Goal: Information Seeking & Learning: Learn about a topic

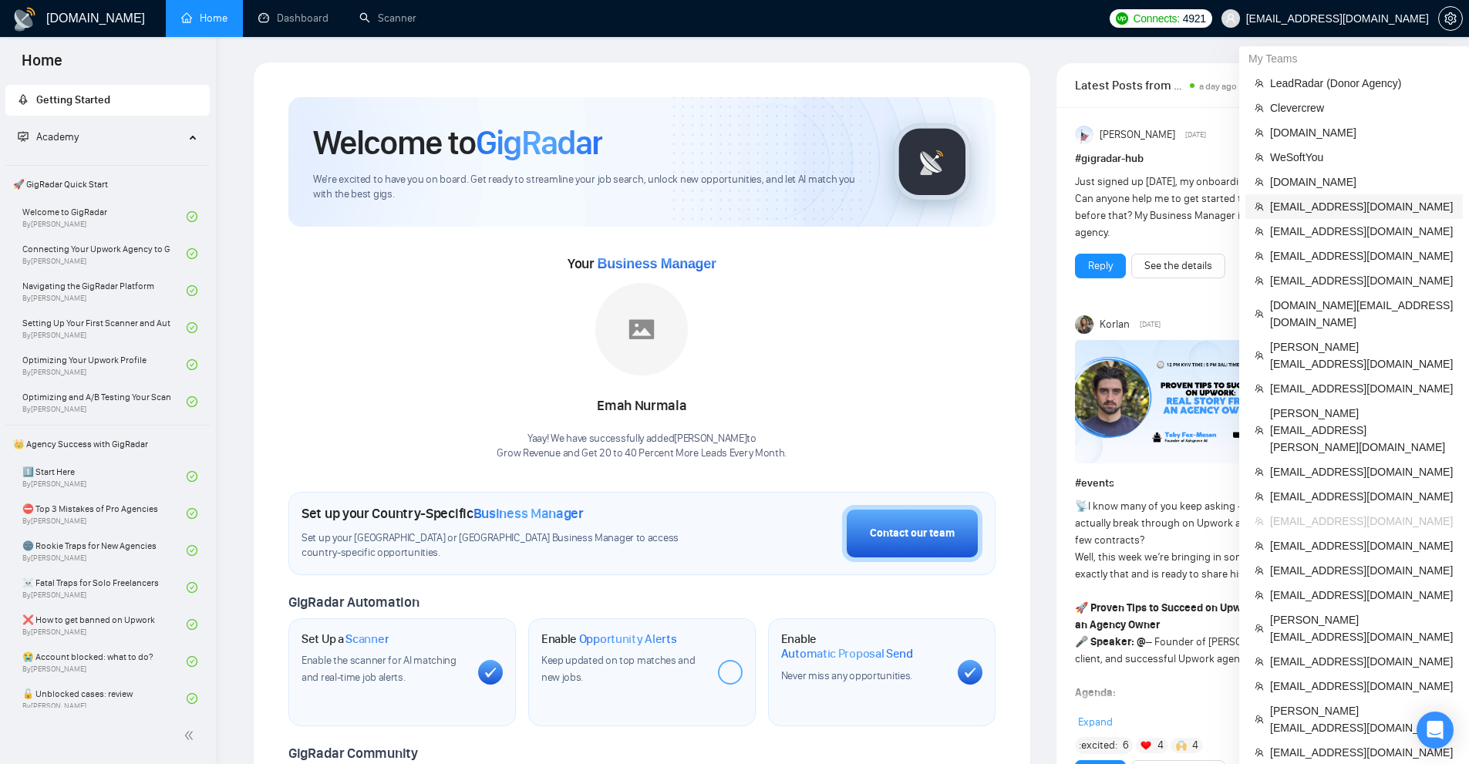
click at [1306, 204] on span "[EMAIL_ADDRESS][DOMAIN_NAME]" at bounding box center [1362, 206] width 184 height 17
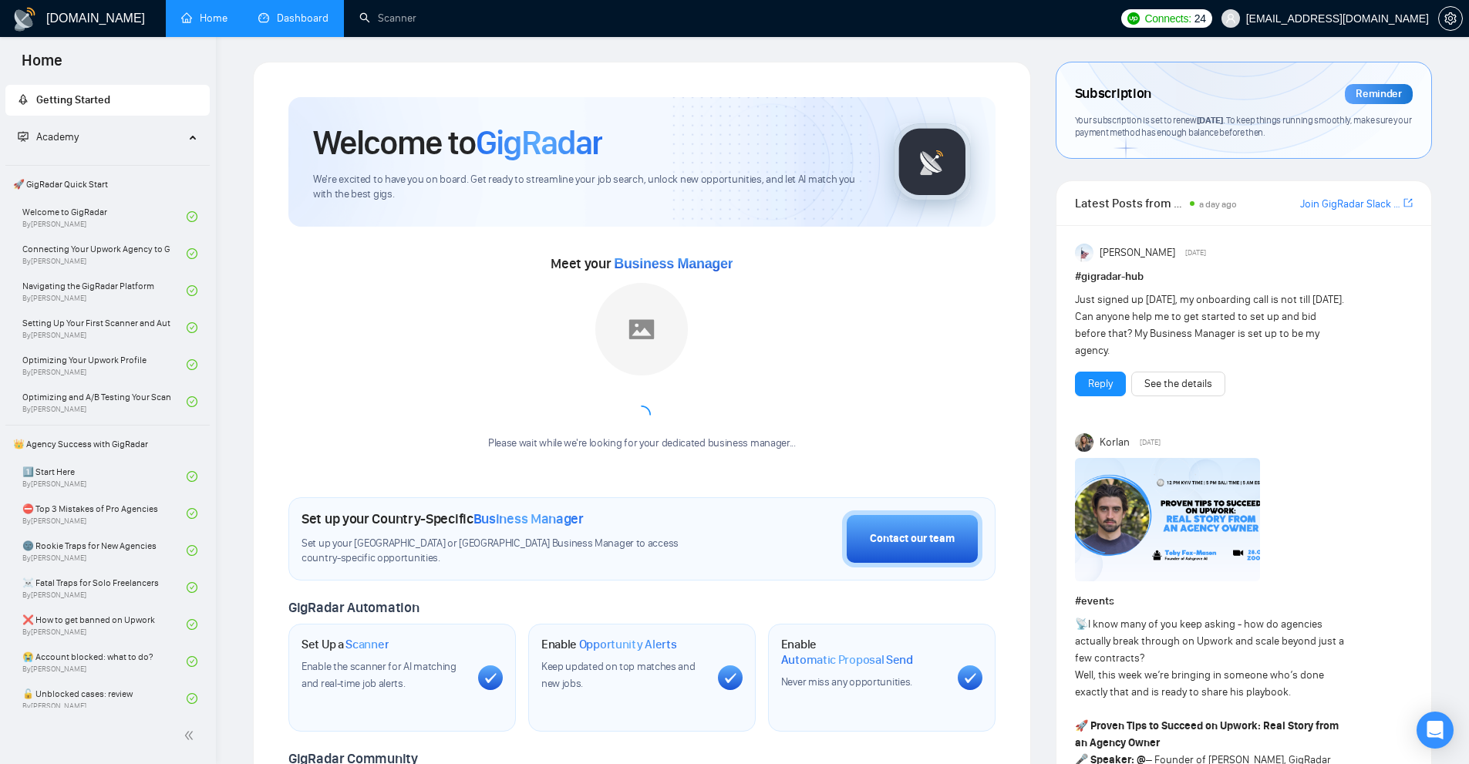
click at [307, 17] on link "Dashboard" at bounding box center [293, 18] width 70 height 13
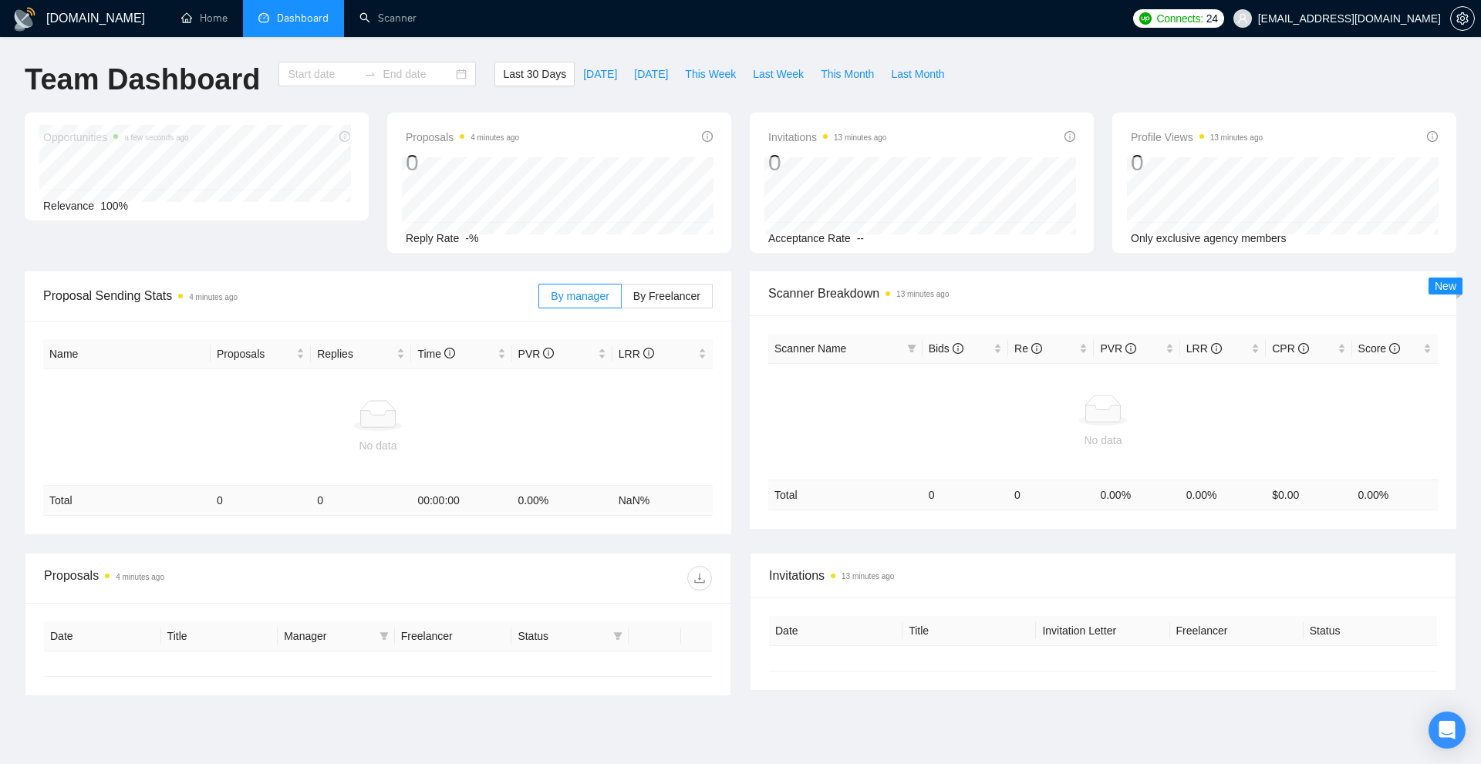
type input "[DATE]"
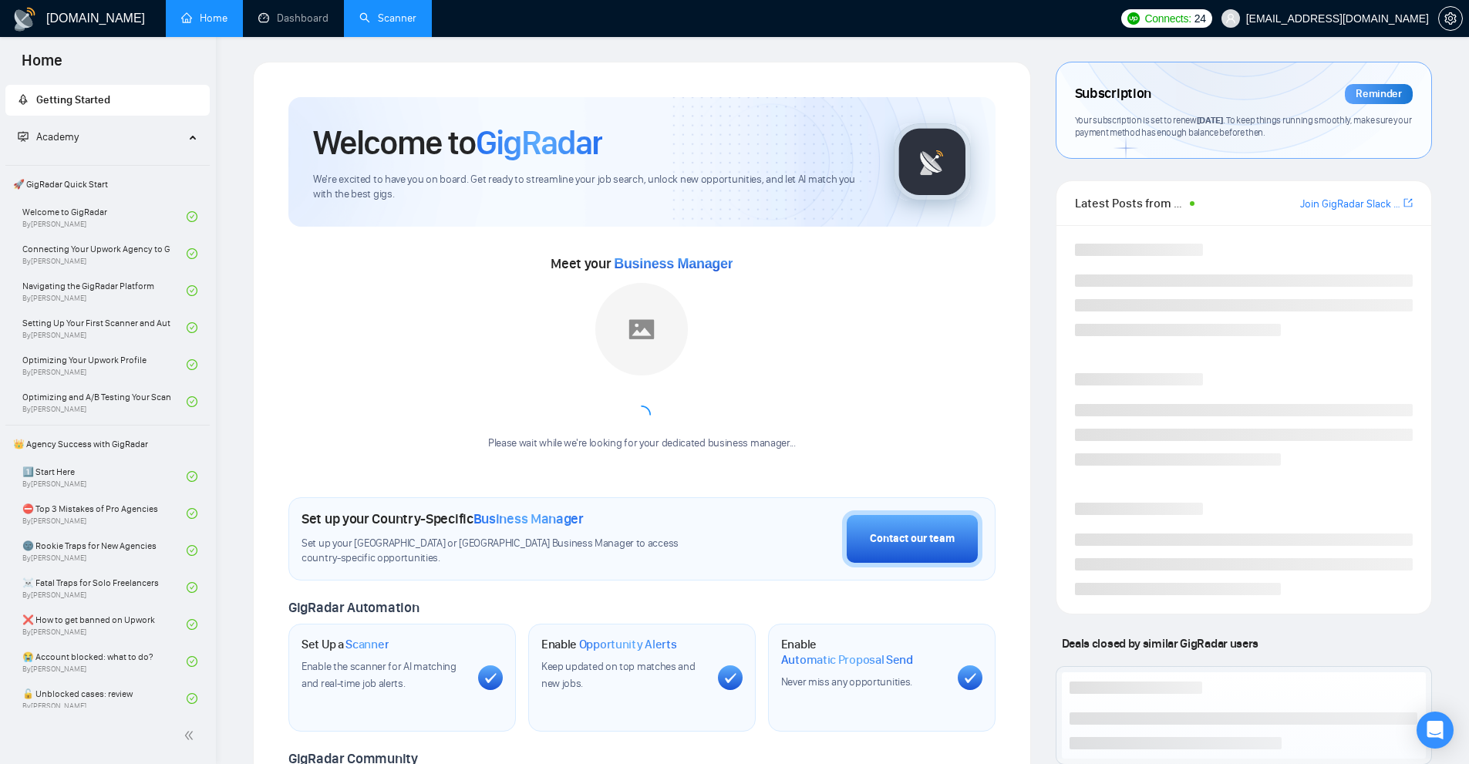
click at [369, 24] on link "Scanner" at bounding box center [387, 18] width 57 height 13
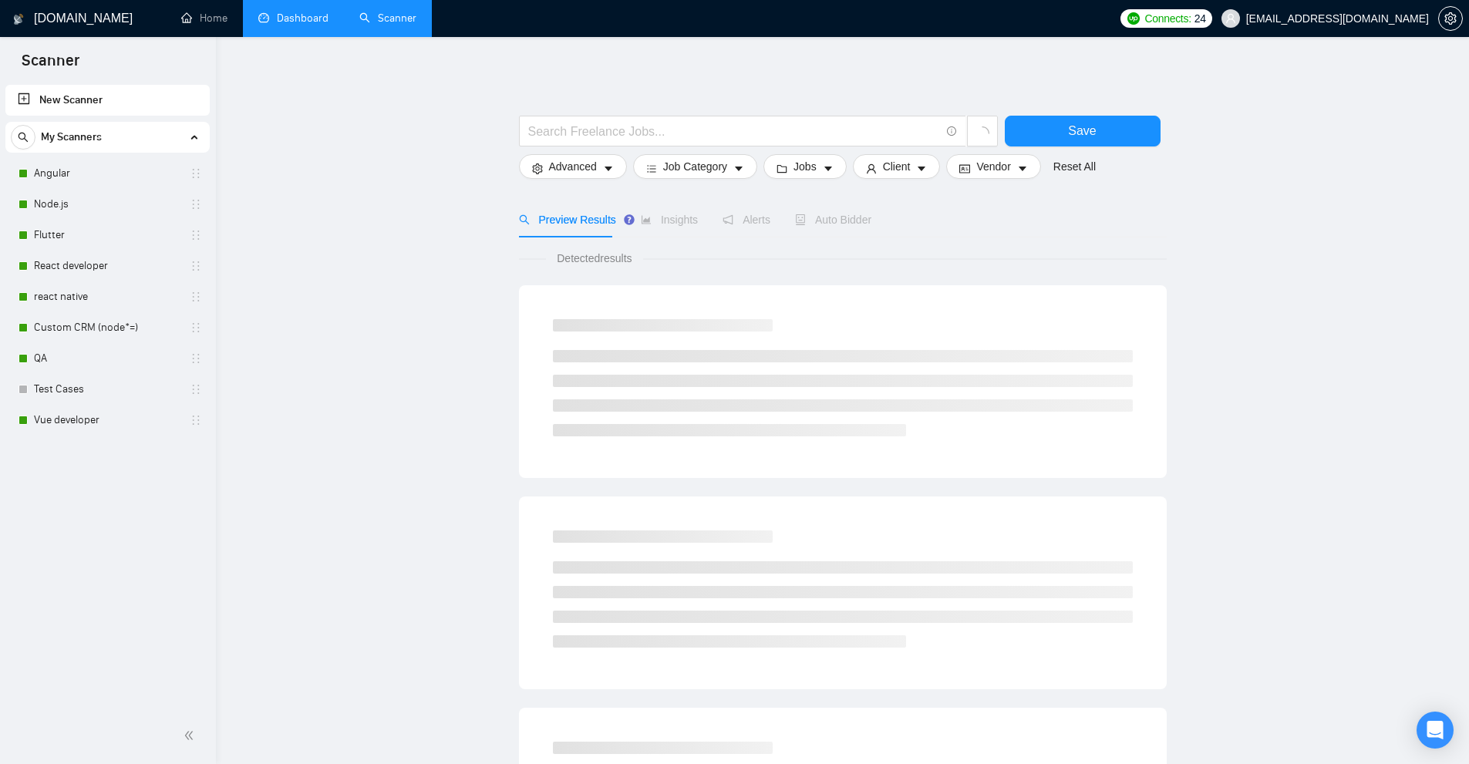
click at [281, 23] on link "Dashboard" at bounding box center [293, 18] width 70 height 13
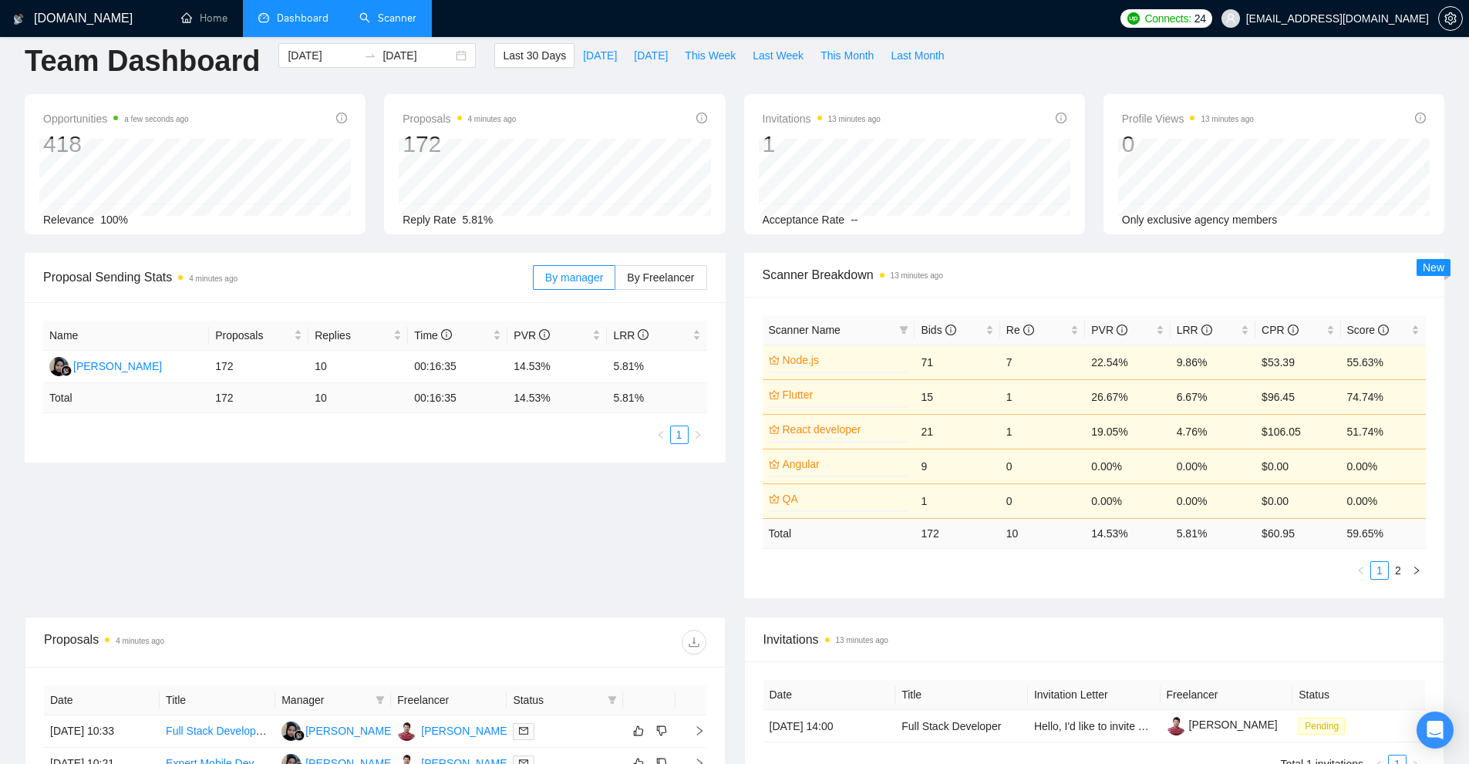
scroll to position [250, 0]
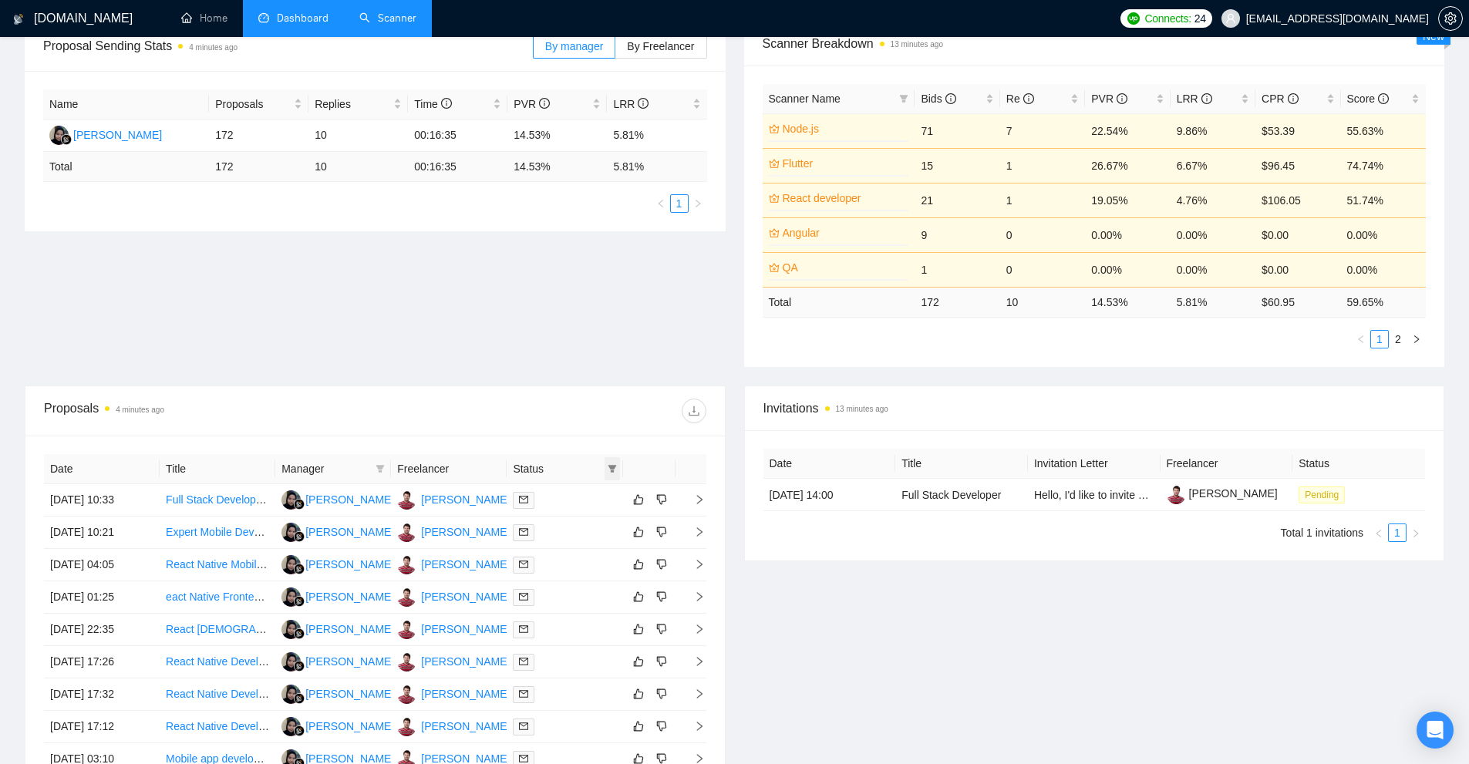
click at [612, 469] on icon "filter" at bounding box center [612, 469] width 8 height 8
click at [585, 495] on span "Chat" at bounding box center [573, 498] width 74 height 17
checkbox input "true"
click at [598, 554] on span "OK" at bounding box center [598, 553] width 15 height 17
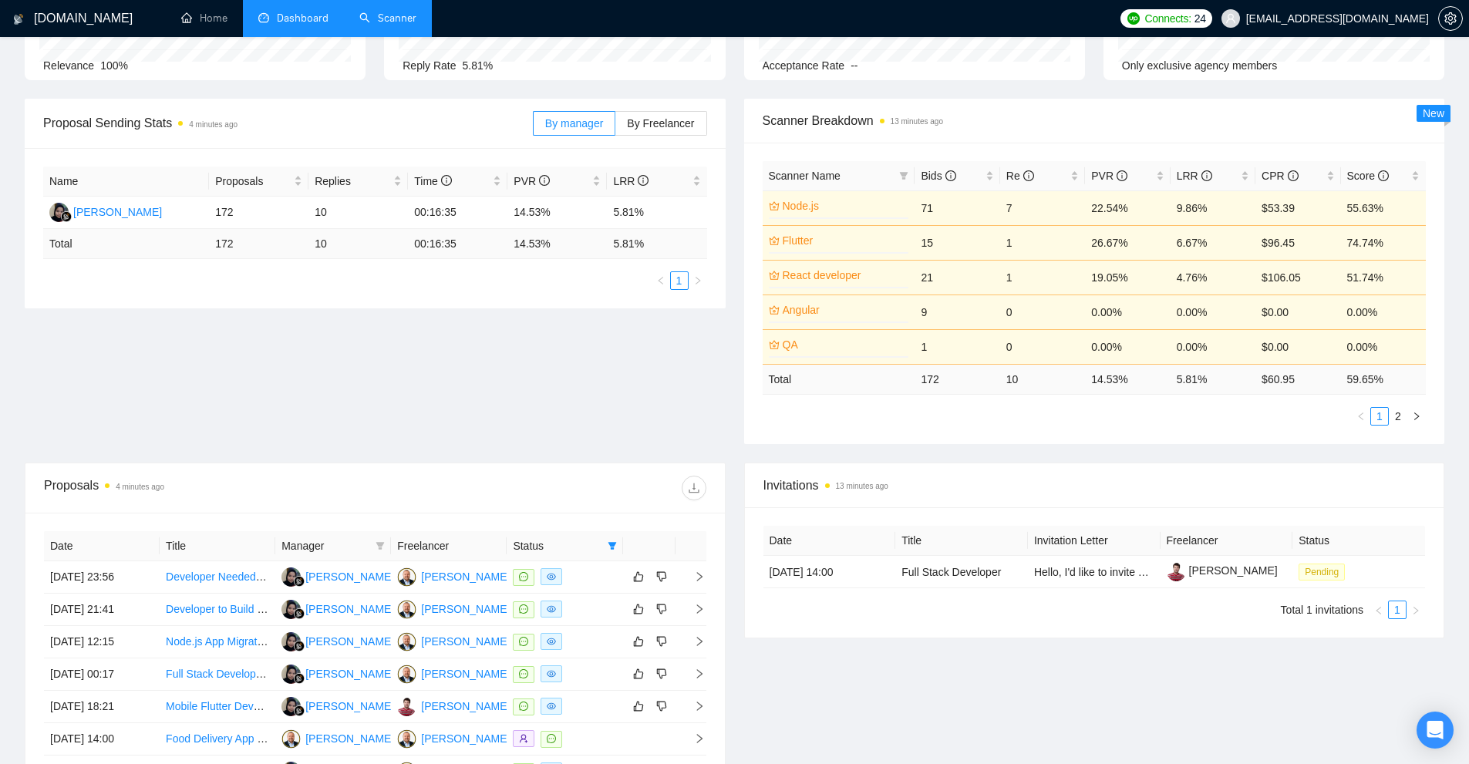
scroll to position [481, 0]
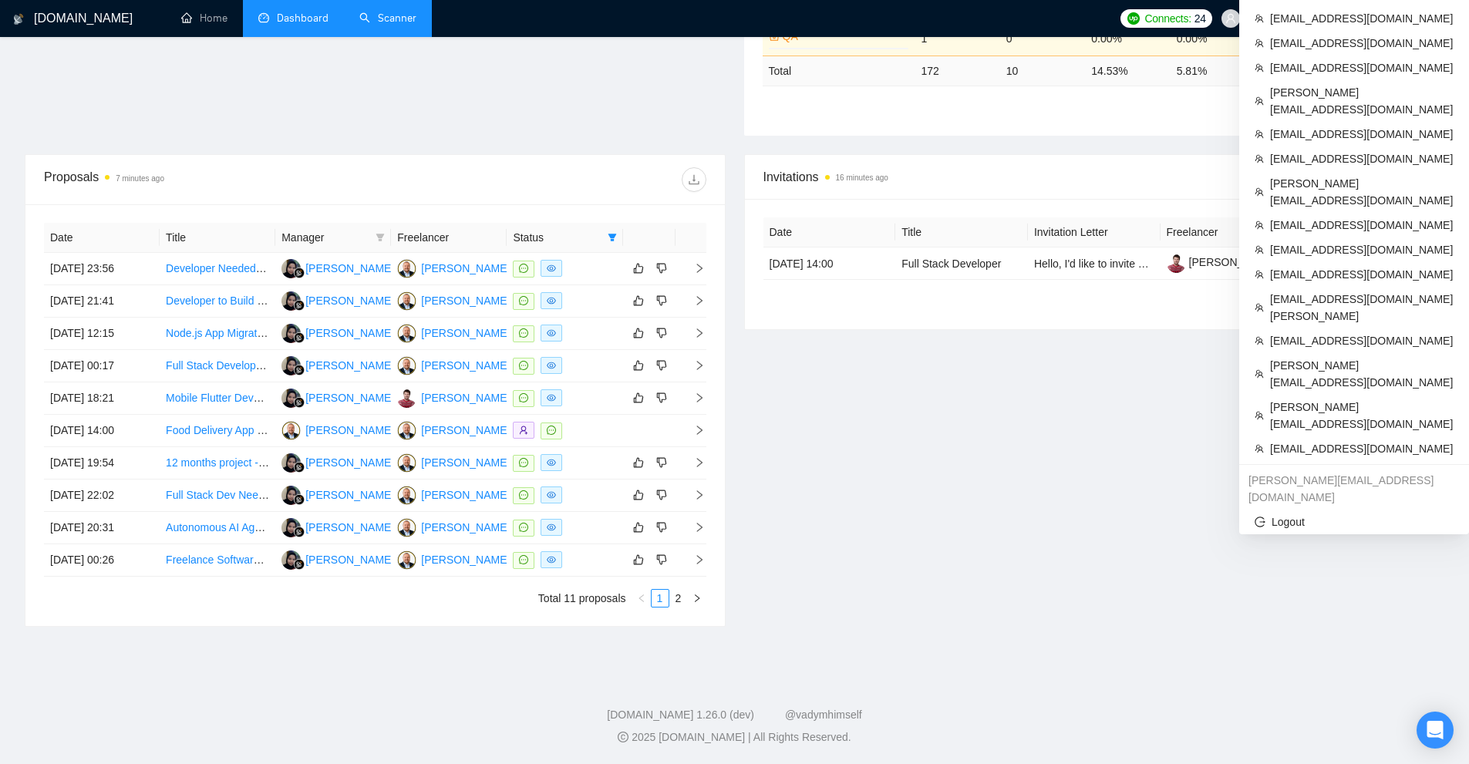
click at [1453, 12] on icon "setting" at bounding box center [1450, 18] width 12 height 12
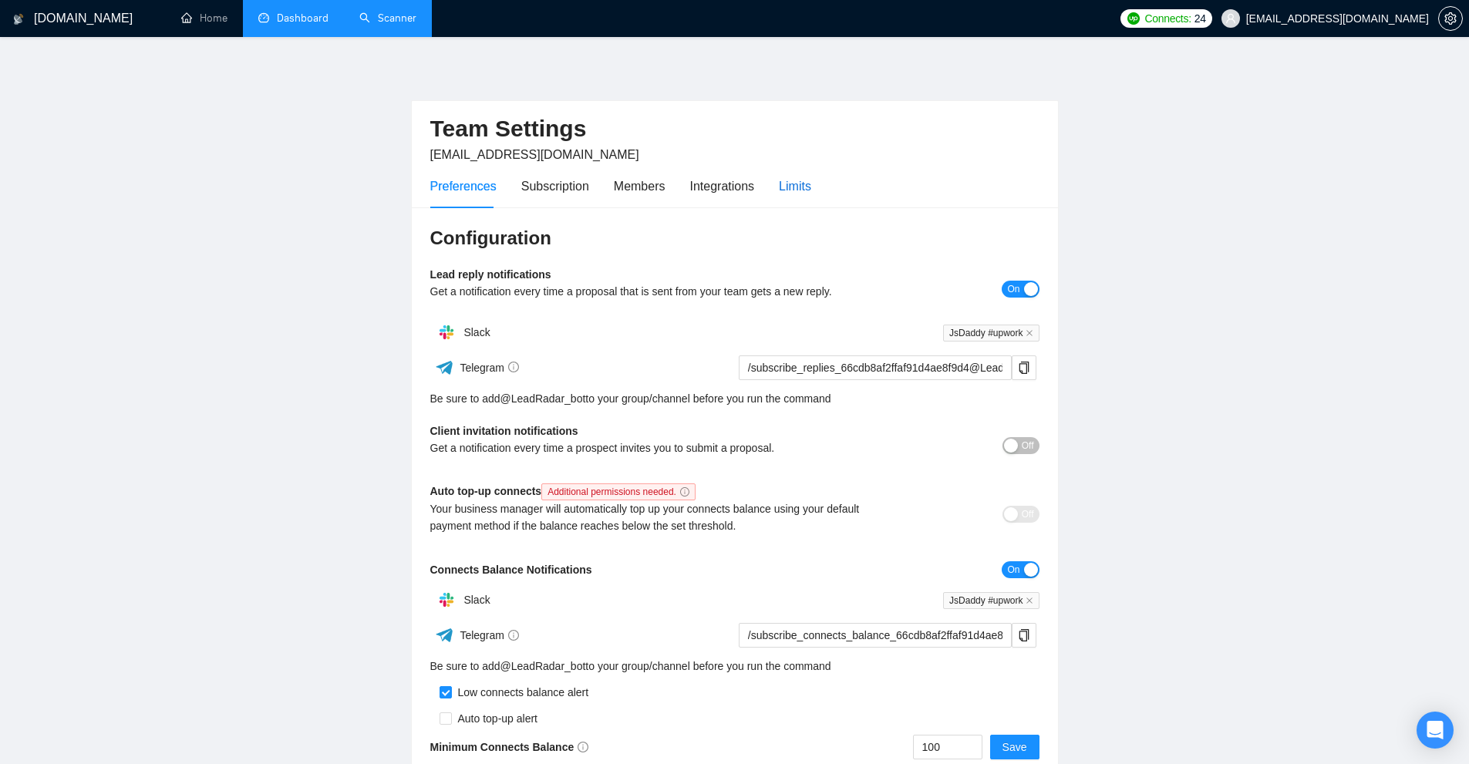
click at [784, 194] on div "Limits" at bounding box center [795, 186] width 32 height 19
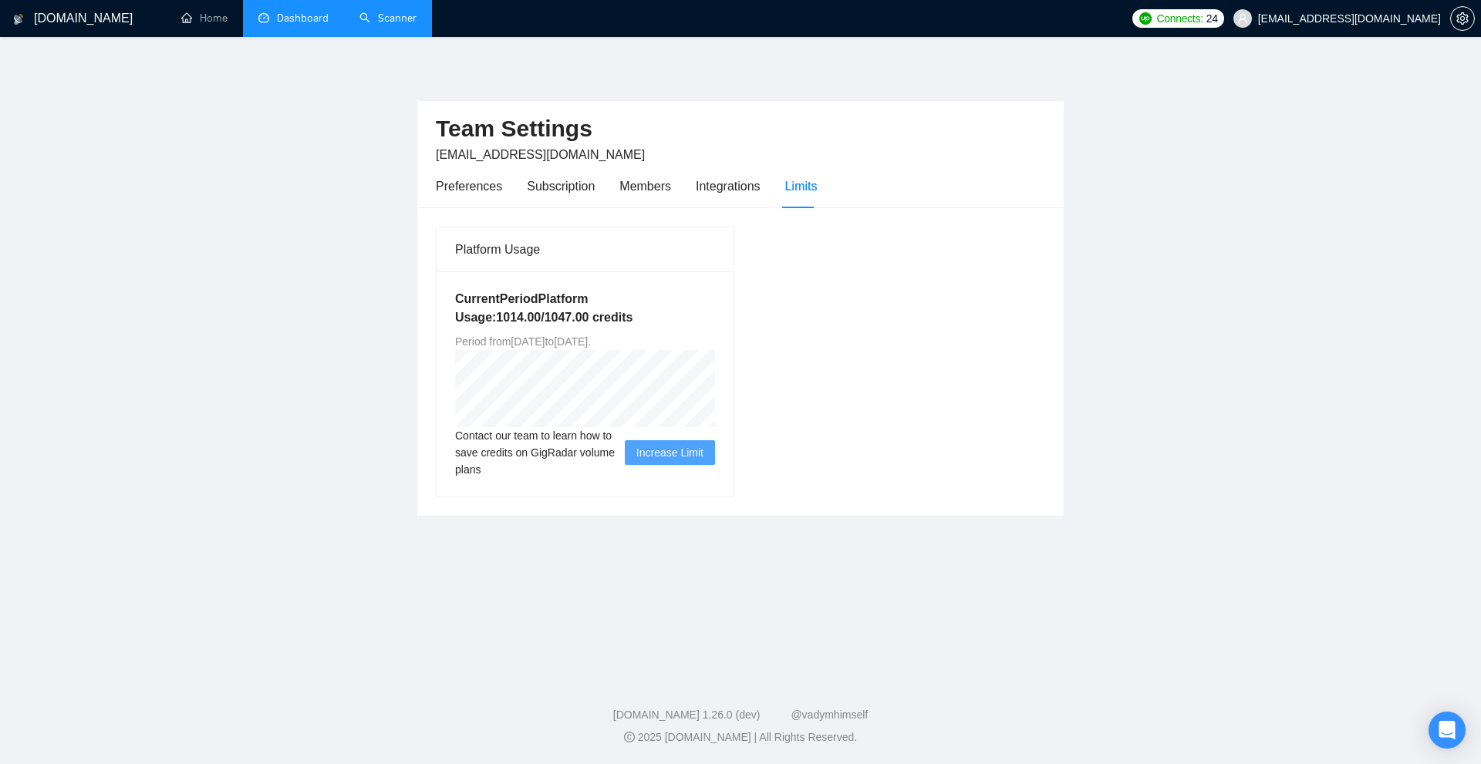
click at [279, 19] on link "Dashboard" at bounding box center [293, 18] width 70 height 13
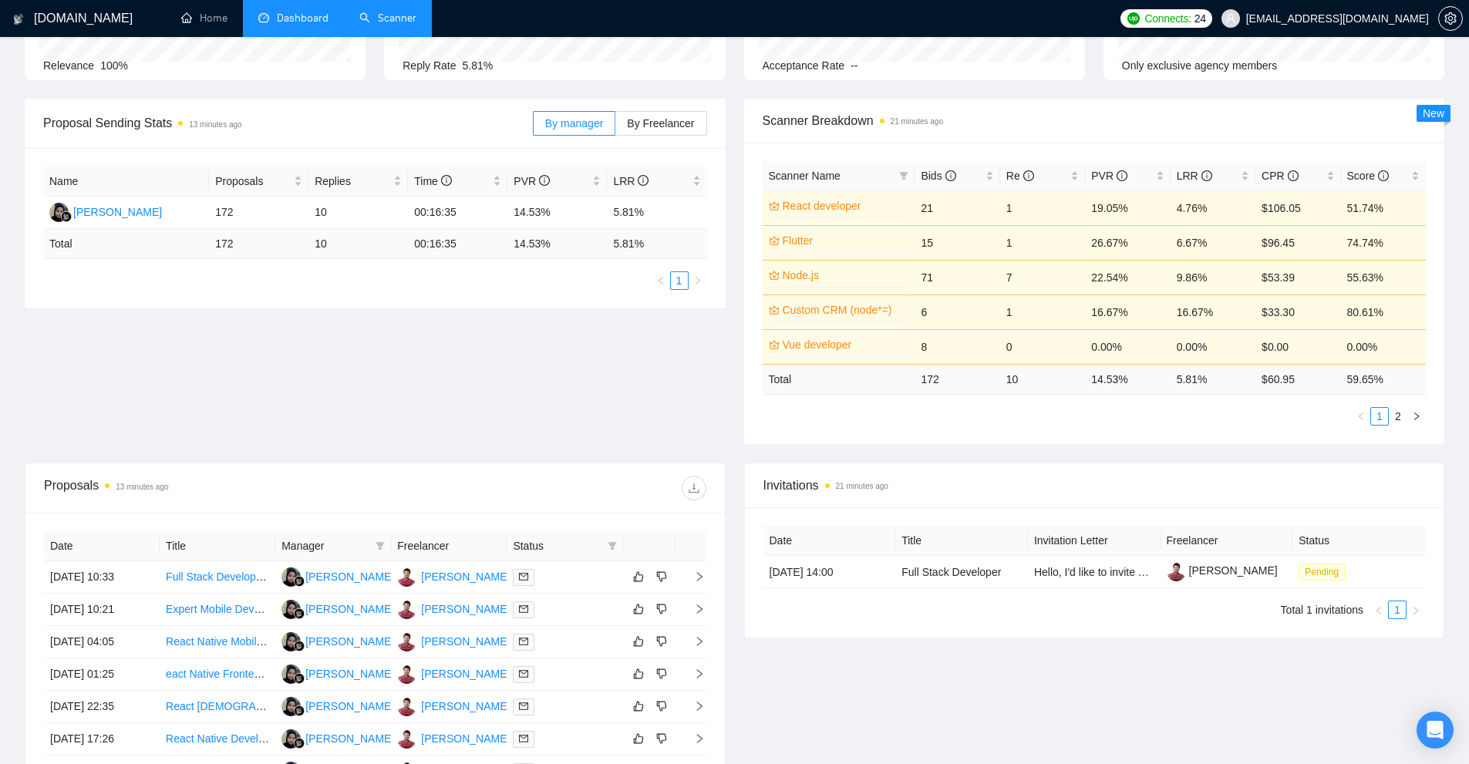
scroll to position [96, 0]
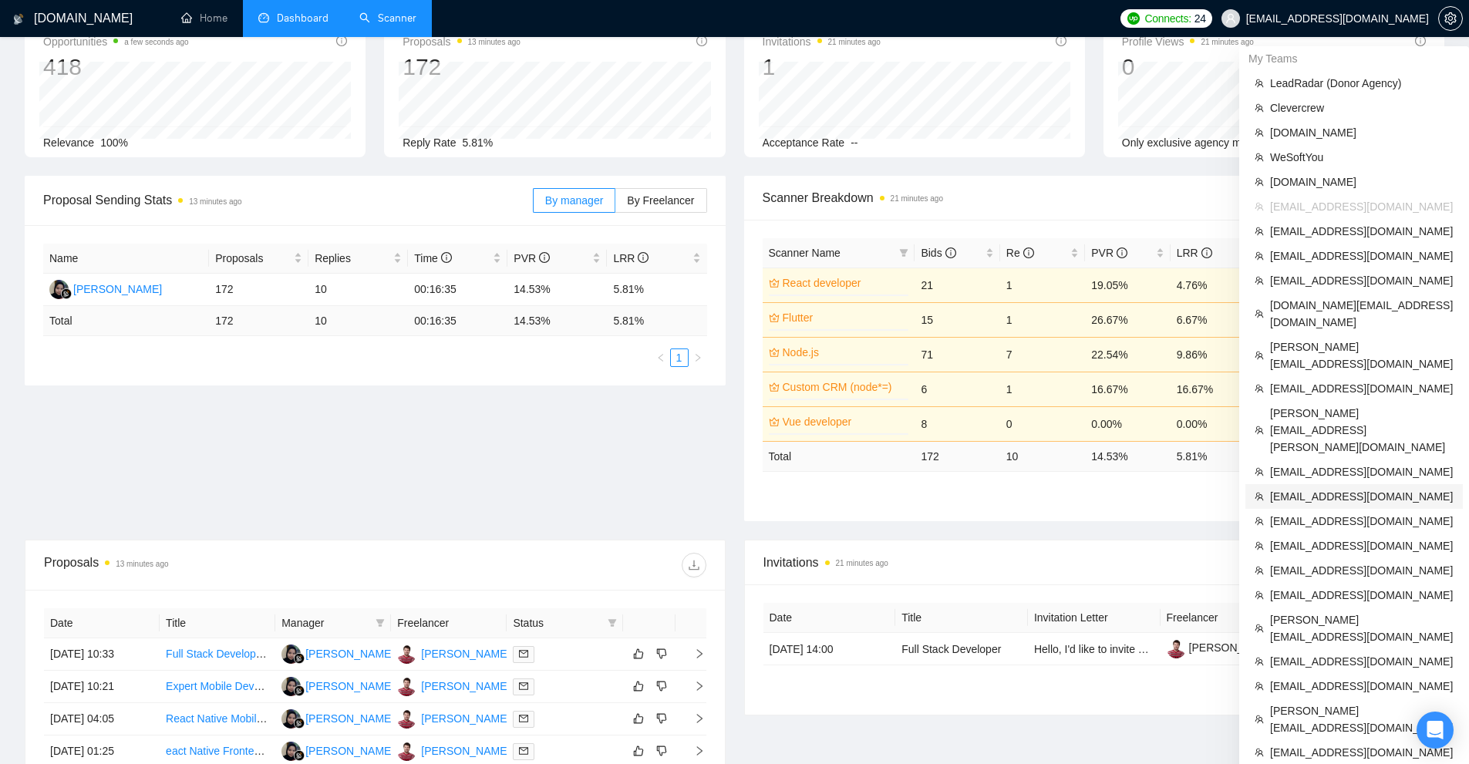
click at [1318, 488] on span "hello@devinthebox.com" at bounding box center [1362, 496] width 184 height 17
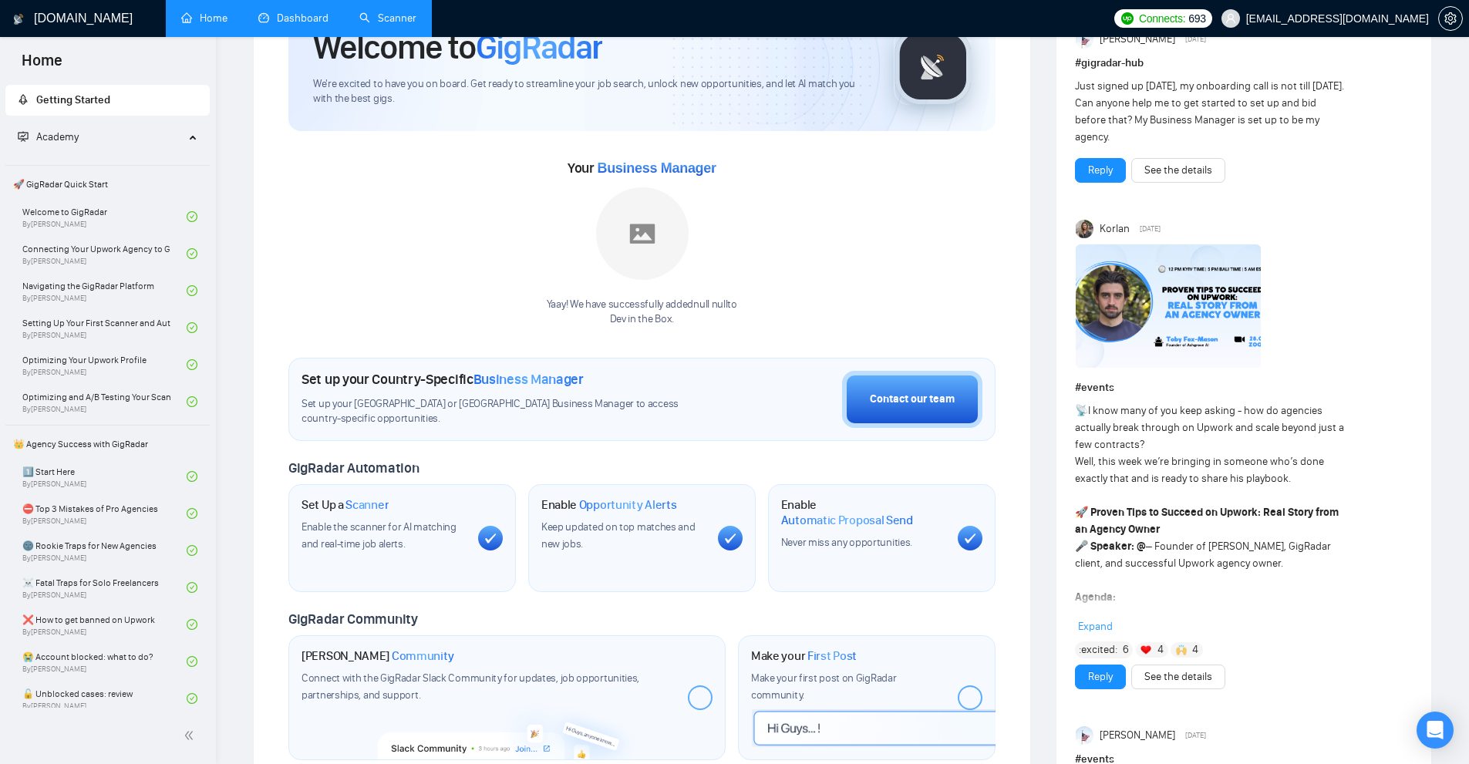
click at [290, 20] on link "Dashboard" at bounding box center [293, 18] width 70 height 13
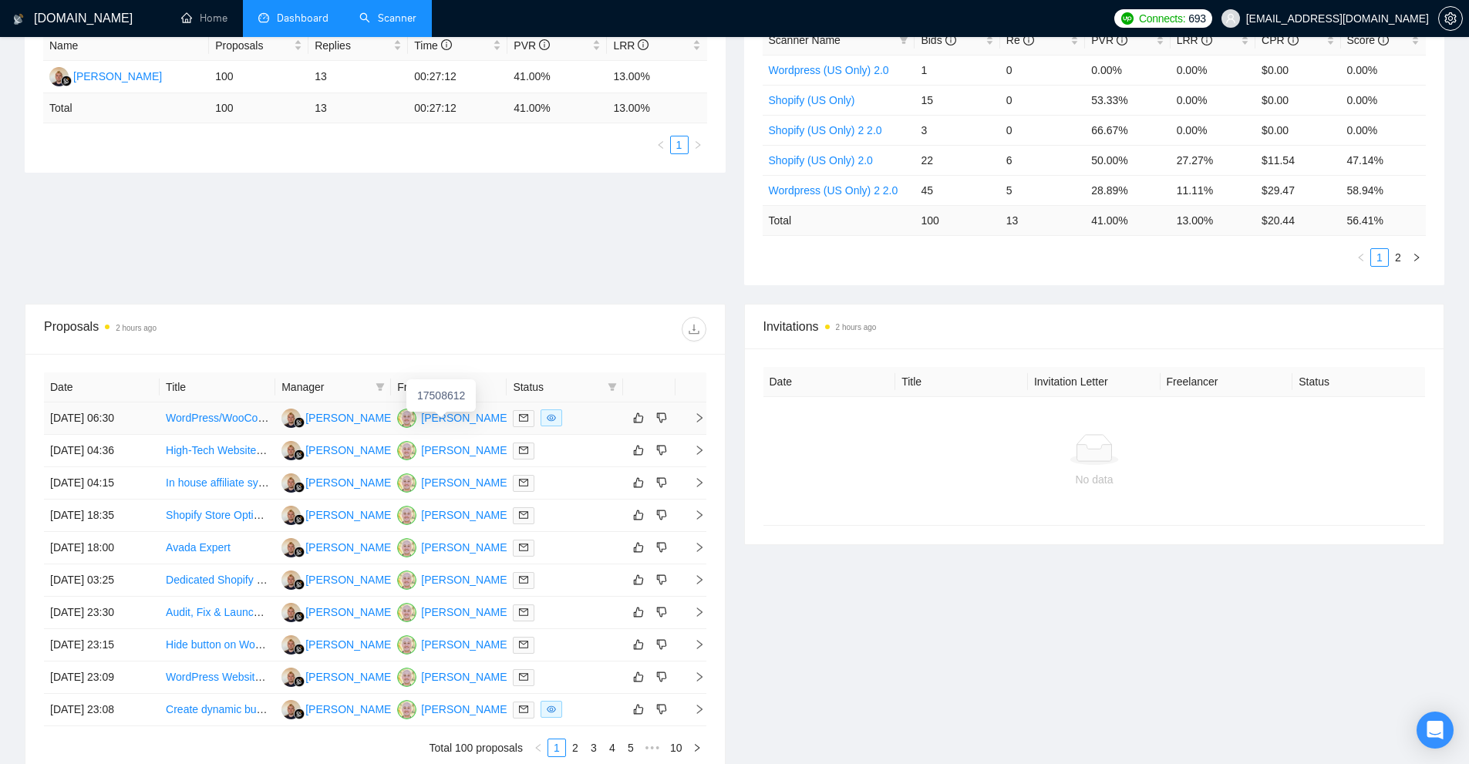
scroll to position [458, 0]
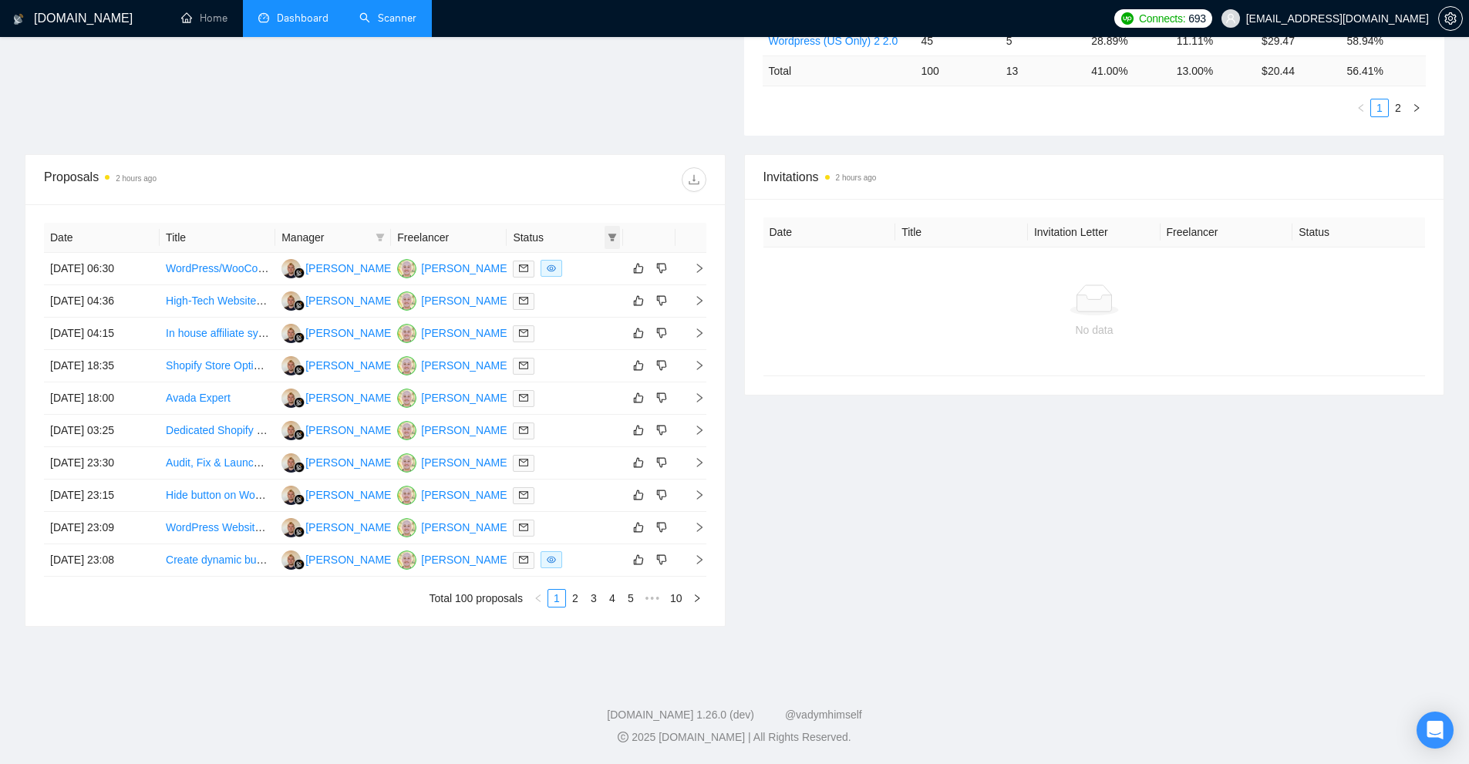
click at [611, 238] on icon "filter" at bounding box center [612, 238] width 8 height 8
click at [589, 262] on span "Chat" at bounding box center [573, 266] width 74 height 17
checkbox input "true"
click at [597, 322] on span "OK" at bounding box center [598, 322] width 15 height 17
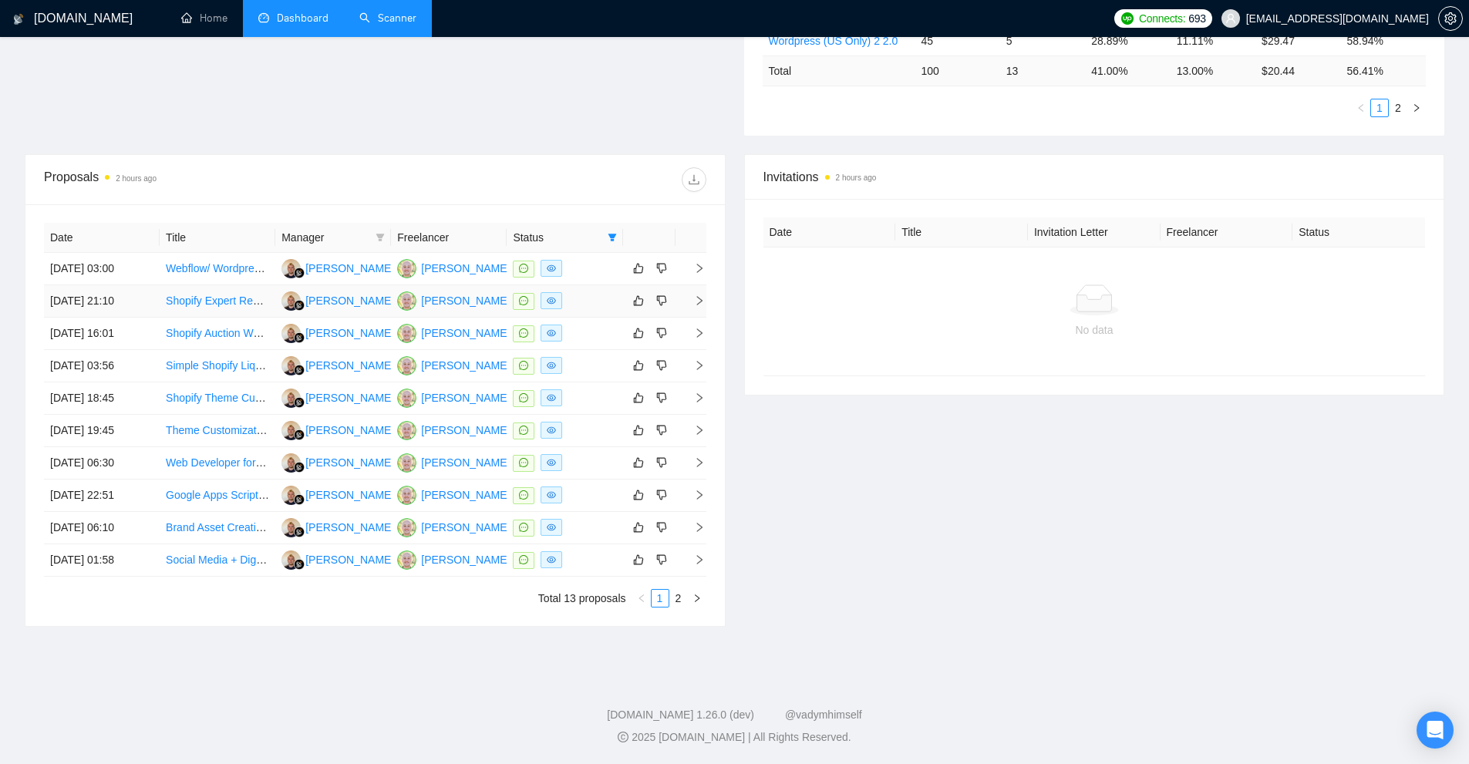
click at [227, 300] on link "Shopify Expert Required" at bounding box center [224, 301] width 117 height 12
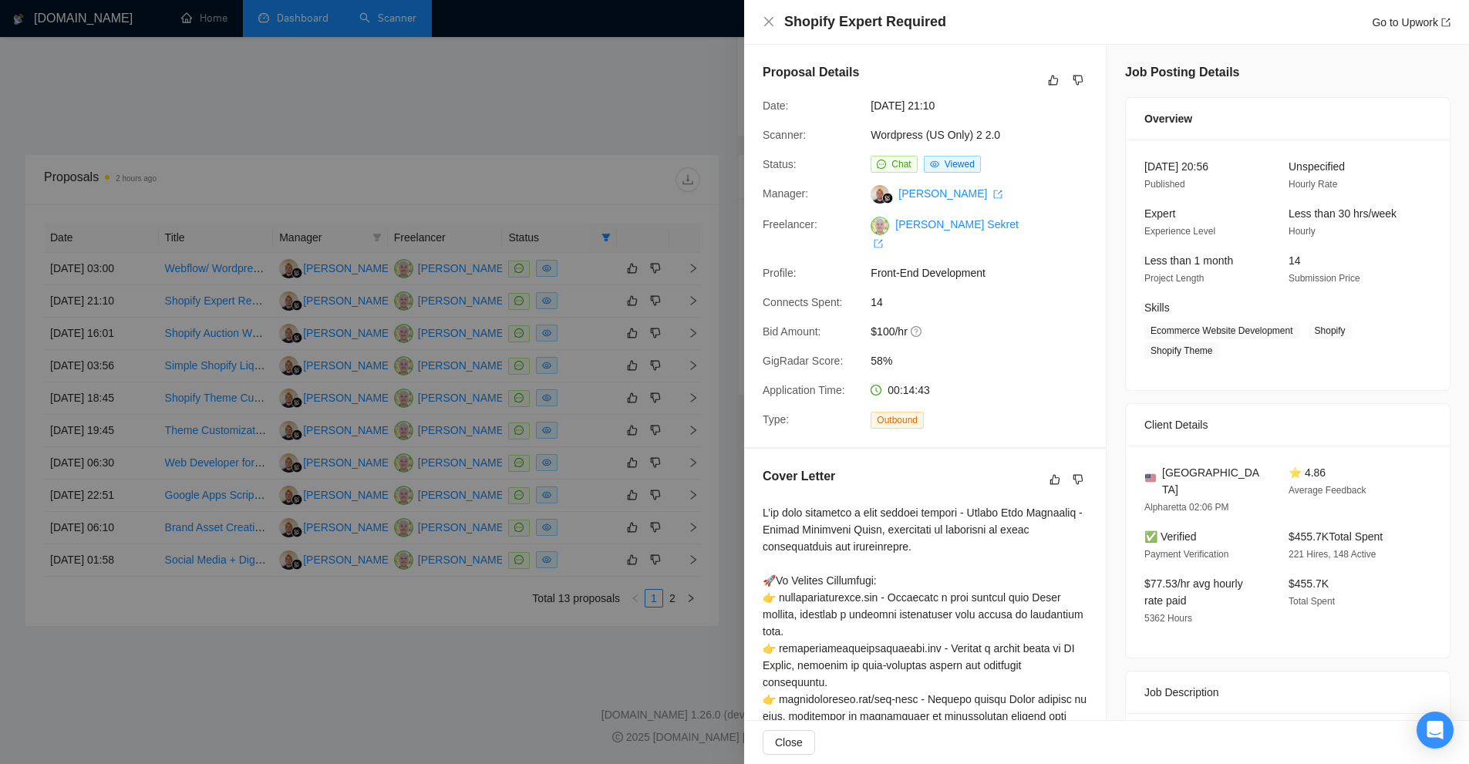
click at [546, 169] on div at bounding box center [734, 382] width 1469 height 764
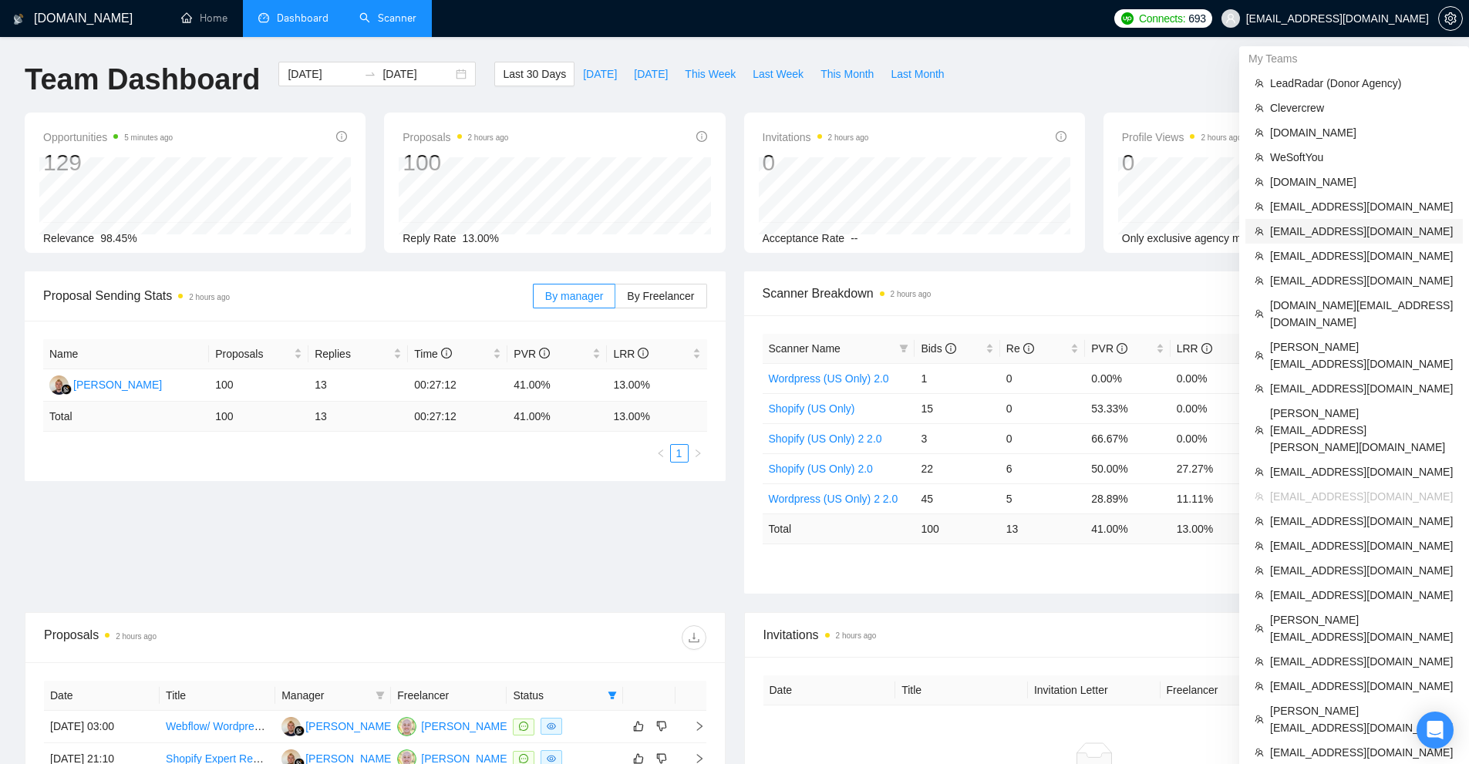
scroll to position [386, 0]
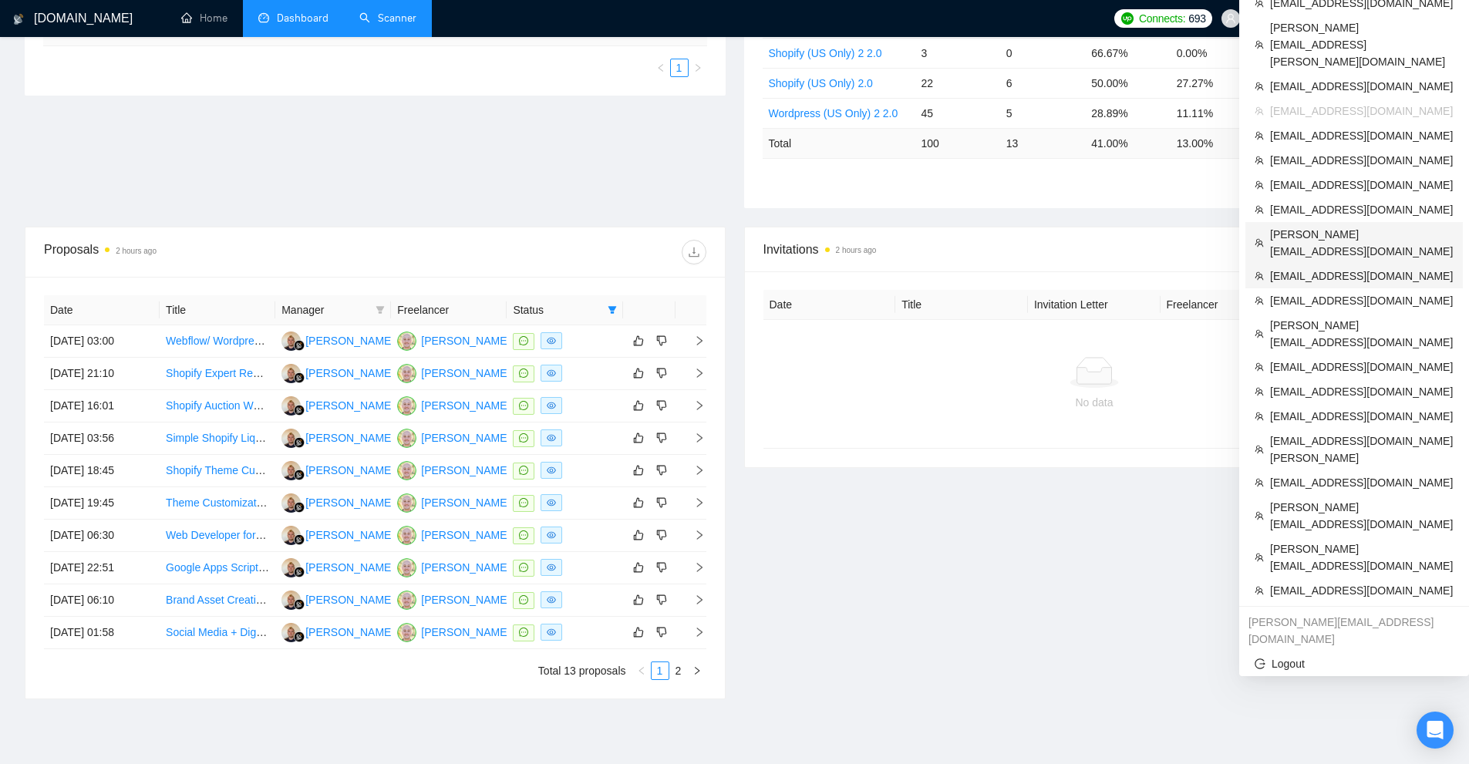
click at [1348, 226] on span "[PERSON_NAME][EMAIL_ADDRESS][DOMAIN_NAME]" at bounding box center [1362, 243] width 184 height 34
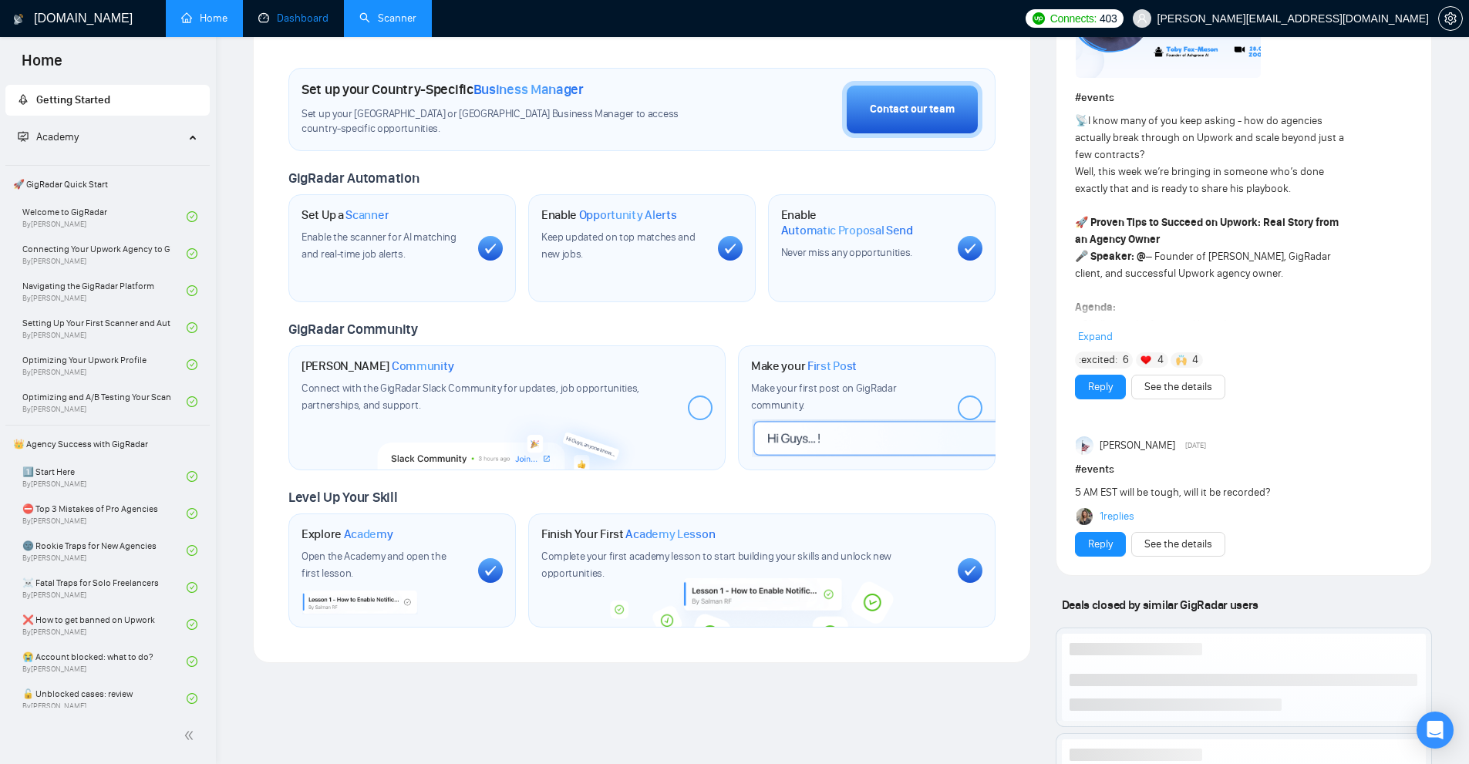
click at [296, 24] on link "Dashboard" at bounding box center [293, 18] width 70 height 13
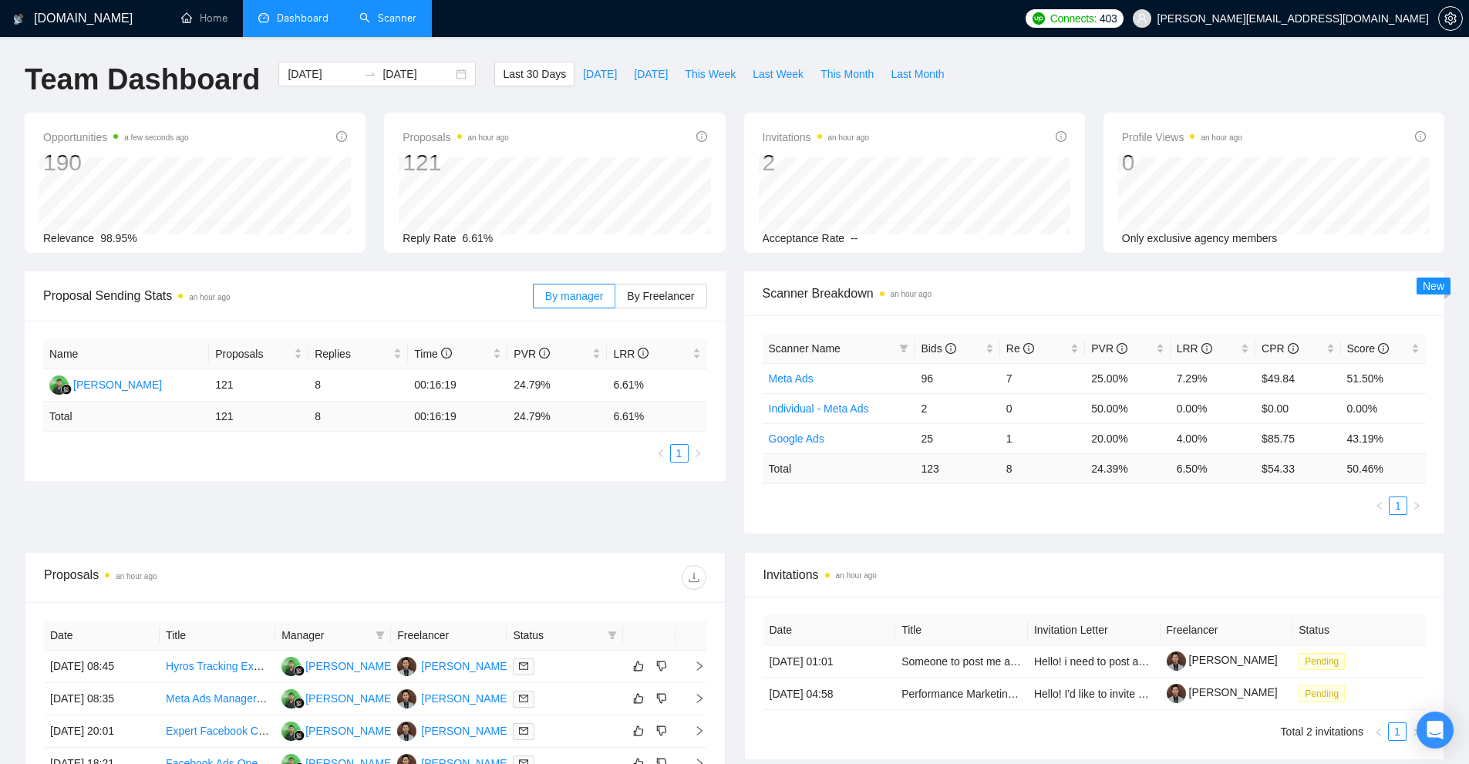
click at [416, 20] on link "Scanner" at bounding box center [387, 18] width 57 height 13
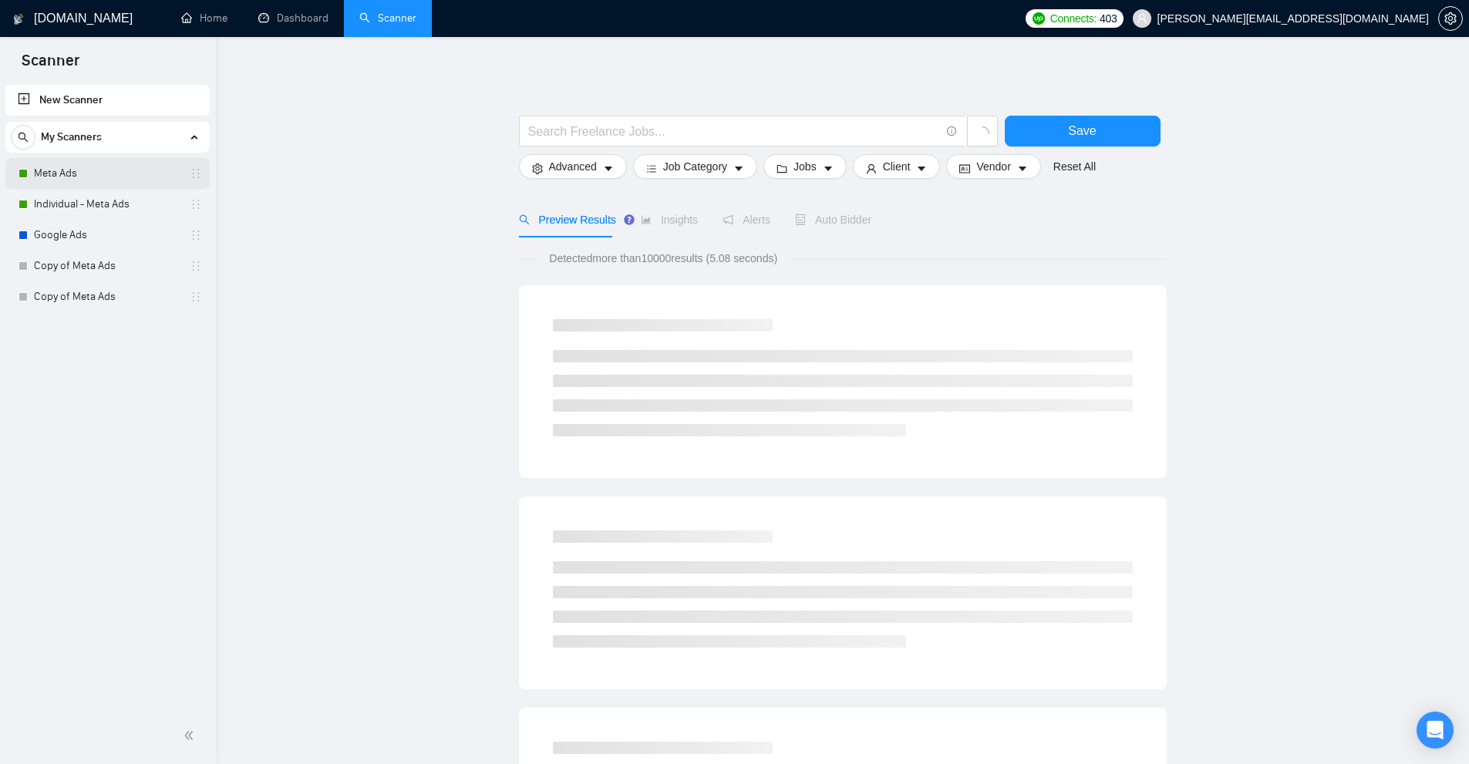
click at [94, 176] on link "Meta Ads" at bounding box center [107, 173] width 147 height 31
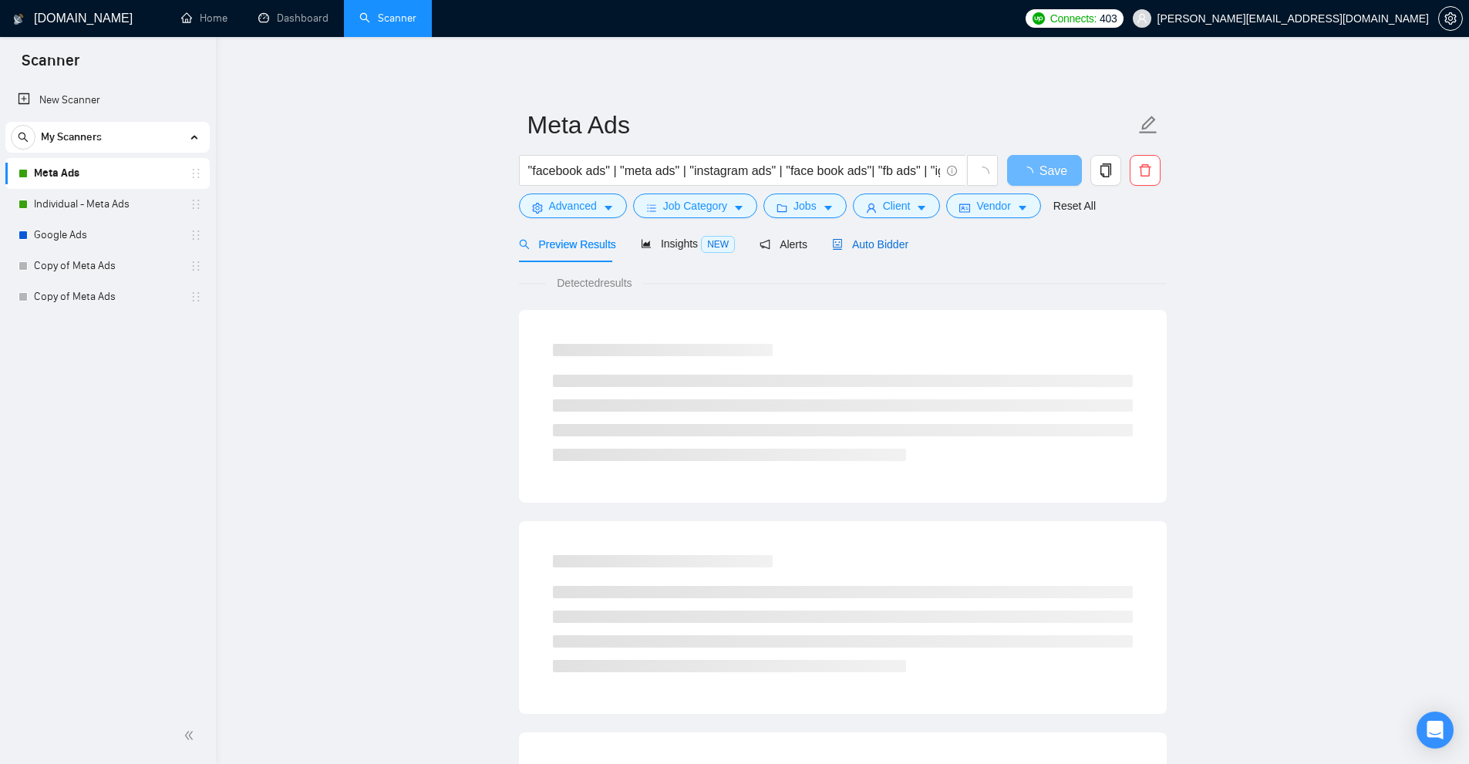
click at [865, 250] on span "Auto Bidder" at bounding box center [870, 244] width 76 height 12
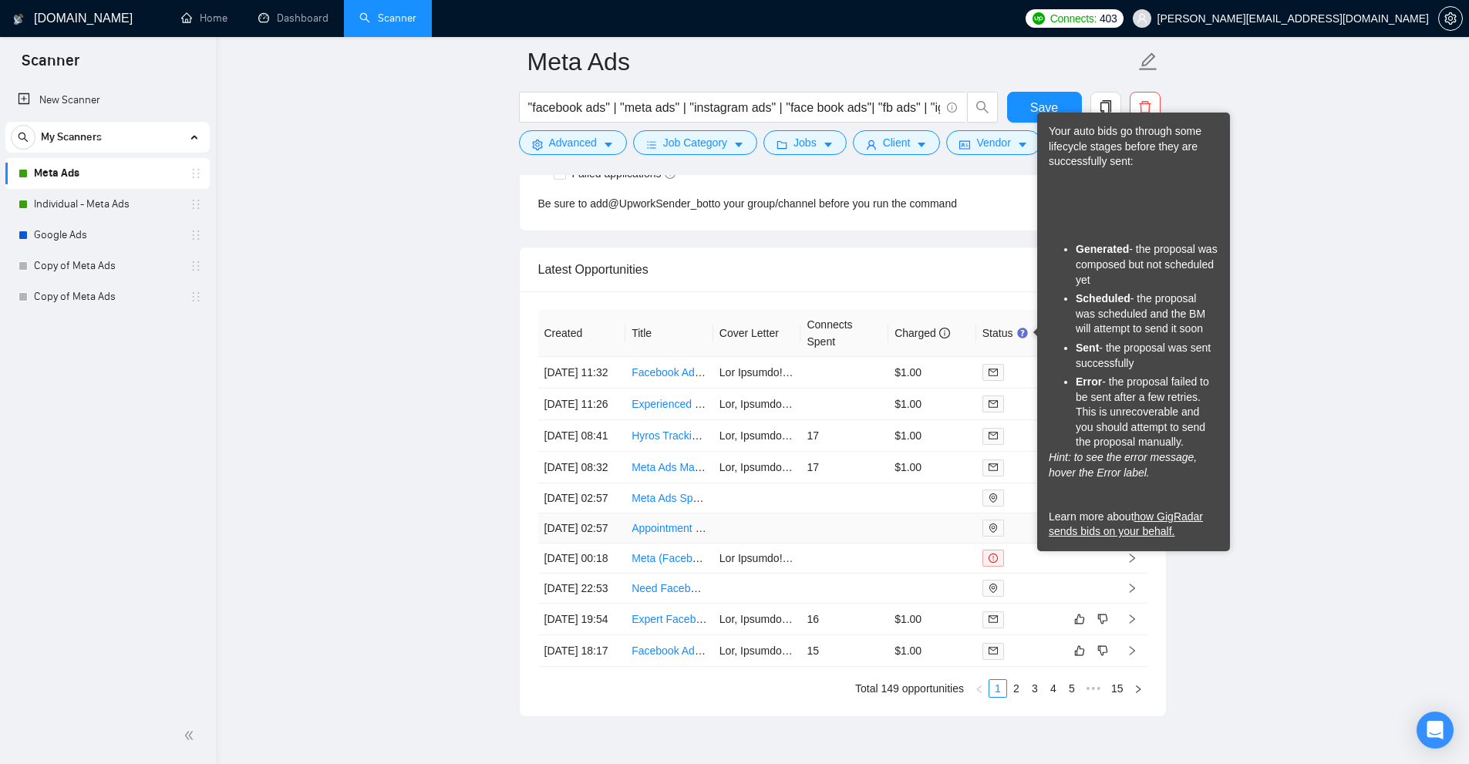
scroll to position [4452, 0]
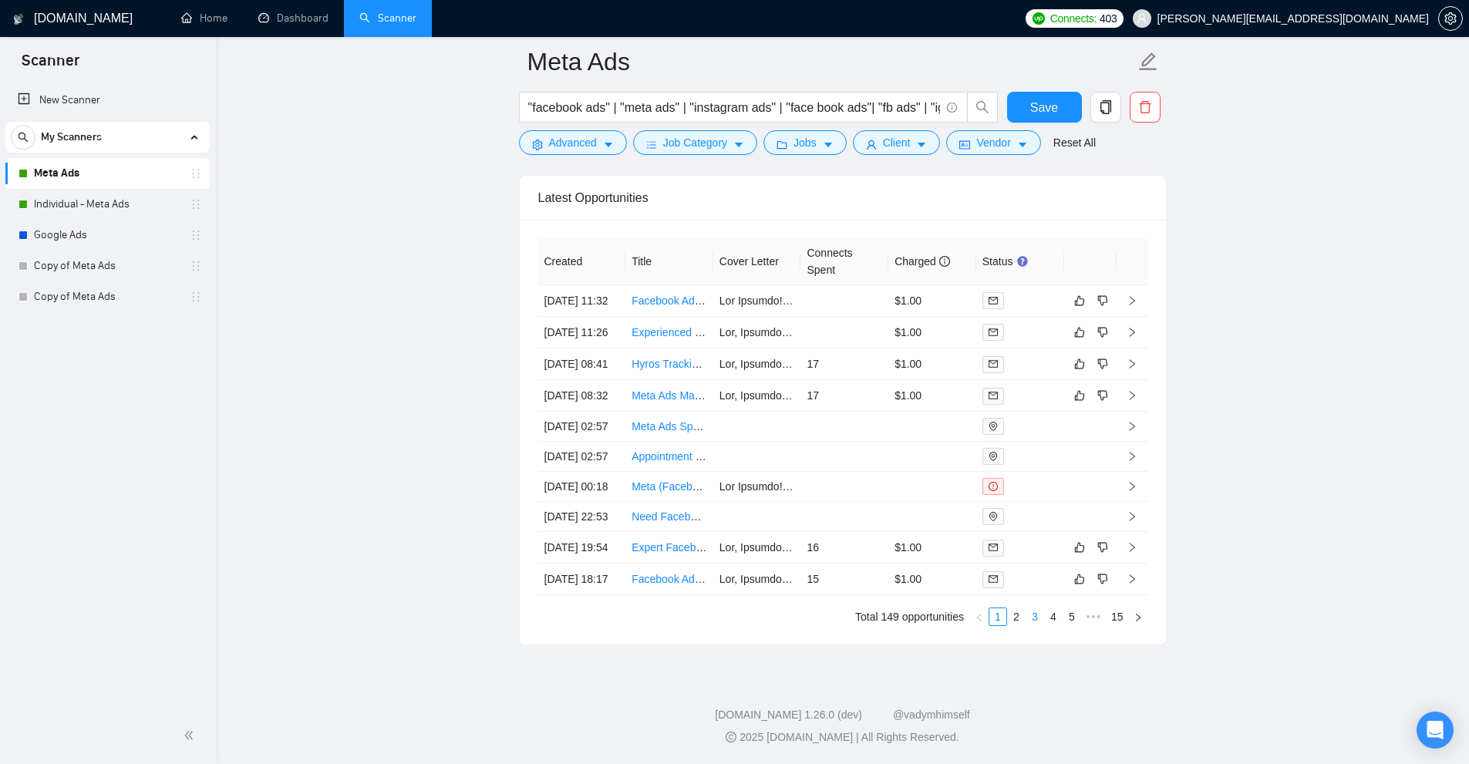
click at [1026, 618] on link "3" at bounding box center [1034, 616] width 17 height 17
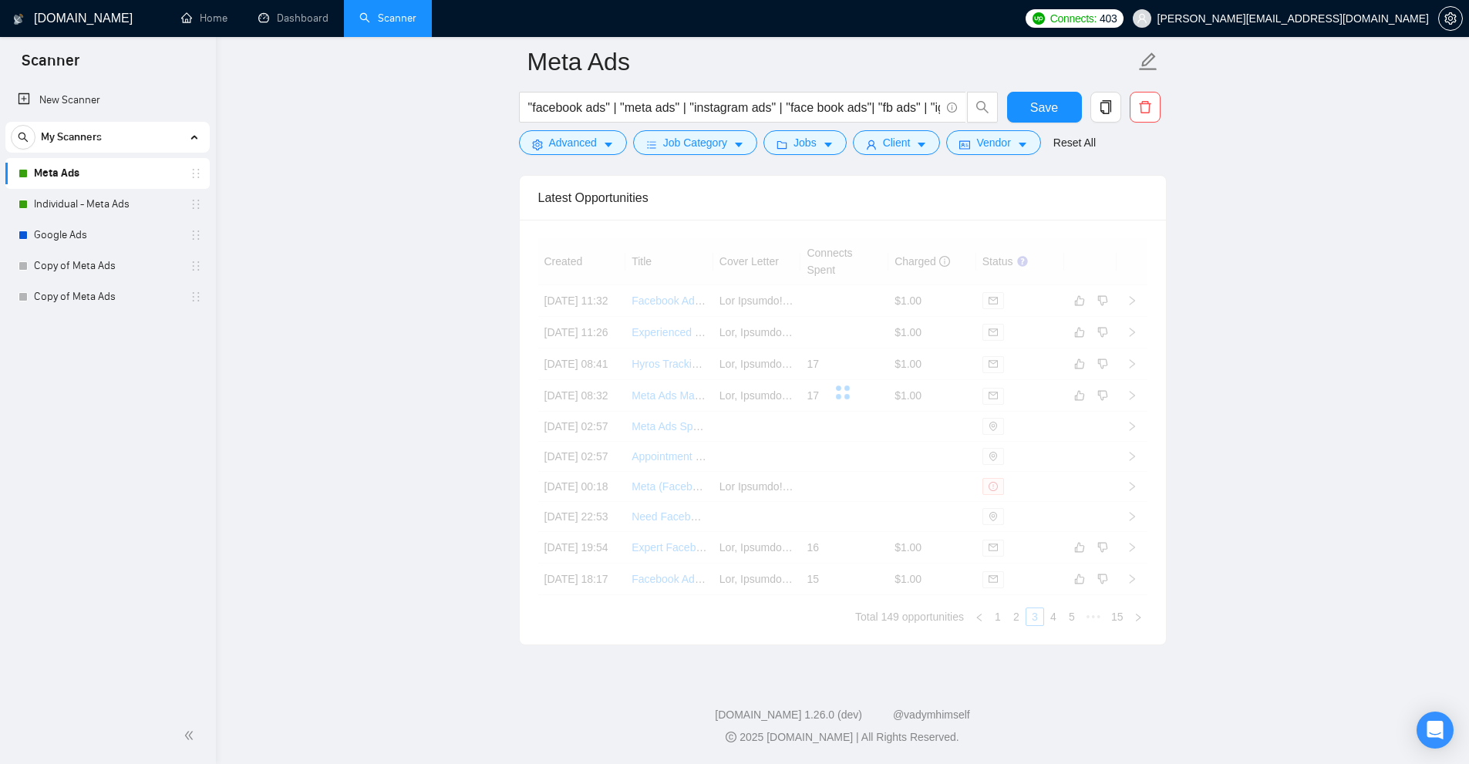
scroll to position [4375, 0]
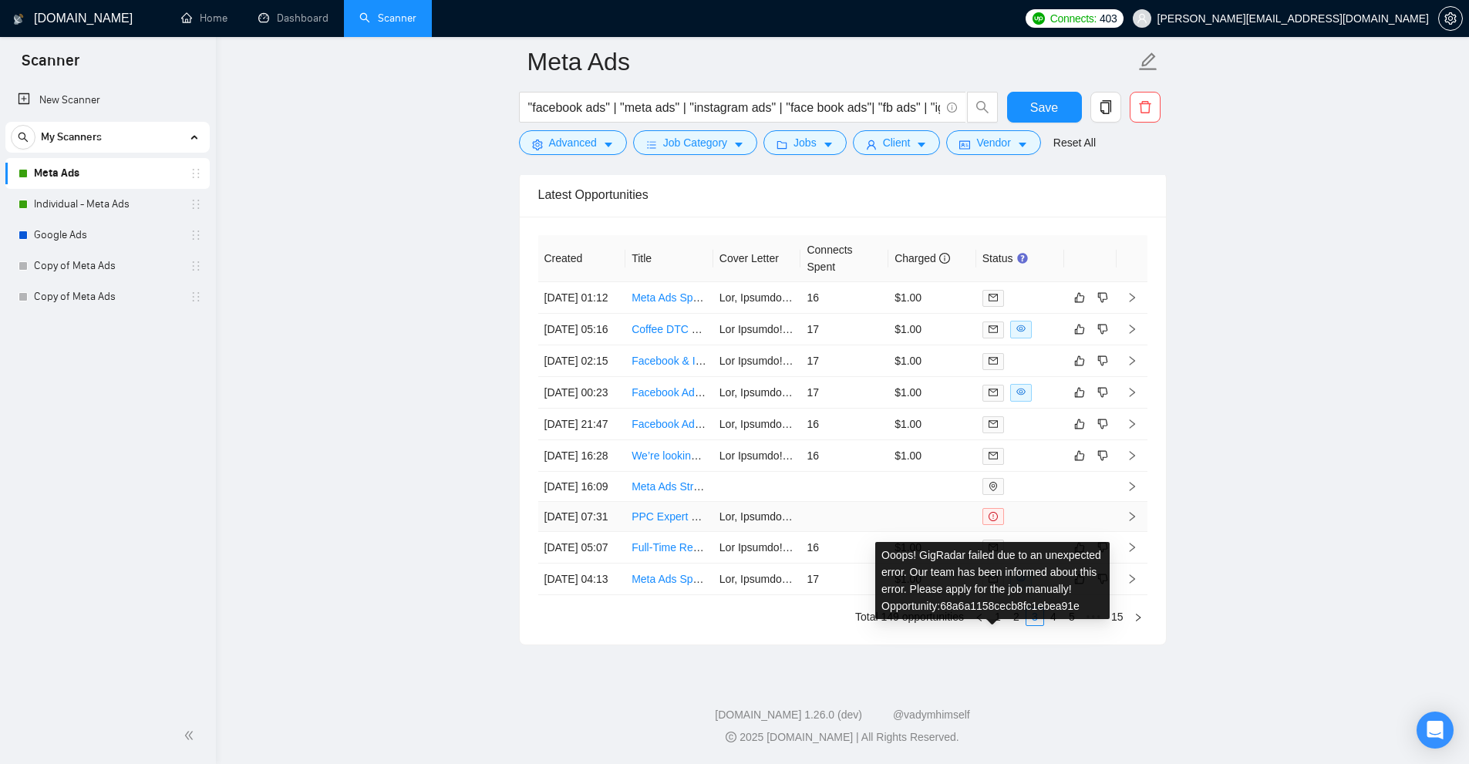
click at [991, 542] on div "Ooops! GigRadar failed due to an unexpected error. Our team has been informed a…" at bounding box center [992, 580] width 234 height 77
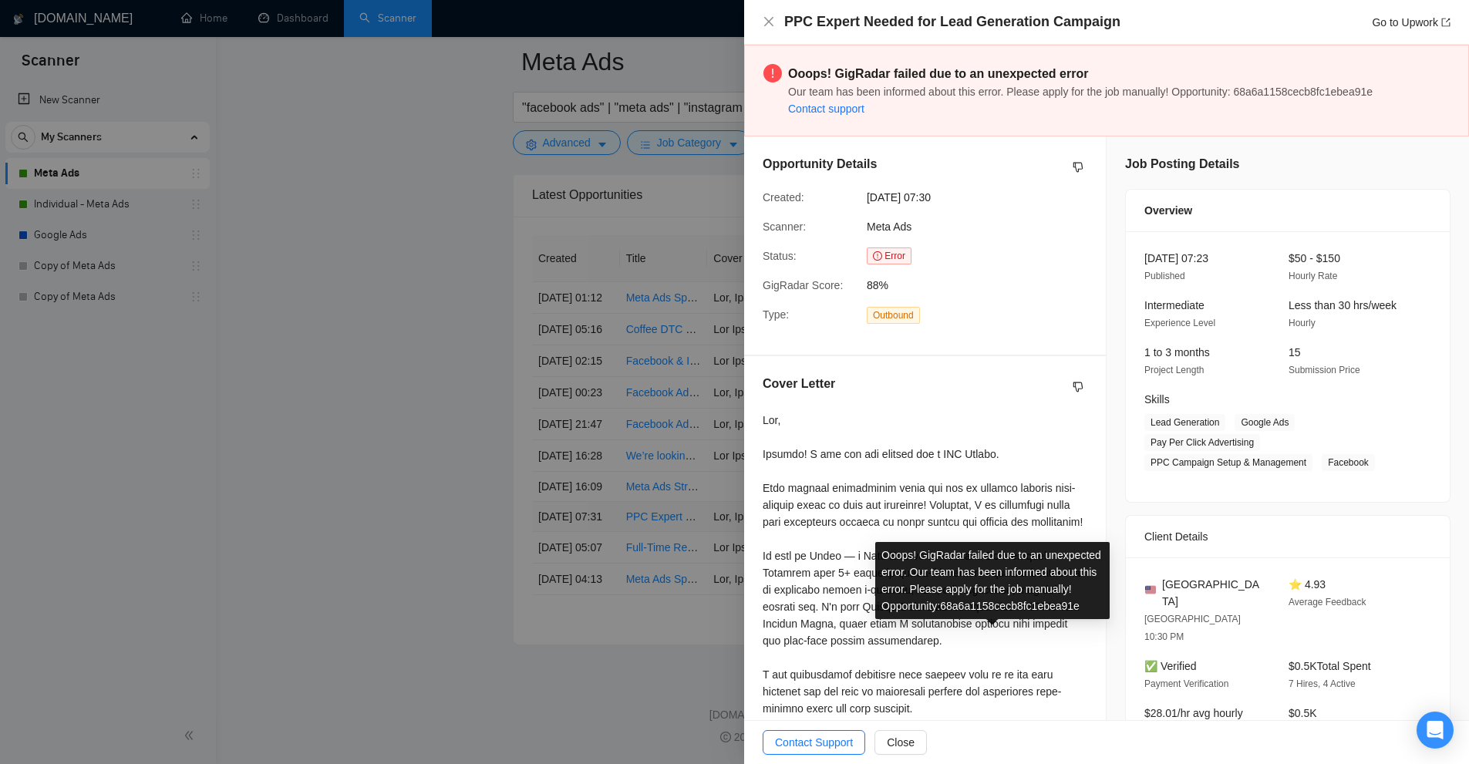
click at [991, 542] on div "Ooops! GigRadar failed due to an unexpected error. Our team has been informed a…" at bounding box center [992, 580] width 234 height 77
copy div "68a6a1158cecb8fc1ebea91e"
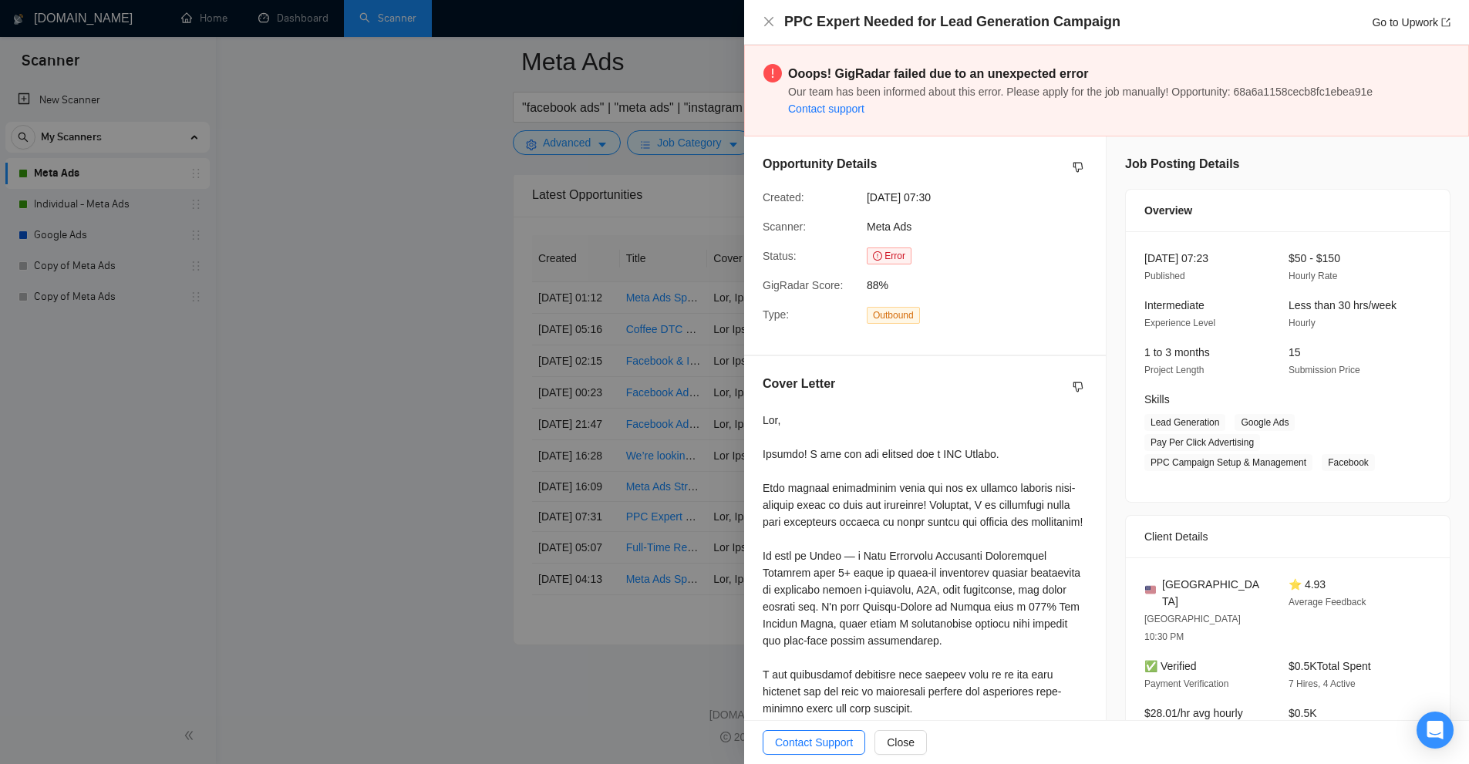
scroll to position [3835, 0]
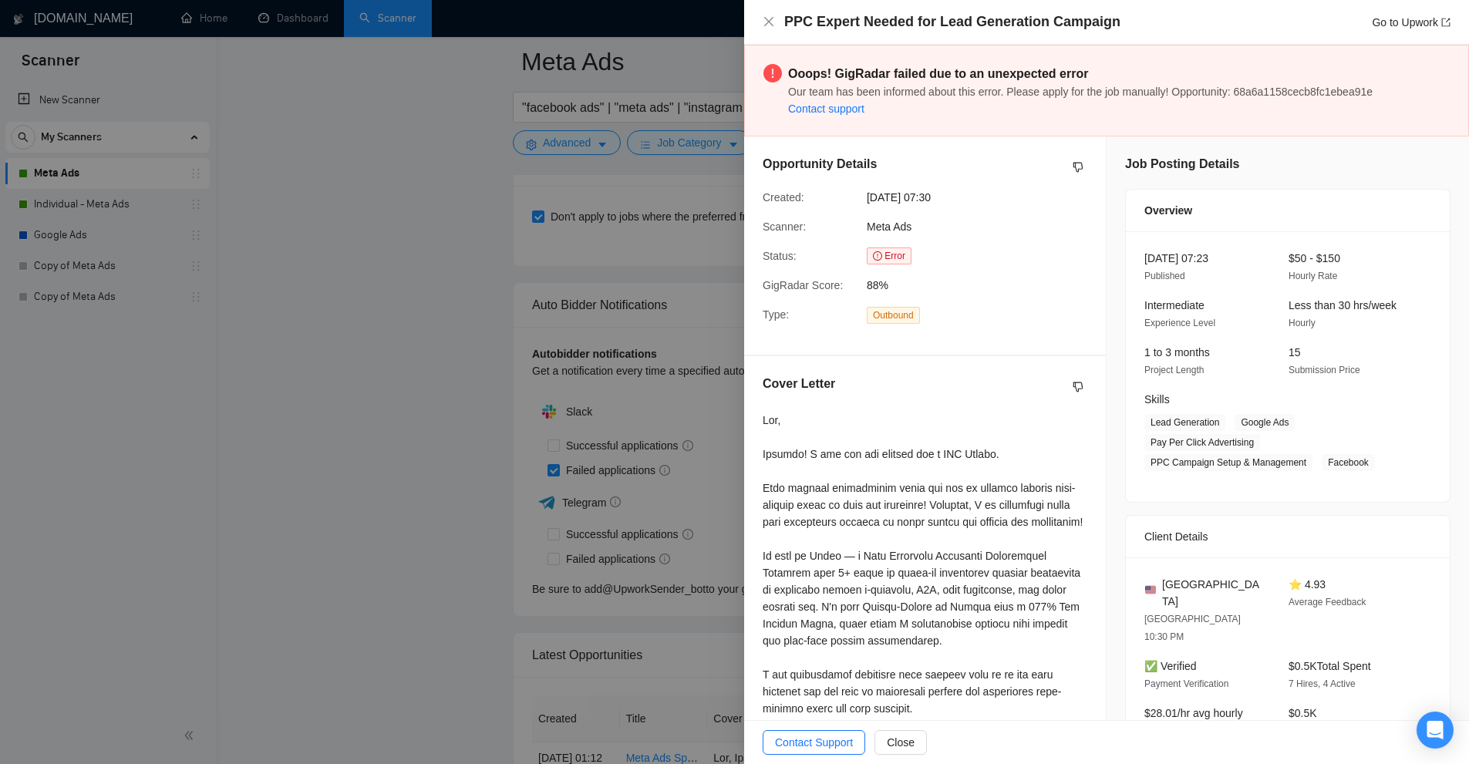
click at [656, 224] on div at bounding box center [734, 382] width 1469 height 764
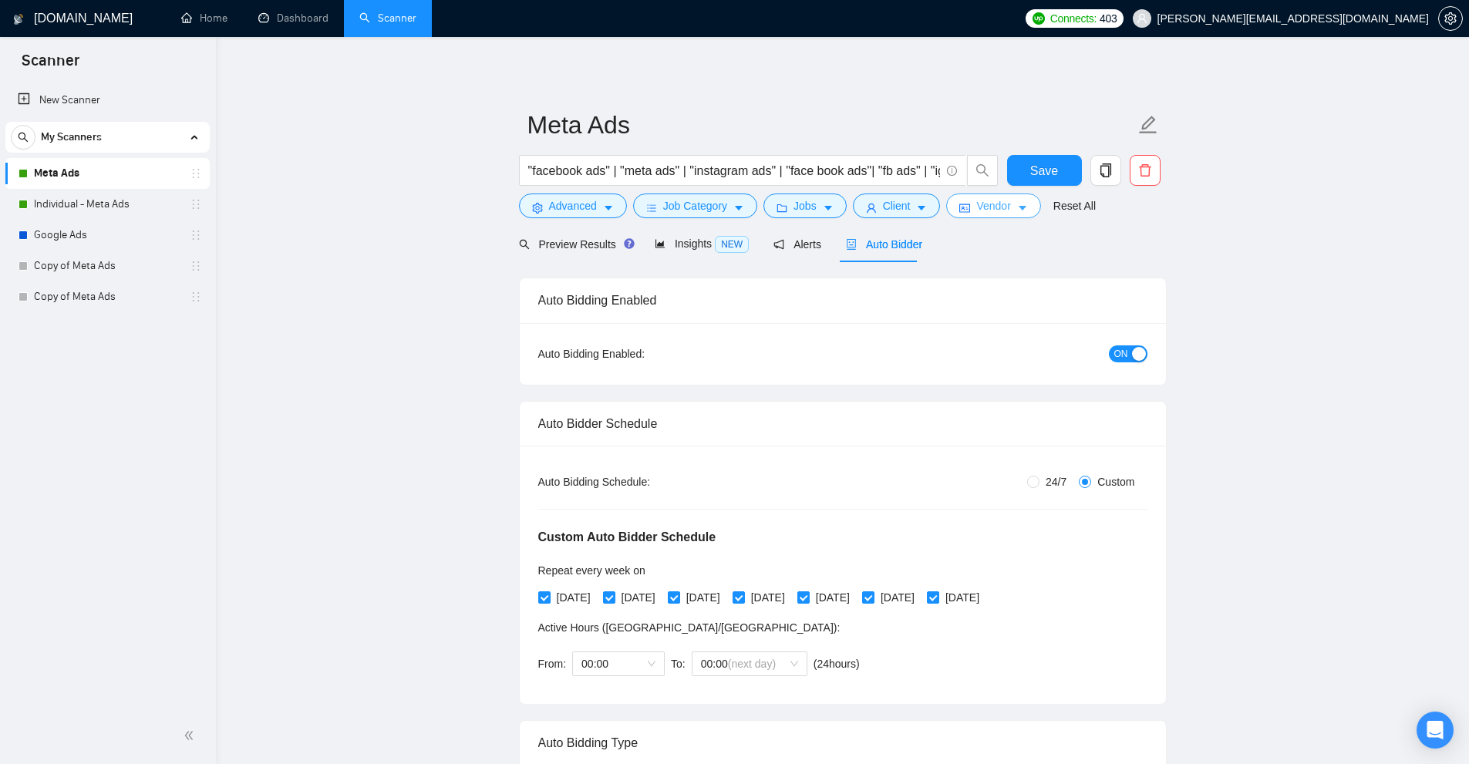
click at [978, 216] on button "Vendor" at bounding box center [993, 206] width 94 height 25
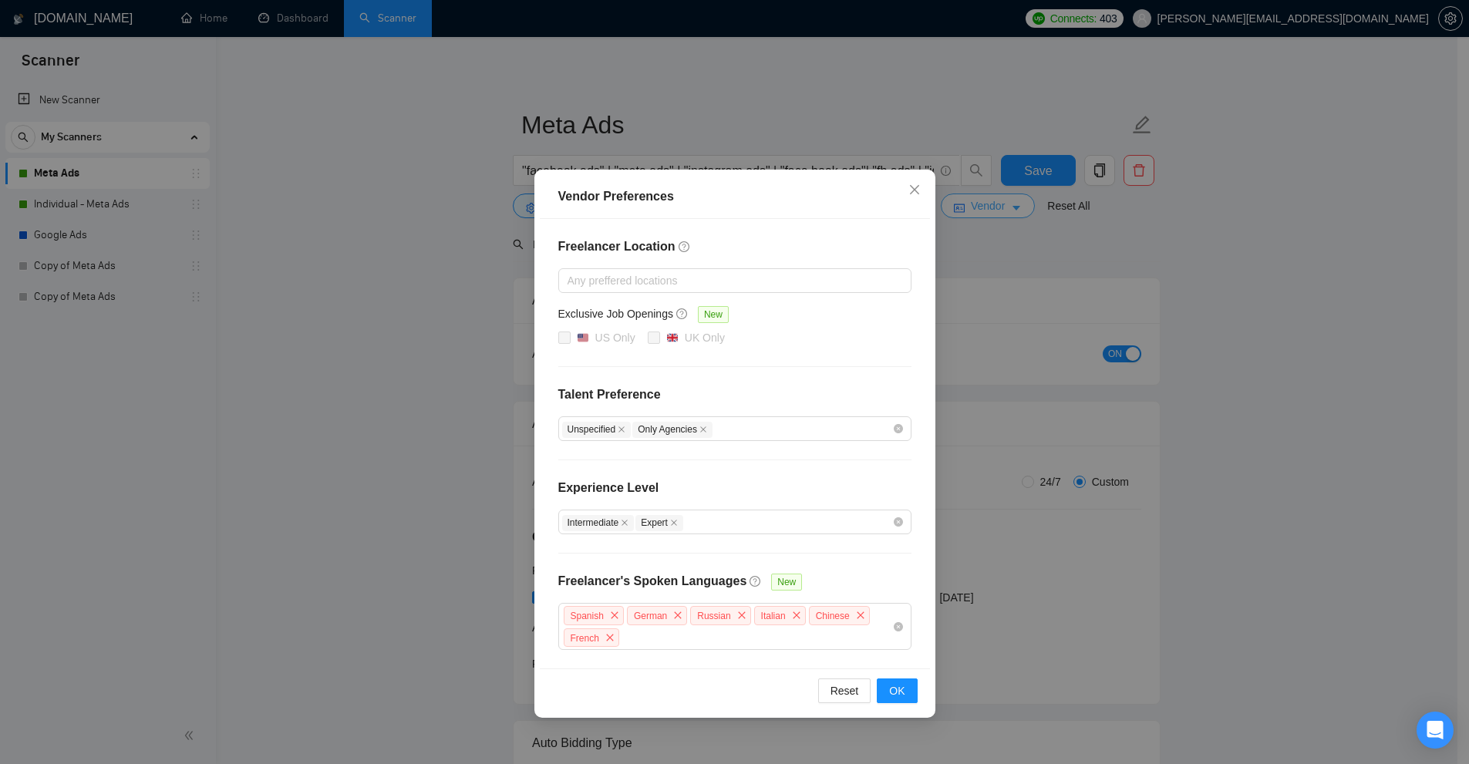
click at [978, 216] on div "Vendor Preferences Freelancer Location Any preffered locations Exclusive Job Op…" at bounding box center [734, 382] width 1469 height 764
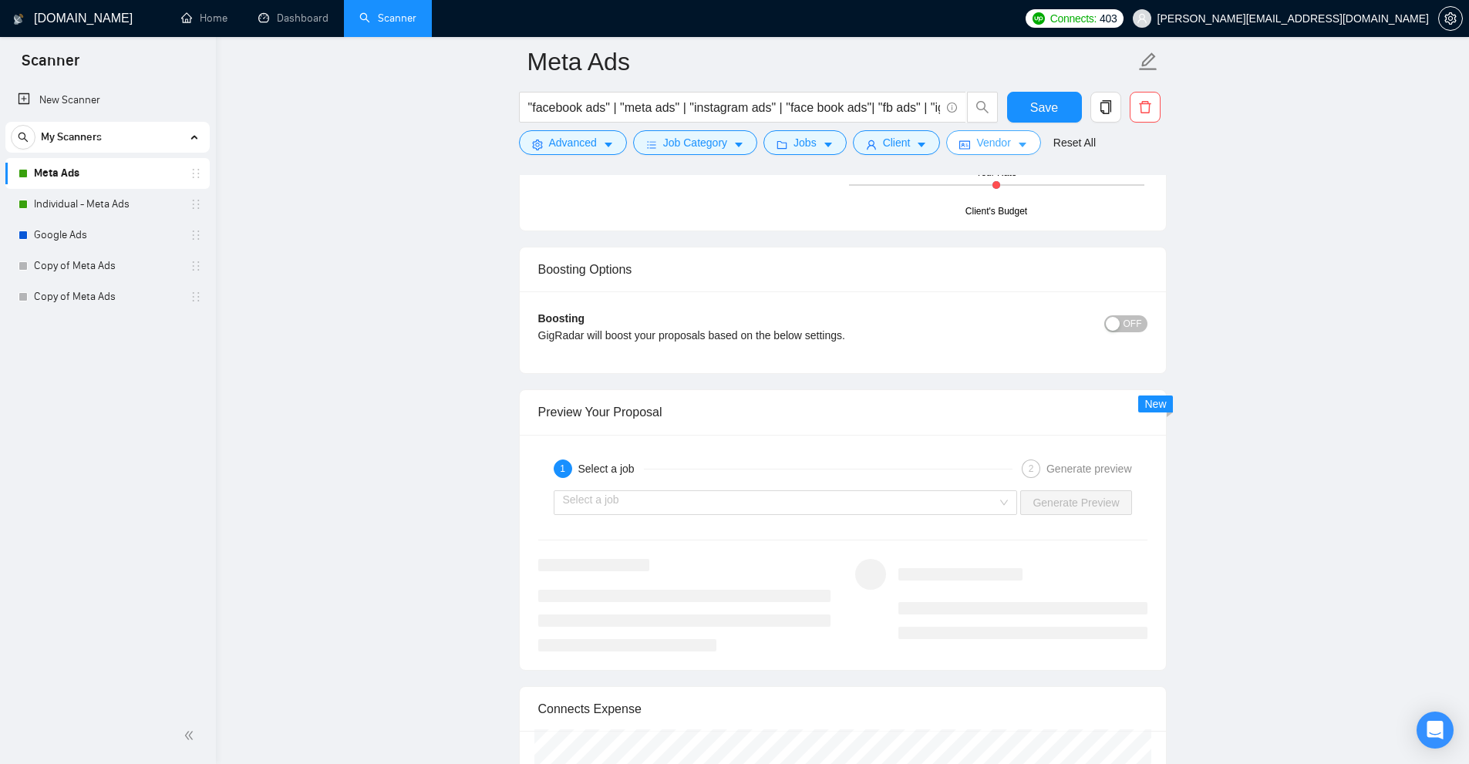
scroll to position [3526, 0]
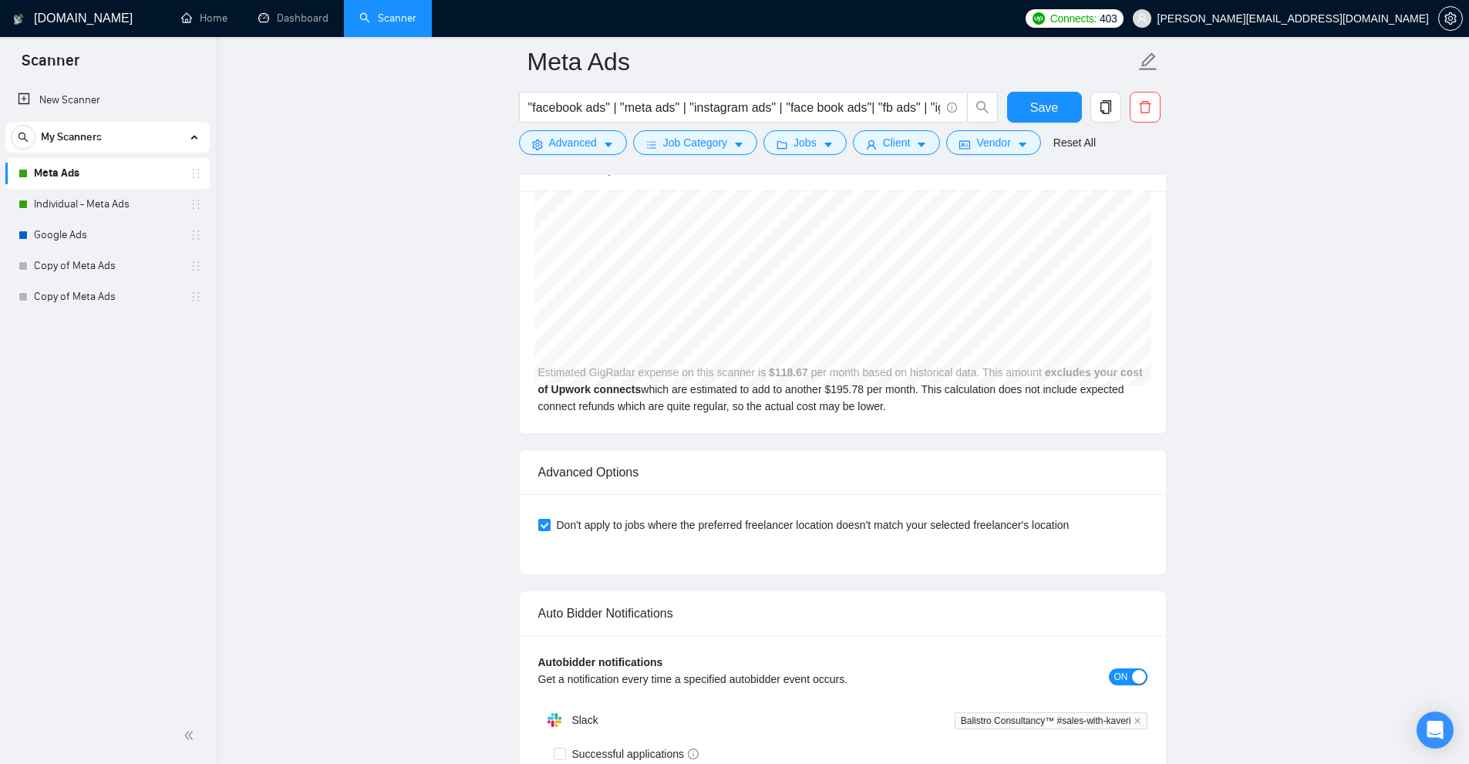
drag, startPoint x: 1141, startPoint y: 528, endPoint x: 1333, endPoint y: 548, distance: 193.1
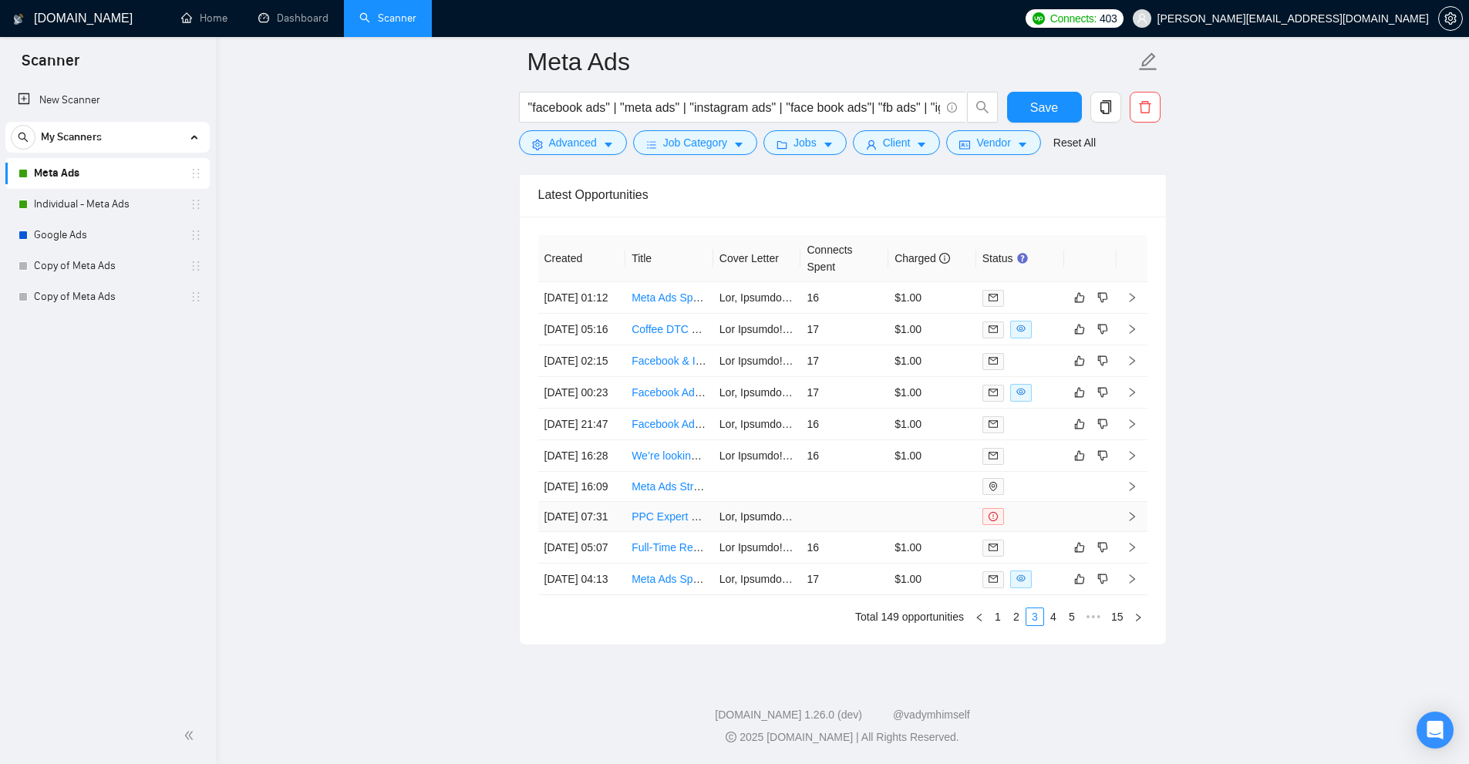
scroll to position [4375, 0]
click at [1018, 625] on link "2" at bounding box center [1016, 616] width 17 height 17
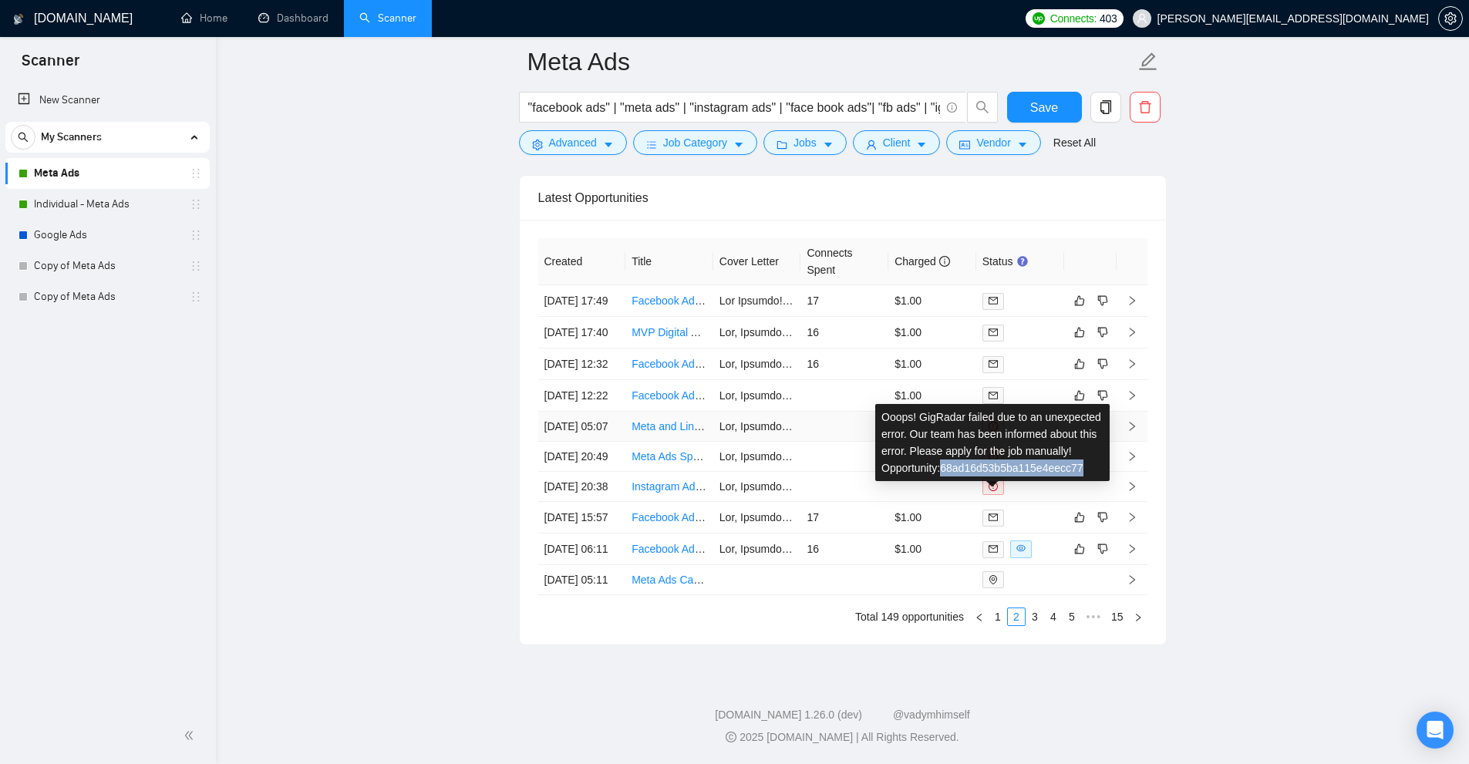
copy div "68ad16d53b5ba115e4eecc77"
drag, startPoint x: 946, startPoint y: 384, endPoint x: 1083, endPoint y: 385, distance: 137.3
click at [1083, 404] on div "Ooops! GigRadar failed due to an unexpected error. Our team has been informed a…" at bounding box center [992, 442] width 234 height 77
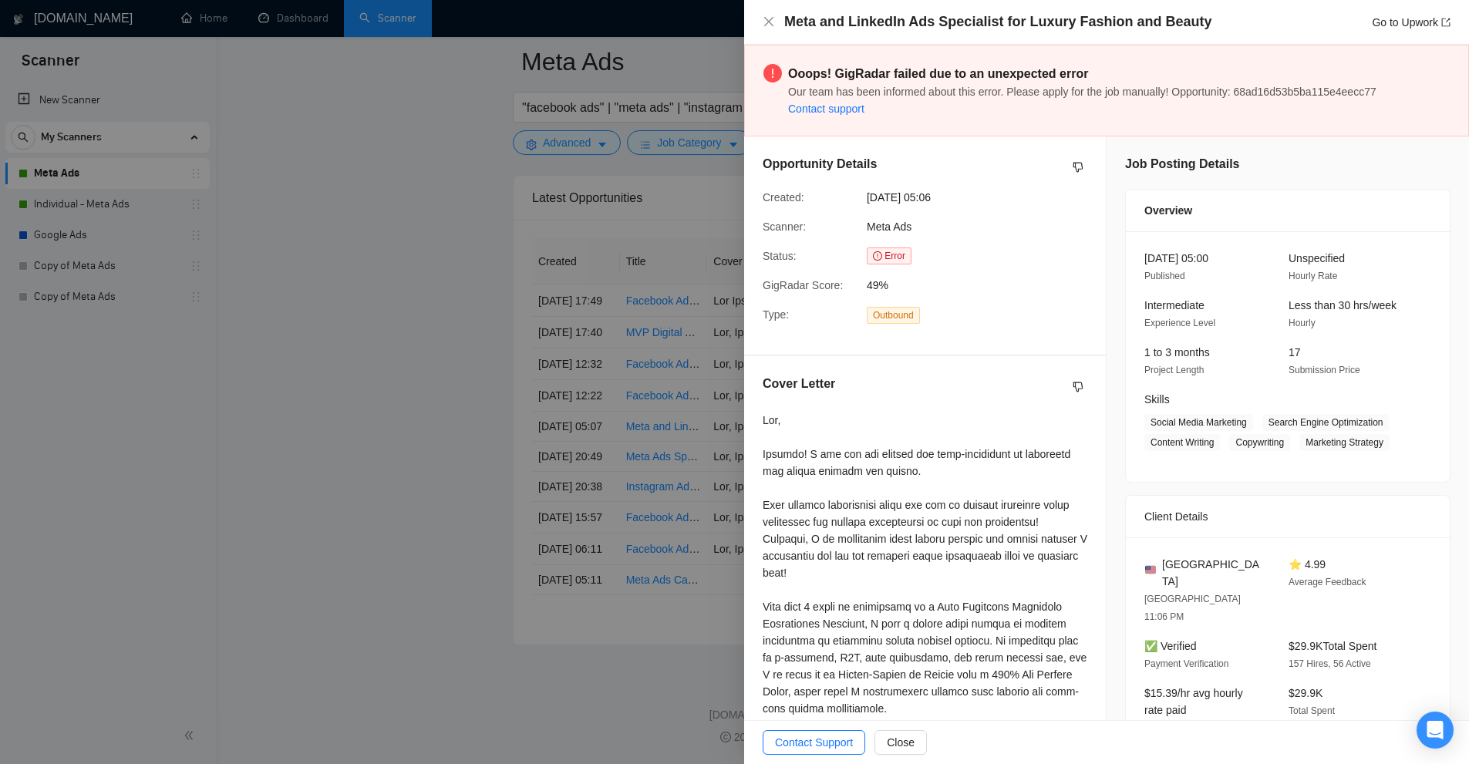
click at [596, 115] on div at bounding box center [734, 382] width 1469 height 764
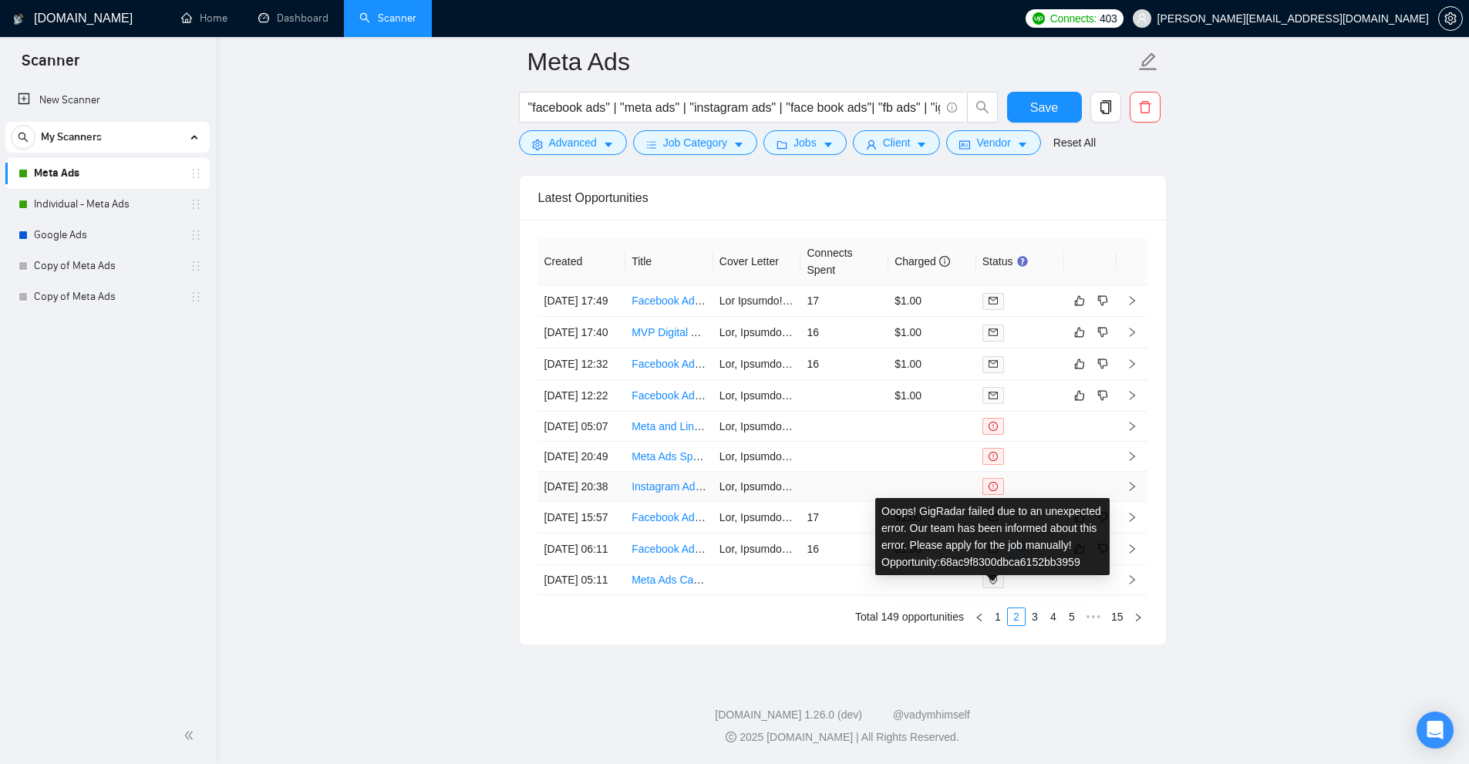
click at [1008, 498] on div "Ooops! GigRadar failed due to an unexpected error. Our team has been informed a…" at bounding box center [992, 536] width 234 height 77
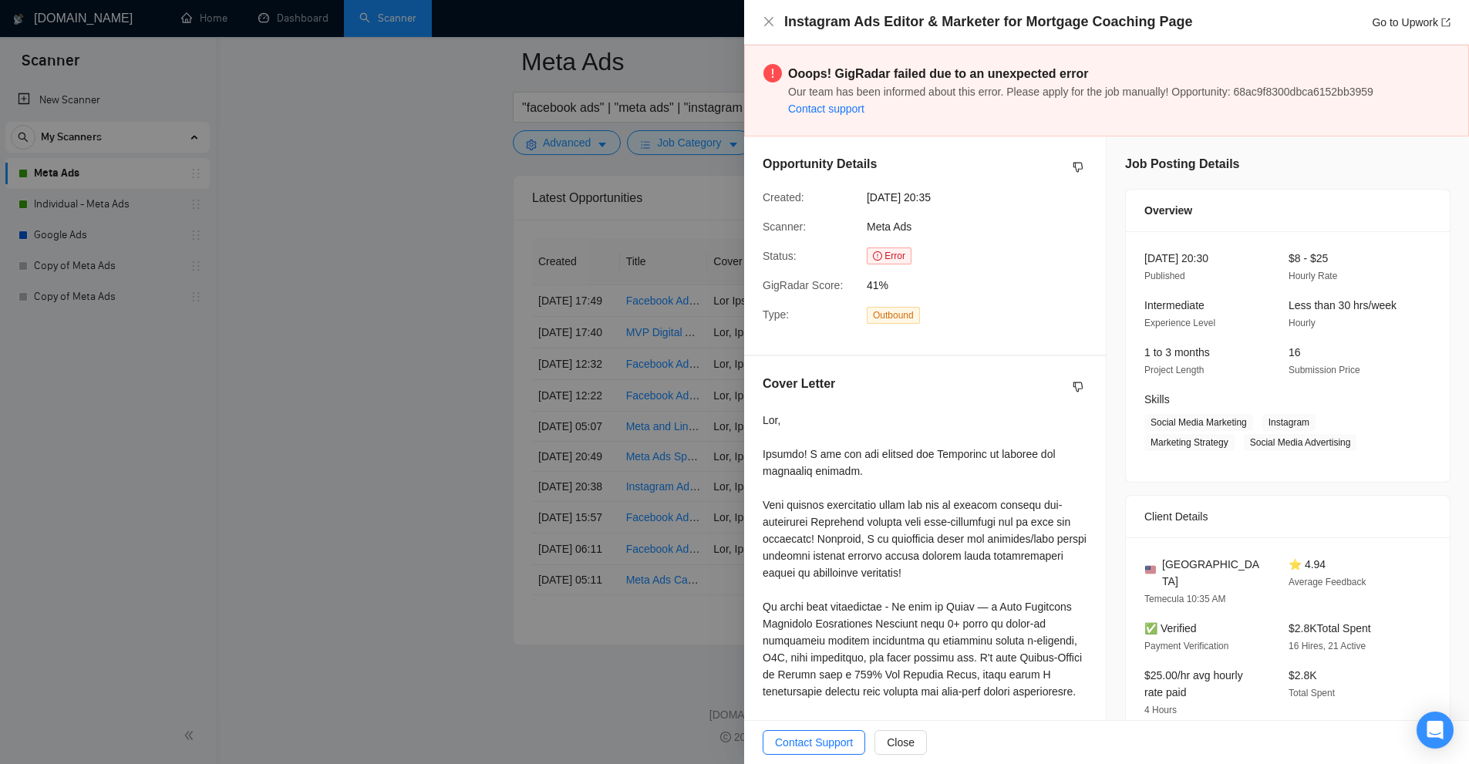
click at [1299, 89] on span "Our team has been informed about this error. Please apply for the job manually!…" at bounding box center [1080, 92] width 585 height 12
copy span "68ac9f8300dbca6152bb3959"
click at [644, 228] on div at bounding box center [734, 382] width 1469 height 764
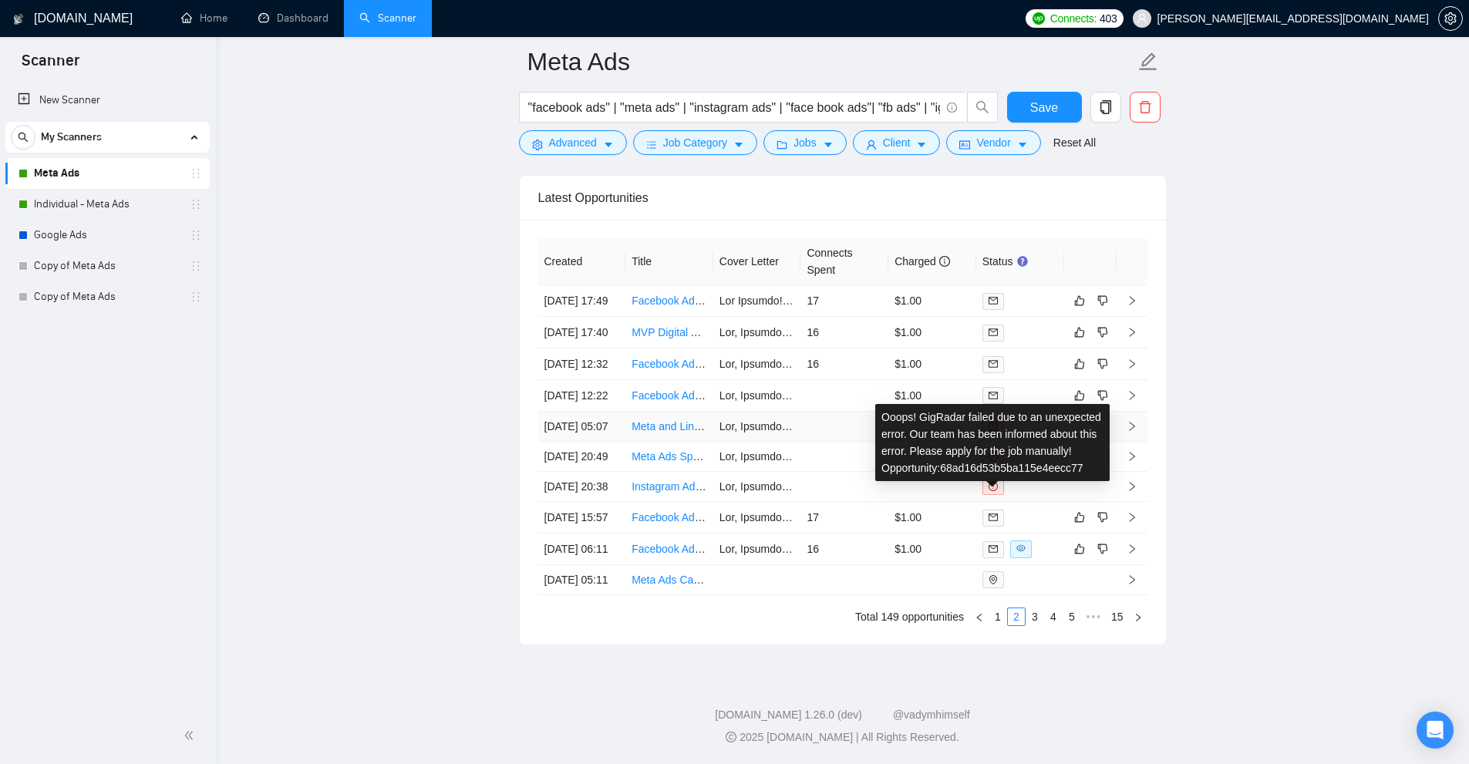
click at [985, 404] on div "Ooops! GigRadar failed due to an unexpected error. Our team has been informed a…" at bounding box center [992, 442] width 234 height 77
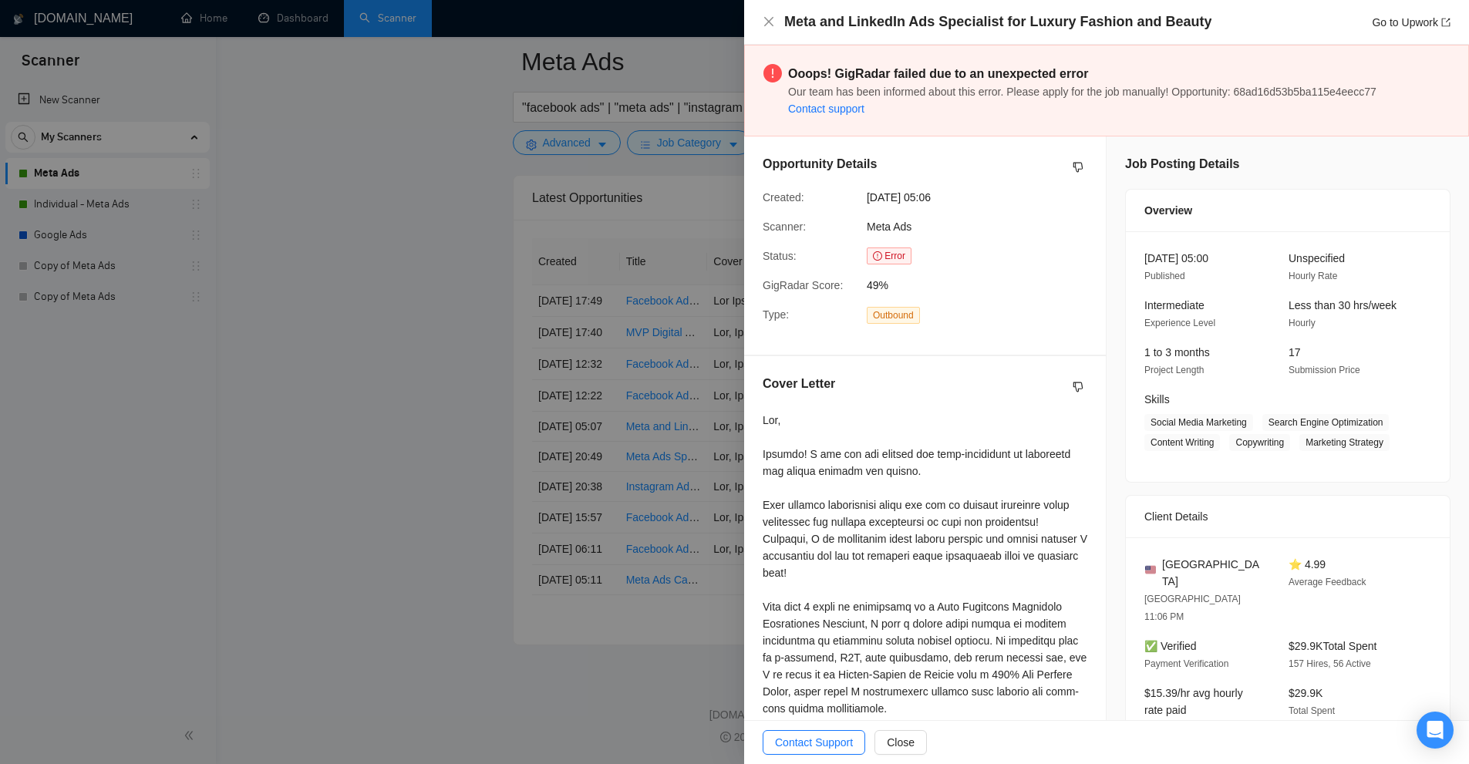
click at [598, 385] on div at bounding box center [734, 382] width 1469 height 764
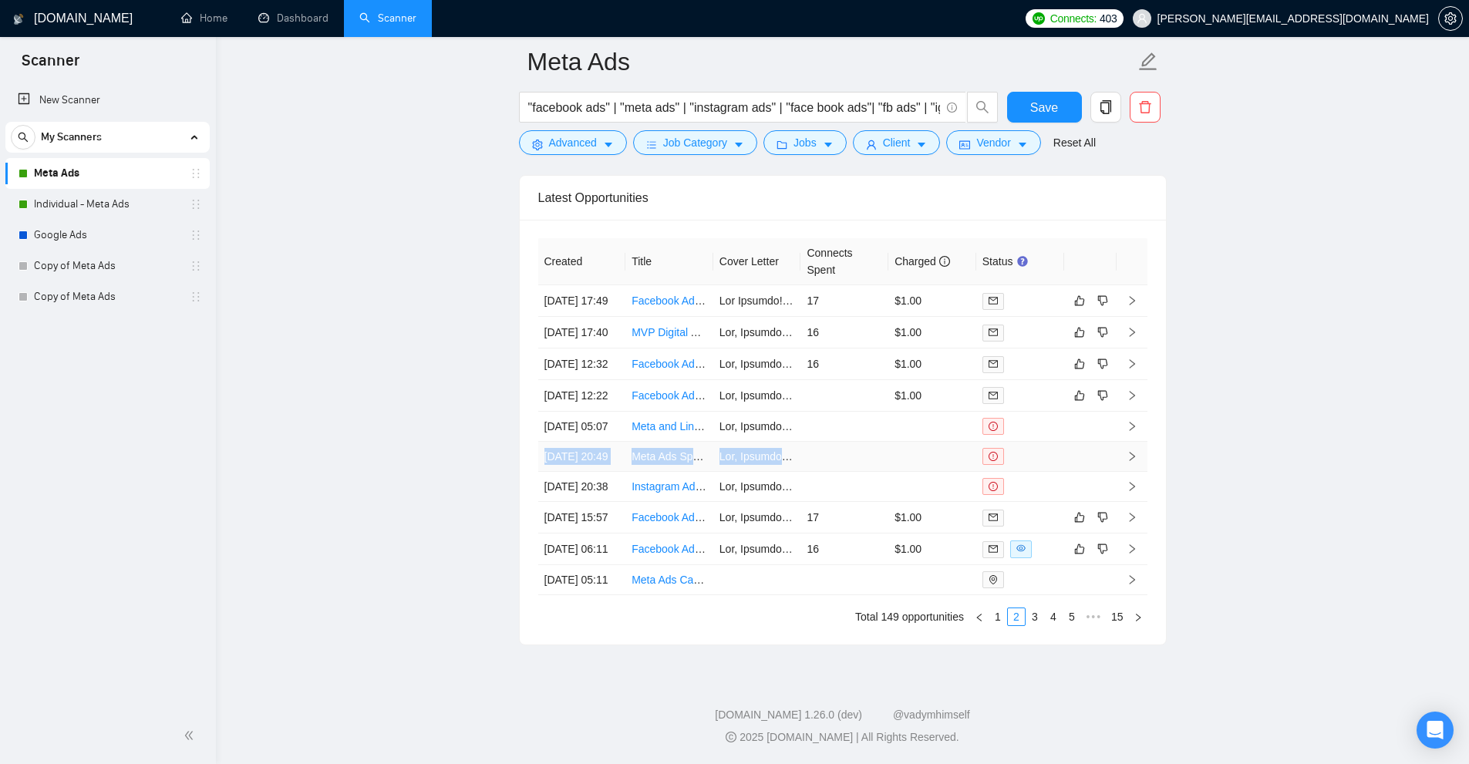
drag, startPoint x: 902, startPoint y: 425, endPoint x: 884, endPoint y: 469, distance: 47.7
click at [883, 470] on tbody "26 Aug, 2025 17:49 Facebook Ads Media Buyer – Short-Term Split Test (Ecom Brand…" at bounding box center [842, 440] width 609 height 310
click at [884, 469] on td at bounding box center [844, 457] width 88 height 30
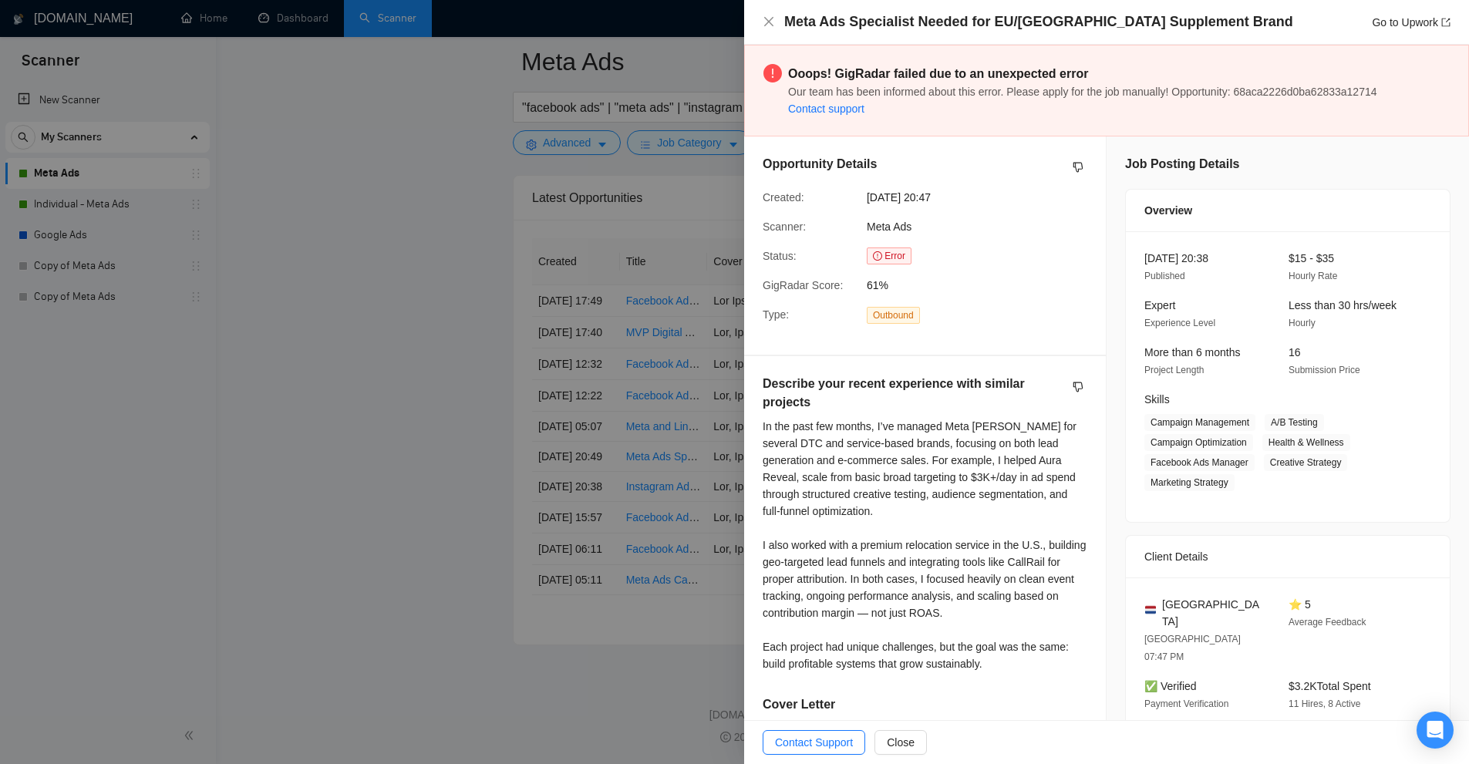
click at [1315, 93] on span "Our team has been informed about this error. Please apply for the job manually!…" at bounding box center [1082, 92] width 589 height 12
copy span "68aca2226d0ba62833a12714"
click at [579, 200] on div at bounding box center [734, 382] width 1469 height 764
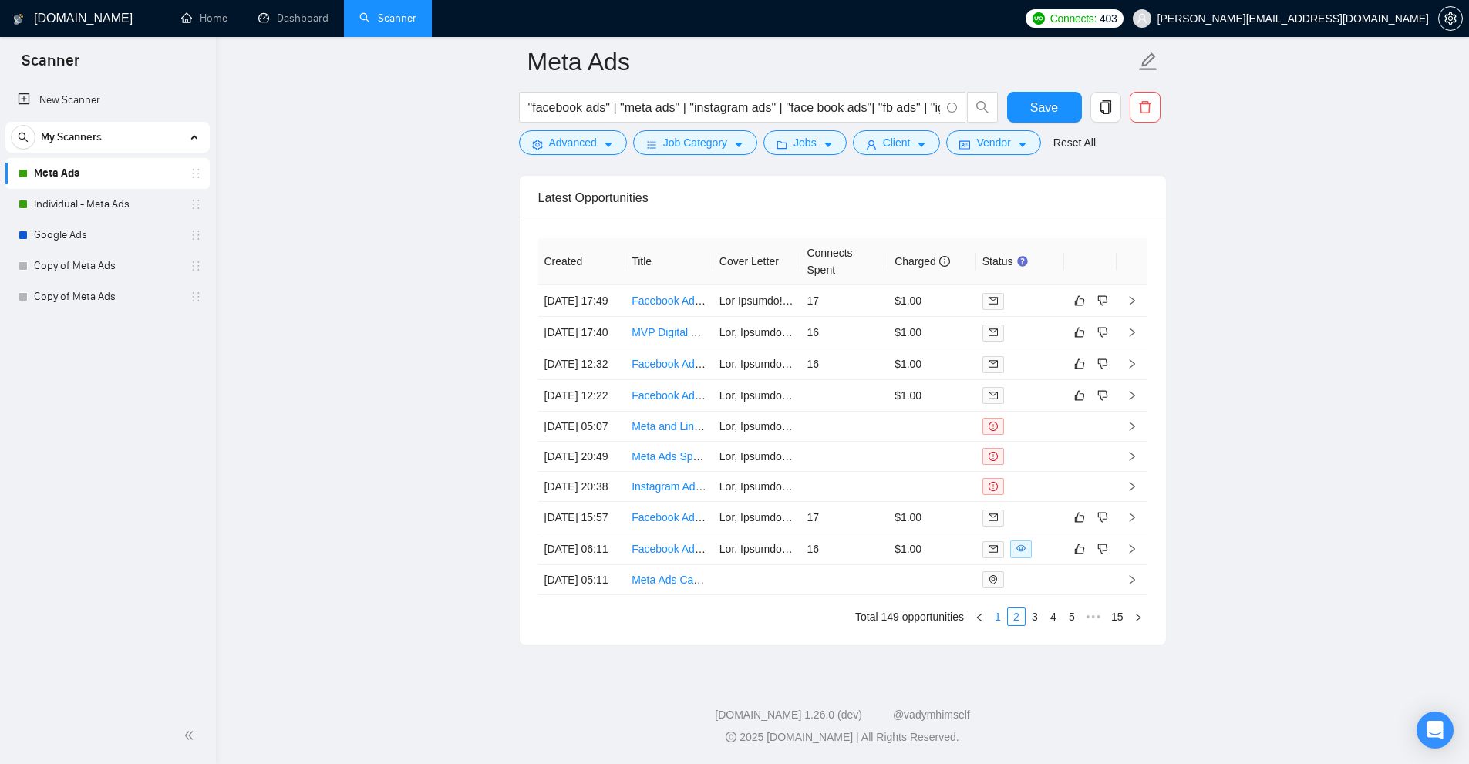
click at [992, 625] on link "1" at bounding box center [997, 616] width 17 height 17
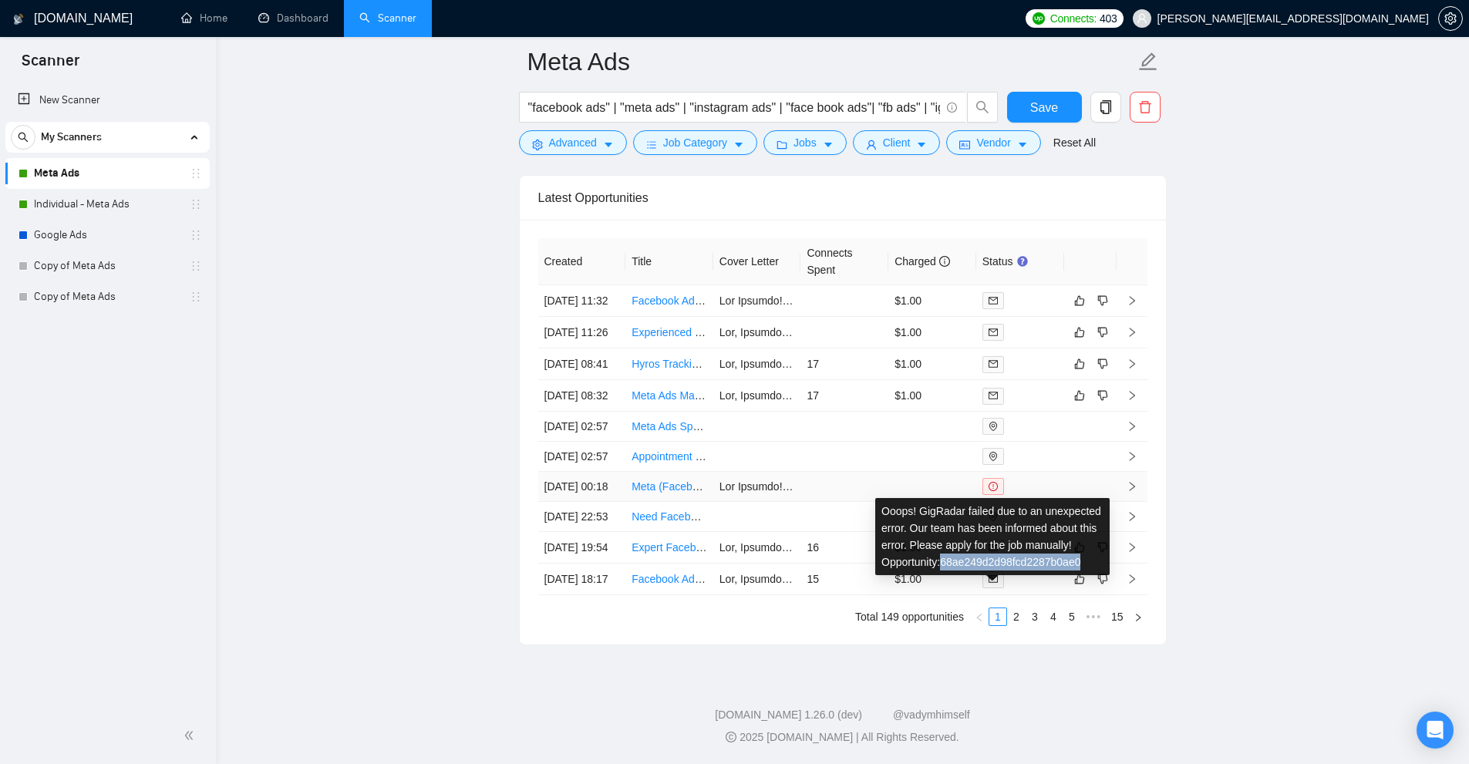
copy div "68ae249d2d98fcd2287b0ae0"
drag, startPoint x: 943, startPoint y: 480, endPoint x: 1093, endPoint y: 482, distance: 149.6
click at [1093, 498] on div "Ooops! GigRadar failed due to an unexpected error. Our team has been informed a…" at bounding box center [992, 536] width 234 height 77
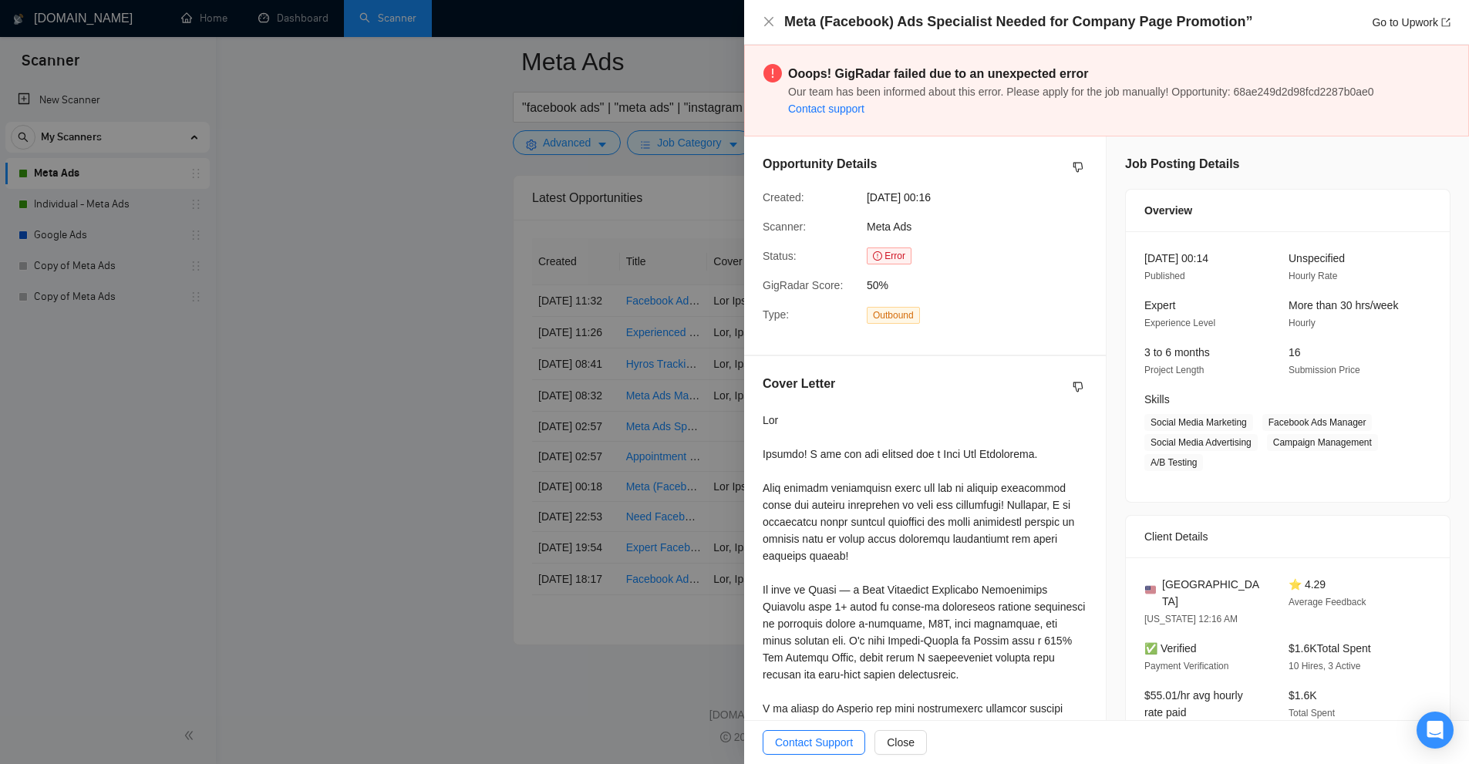
click at [555, 241] on div at bounding box center [734, 382] width 1469 height 764
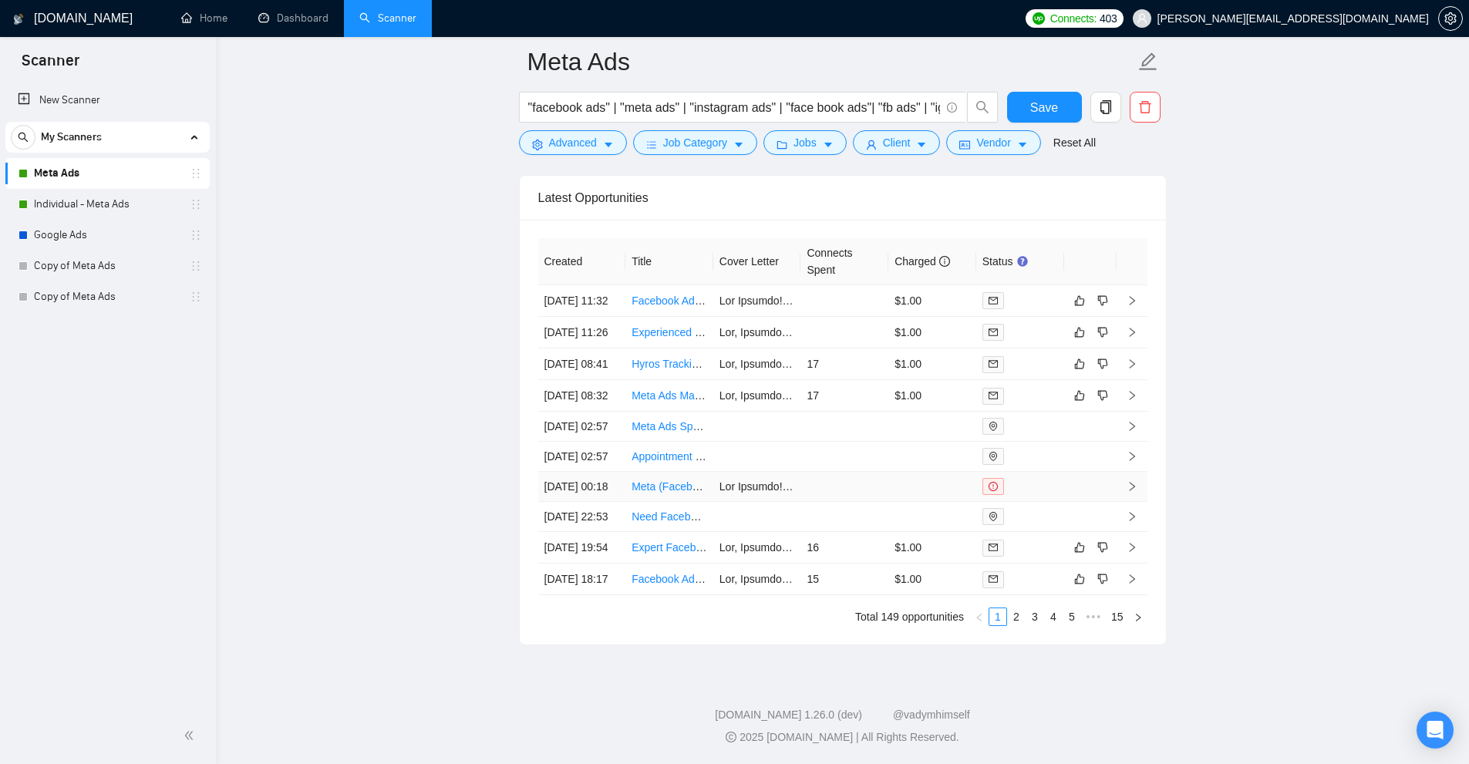
scroll to position [4375, 0]
click at [1033, 625] on link "3" at bounding box center [1034, 616] width 17 height 17
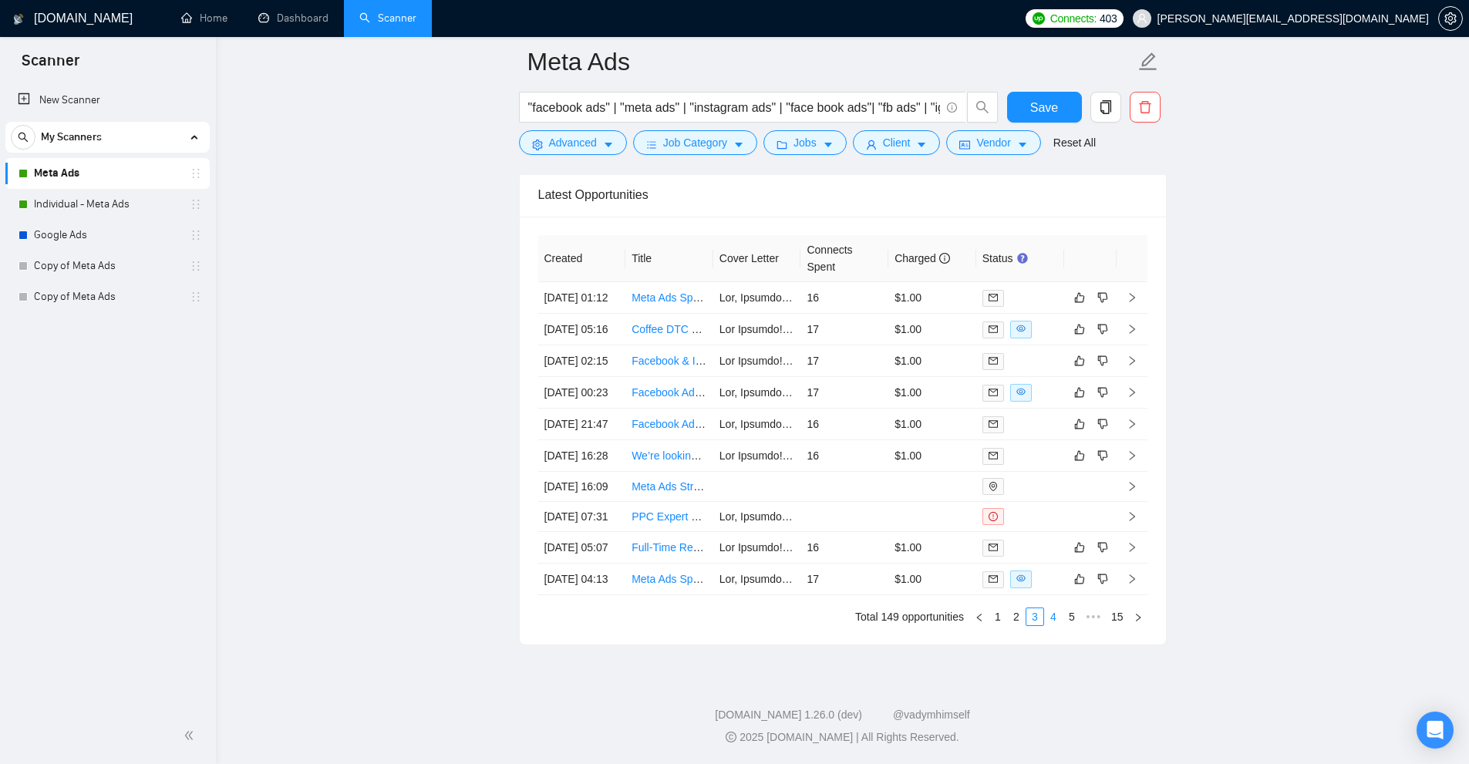
click at [1050, 625] on link "4" at bounding box center [1053, 616] width 17 height 17
click at [1049, 625] on link "5" at bounding box center [1053, 616] width 17 height 17
click at [1057, 625] on link "6" at bounding box center [1053, 616] width 17 height 17
click at [1057, 625] on link "7" at bounding box center [1053, 616] width 17 height 17
click at [1020, 625] on link "6" at bounding box center [1016, 616] width 17 height 17
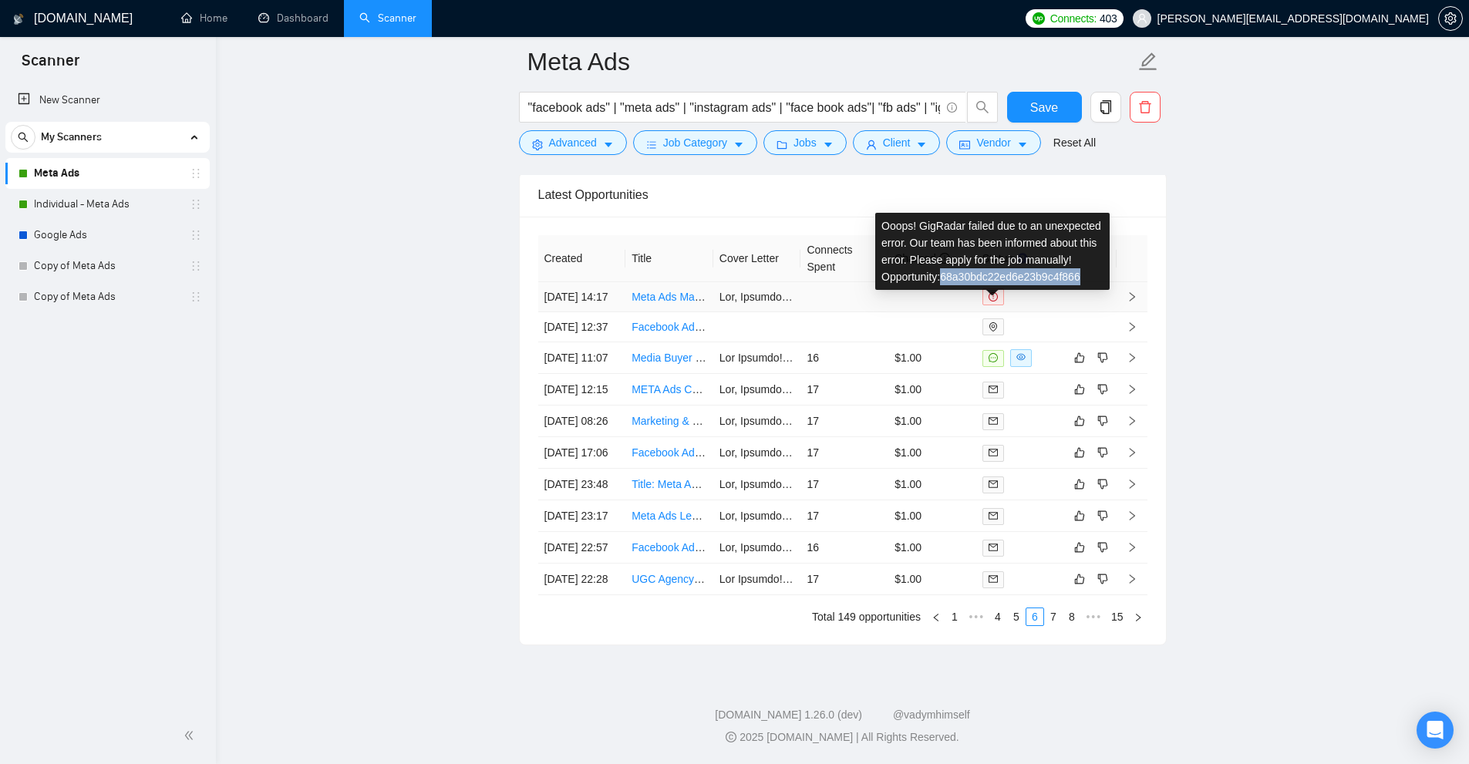
copy div "68a30bdc22ed6e23b9c4f866"
drag, startPoint x: 944, startPoint y: 195, endPoint x: 1084, endPoint y: 197, distance: 140.4
click at [1084, 213] on div "Ooops! GigRadar failed due to an unexpected error. Our team has been informed a…" at bounding box center [992, 251] width 234 height 77
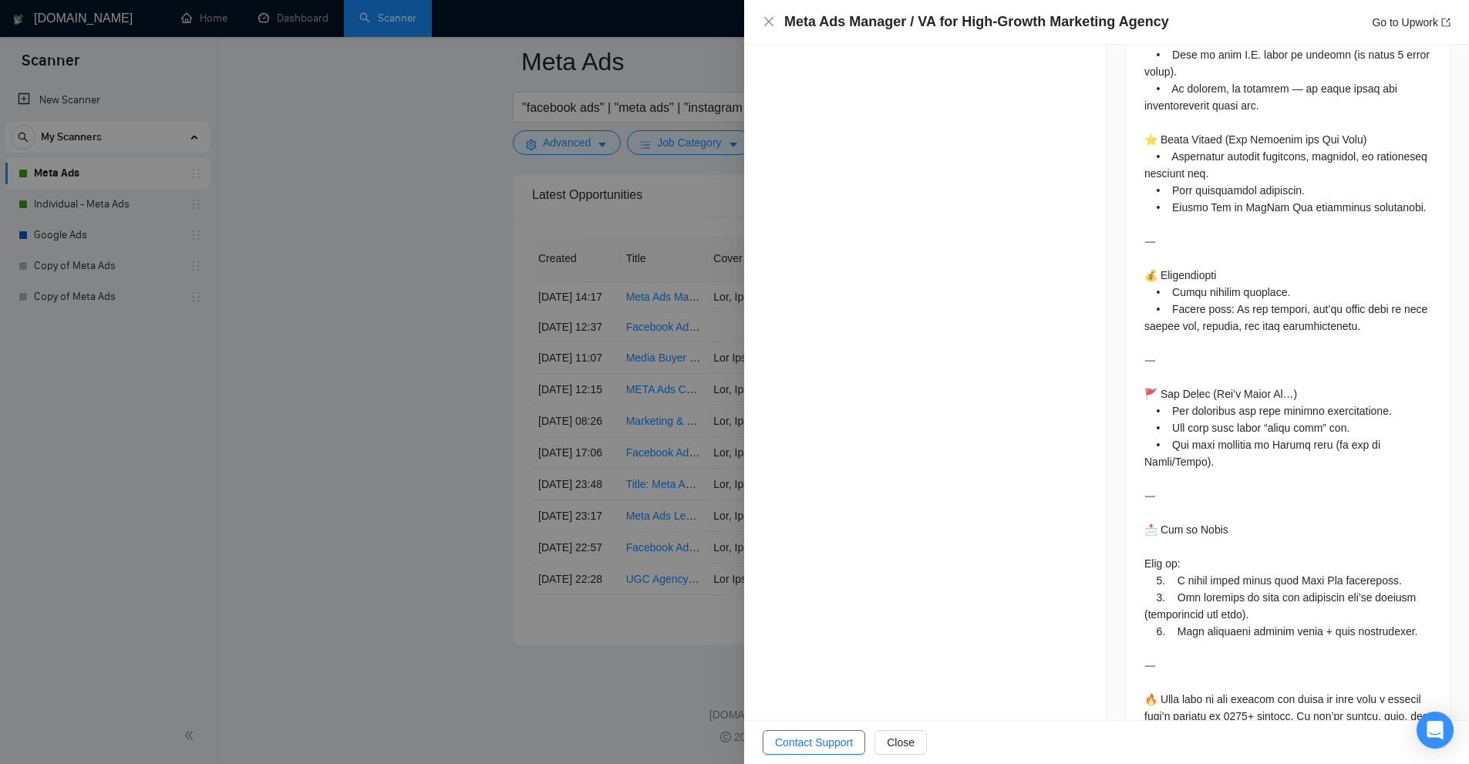
scroll to position [1449, 0]
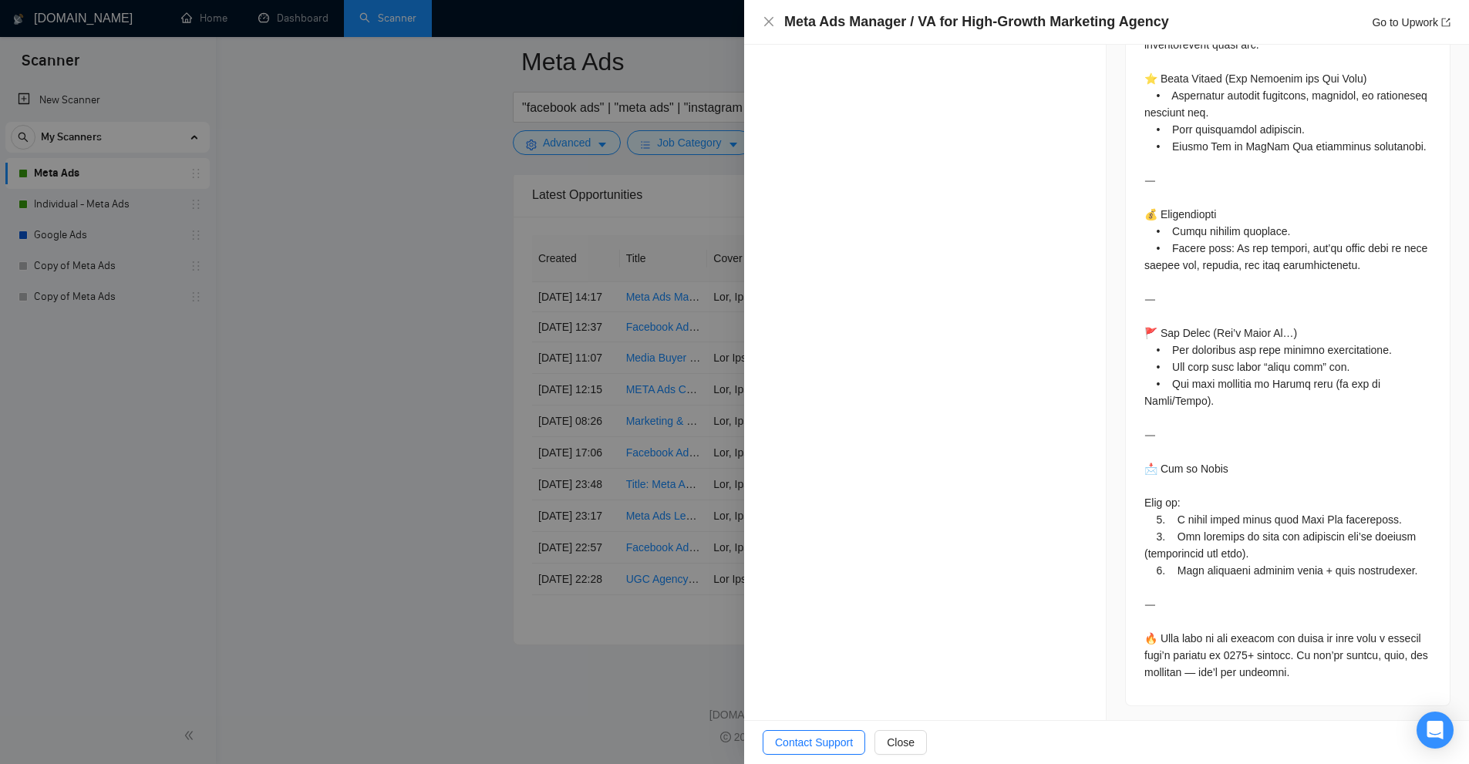
click at [659, 314] on div at bounding box center [734, 382] width 1469 height 764
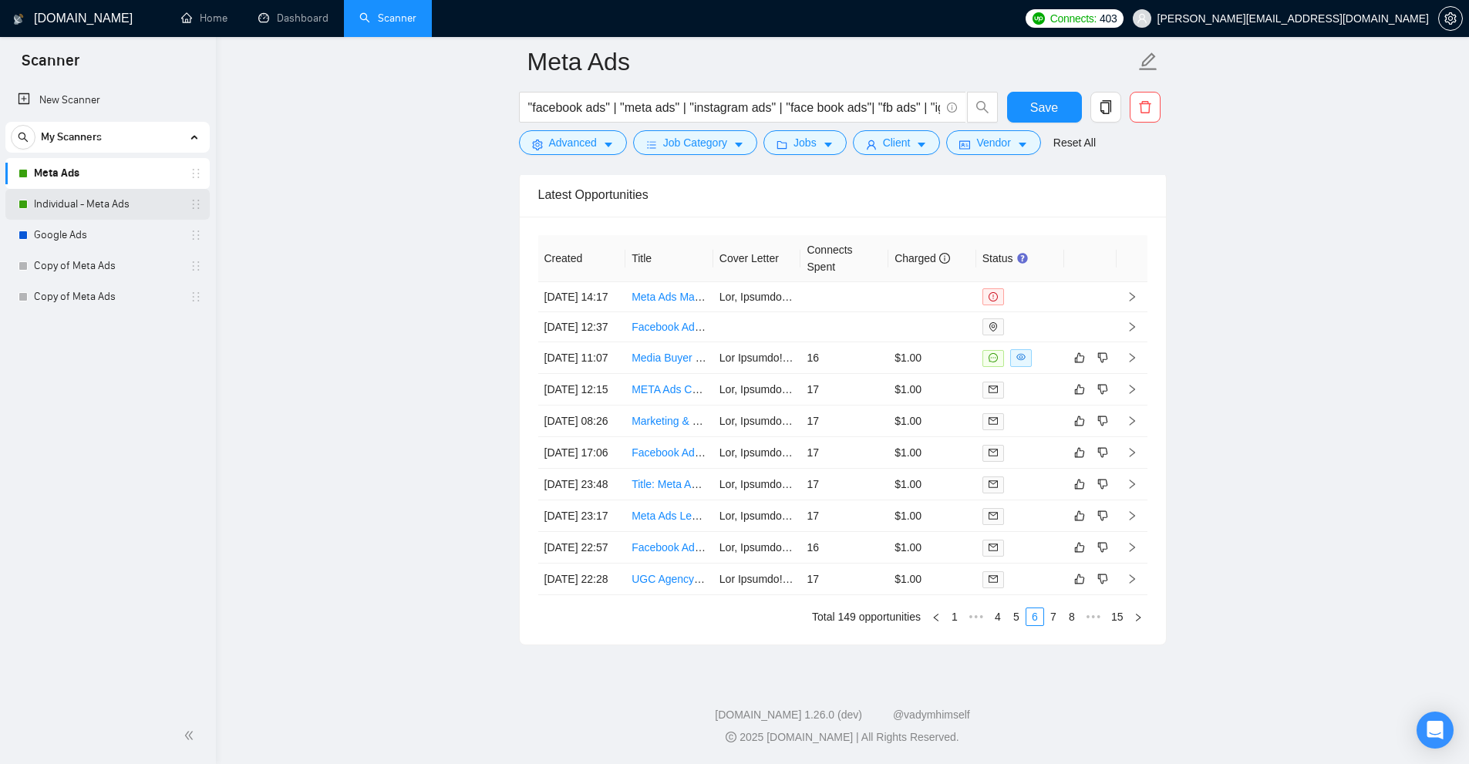
click at [96, 200] on link "Individual - Meta Ads" at bounding box center [107, 204] width 147 height 31
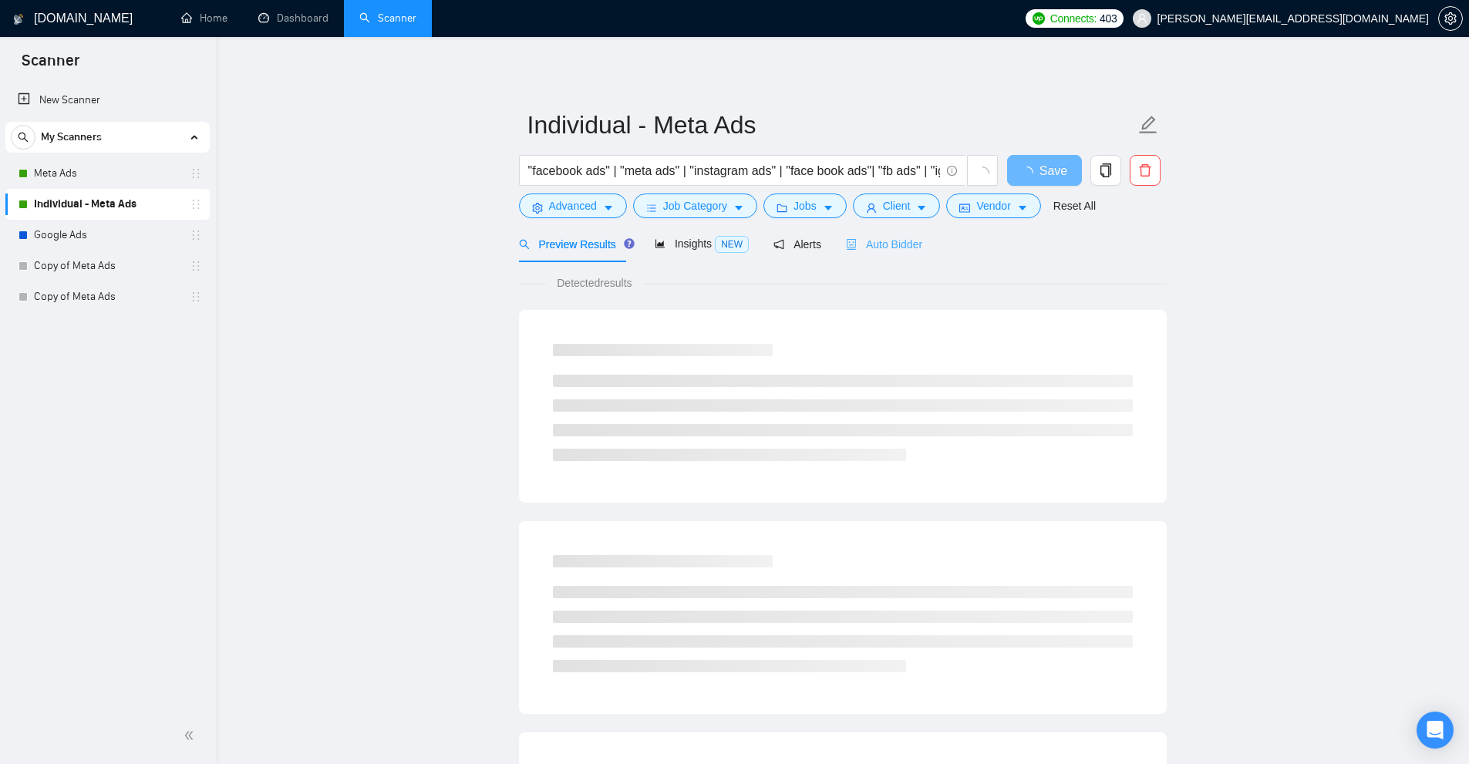
click at [871, 257] on div "Auto Bidder" at bounding box center [884, 244] width 76 height 36
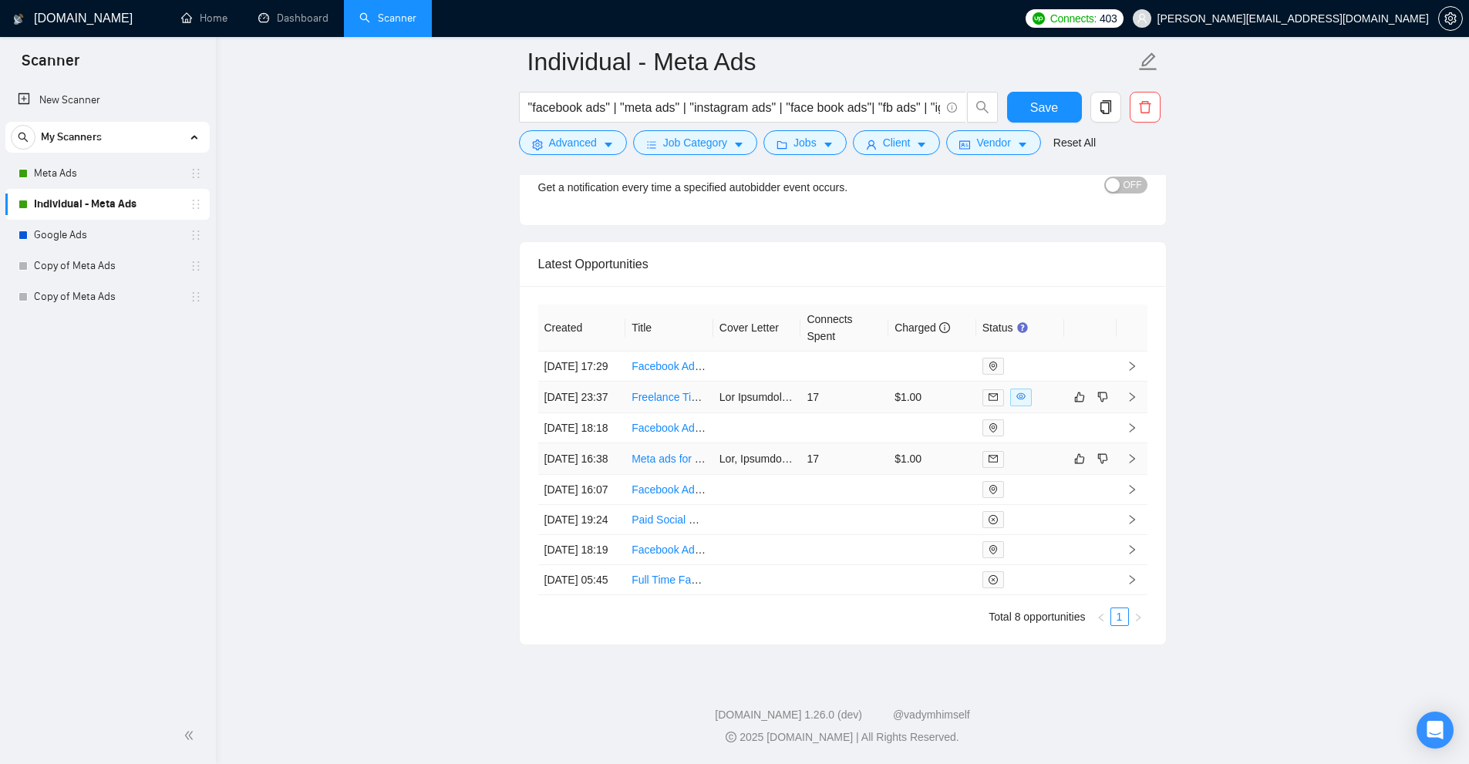
scroll to position [3955, 0]
click at [1145, 622] on div "Created Title Cover Letter Connects Spent Charged Status 20 Aug, 2025 17:29 Fac…" at bounding box center [843, 465] width 646 height 359
click at [115, 172] on link "Meta Ads" at bounding box center [107, 173] width 147 height 31
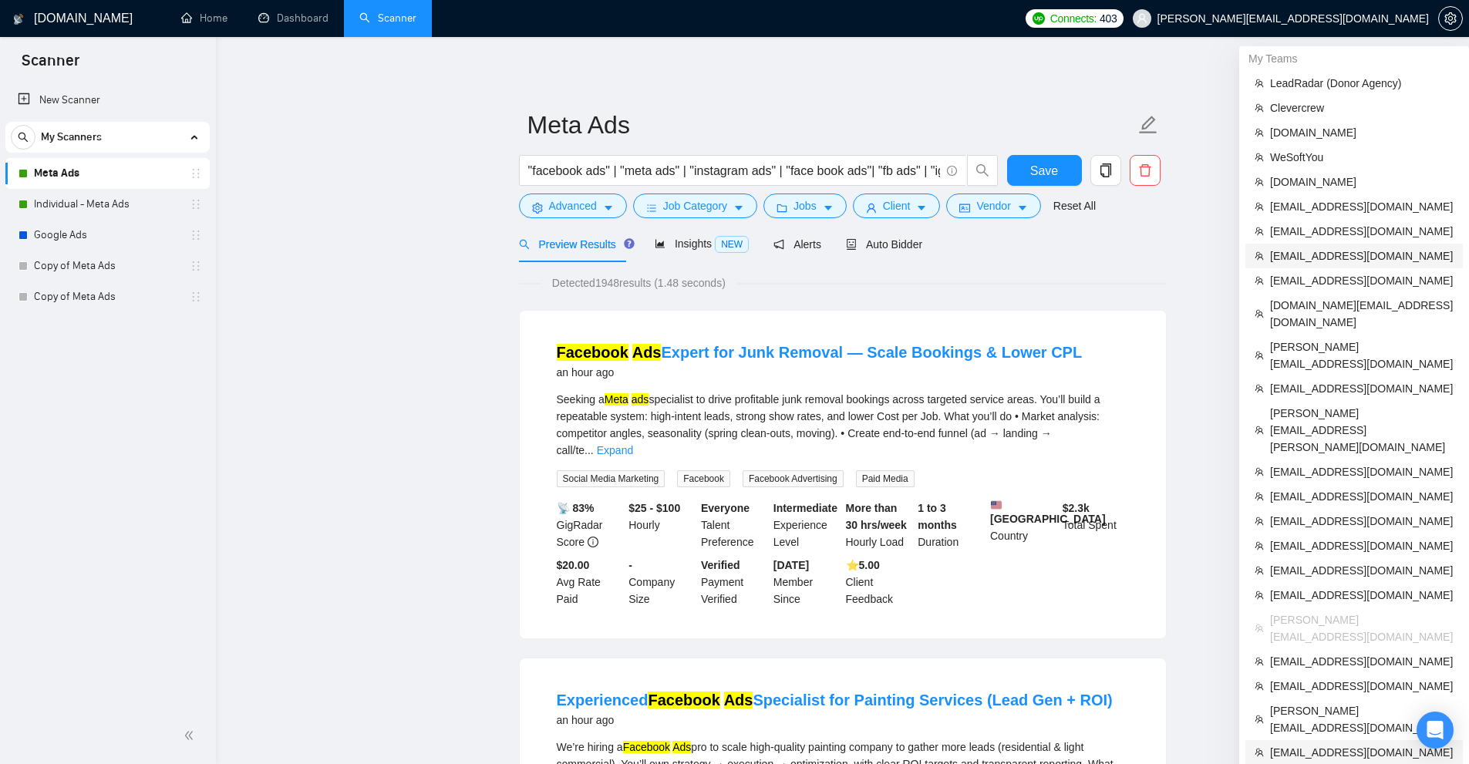
scroll to position [386, 0]
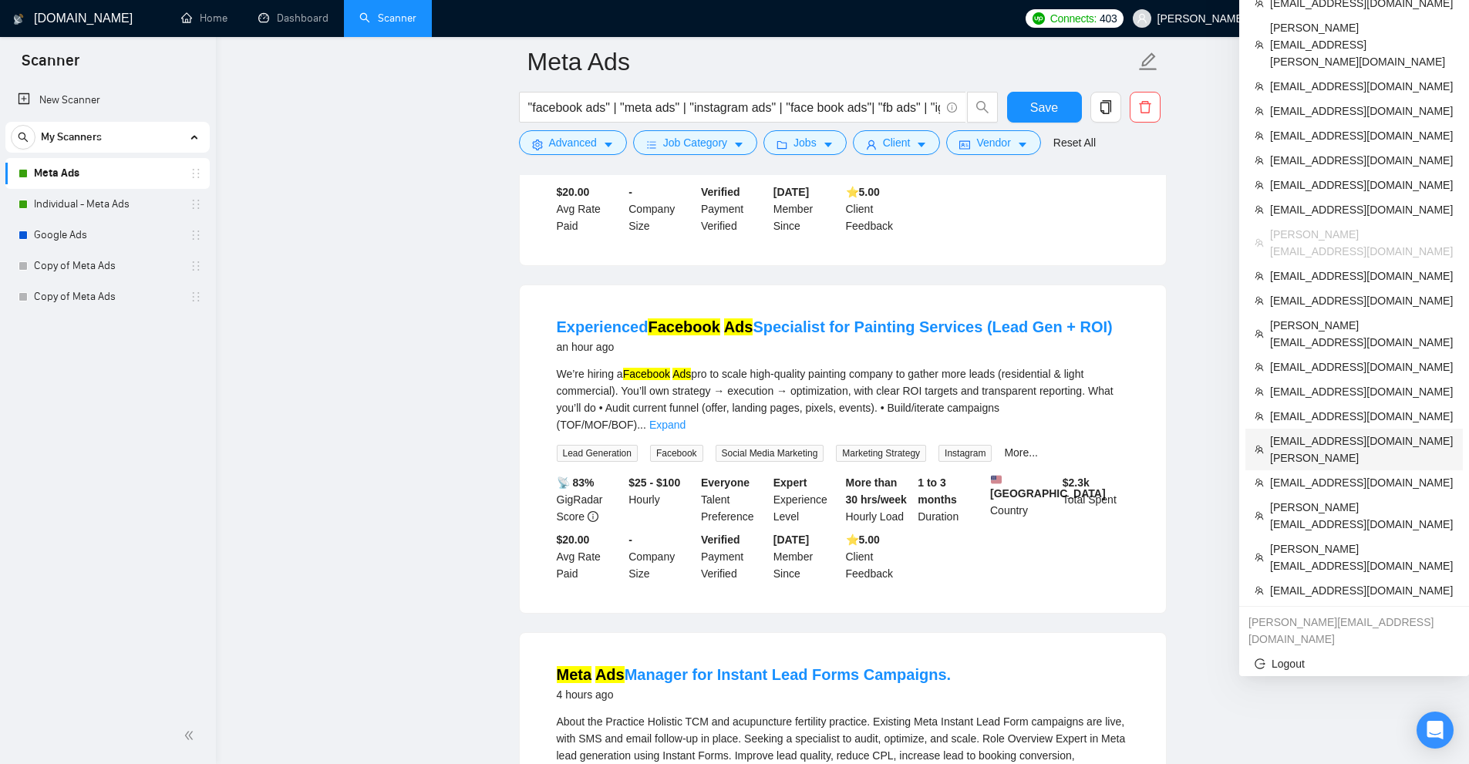
click at [1325, 433] on span "[EMAIL_ADDRESS][DOMAIN_NAME][PERSON_NAME]" at bounding box center [1362, 450] width 184 height 34
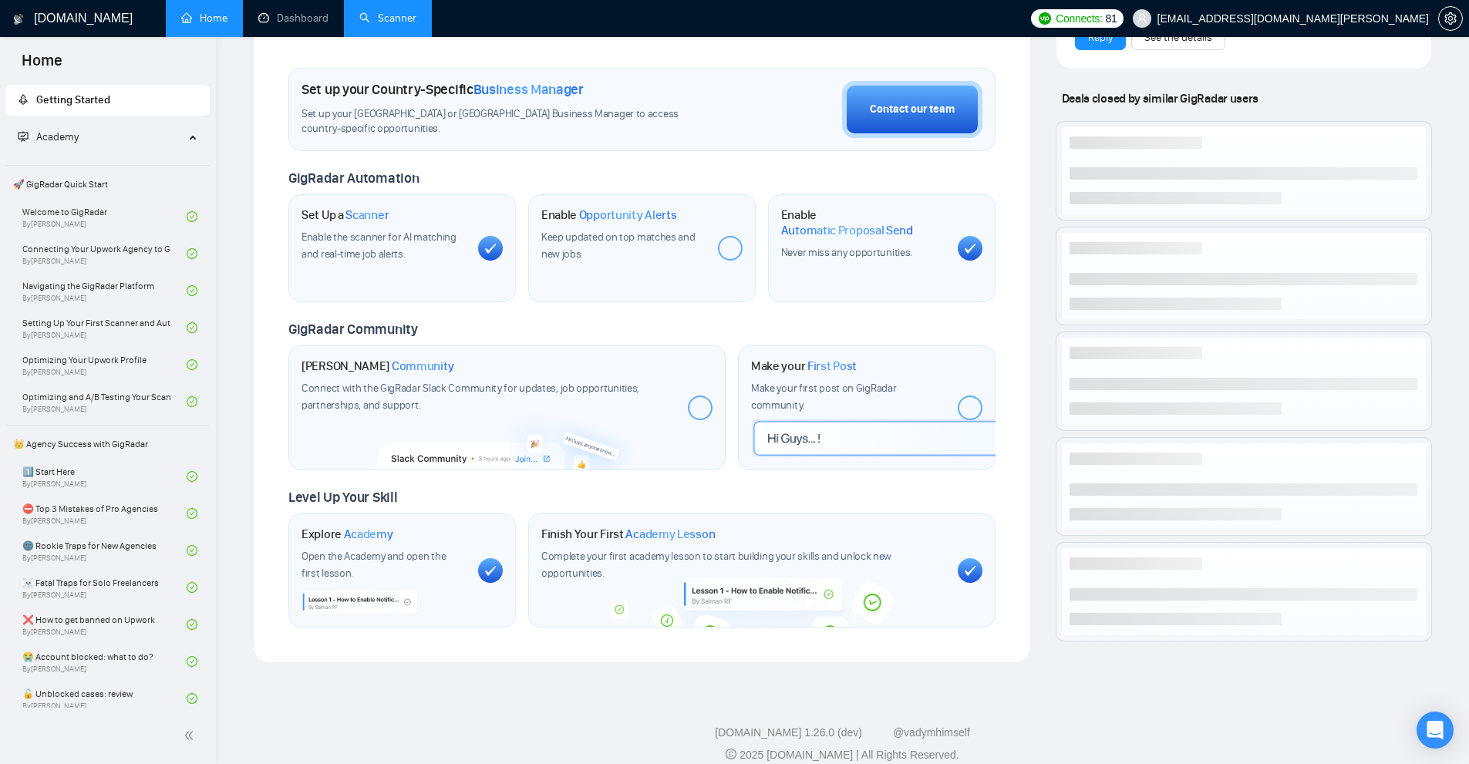
click at [369, 40] on div "Welcome to GigRadar We're excited to have you on board. Get ready to streamline…" at bounding box center [641, 170] width 707 height 916
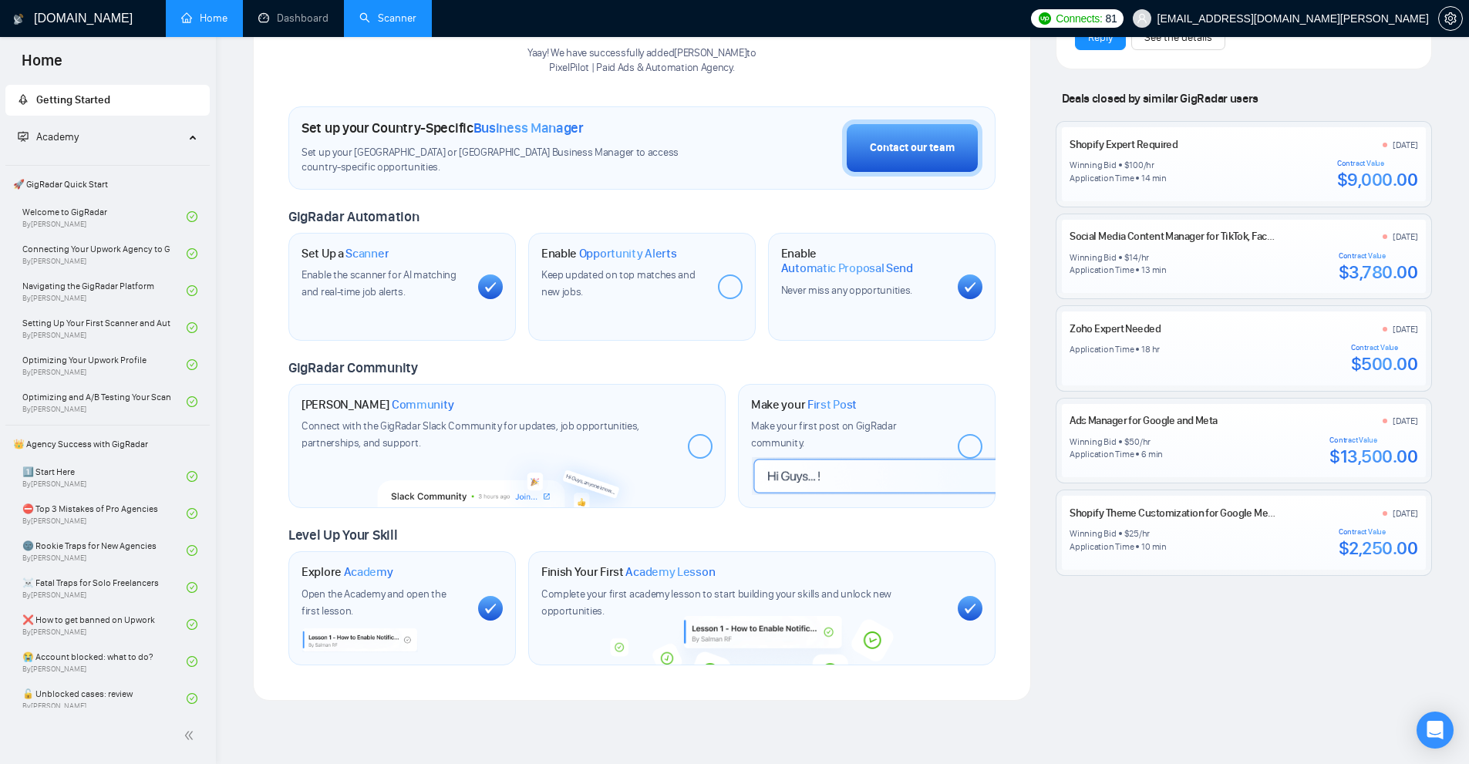
click at [372, 25] on link "Scanner" at bounding box center [387, 18] width 57 height 13
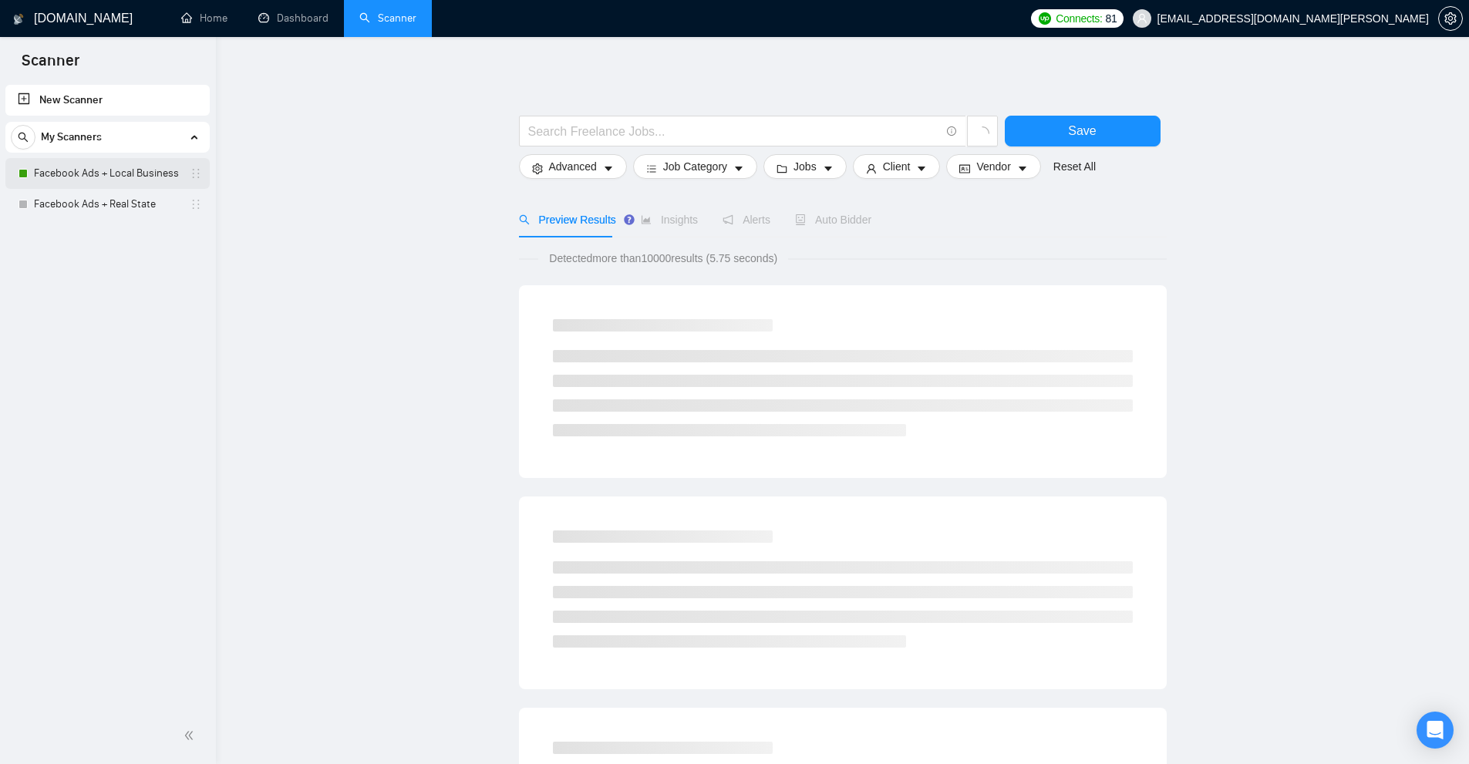
click at [83, 174] on link "Facebook Ads + Local Business" at bounding box center [107, 173] width 147 height 31
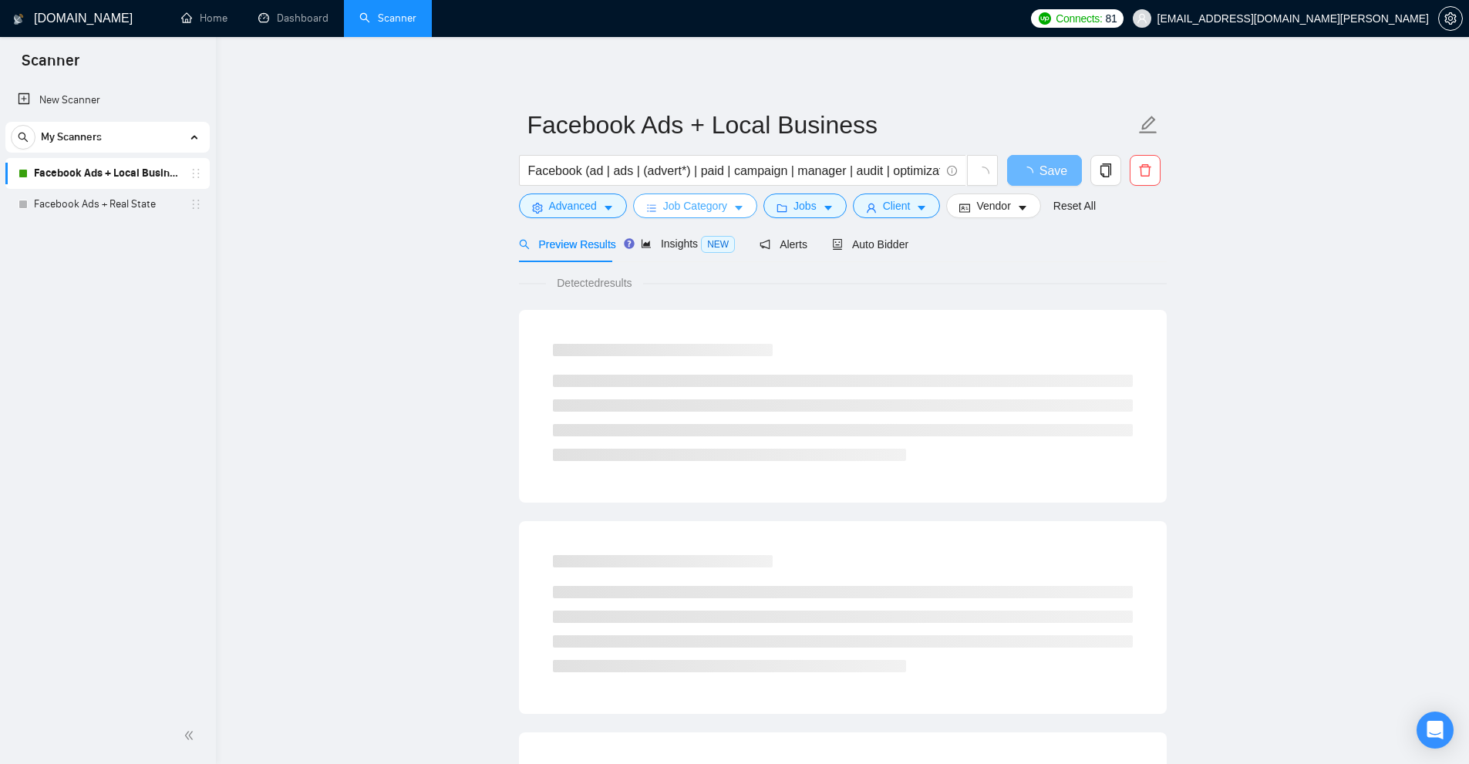
click at [691, 207] on span "Job Category" at bounding box center [695, 205] width 64 height 17
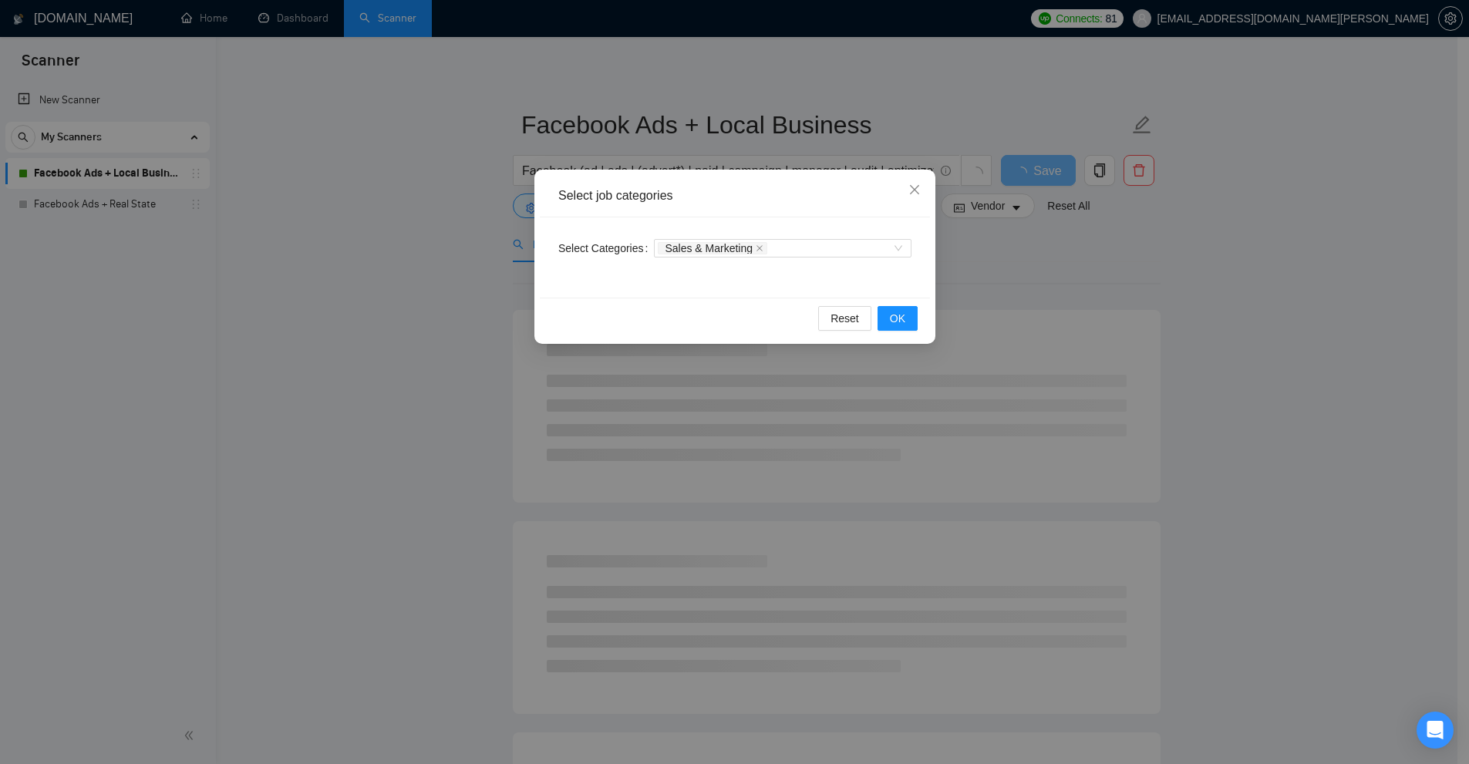
click at [435, 217] on div "Select job categories Select Categories Sales & Marketing Reset OK" at bounding box center [734, 382] width 1469 height 764
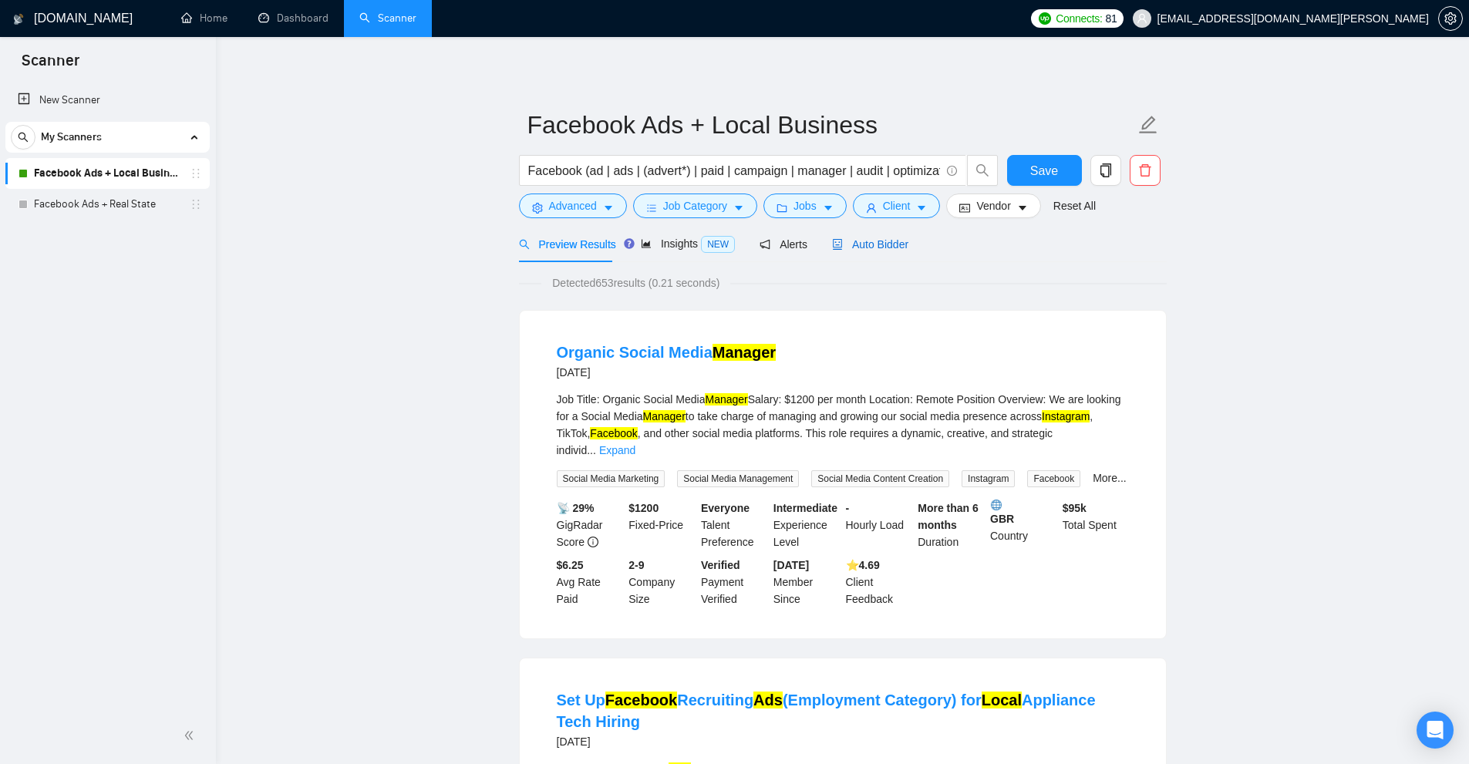
click at [880, 246] on span "Auto Bidder" at bounding box center [870, 244] width 76 height 12
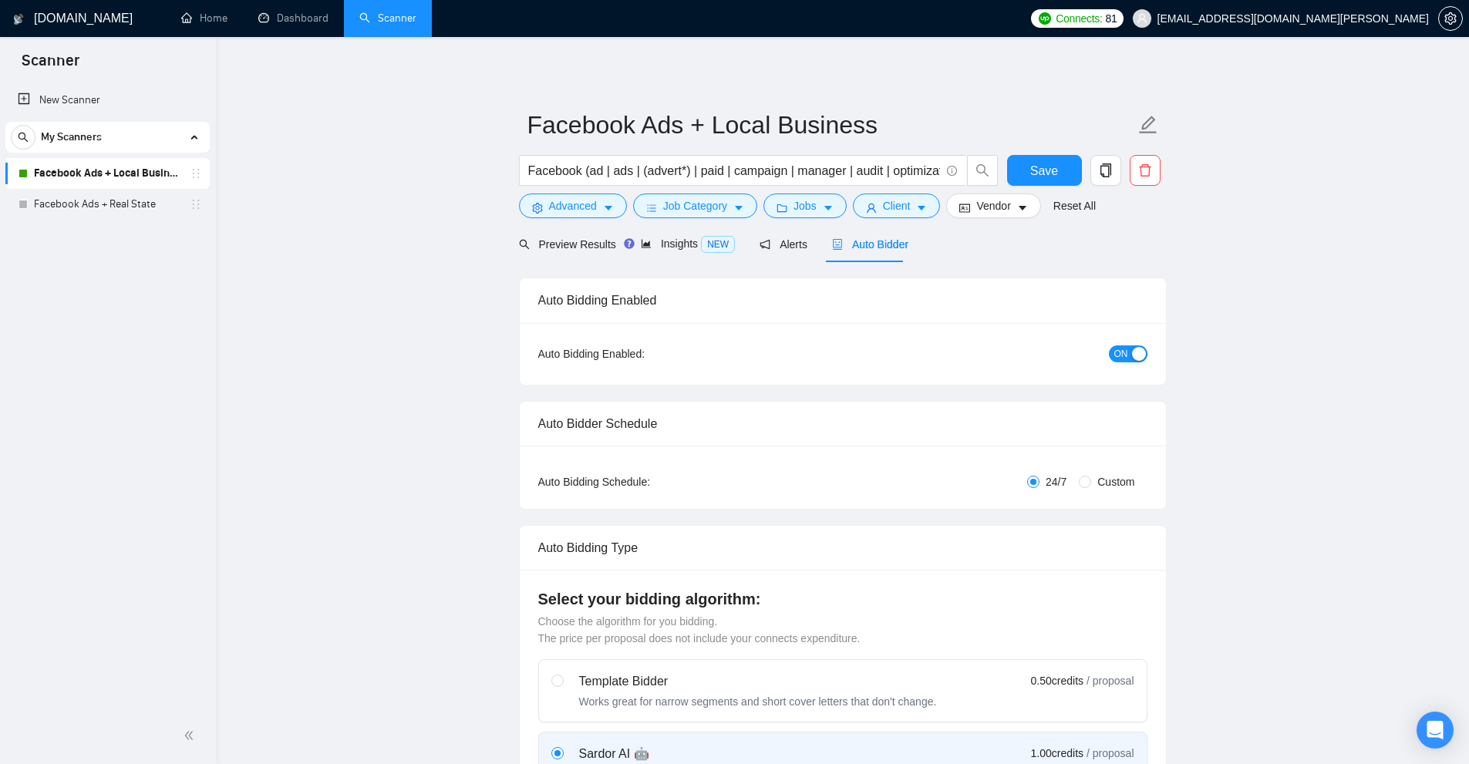
checkbox input "true"
click at [561, 215] on button "Advanced" at bounding box center [573, 206] width 108 height 25
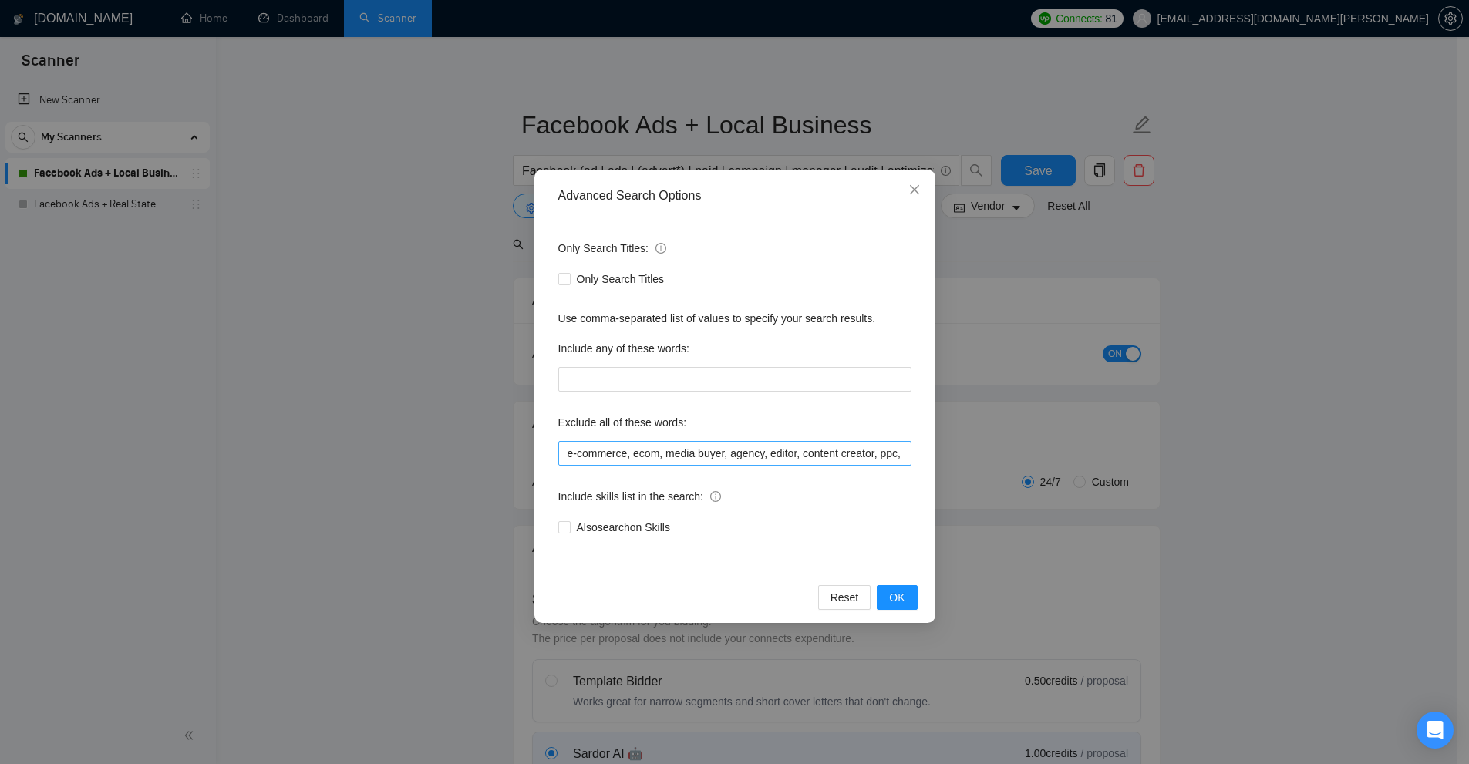
scroll to position [0, 197]
click at [851, 456] on input "e-commerce, ecom, media buyer, agency, editor, content creator, ppc, saas, star…" at bounding box center [734, 453] width 353 height 25
click at [857, 453] on input "e-commerce, ecom, media buyer, agency, editor, content creator, ppc, saas, star…" at bounding box center [734, 453] width 353 height 25
click at [1252, 416] on div "Advanced Search Options Only Search Titles: Only Search Titles Use comma-separa…" at bounding box center [734, 382] width 1469 height 764
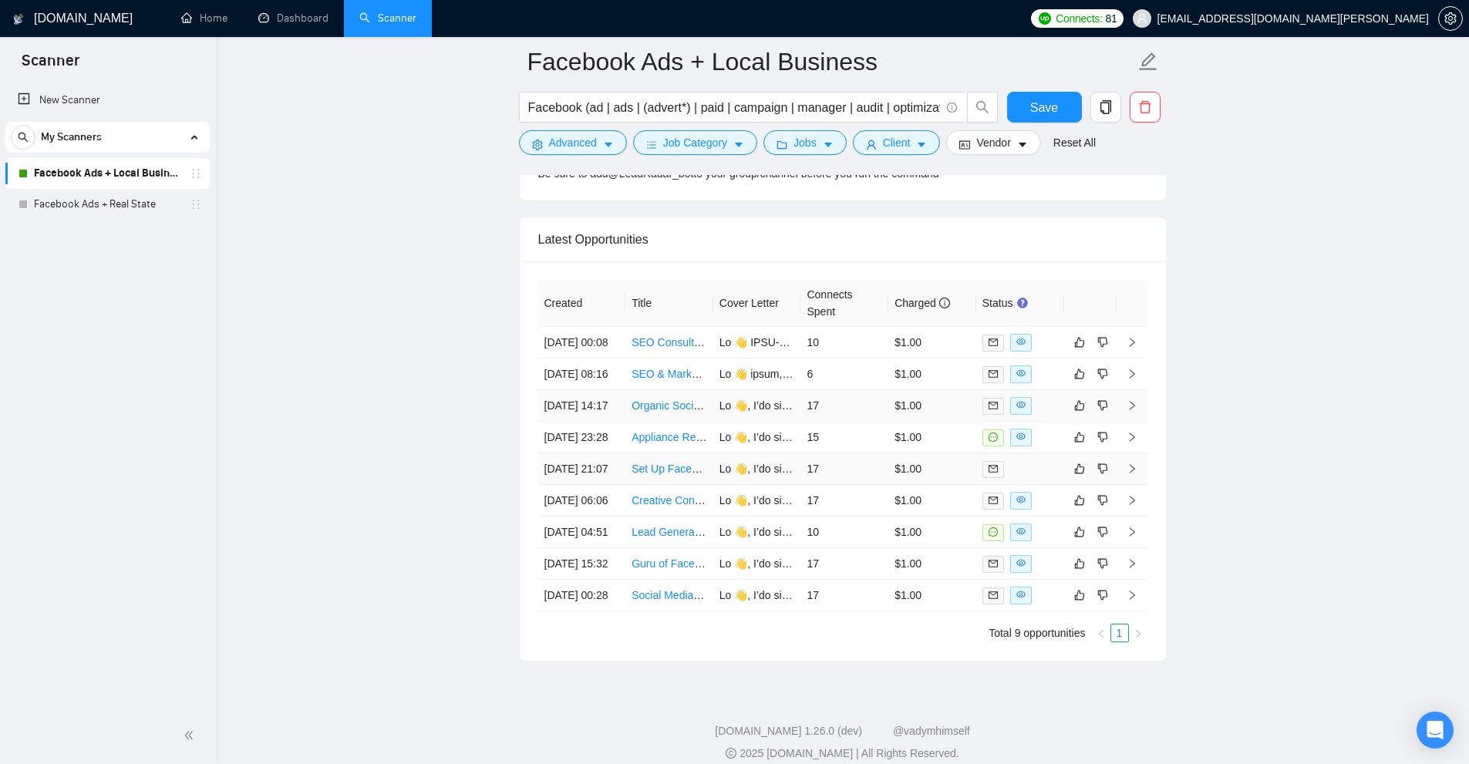
scroll to position [4251, 0]
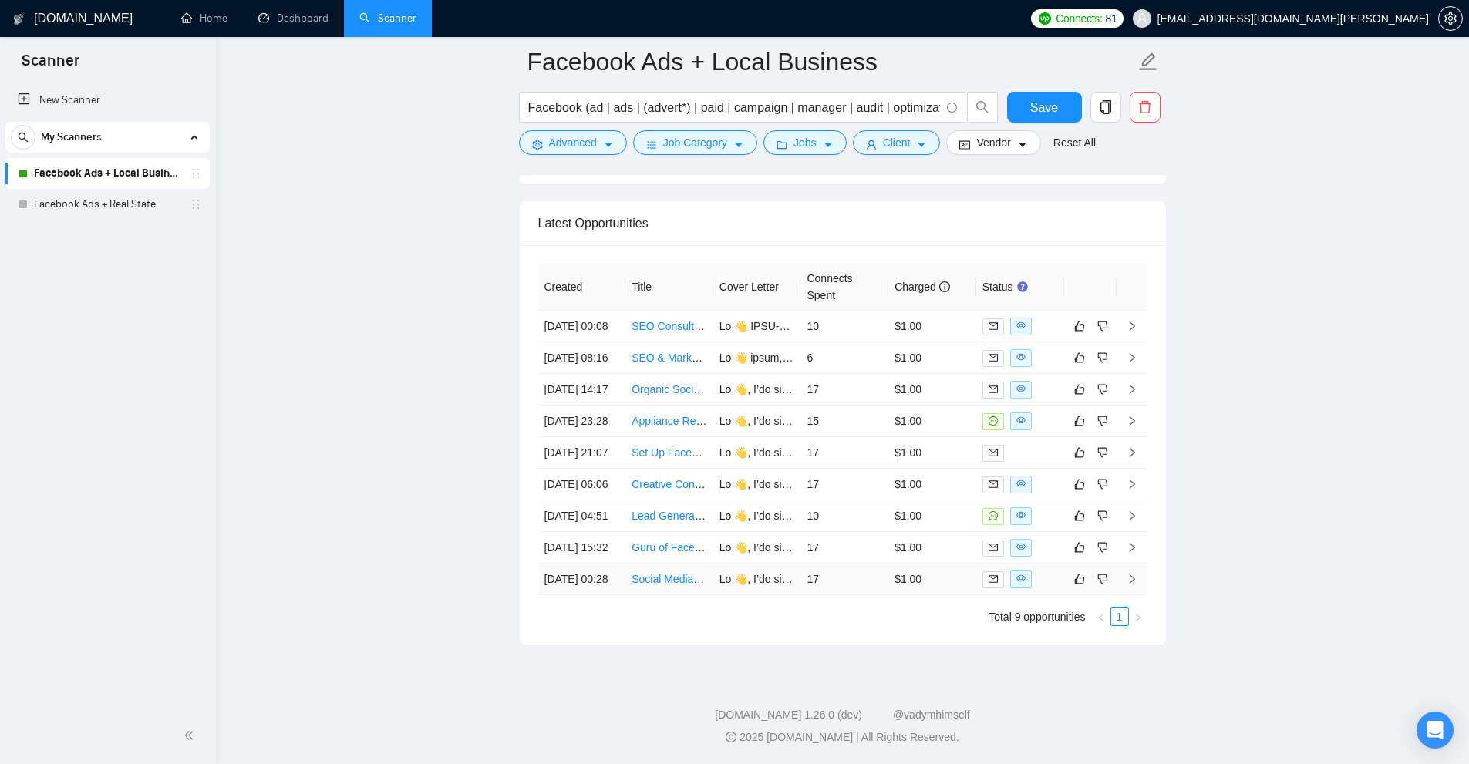
click at [898, 564] on td "$1.00" at bounding box center [932, 580] width 88 height 32
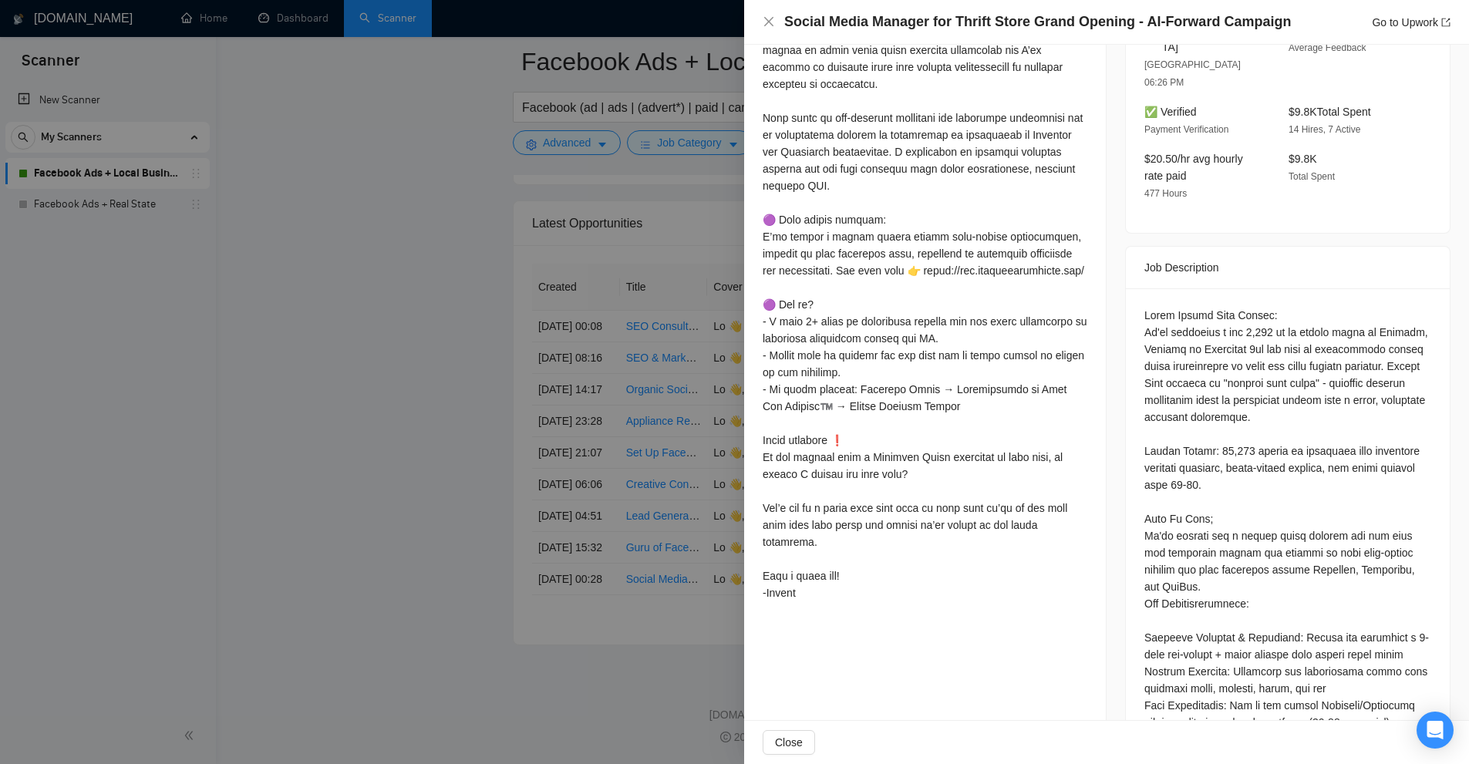
scroll to position [694, 0]
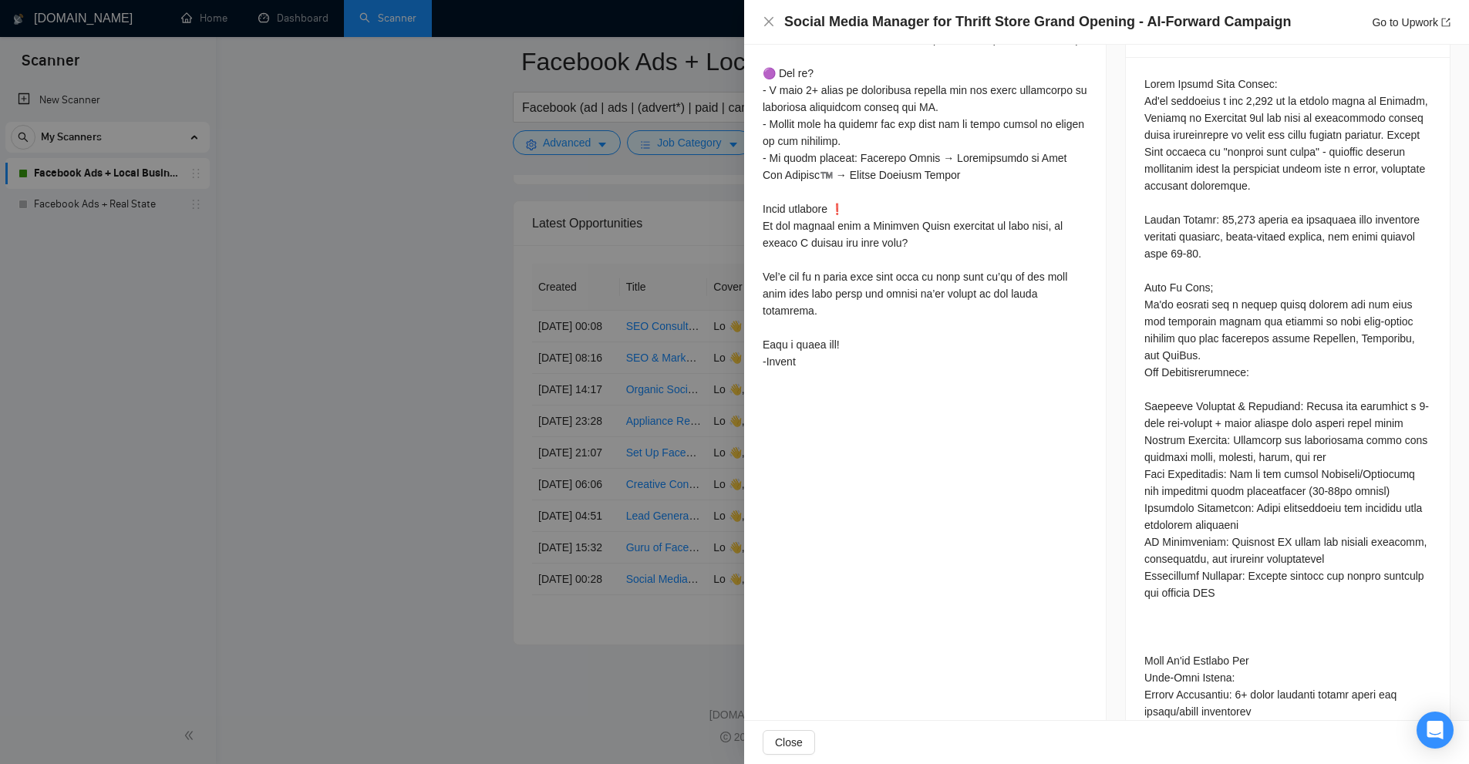
click at [530, 367] on div at bounding box center [734, 382] width 1469 height 764
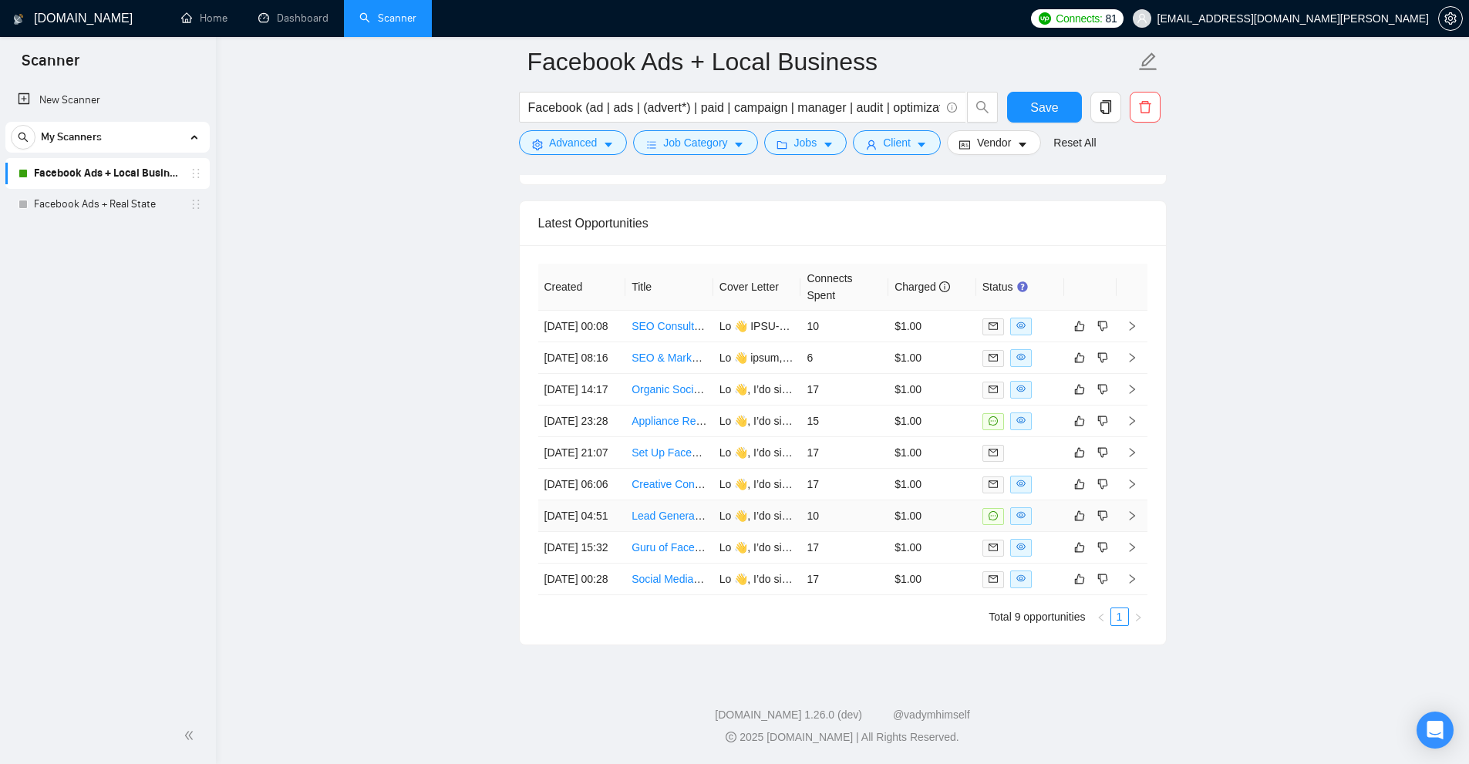
scroll to position [4097, 0]
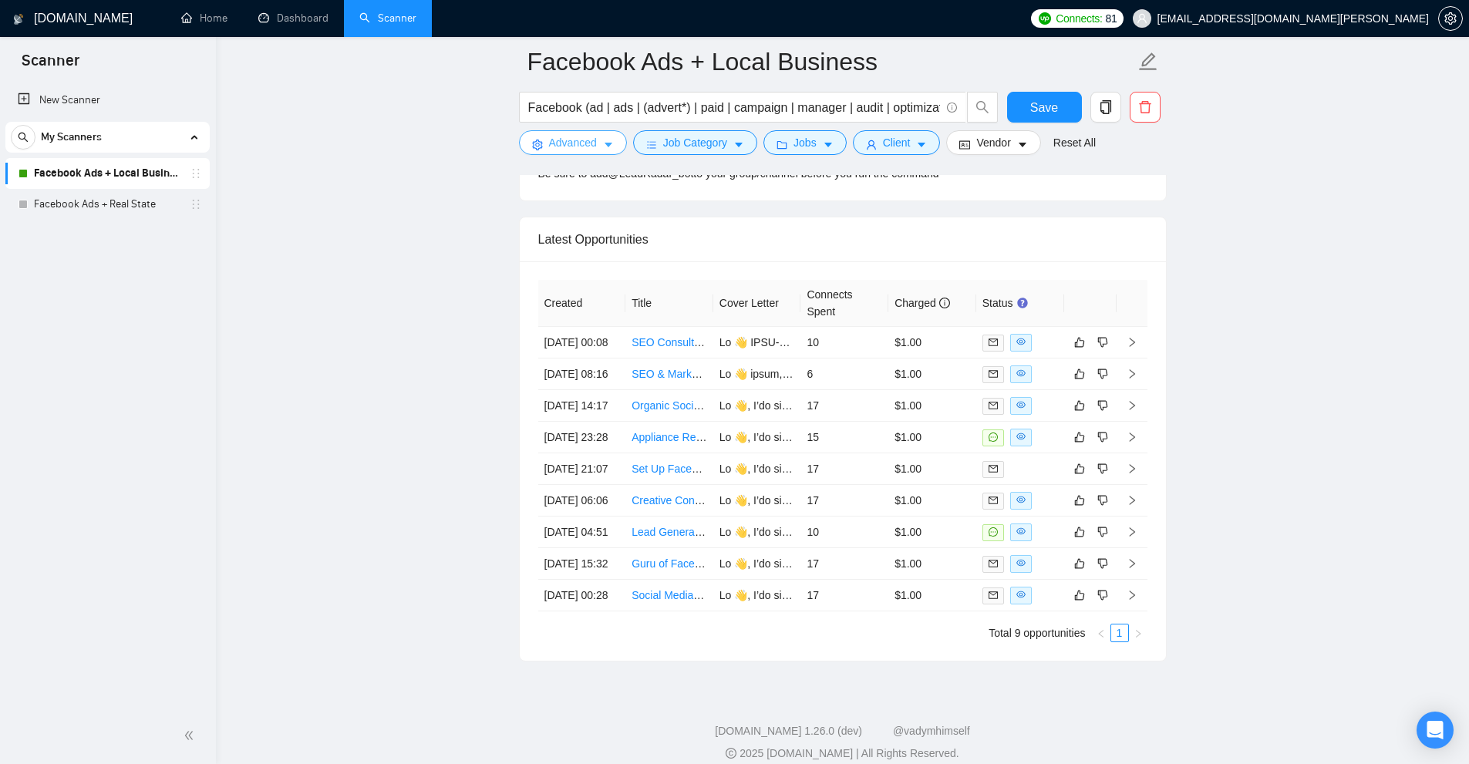
click at [594, 150] on span "Advanced" at bounding box center [573, 142] width 48 height 17
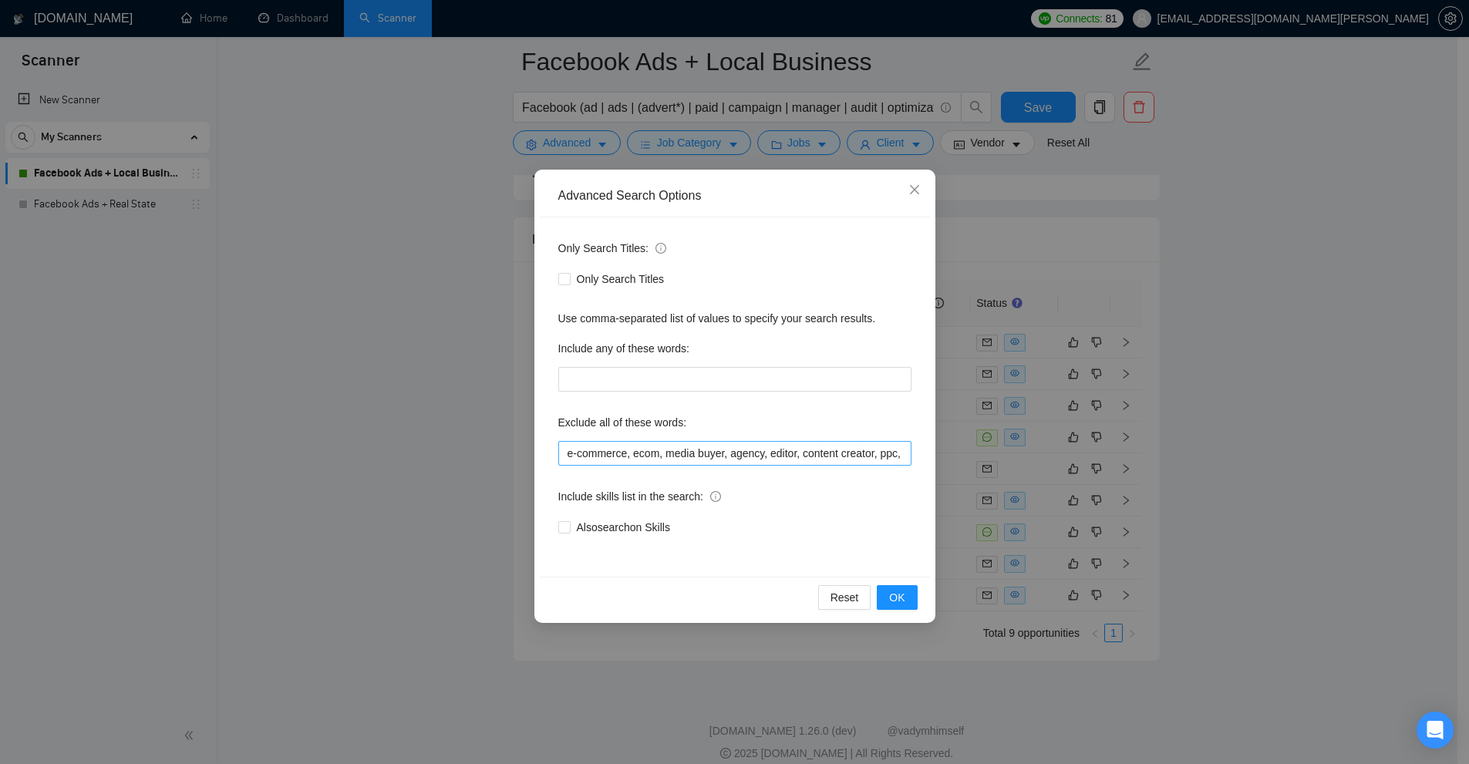
scroll to position [0, 197]
click at [844, 453] on input "e-commerce, ecom, media buyer, agency, editor, content creator, ppc, saas, star…" at bounding box center [734, 453] width 353 height 25
click at [839, 496] on div "Include skills list in the search:" at bounding box center [734, 499] width 353 height 31
click at [1122, 257] on div "Advanced Search Options Only Search Titles: Only Search Titles Use comma-separa…" at bounding box center [734, 382] width 1469 height 764
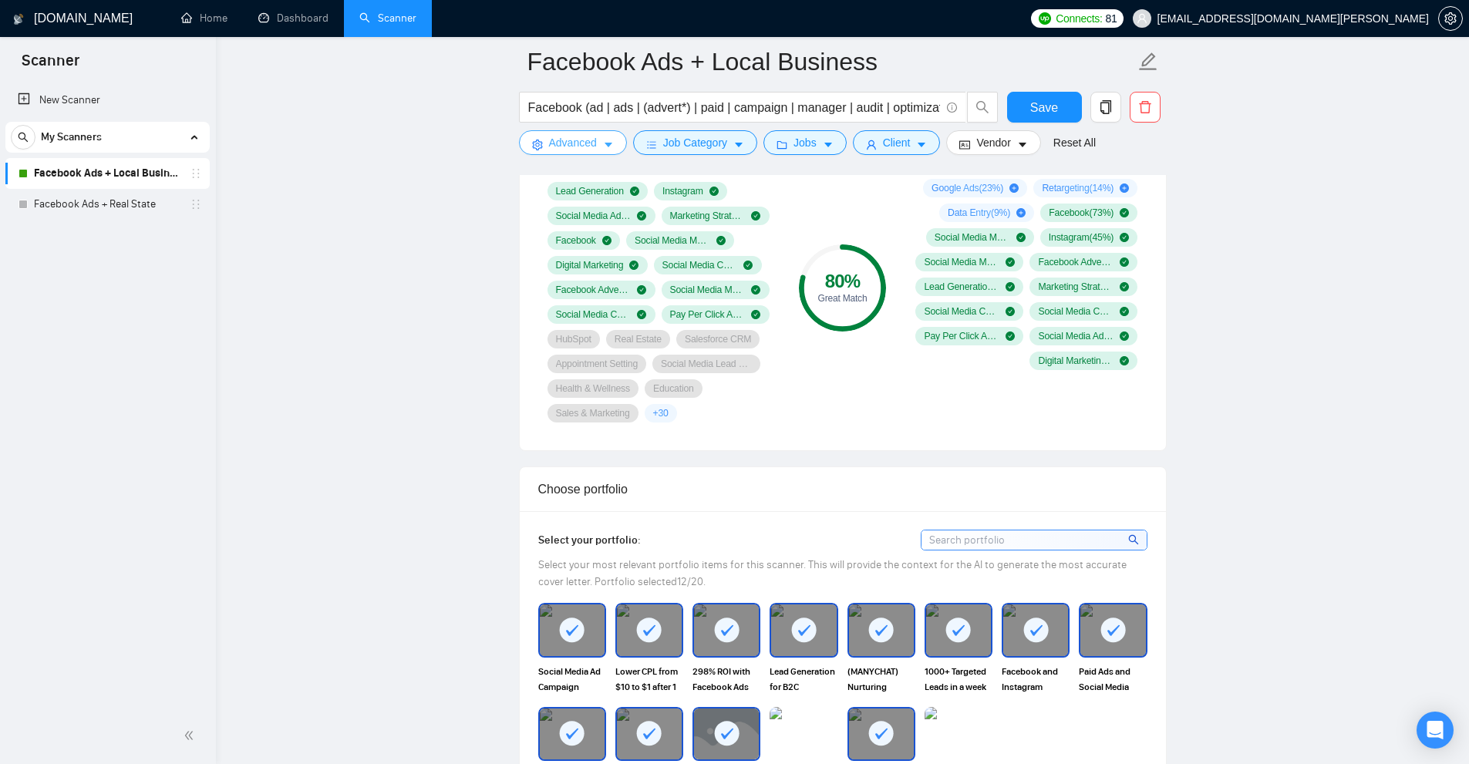
scroll to position [0, 0]
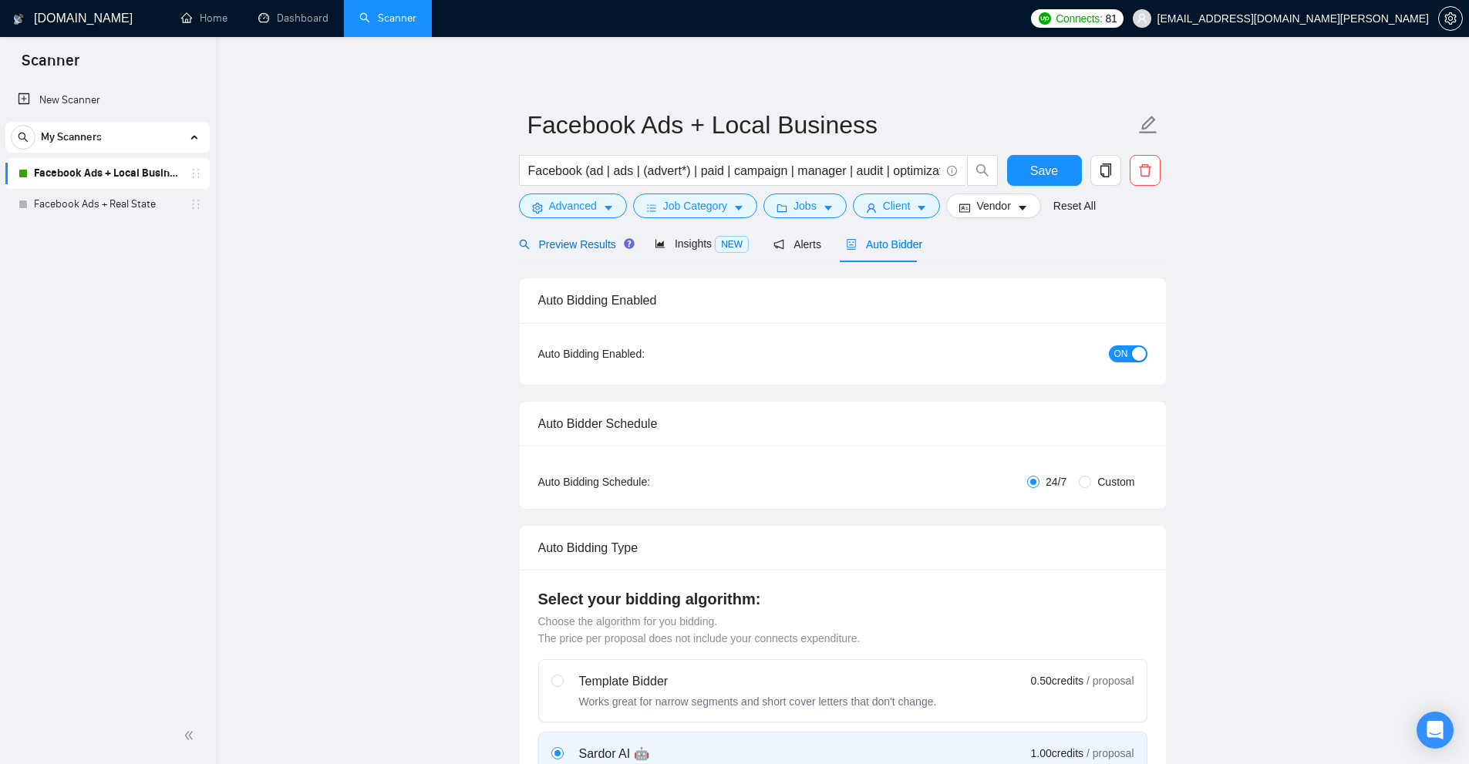
click at [576, 251] on div "Preview Results" at bounding box center [574, 244] width 111 height 17
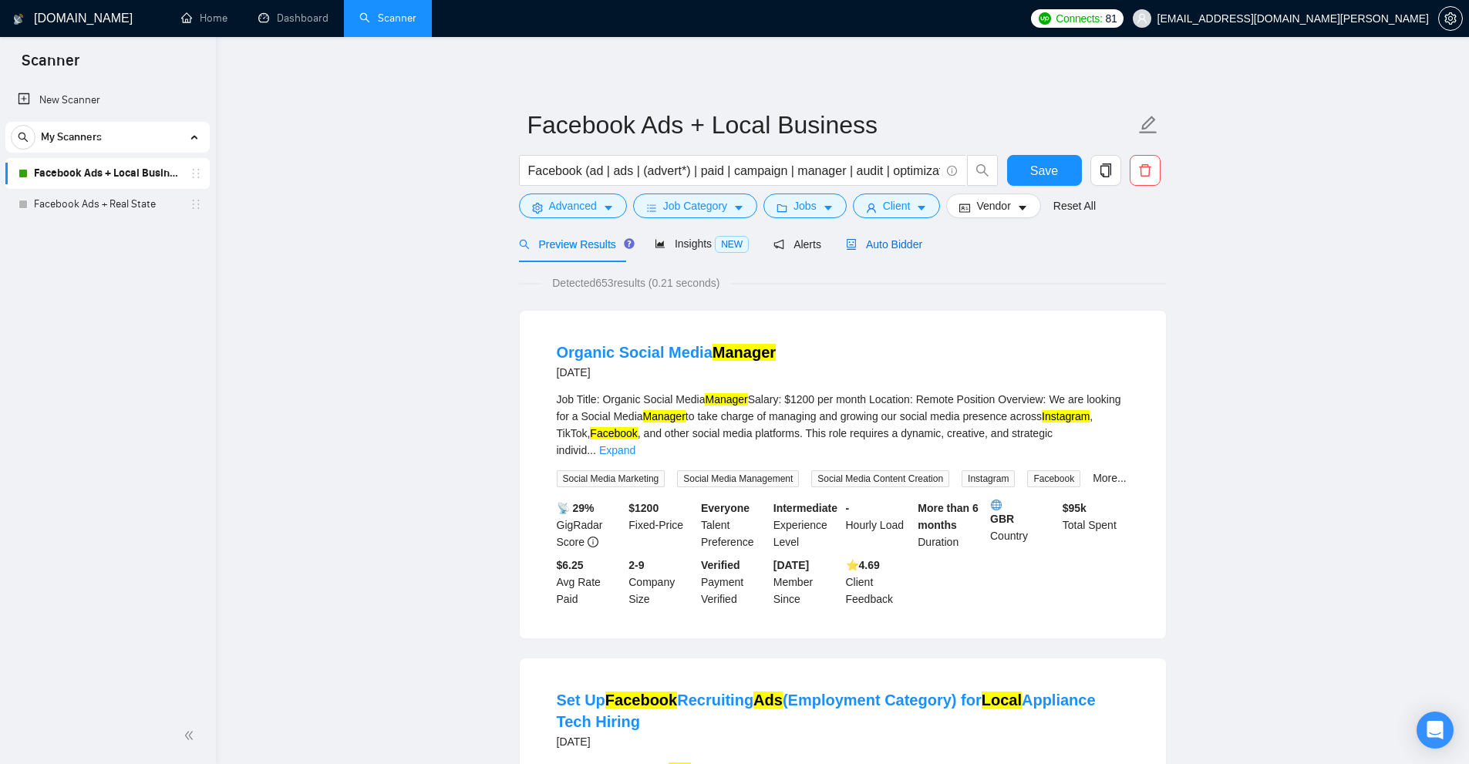
click at [891, 252] on div "Auto Bidder" at bounding box center [884, 244] width 76 height 17
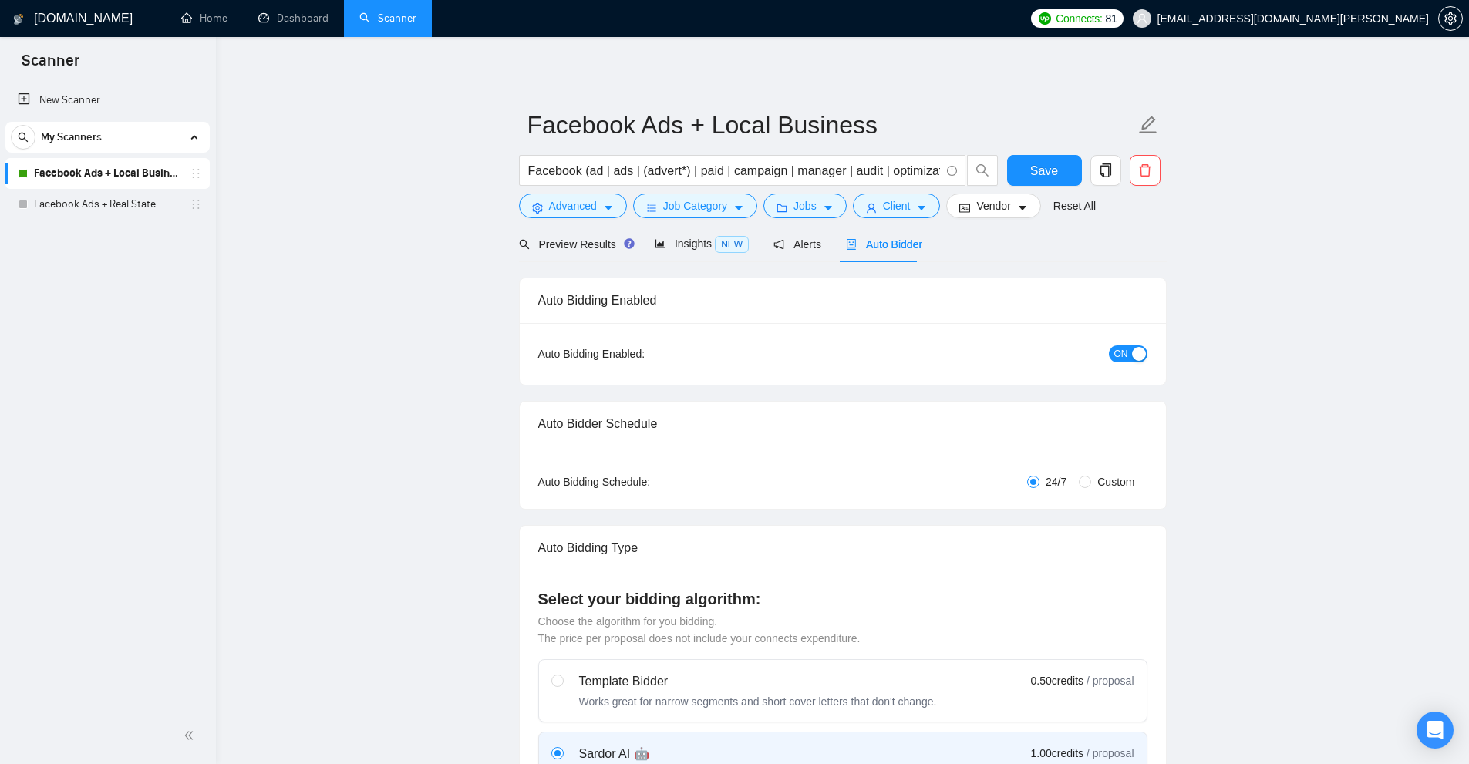
checkbox input "true"
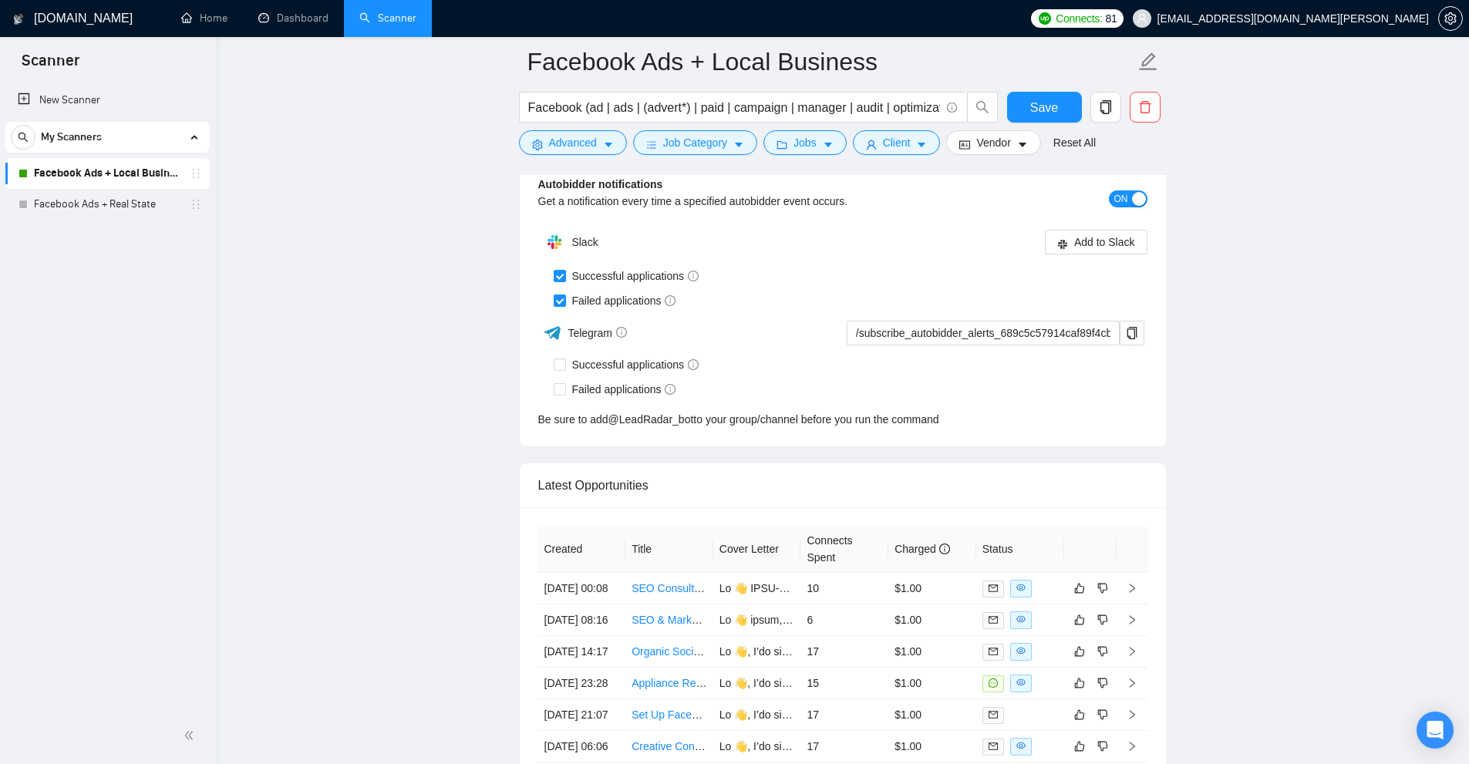
scroll to position [4236, 0]
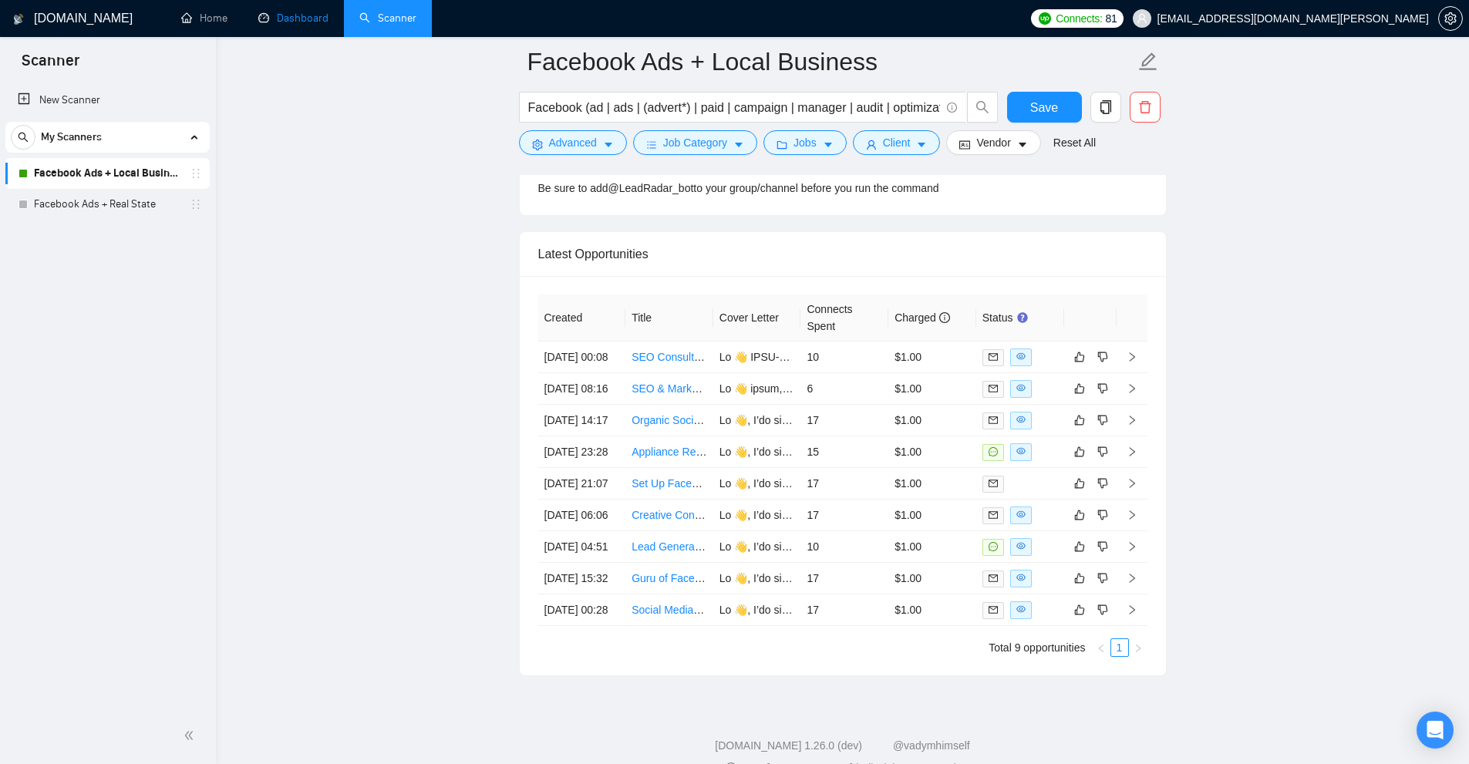
click at [318, 25] on link "Dashboard" at bounding box center [293, 18] width 70 height 13
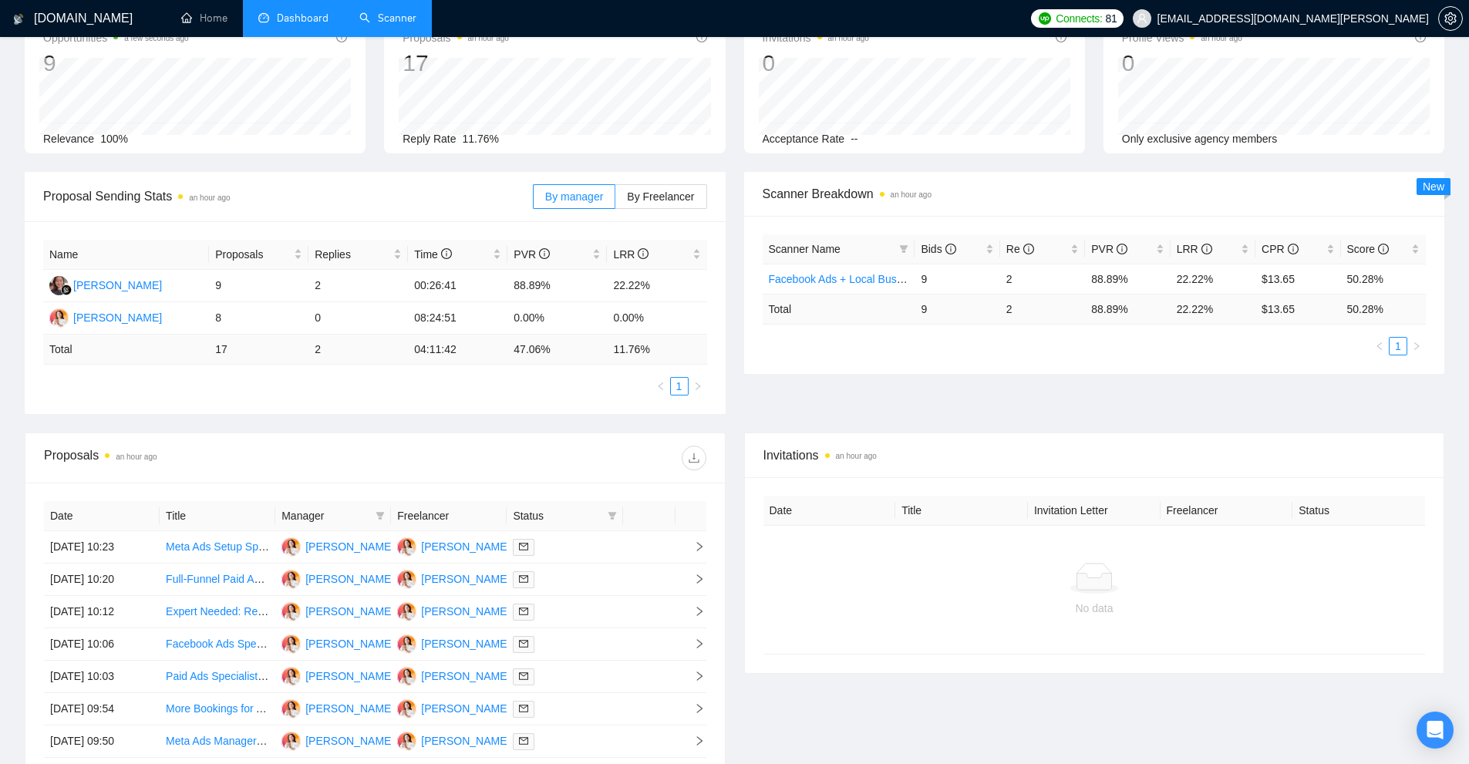
scroll to position [22, 0]
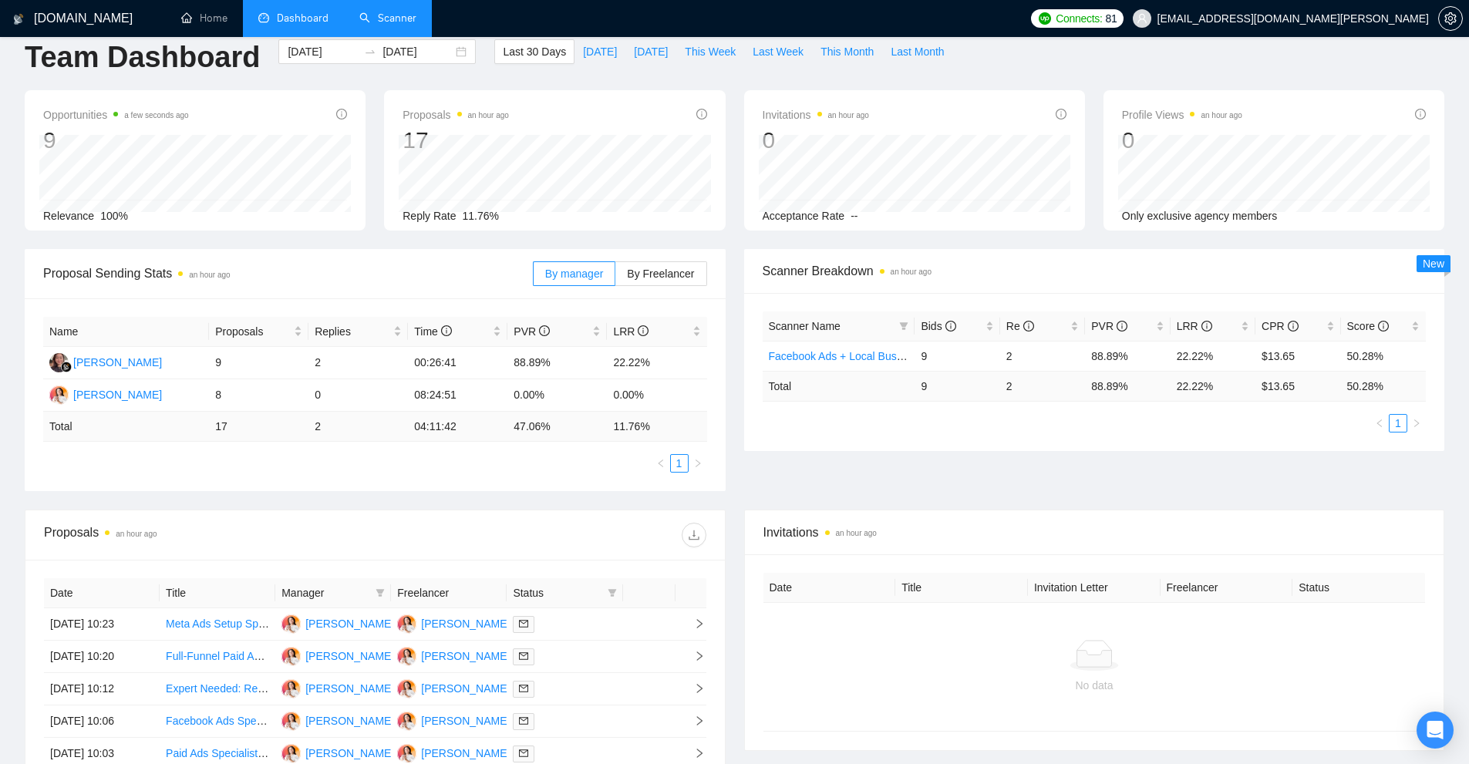
click at [997, 490] on div "Proposal Sending Stats an hour ago By manager By Freelancer Name Proposals Repl…" at bounding box center [734, 379] width 1438 height 261
click at [962, 490] on div "Proposal Sending Stats an hour ago By manager By Freelancer Name Proposals Repl…" at bounding box center [734, 379] width 1438 height 261
click at [818, 450] on div "Scanner Name Bids Re PVR LRR CPR Score Facebook Ads + Local Business 9 2 88.89%…" at bounding box center [1094, 372] width 701 height 158
click at [872, 495] on div "Proposal Sending Stats an hour ago By manager By Freelancer Name Proposals Repl…" at bounding box center [734, 379] width 1438 height 261
drag, startPoint x: 508, startPoint y: 360, endPoint x: 568, endPoint y: 354, distance: 59.7
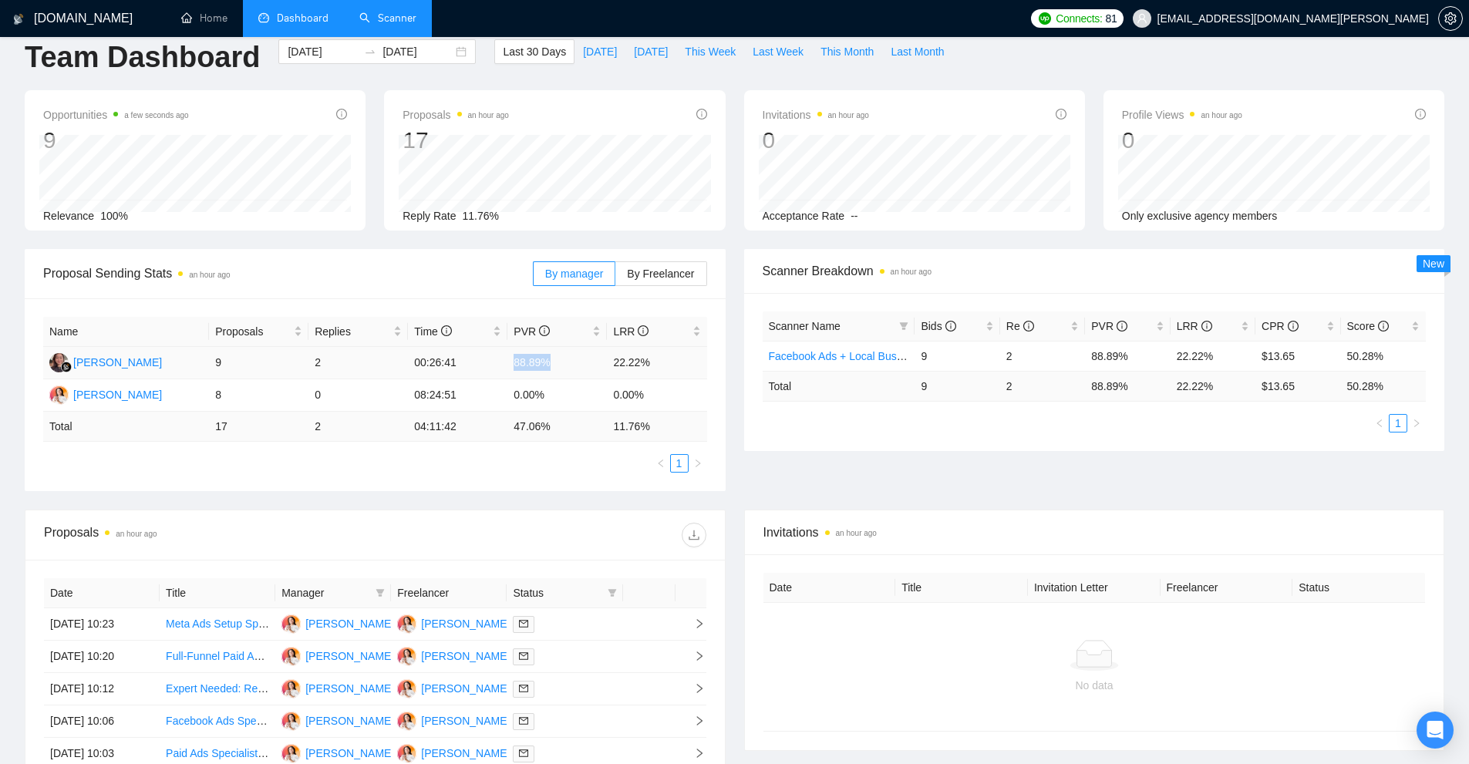
click at [568, 354] on td "88.89%" at bounding box center [556, 363] width 99 height 32
drag, startPoint x: 669, startPoint y: 351, endPoint x: 281, endPoint y: 368, distance: 389.0
click at [281, 368] on tr "Naomi Vanya Dewinta 9 2 00:26:41 88.89% 22.22%" at bounding box center [375, 363] width 664 height 32
click at [332, 369] on td "2" at bounding box center [357, 363] width 99 height 32
click at [337, 626] on div "Cheily Ochoa" at bounding box center [349, 623] width 89 height 17
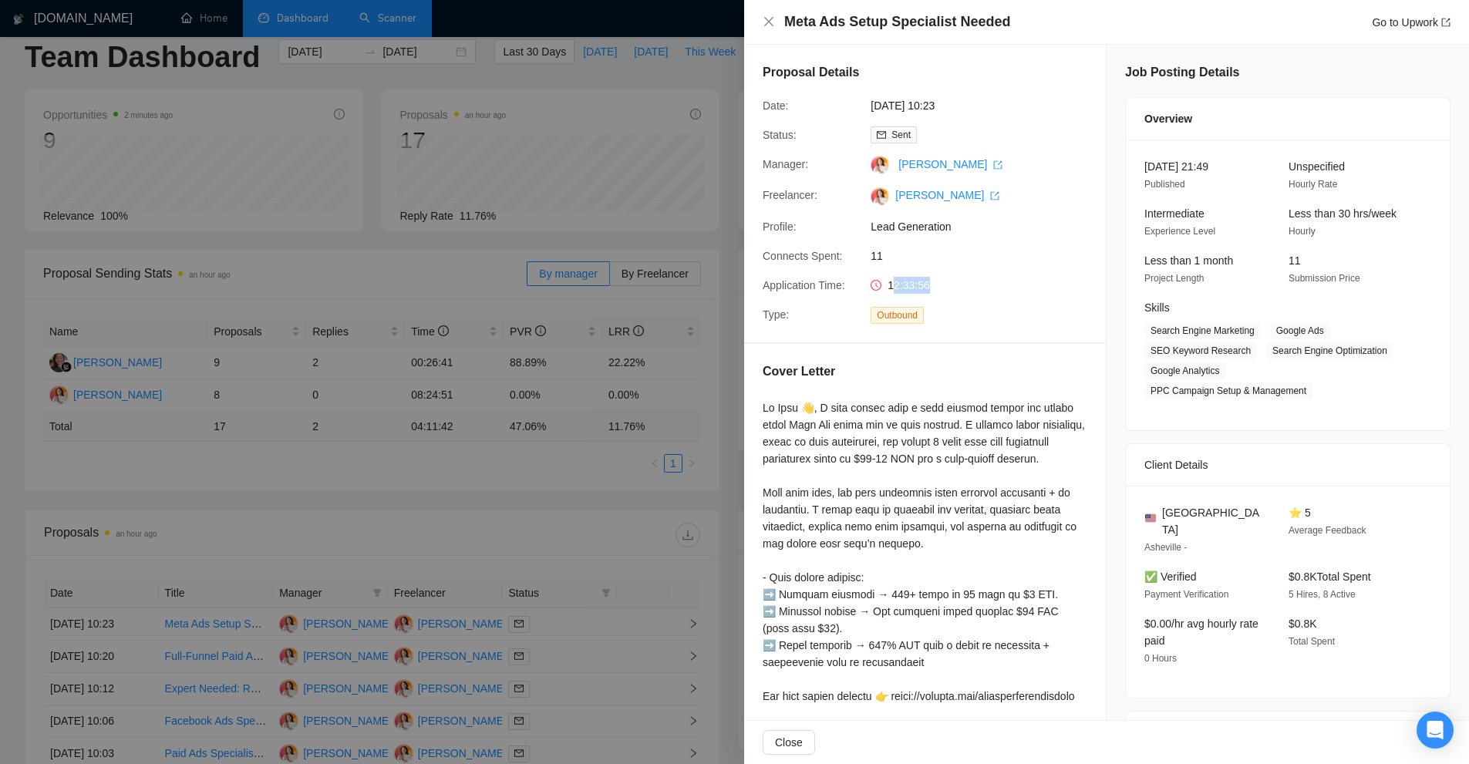
drag, startPoint x: 936, startPoint y: 288, endPoint x: 983, endPoint y: 285, distance: 47.1
click at [956, 284] on div "12:33:56" at bounding box center [945, 285] width 163 height 17
click at [986, 286] on div "12:33:56" at bounding box center [945, 285] width 163 height 17
click at [608, 356] on div at bounding box center [734, 382] width 1469 height 764
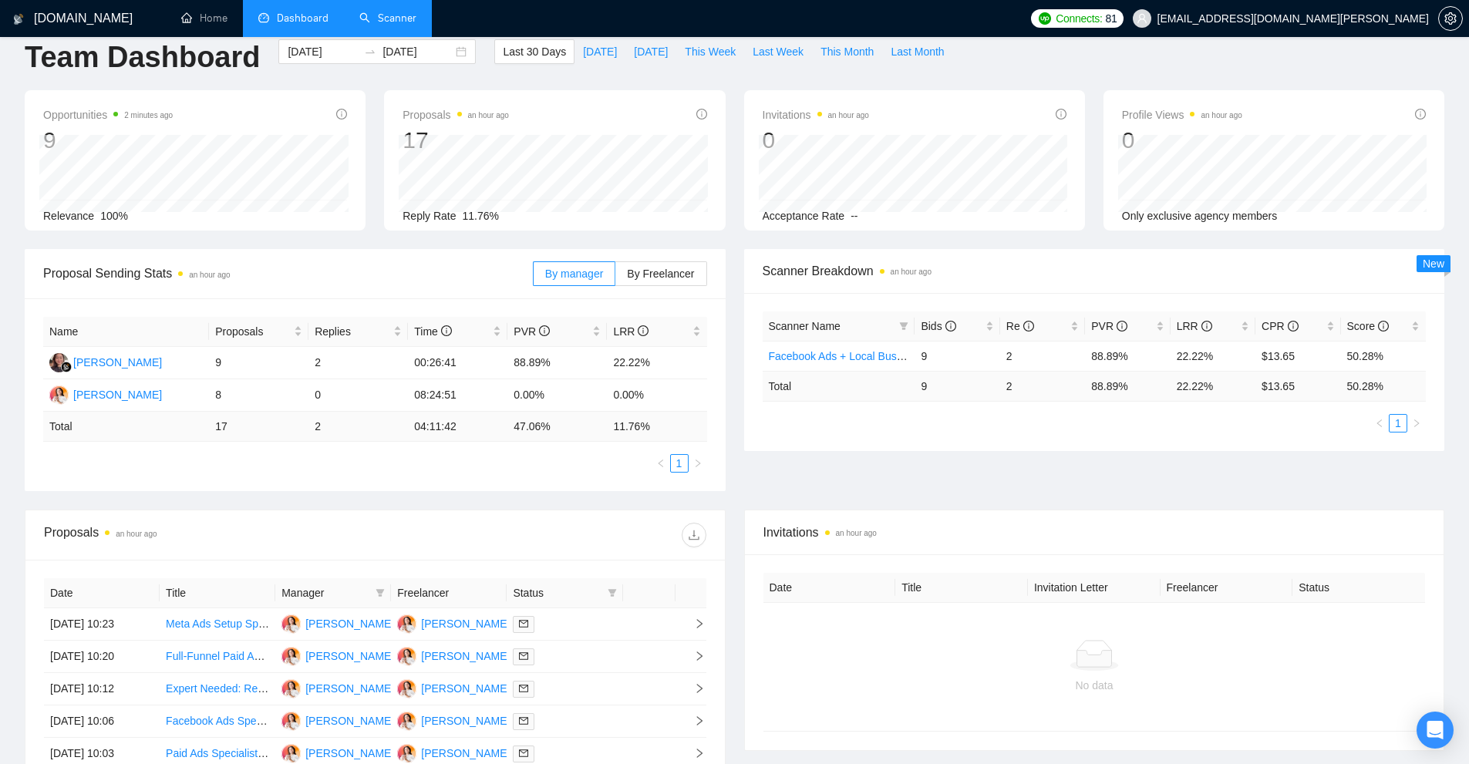
scroll to position [331, 0]
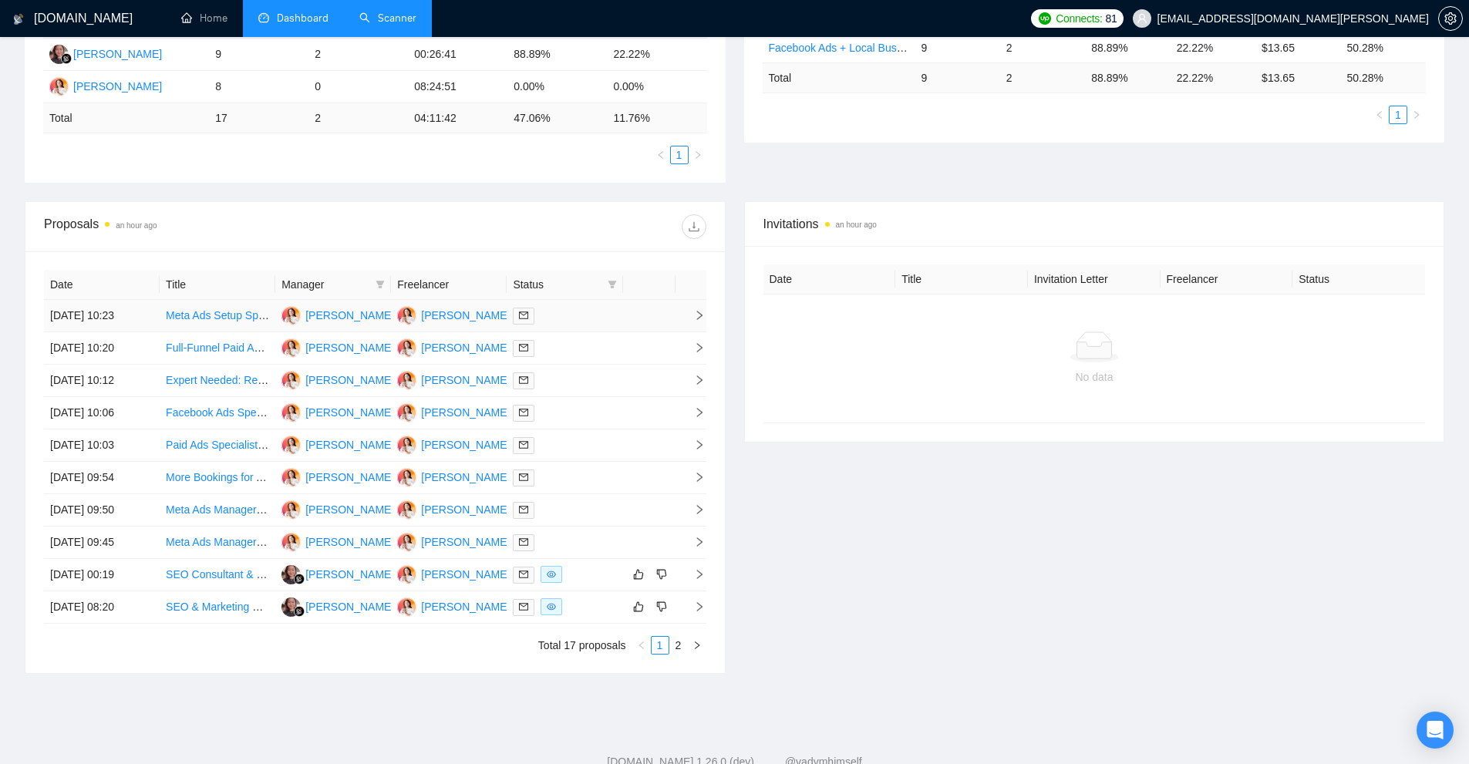
click at [558, 321] on div at bounding box center [564, 316] width 103 height 18
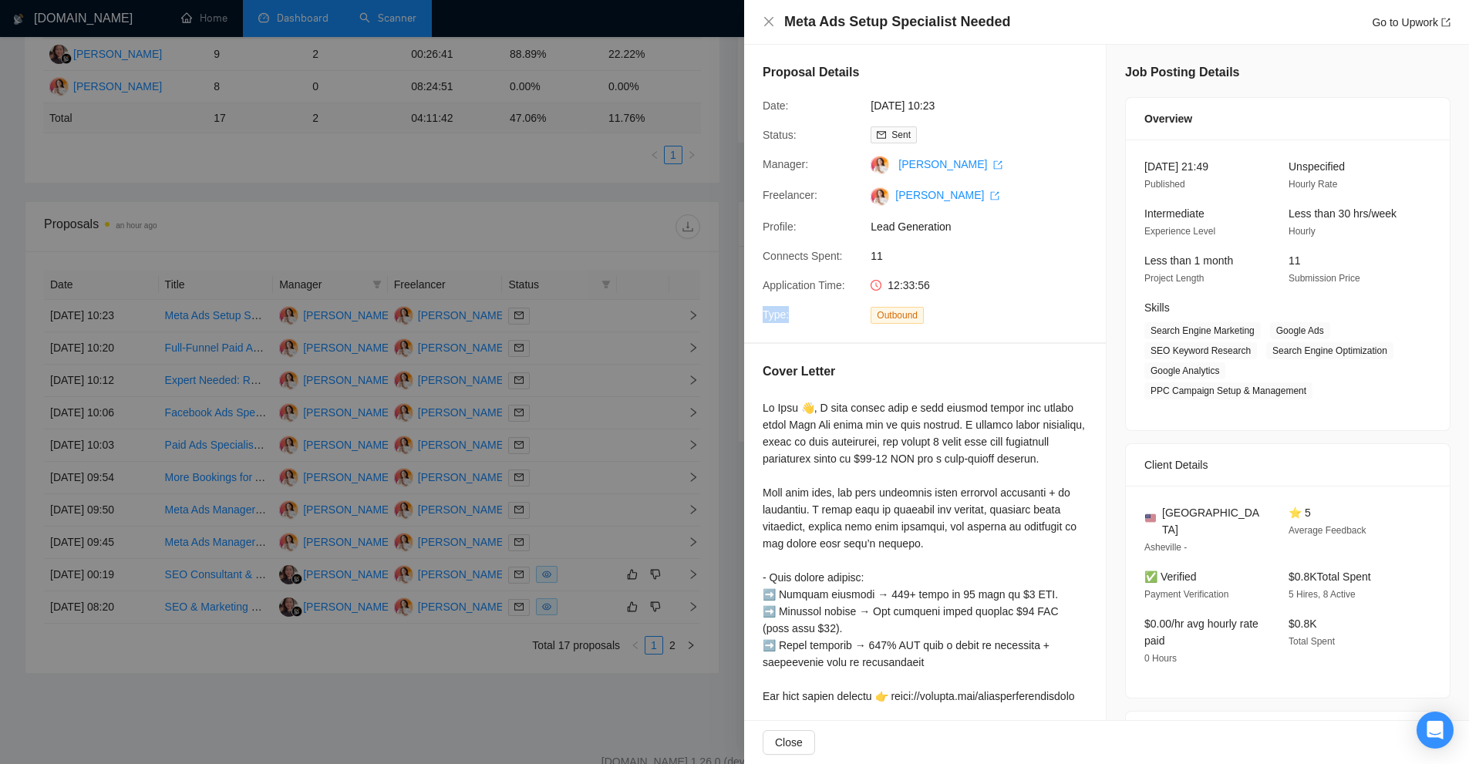
drag, startPoint x: 884, startPoint y: 295, endPoint x: 941, endPoint y: 282, distance: 58.5
click at [941, 282] on div "Proposal Details Date: 27 Aug, 2025 10:23 Status: Sent Manager: Cheily Ochoa Fr…" at bounding box center [925, 194] width 362 height 298
click at [946, 282] on div "12:33:56" at bounding box center [945, 285] width 163 height 17
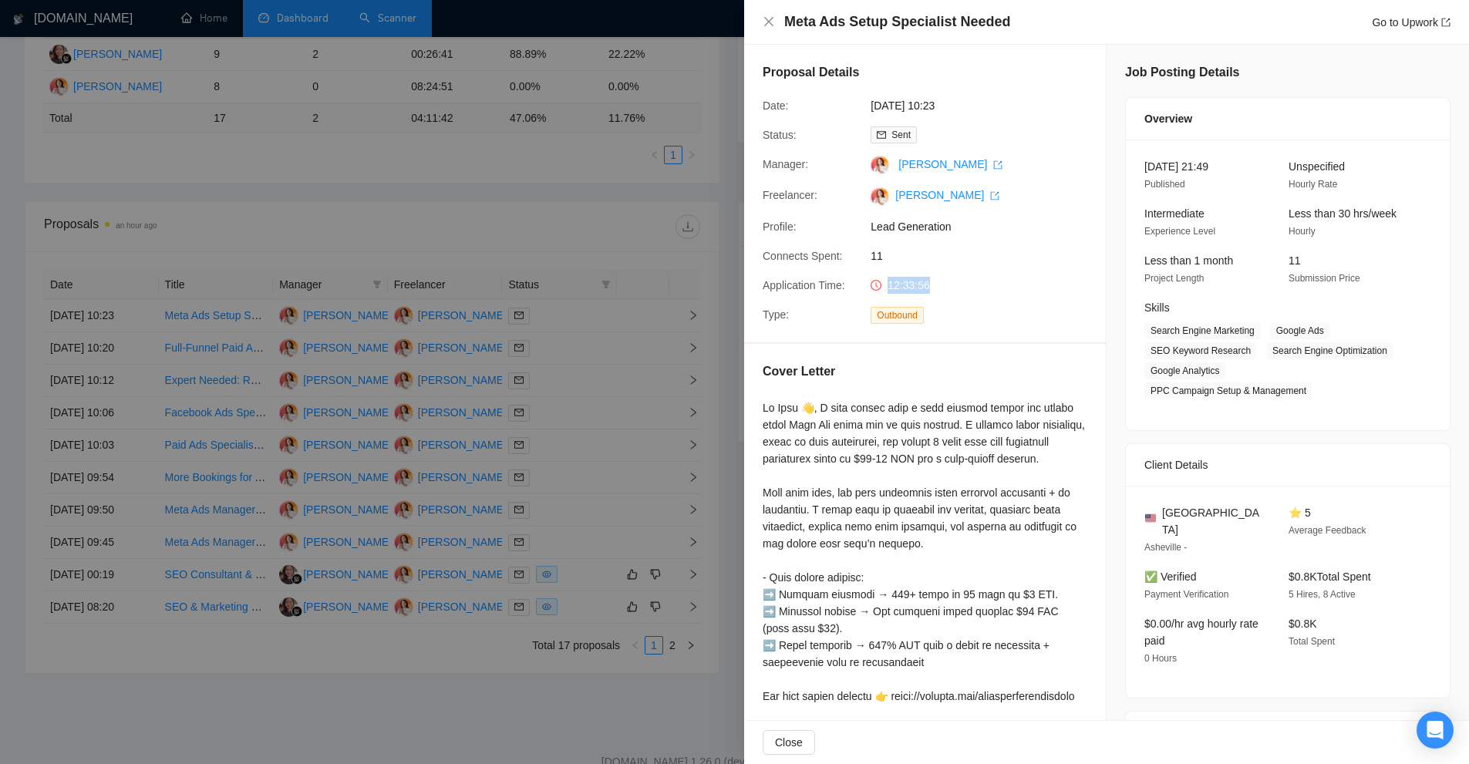
scroll to position [308, 0]
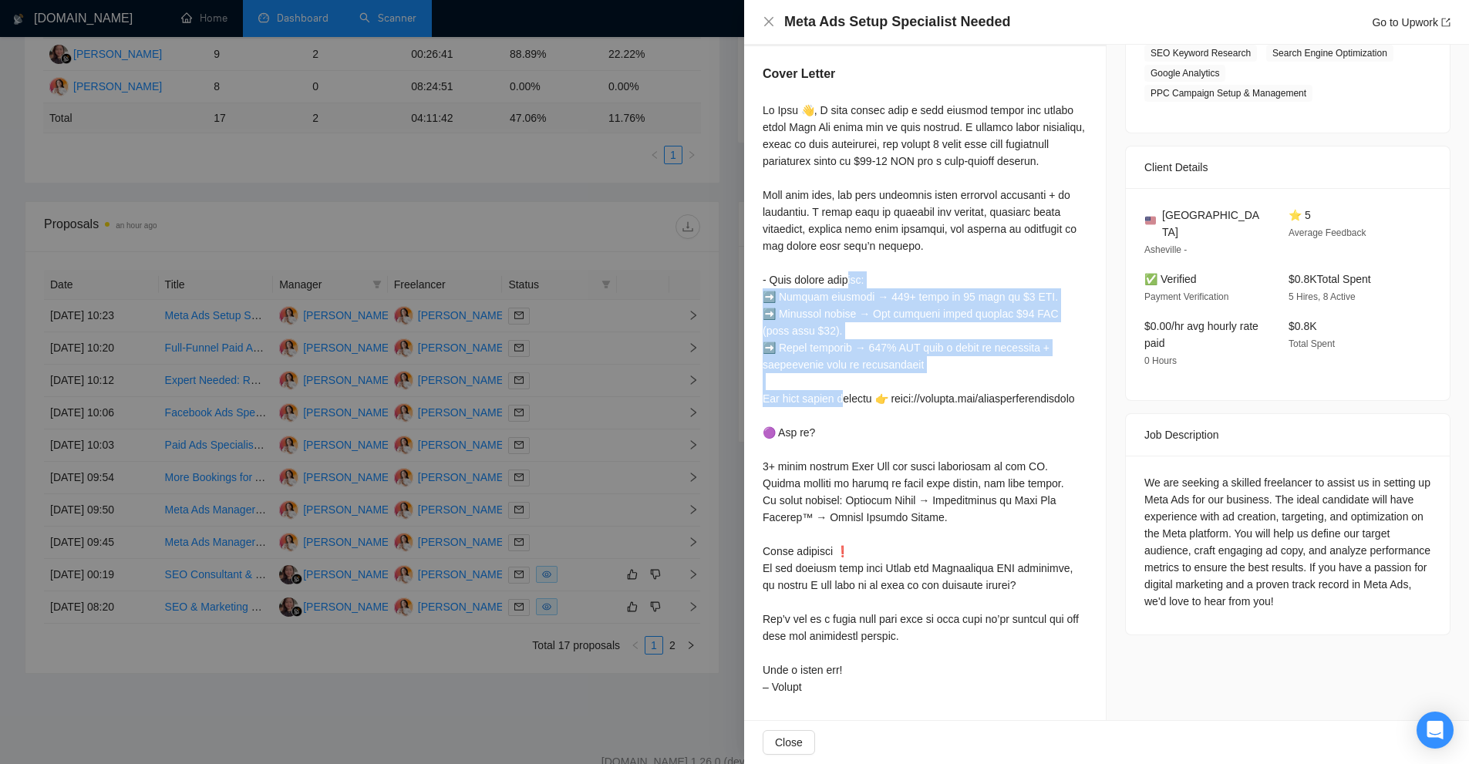
drag, startPoint x: 783, startPoint y: 293, endPoint x: 909, endPoint y: 370, distance: 148.1
click at [908, 369] on div "Cover Letter" at bounding box center [925, 383] width 362 height 674
click at [911, 373] on div at bounding box center [925, 399] width 325 height 594
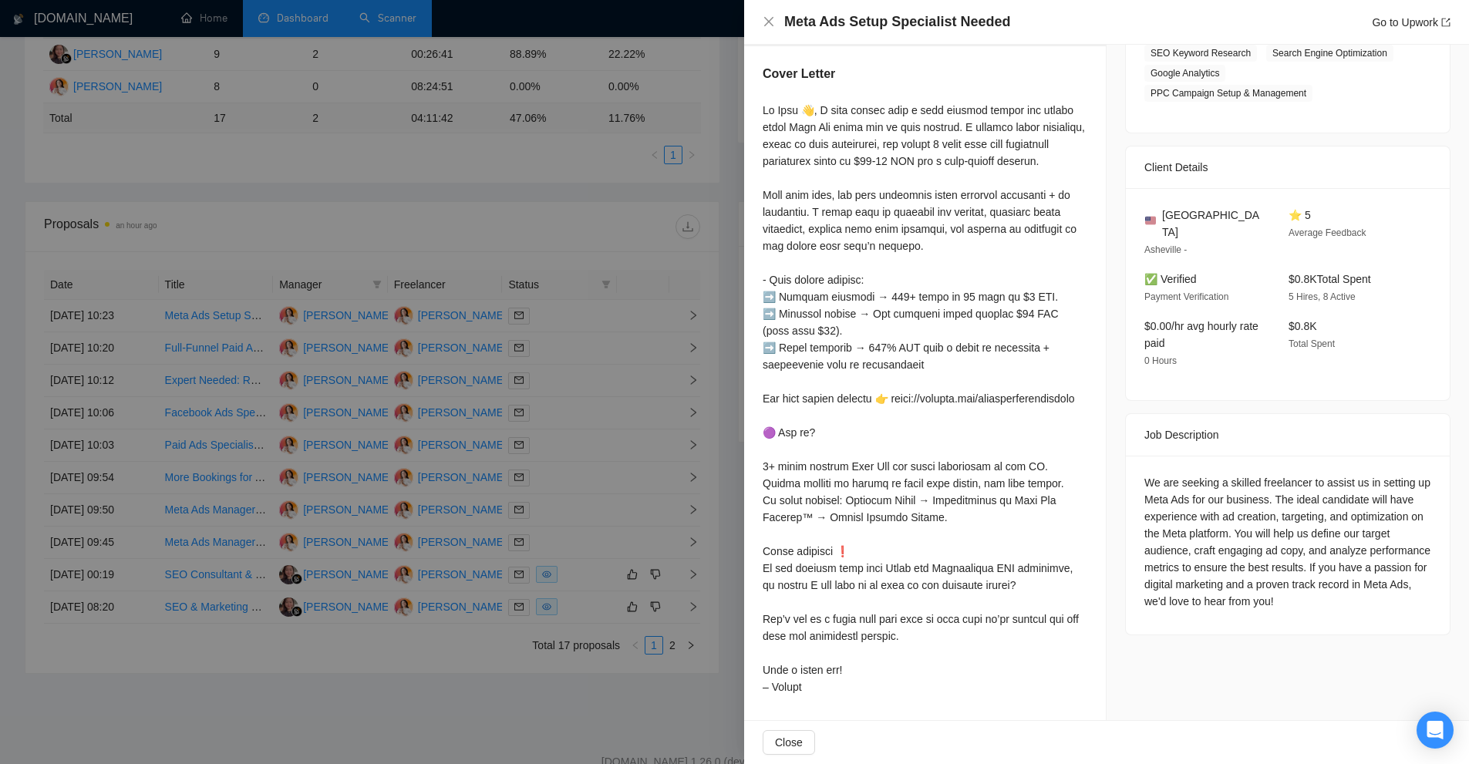
click at [876, 457] on div at bounding box center [925, 399] width 325 height 594
click at [561, 378] on div at bounding box center [734, 382] width 1469 height 764
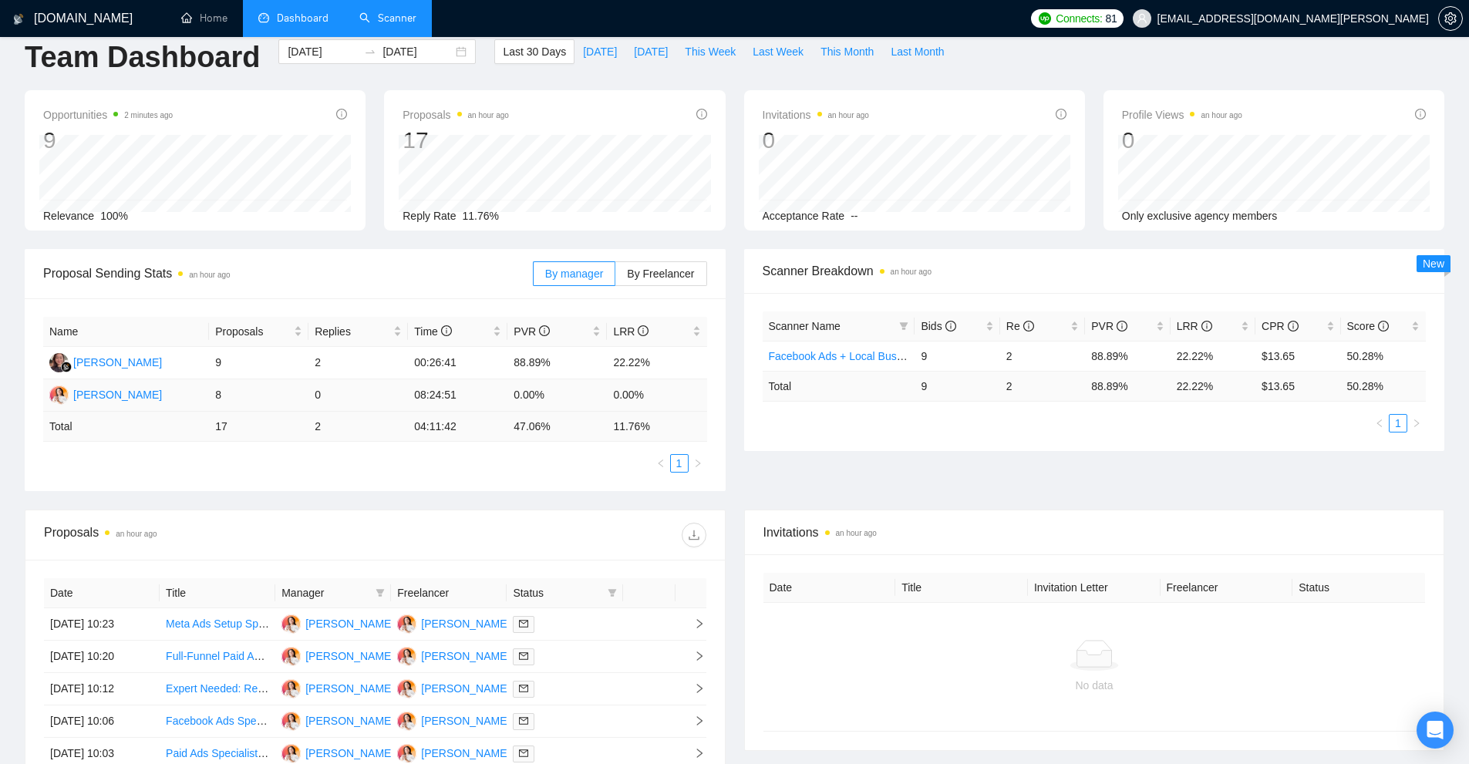
scroll to position [0, 0]
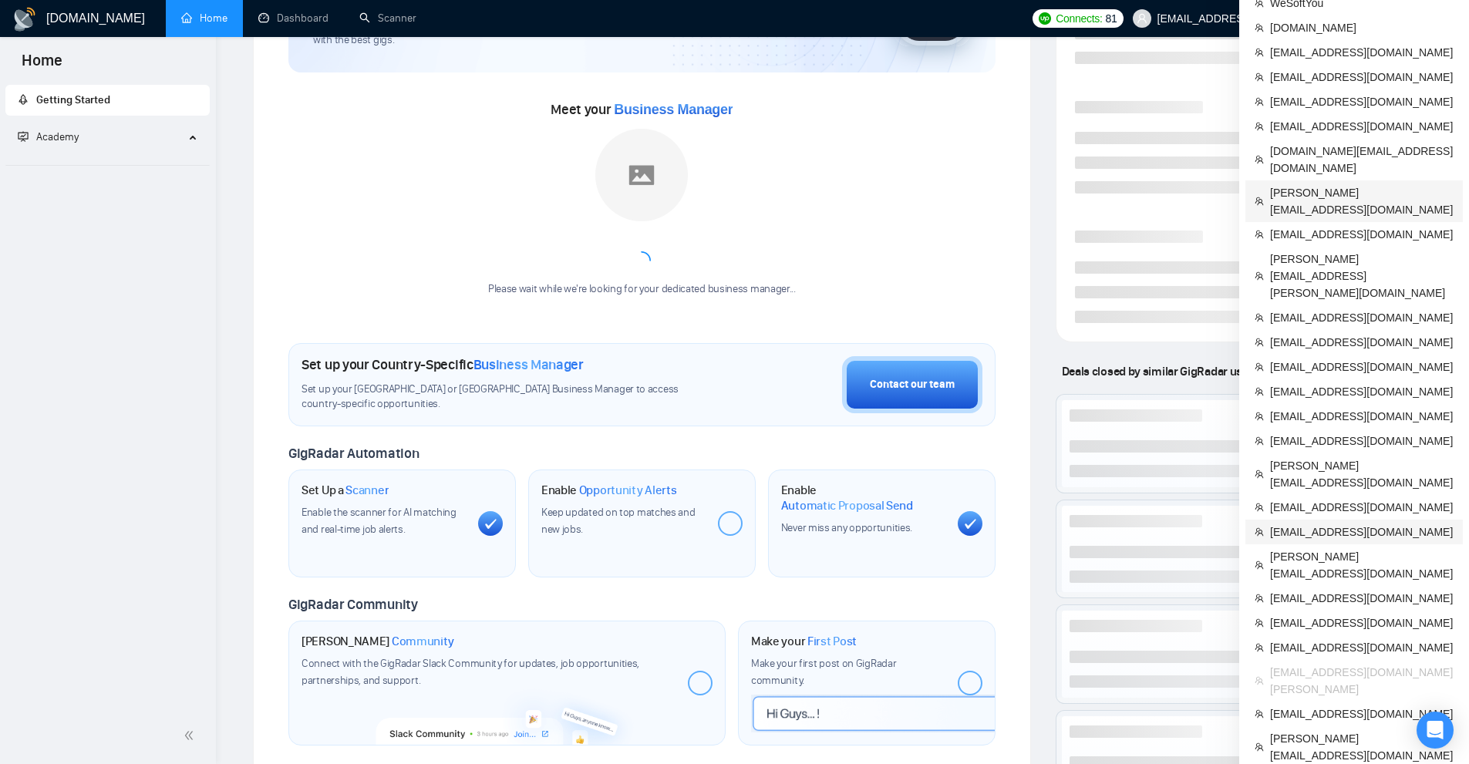
scroll to position [231, 0]
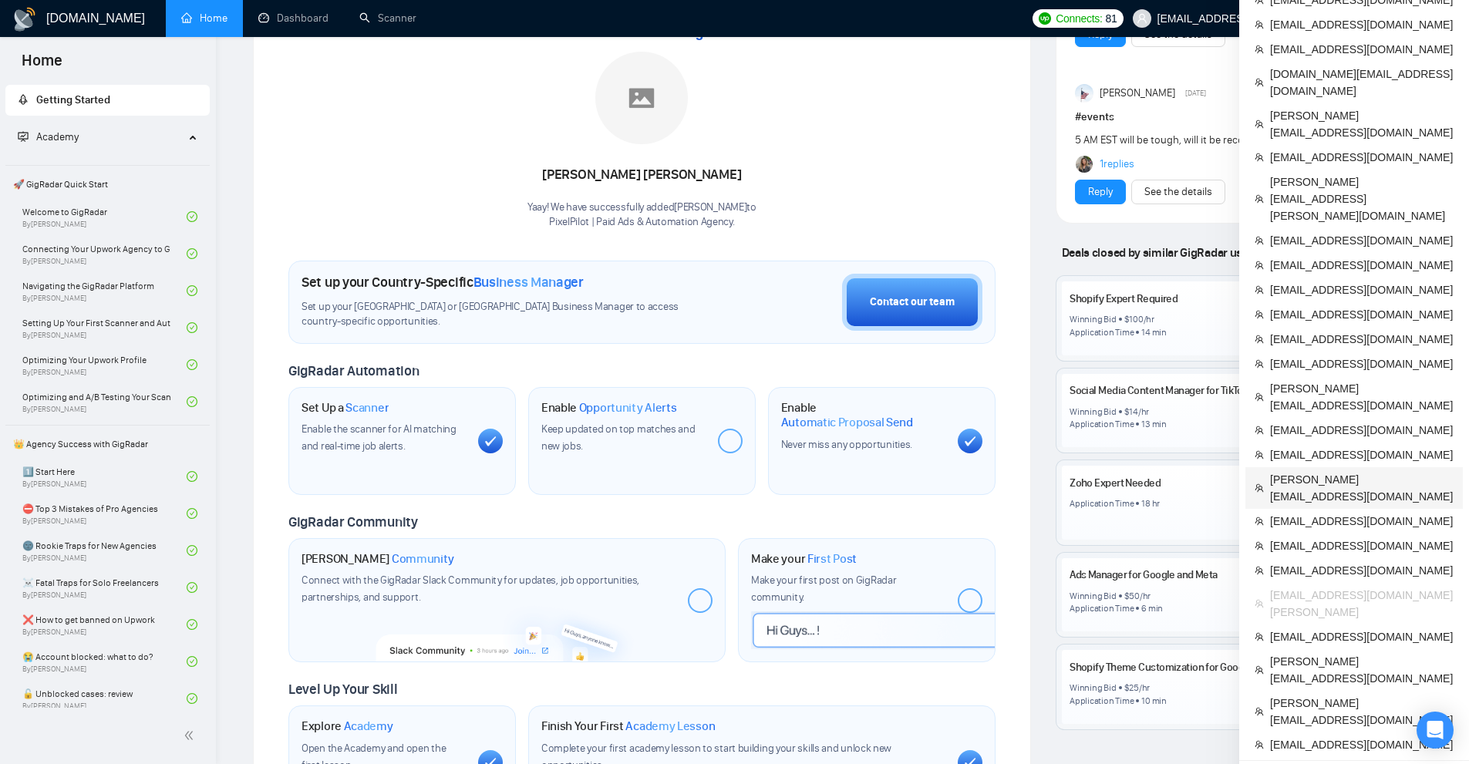
click at [1324, 471] on span "rafael@interactivemarketing.net" at bounding box center [1362, 488] width 184 height 34
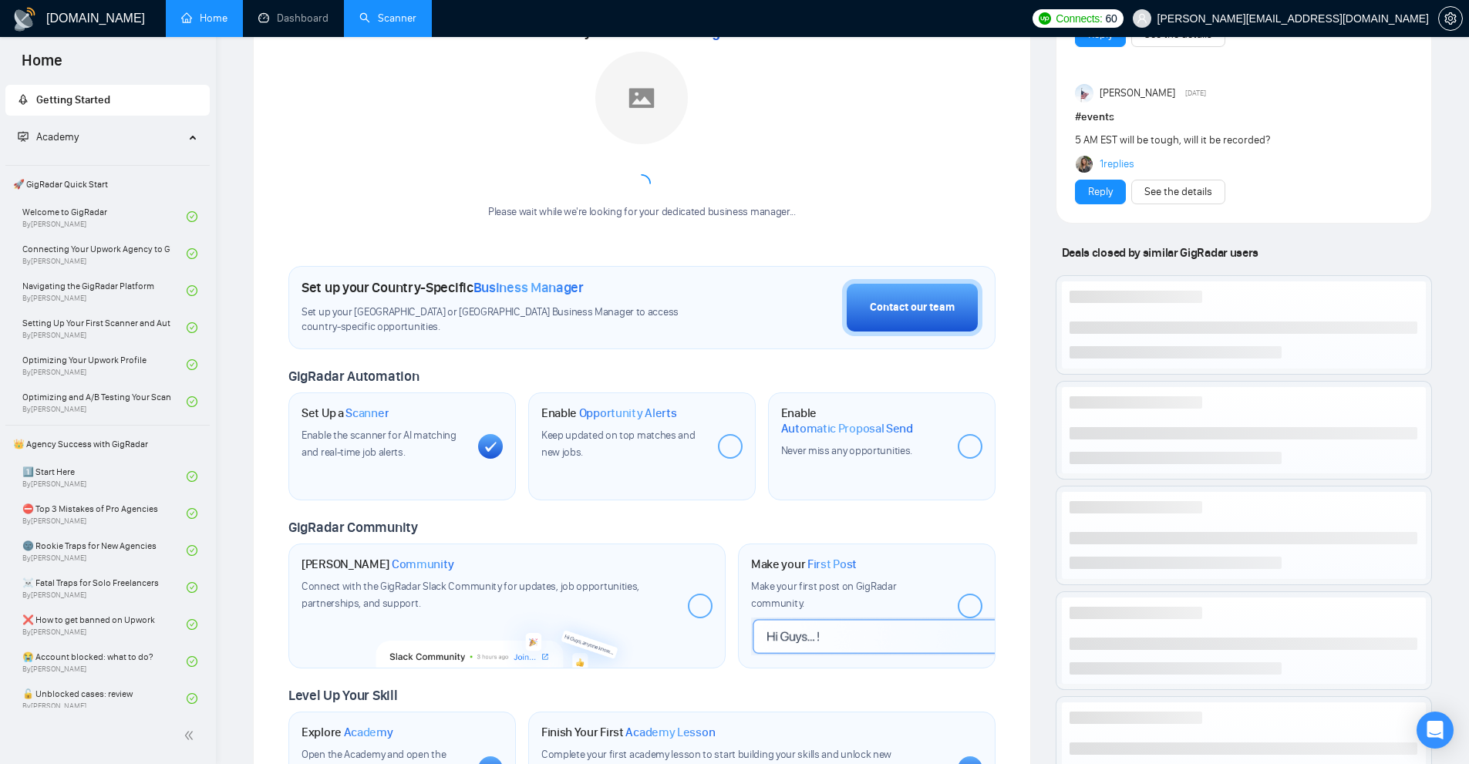
click at [376, 12] on link "Scanner" at bounding box center [387, 18] width 57 height 13
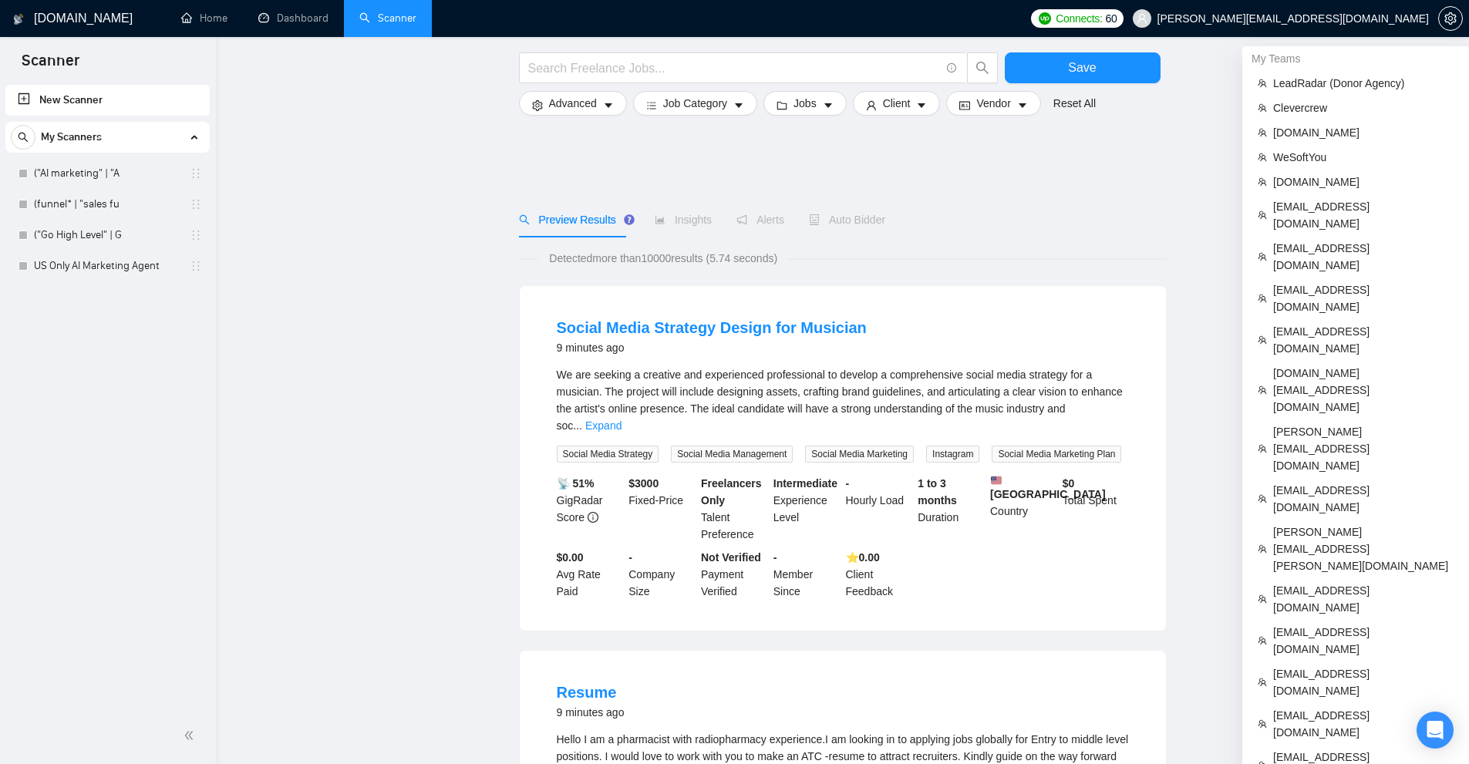
scroll to position [386, 0]
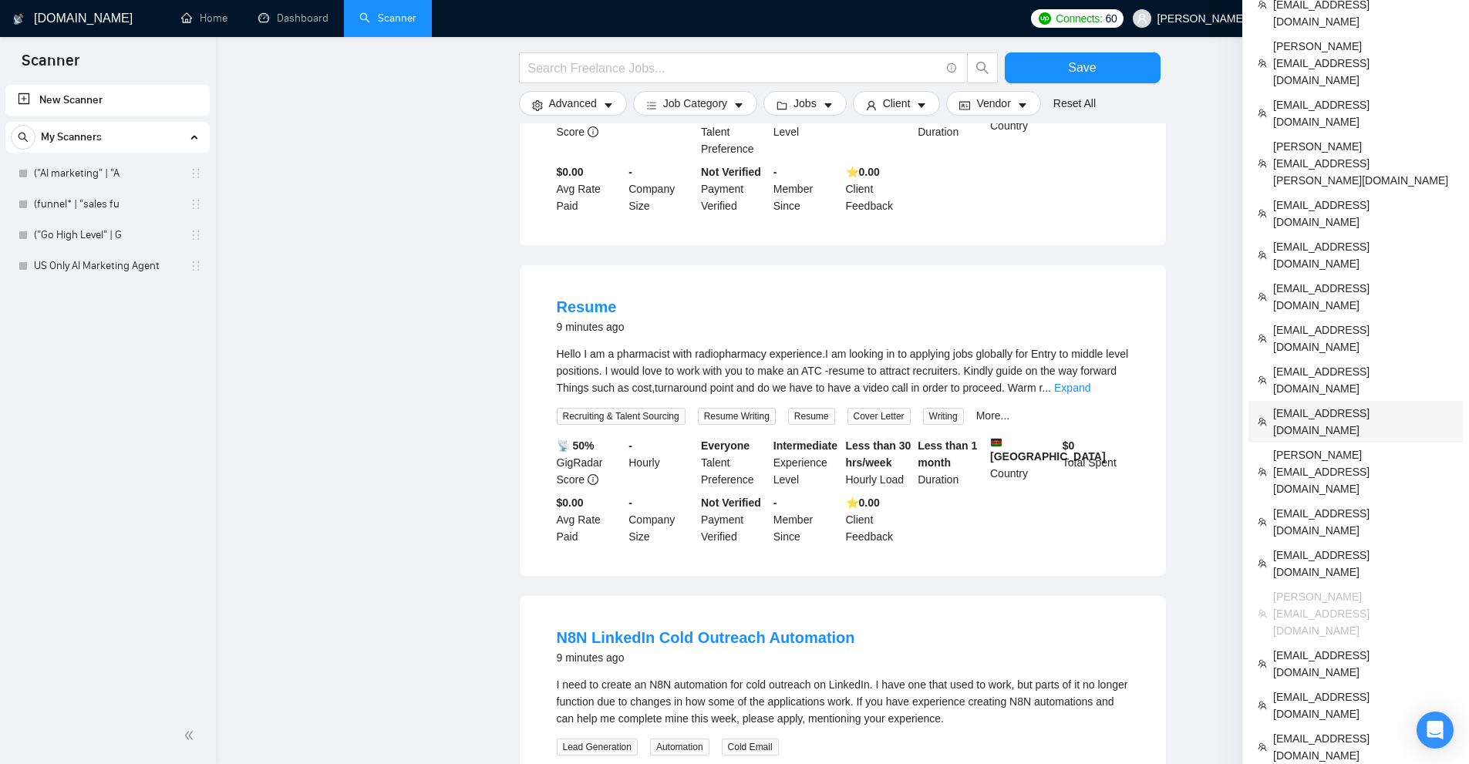
click at [1305, 405] on span "flowz.product@gmail.com" at bounding box center [1363, 422] width 180 height 34
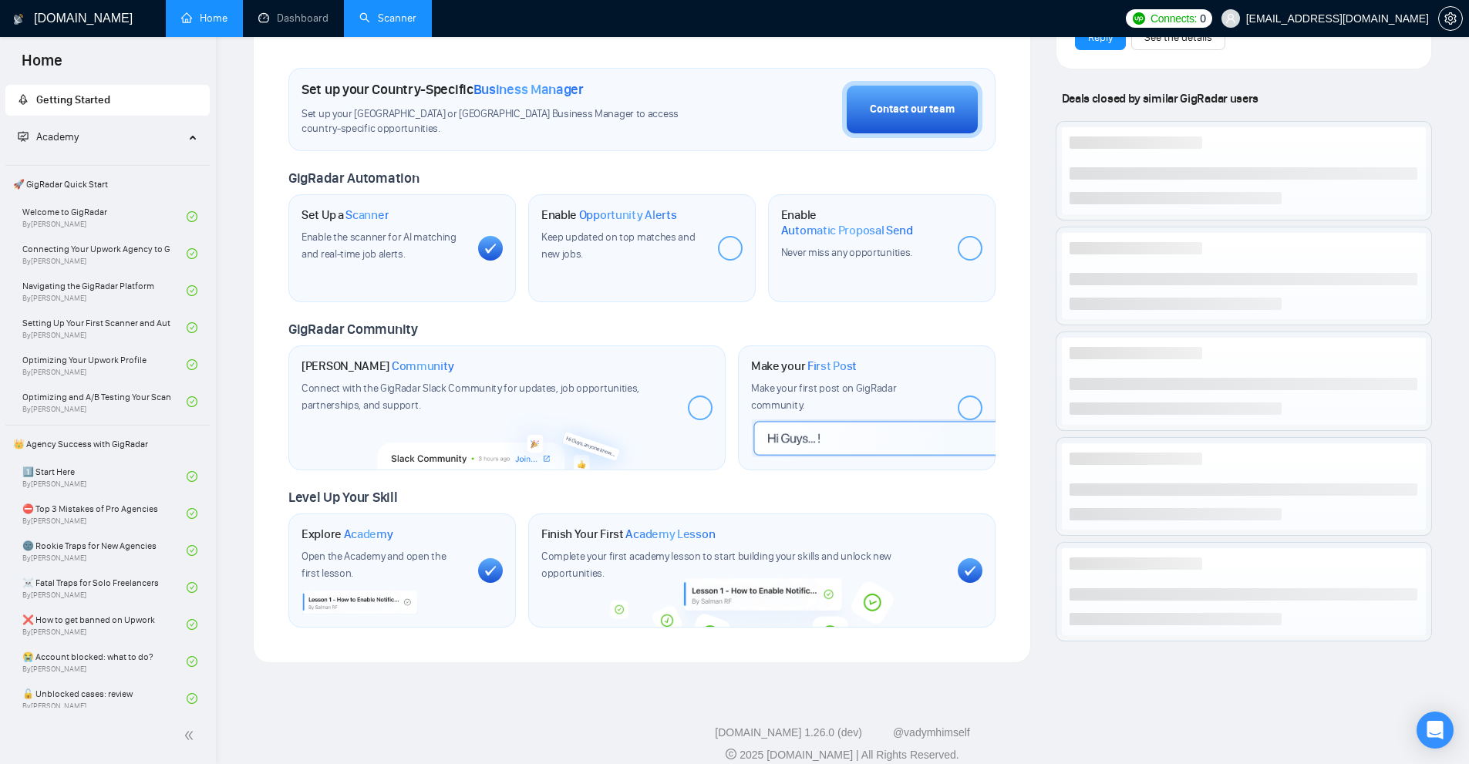
click at [380, 14] on link "Scanner" at bounding box center [387, 18] width 57 height 13
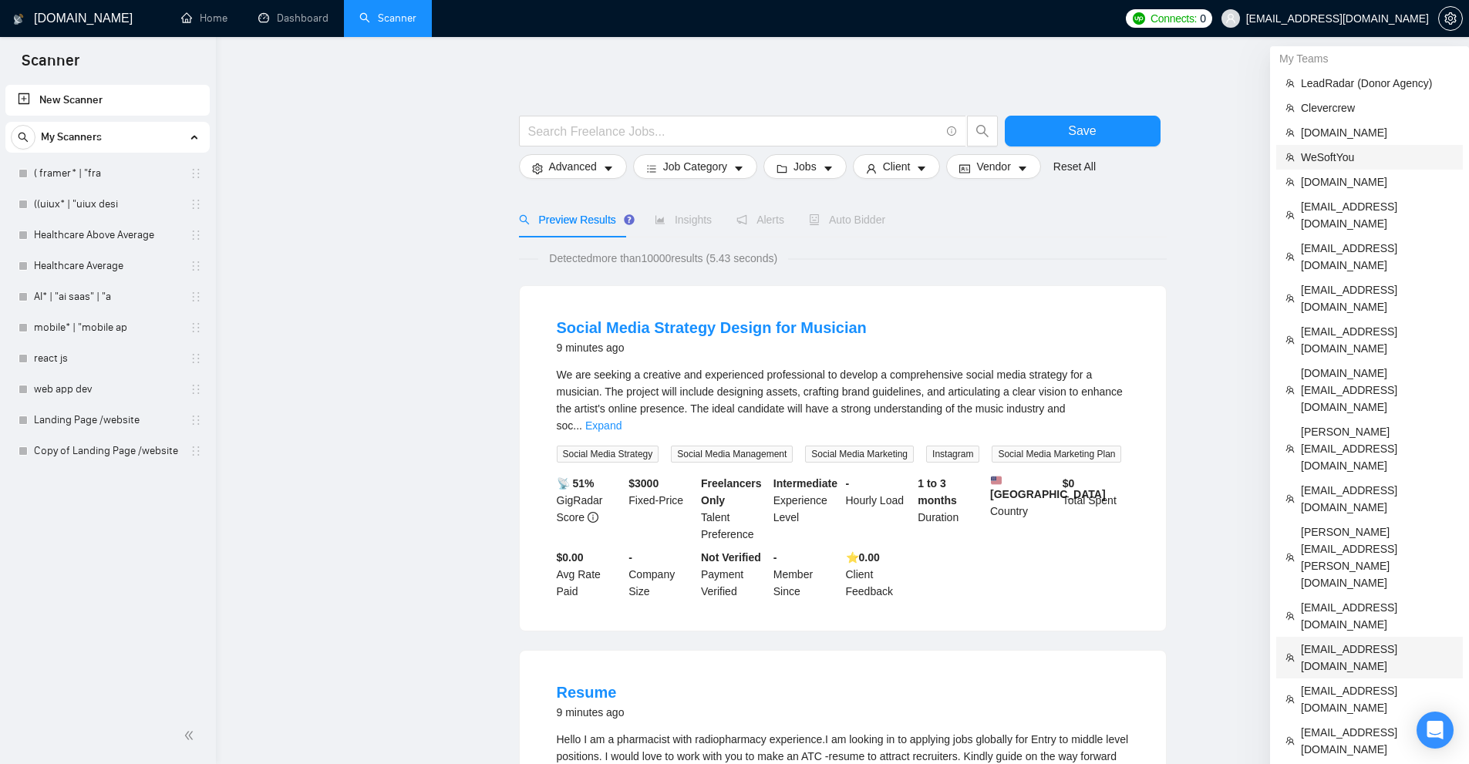
scroll to position [231, 0]
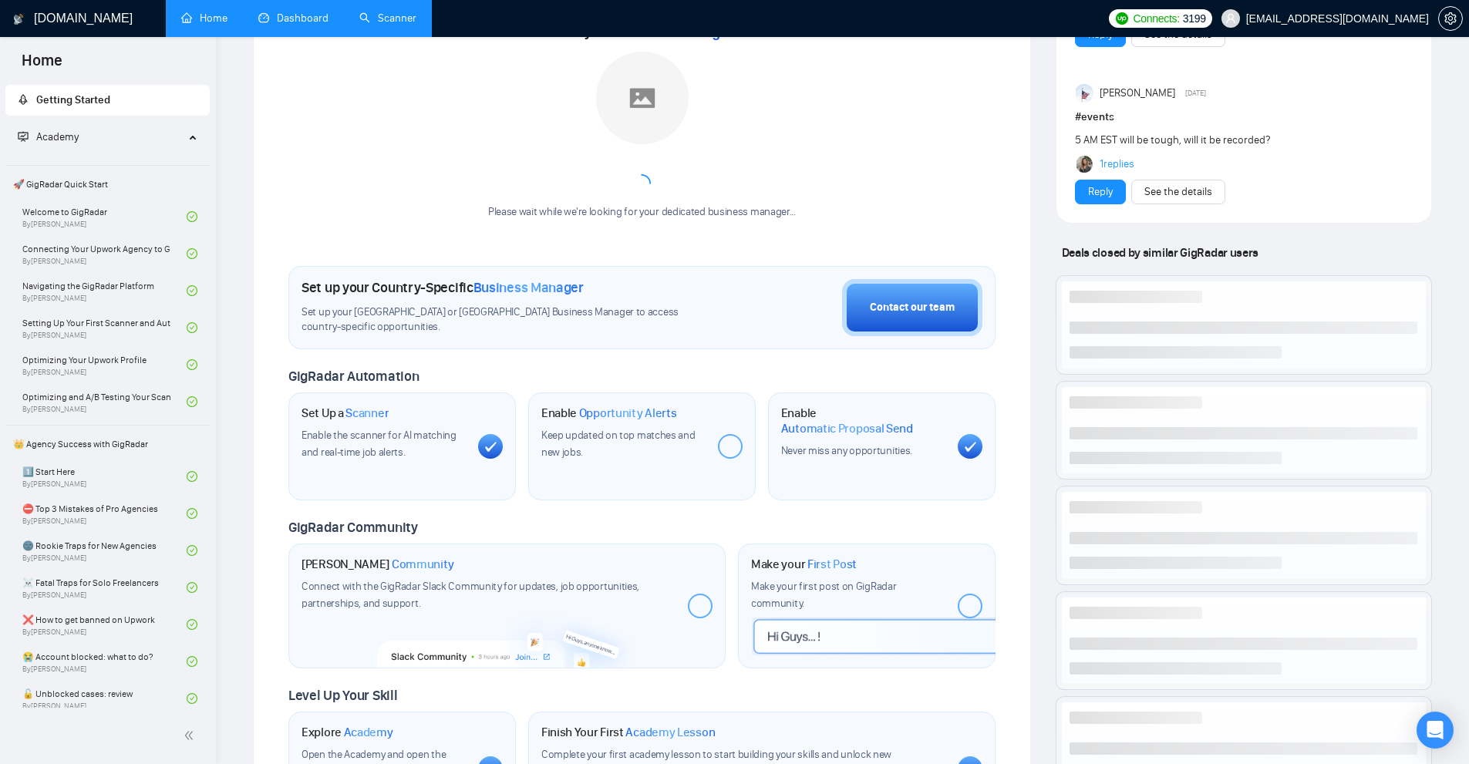
click at [315, 12] on link "Dashboard" at bounding box center [293, 18] width 70 height 13
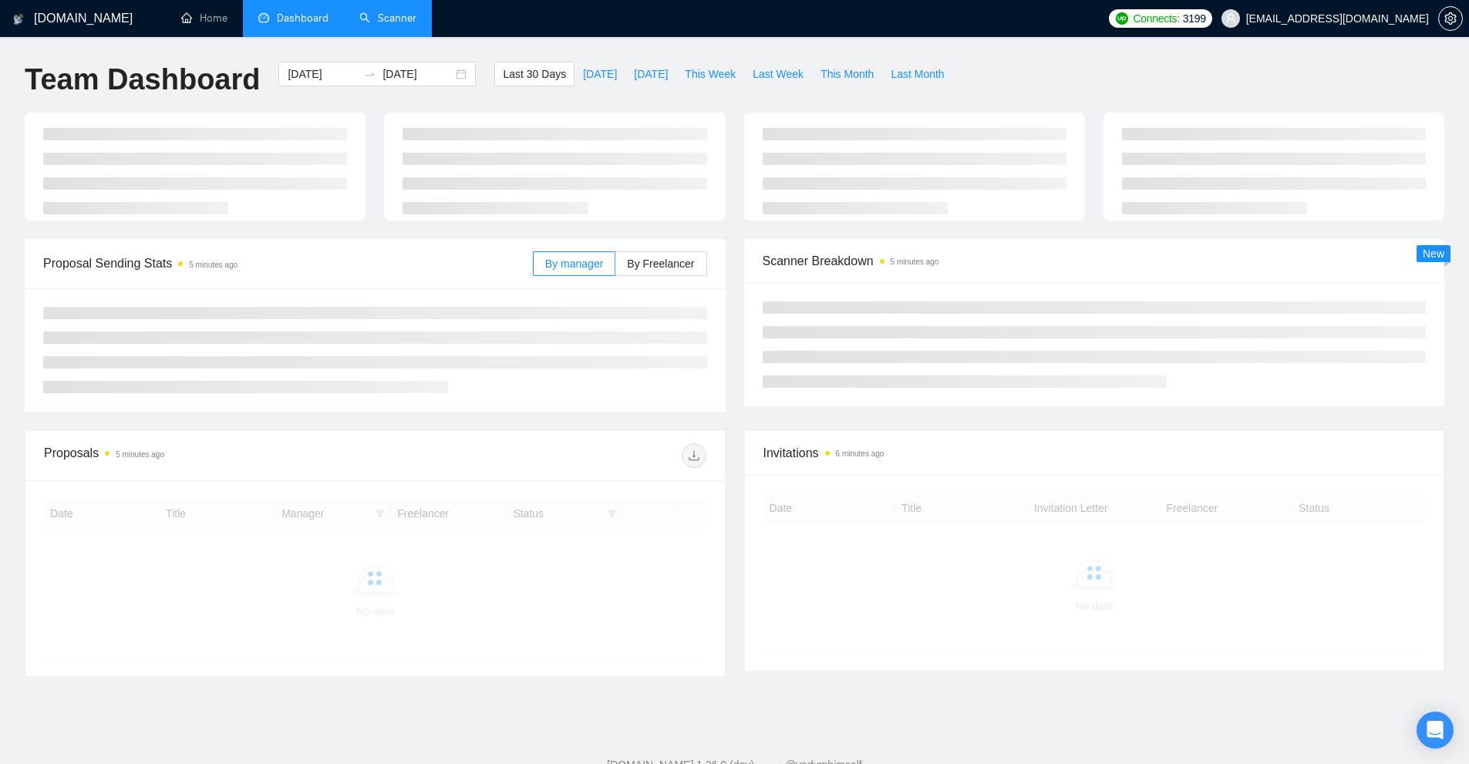
click at [390, 12] on link "Scanner" at bounding box center [387, 18] width 57 height 13
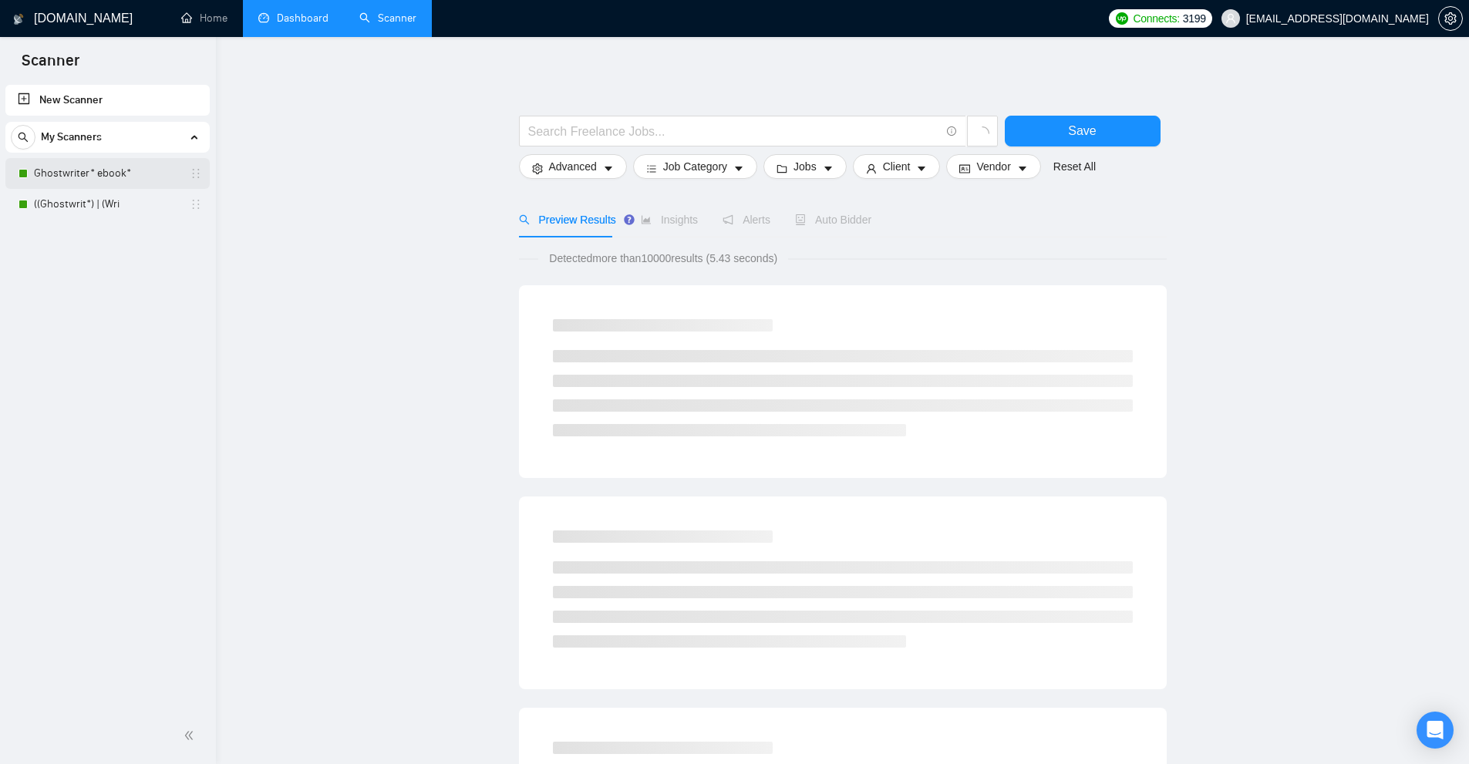
click at [100, 169] on link "Ghostwriter* ebook*" at bounding box center [107, 173] width 147 height 31
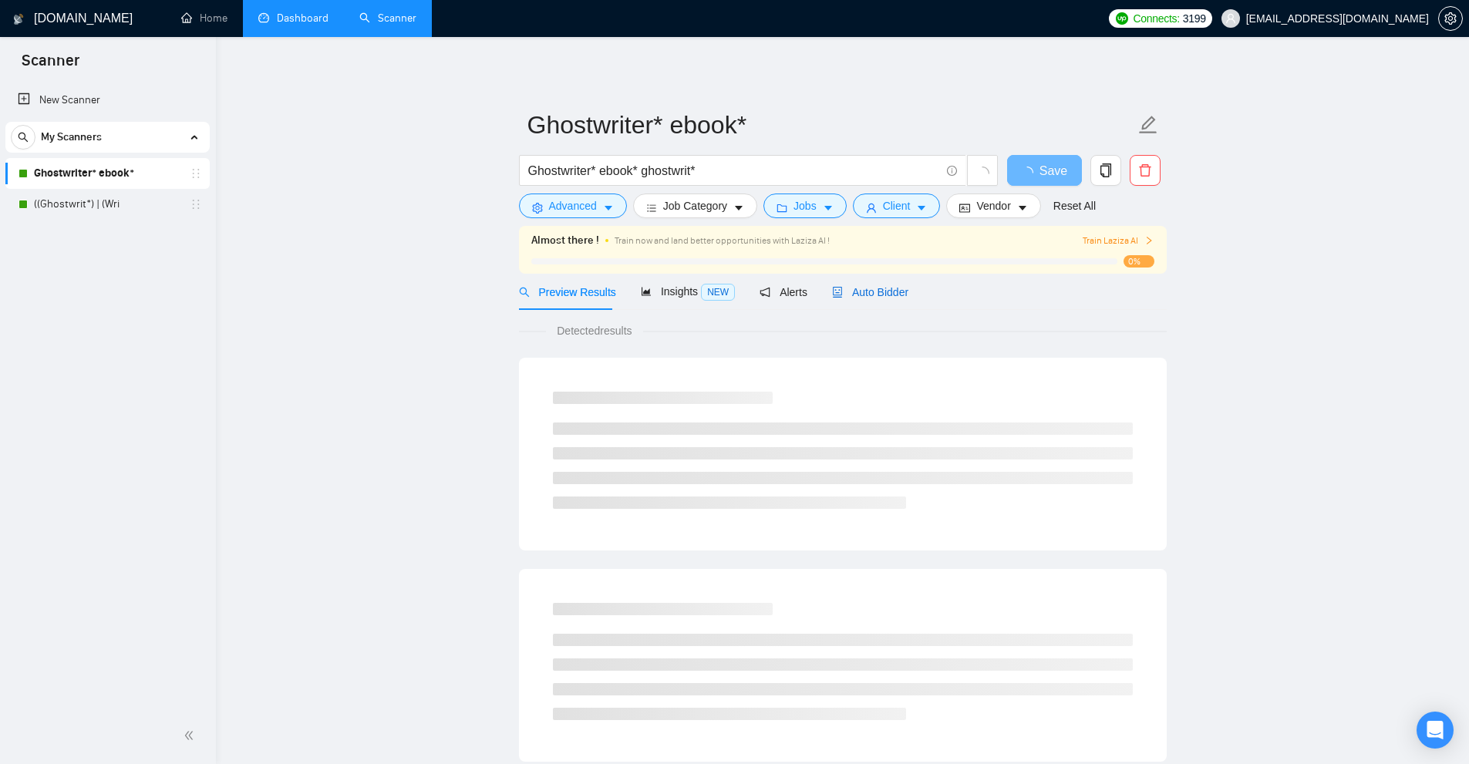
click at [897, 291] on span "Auto Bidder" at bounding box center [870, 292] width 76 height 12
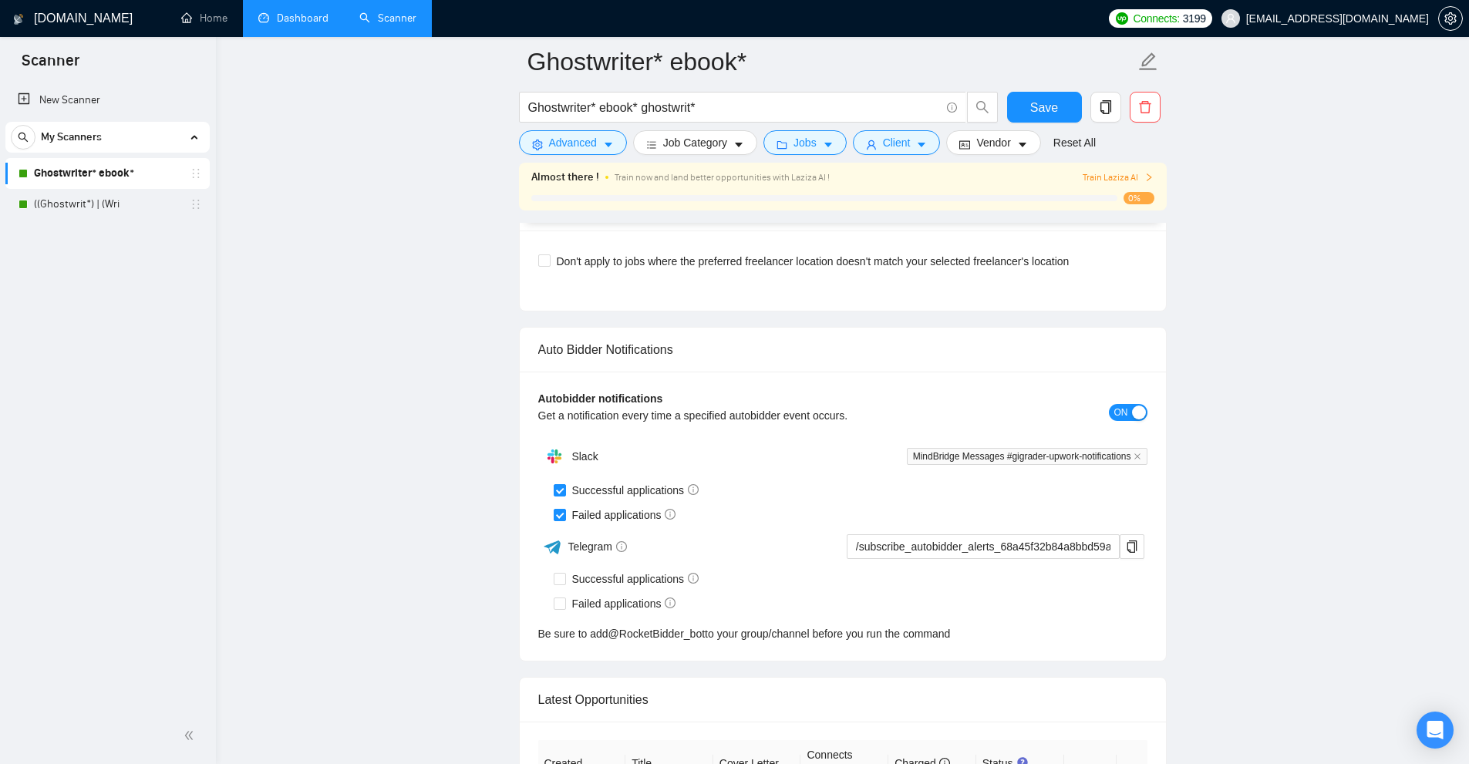
scroll to position [3885, 0]
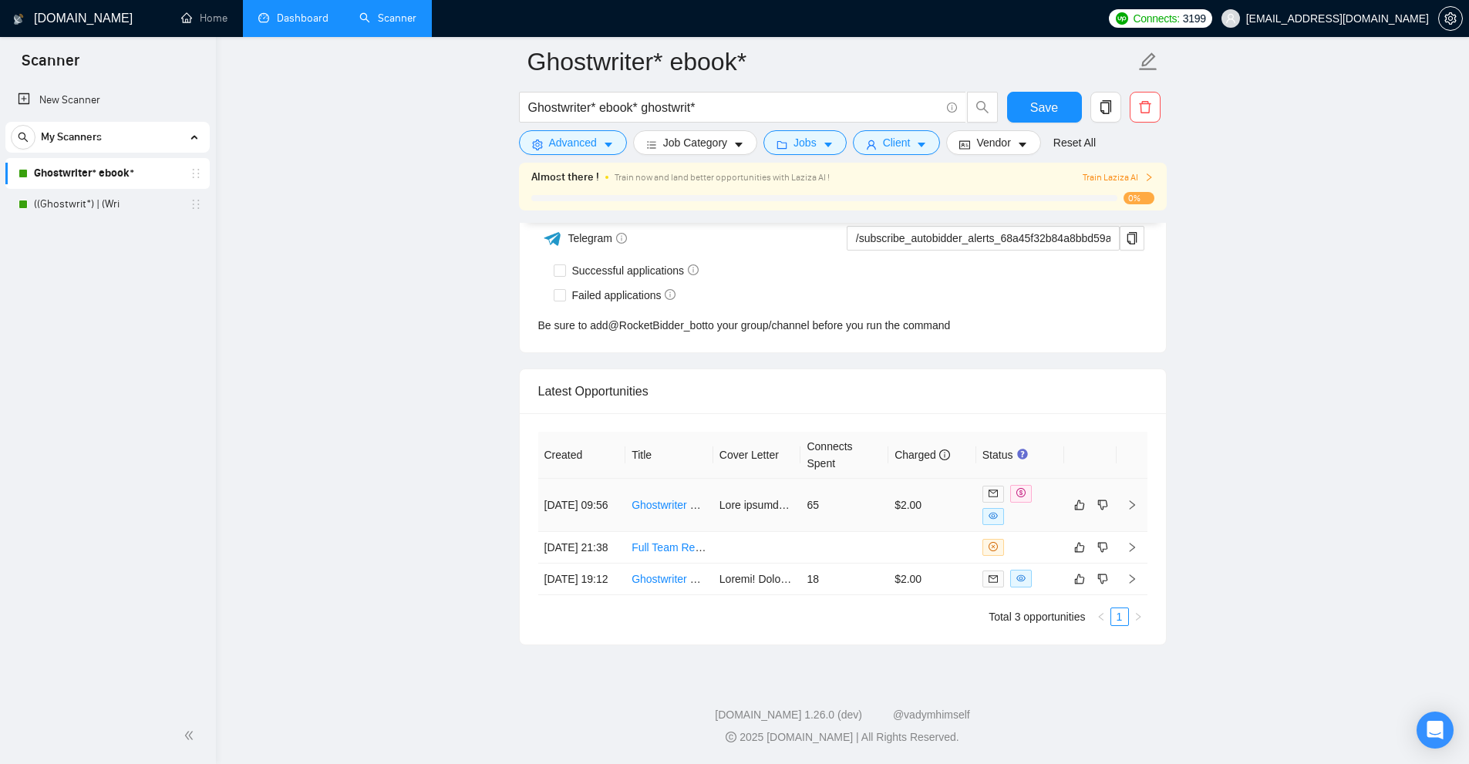
click at [815, 489] on td "65" at bounding box center [844, 505] width 88 height 53
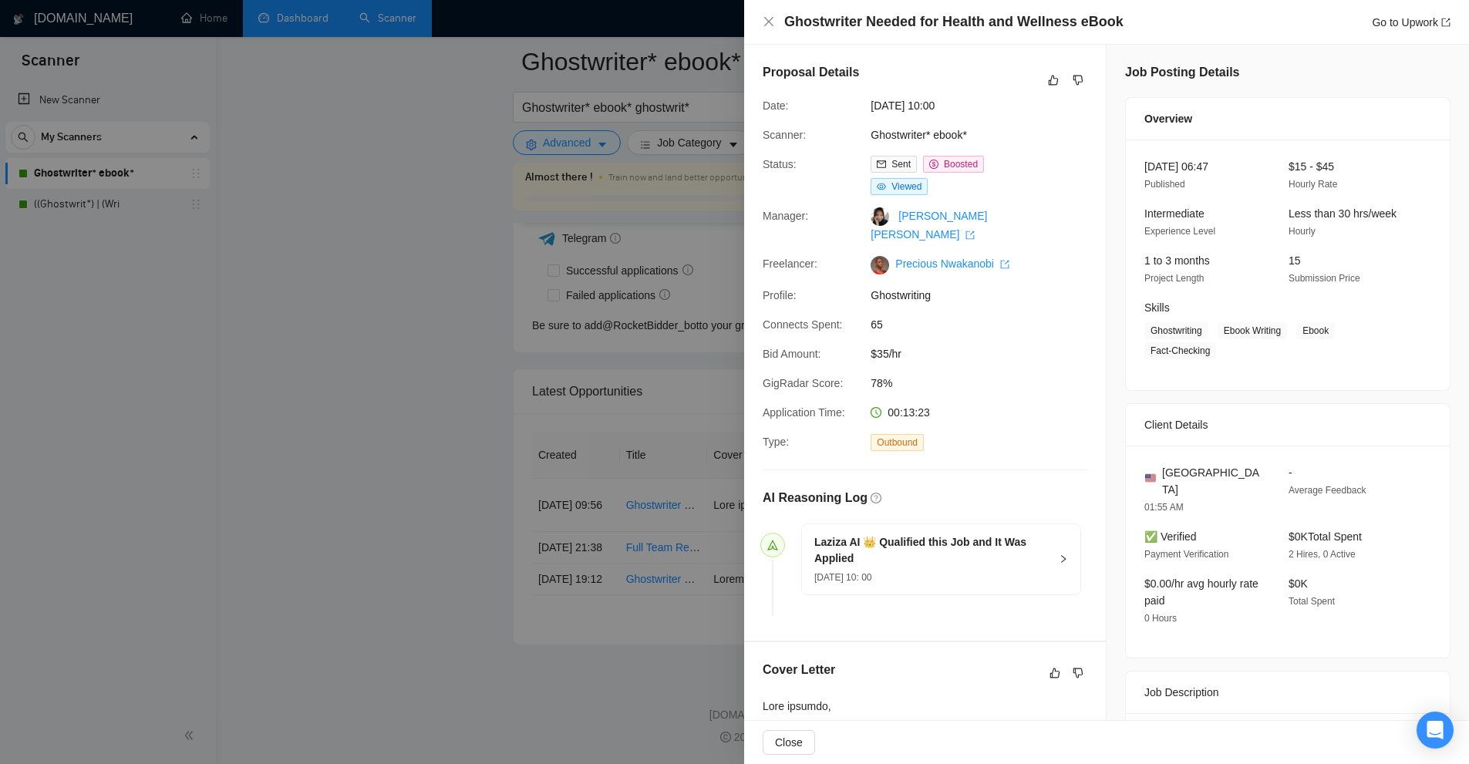
click at [675, 289] on div at bounding box center [734, 382] width 1469 height 764
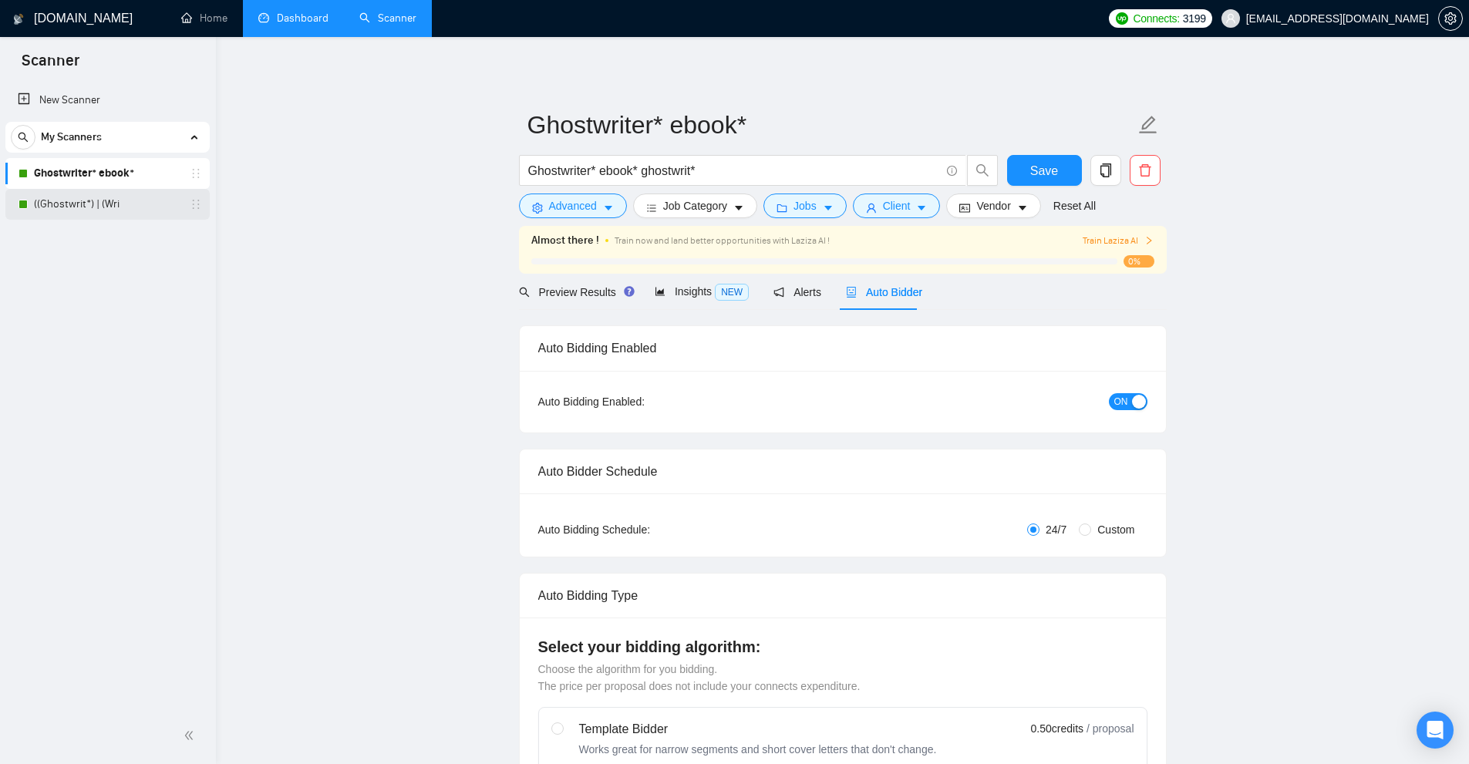
click at [110, 195] on link "((Ghostwrit*) | (Wri" at bounding box center [107, 204] width 147 height 31
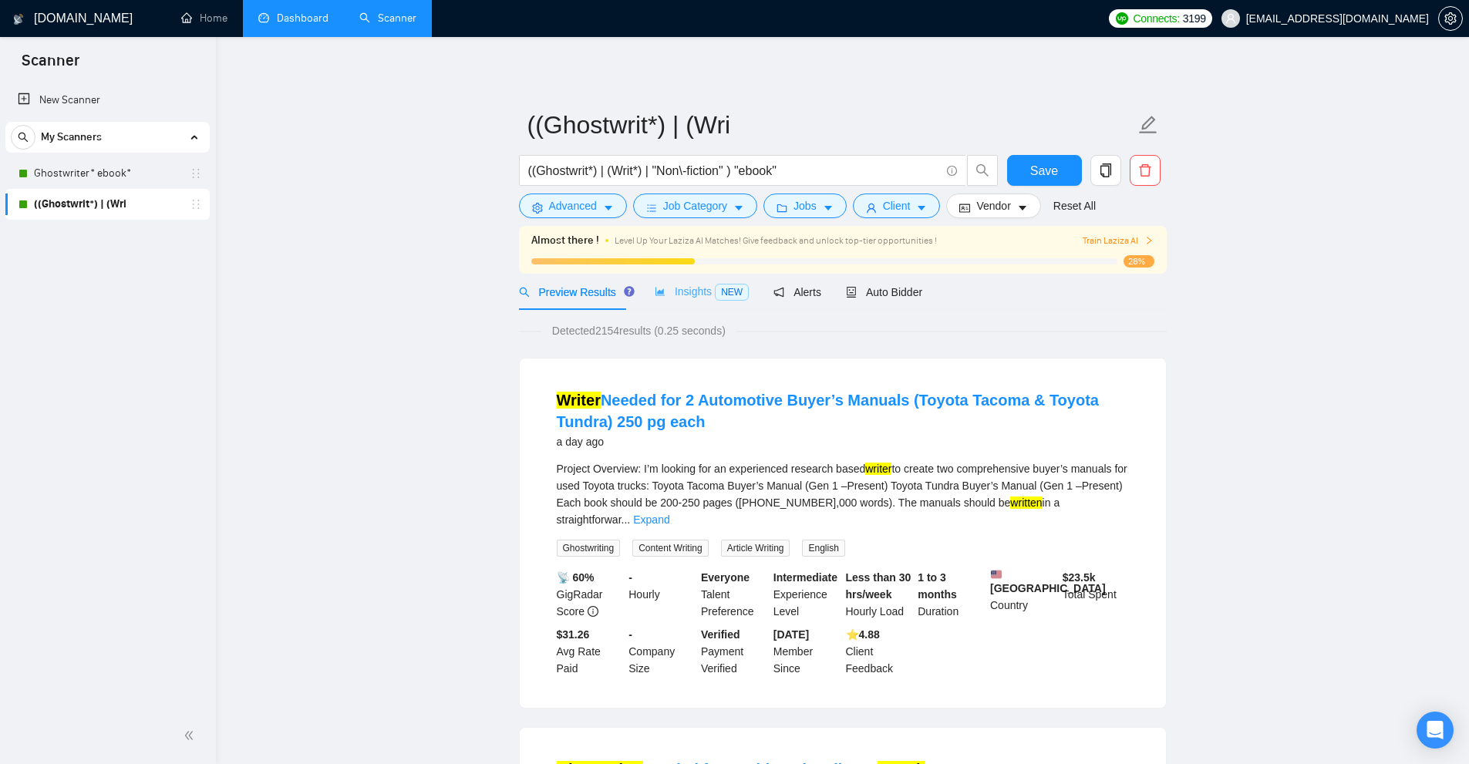
click at [720, 305] on div "Insights NEW" at bounding box center [702, 292] width 94 height 36
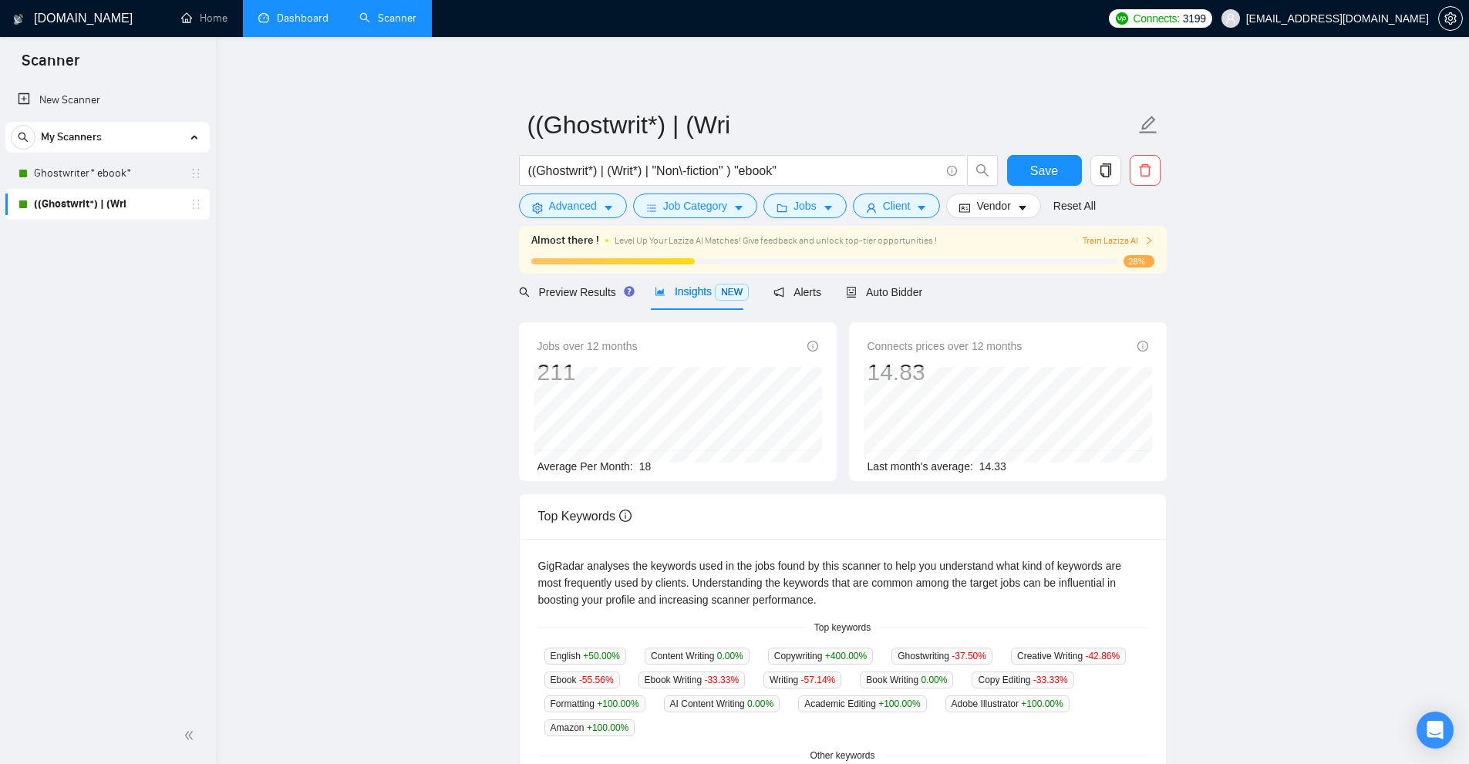
click at [559, 303] on div "Preview Results" at bounding box center [574, 292] width 111 height 36
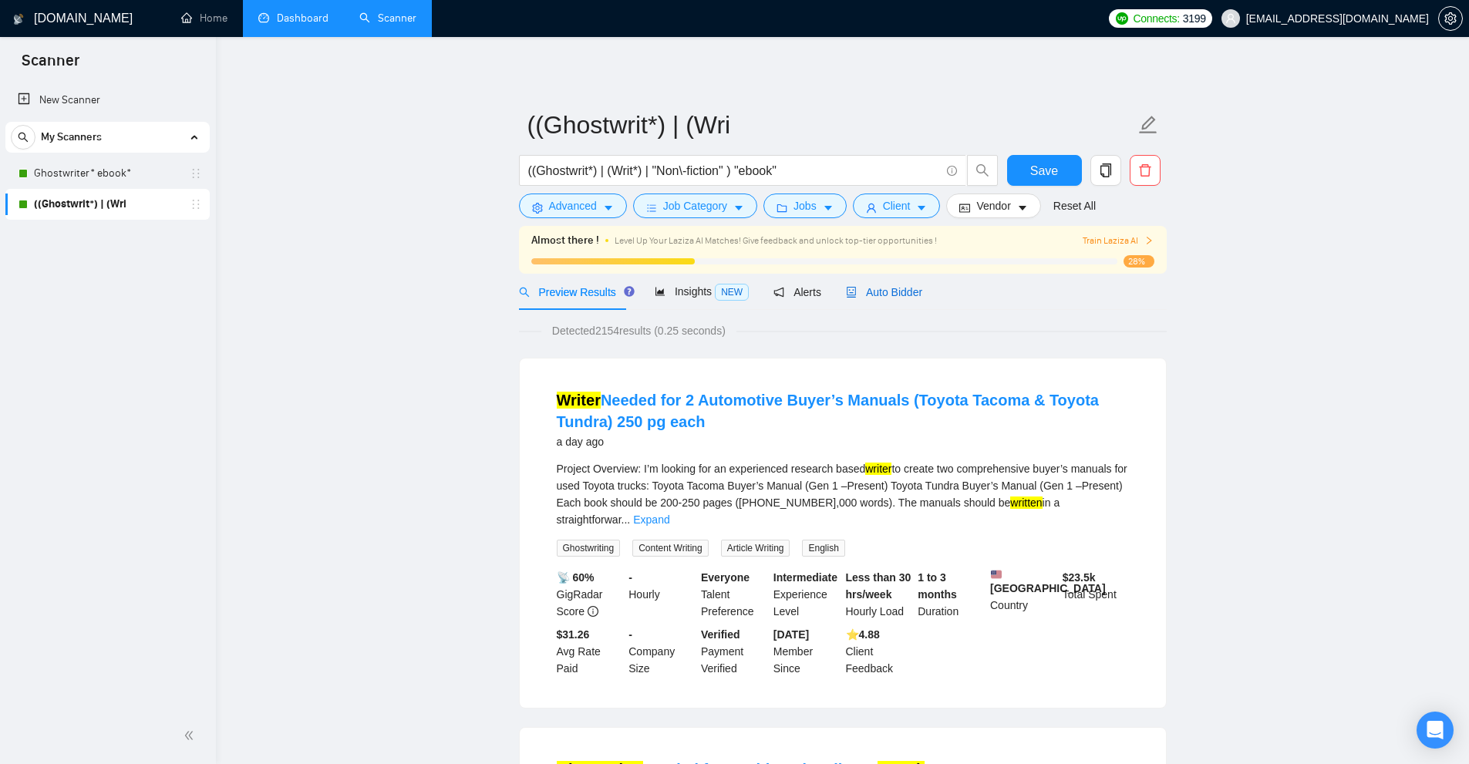
click at [858, 288] on span "Auto Bidder" at bounding box center [884, 292] width 76 height 12
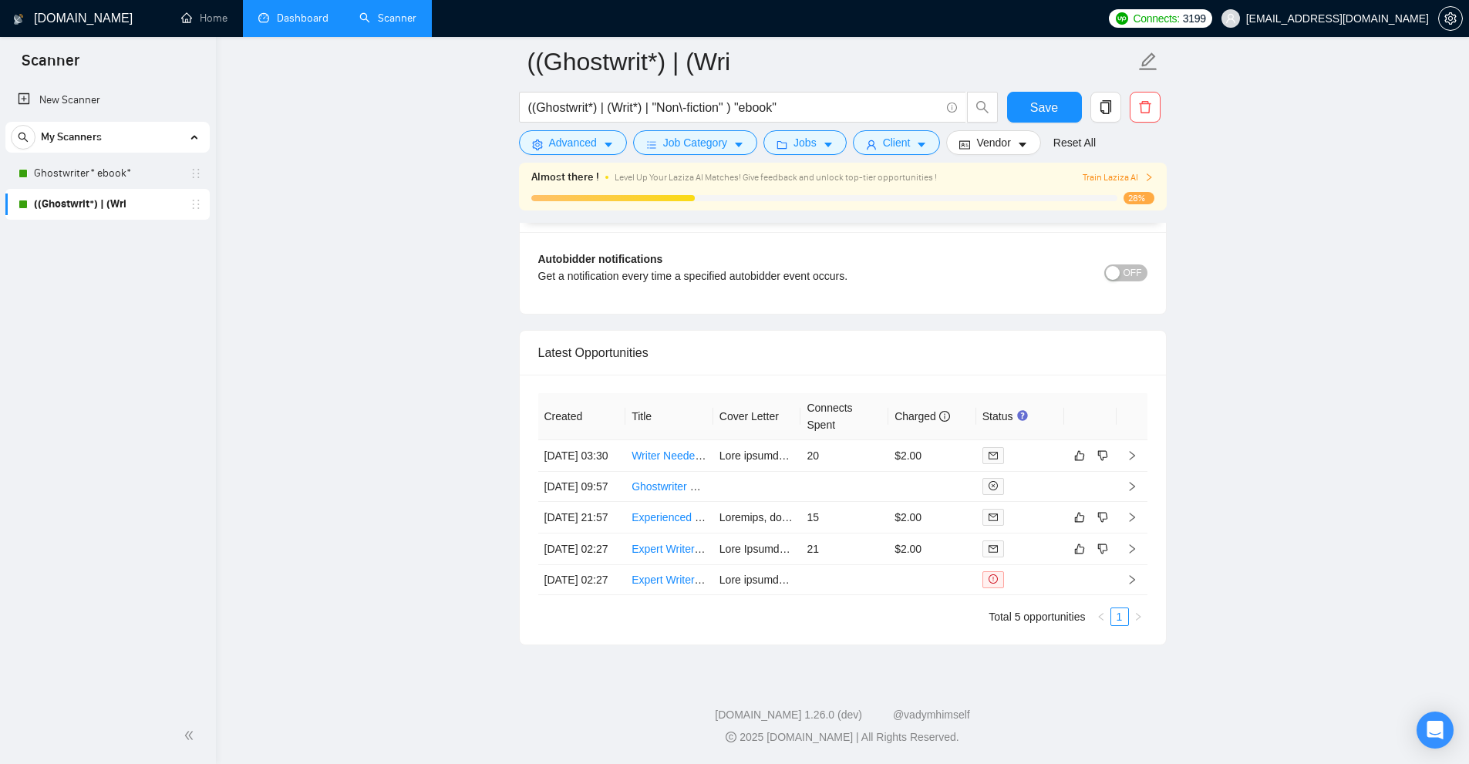
scroll to position [3766, 0]
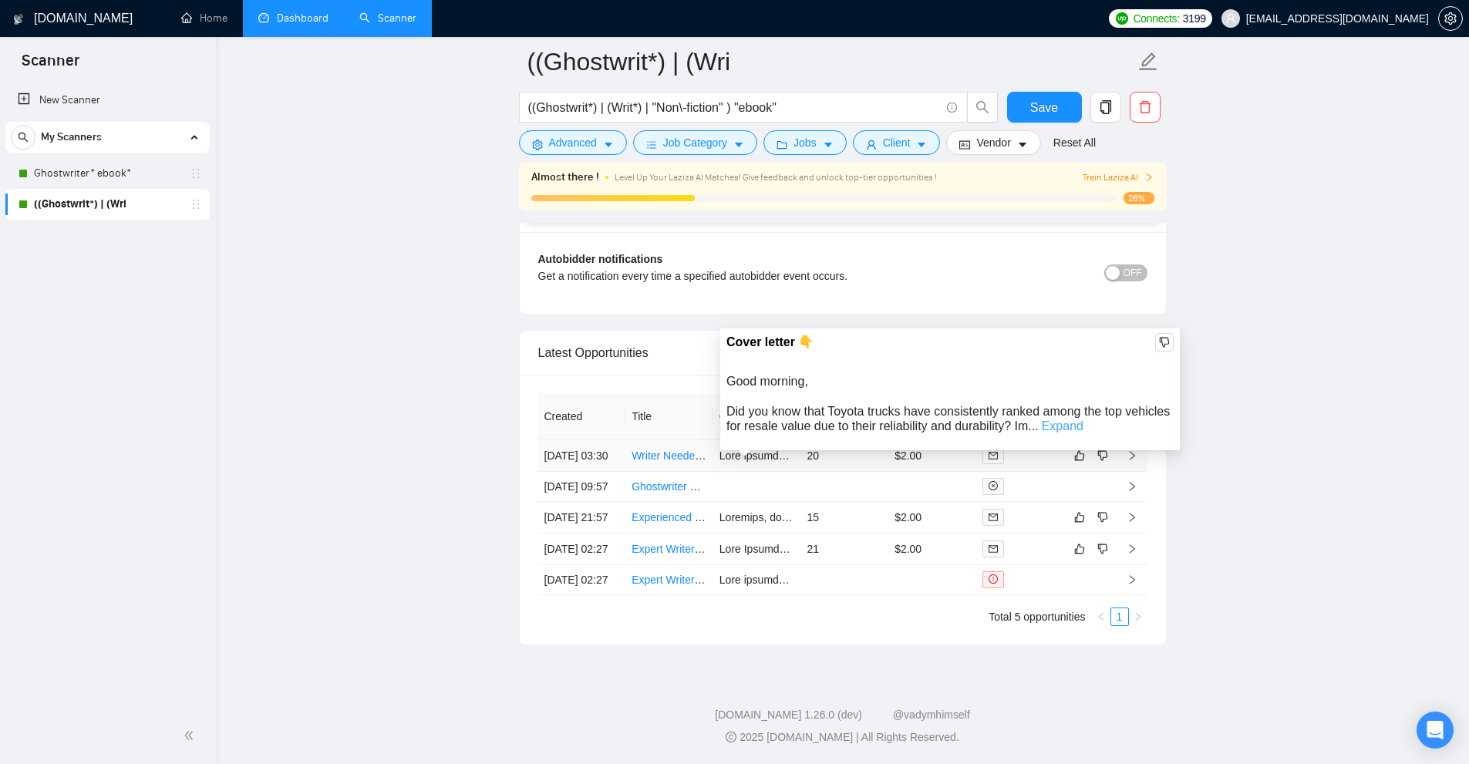
click at [1078, 419] on link "Expand" at bounding box center [1063, 425] width 42 height 13
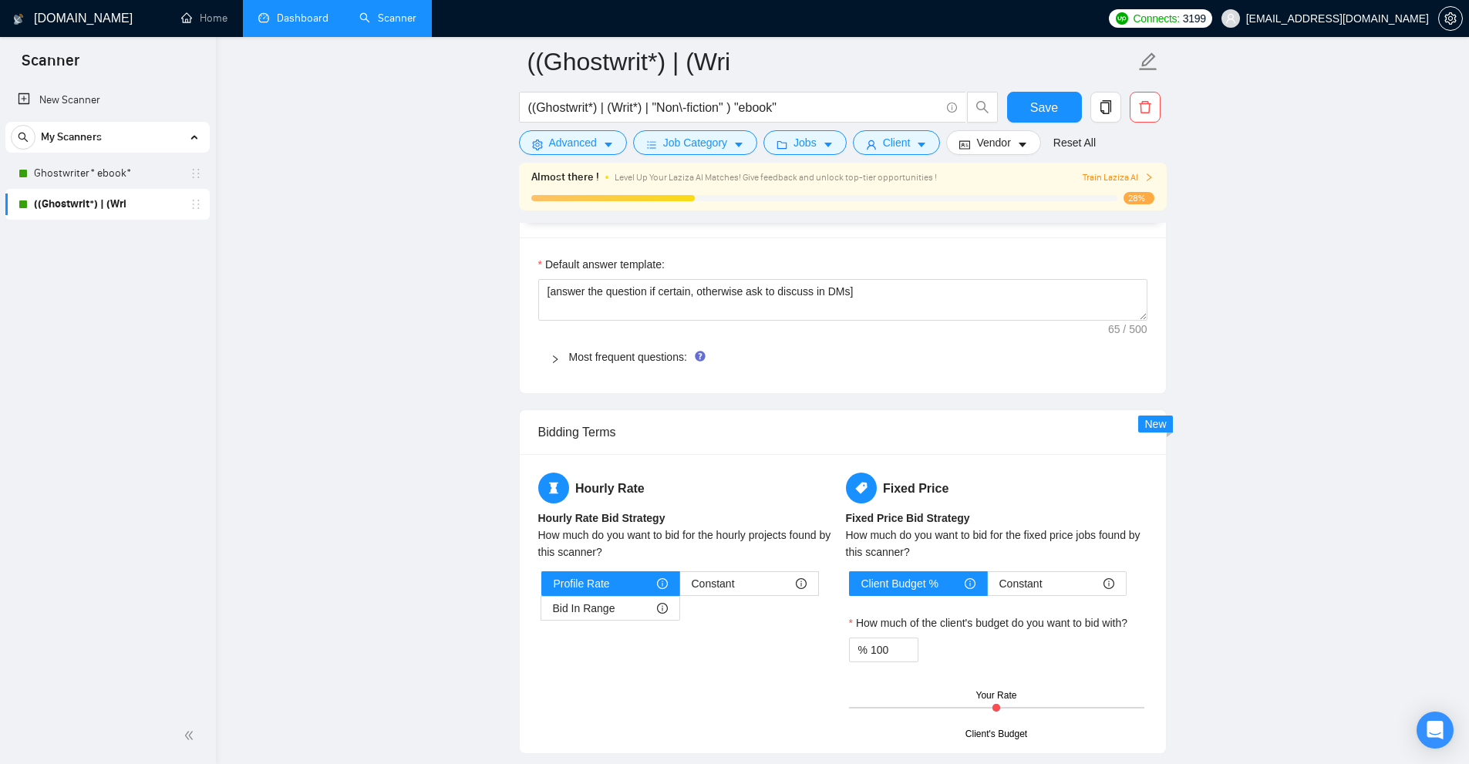
scroll to position [1530, 0]
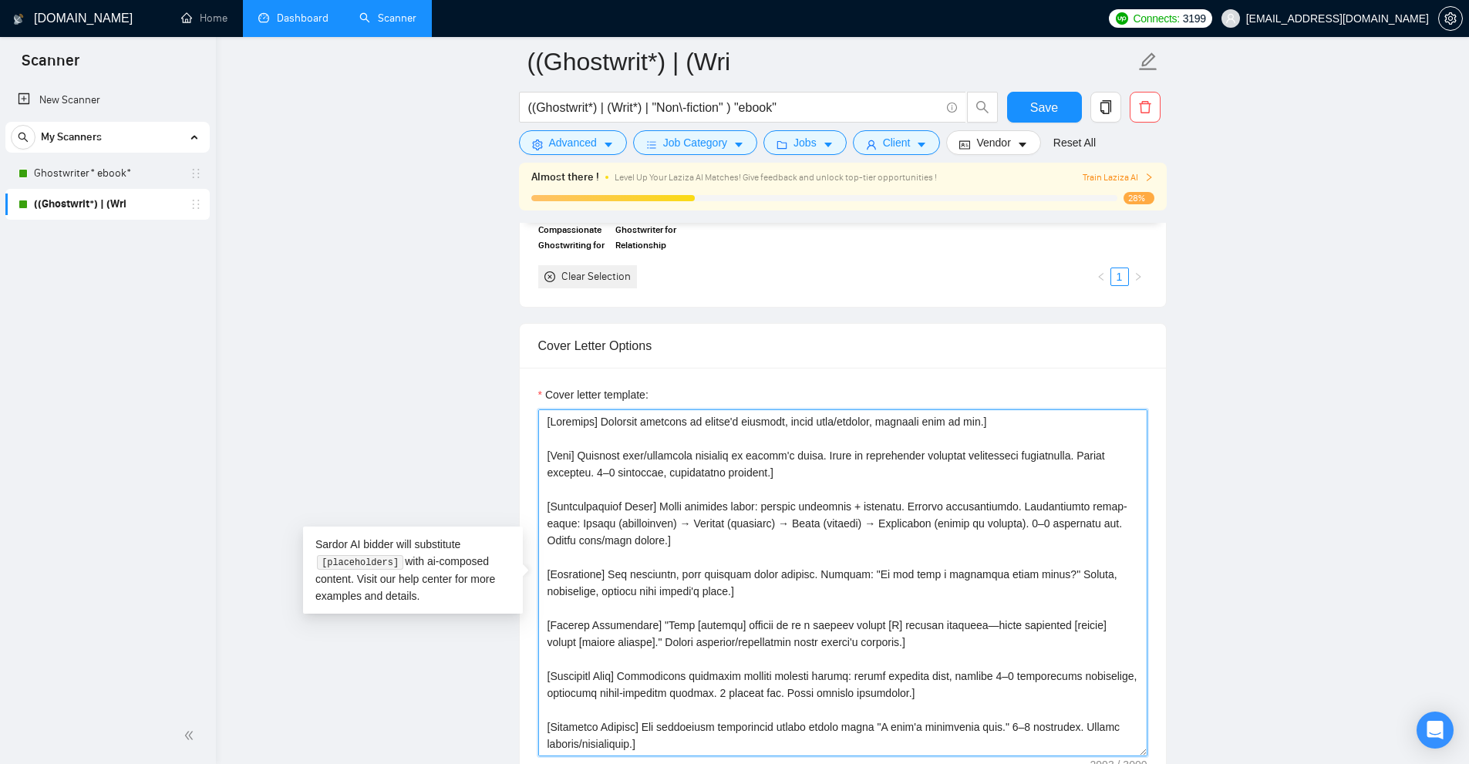
drag, startPoint x: 813, startPoint y: 477, endPoint x: 497, endPoint y: 460, distance: 315.8
click at [497, 460] on main "((Ghostwrit*) | (Wri ((Ghostwrit*) | (Writ*) | "Non\-fiction" ) "ebook" Save Ad…" at bounding box center [843, 667] width 1204 height 4270
click at [682, 460] on textarea "Cover letter template:" at bounding box center [842, 582] width 609 height 347
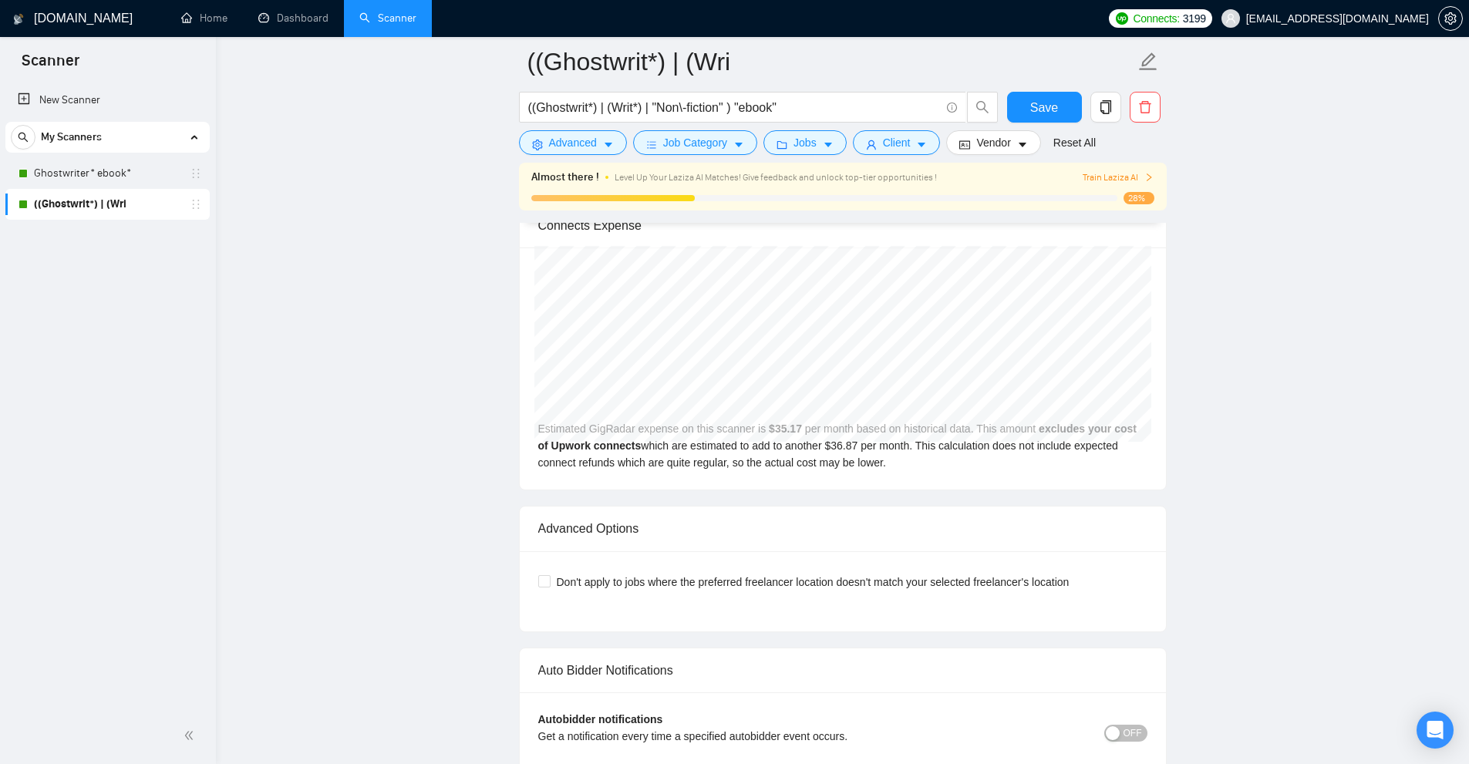
scroll to position [3766, 0]
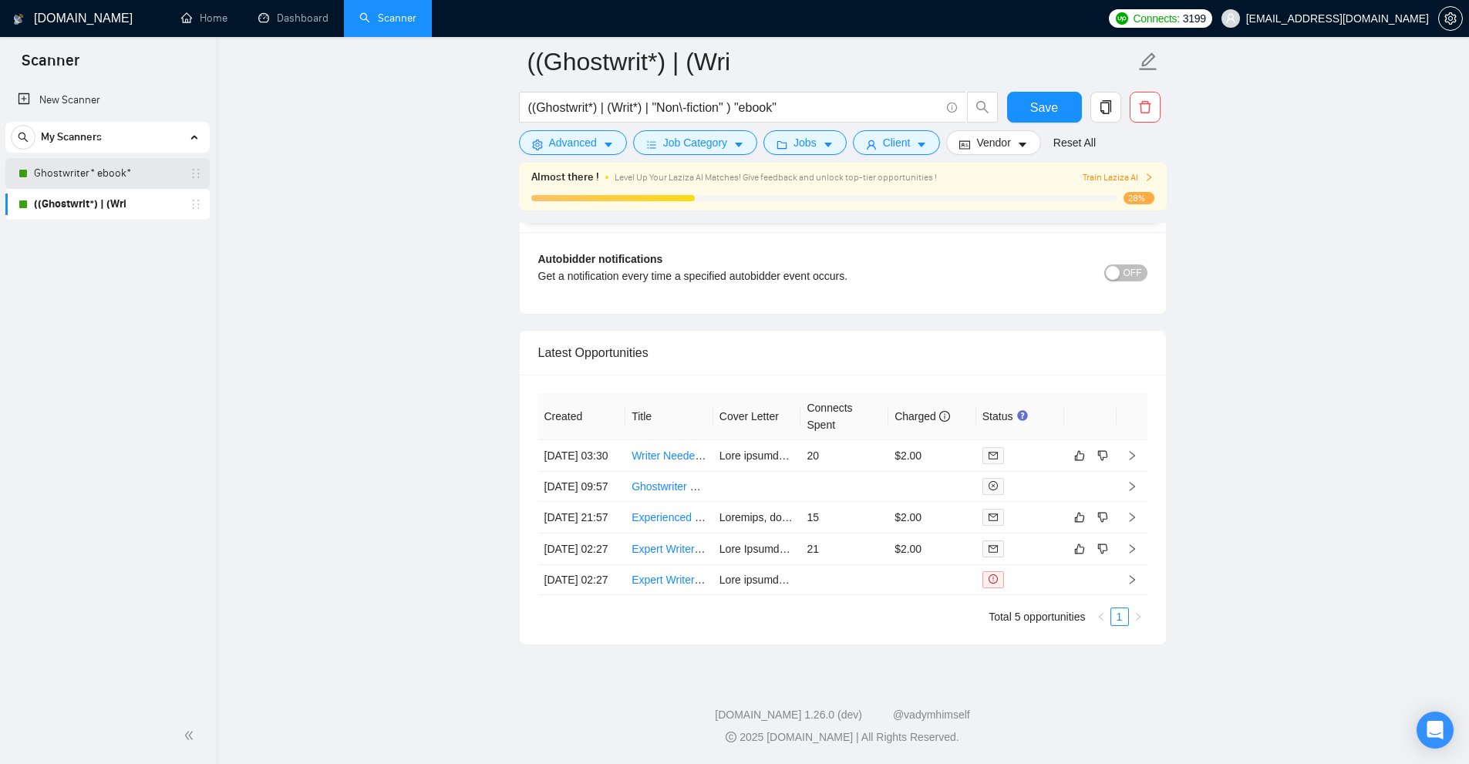
click at [100, 158] on link "Ghostwriter* ebook*" at bounding box center [107, 173] width 147 height 31
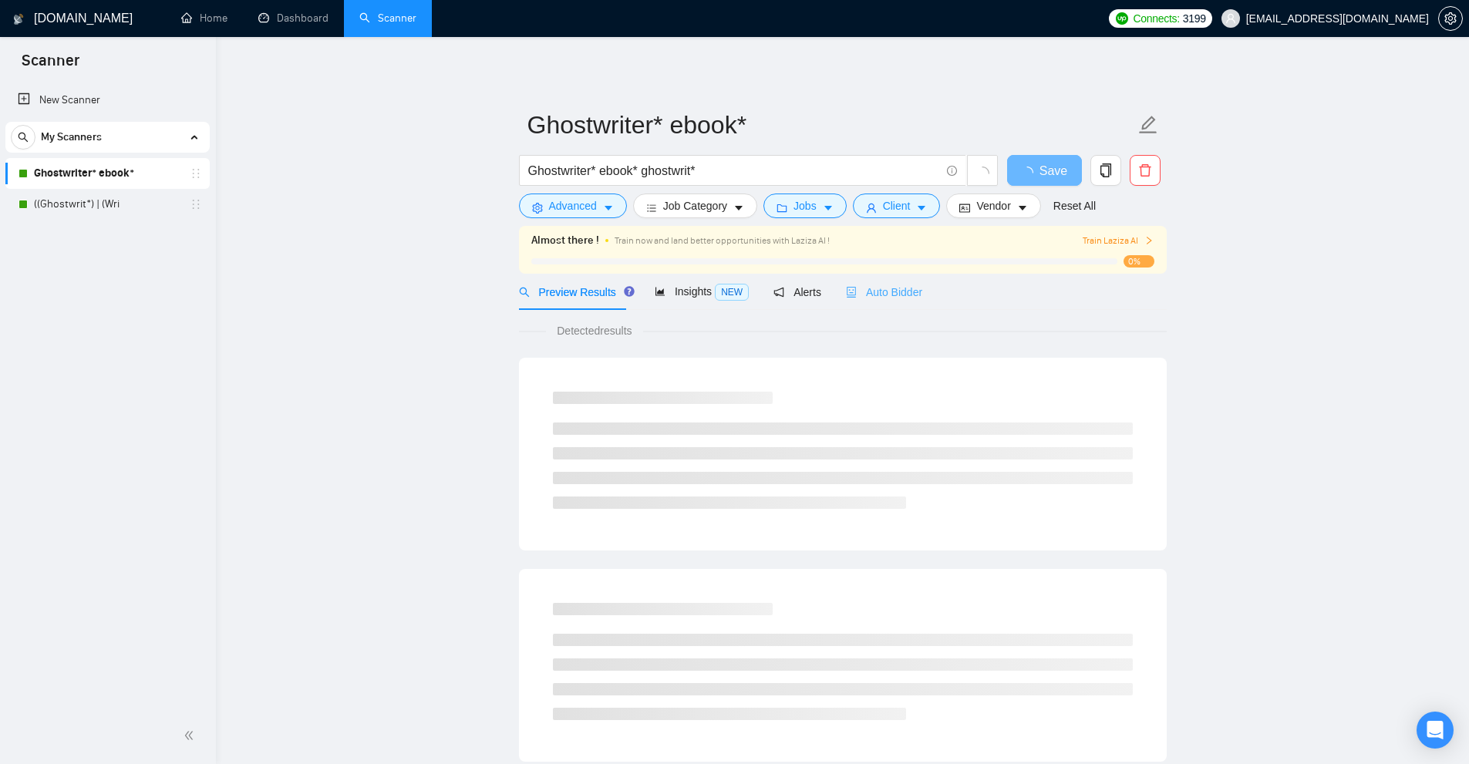
drag, startPoint x: 866, startPoint y: 275, endPoint x: 912, endPoint y: 304, distance: 54.4
click at [866, 275] on div "Auto Bidder" at bounding box center [884, 292] width 76 height 36
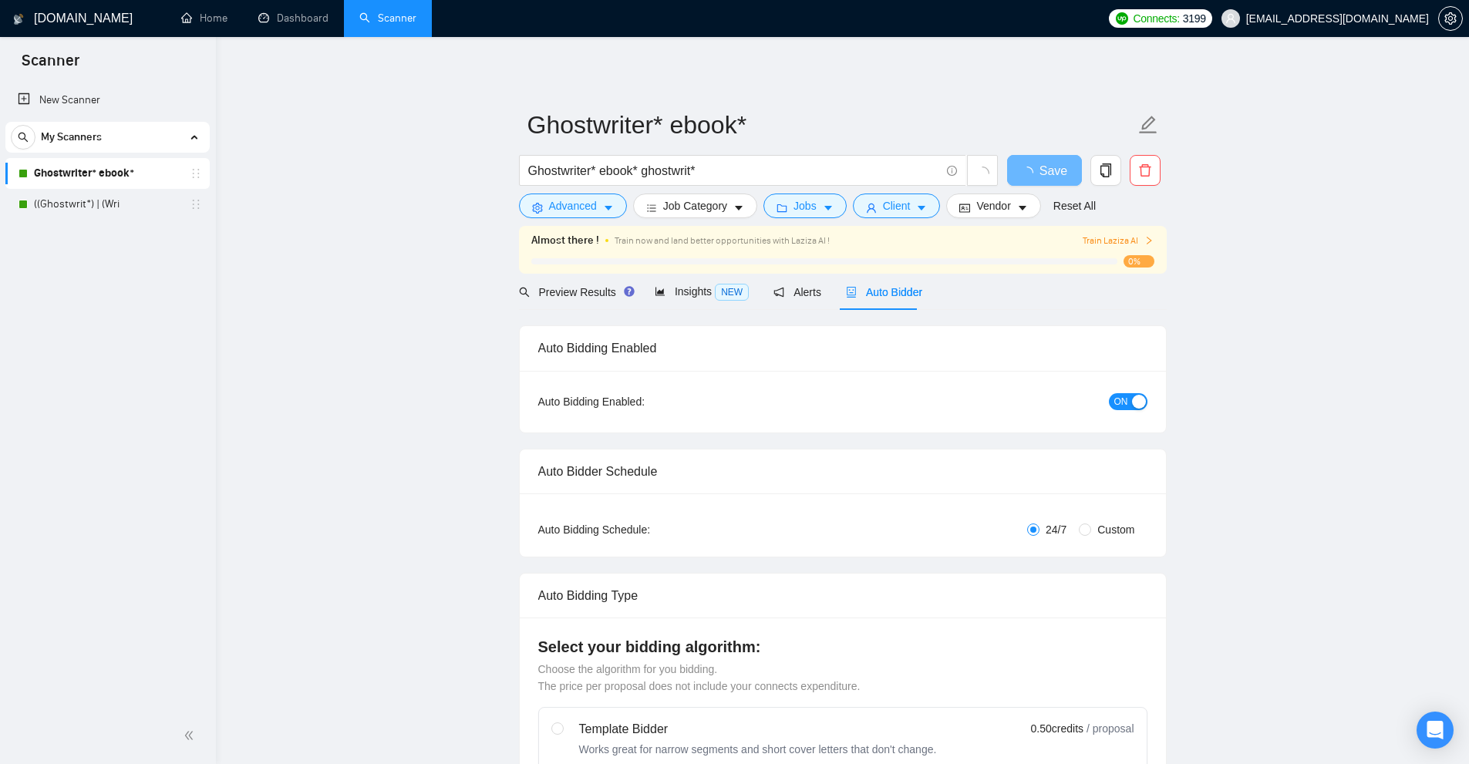
checkbox input "true"
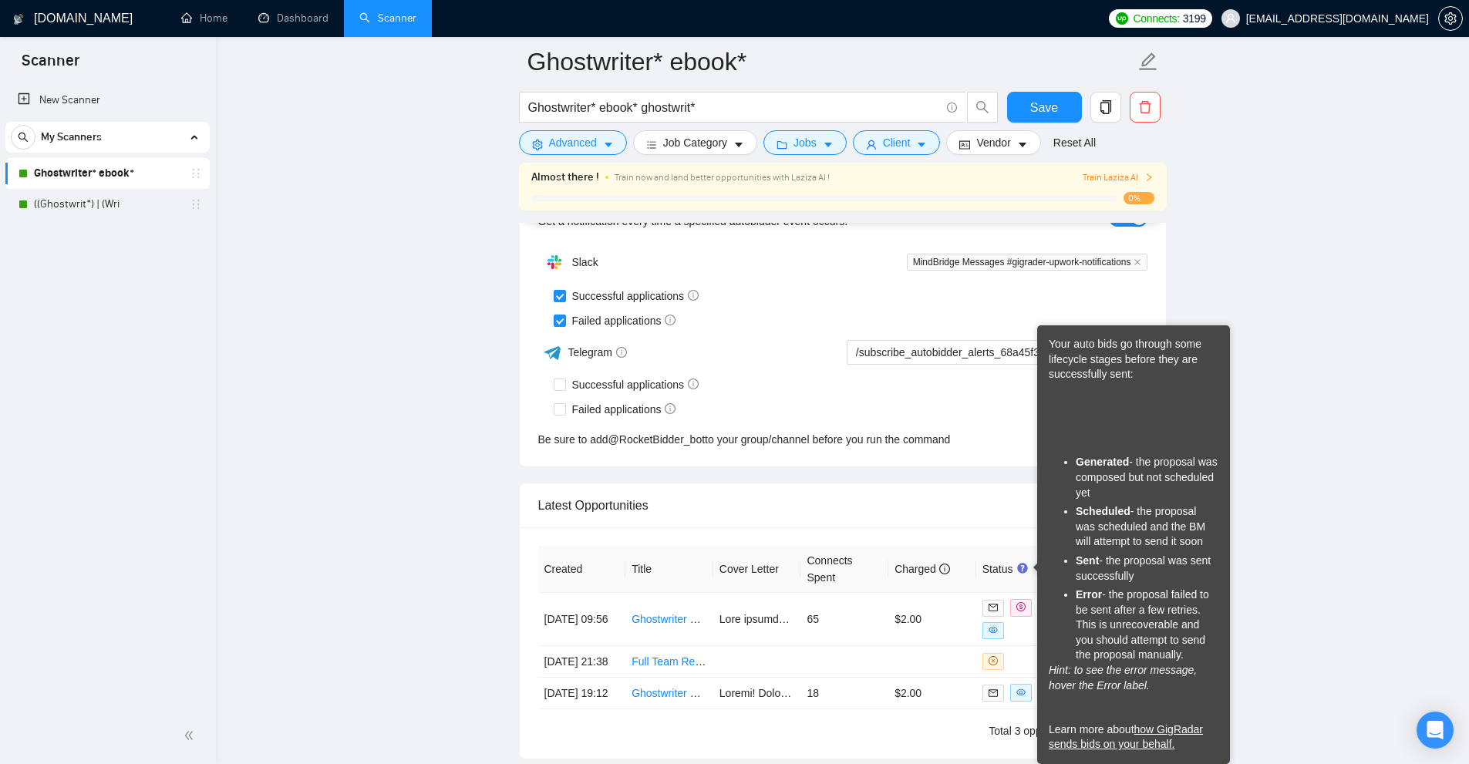
scroll to position [3885, 0]
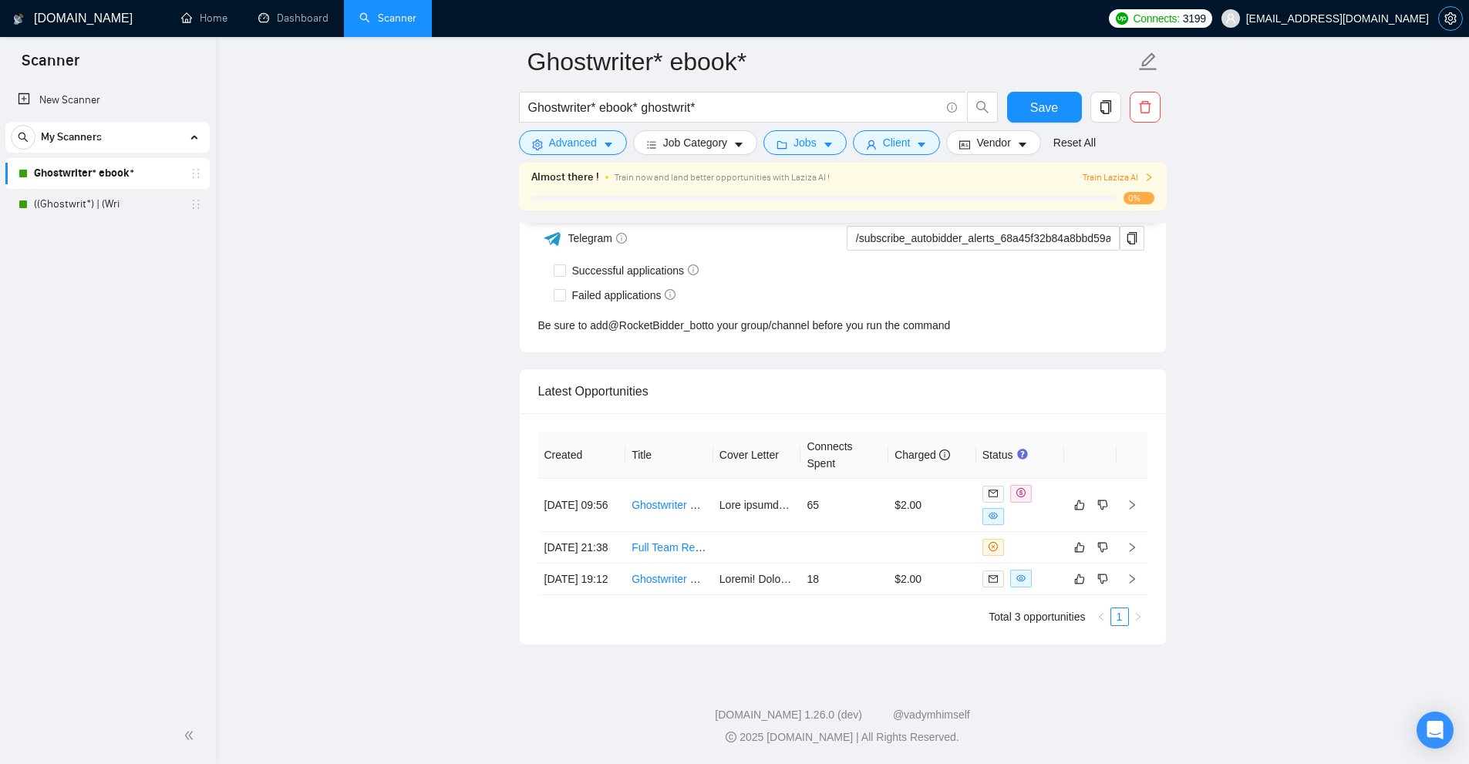
click at [1454, 22] on icon "setting" at bounding box center [1450, 18] width 12 height 12
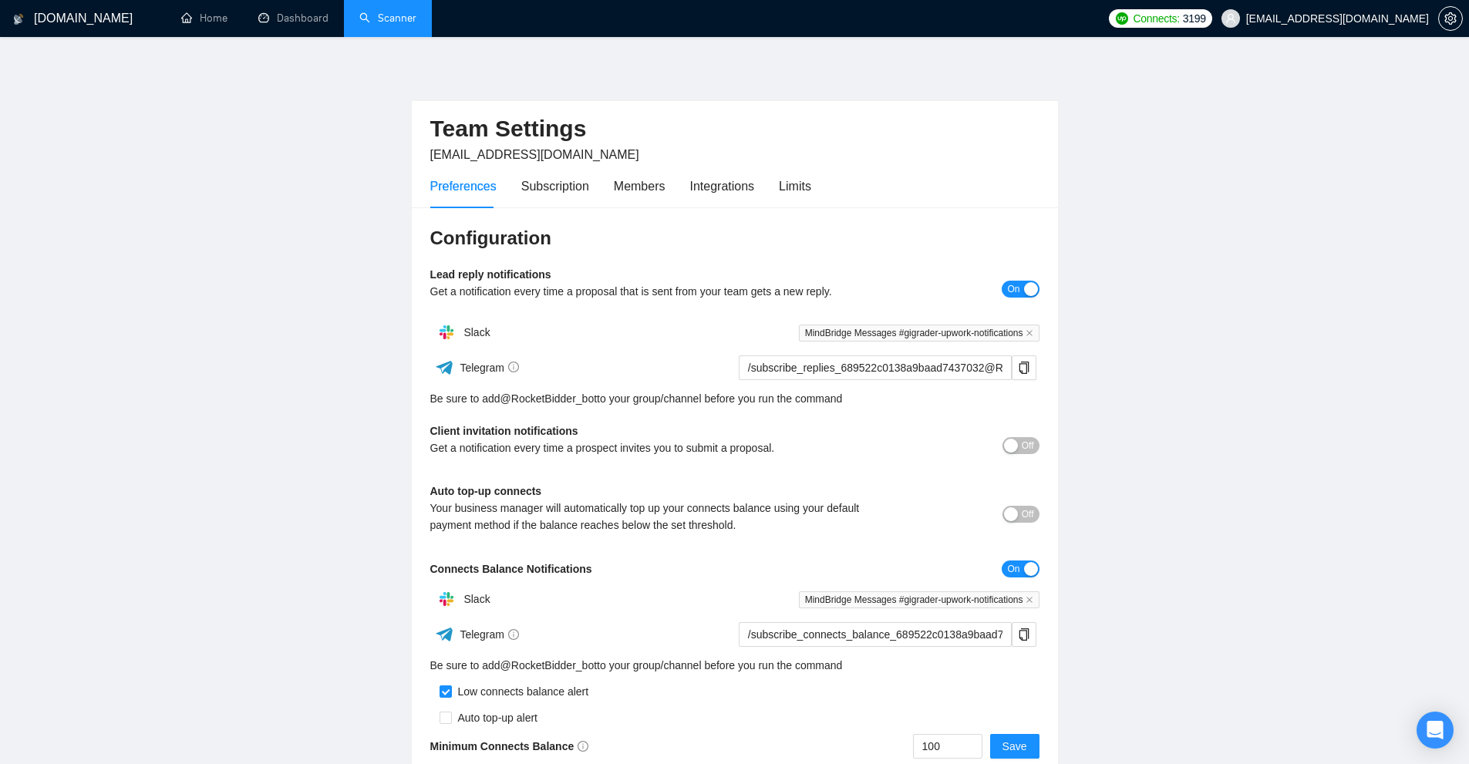
click at [810, 186] on div "Preferences Subscription Members Integrations Limits" at bounding box center [734, 186] width 609 height 44
click at [817, 184] on div "Preferences Subscription Members Integrations Limits" at bounding box center [734, 186] width 609 height 44
click at [802, 186] on div "Limits" at bounding box center [795, 186] width 32 height 19
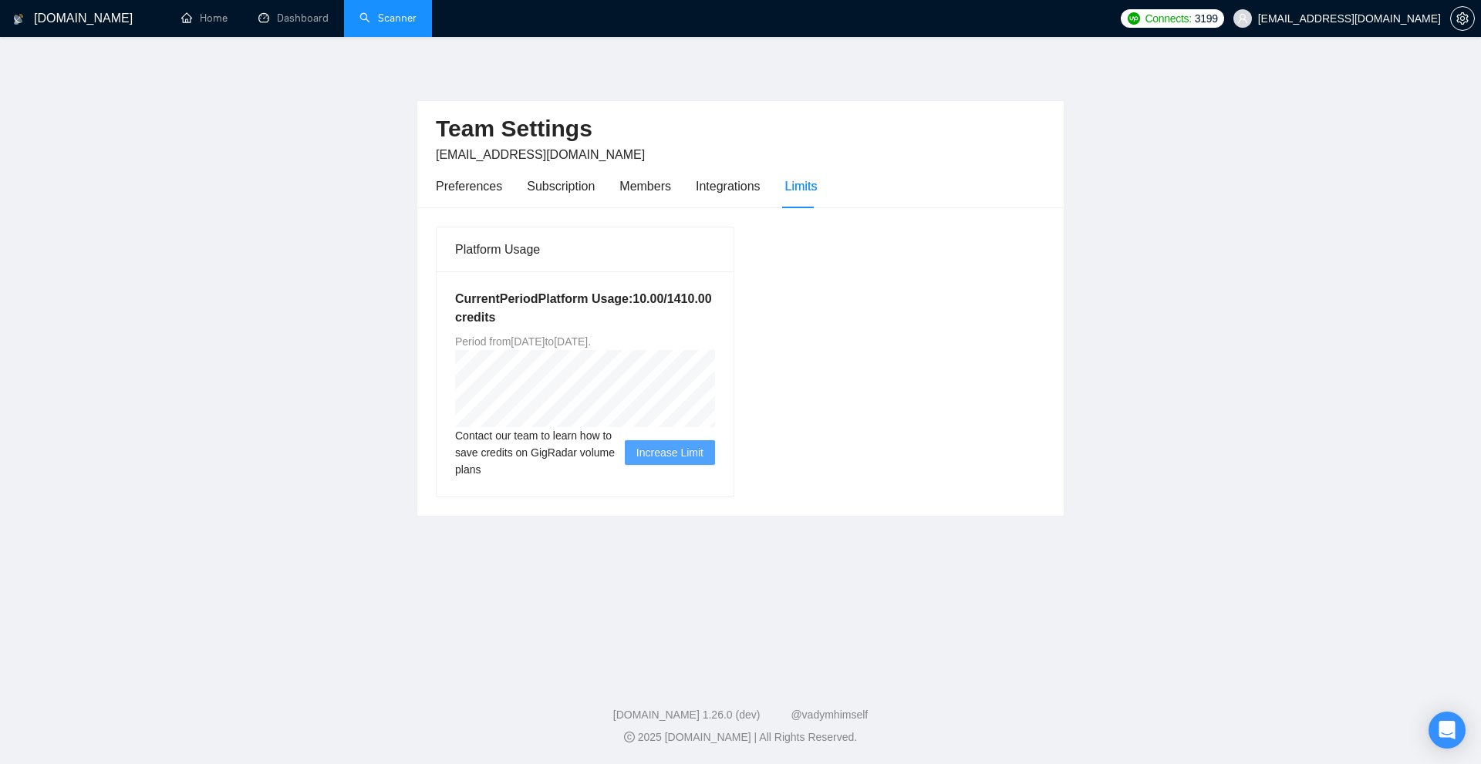
drag, startPoint x: 638, startPoint y: 342, endPoint x: 675, endPoint y: 340, distance: 36.3
click at [591, 340] on span "Period from Wed Aug 20 2025 to Thu Dec 04 2025 ." at bounding box center [523, 341] width 136 height 12
click at [787, 342] on div "Platform Usage Current Period Platform Usage: 10.00 / 1410.00 credits Period fr…" at bounding box center [741, 361] width 622 height 271
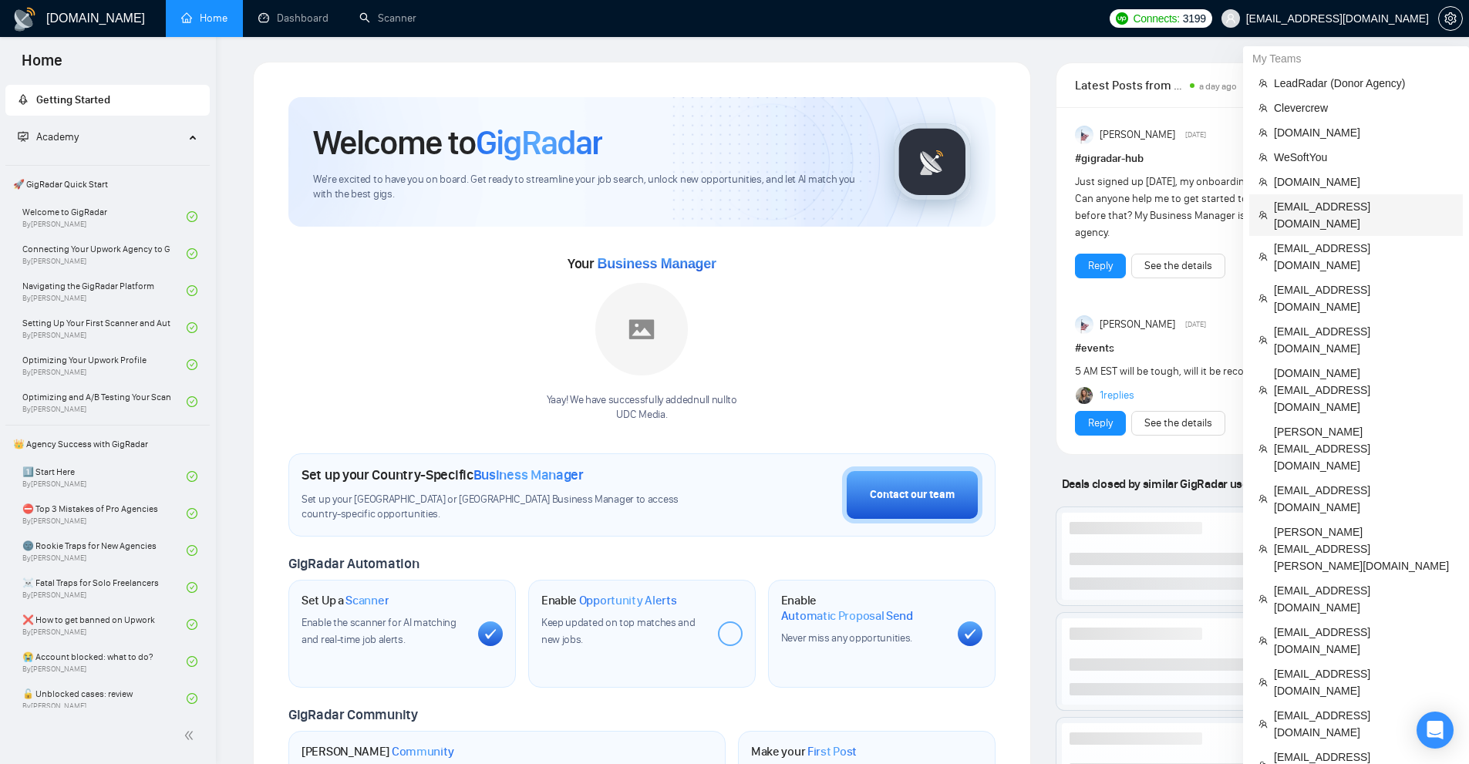
scroll to position [392, 0]
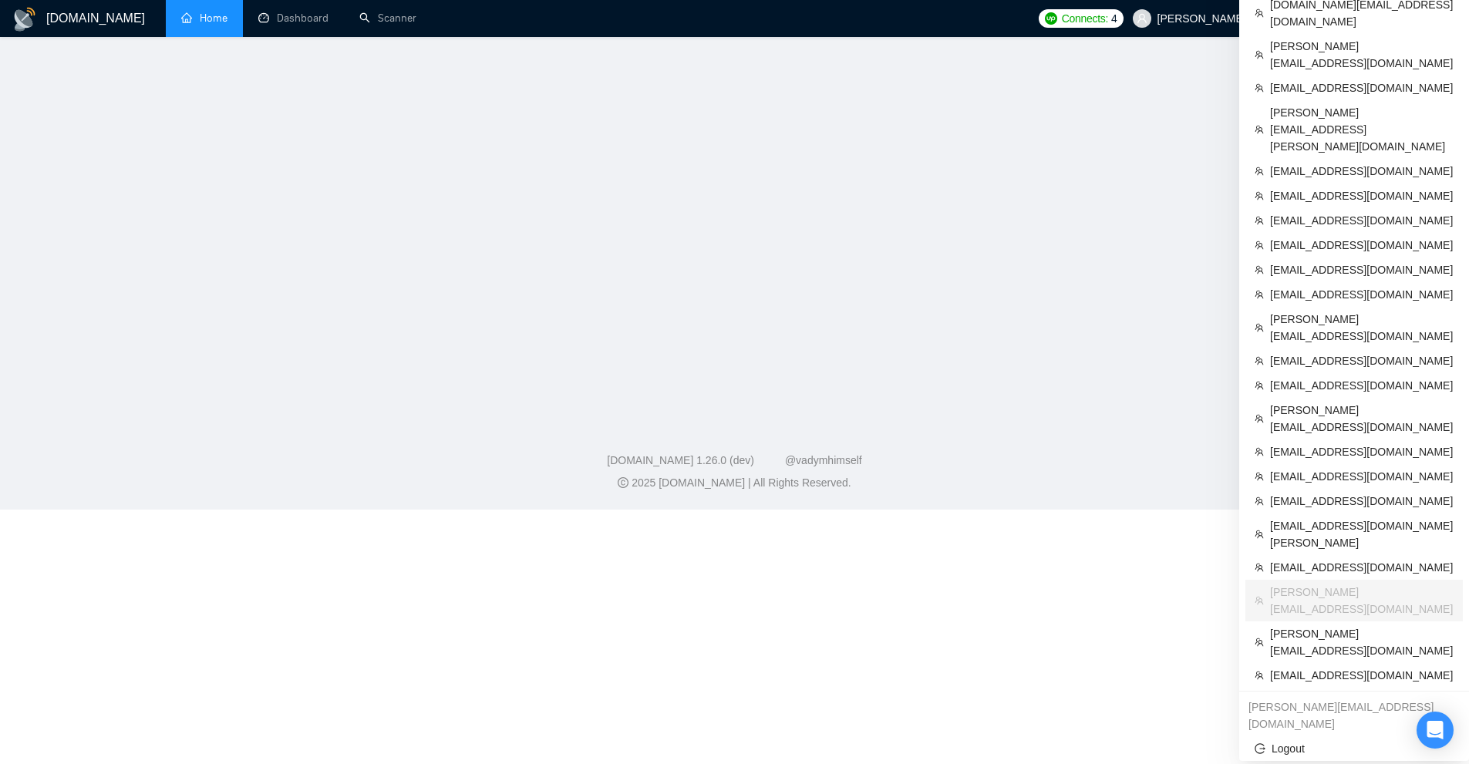
scroll to position [85, 0]
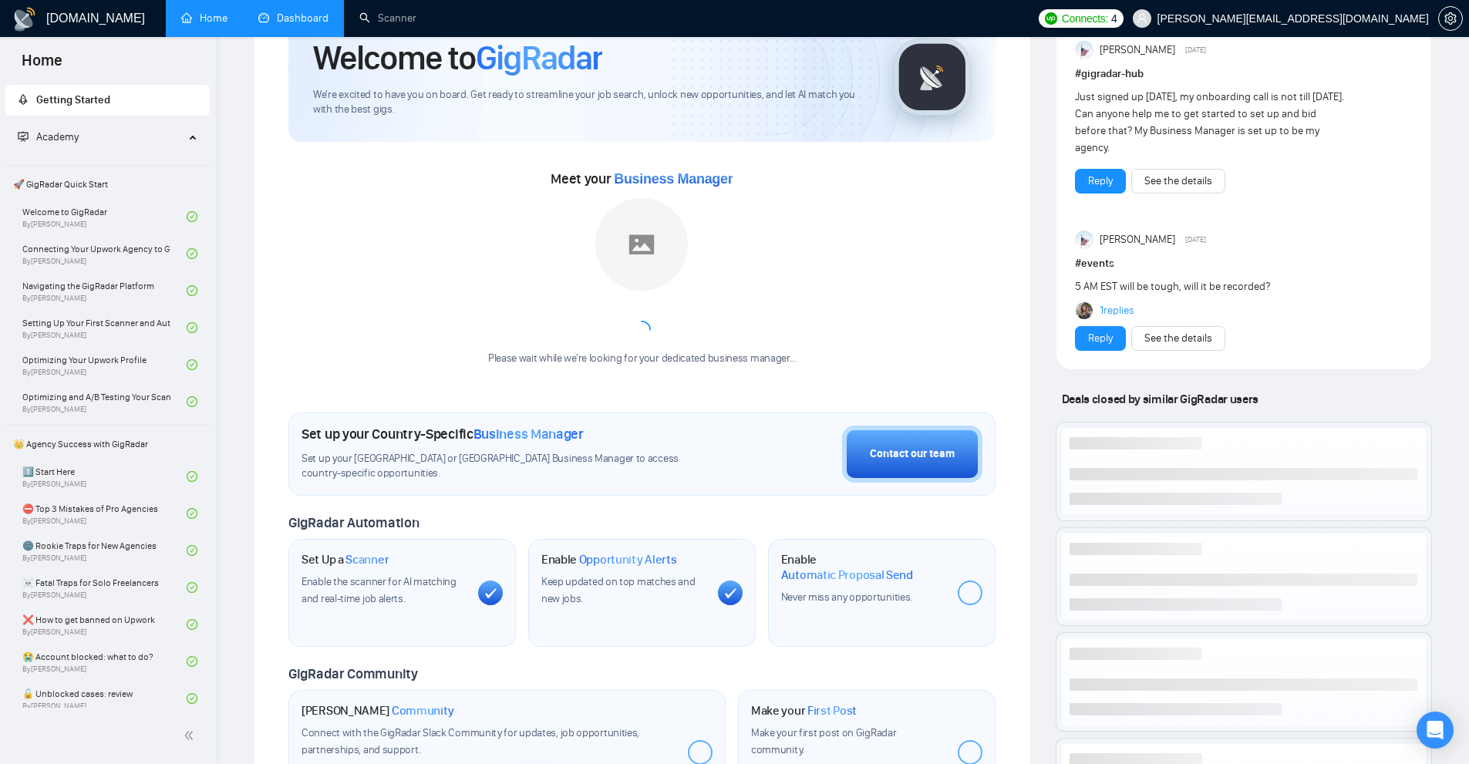
click at [361, 19] on link "Scanner" at bounding box center [387, 18] width 57 height 13
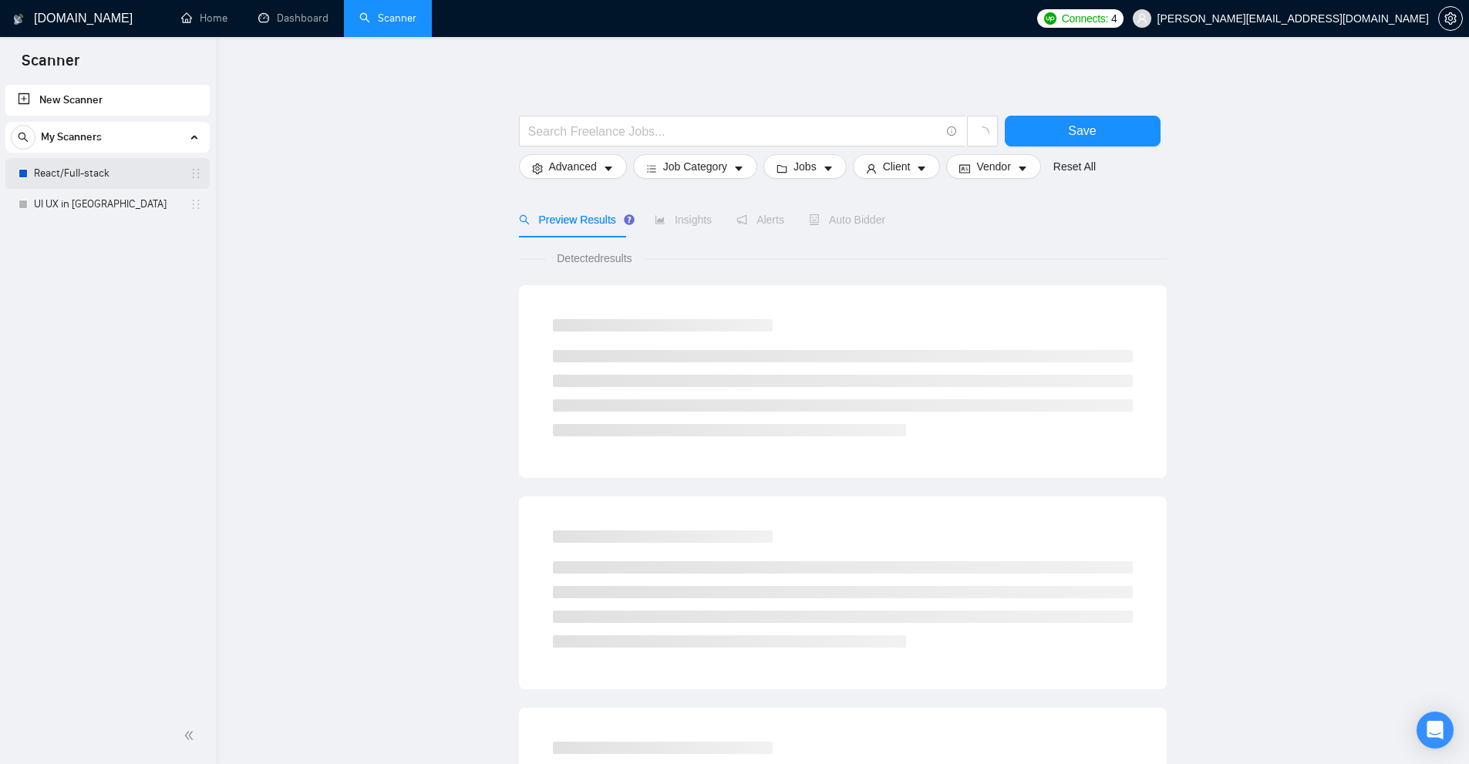
click at [74, 171] on link "React/Full-stack" at bounding box center [107, 173] width 147 height 31
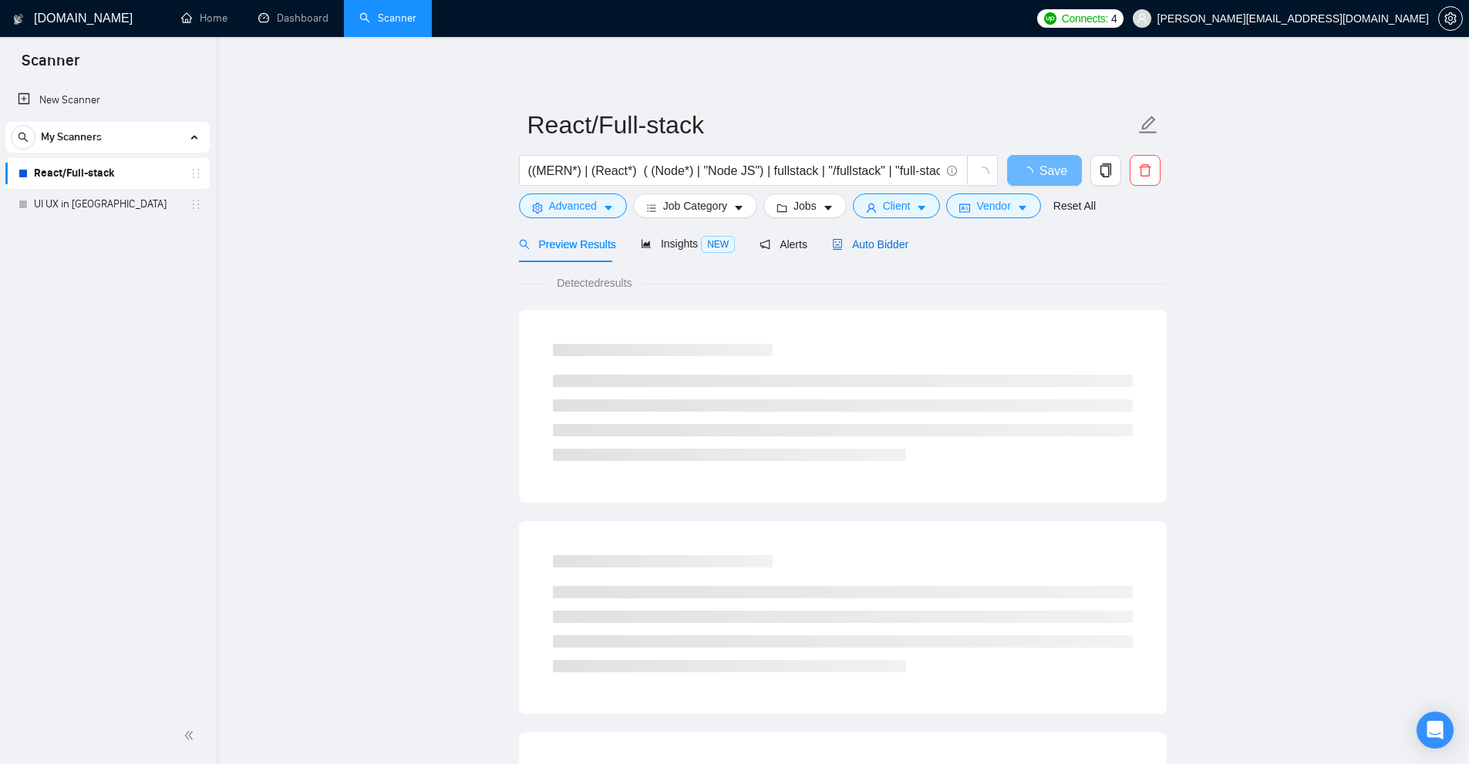
click at [859, 244] on span "Auto Bidder" at bounding box center [870, 244] width 76 height 12
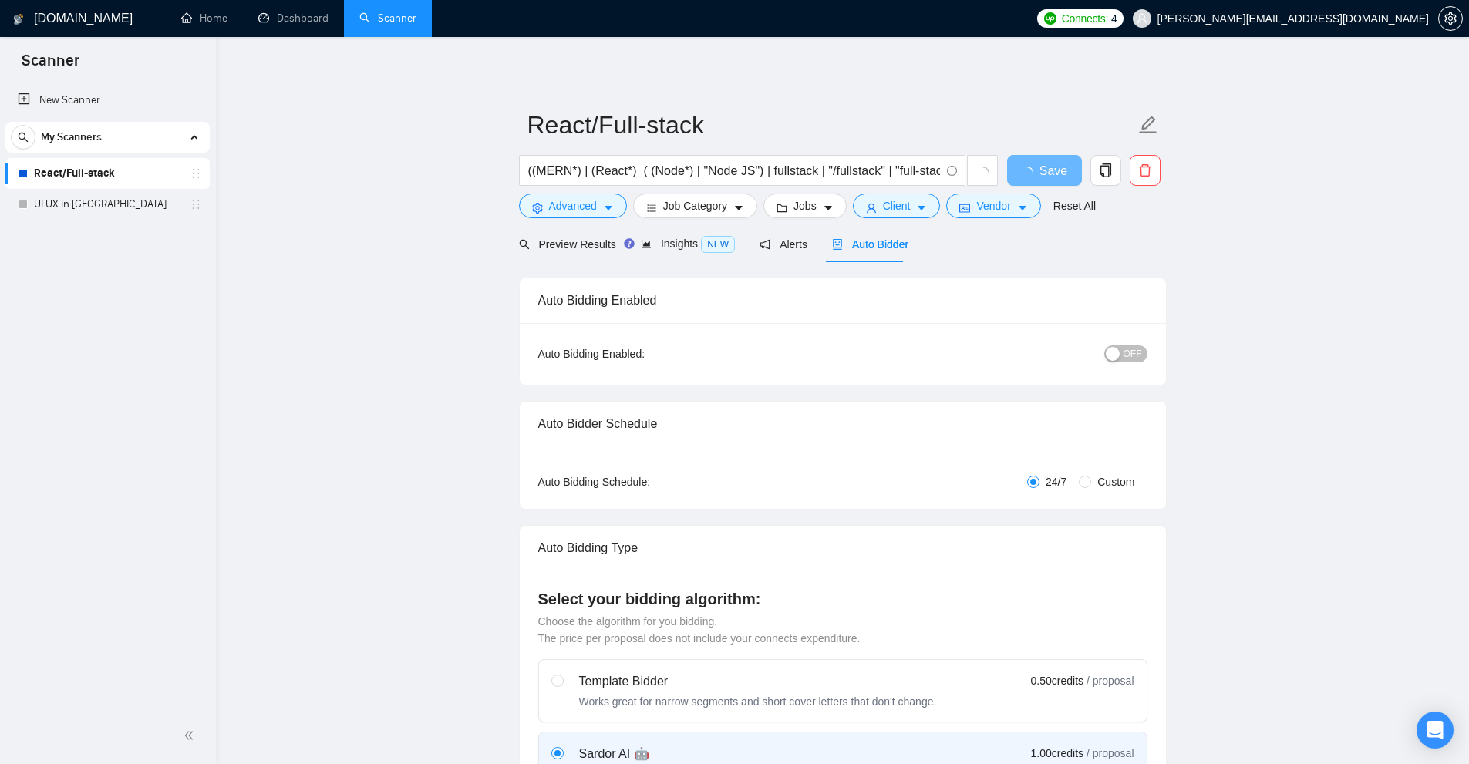
checkbox input "true"
click at [1457, 14] on span "setting" at bounding box center [1450, 18] width 23 height 12
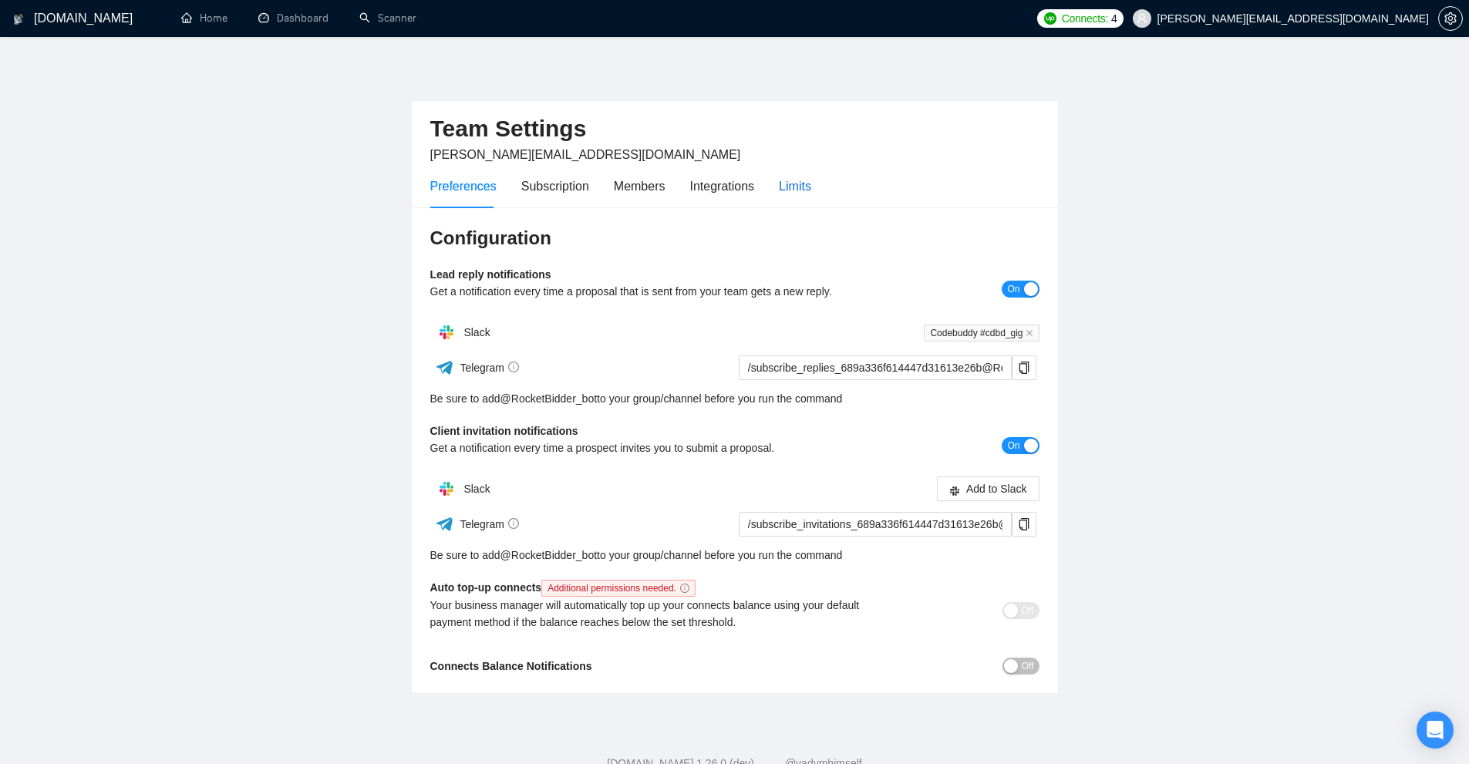
click at [802, 185] on div "Limits" at bounding box center [795, 186] width 32 height 19
click at [284, 12] on link "Dashboard" at bounding box center [293, 18] width 70 height 13
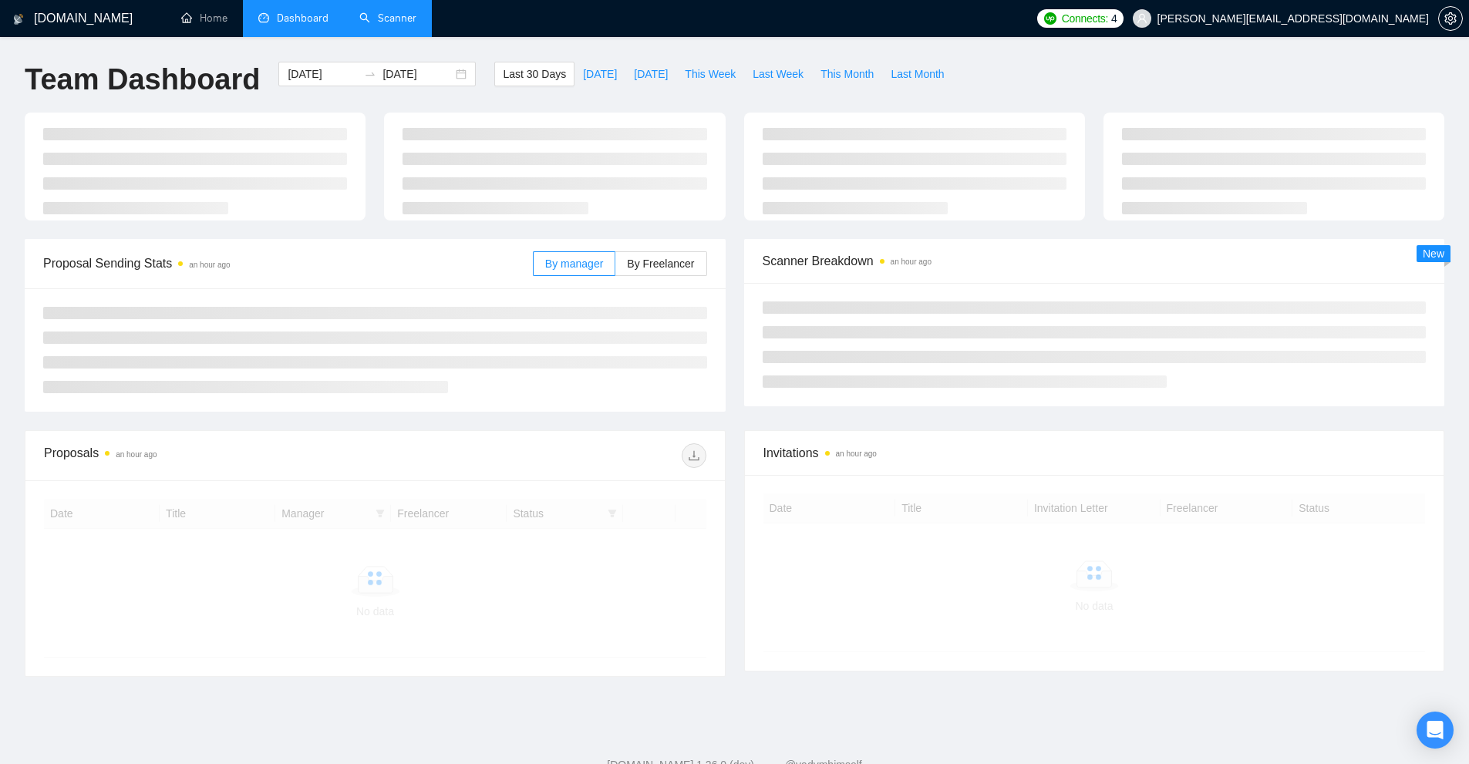
click at [411, 22] on link "Scanner" at bounding box center [387, 18] width 57 height 13
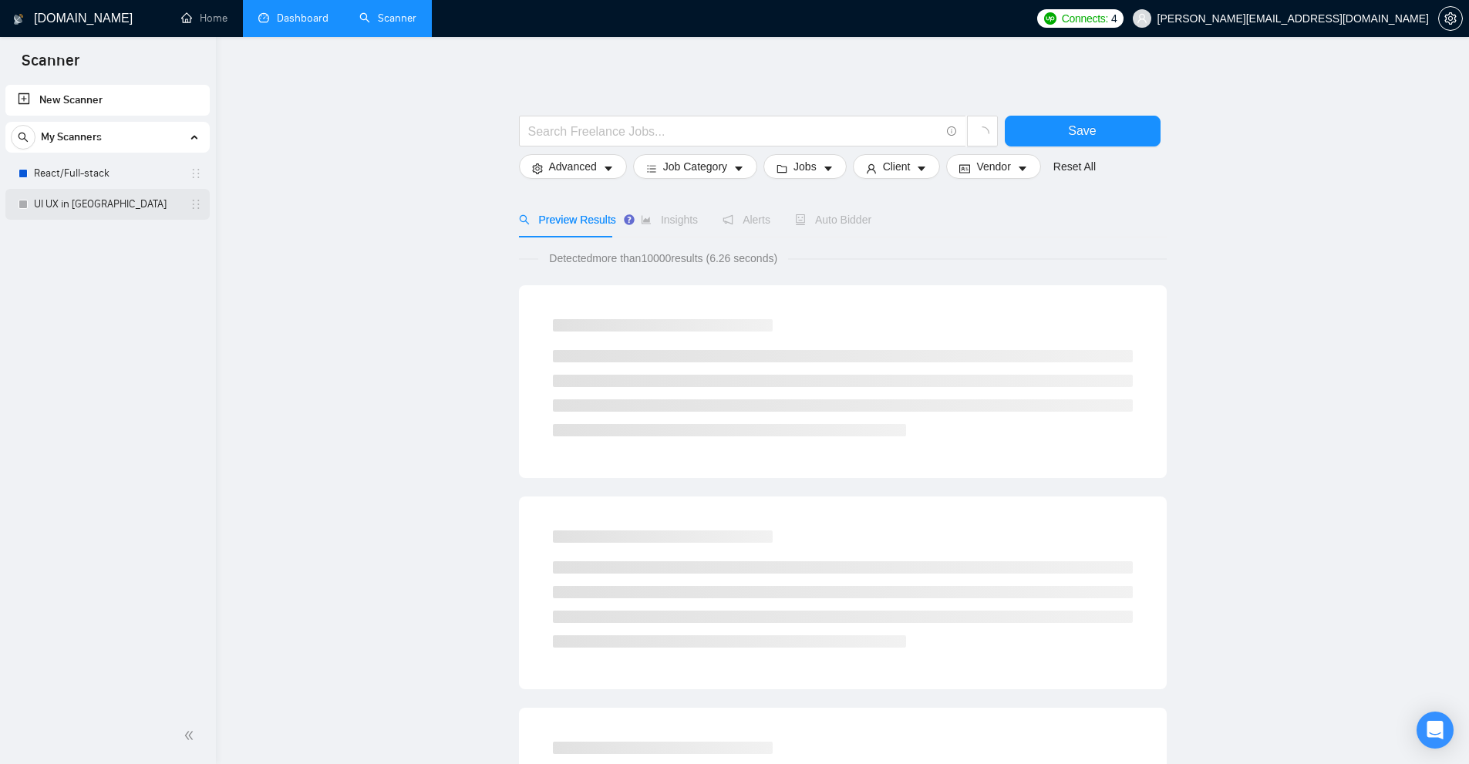
click at [116, 211] on link "UI UX in Figma" at bounding box center [107, 204] width 147 height 31
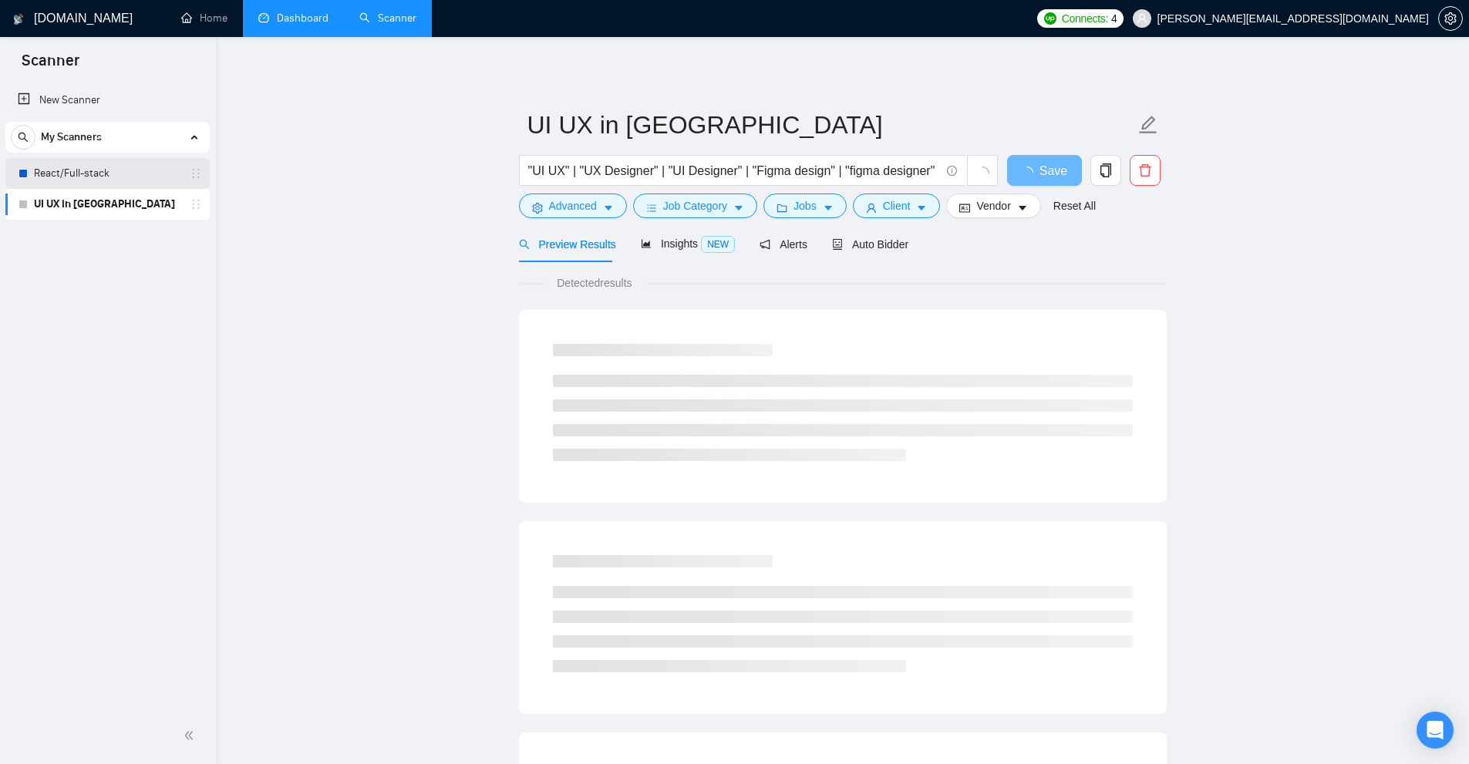
click at [126, 174] on link "React/Full-stack" at bounding box center [107, 173] width 147 height 31
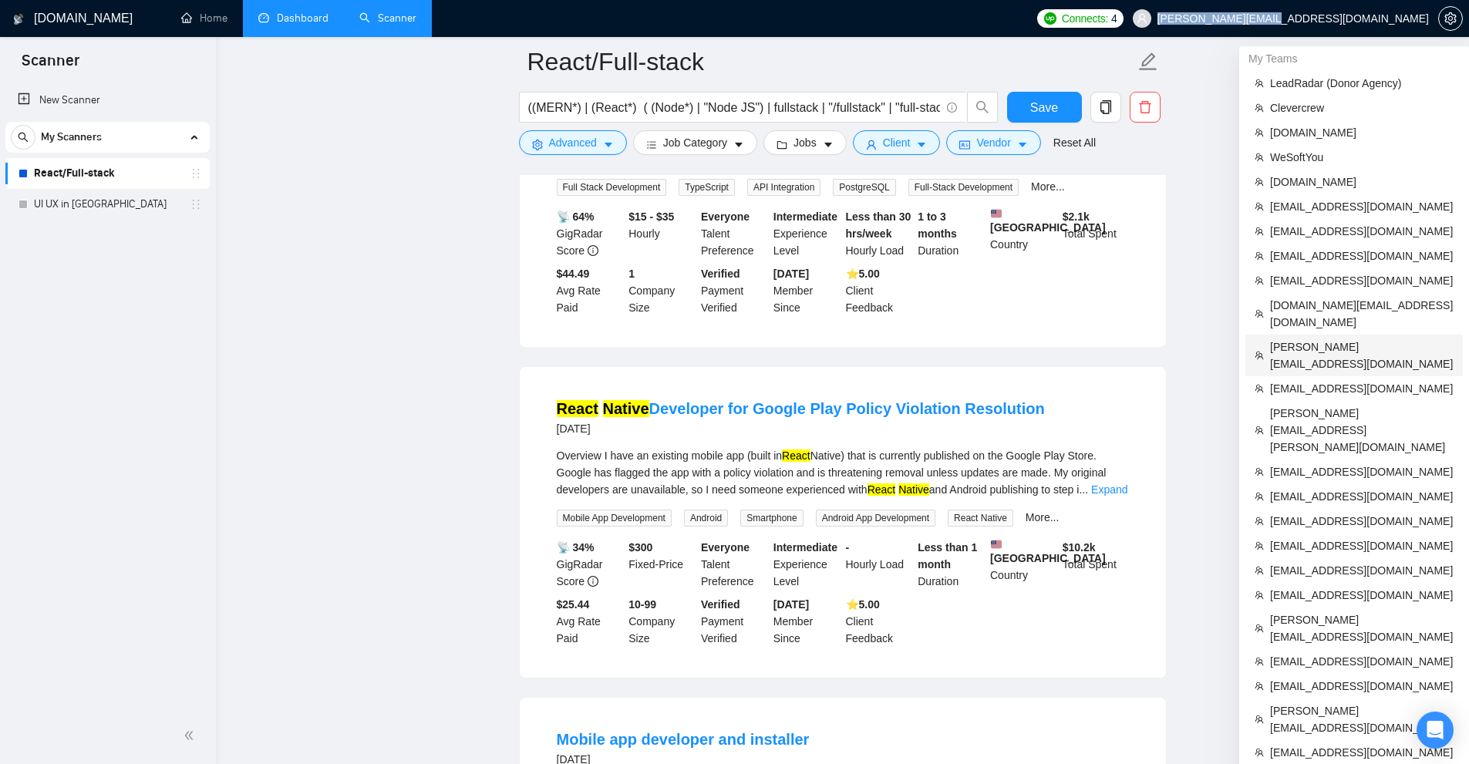
scroll to position [540, 0]
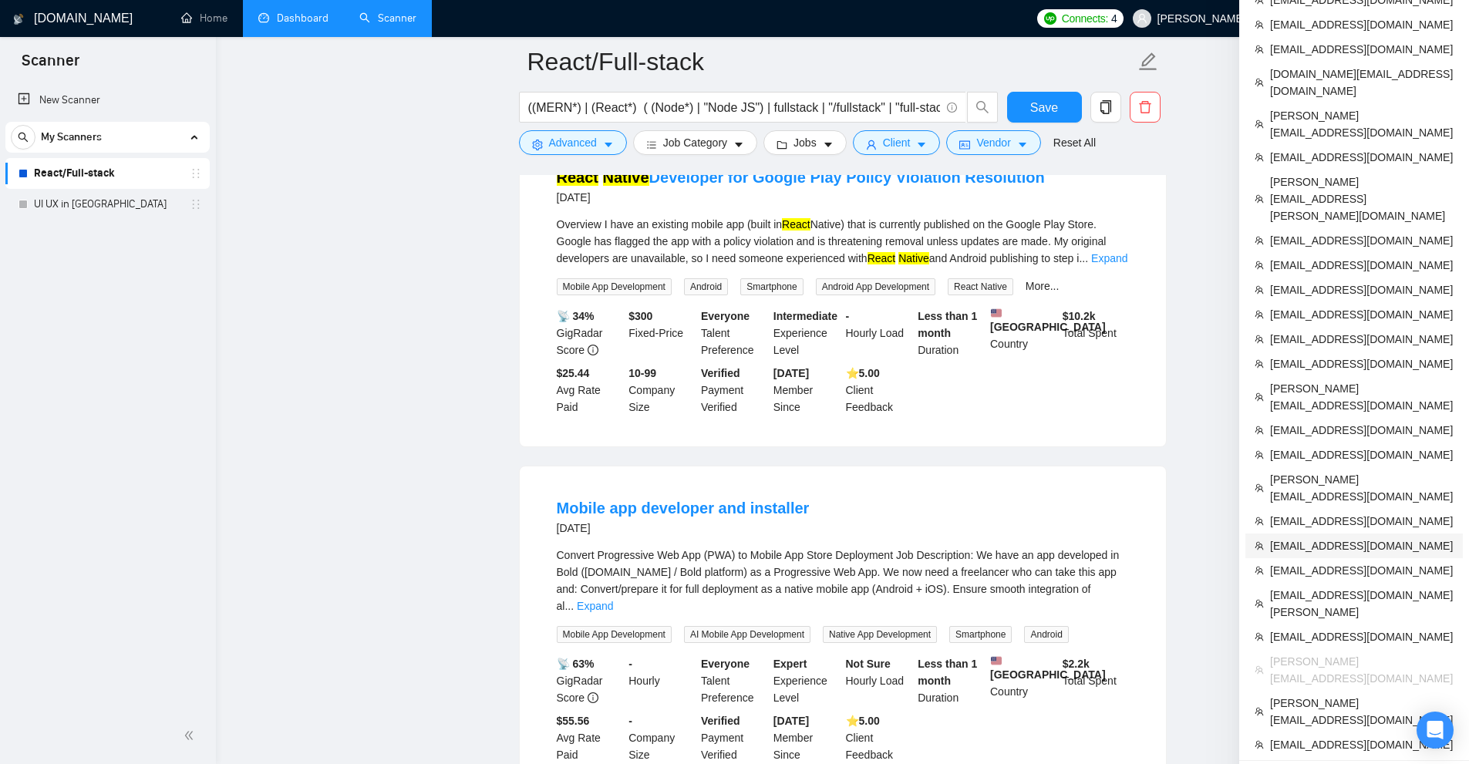
click at [1305, 537] on span "eliya@testsquad.co" at bounding box center [1362, 545] width 184 height 17
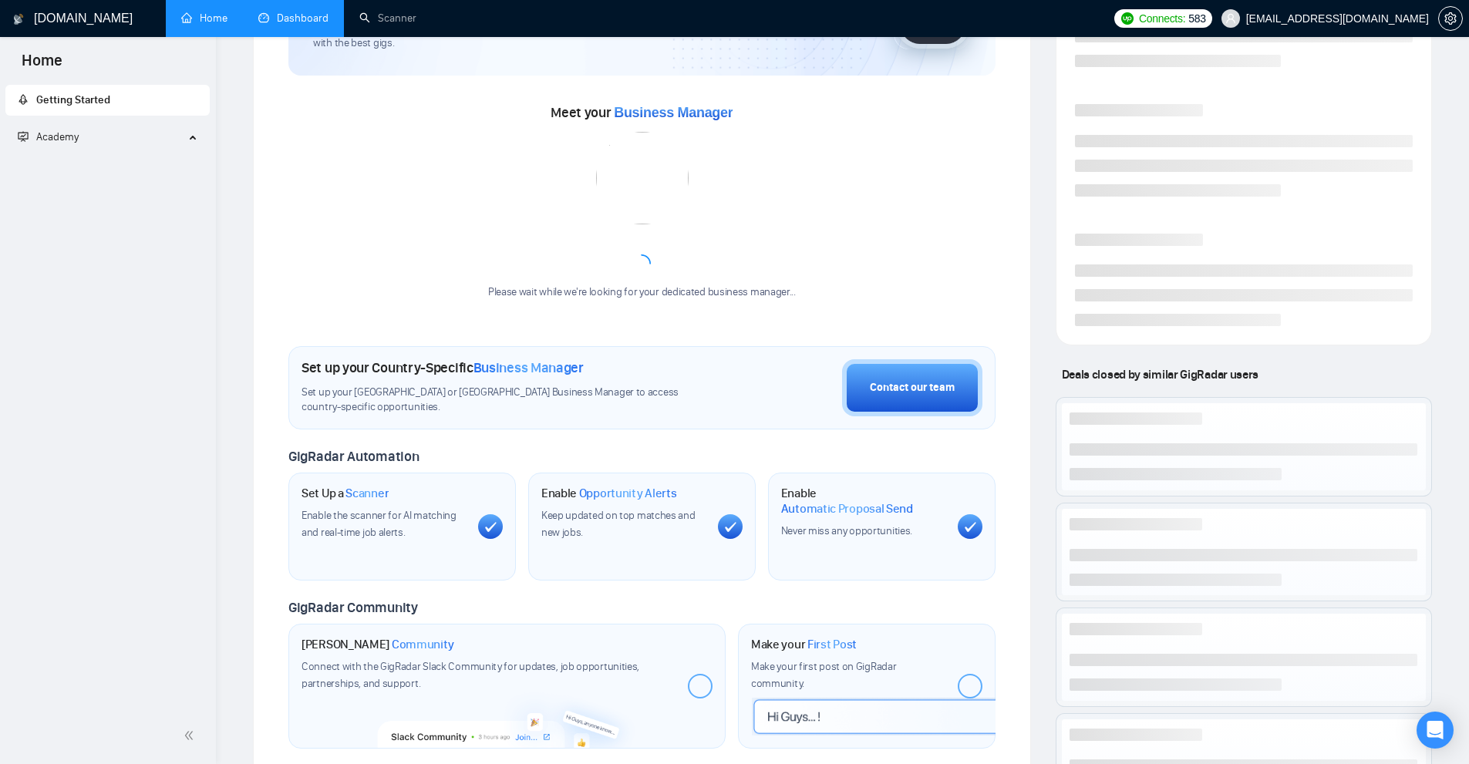
click at [394, 12] on link "Scanner" at bounding box center [387, 18] width 57 height 13
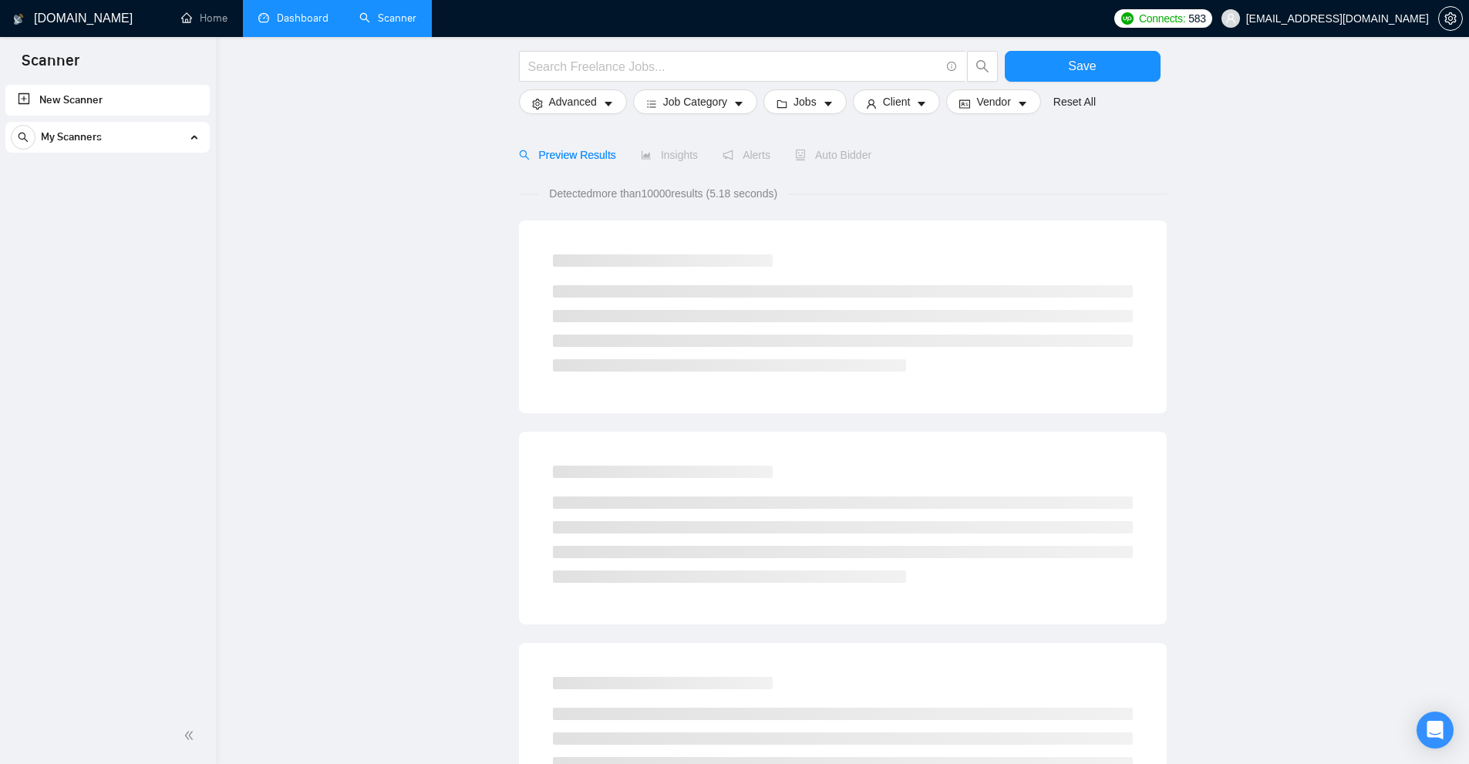
scroll to position [447, 0]
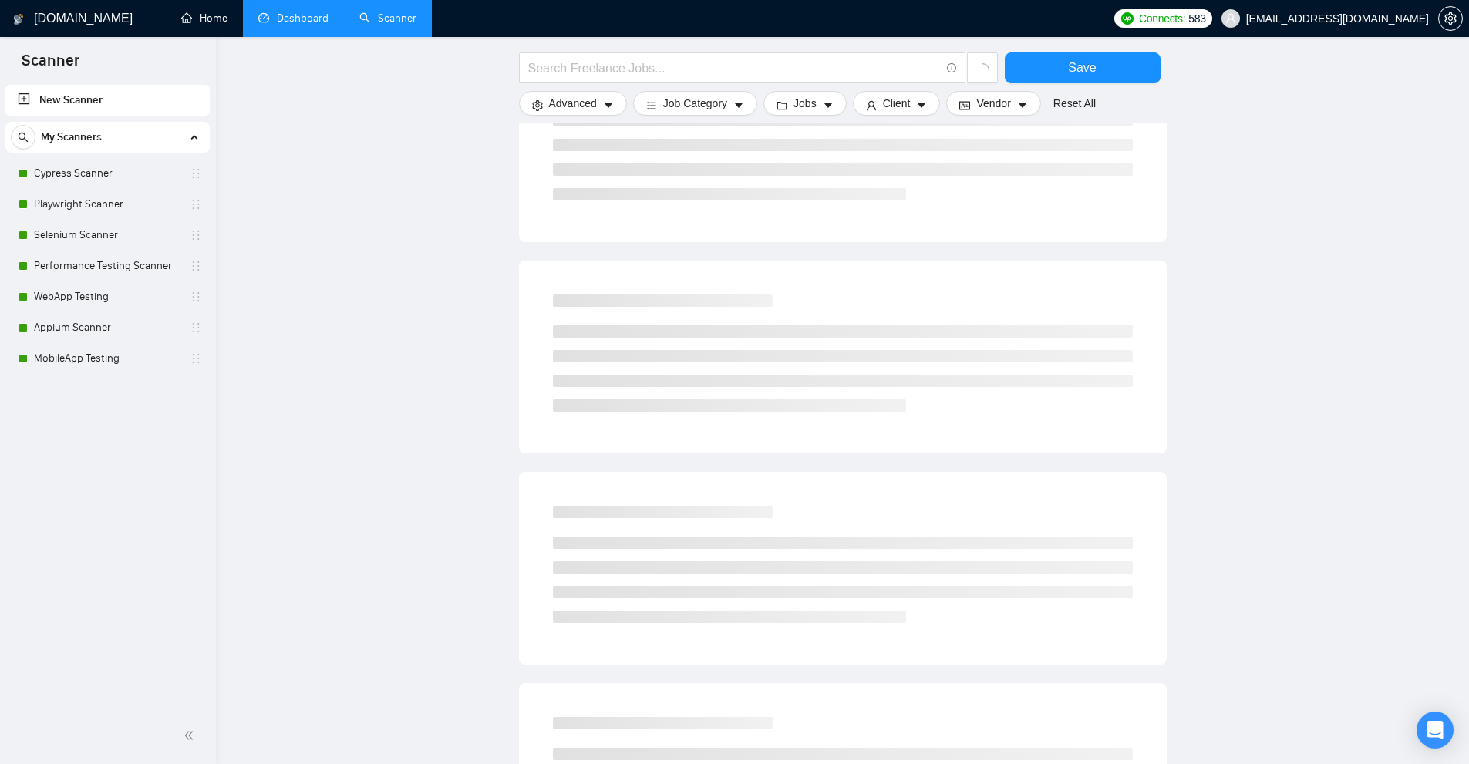
click at [278, 12] on link "Dashboard" at bounding box center [293, 18] width 70 height 13
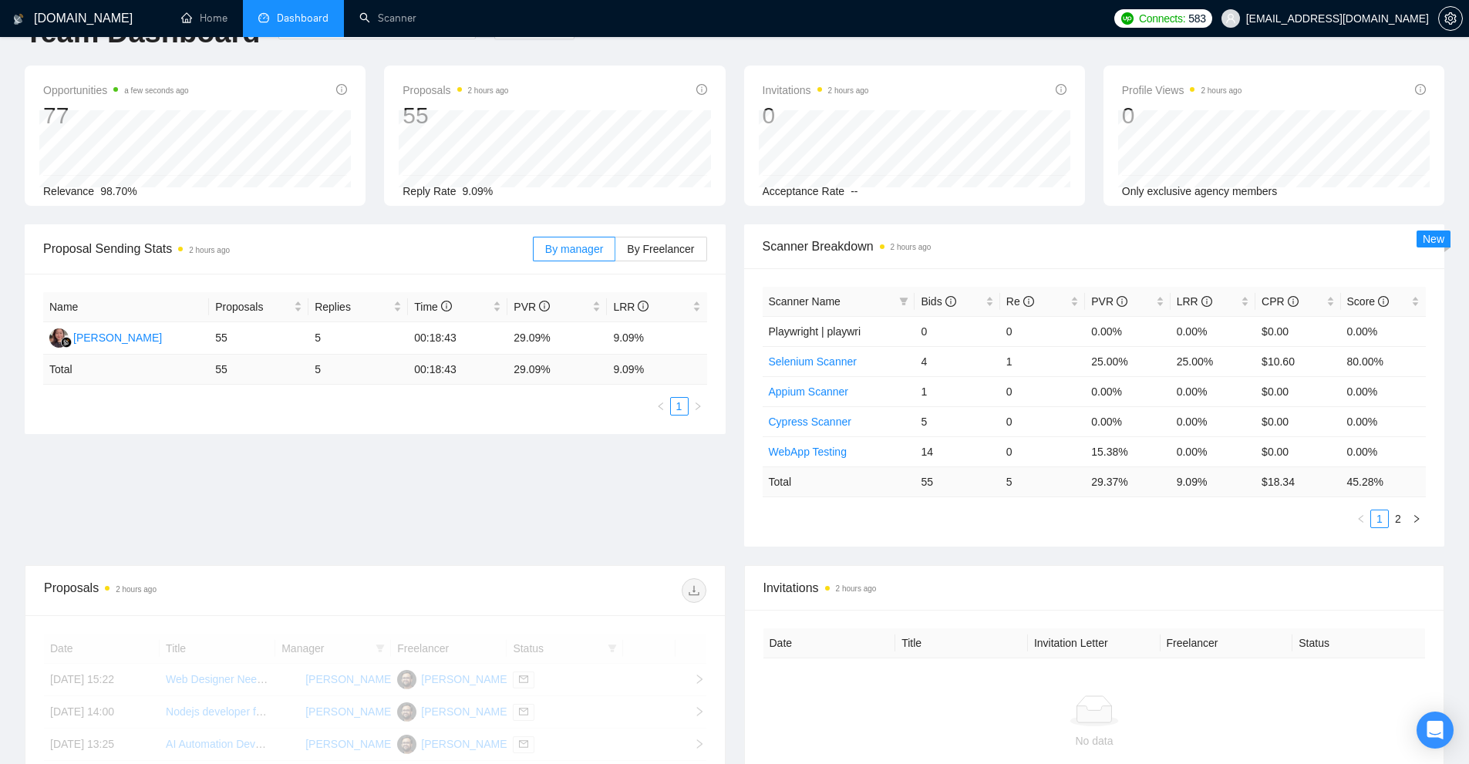
scroll to position [355, 0]
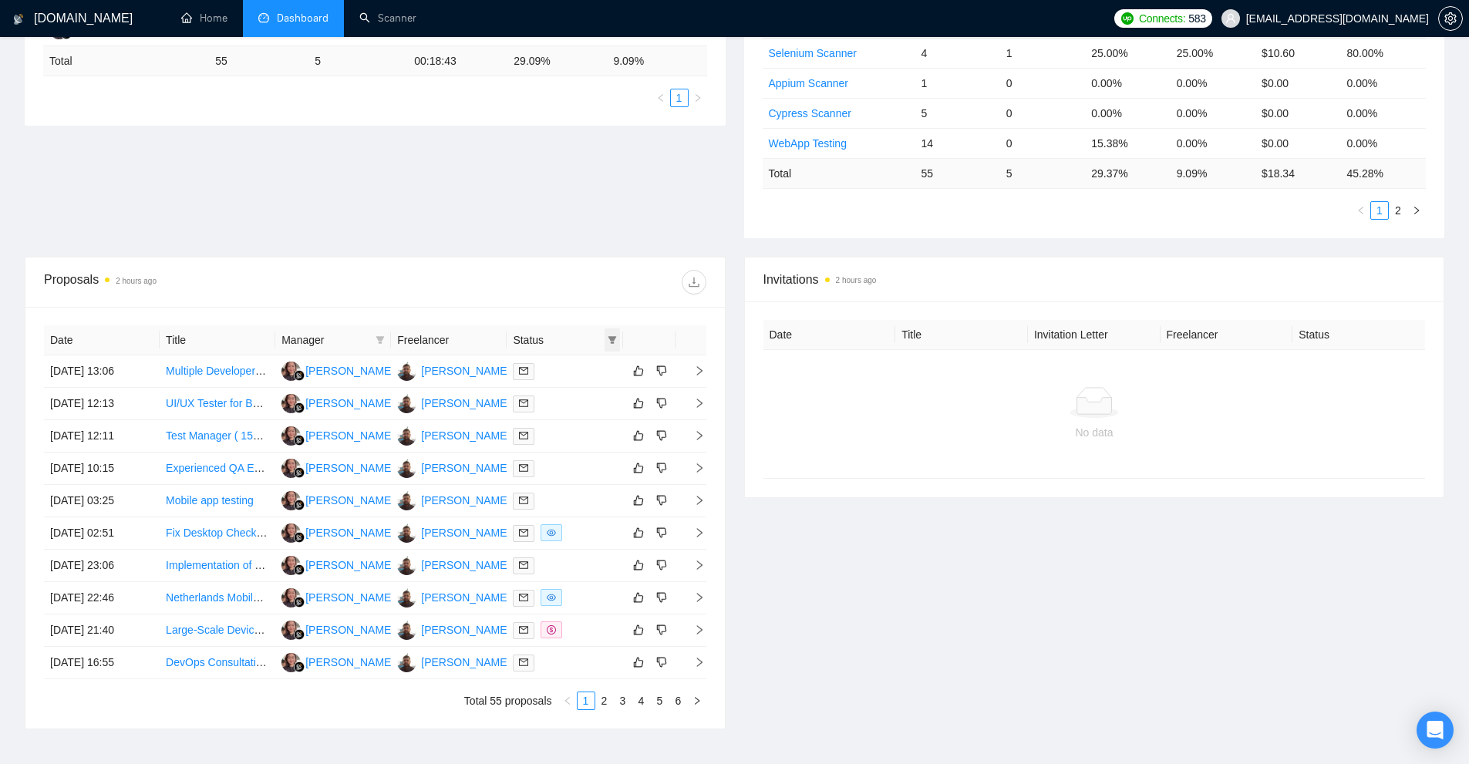
click at [610, 341] on icon "filter" at bounding box center [612, 339] width 9 height 9
click at [571, 372] on span "Chat" at bounding box center [562, 369] width 29 height 12
checkbox input "true"
click at [597, 429] on span "OK" at bounding box center [598, 424] width 15 height 17
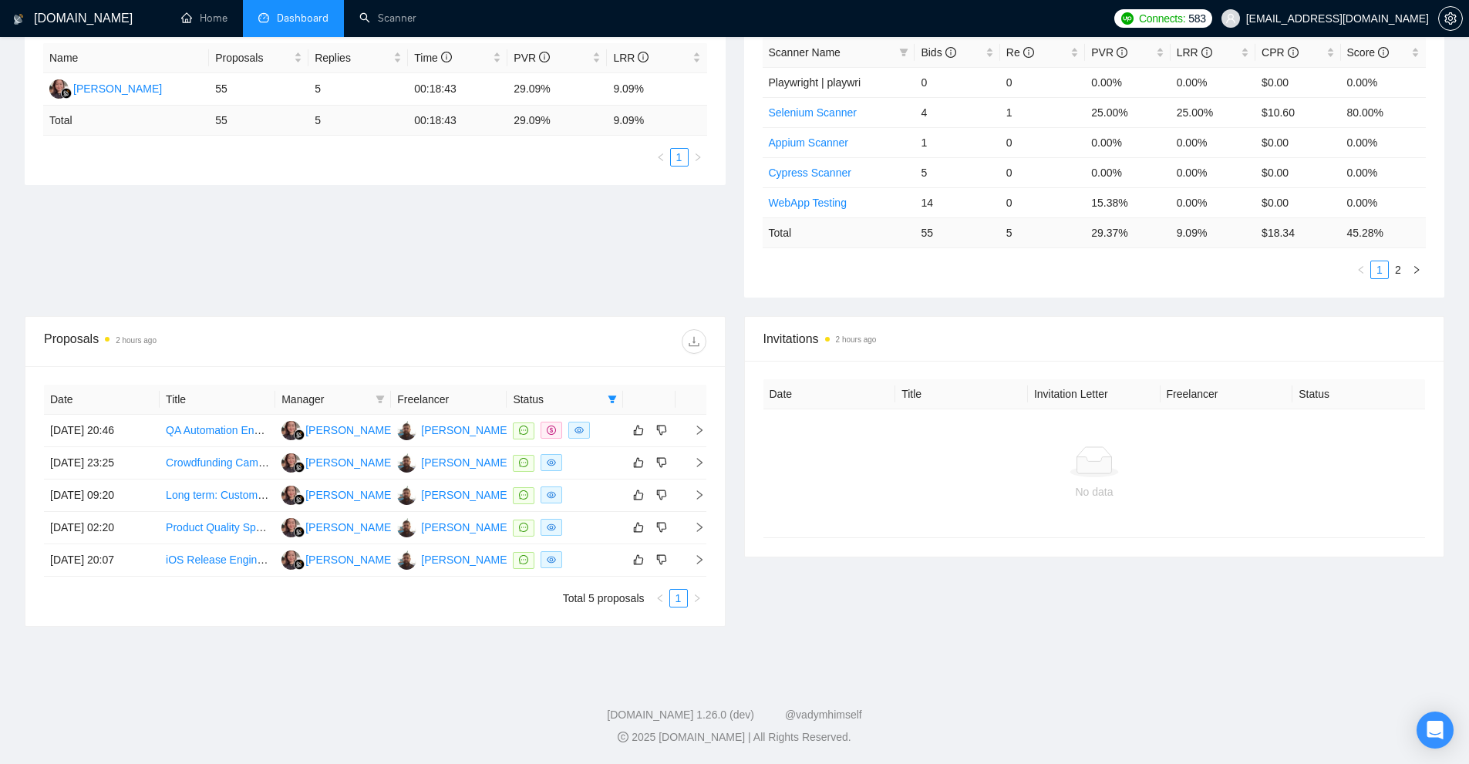
scroll to position [296, 0]
click at [487, 571] on td "Eliya Hasan" at bounding box center [449, 560] width 116 height 32
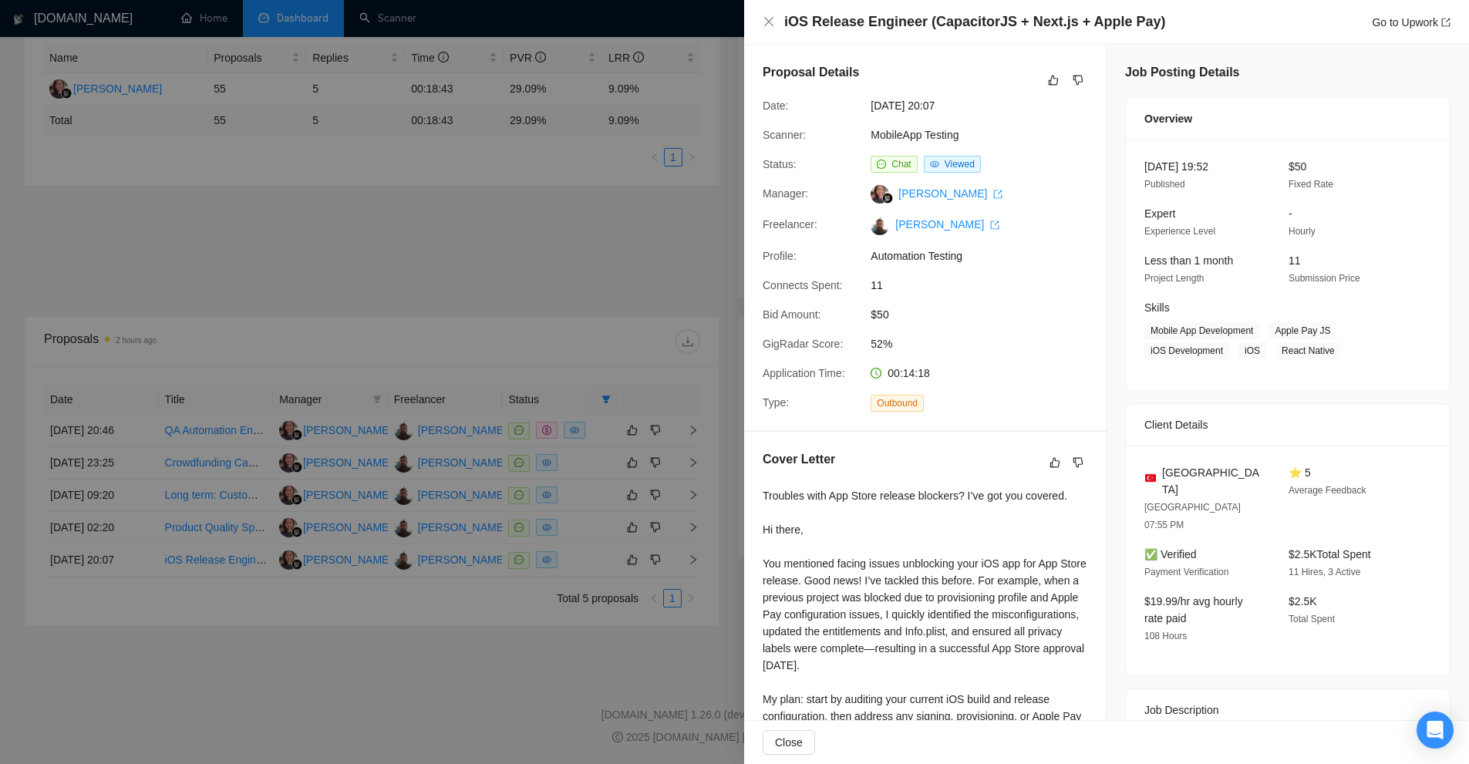
click at [454, 106] on div at bounding box center [734, 382] width 1469 height 764
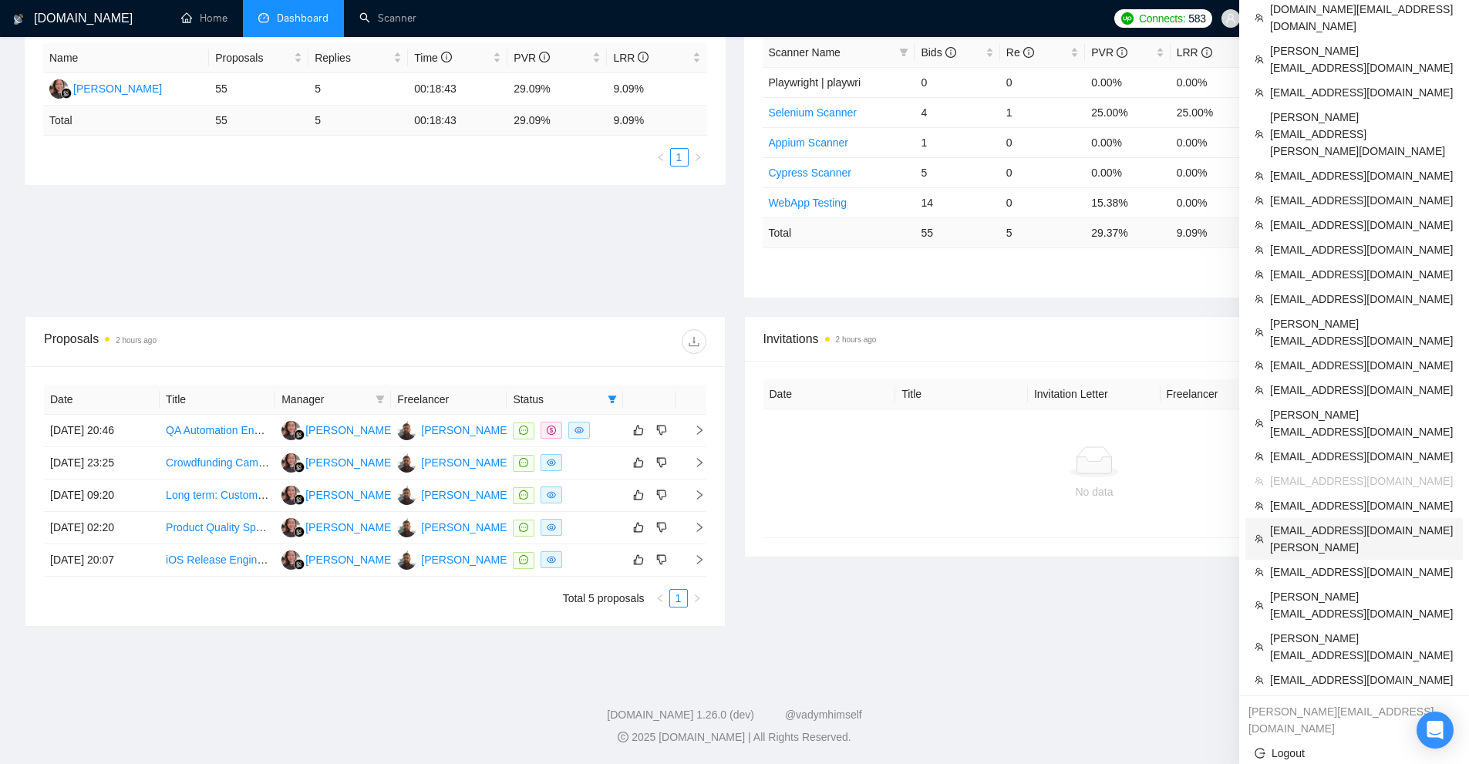
click at [1323, 522] on span "hello@cheily-ochoa.com" at bounding box center [1362, 539] width 184 height 34
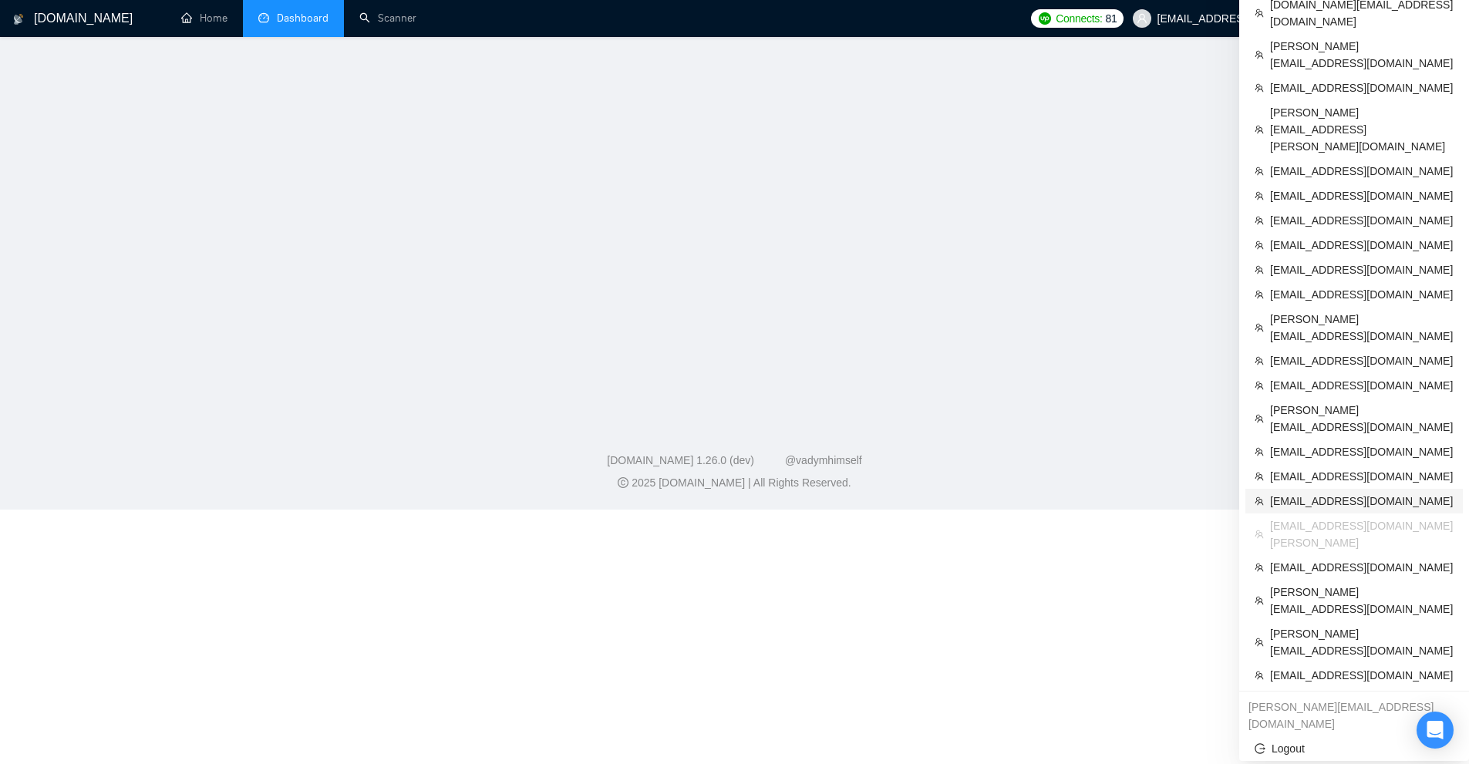
scroll to position [447, 0]
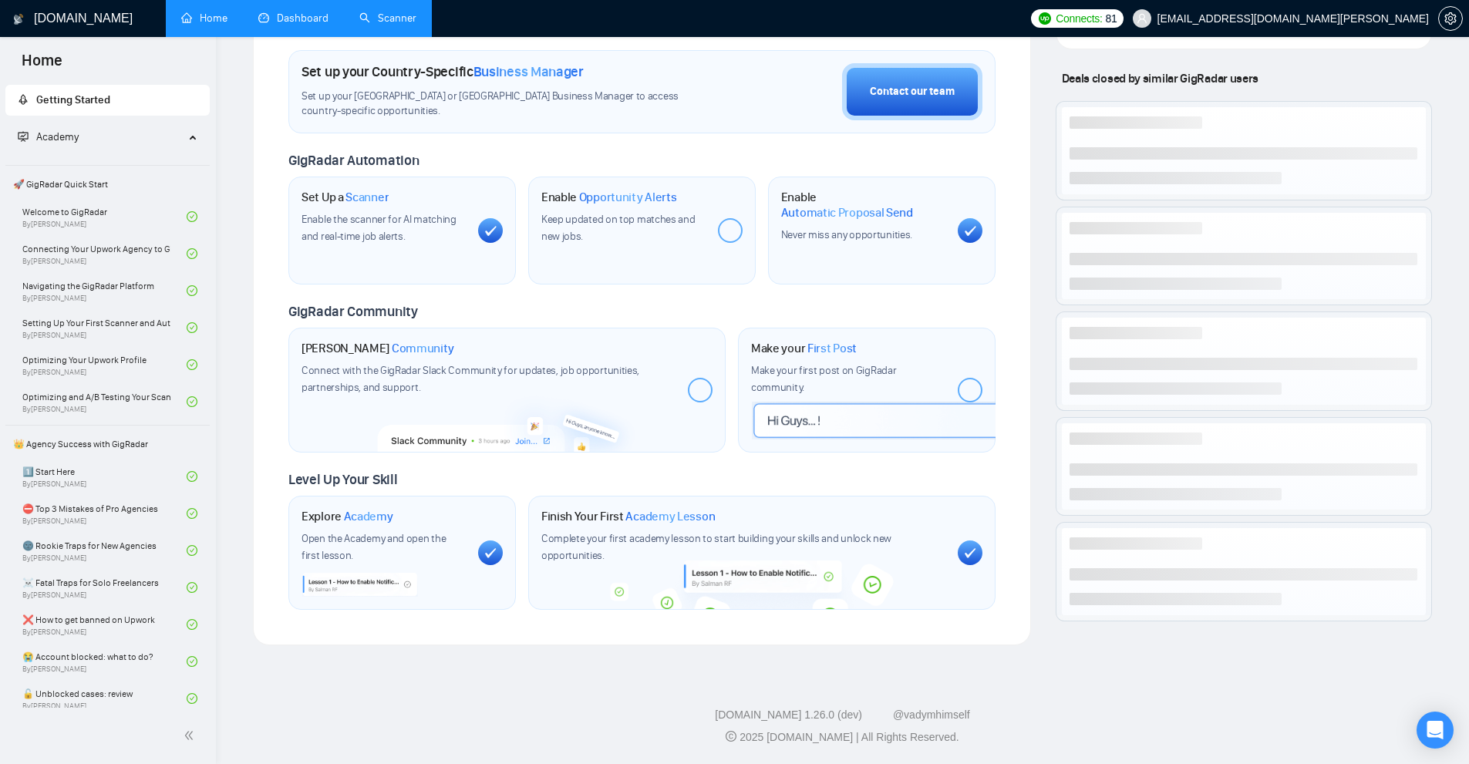
click at [403, 25] on link "Scanner" at bounding box center [387, 18] width 57 height 13
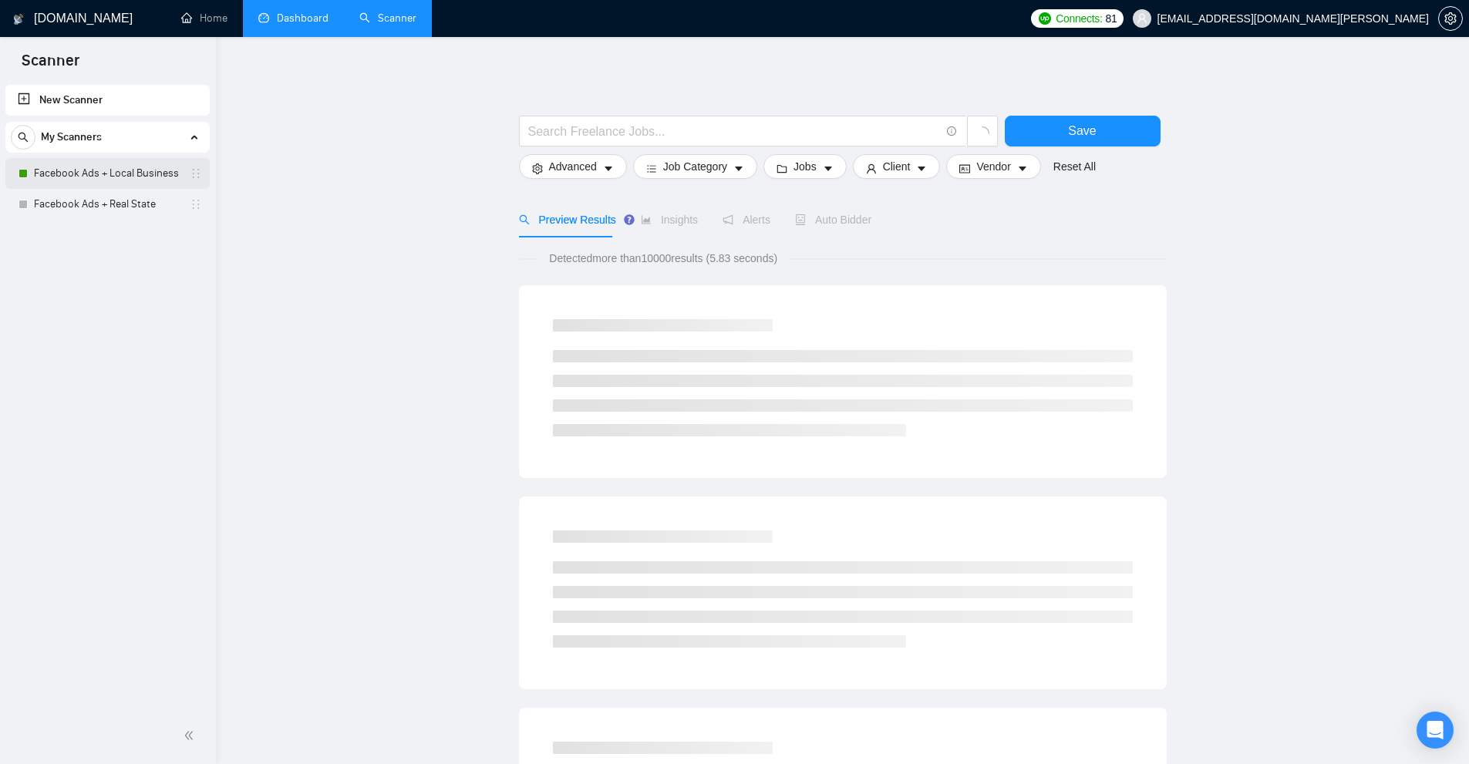
click at [99, 168] on link "Facebook Ads + Local Business" at bounding box center [107, 173] width 147 height 31
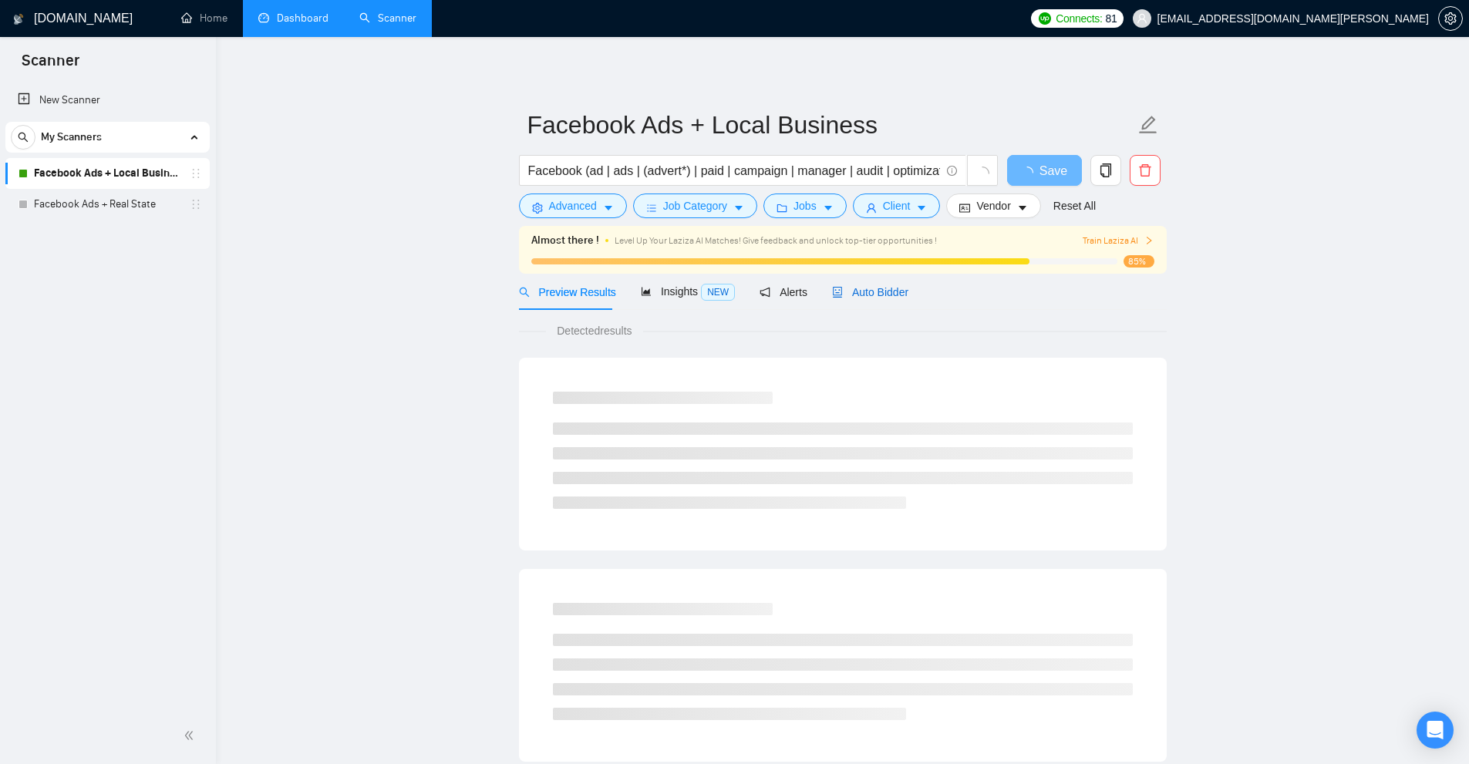
click at [851, 298] on span "Auto Bidder" at bounding box center [870, 292] width 76 height 12
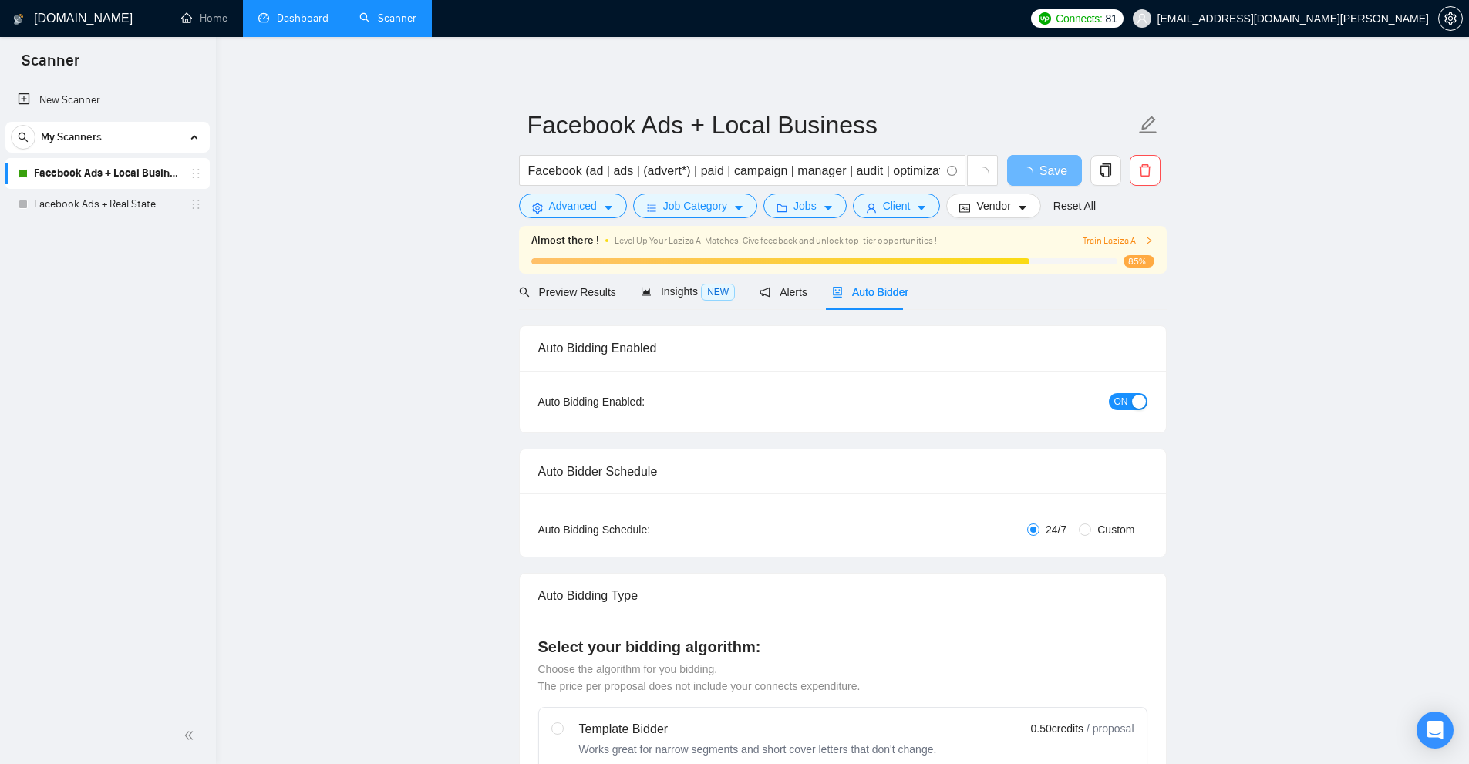
checkbox input "true"
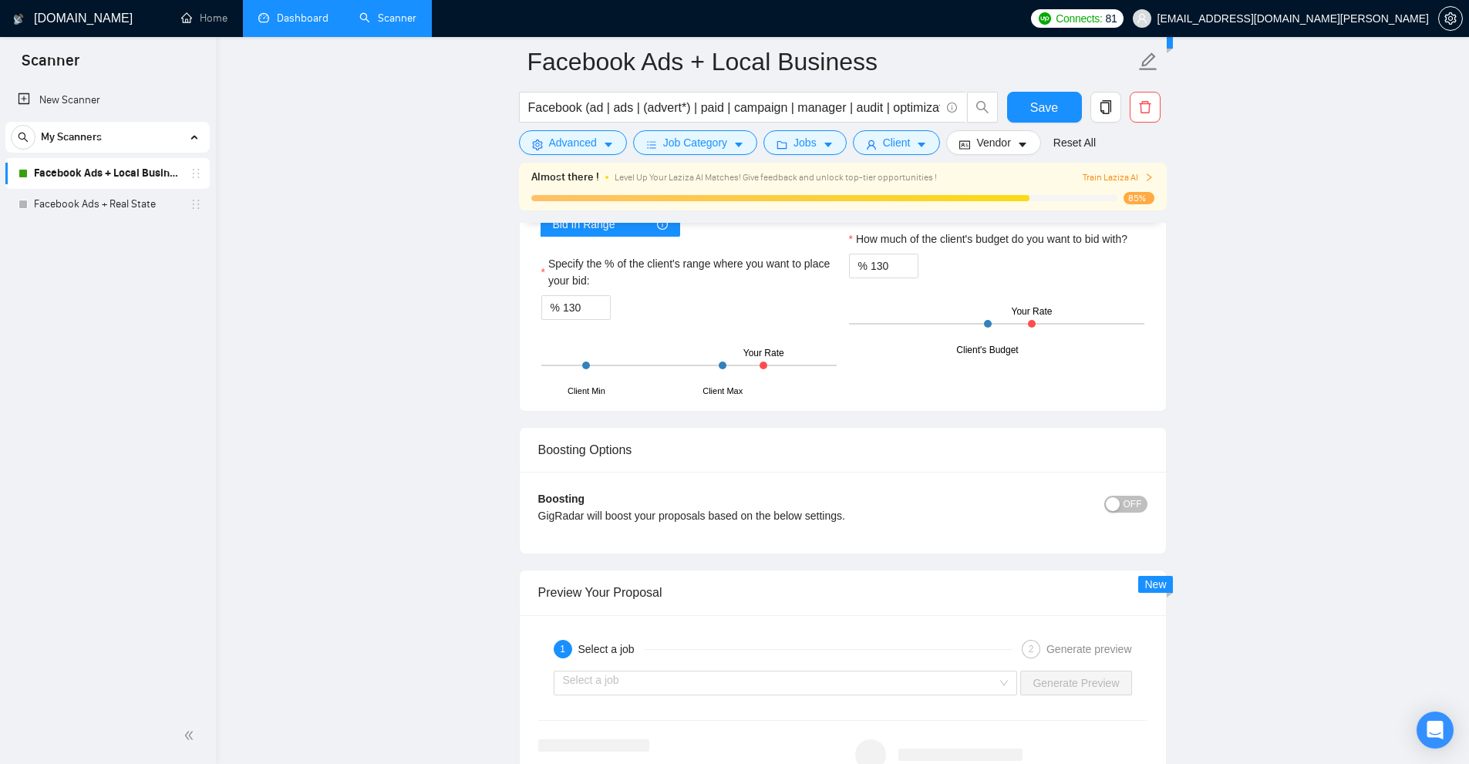
scroll to position [2221, 0]
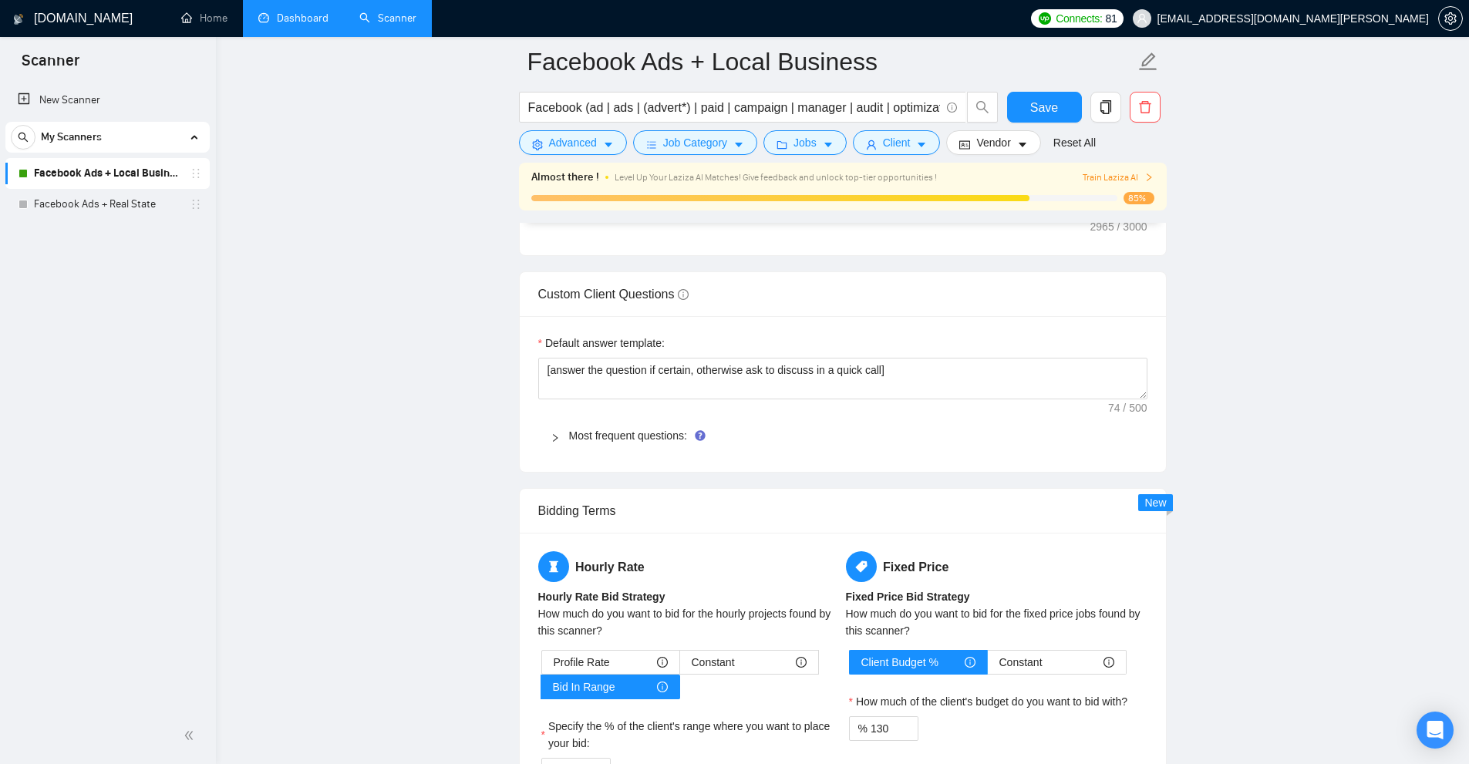
click at [321, 19] on link "Dashboard" at bounding box center [293, 18] width 70 height 13
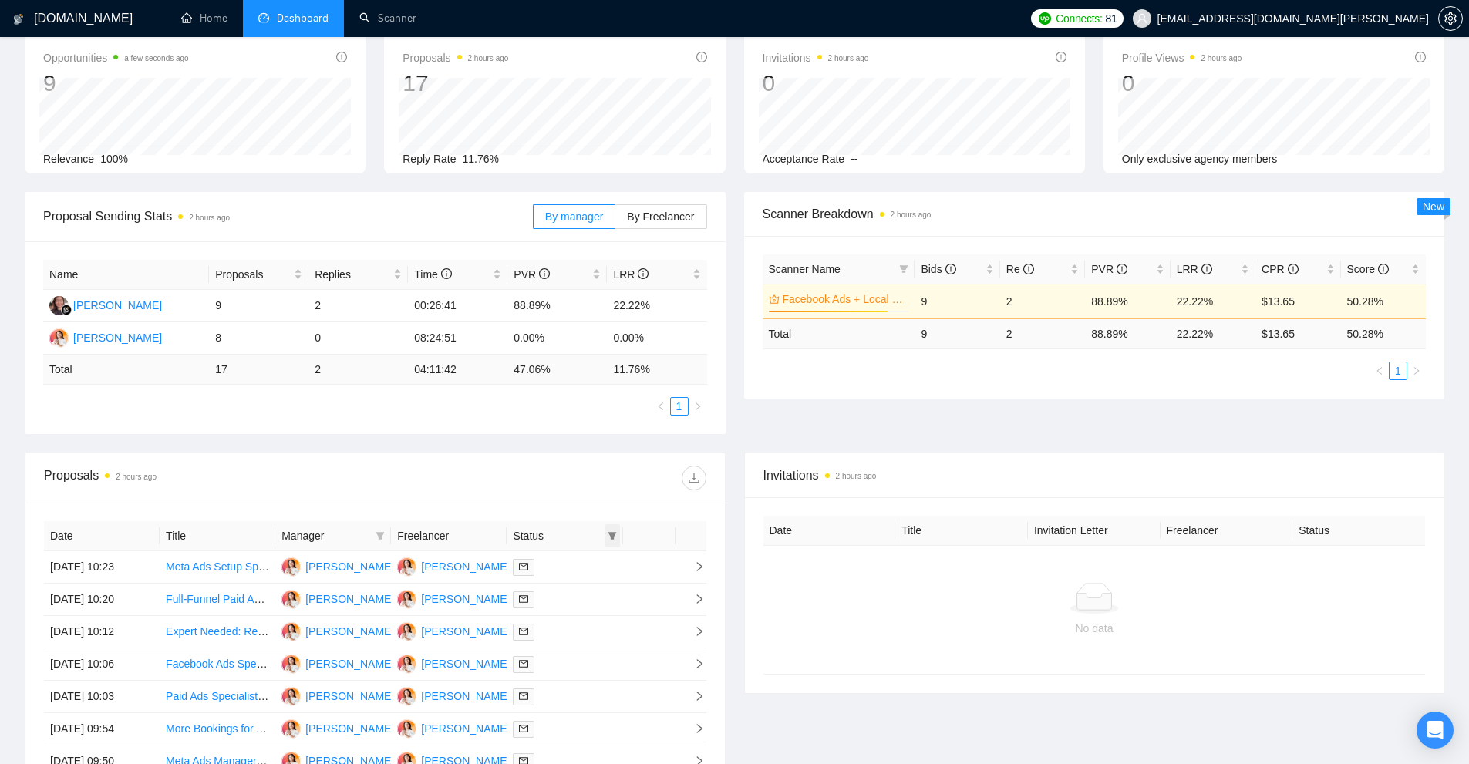
click at [617, 536] on span at bounding box center [612, 535] width 15 height 23
click at [577, 573] on span "Chat" at bounding box center [573, 565] width 74 height 17
checkbox input "true"
click at [594, 626] on span "OK" at bounding box center [598, 620] width 15 height 17
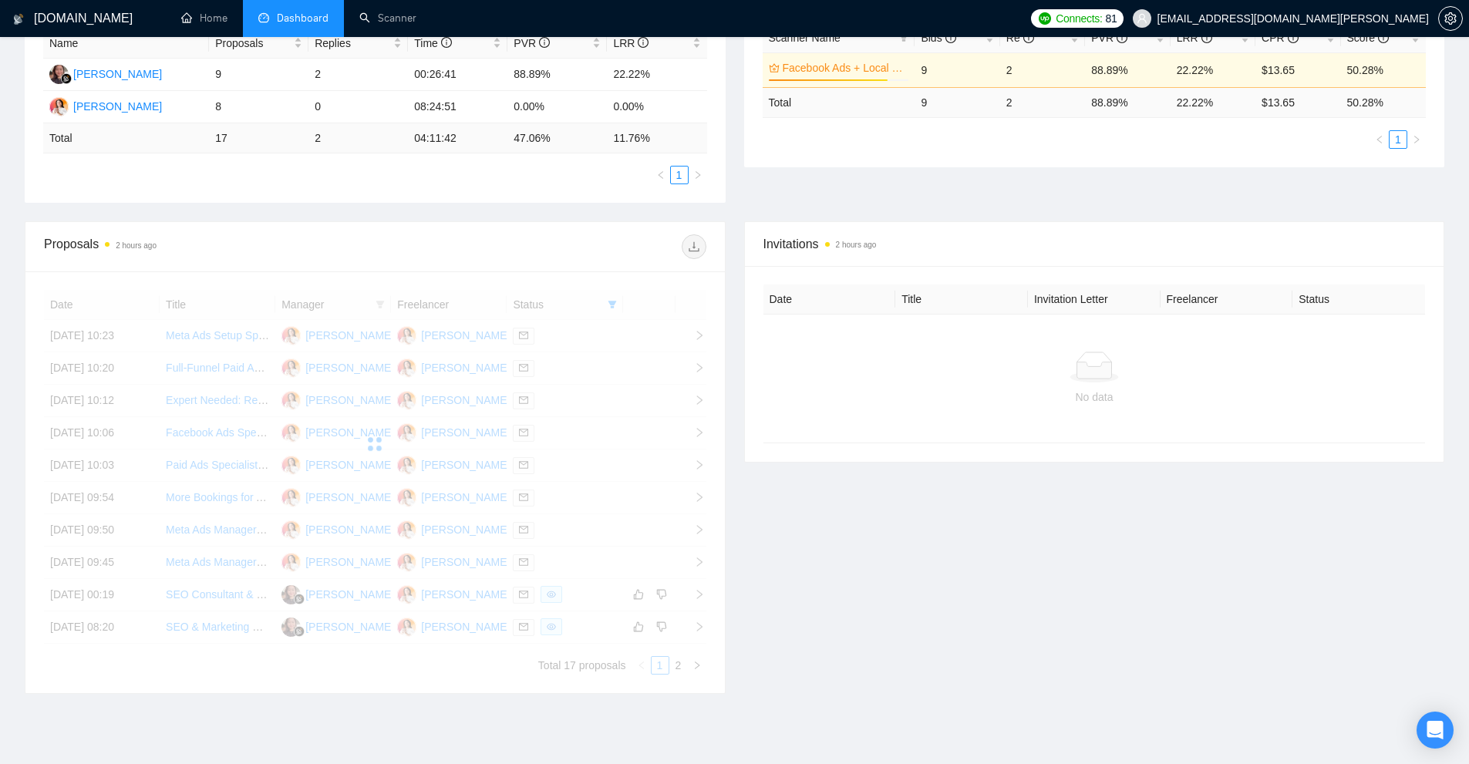
scroll to position [147, 0]
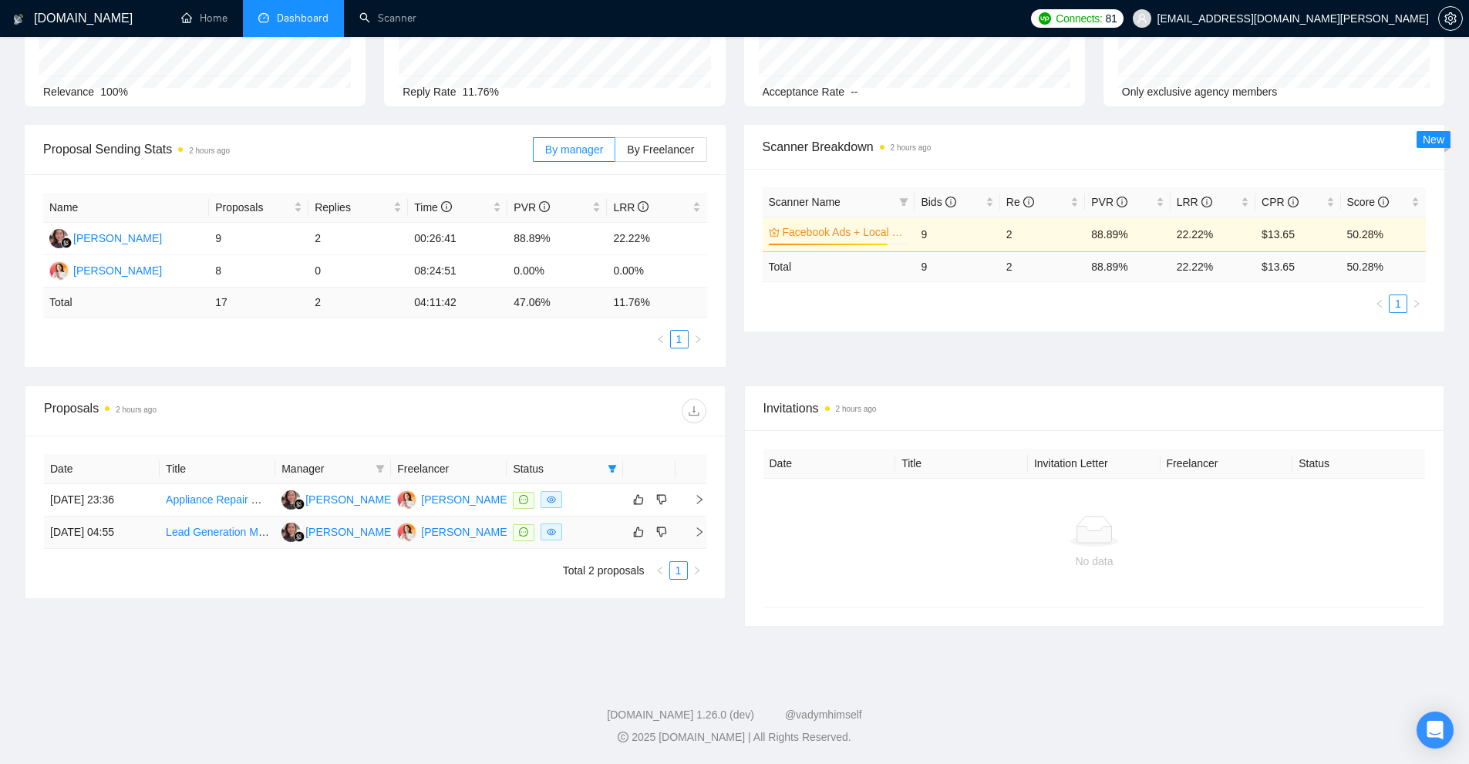
click at [585, 541] on div at bounding box center [564, 533] width 103 height 18
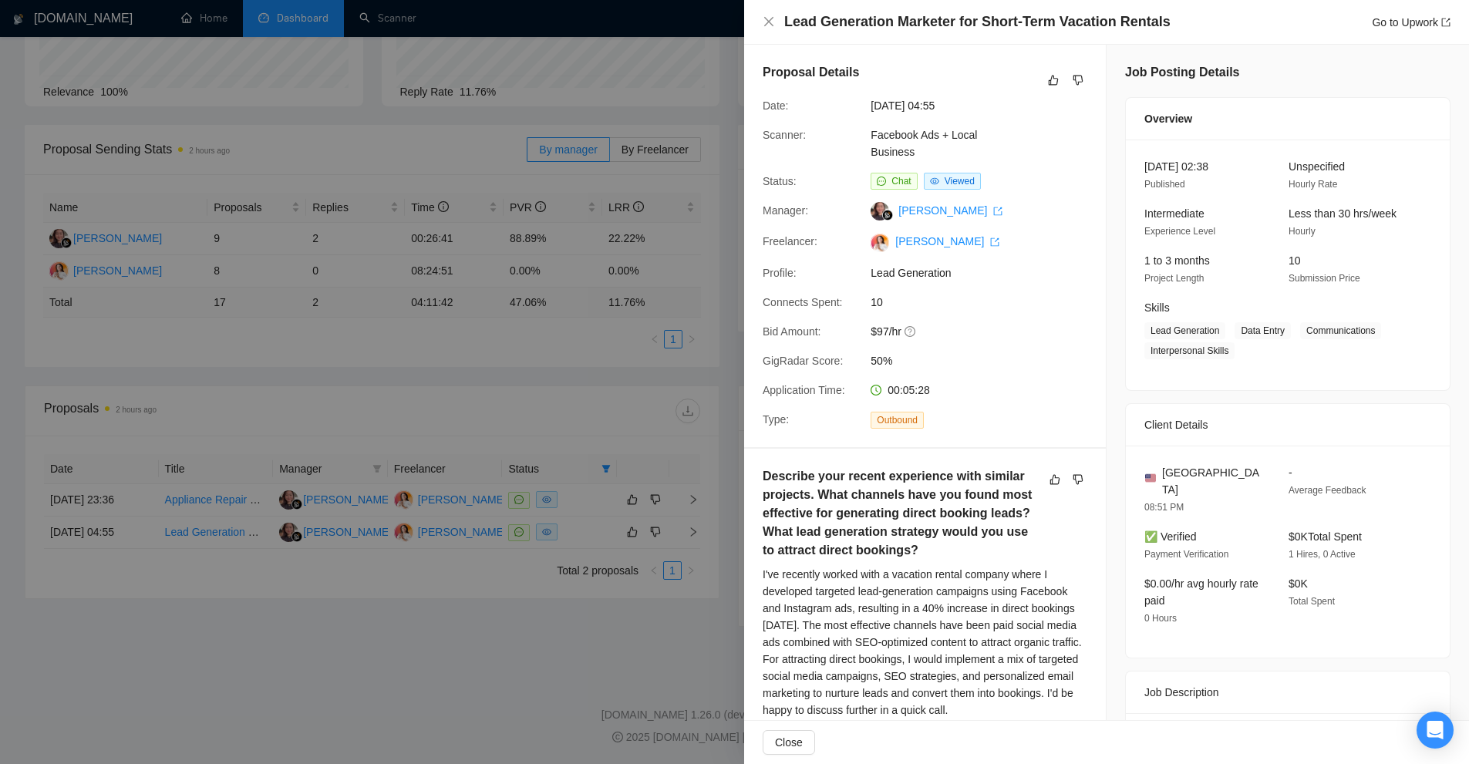
click at [654, 99] on div at bounding box center [734, 382] width 1469 height 764
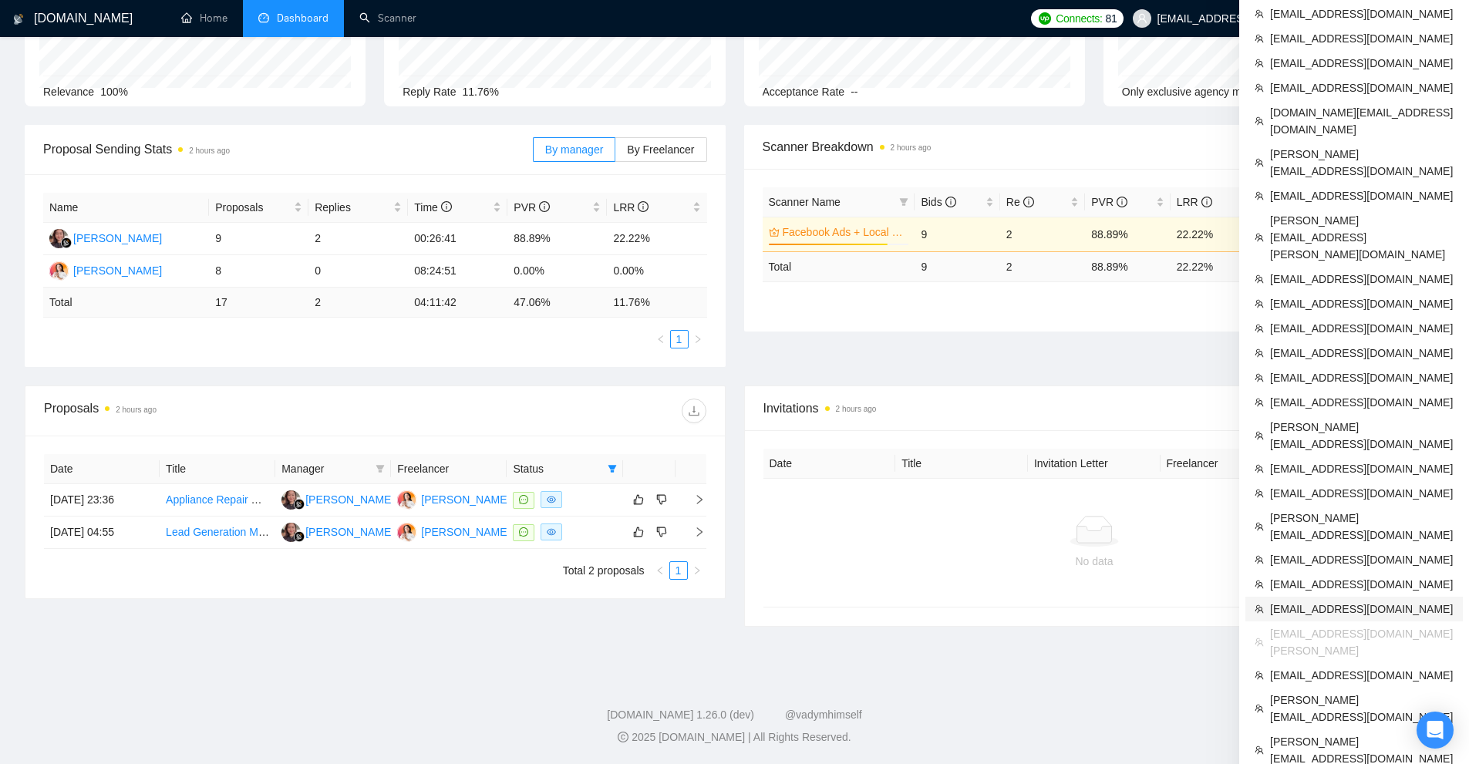
click at [1322, 597] on li "[EMAIL_ADDRESS][DOMAIN_NAME]" at bounding box center [1353, 609] width 217 height 25
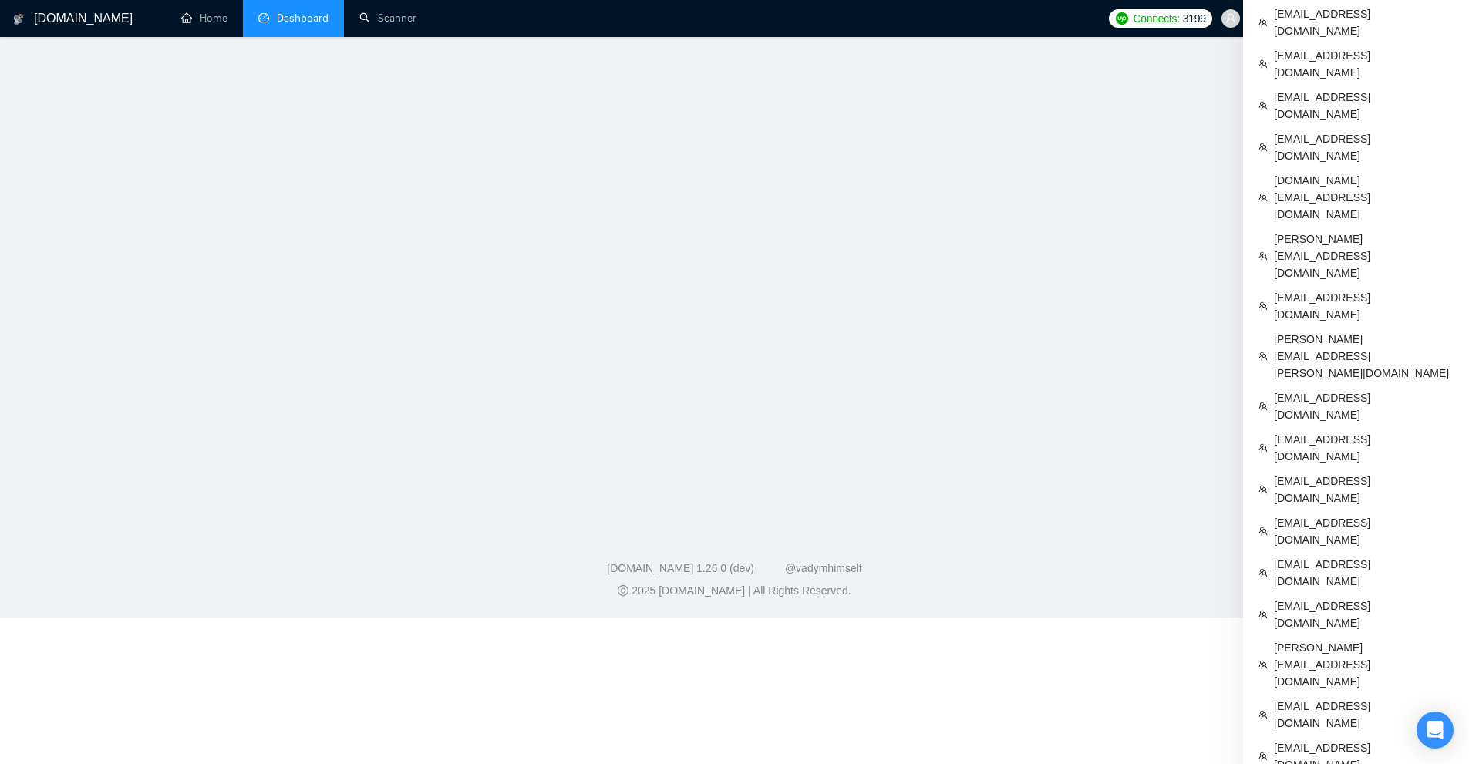
scroll to position [362, 0]
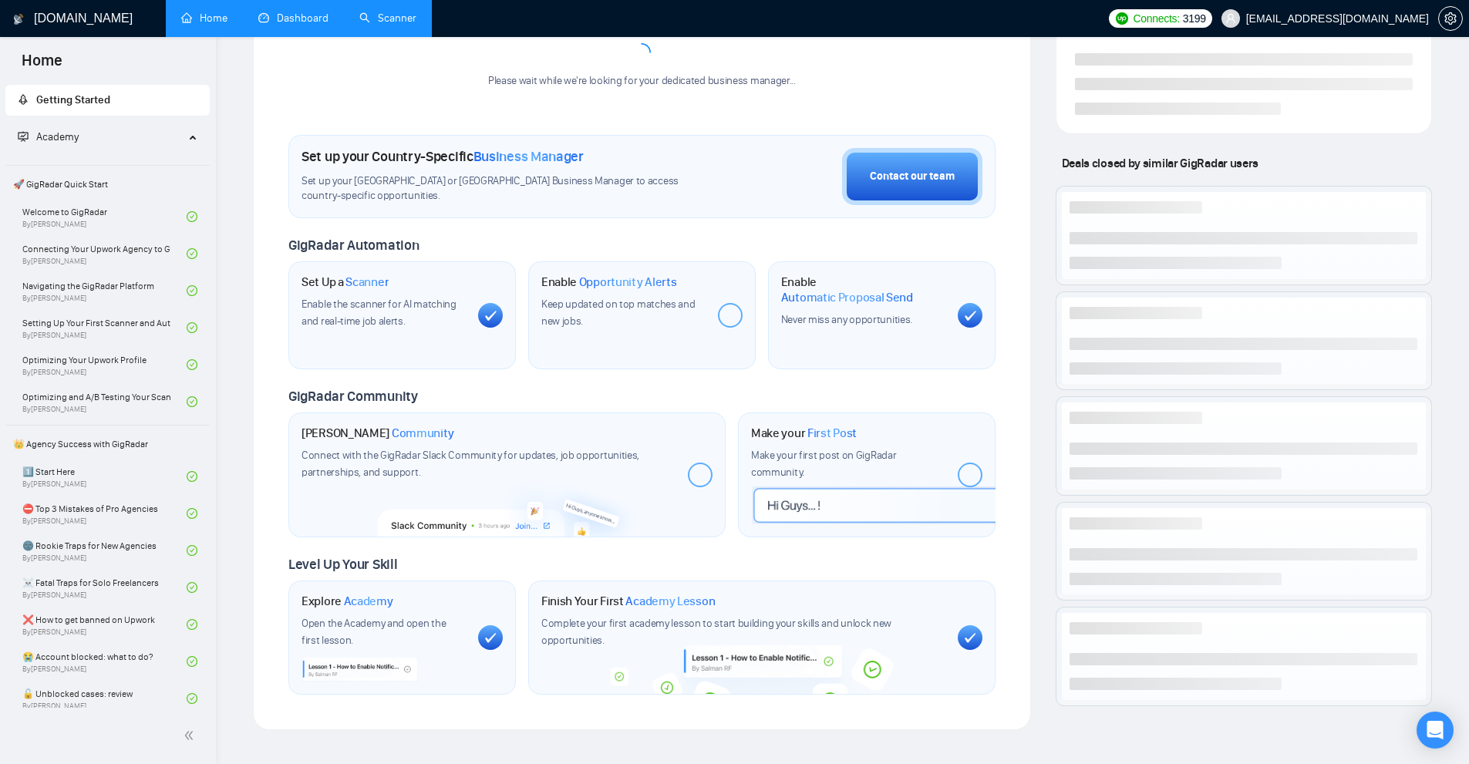
click at [369, 14] on link "Scanner" at bounding box center [387, 18] width 57 height 13
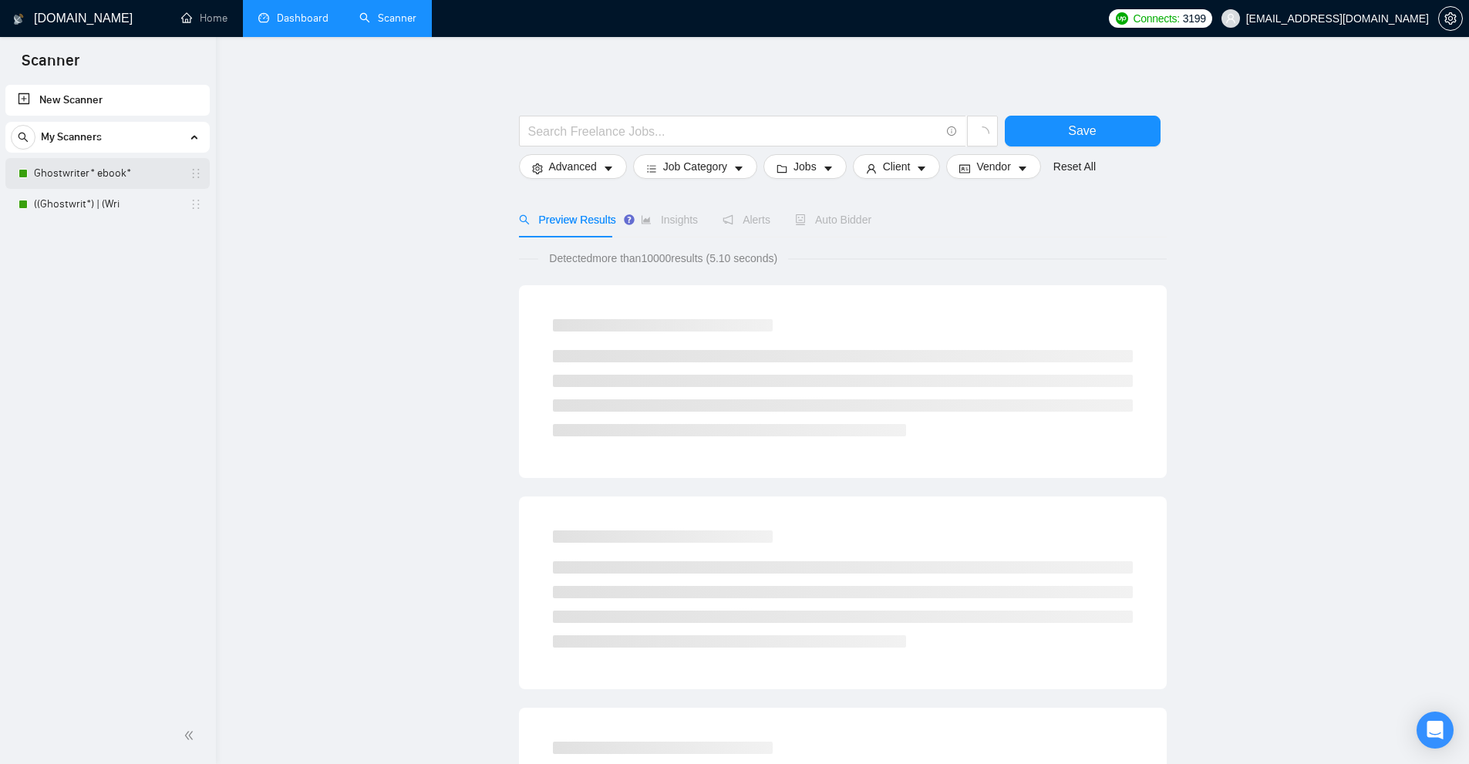
click at [88, 174] on link "Ghostwriter* ebook*" at bounding box center [107, 173] width 147 height 31
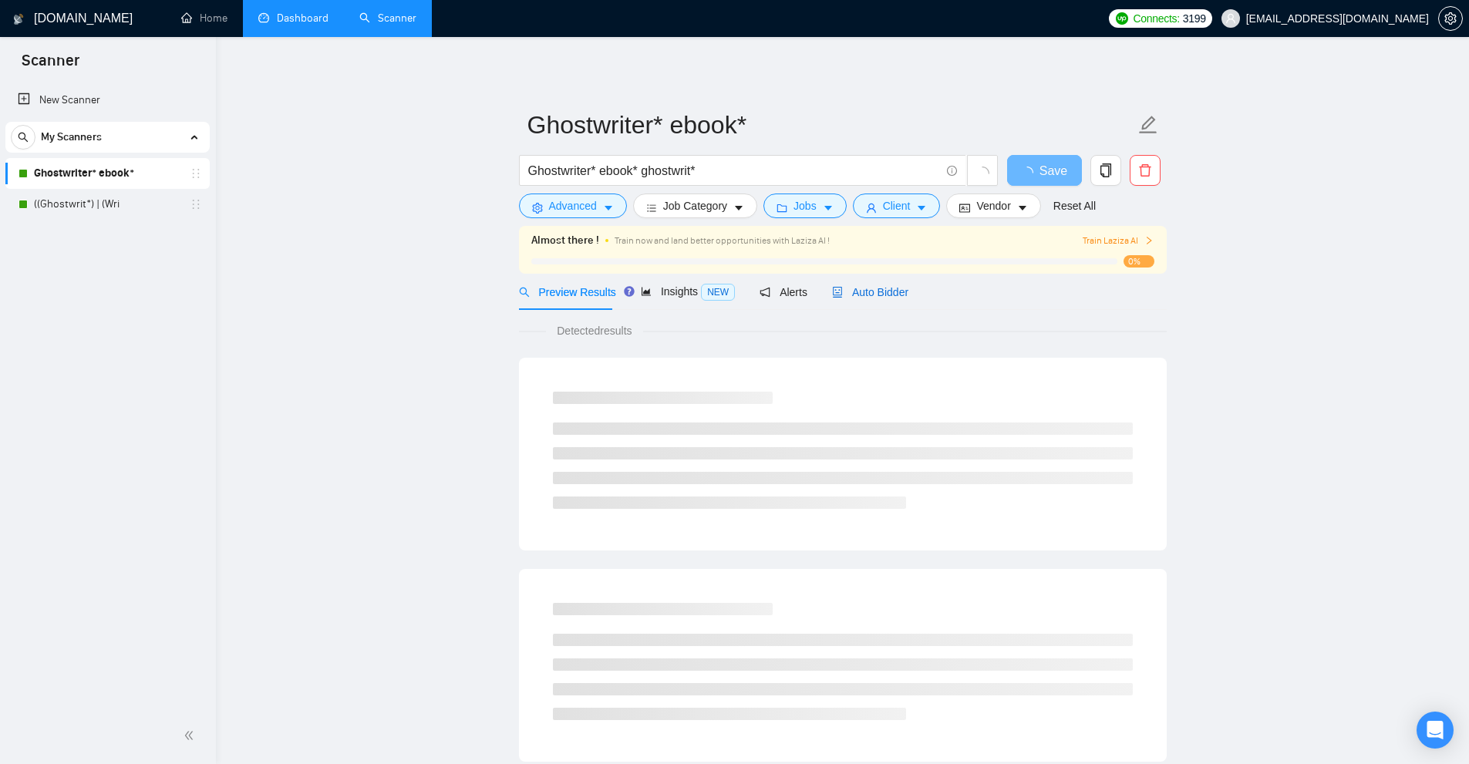
click at [873, 295] on span "Auto Bidder" at bounding box center [870, 292] width 76 height 12
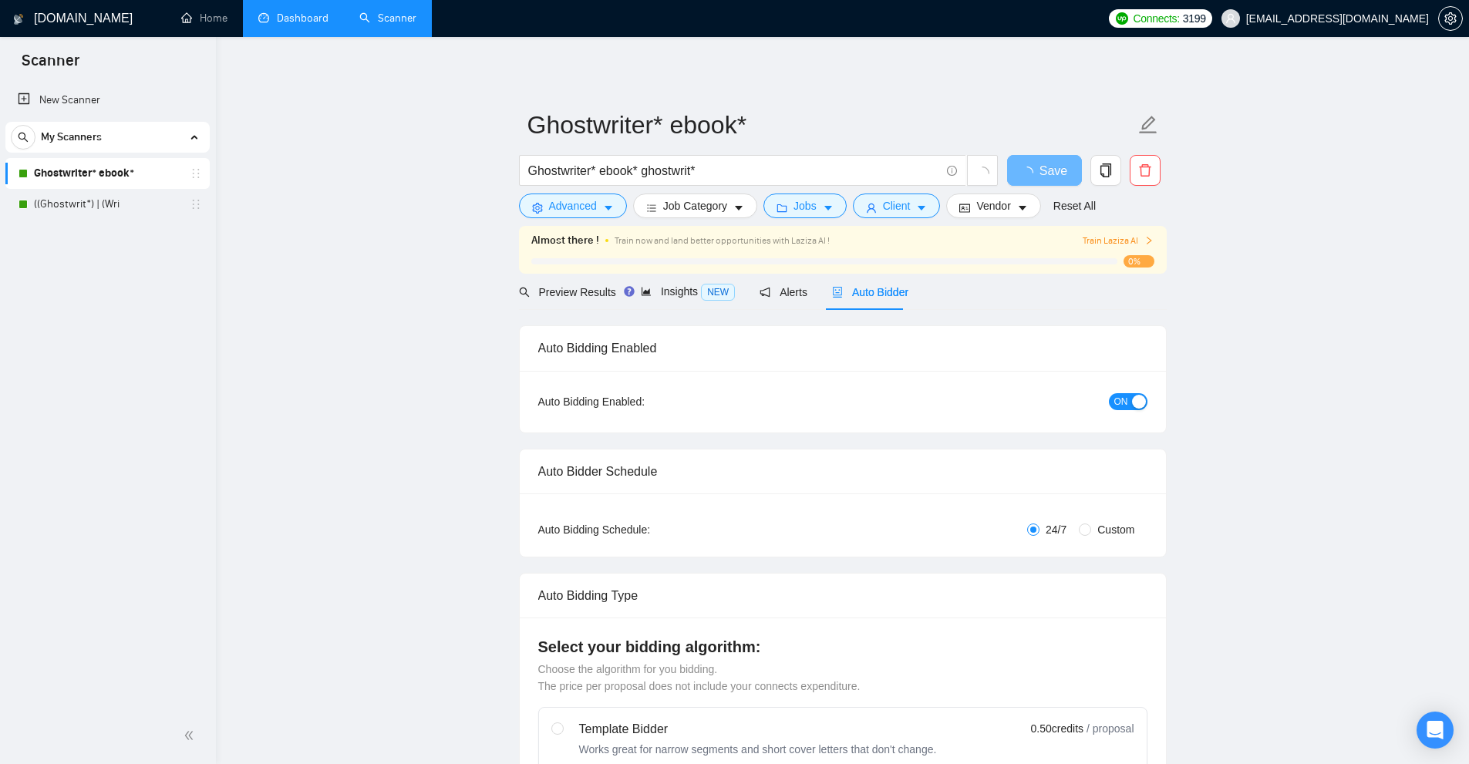
checkbox input "true"
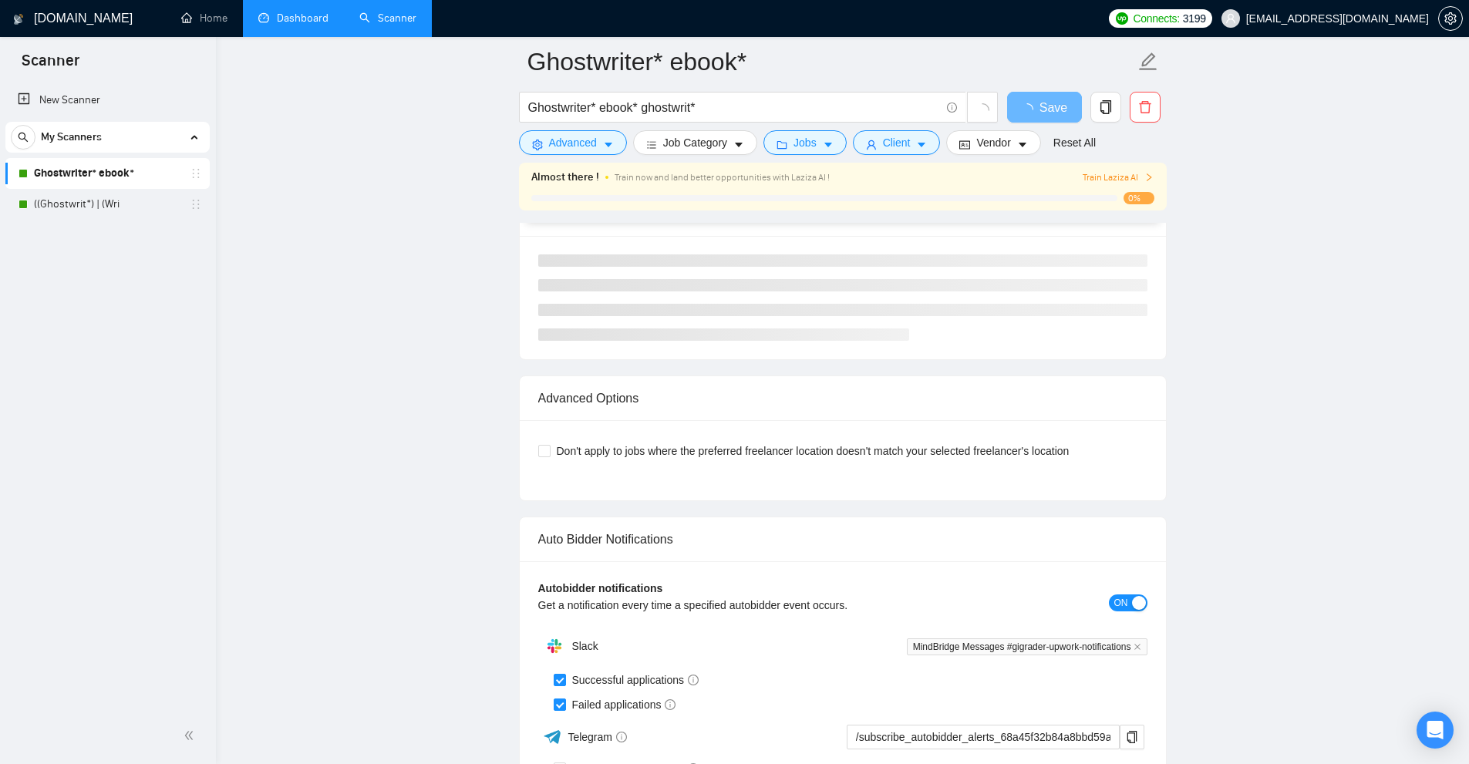
scroll to position [3690, 0]
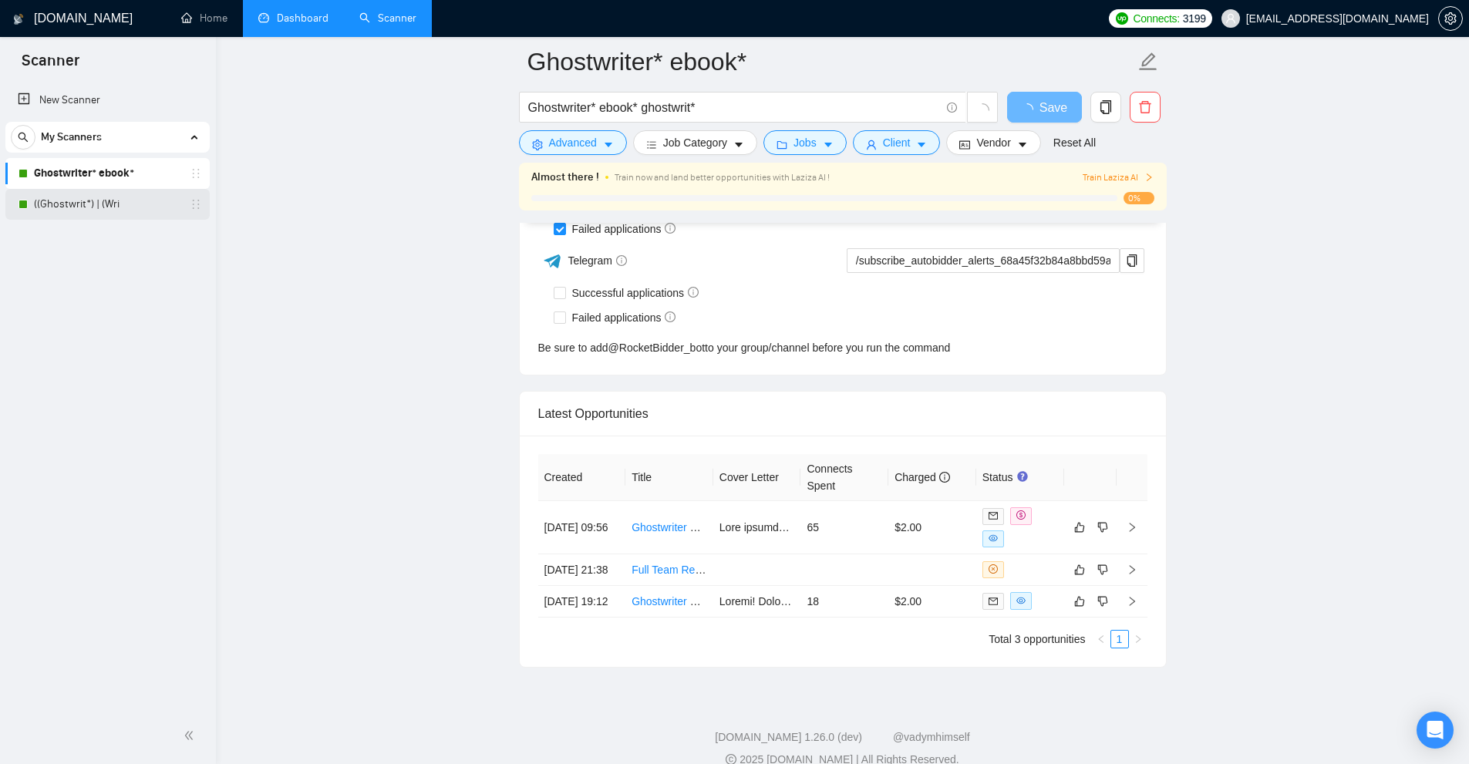
click at [101, 199] on link "((Ghostwrit*) | (Wri" at bounding box center [107, 204] width 147 height 31
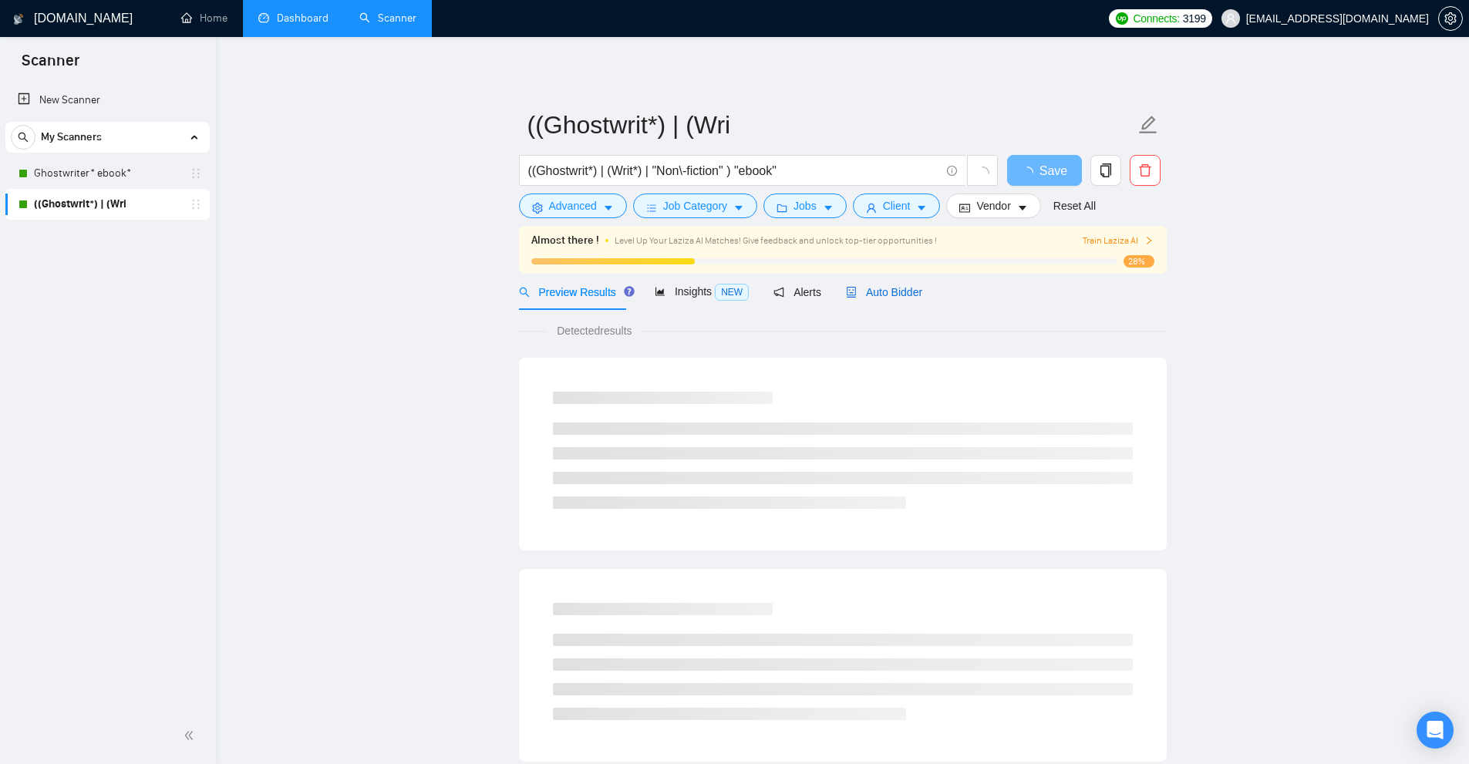
click at [906, 297] on span "Auto Bidder" at bounding box center [884, 292] width 76 height 12
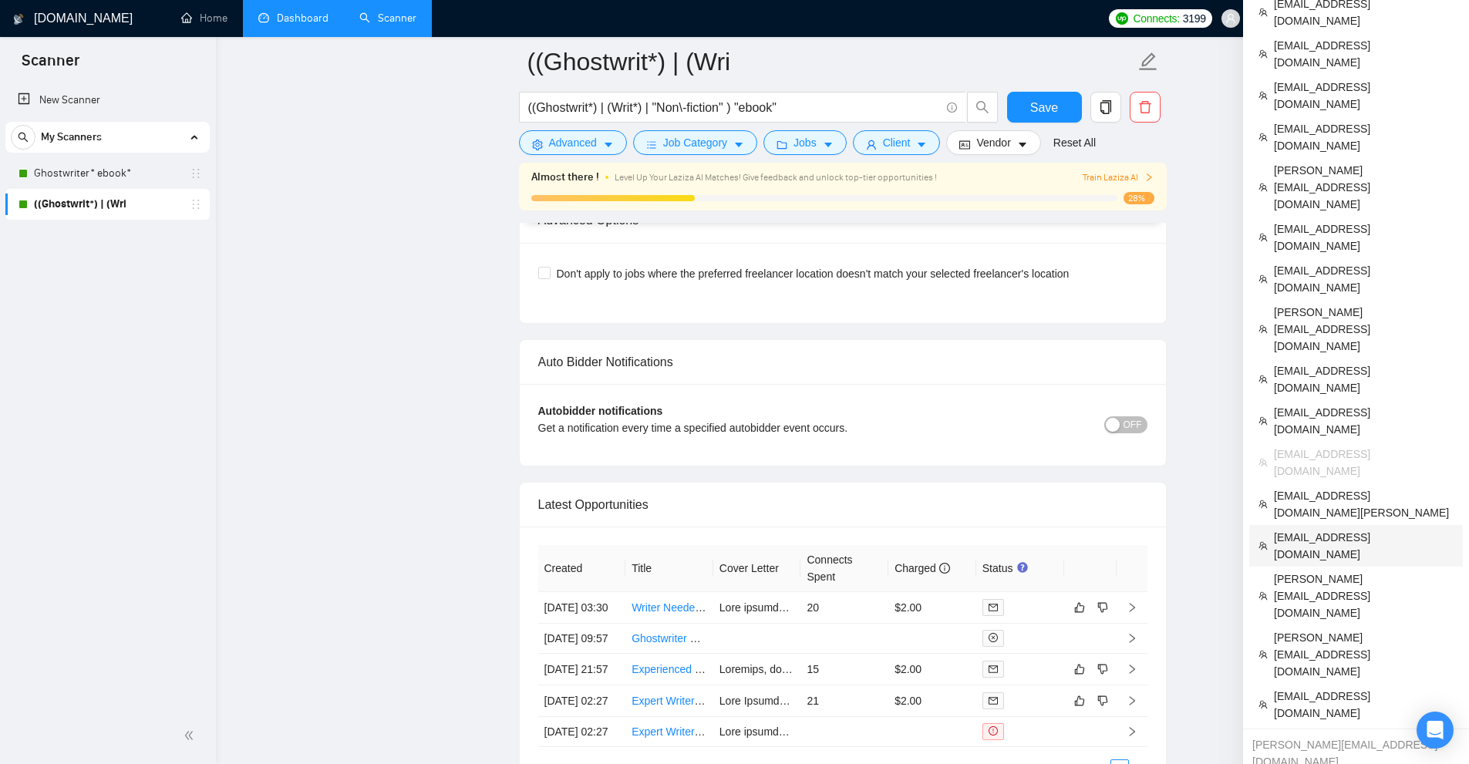
scroll to position [3149, 0]
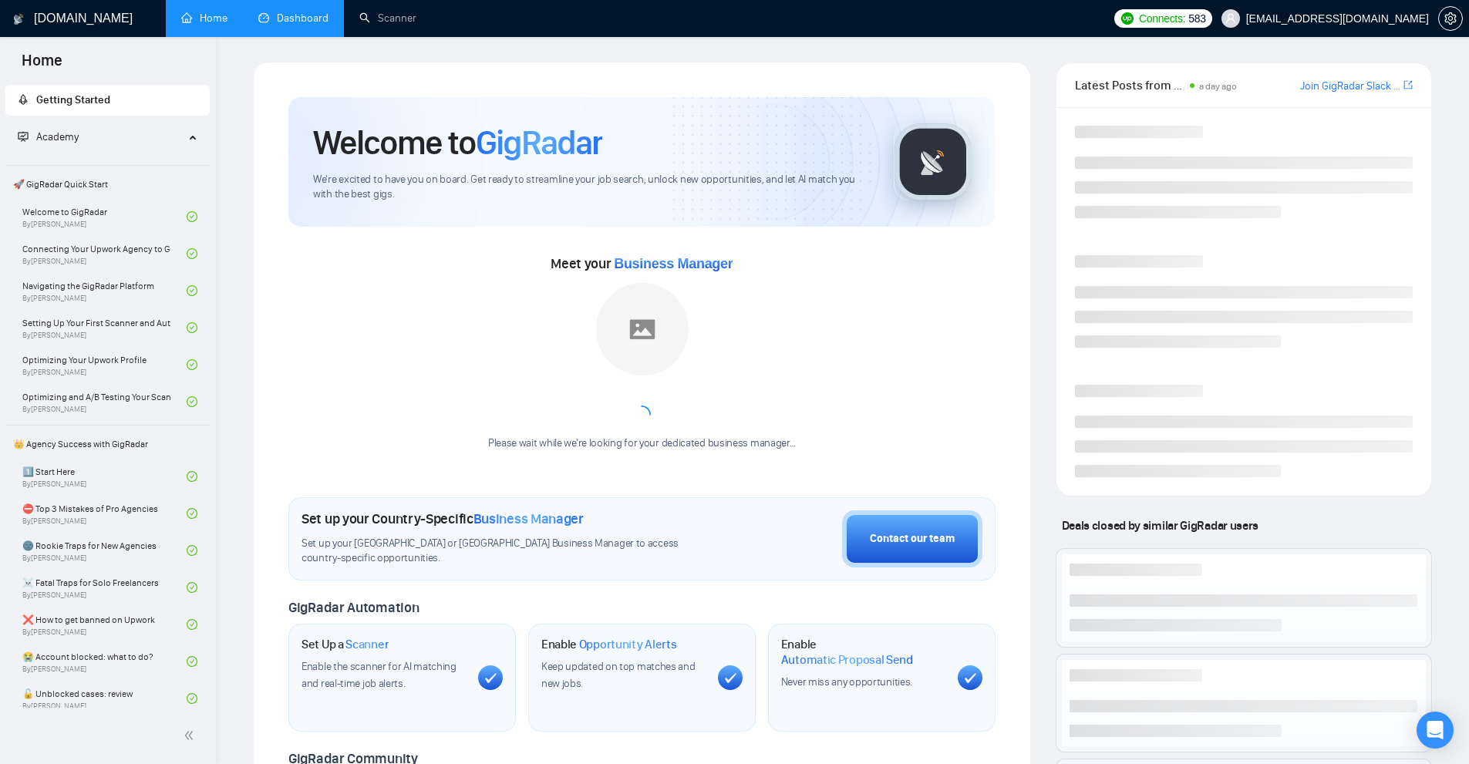
click at [322, 17] on link "Dashboard" at bounding box center [293, 18] width 70 height 13
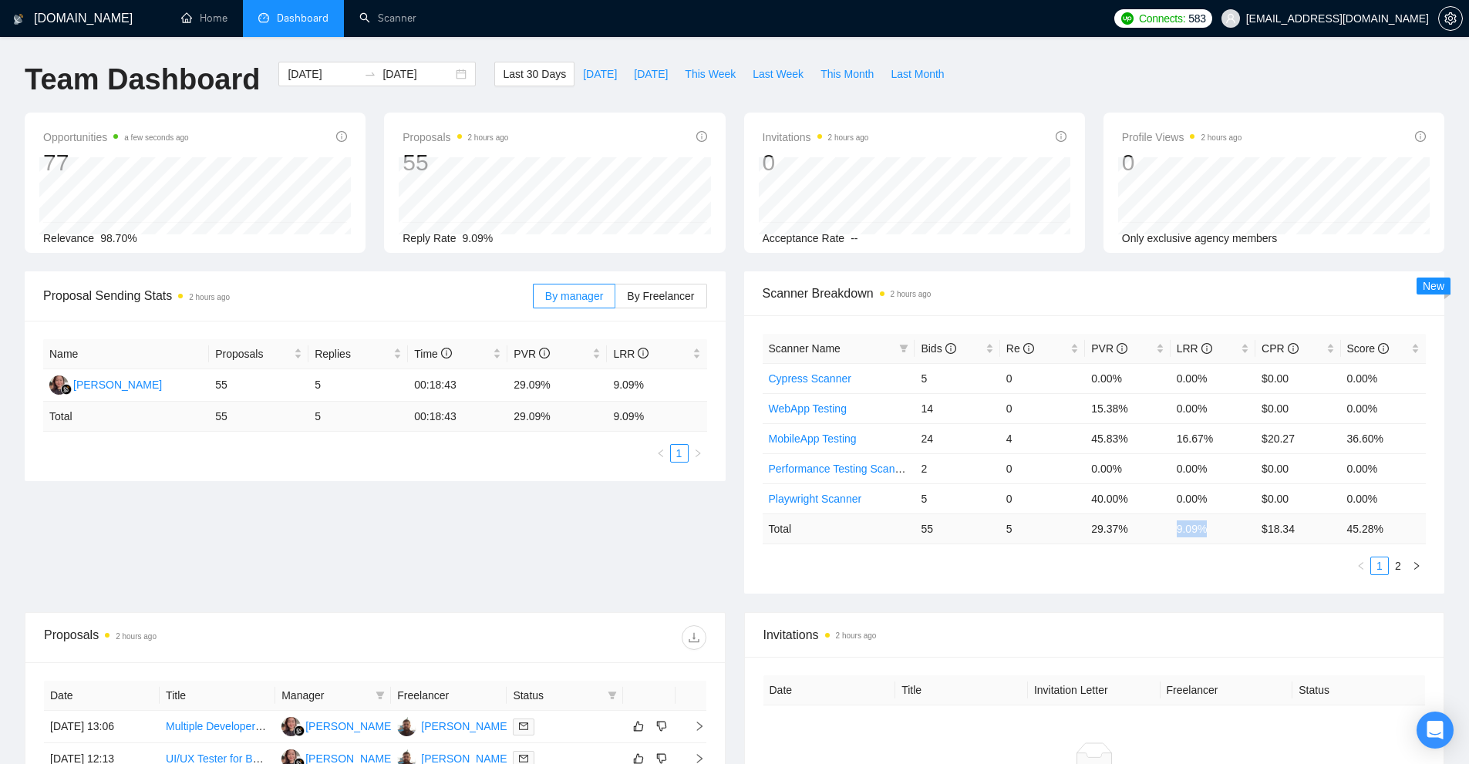
drag, startPoint x: 1204, startPoint y: 527, endPoint x: 1178, endPoint y: 527, distance: 25.5
click at [1178, 527] on td "9.09 %" at bounding box center [1213, 529] width 85 height 30
copy td "9.09 %"
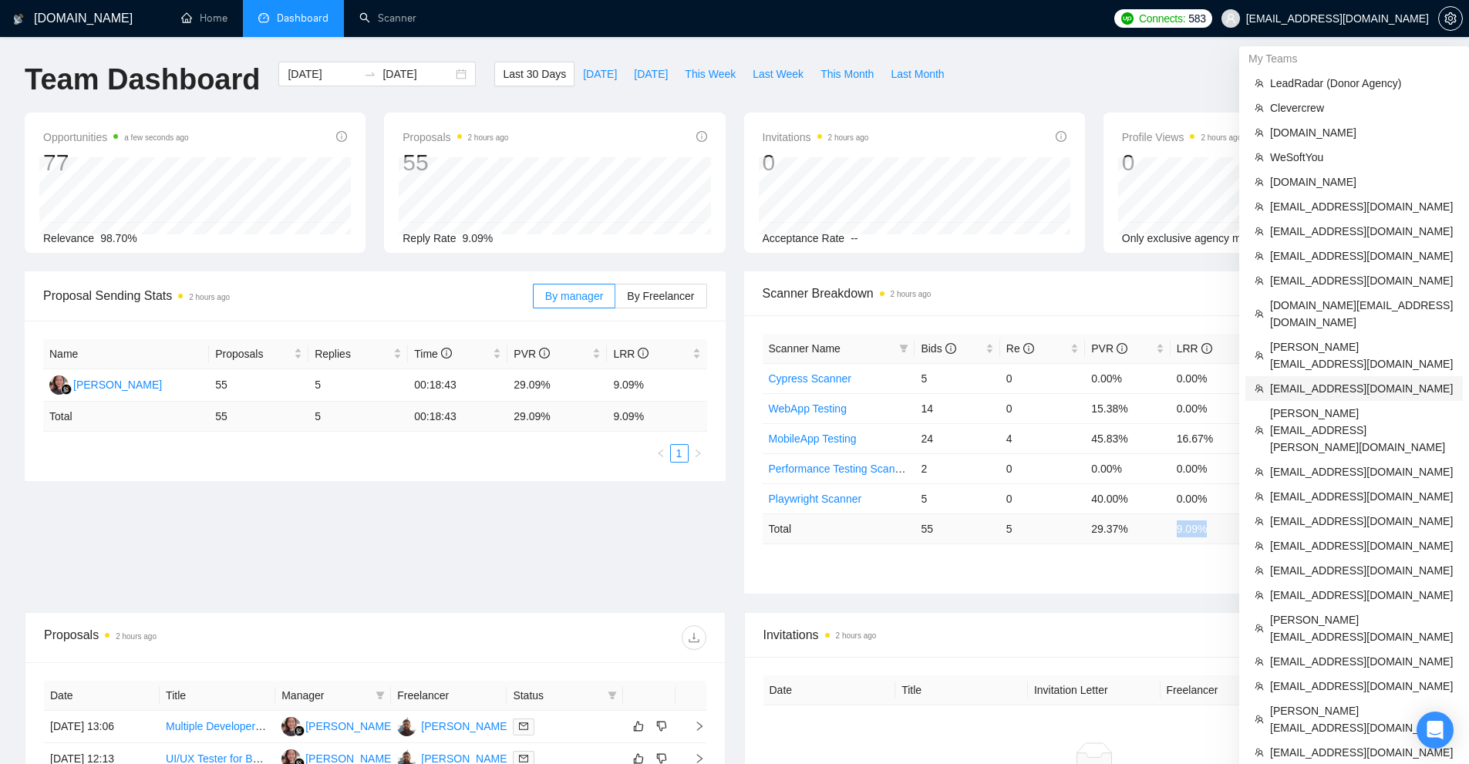
scroll to position [308, 0]
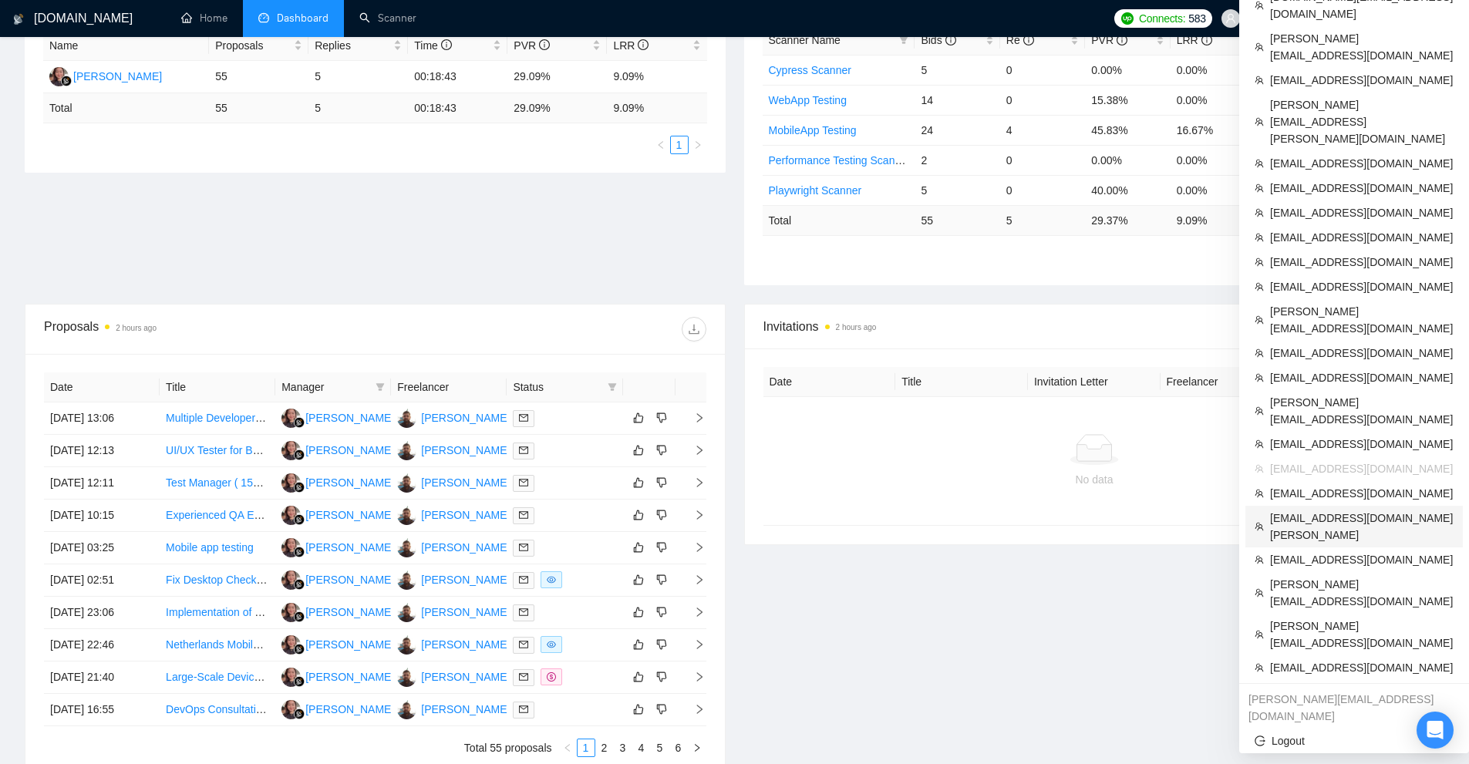
click at [1302, 506] on li "[EMAIL_ADDRESS][DOMAIN_NAME][PERSON_NAME]" at bounding box center [1353, 527] width 217 height 42
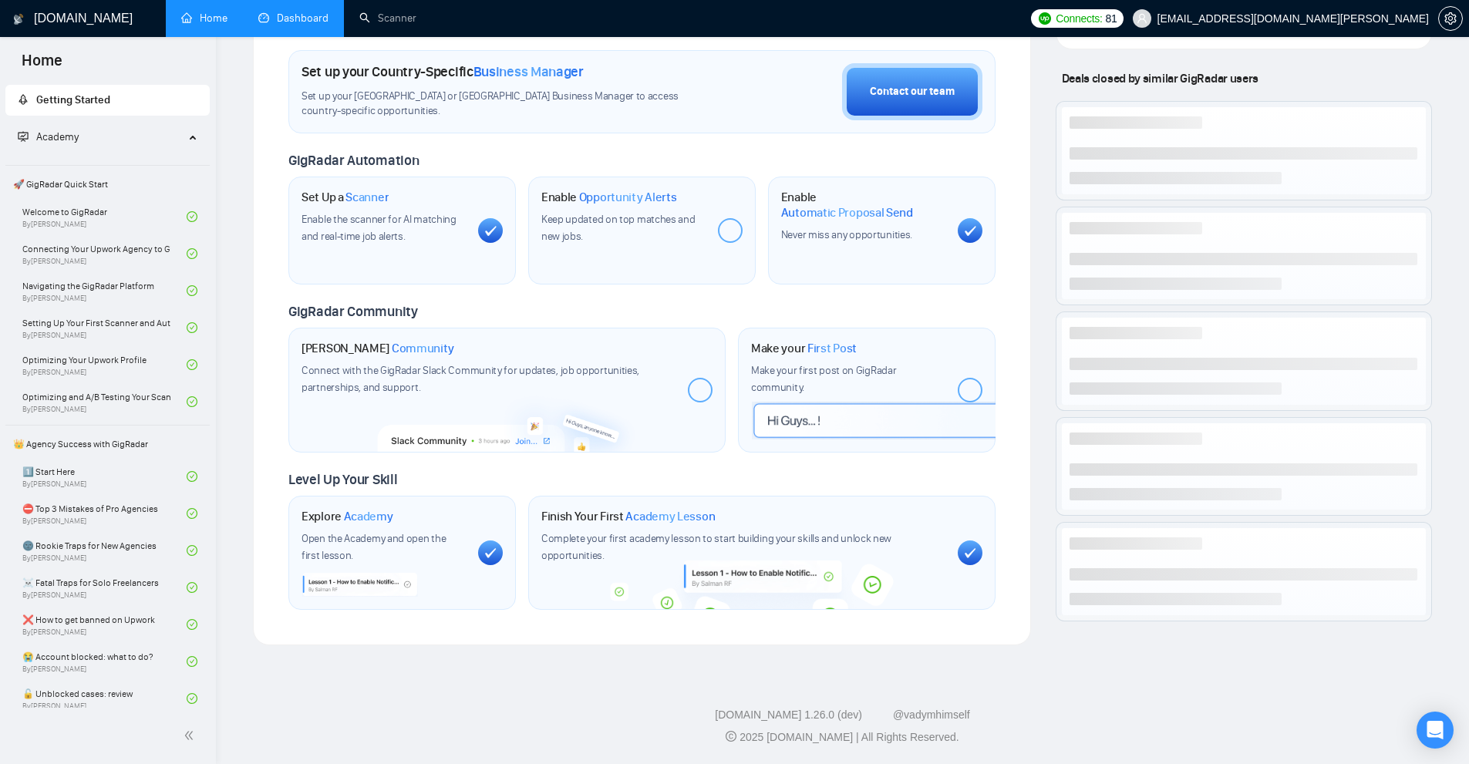
scroll to position [216, 0]
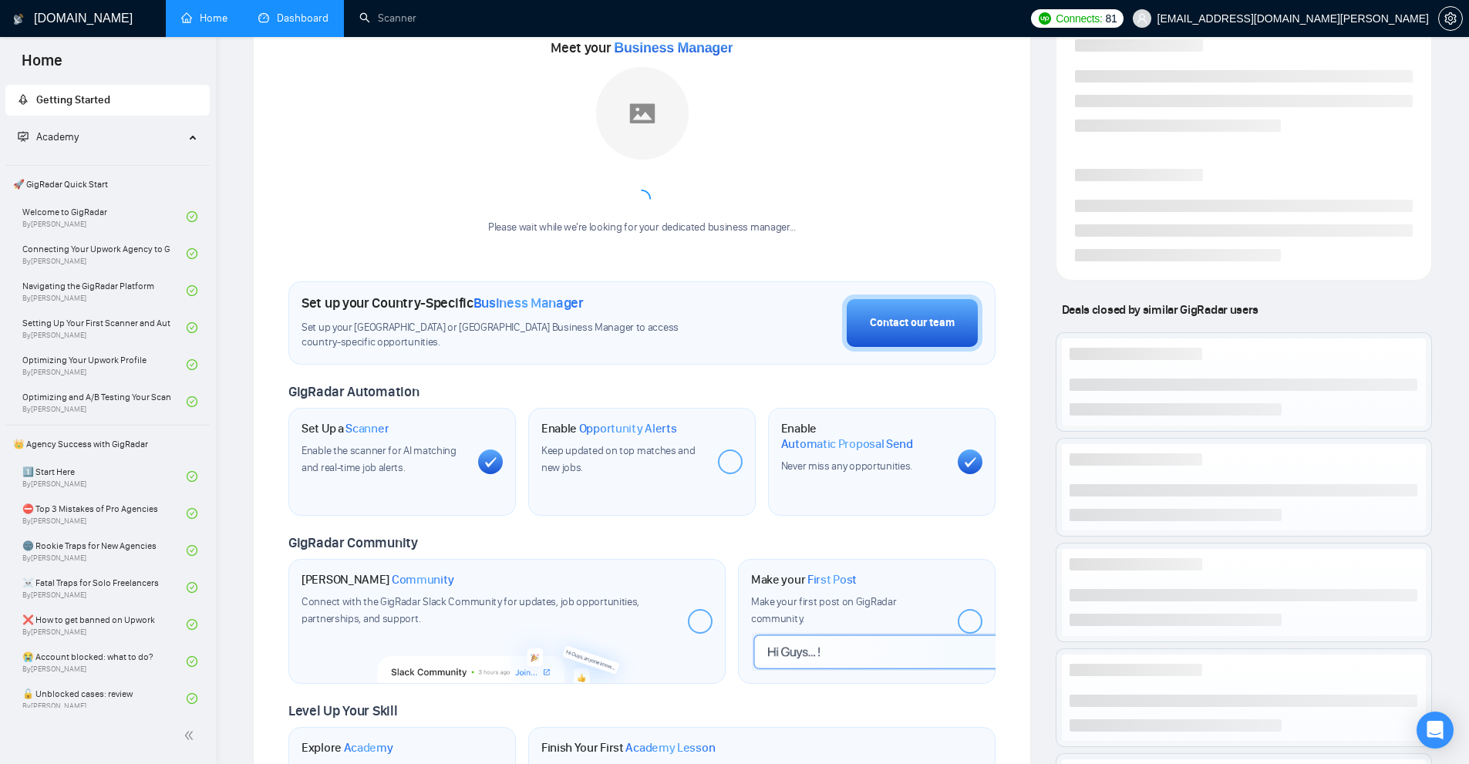
click at [313, 25] on link "Dashboard" at bounding box center [293, 18] width 70 height 13
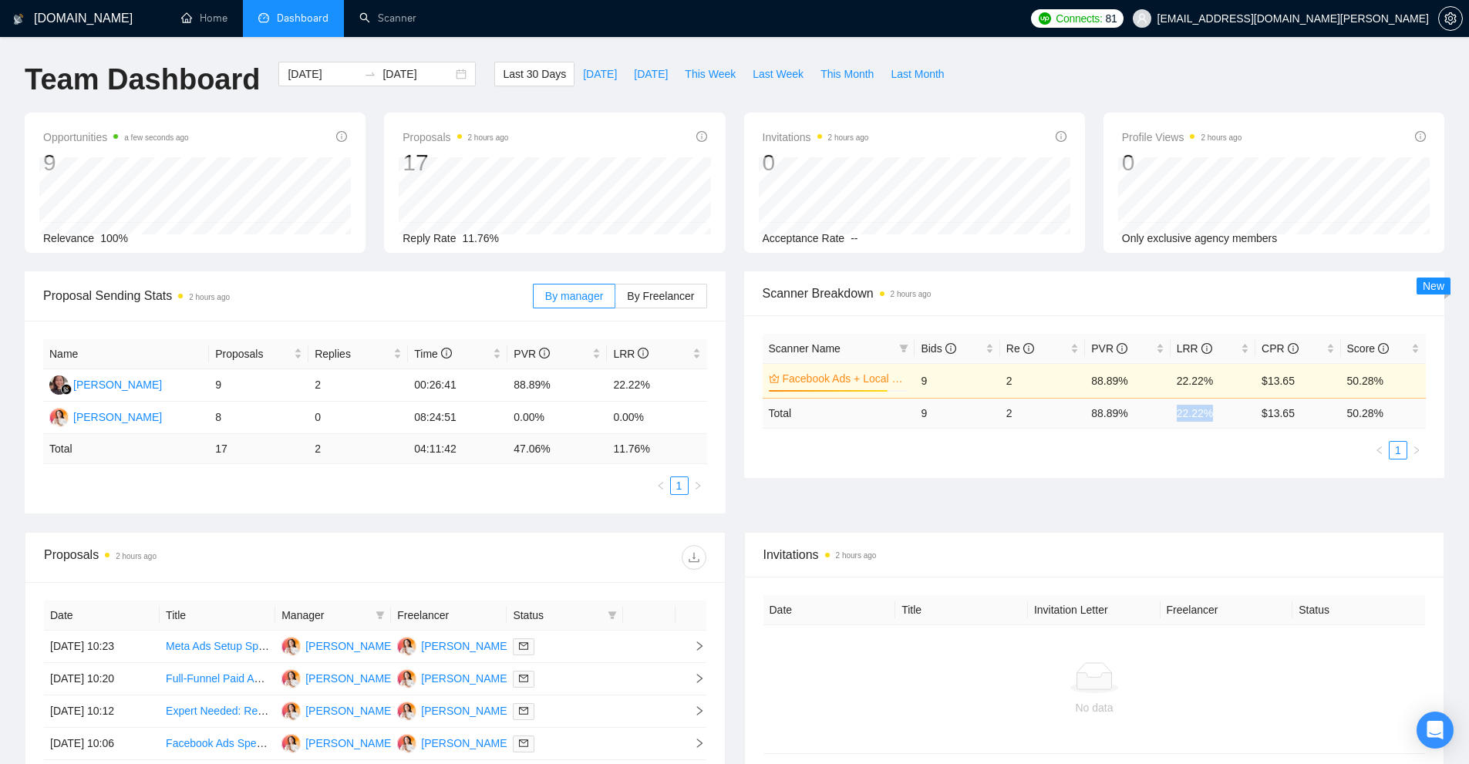
drag, startPoint x: 1210, startPoint y: 410, endPoint x: 1177, endPoint y: 410, distance: 32.4
click at [1177, 410] on td "22.22 %" at bounding box center [1213, 413] width 85 height 30
copy td "22.22 %"
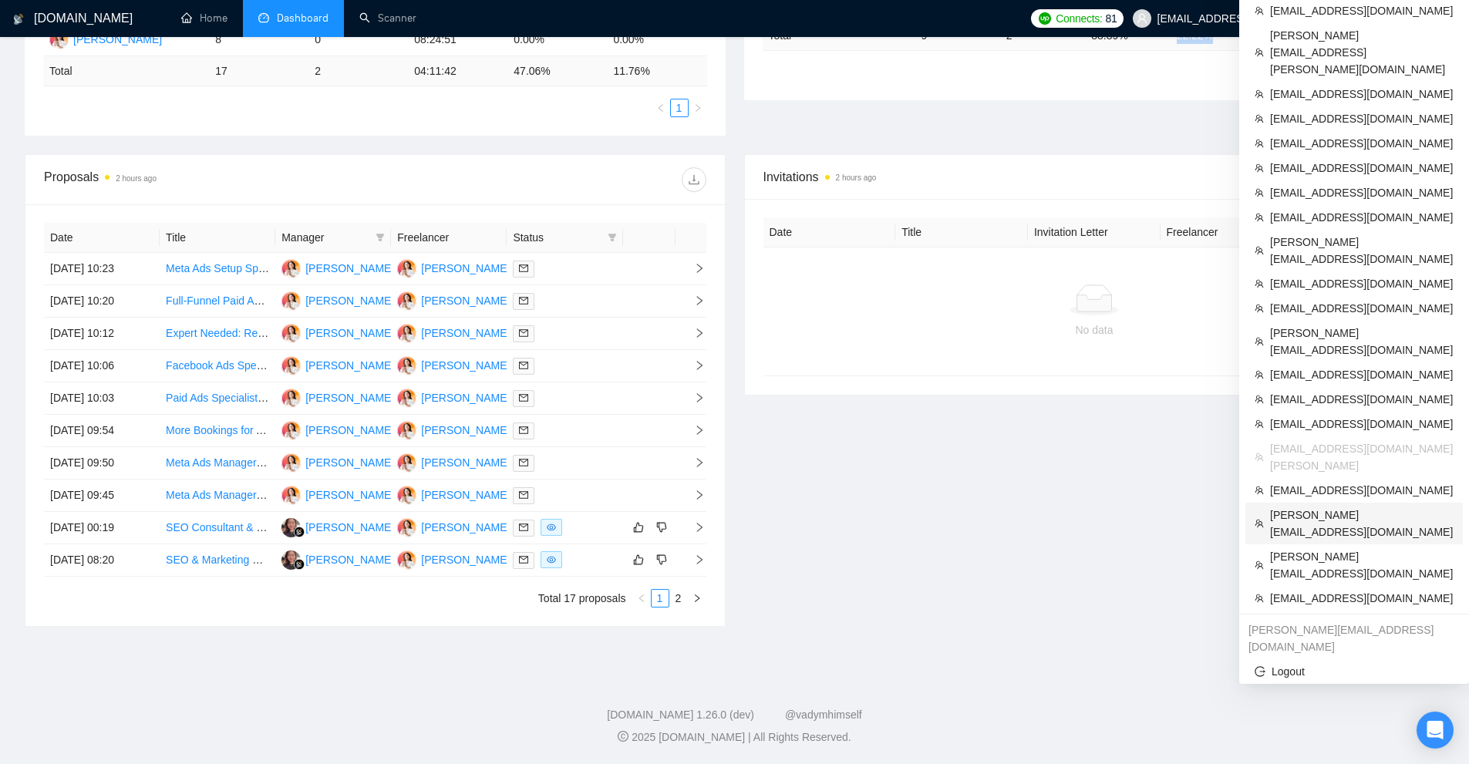
scroll to position [301, 0]
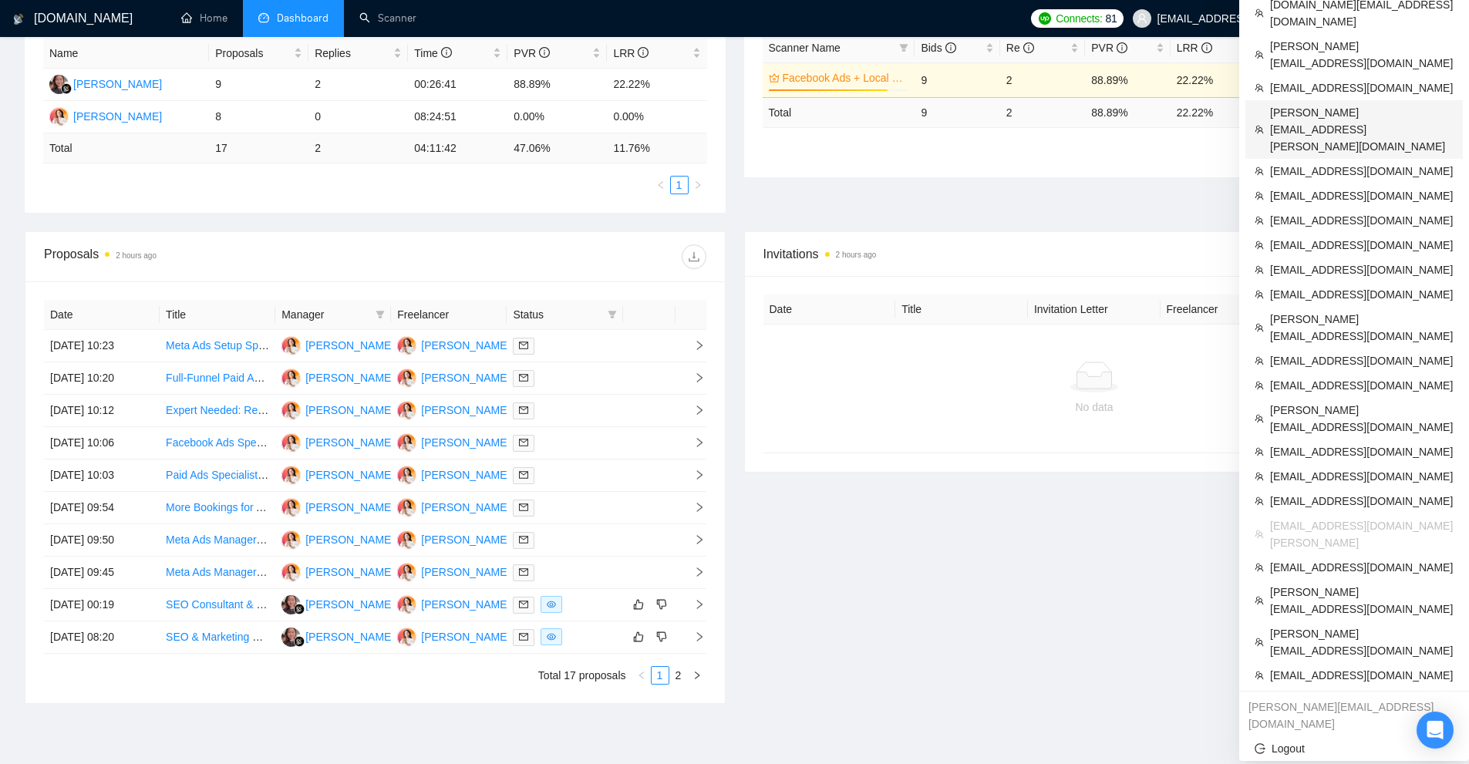
click at [1332, 104] on span "[PERSON_NAME][EMAIL_ADDRESS][PERSON_NAME][DOMAIN_NAME]" at bounding box center [1362, 129] width 184 height 51
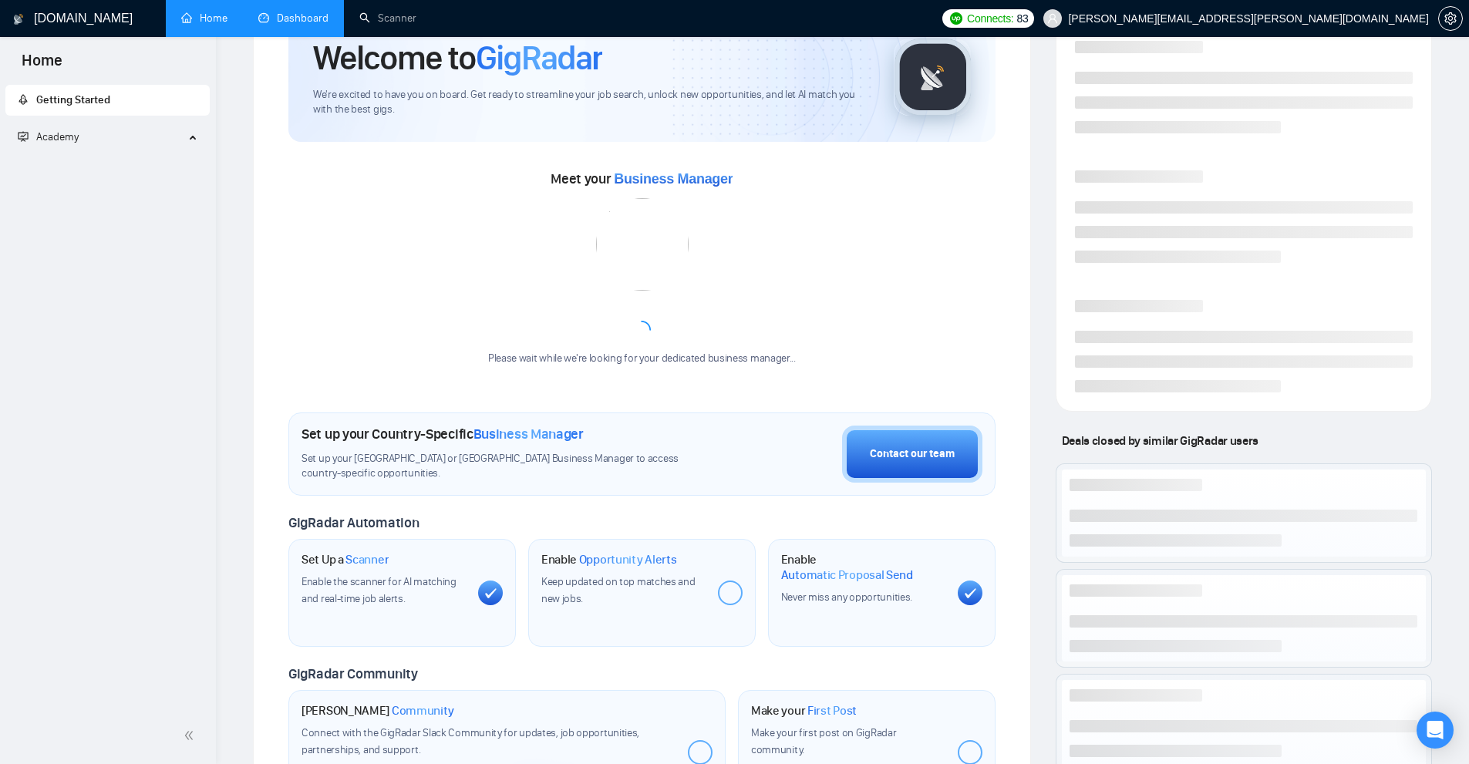
scroll to position [447, 0]
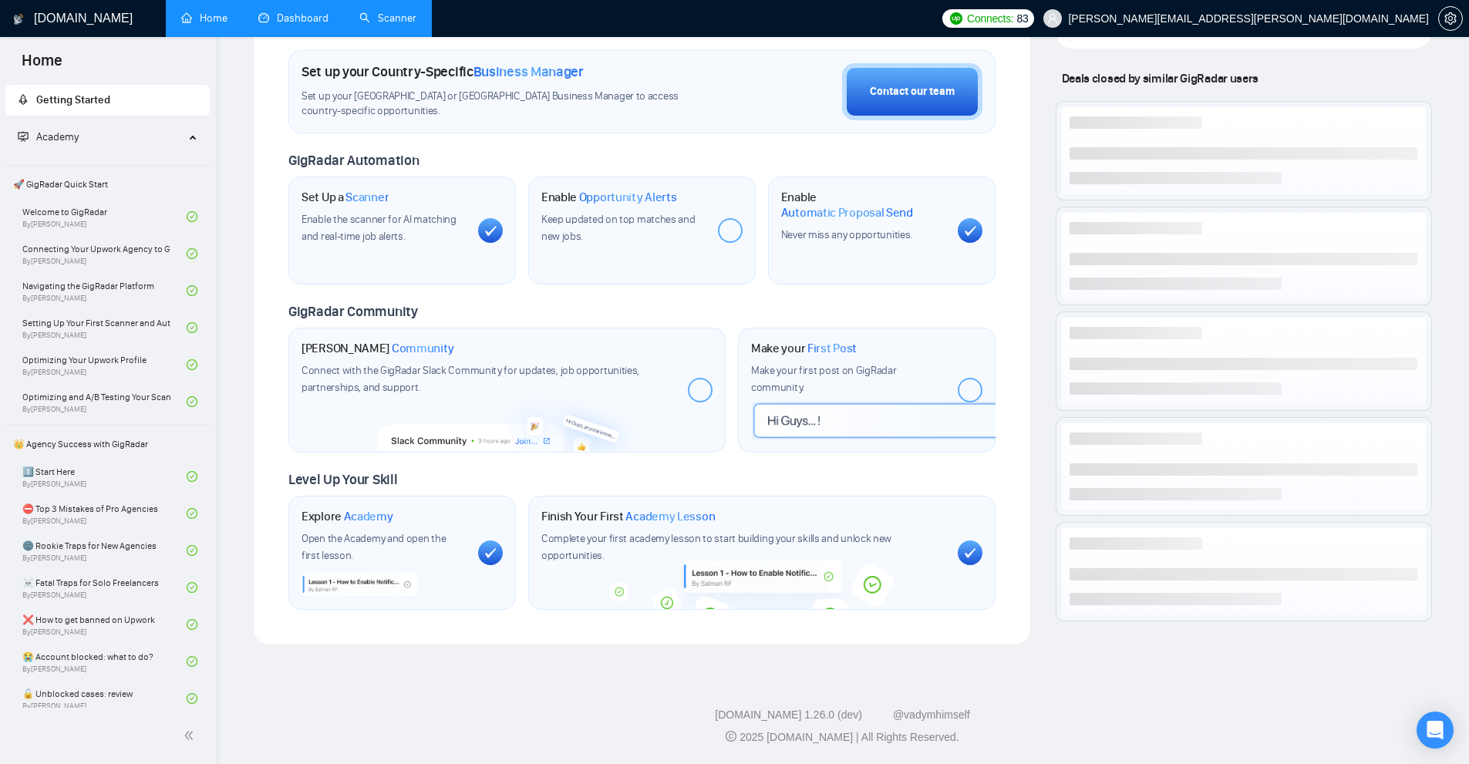
click at [405, 25] on link "Scanner" at bounding box center [387, 18] width 57 height 13
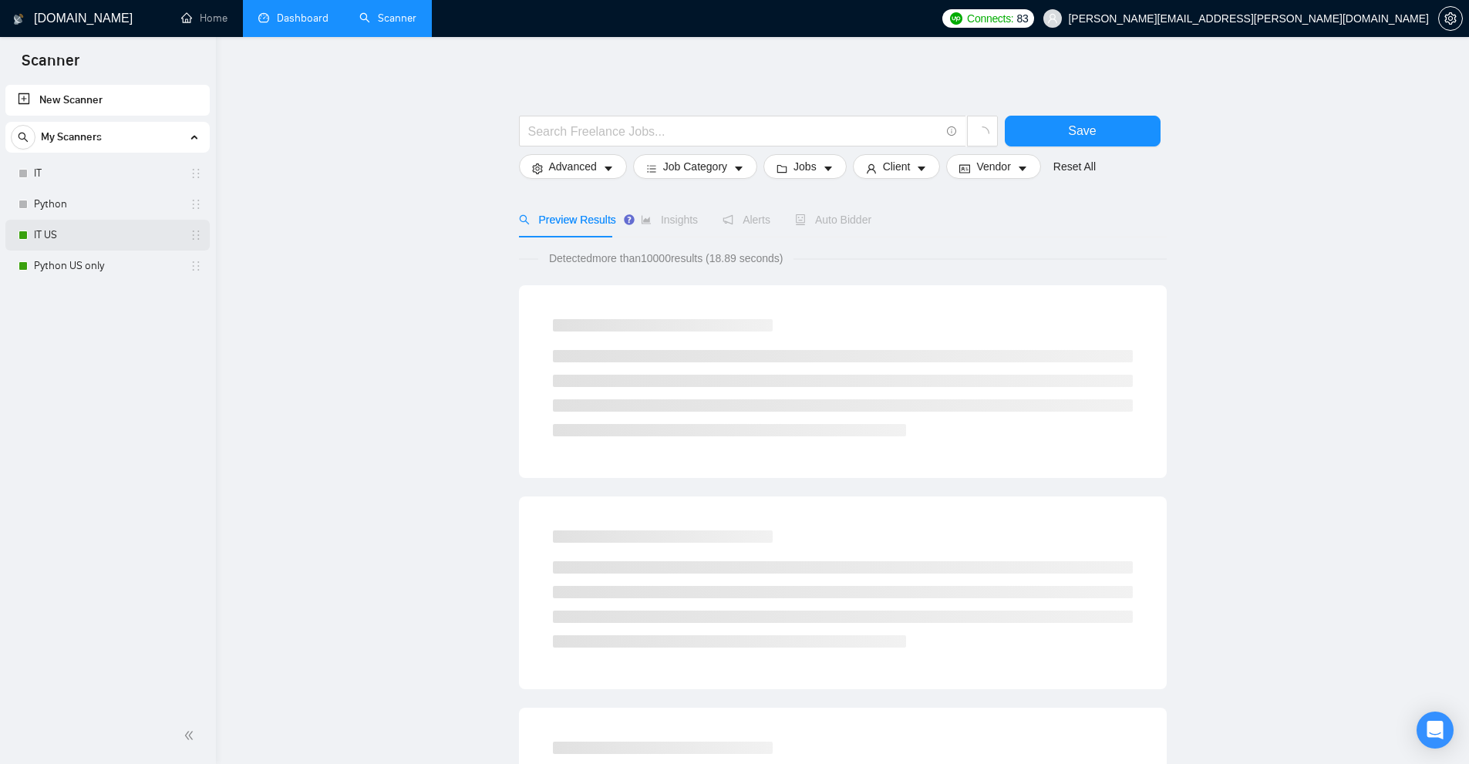
click at [94, 241] on link "IT US" at bounding box center [107, 235] width 147 height 31
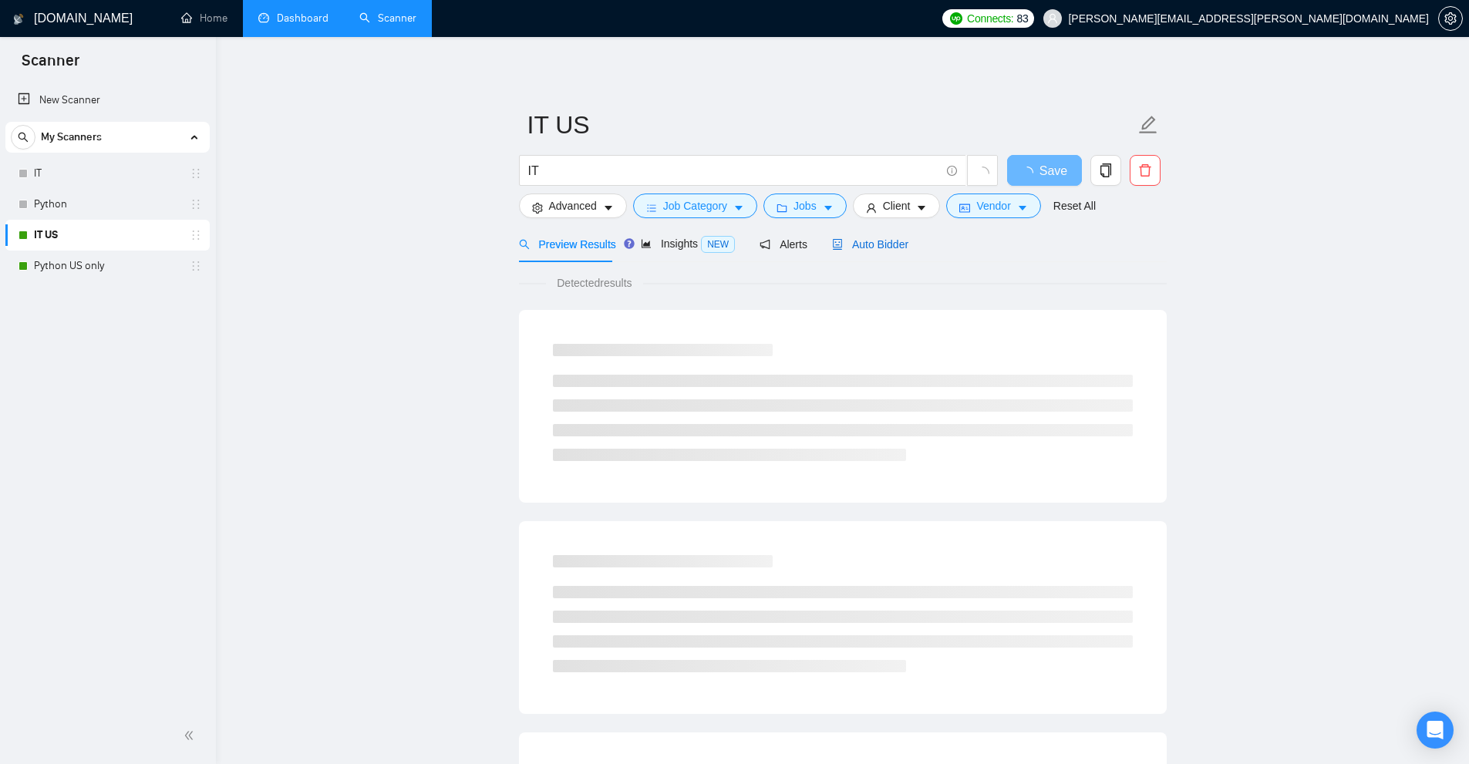
click at [887, 249] on span "Auto Bidder" at bounding box center [870, 244] width 76 height 12
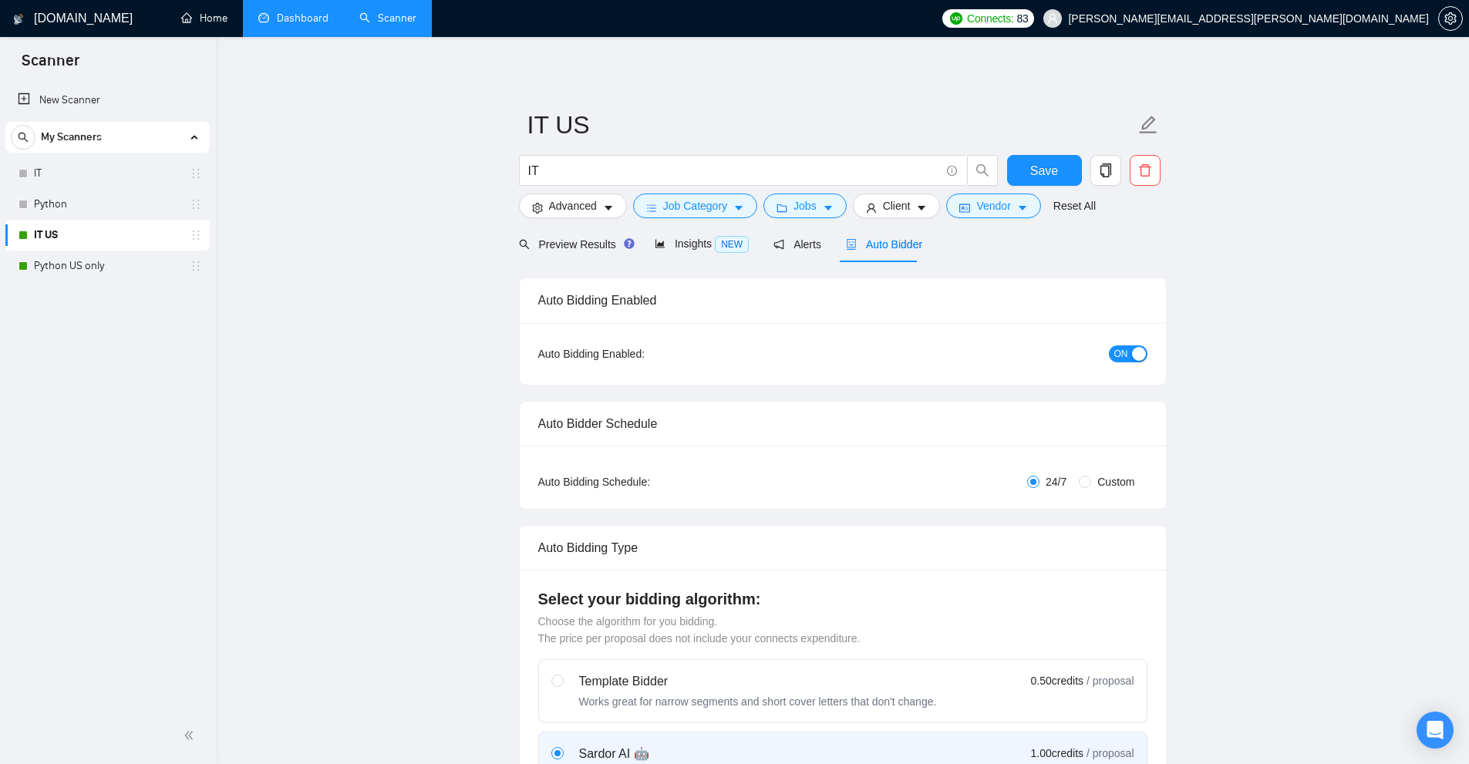
click at [298, 12] on link "Dashboard" at bounding box center [293, 18] width 70 height 13
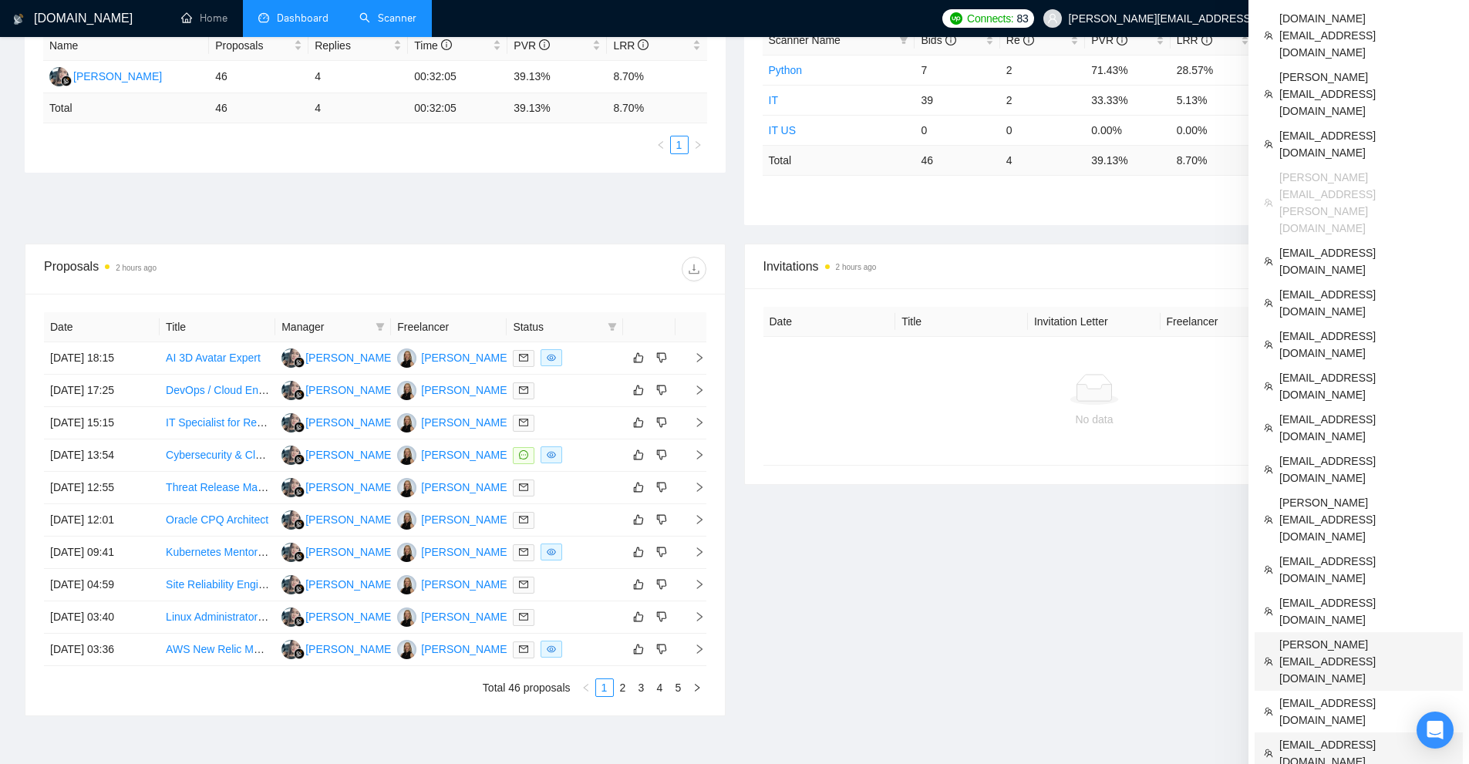
scroll to position [398, 0]
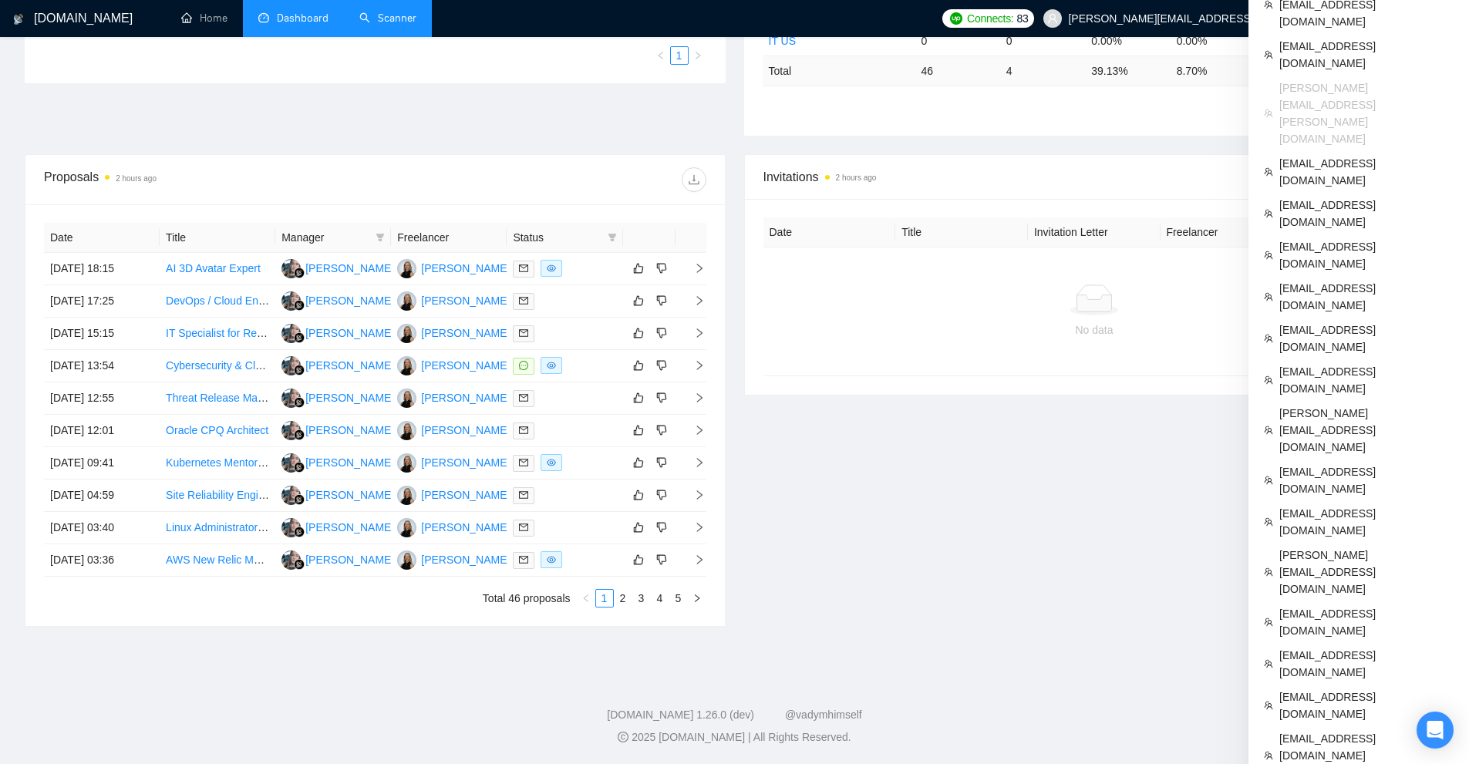
drag, startPoint x: 1305, startPoint y: 351, endPoint x: 578, endPoint y: 29, distance: 795.1
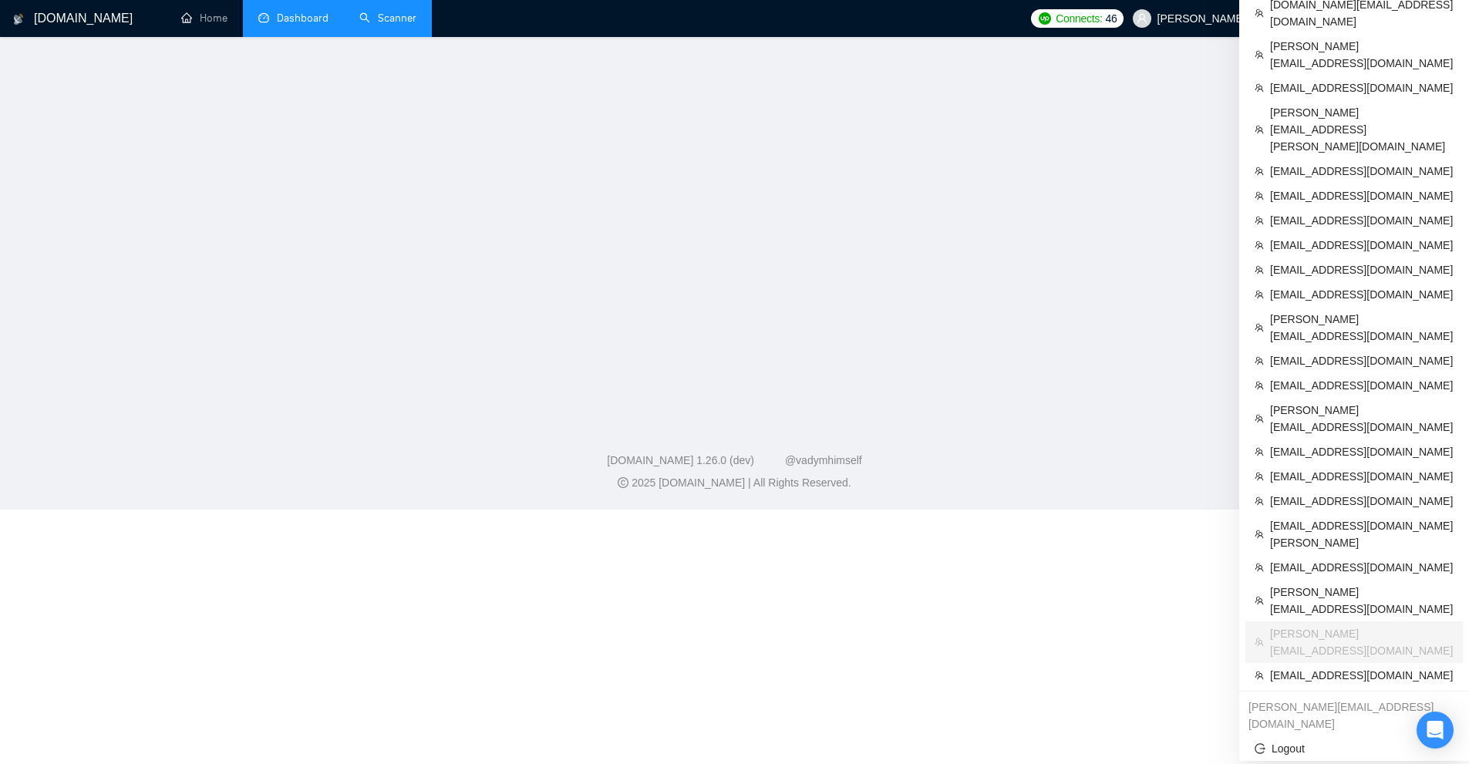
scroll to position [447, 0]
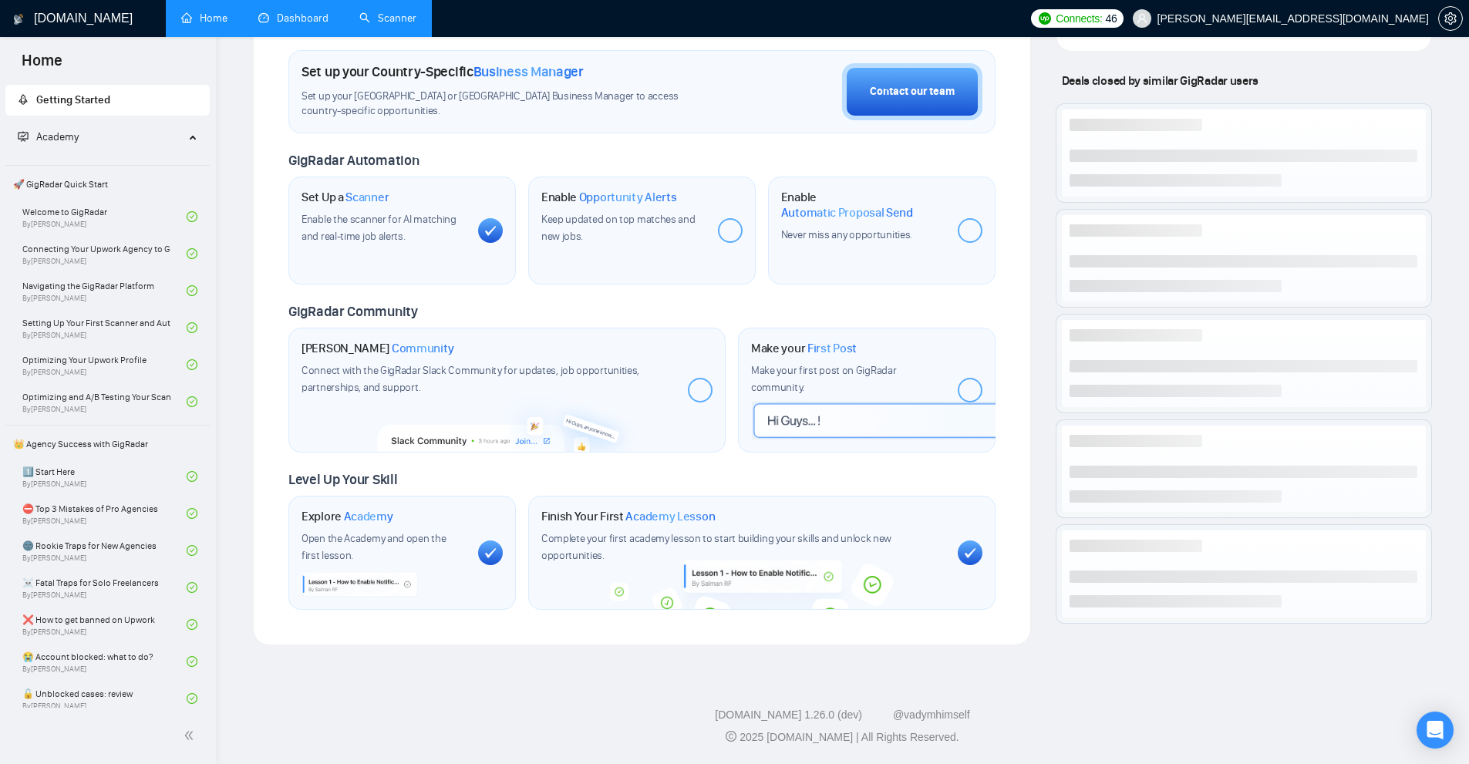
click at [312, 23] on link "Dashboard" at bounding box center [293, 18] width 70 height 13
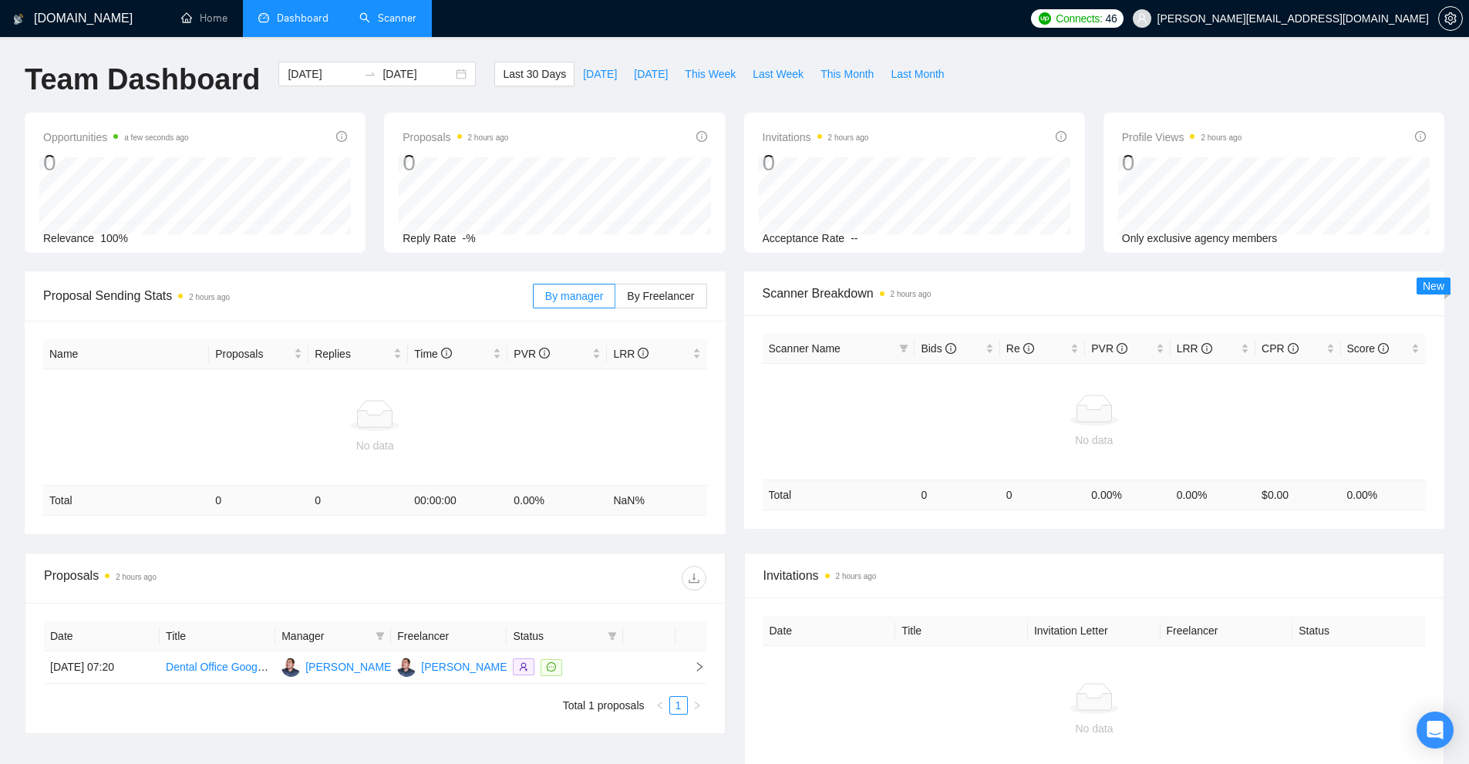
click at [374, 25] on link "Scanner" at bounding box center [387, 18] width 57 height 13
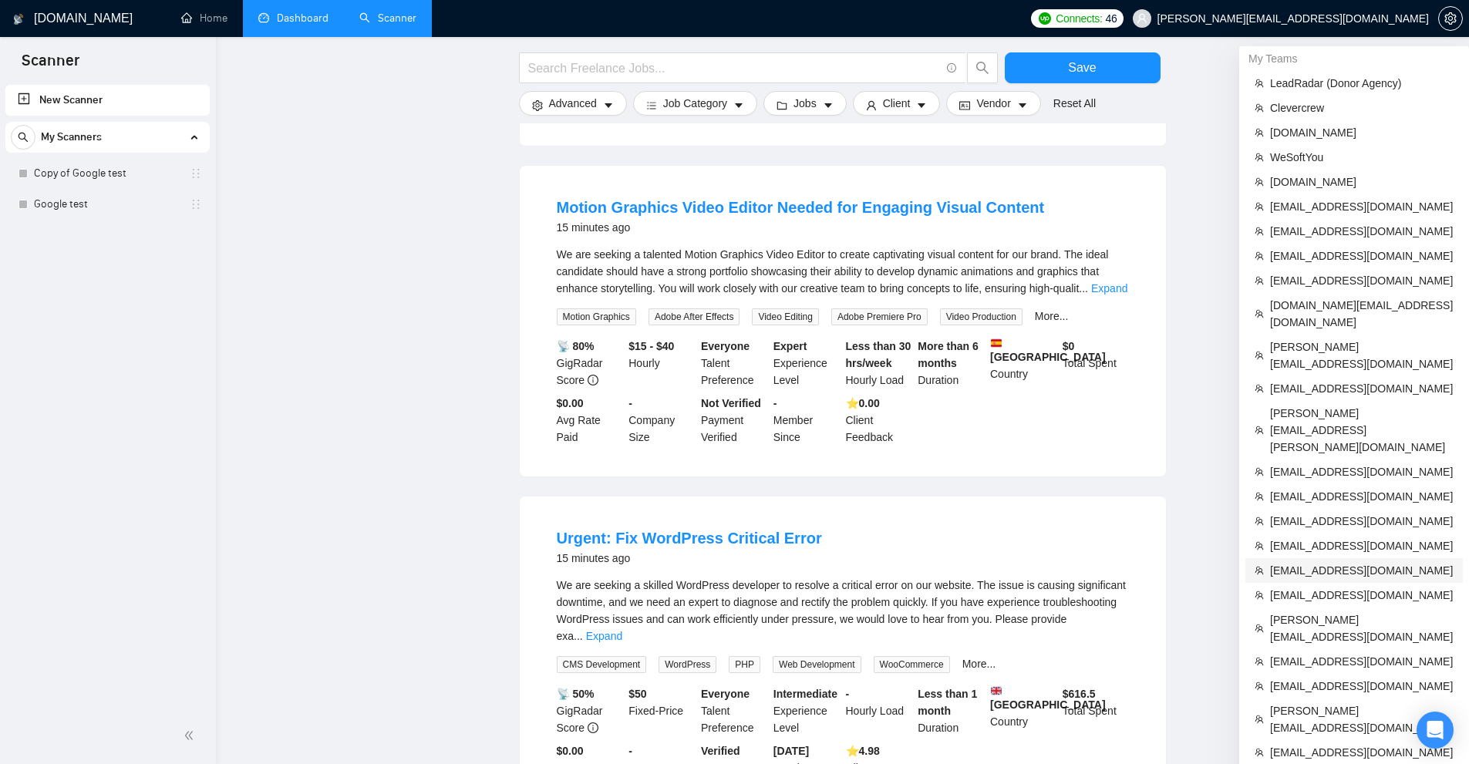
scroll to position [781, 0]
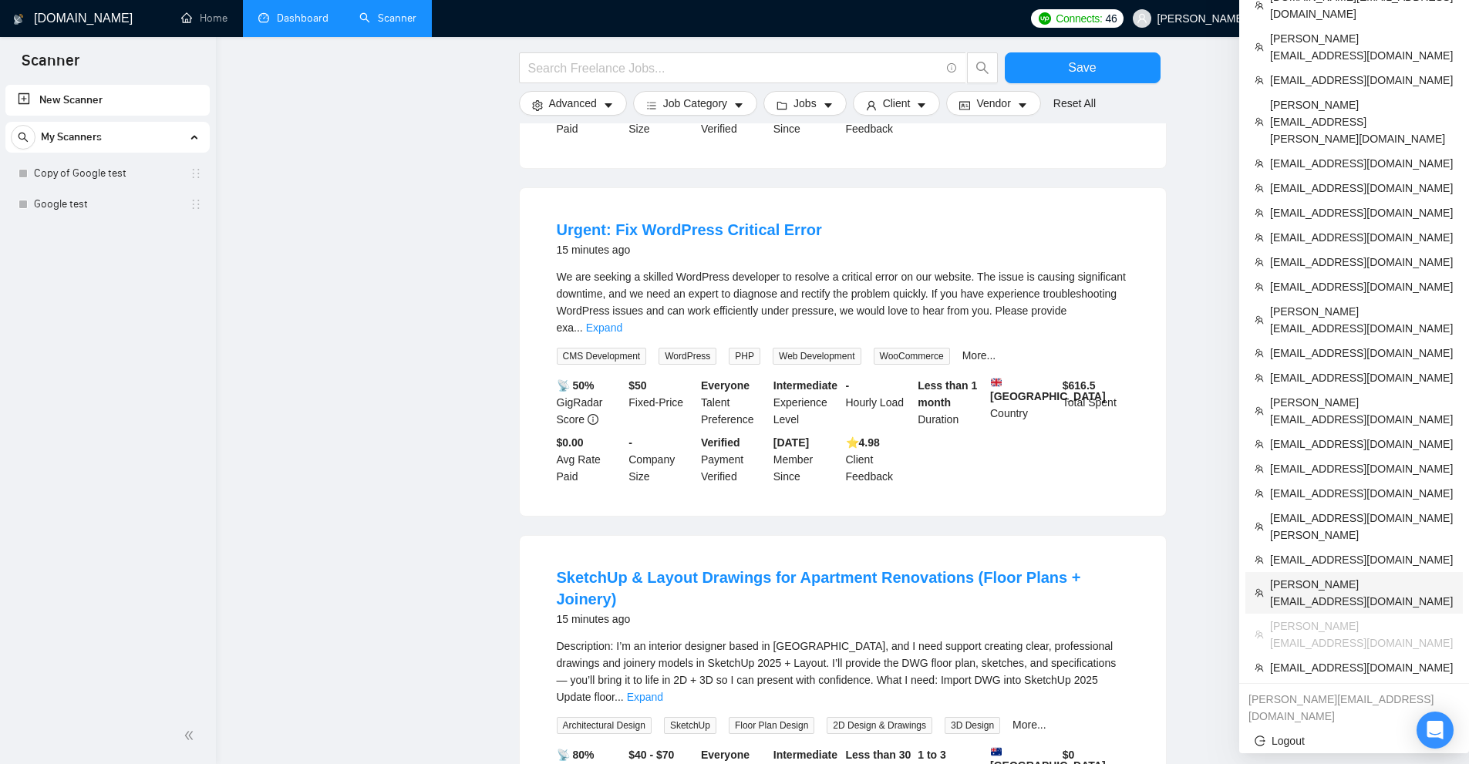
click at [1318, 576] on span "[PERSON_NAME][EMAIL_ADDRESS][DOMAIN_NAME]" at bounding box center [1362, 593] width 184 height 34
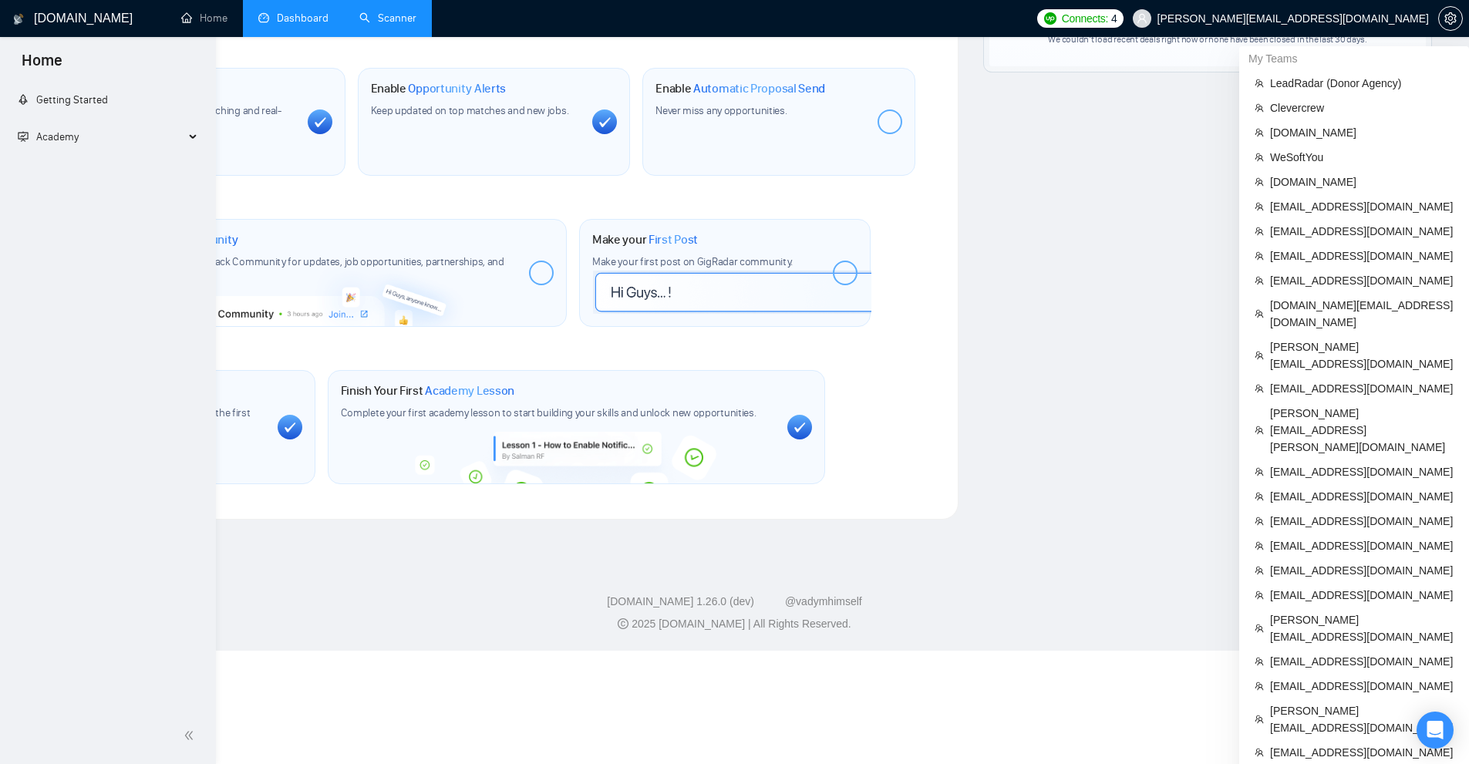
scroll to position [447, 0]
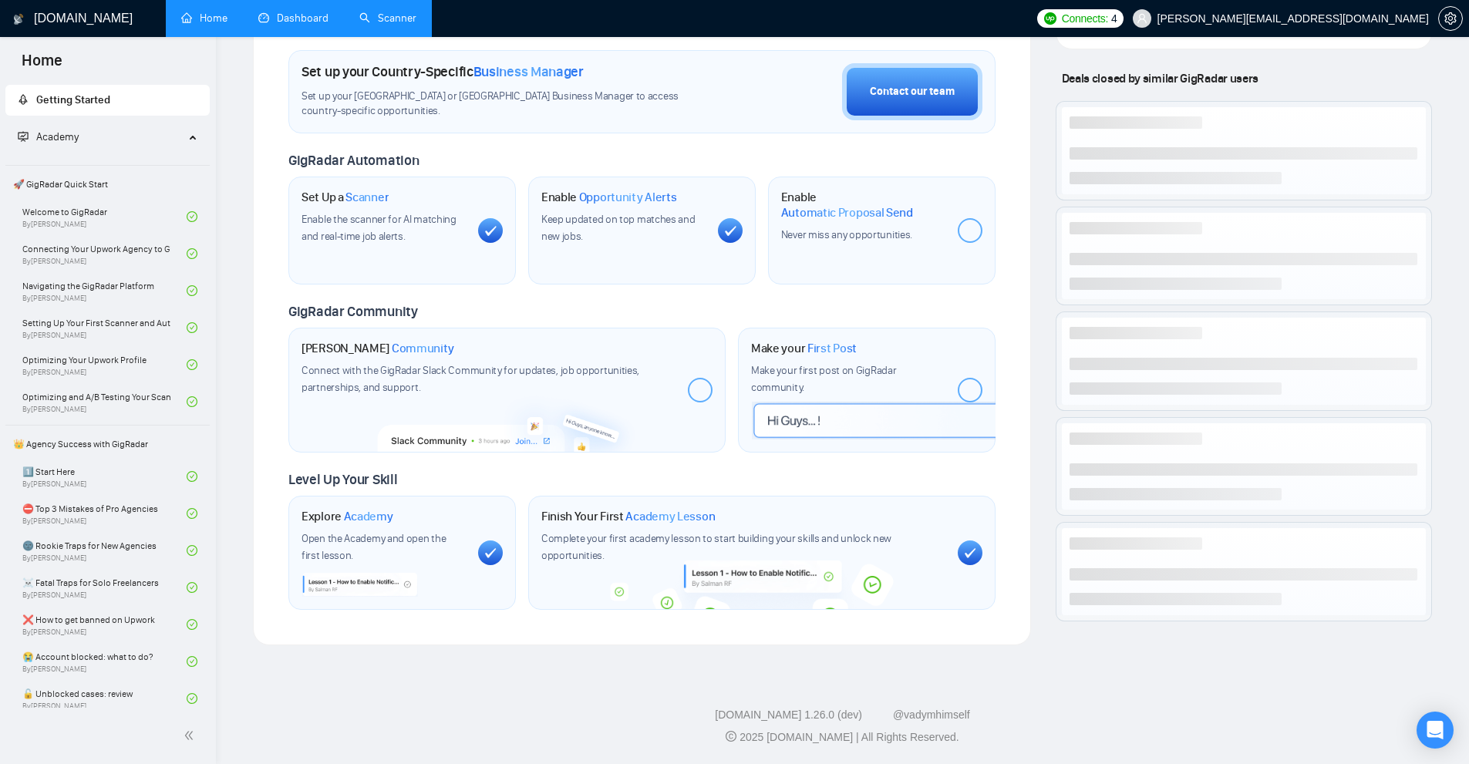
click at [403, 12] on link "Scanner" at bounding box center [387, 18] width 57 height 13
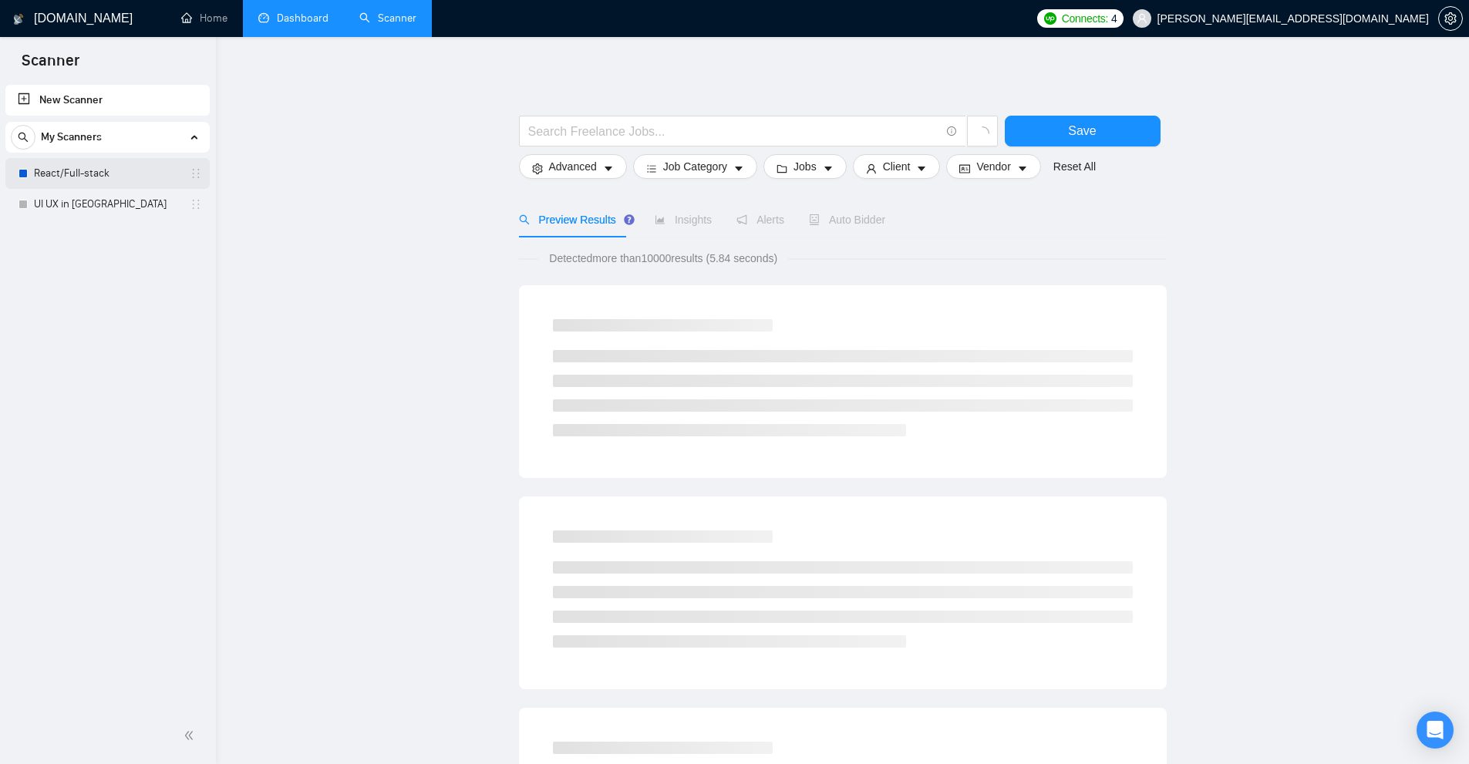
click at [136, 177] on link "React/Full-stack" at bounding box center [107, 173] width 147 height 31
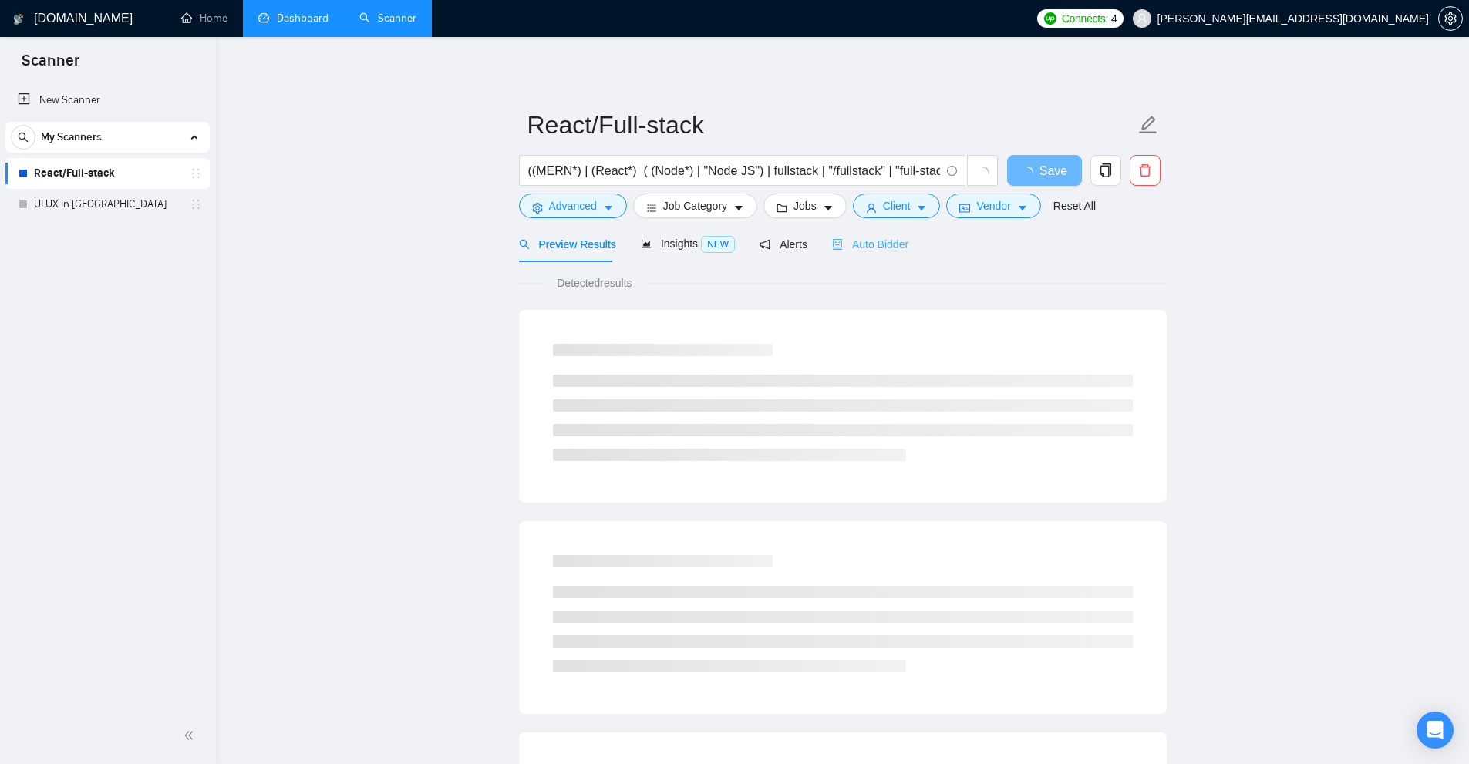
click at [857, 260] on div "Auto Bidder" at bounding box center [870, 244] width 76 height 36
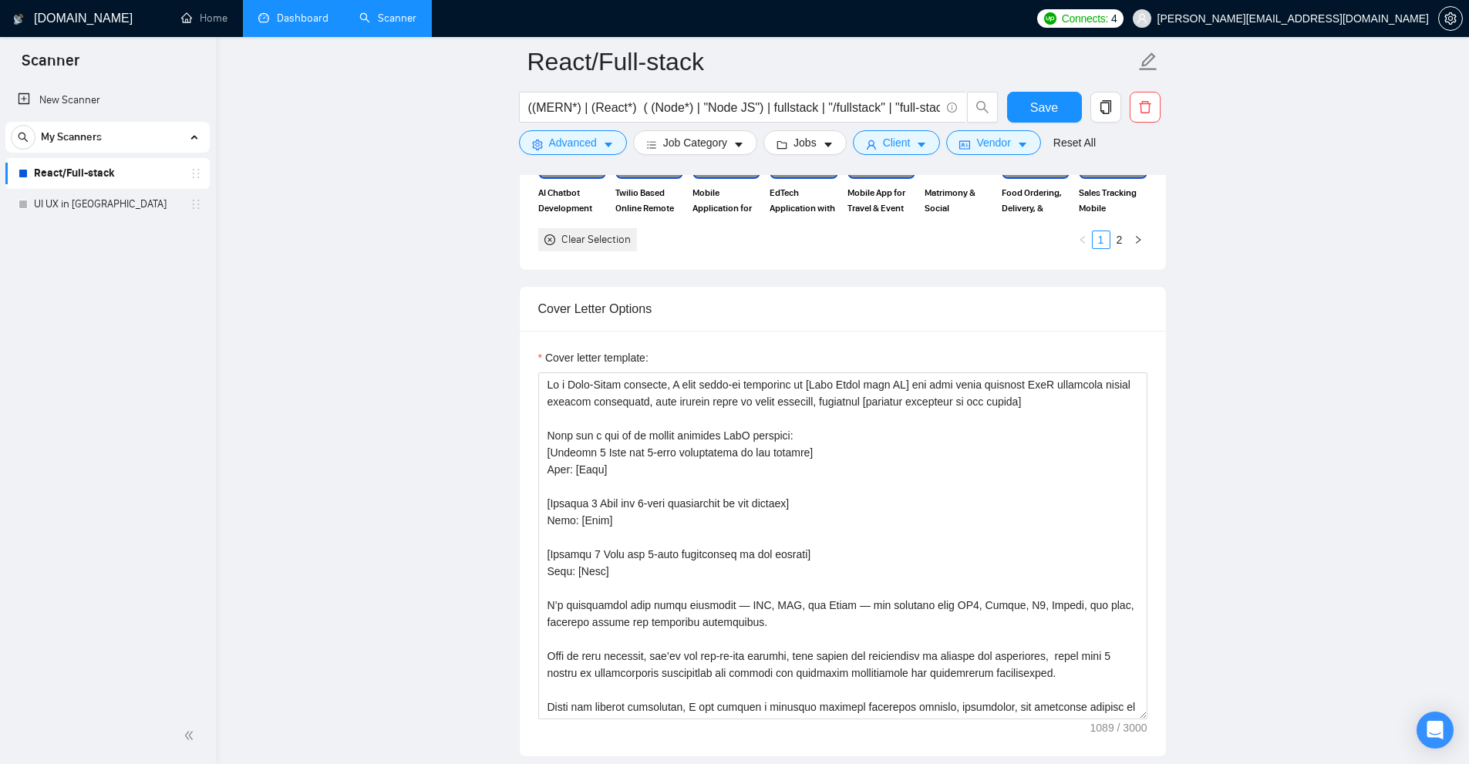
scroll to position [1696, 0]
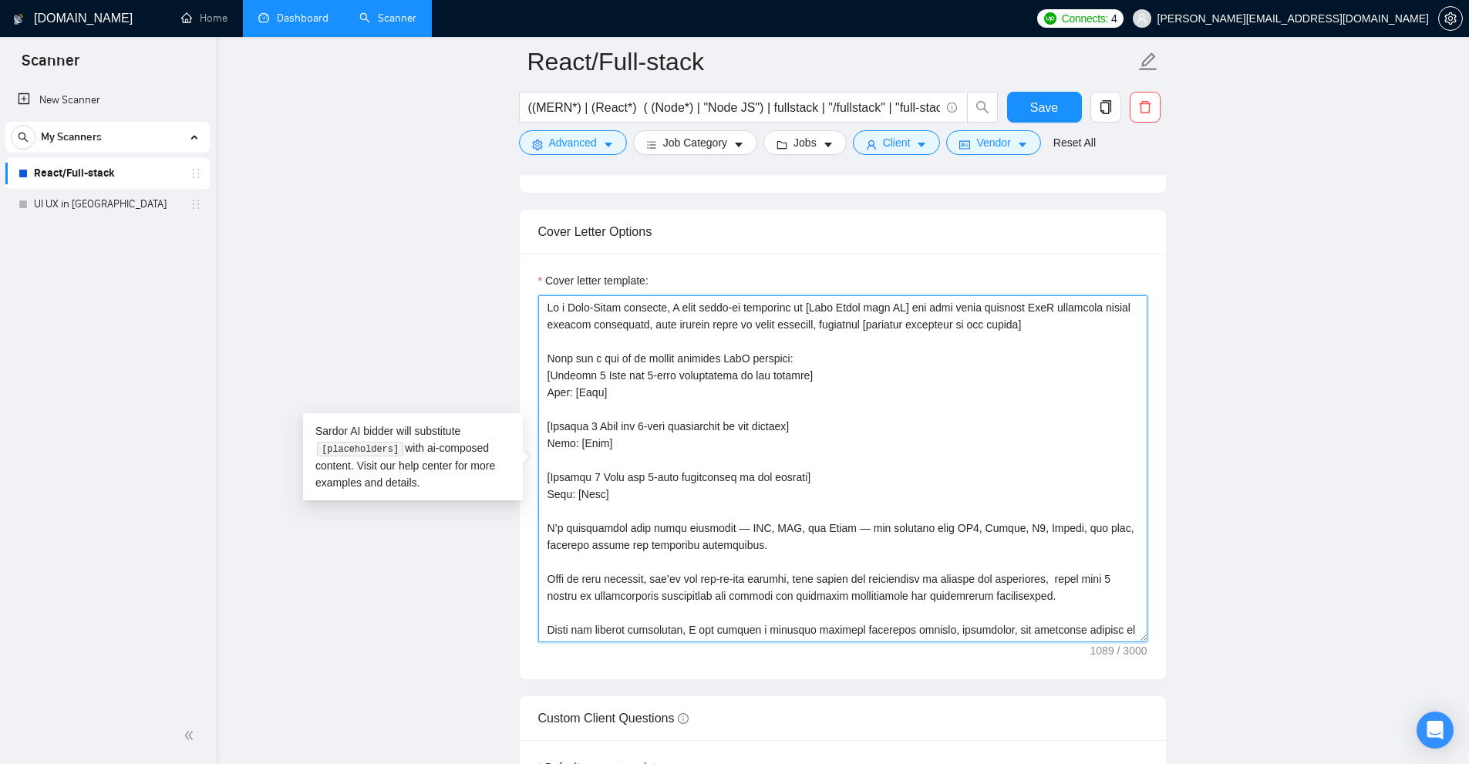
drag, startPoint x: 544, startPoint y: 376, endPoint x: 649, endPoint y: 396, distance: 106.8
click at [649, 396] on textarea "Cover letter template:" at bounding box center [842, 468] width 609 height 347
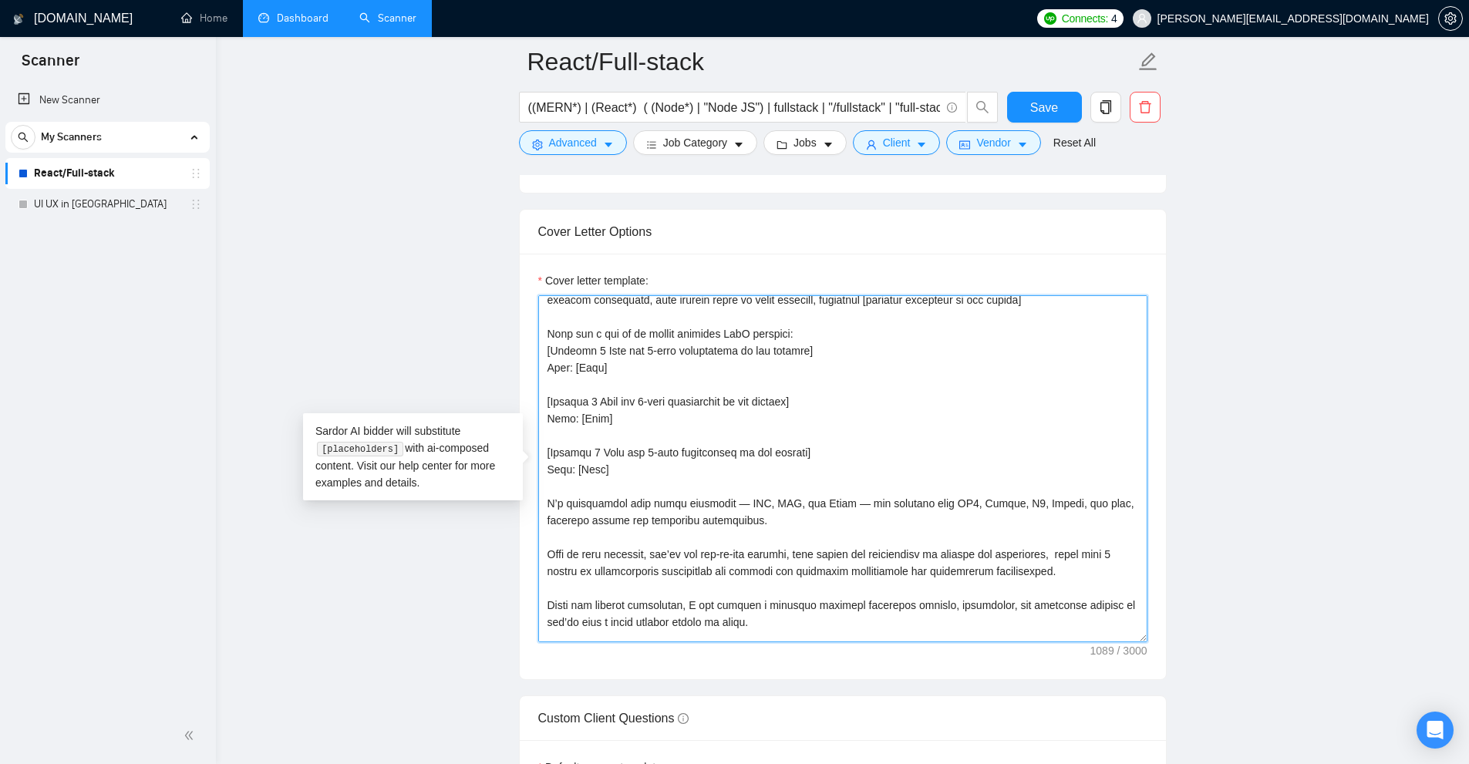
scroll to position [102, 0]
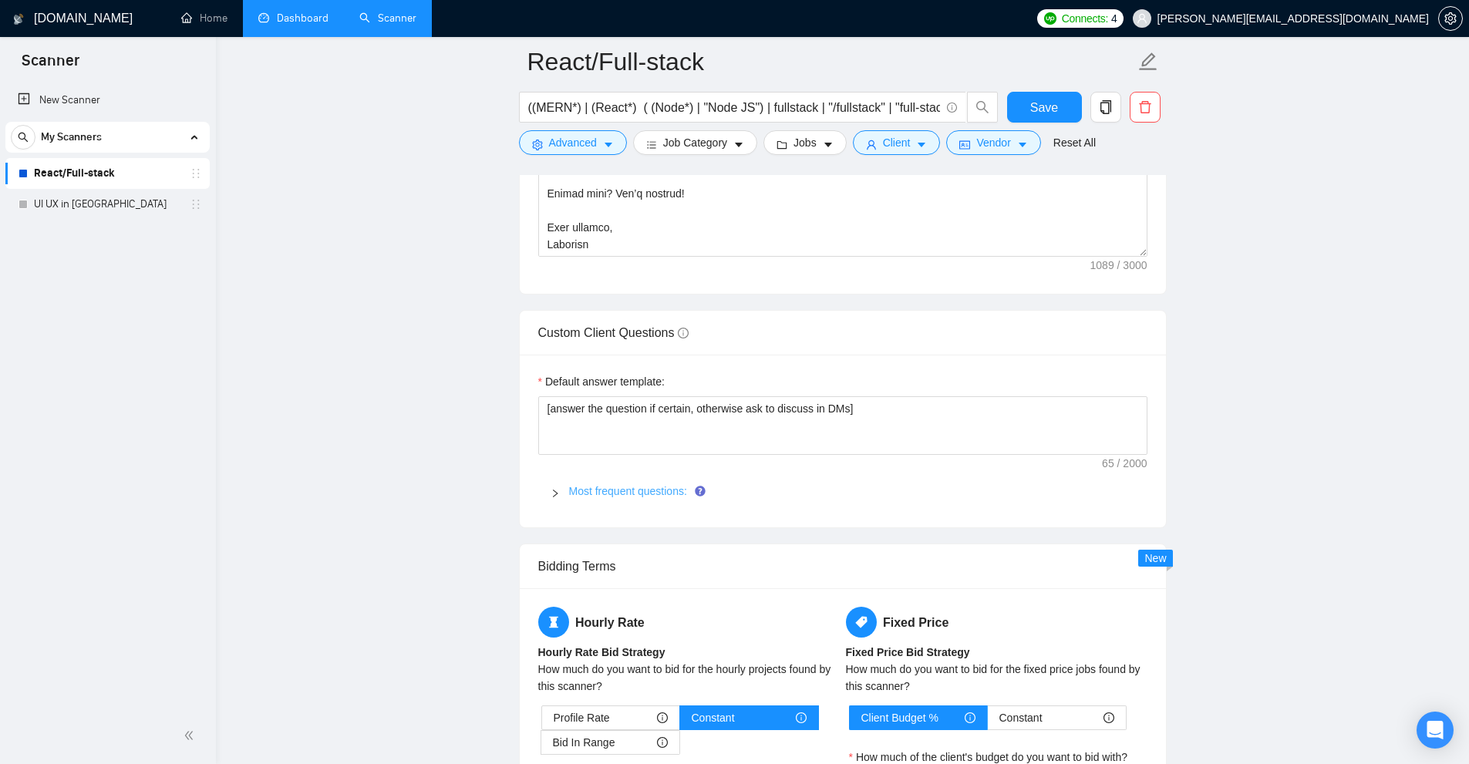
click at [628, 492] on link "Most frequent questions:" at bounding box center [628, 491] width 118 height 12
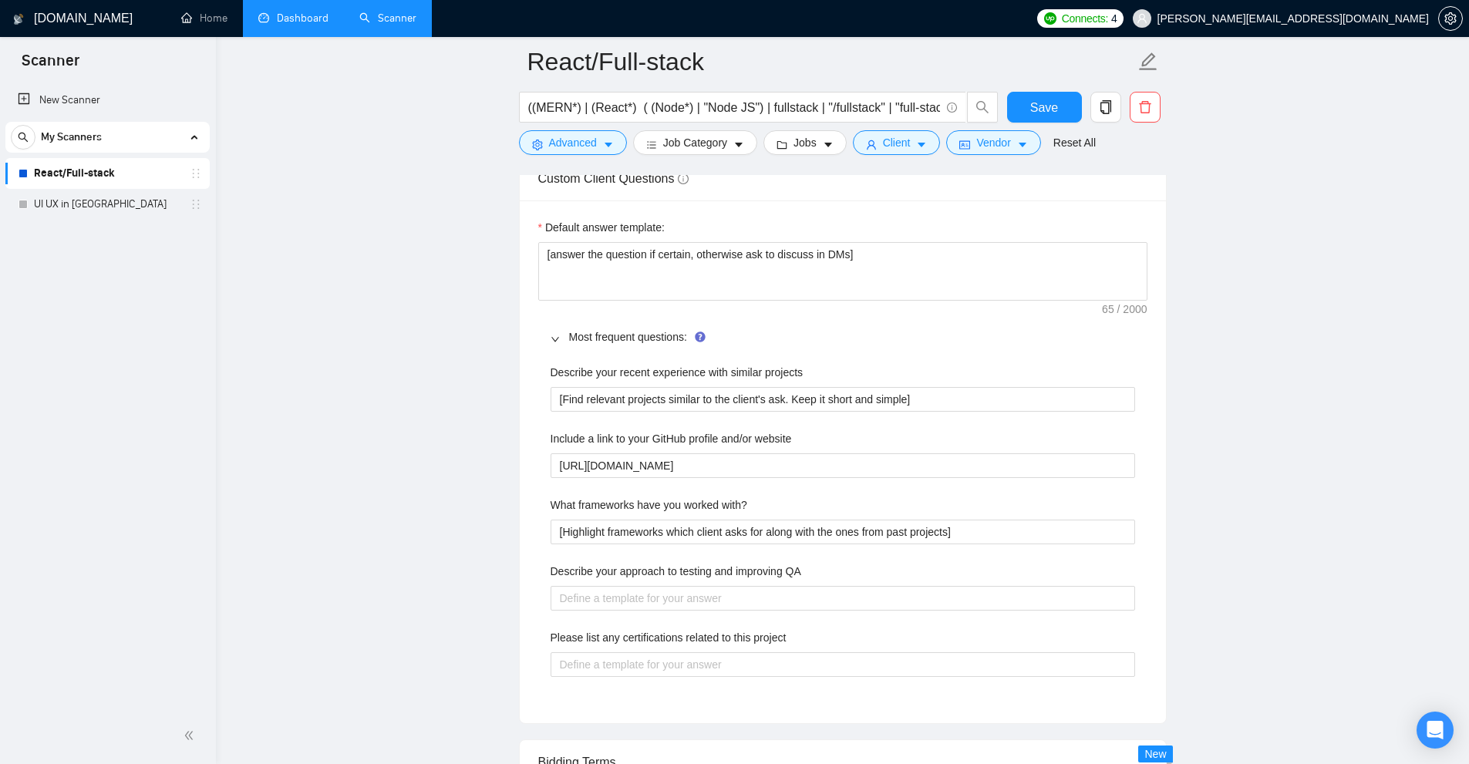
scroll to position [2313, 0]
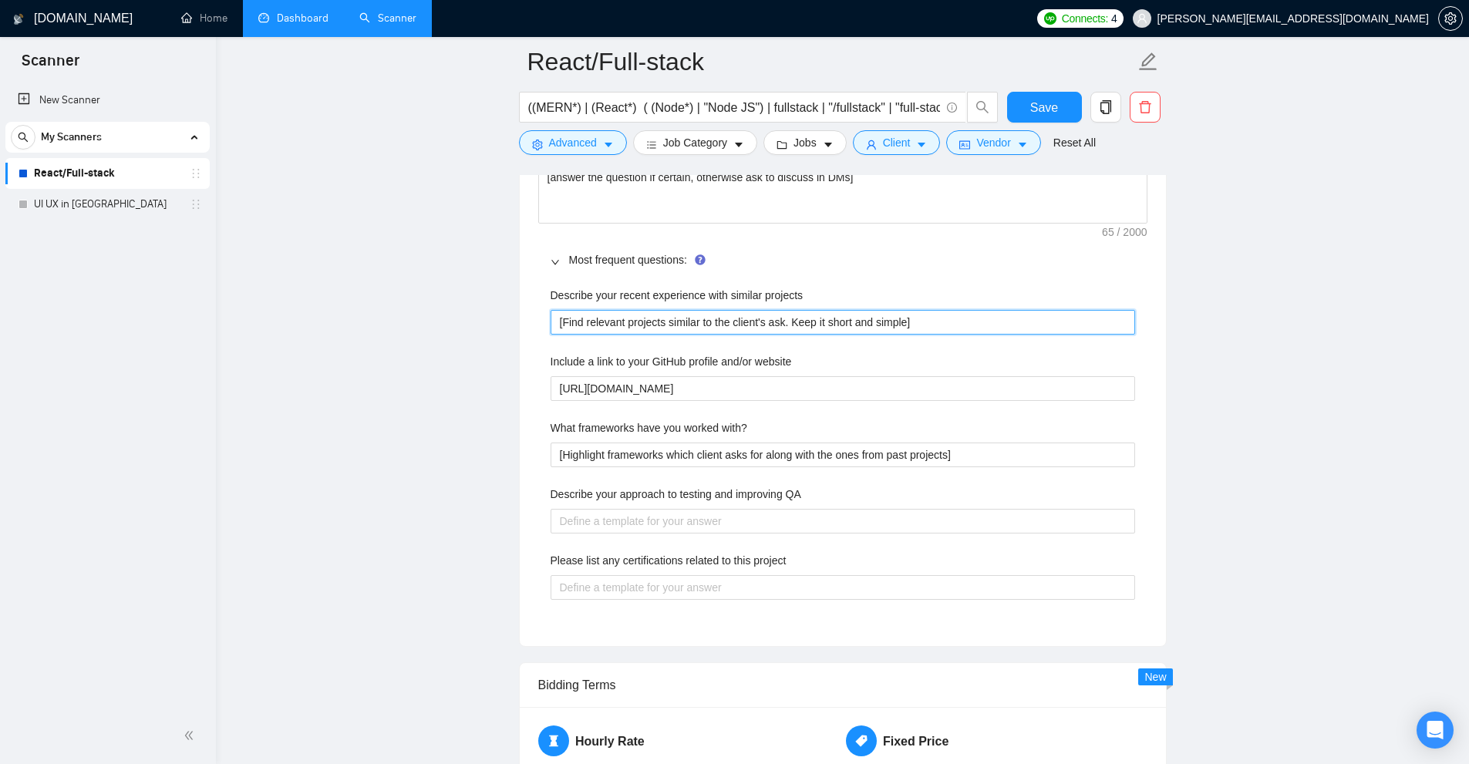
drag, startPoint x: 935, startPoint y: 318, endPoint x: 508, endPoint y: 316, distance: 427.2
click at [510, 316] on main "React/Full-stack ((MERN*) | (React*) ( (Node*) | "Node JS") | fullstack | "/ful…" at bounding box center [843, 187] width 1204 height 4879
click at [940, 322] on projects "[Find relevant projects similar to the client's ask. Keep it short and simple]" at bounding box center [843, 322] width 585 height 25
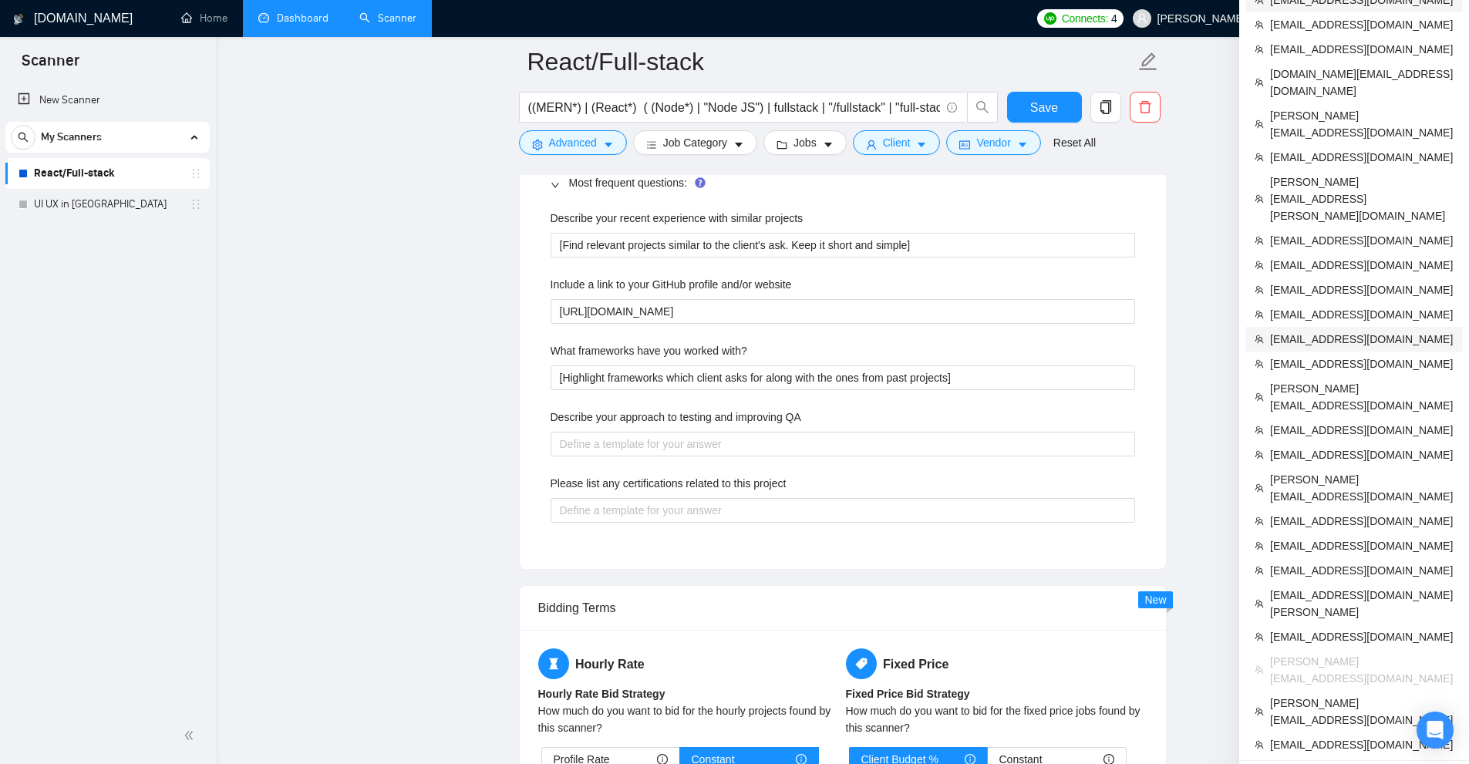
scroll to position [2082, 0]
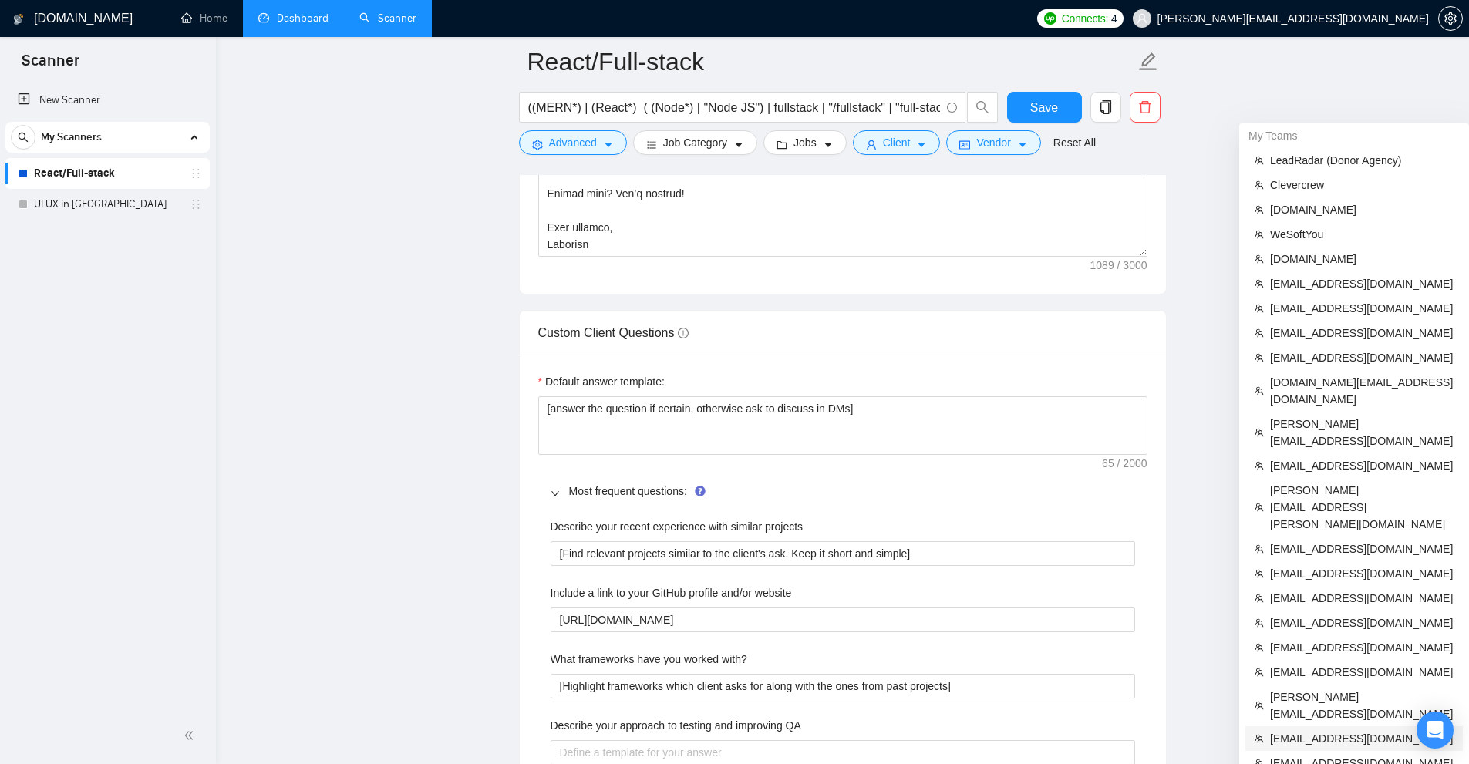
click at [1356, 730] on span "[EMAIL_ADDRESS][DOMAIN_NAME]" at bounding box center [1362, 738] width 184 height 17
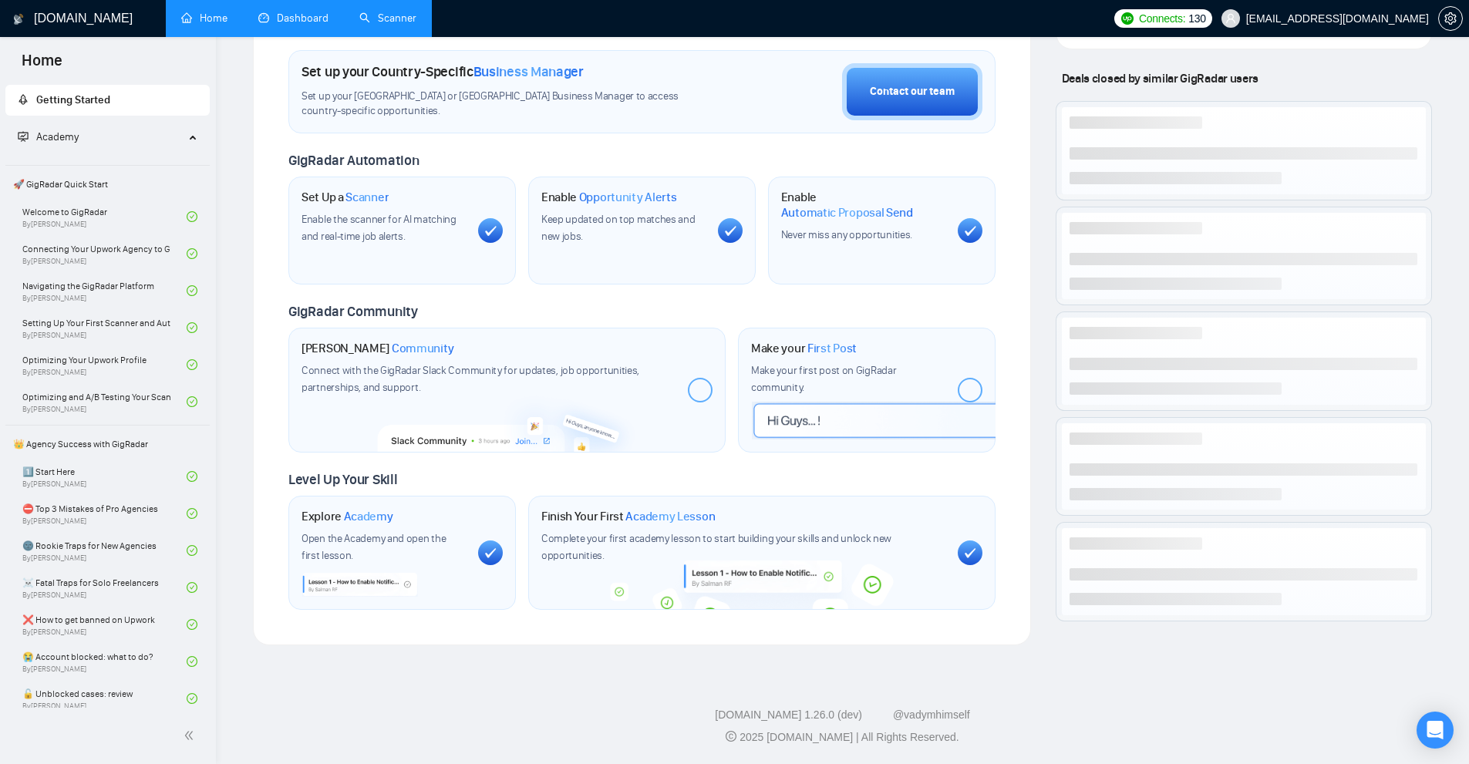
click at [315, 20] on link "Dashboard" at bounding box center [293, 18] width 70 height 13
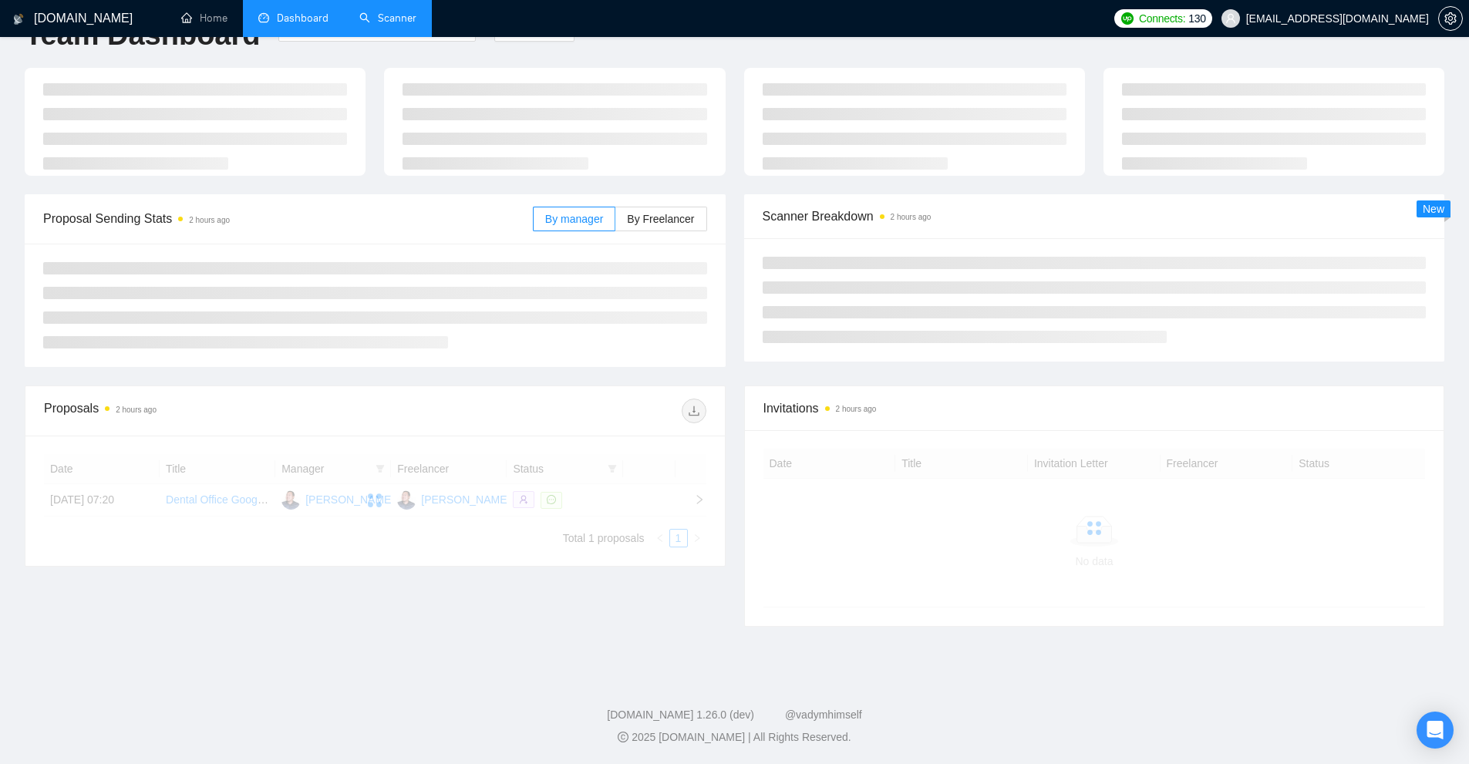
click at [389, 20] on link "Scanner" at bounding box center [387, 18] width 57 height 13
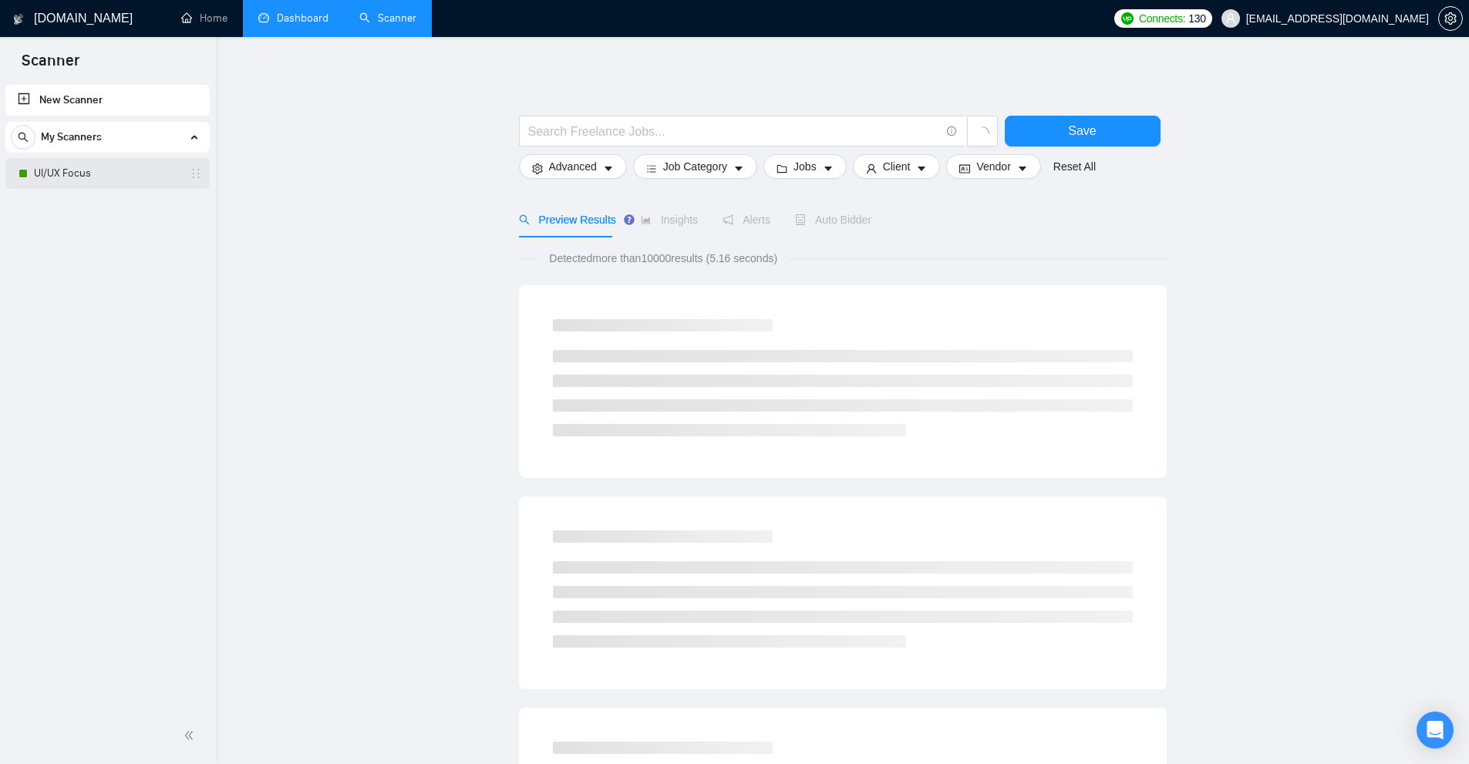
click at [84, 174] on link "UI/UX Focus" at bounding box center [107, 173] width 147 height 31
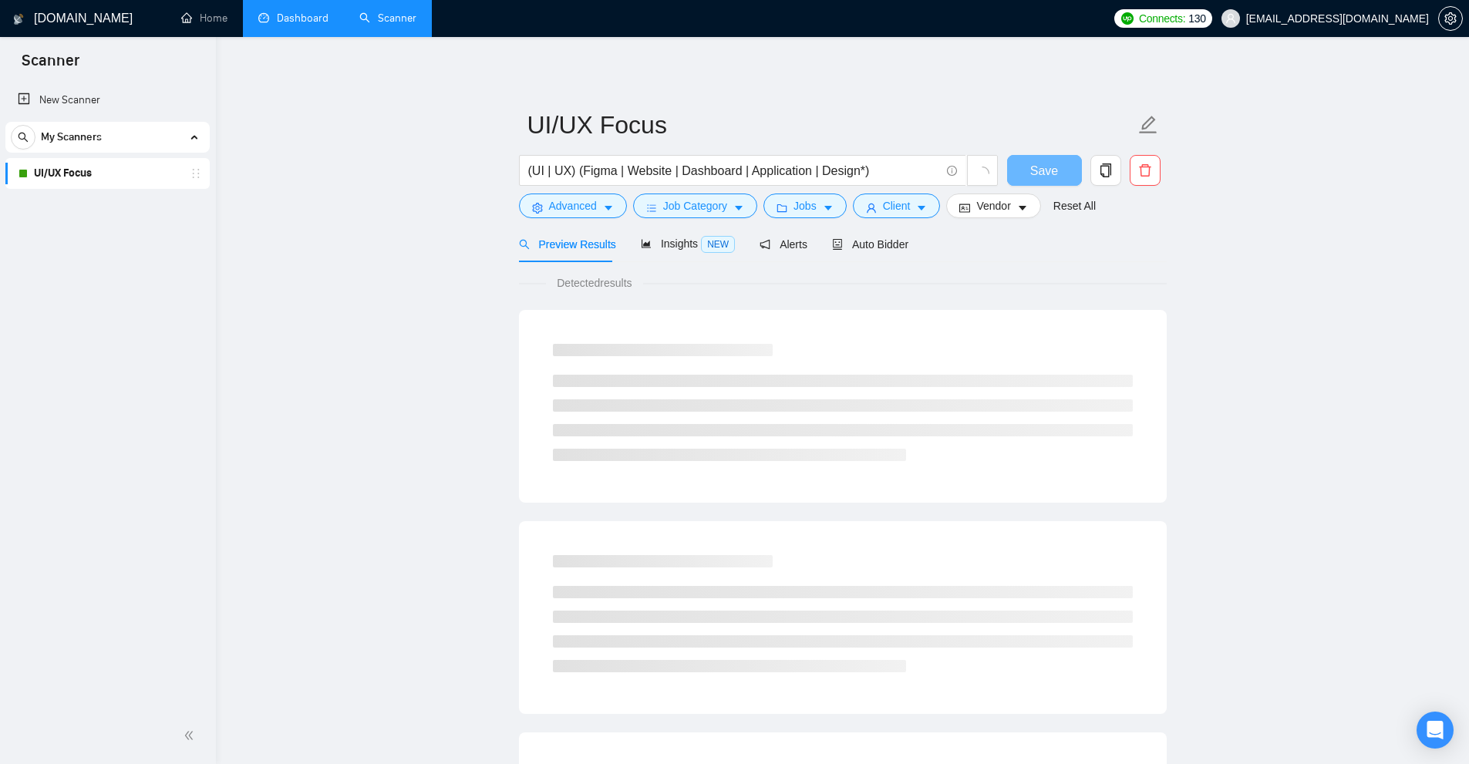
click at [302, 15] on link "Dashboard" at bounding box center [293, 18] width 70 height 13
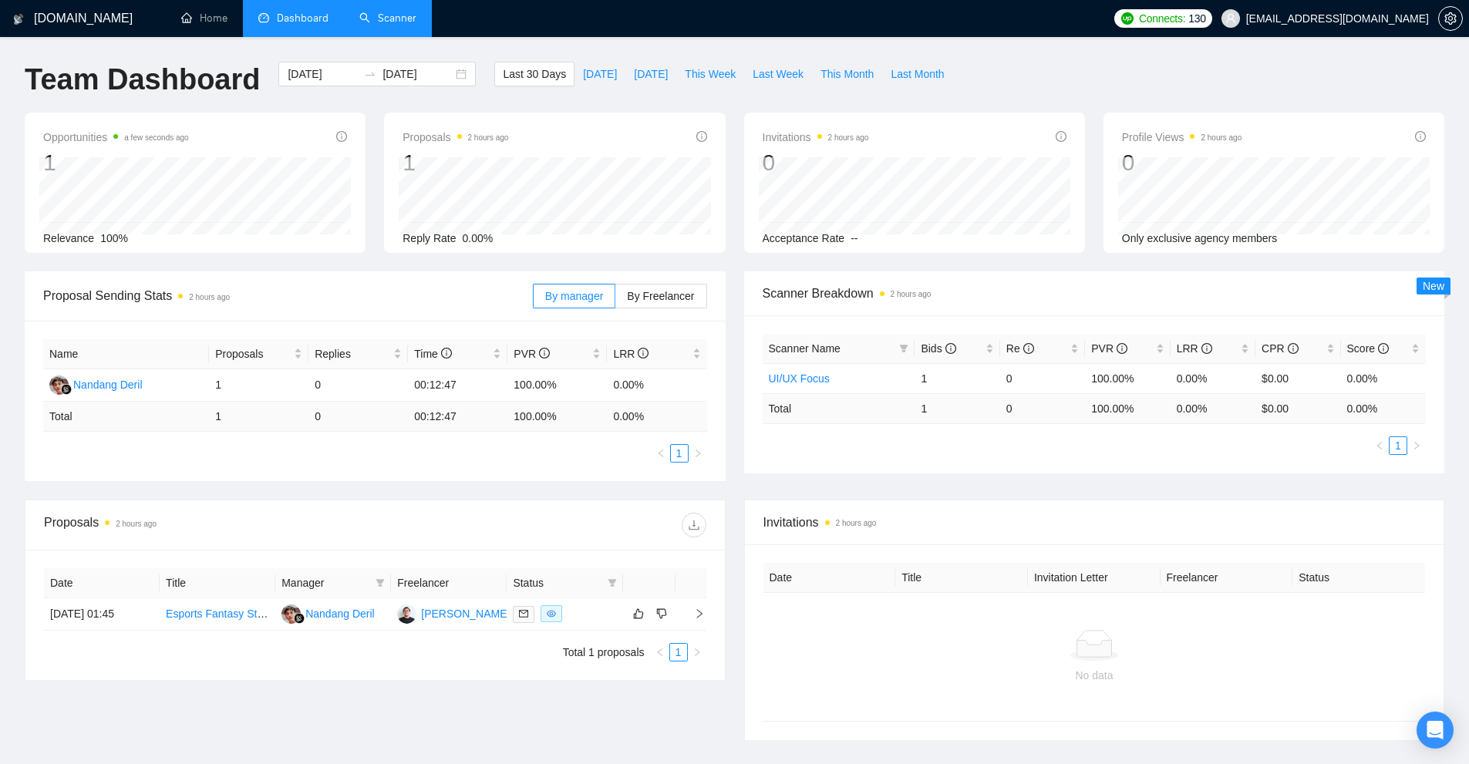
click at [375, 15] on link "Scanner" at bounding box center [387, 18] width 57 height 13
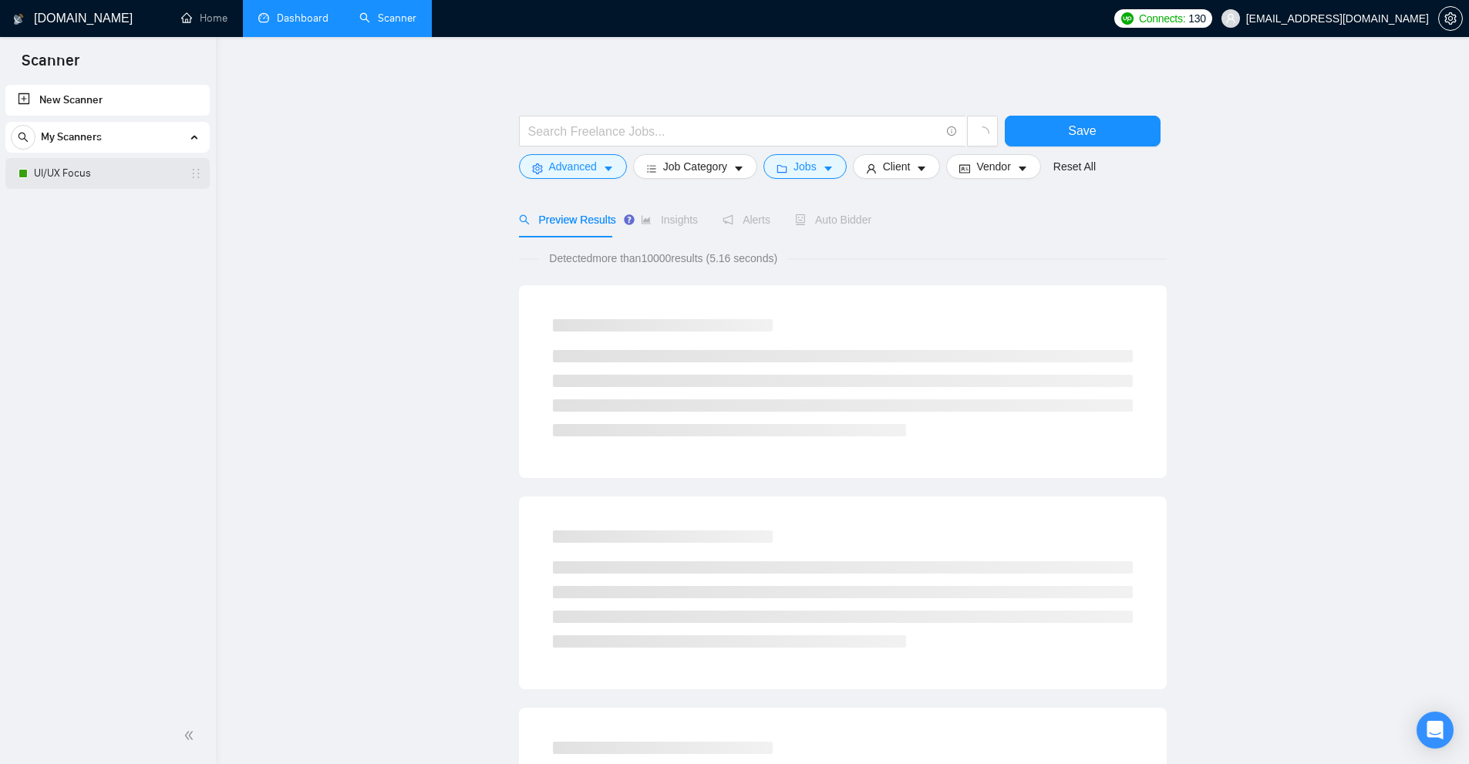
click at [72, 173] on link "UI/UX Focus" at bounding box center [107, 173] width 147 height 31
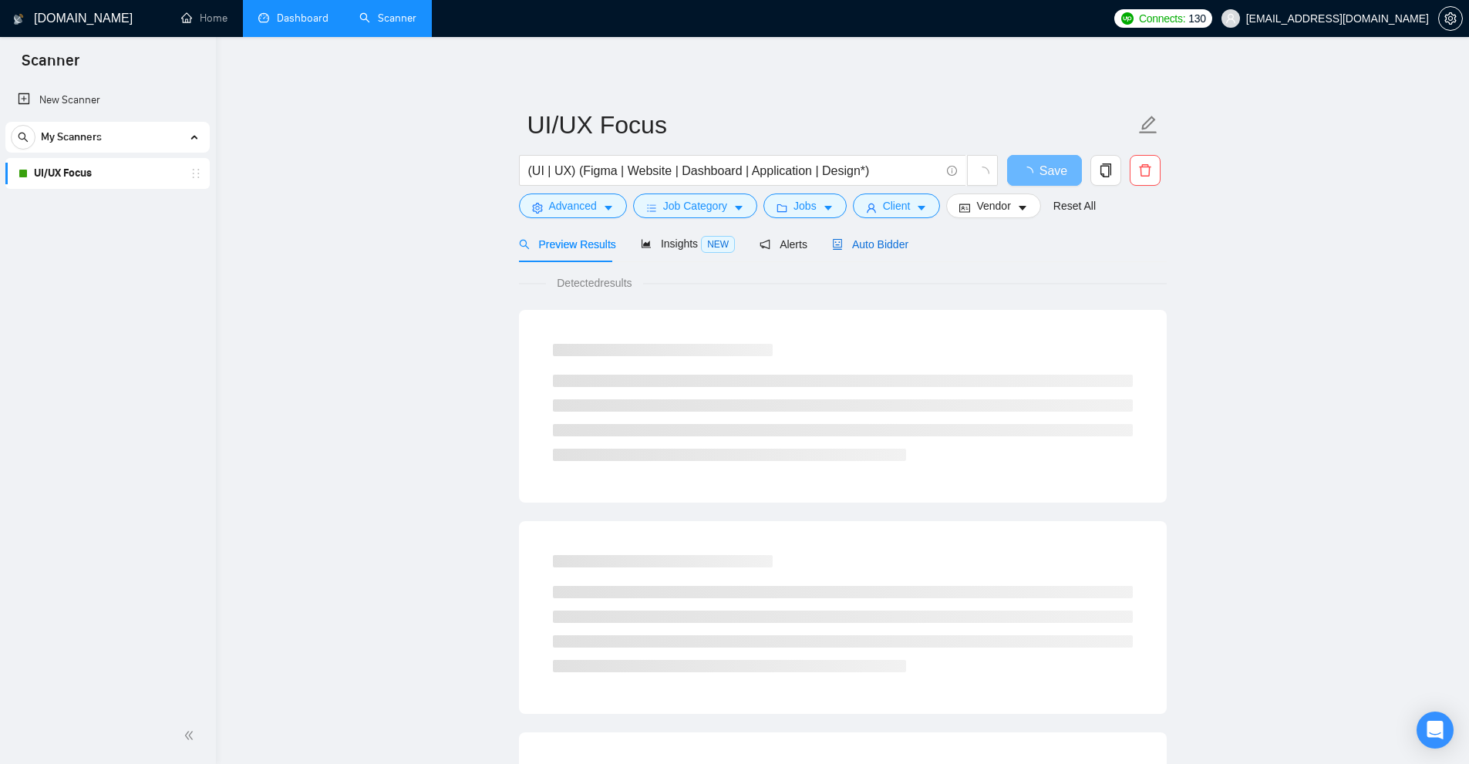
drag, startPoint x: 851, startPoint y: 239, endPoint x: 876, endPoint y: 261, distance: 32.8
click at [851, 239] on span "Auto Bidder" at bounding box center [870, 244] width 76 height 12
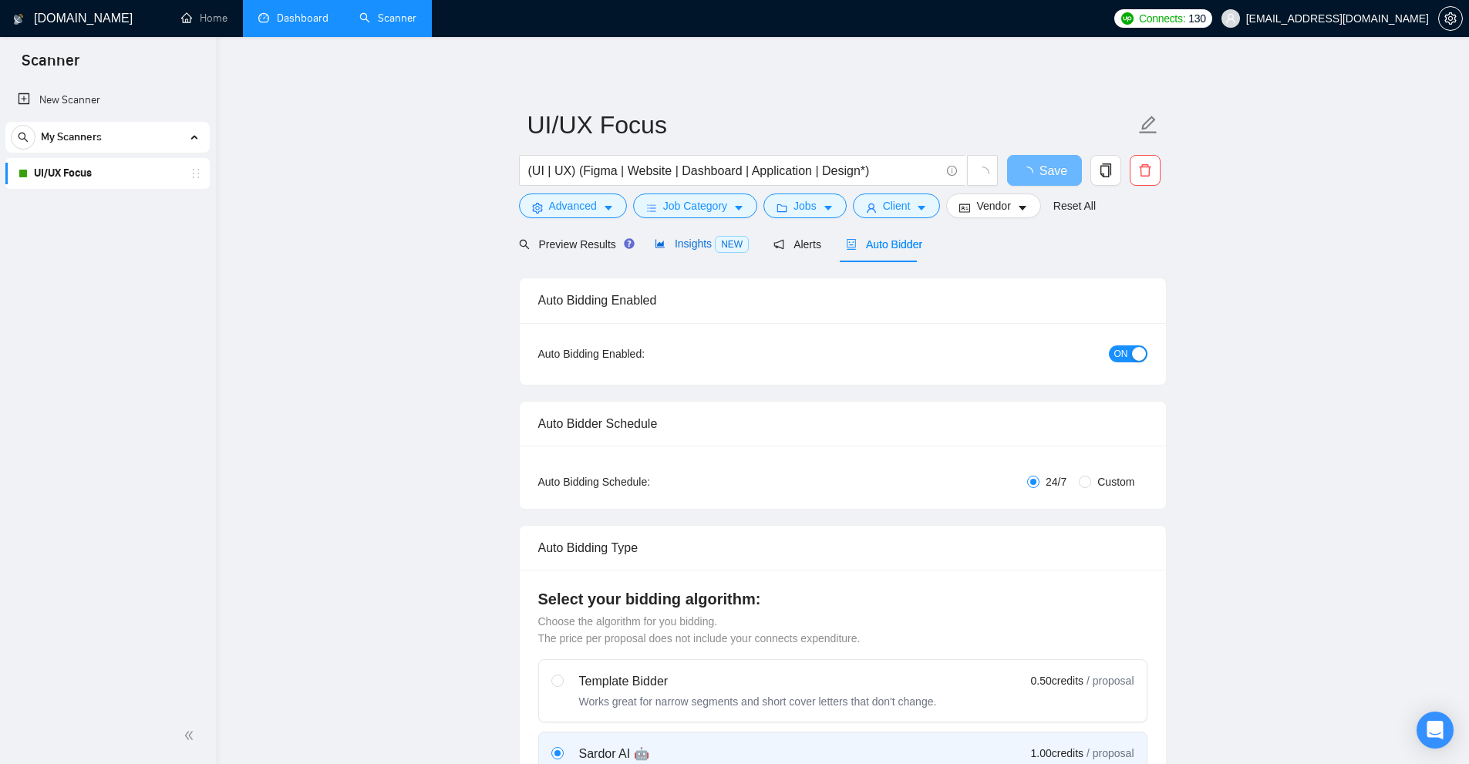
click at [666, 239] on span "Insights NEW" at bounding box center [702, 244] width 94 height 12
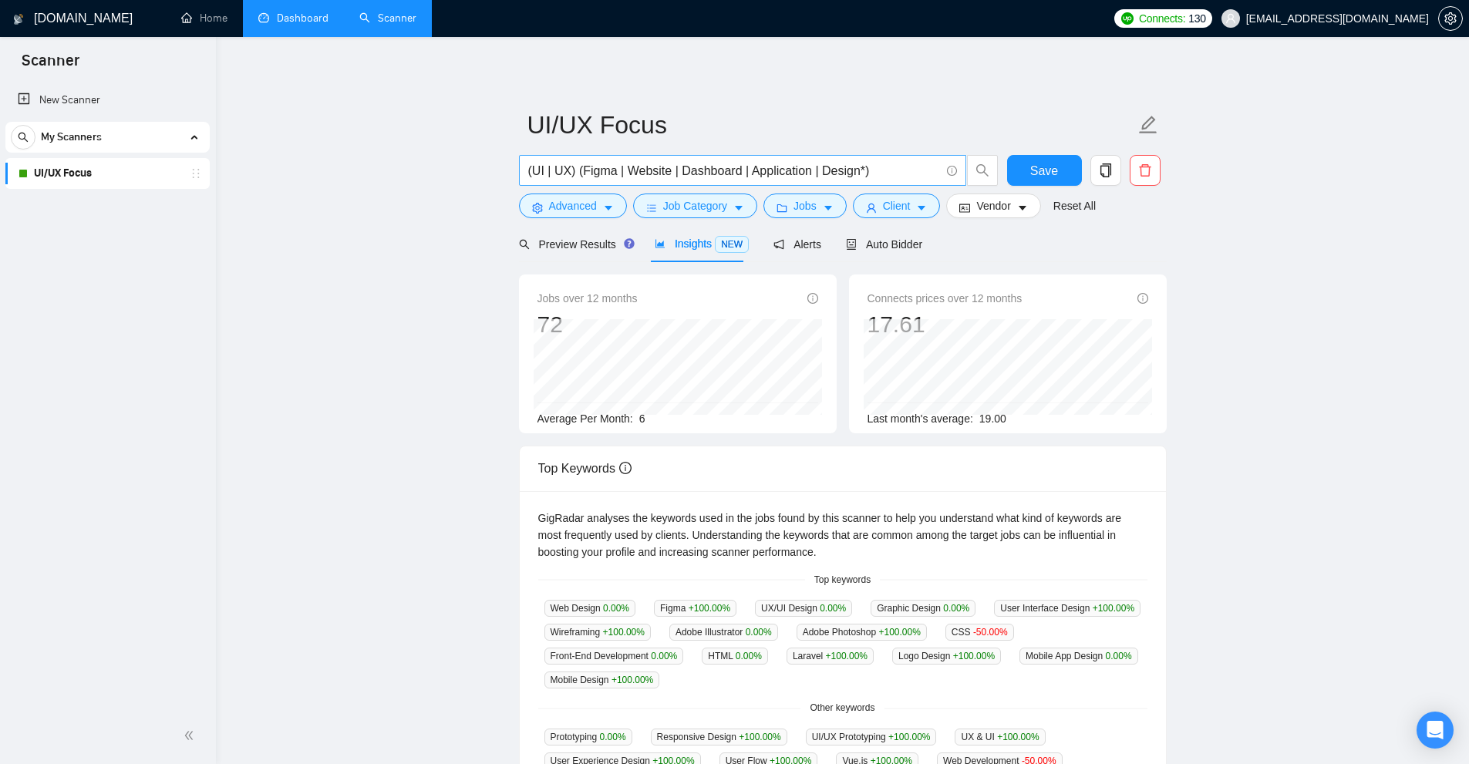
click at [542, 169] on input "(UI | UX) (Figma | Website | Dashboard | Application | Design*)" at bounding box center [734, 170] width 412 height 19
click at [572, 170] on input "(UI* | UX) (Figma | Website | Dashboard | Application | Design*)" at bounding box center [734, 170] width 412 height 19
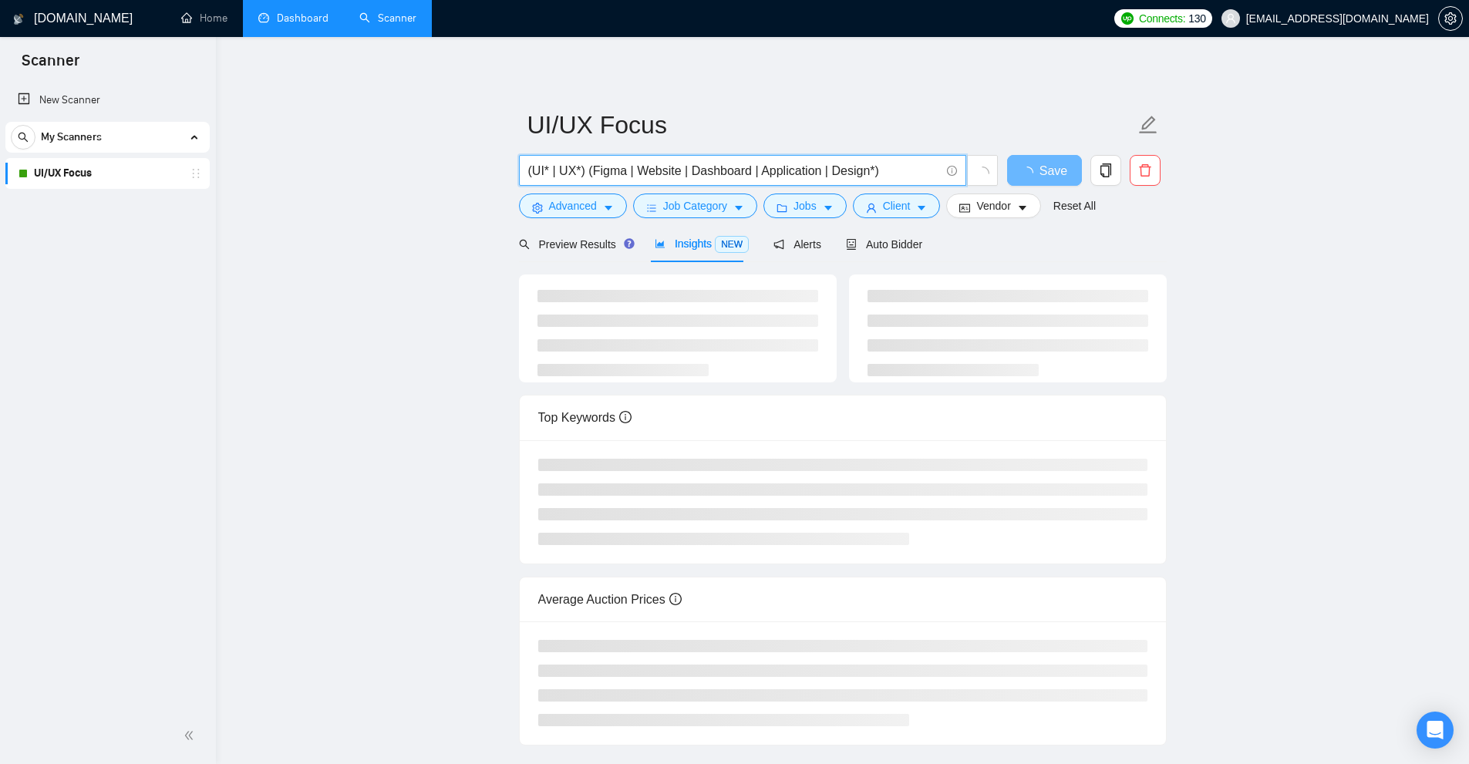
type input "(UI* | UX*) (Figma | Website | Dashboard | Application | Design*)"
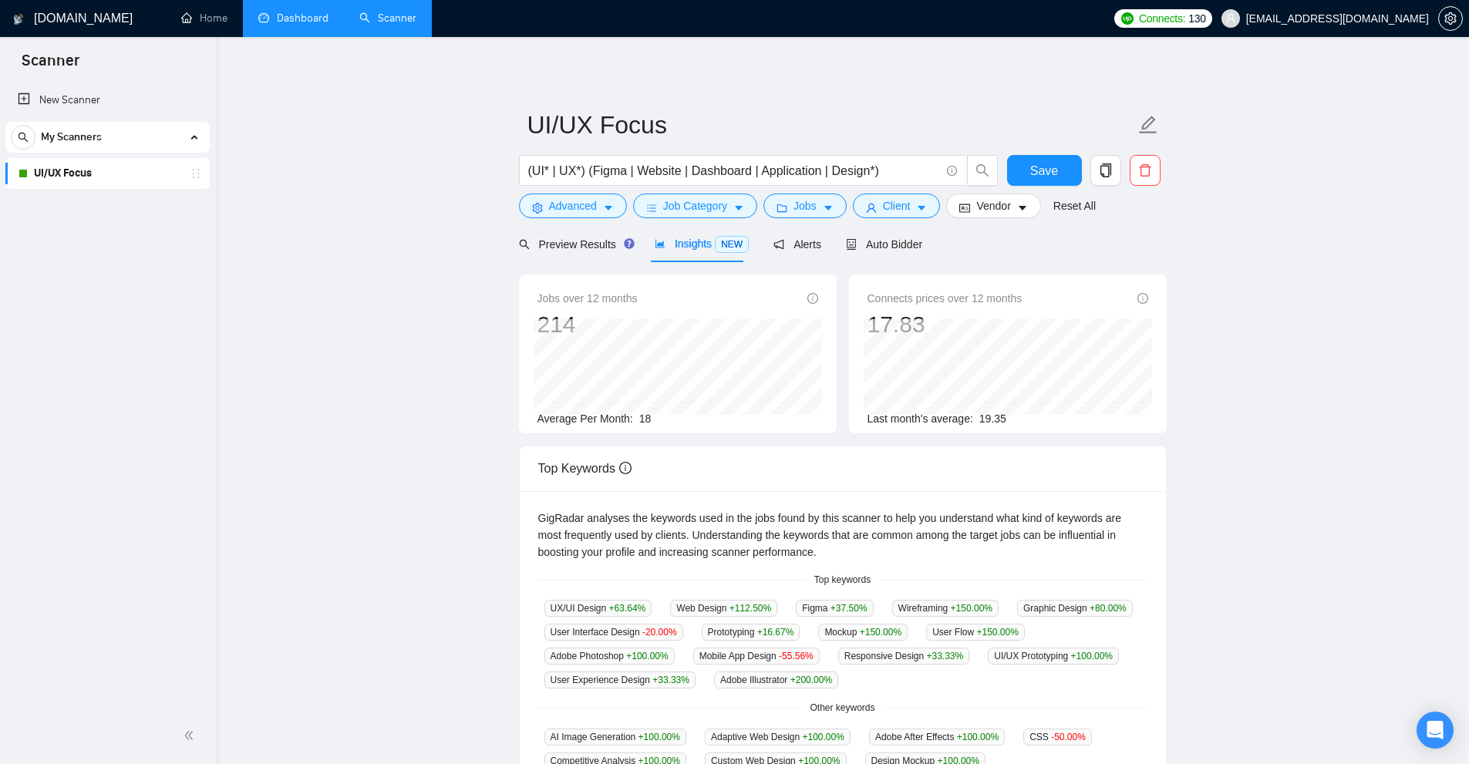
drag, startPoint x: 626, startPoint y: 194, endPoint x: 472, endPoint y: 227, distance: 157.7
click at [472, 227] on main "UI/UX Focus (UI* | UX*) (Figma | Website | Dashboard | Application | Design*) S…" at bounding box center [843, 591] width 1204 height 1058
click at [594, 204] on span "Advanced" at bounding box center [573, 205] width 48 height 17
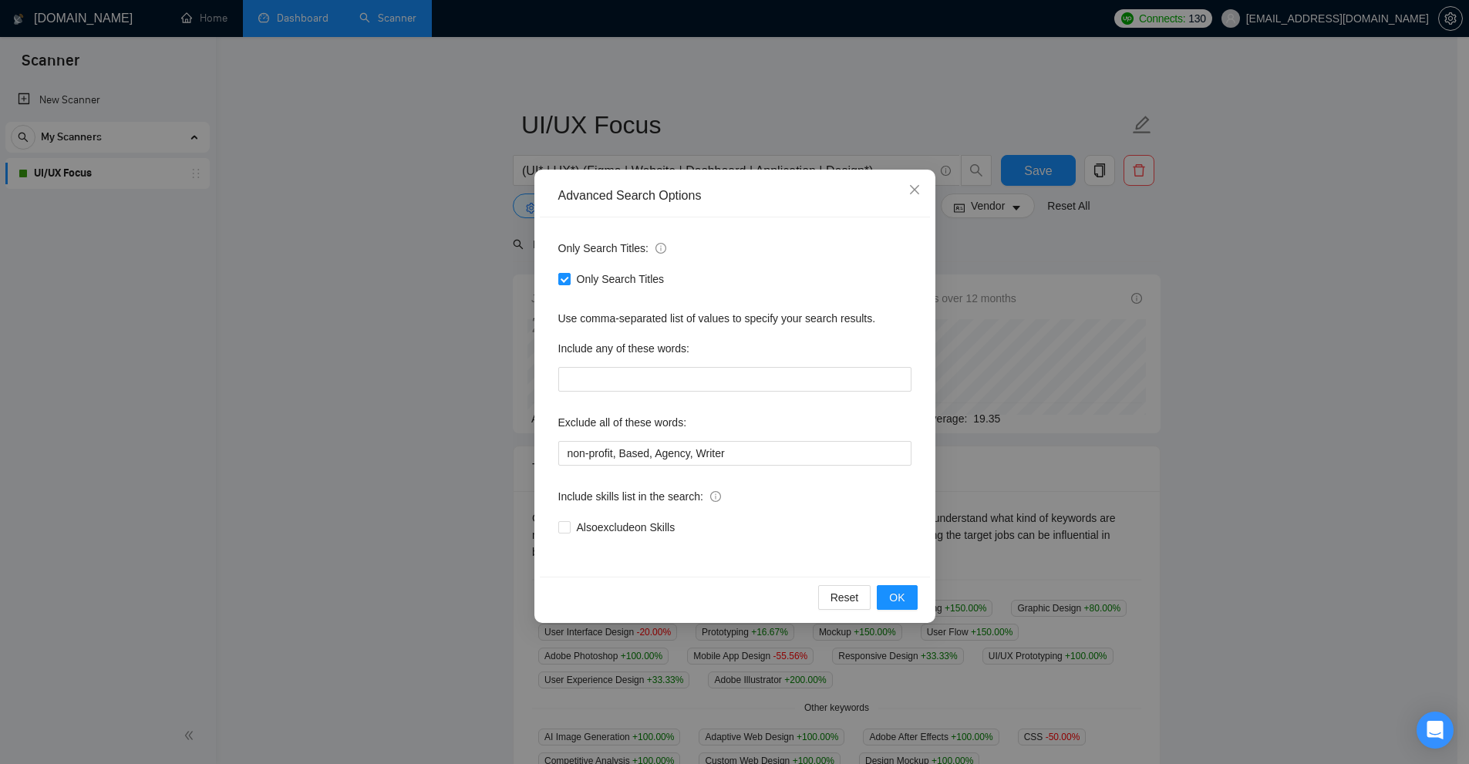
click at [1075, 311] on div "Advanced Search Options Only Search Titles: Only Search Titles Use comma-separa…" at bounding box center [734, 382] width 1469 height 764
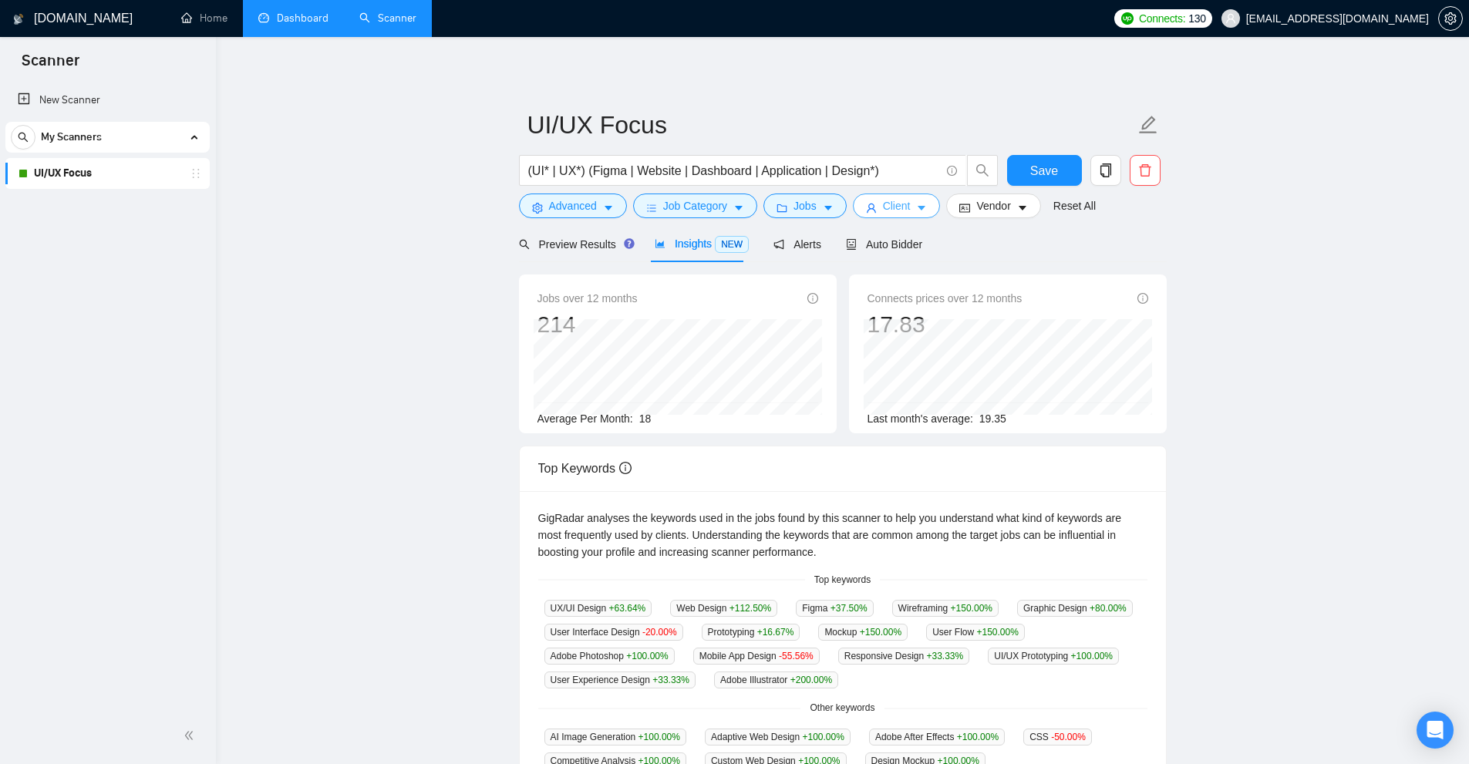
click at [888, 200] on span "Client" at bounding box center [897, 205] width 28 height 17
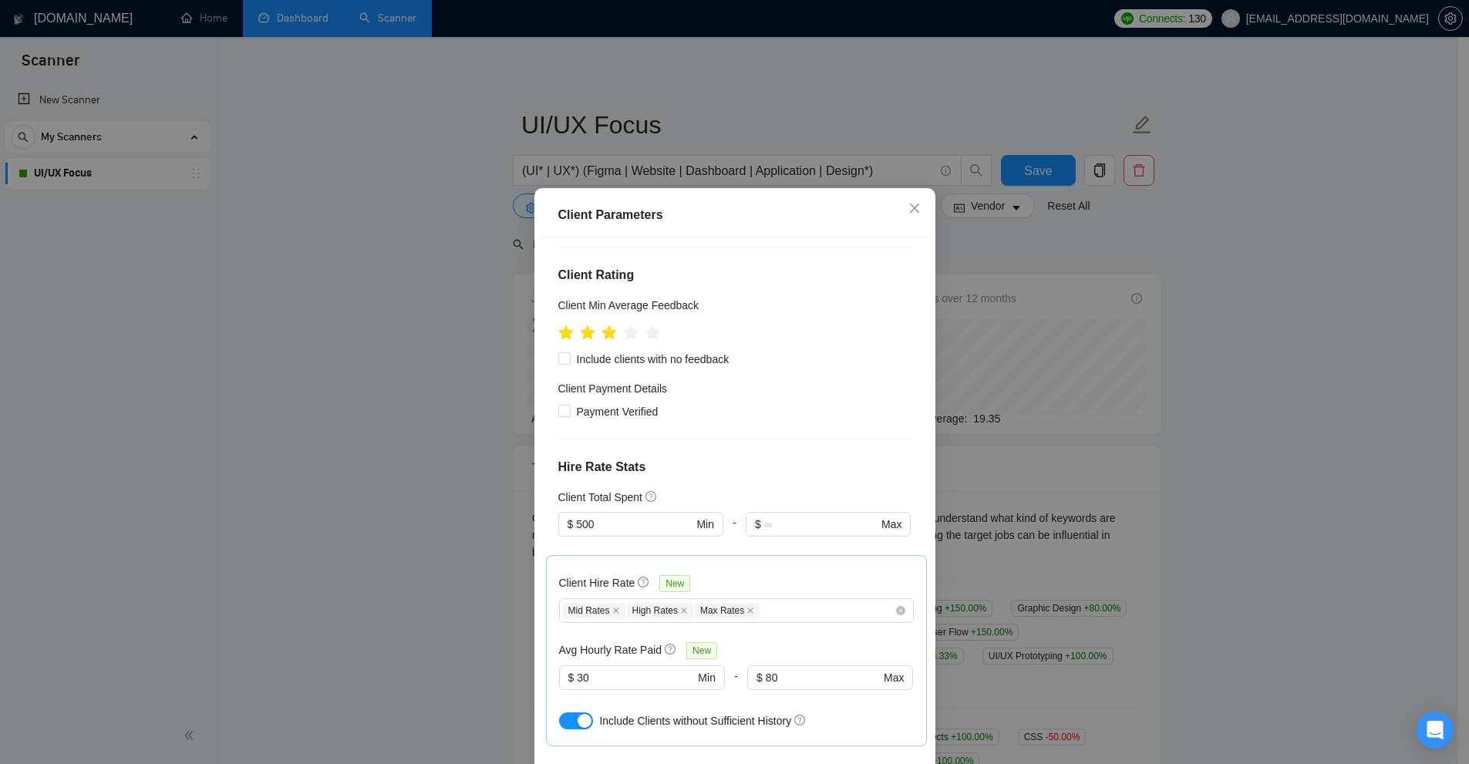
scroll to position [510, 0]
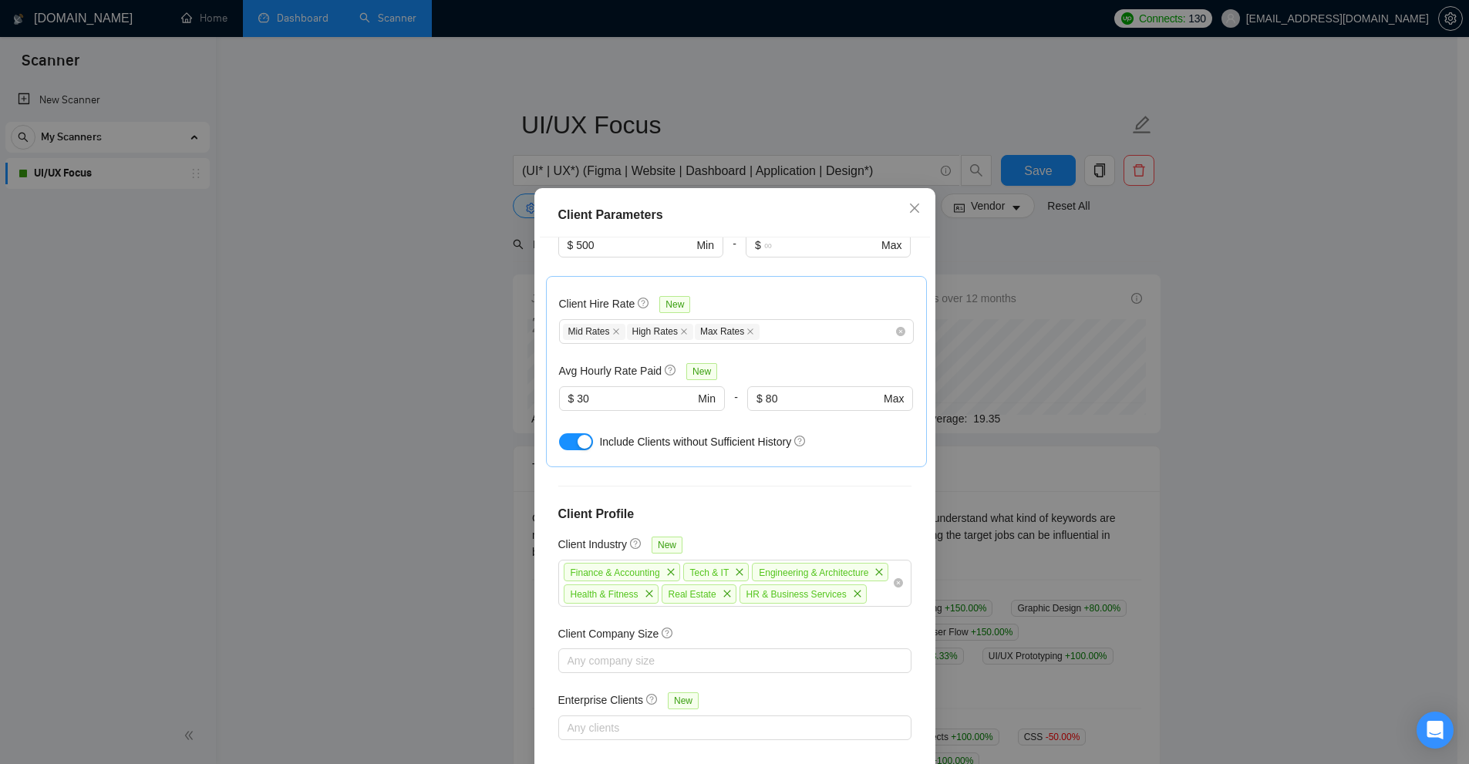
click at [429, 119] on div "Client Parameters Client Location Include Client Countries United States United…" at bounding box center [734, 382] width 1469 height 764
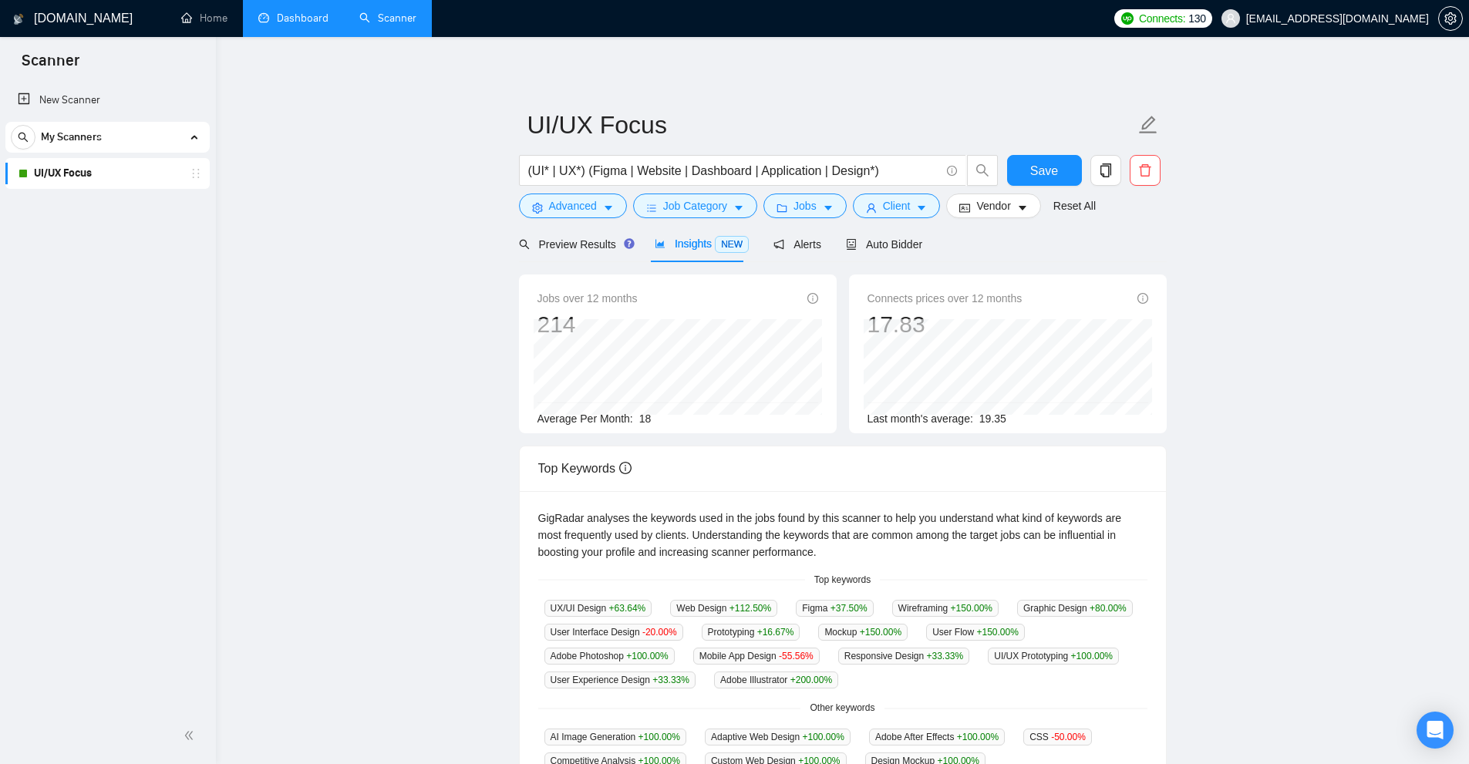
click at [877, 192] on div "(UI* | UX*) (Figma | Website | Dashboard | Application | Design*)" at bounding box center [759, 174] width 486 height 39
click at [861, 211] on button "Client" at bounding box center [897, 206] width 88 height 25
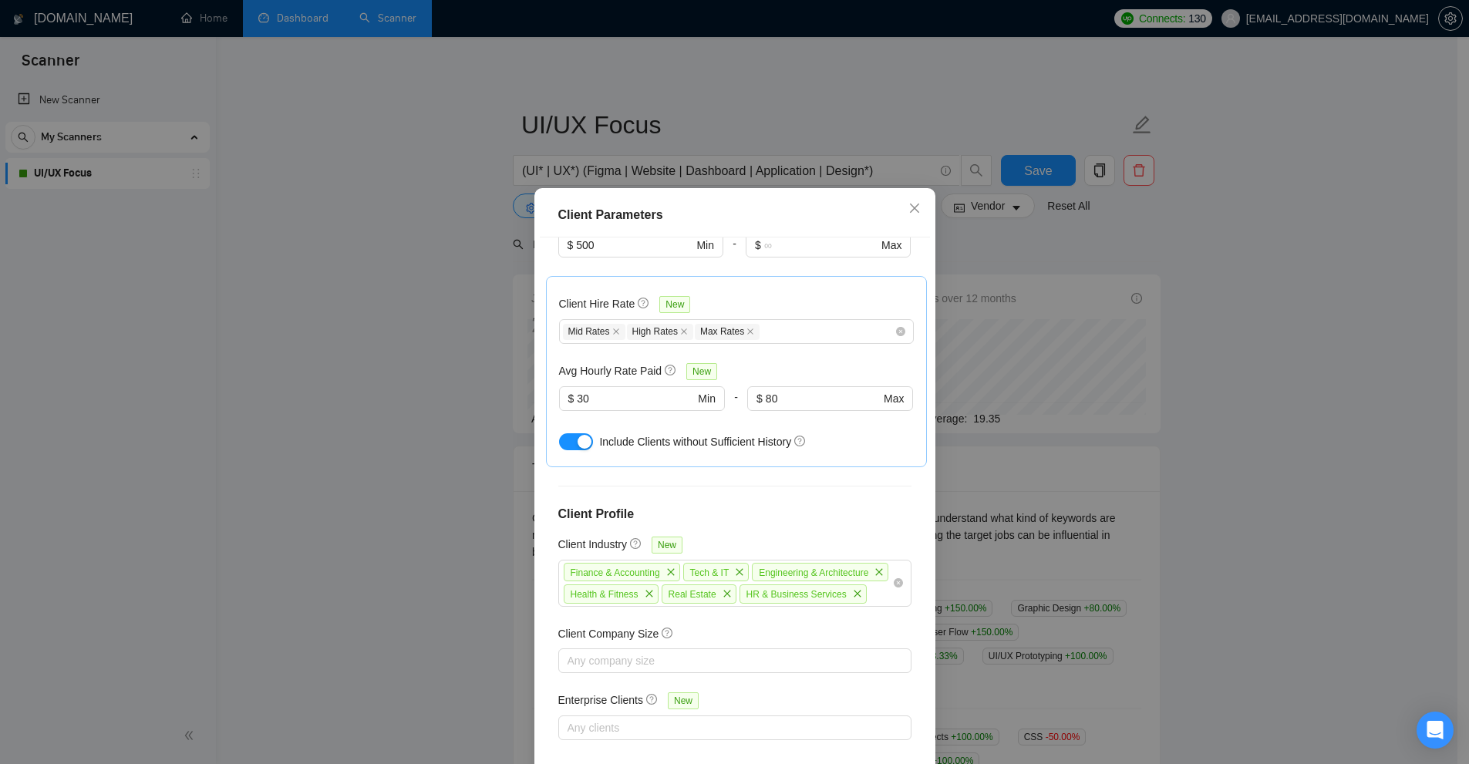
scroll to position [76, 0]
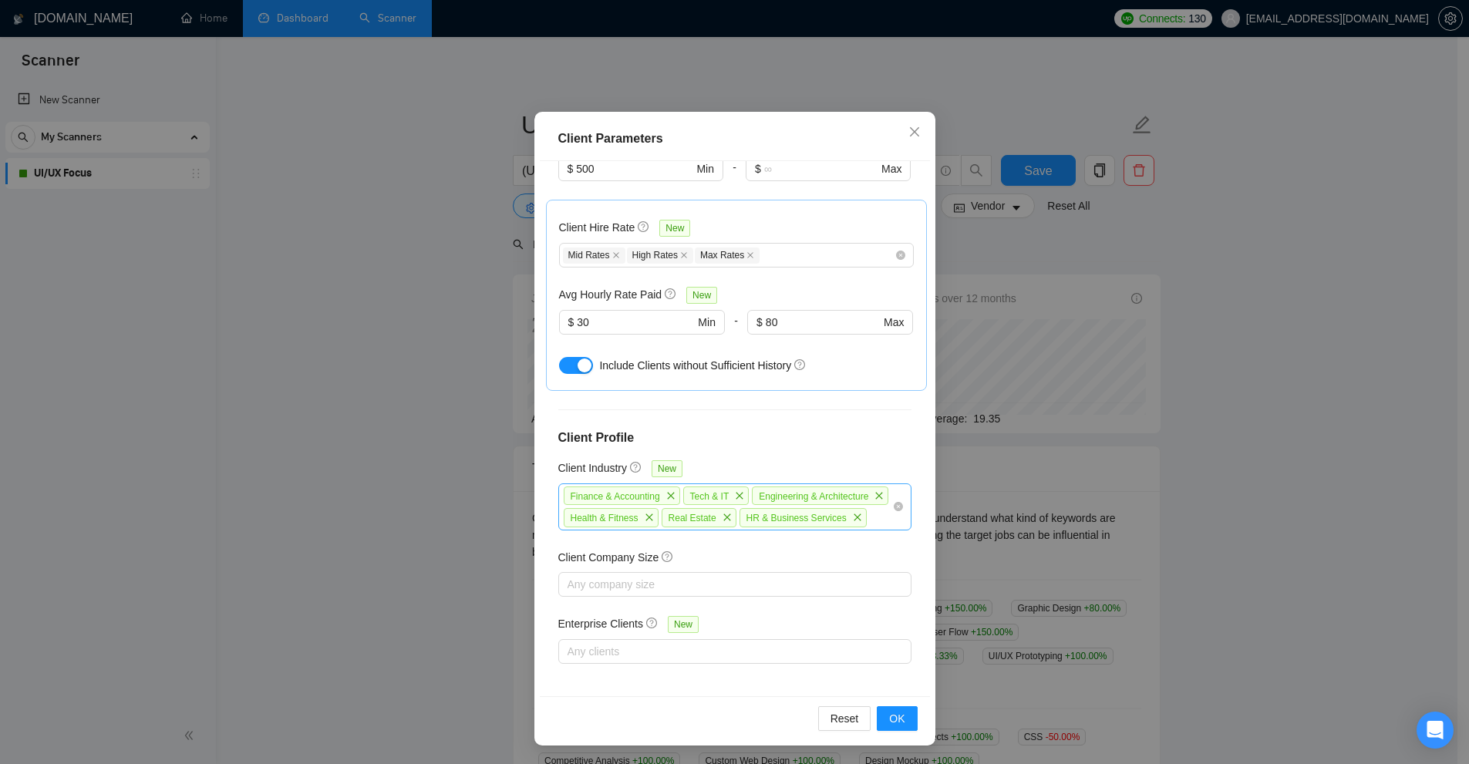
click at [775, 523] on div "Finance & Accounting Tech & IT Engineering & Architecture Health & Fitness Real…" at bounding box center [727, 507] width 330 height 44
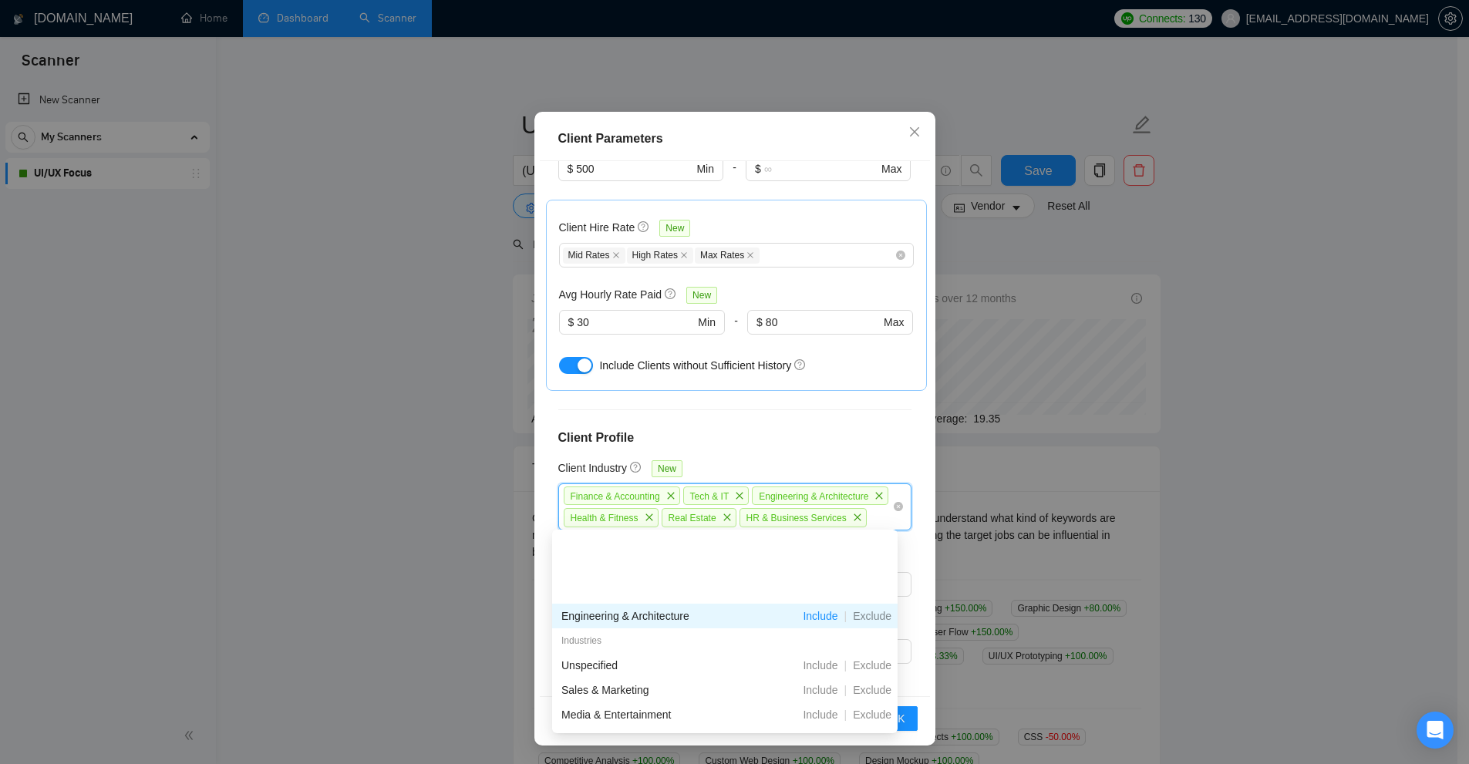
scroll to position [154, 0]
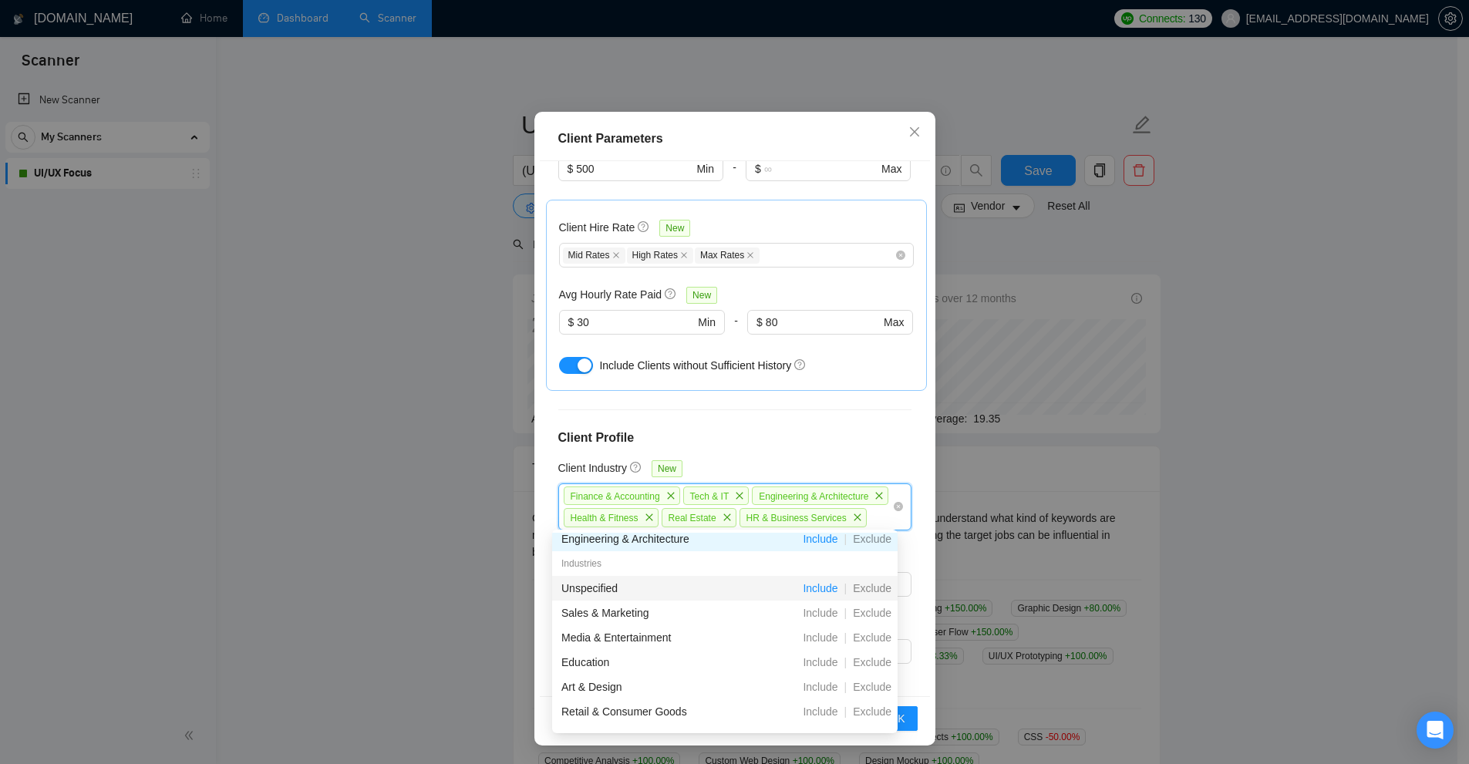
click at [829, 589] on span "Include" at bounding box center [820, 588] width 47 height 12
drag, startPoint x: 1034, startPoint y: 510, endPoint x: 1032, endPoint y: 502, distance: 8.1
click at [1034, 510] on div "Client Parameters Client Location Include Client Countries United States United…" at bounding box center [734, 382] width 1469 height 764
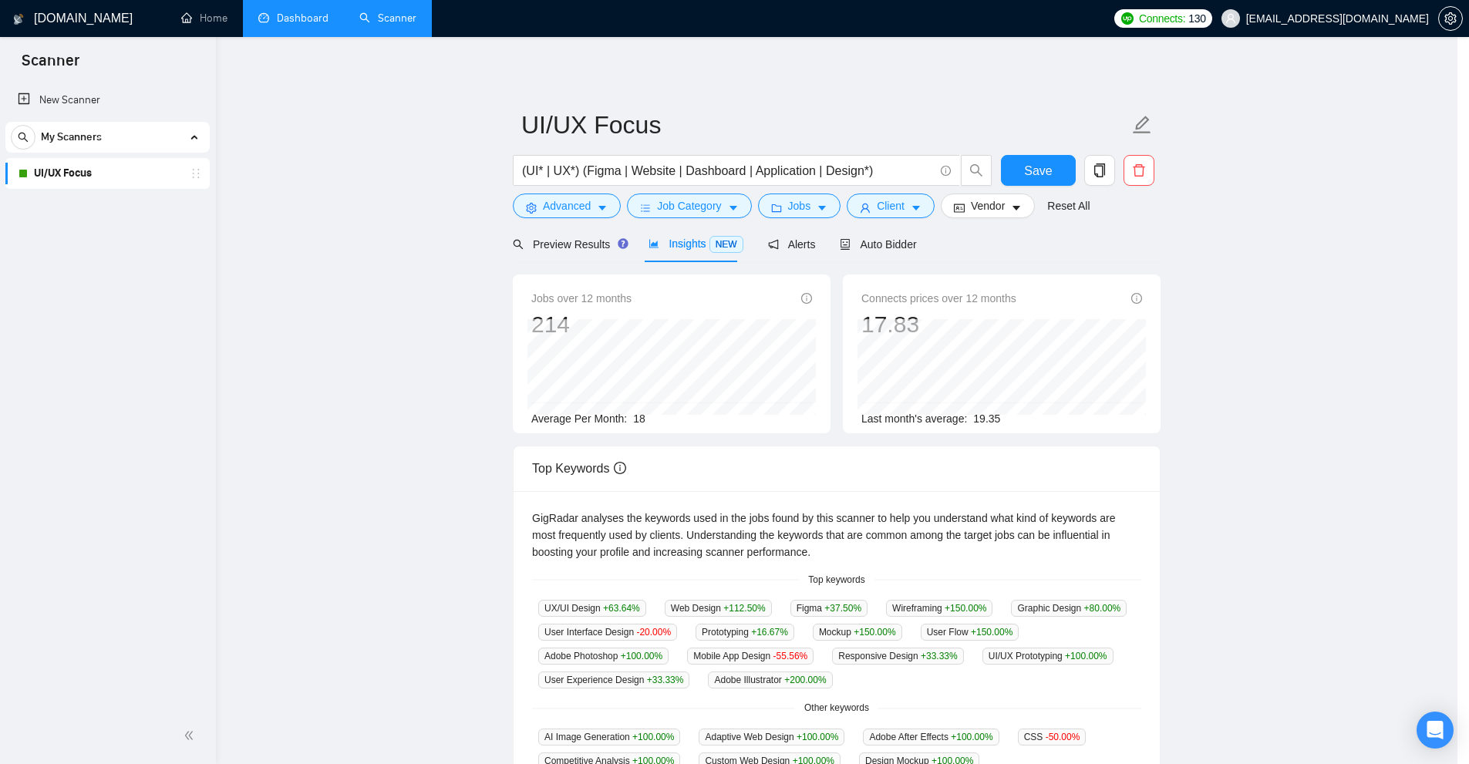
scroll to position [0, 0]
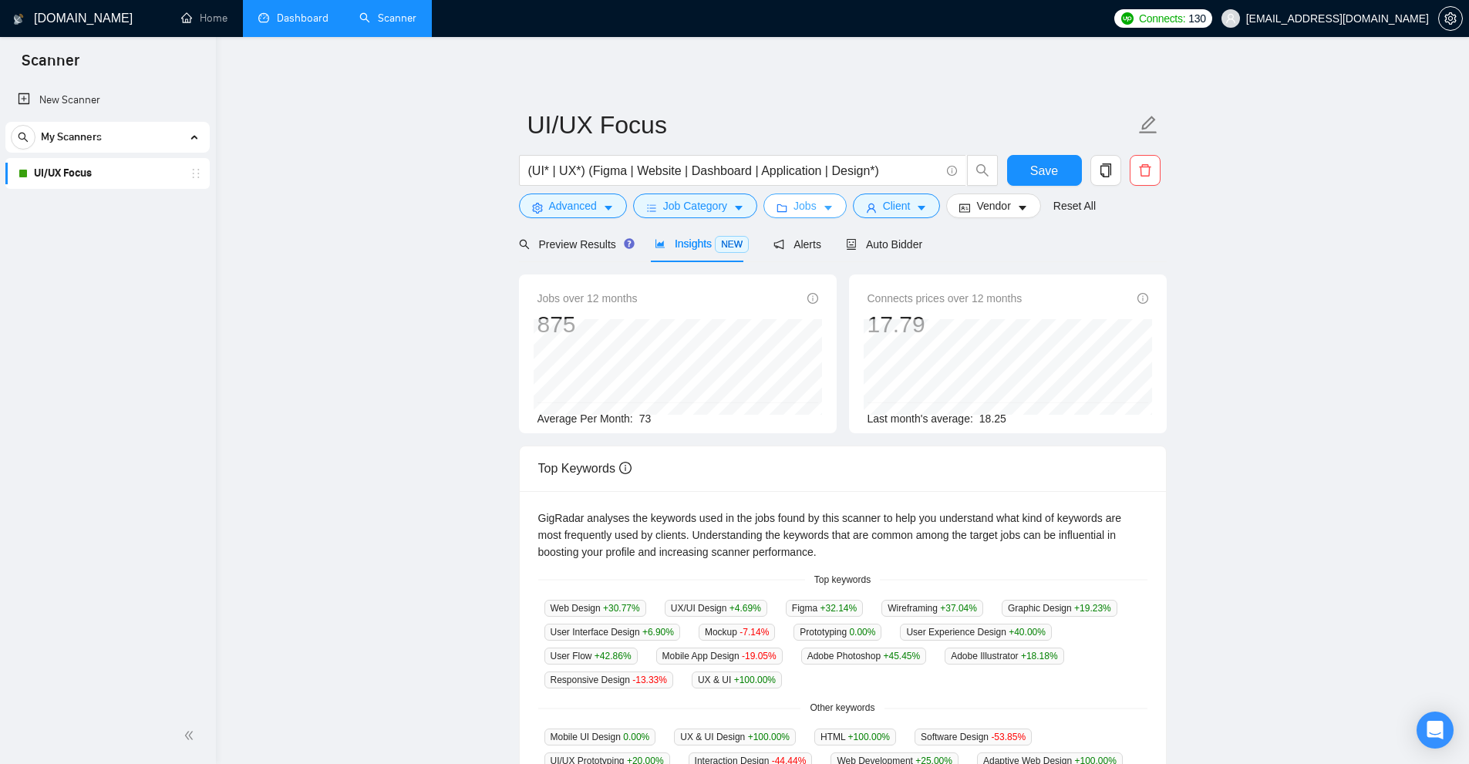
click at [820, 197] on button "Jobs" at bounding box center [804, 206] width 83 height 25
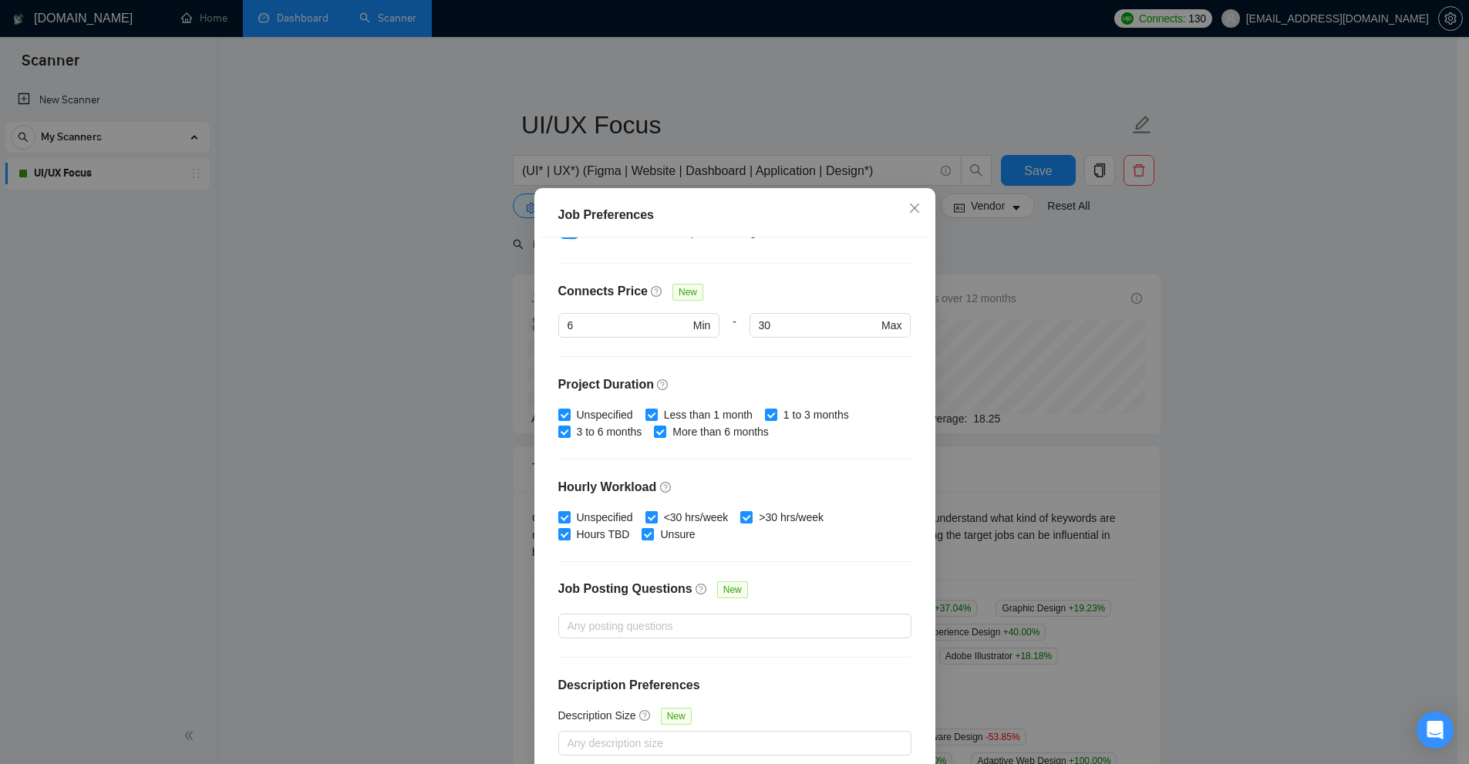
scroll to position [77, 0]
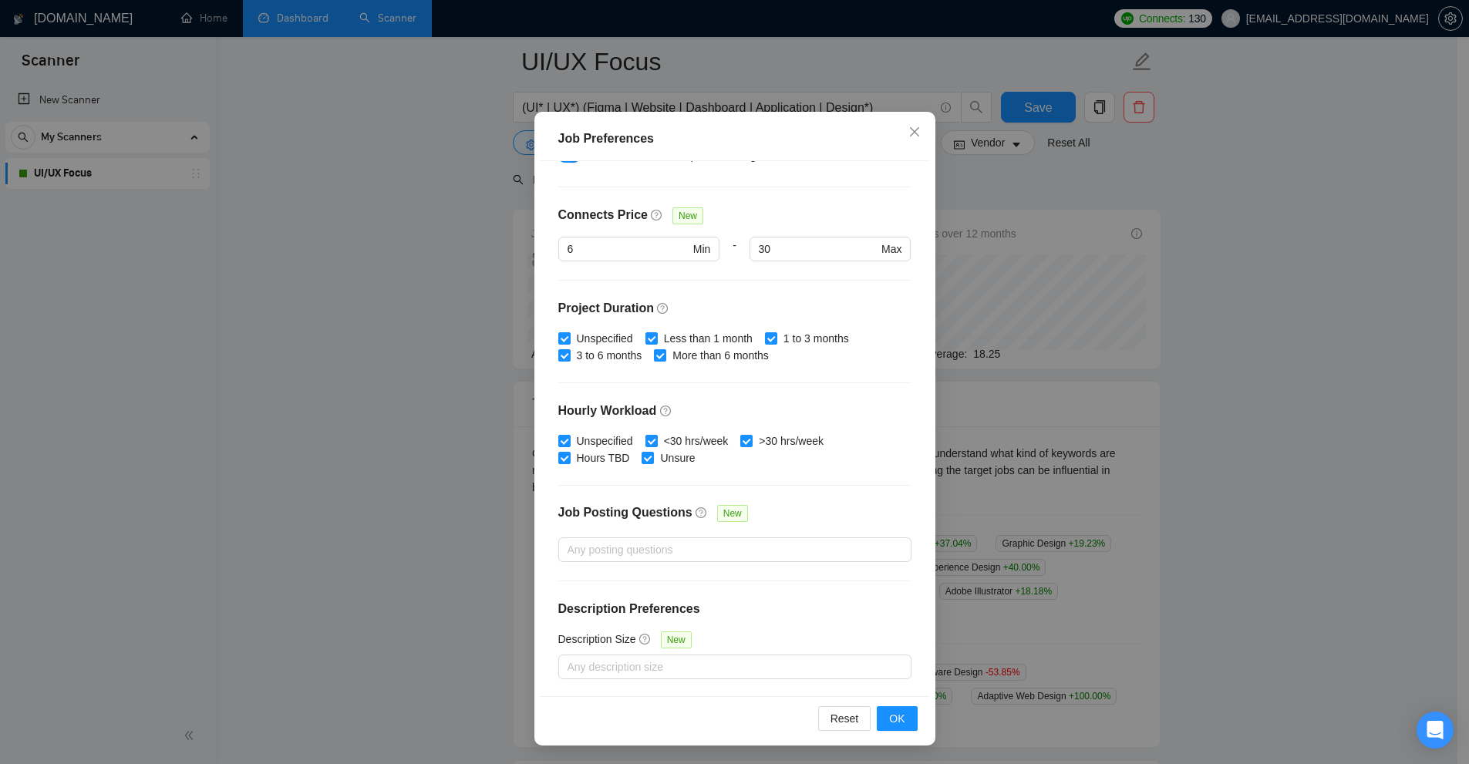
click at [1020, 323] on div "Job Preferences Budget Project Type All Fixed Price Hourly Rate Fixed Price Bud…" at bounding box center [734, 382] width 1469 height 764
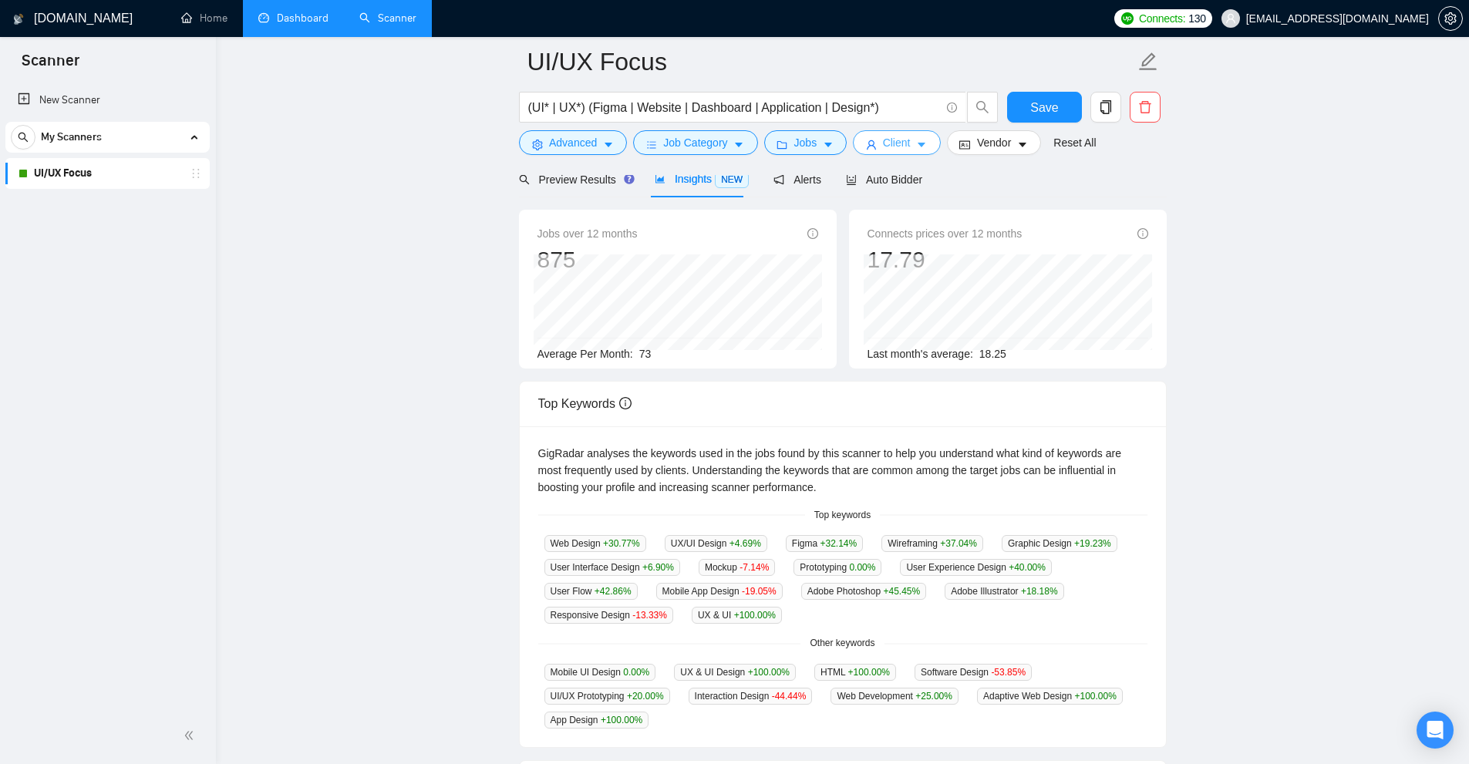
click at [906, 151] on button "Client" at bounding box center [897, 142] width 88 height 25
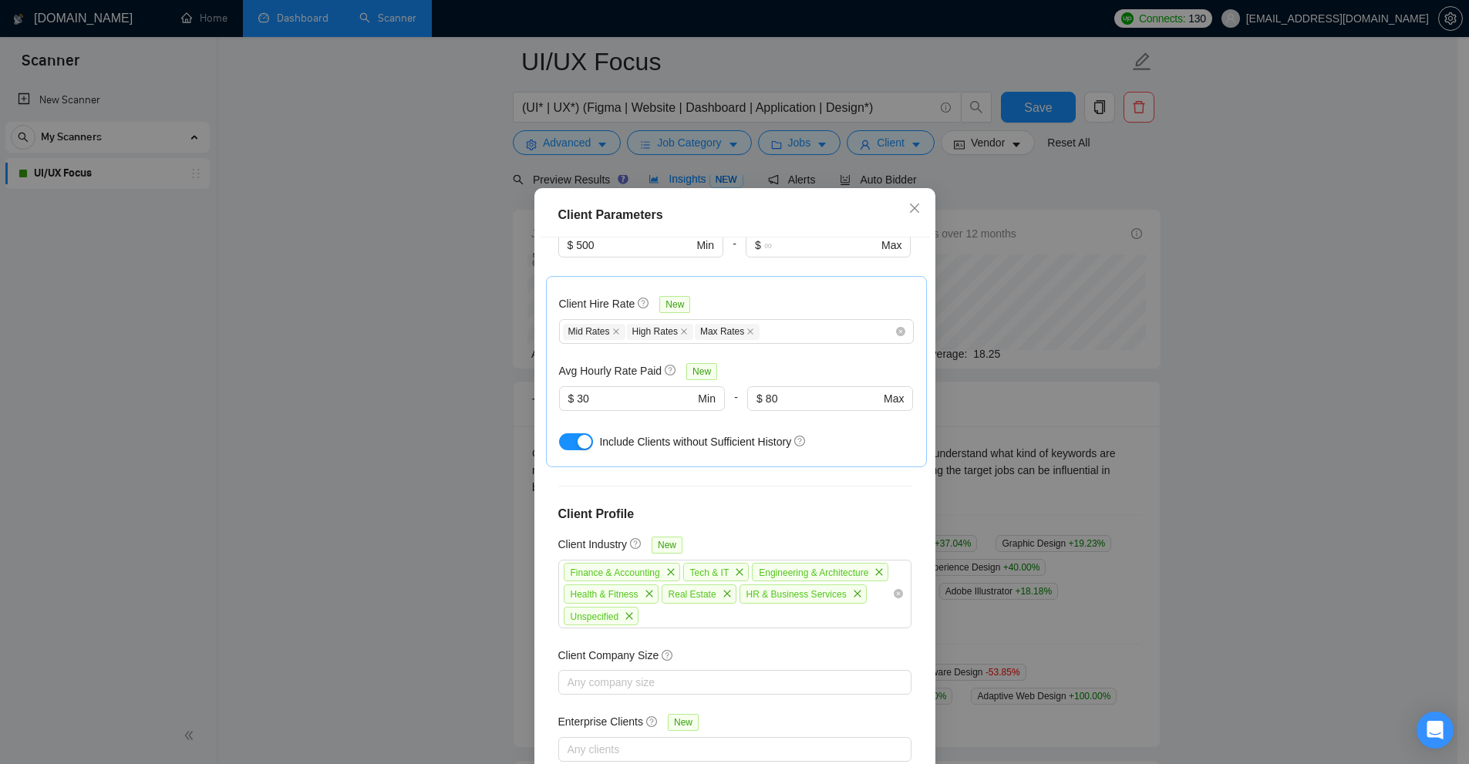
click at [531, 96] on div "Client Parameters Client Location Include Client Countries United States United…" at bounding box center [734, 382] width 1469 height 764
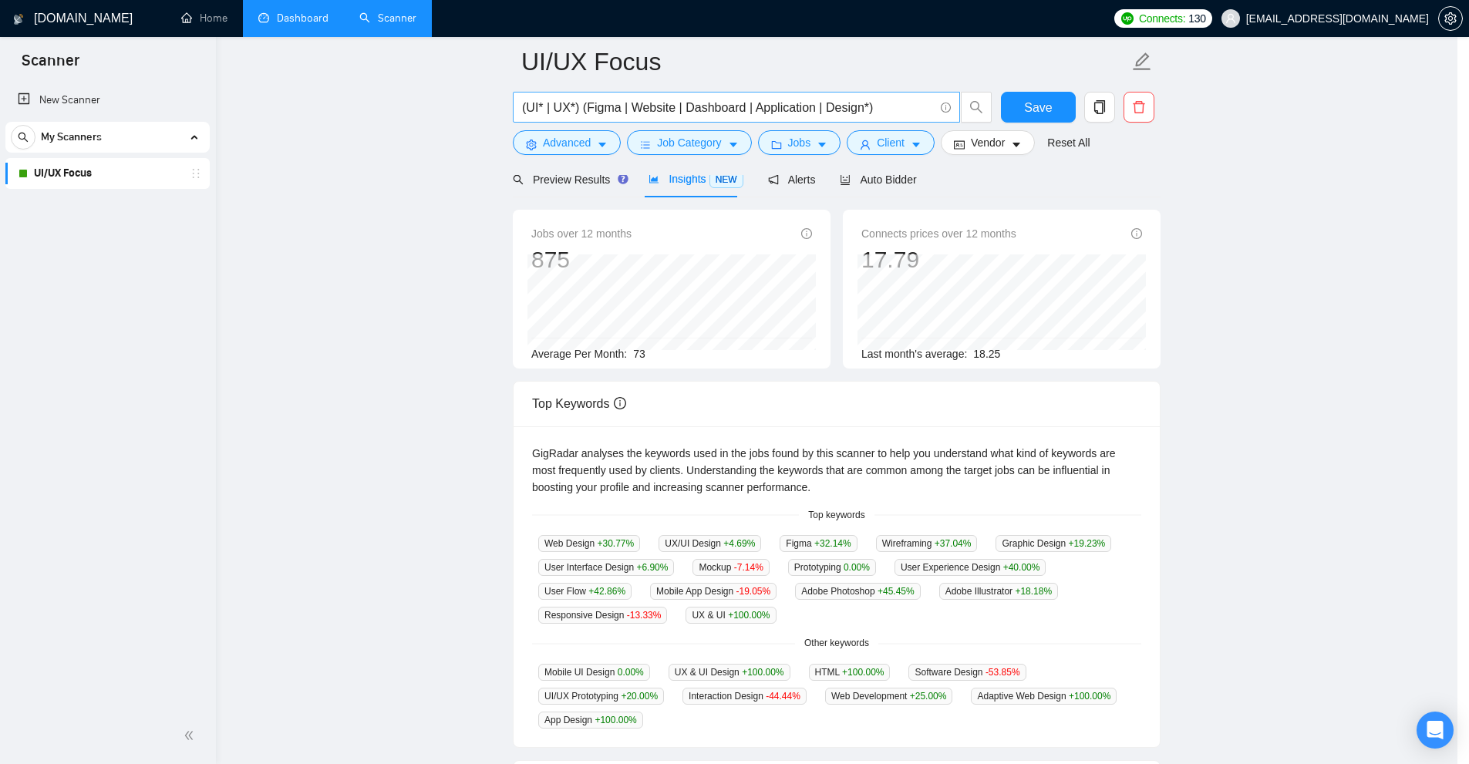
click at [224, 23] on link "Home" at bounding box center [204, 18] width 46 height 13
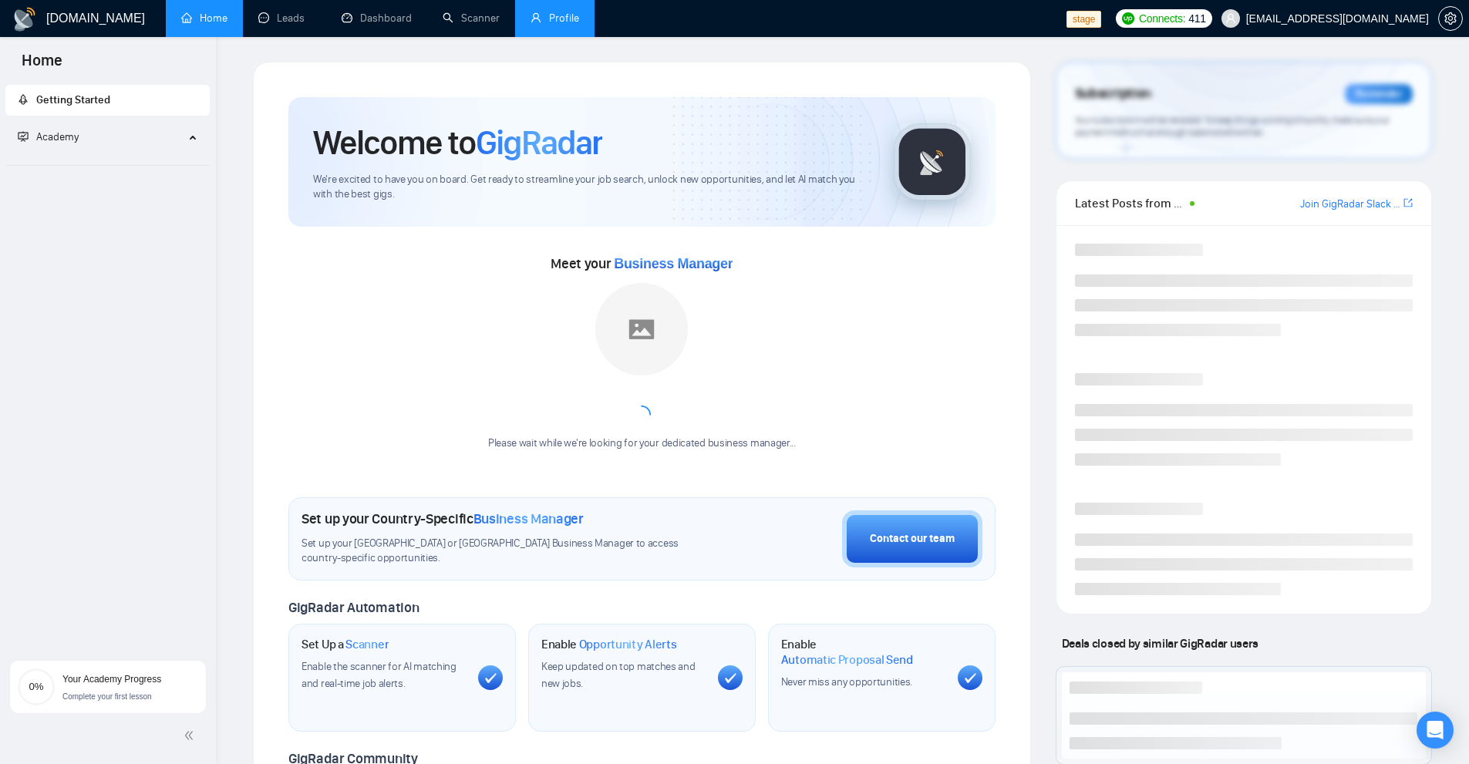
click at [554, 24] on link "Profile" at bounding box center [555, 18] width 49 height 13
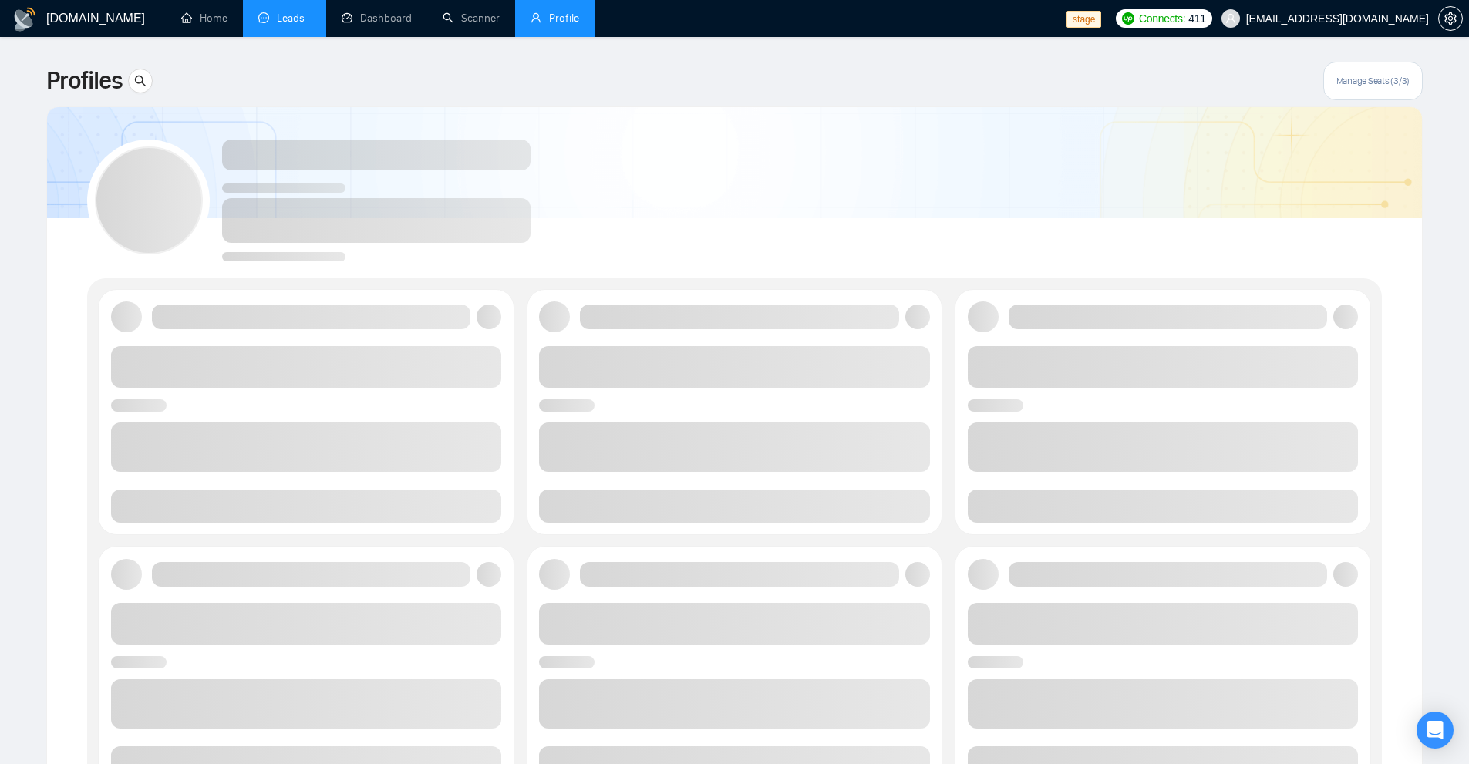
click at [281, 25] on link "Leads" at bounding box center [284, 18] width 52 height 13
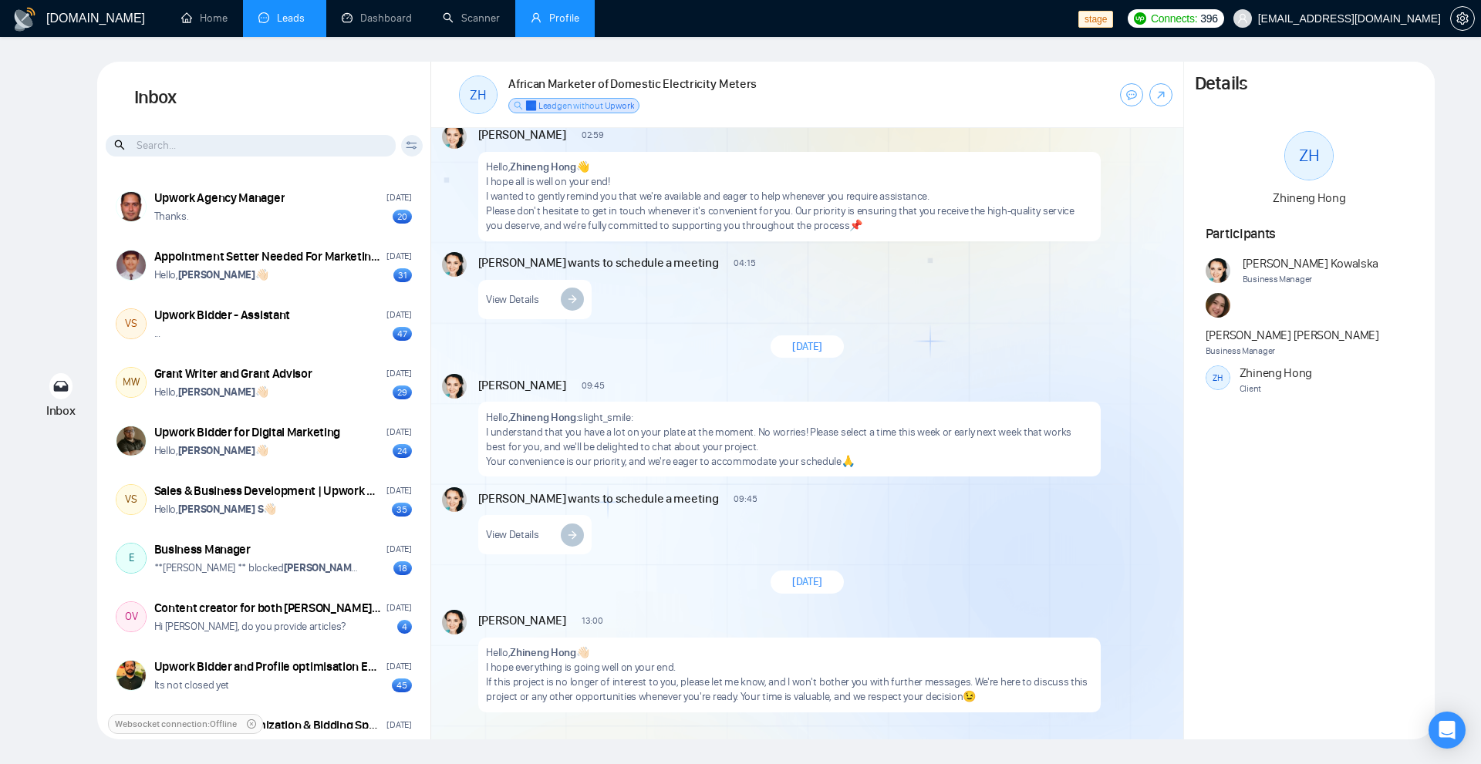
click at [1277, 365] on span "Zhineng Hong" at bounding box center [1275, 373] width 72 height 17
drag, startPoint x: 1277, startPoint y: 340, endPoint x: 1268, endPoint y: 354, distance: 16.3
click at [1268, 365] on div "Zhineng Hong Client" at bounding box center [1275, 381] width 72 height 32
click at [1265, 284] on span "Business Manager" at bounding box center [1310, 279] width 136 height 15
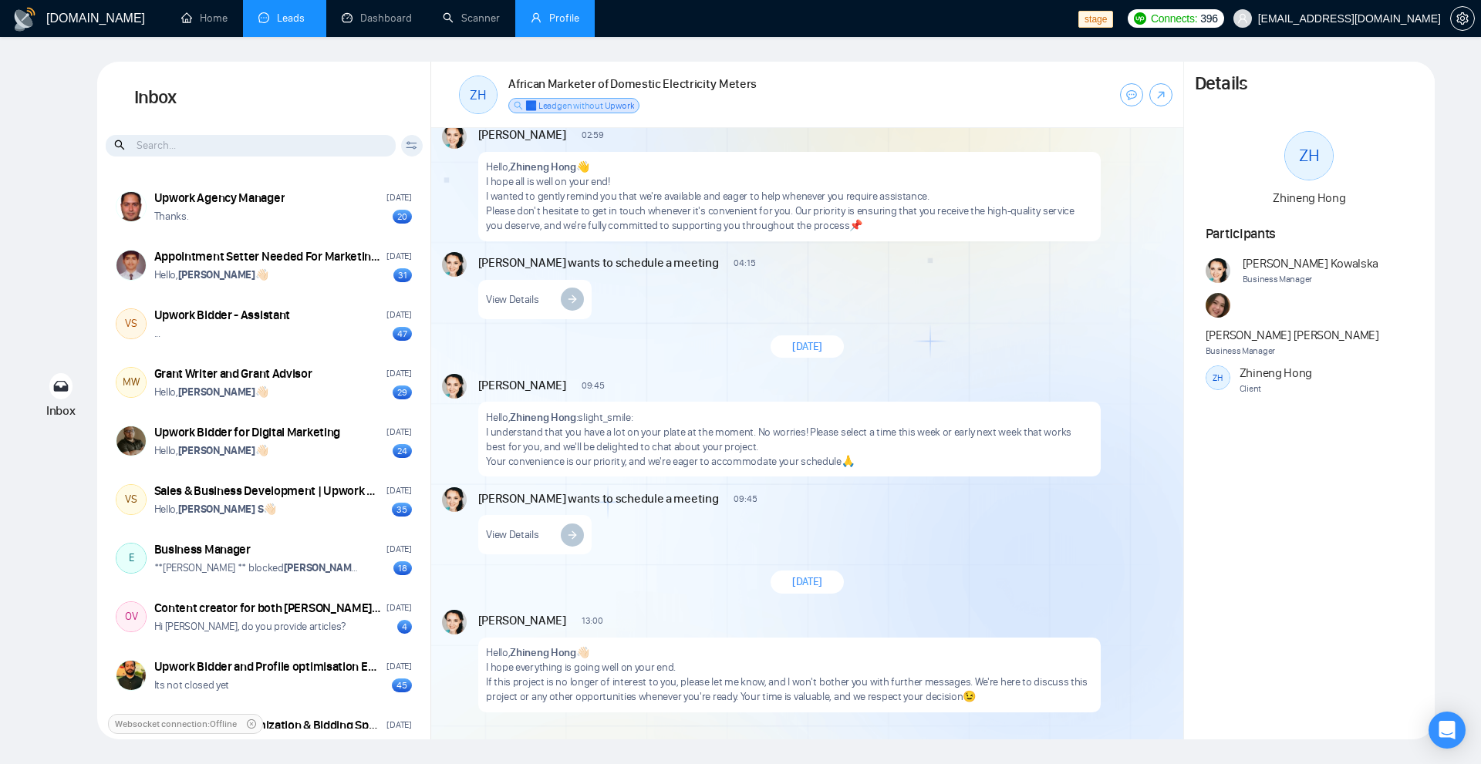
click at [541, 19] on link "Profile" at bounding box center [555, 18] width 49 height 13
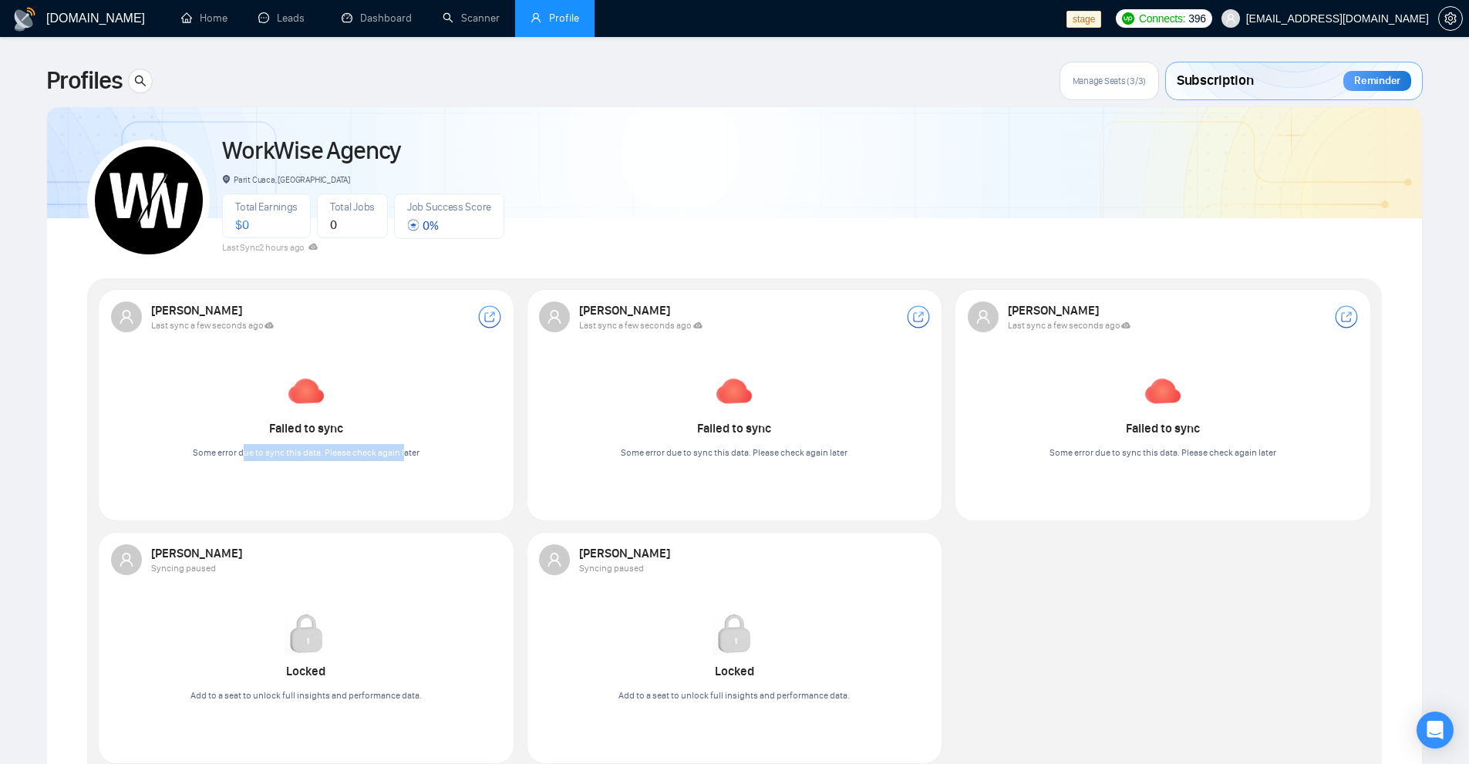
drag, startPoint x: 246, startPoint y: 426, endPoint x: 418, endPoint y: 445, distance: 173.0
click at [411, 443] on div "Failed to sync Some error due to sync this data. Please check again later" at bounding box center [306, 415] width 227 height 92
click at [419, 445] on div "Some error due to sync this data. Please check again later" at bounding box center [306, 452] width 227 height 17
click at [244, 221] on span "$ 0" at bounding box center [241, 224] width 13 height 15
click at [138, 202] on img at bounding box center [149, 201] width 108 height 108
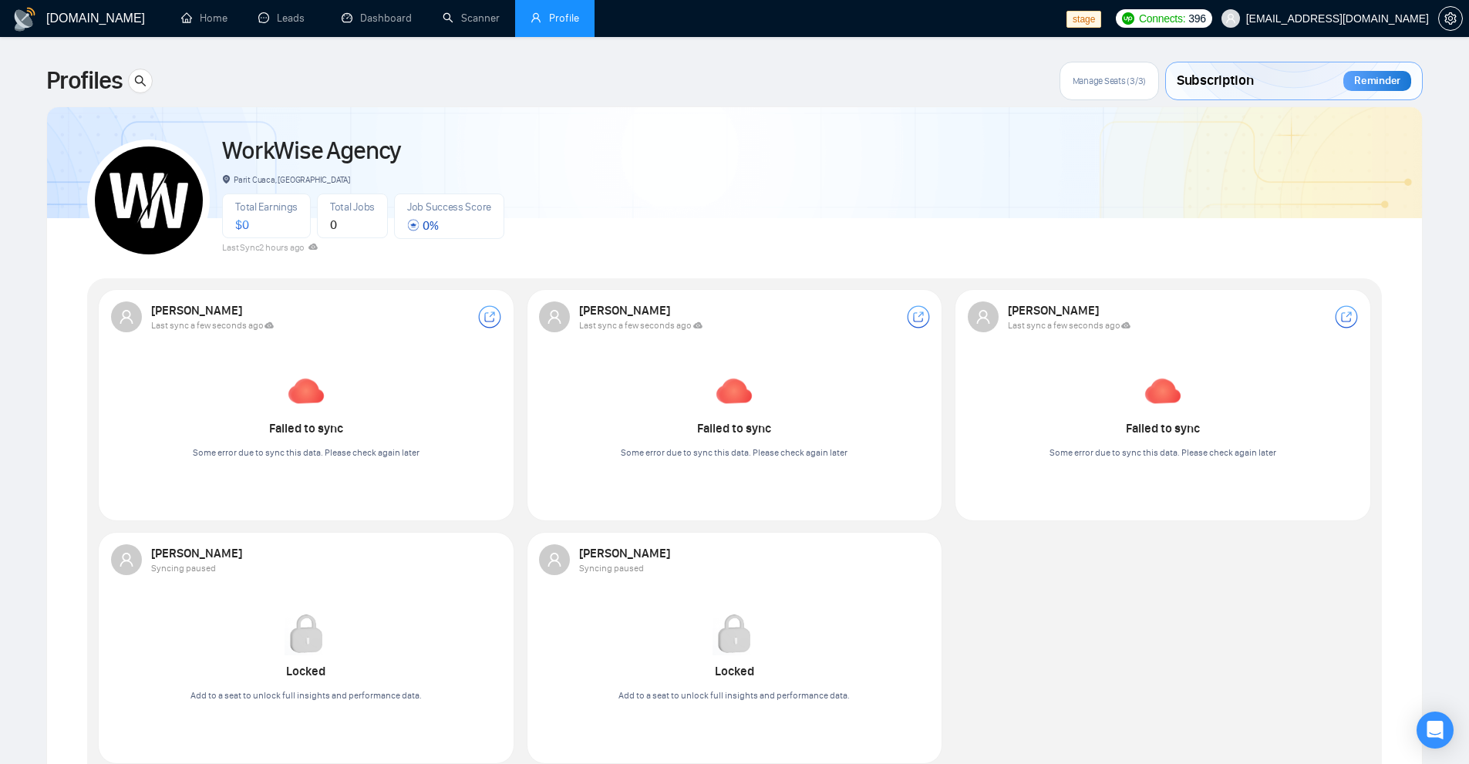
click at [847, 445] on div "Some error due to sync this data. Please check again later" at bounding box center [734, 452] width 227 height 17
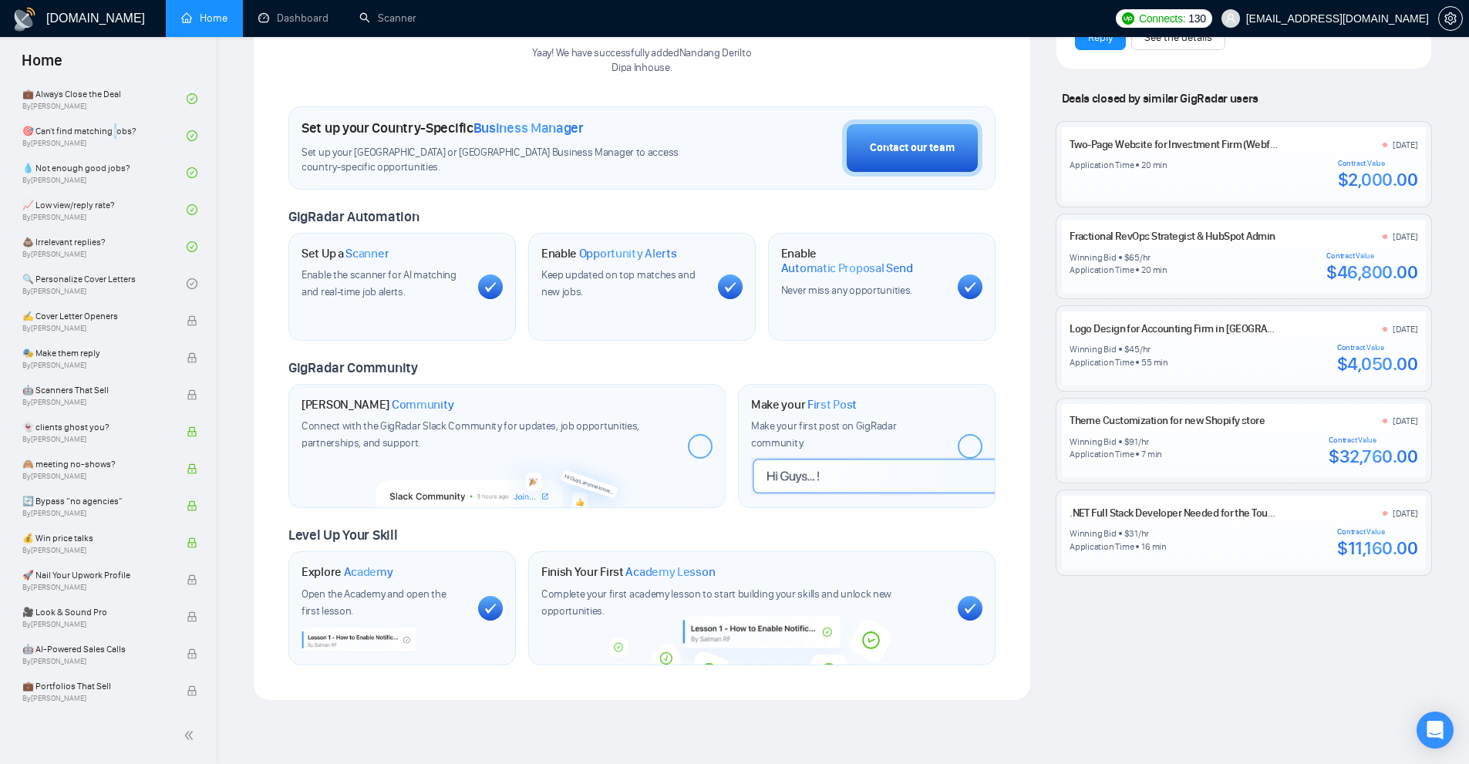
scroll to position [441, 0]
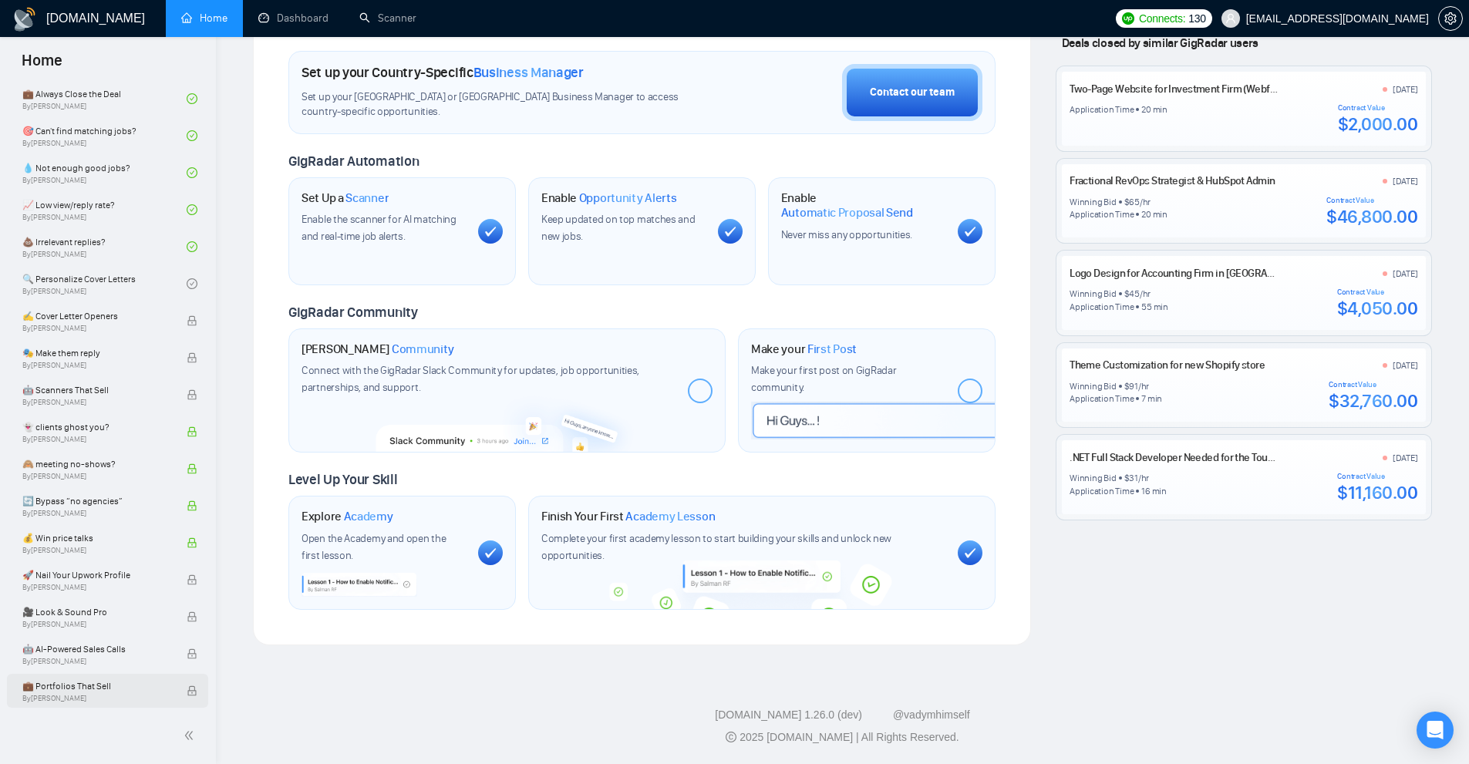
click at [92, 694] on span "By [PERSON_NAME]" at bounding box center [96, 698] width 148 height 9
click at [106, 566] on div "🚀 Nail Your Upwork Profile By [PERSON_NAME]" at bounding box center [104, 580] width 164 height 34
click at [99, 534] on span "💰 Win price talks" at bounding box center [96, 538] width 148 height 15
click at [111, 539] on span "💰 Win price talks" at bounding box center [96, 538] width 148 height 15
click at [99, 542] on span "💰 Win price talks" at bounding box center [96, 538] width 148 height 15
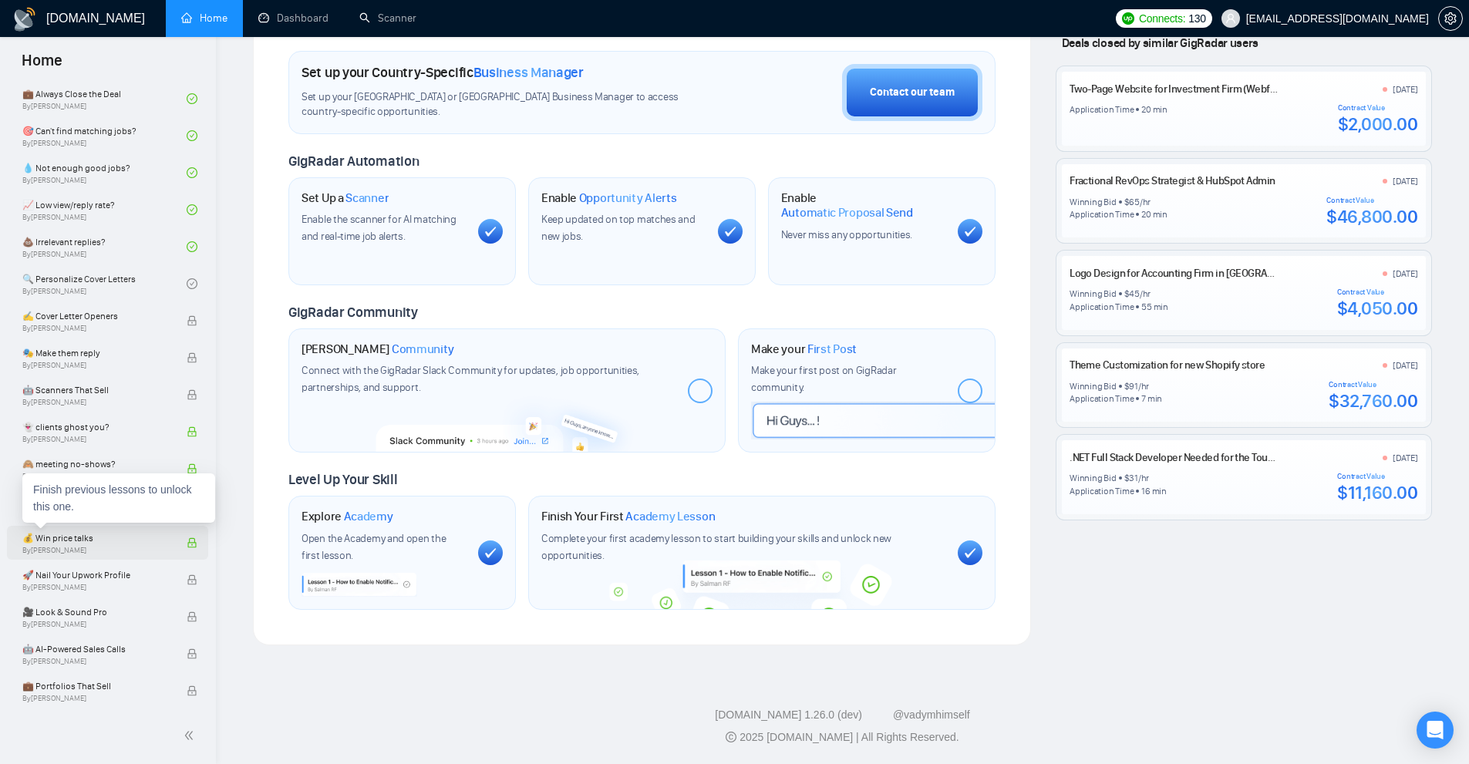
click at [49, 534] on span "💰 Win price talks" at bounding box center [96, 538] width 148 height 15
click at [46, 534] on span "💰 Win price talks" at bounding box center [96, 538] width 148 height 15
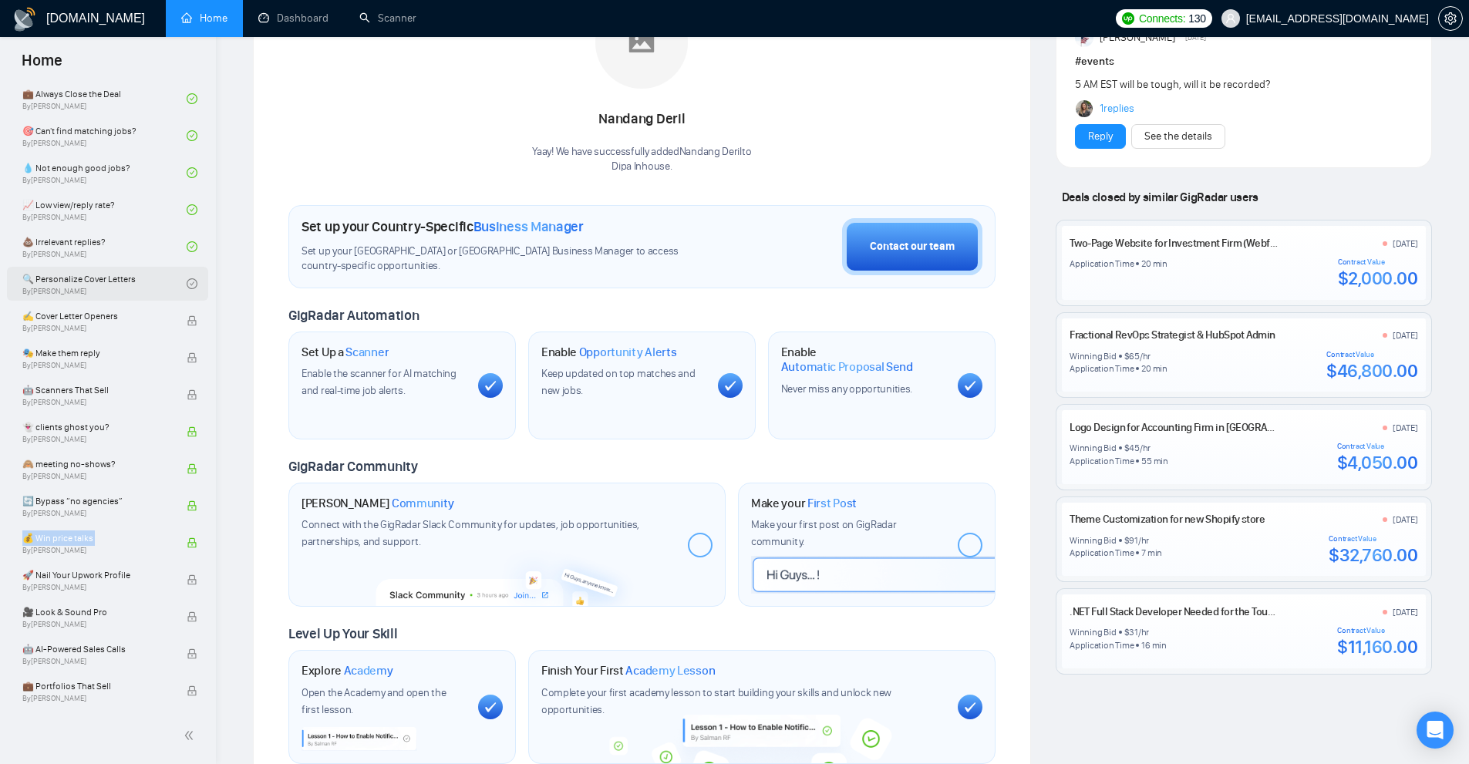
click at [92, 282] on link "🔍 Personalize Cover Letters By [PERSON_NAME]" at bounding box center [104, 284] width 164 height 34
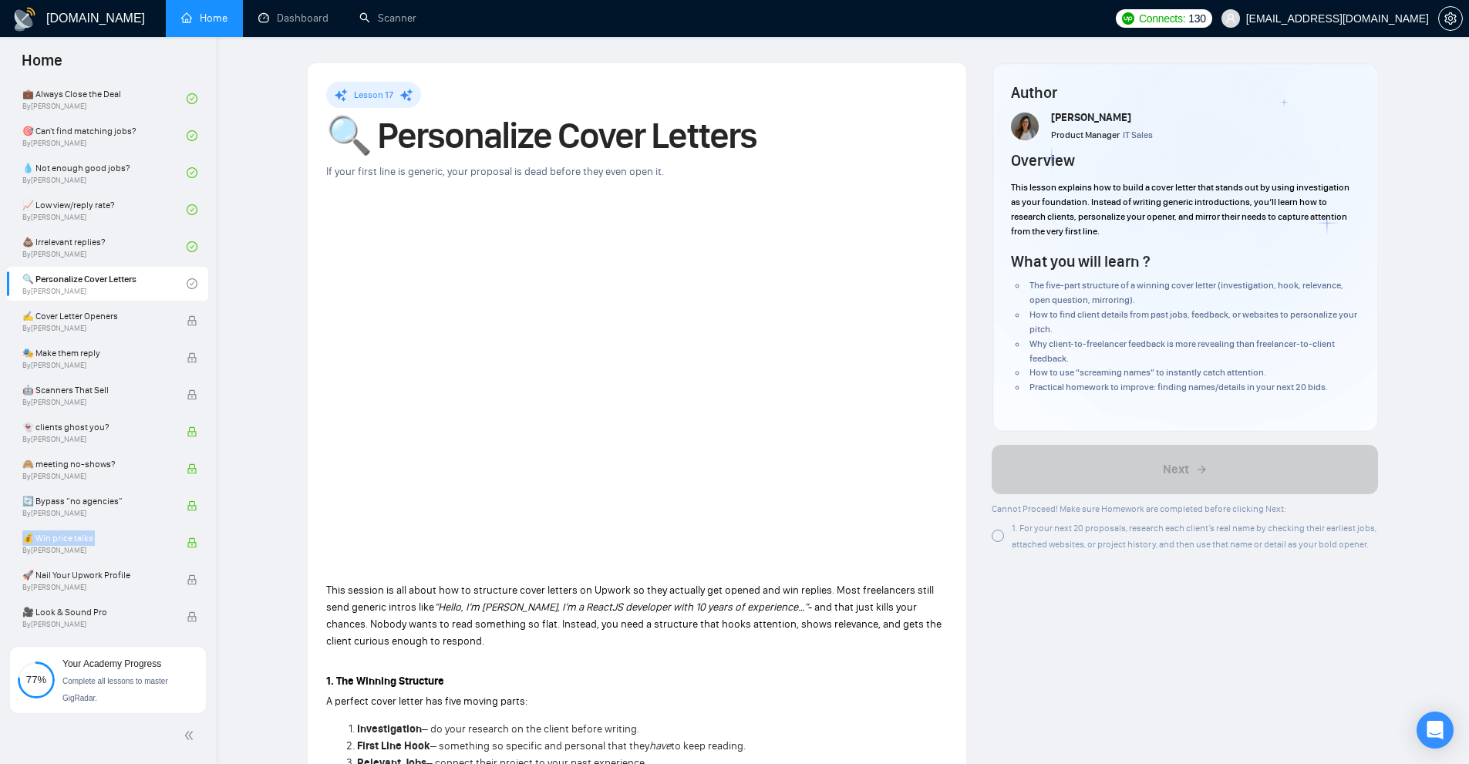
scroll to position [386, 0]
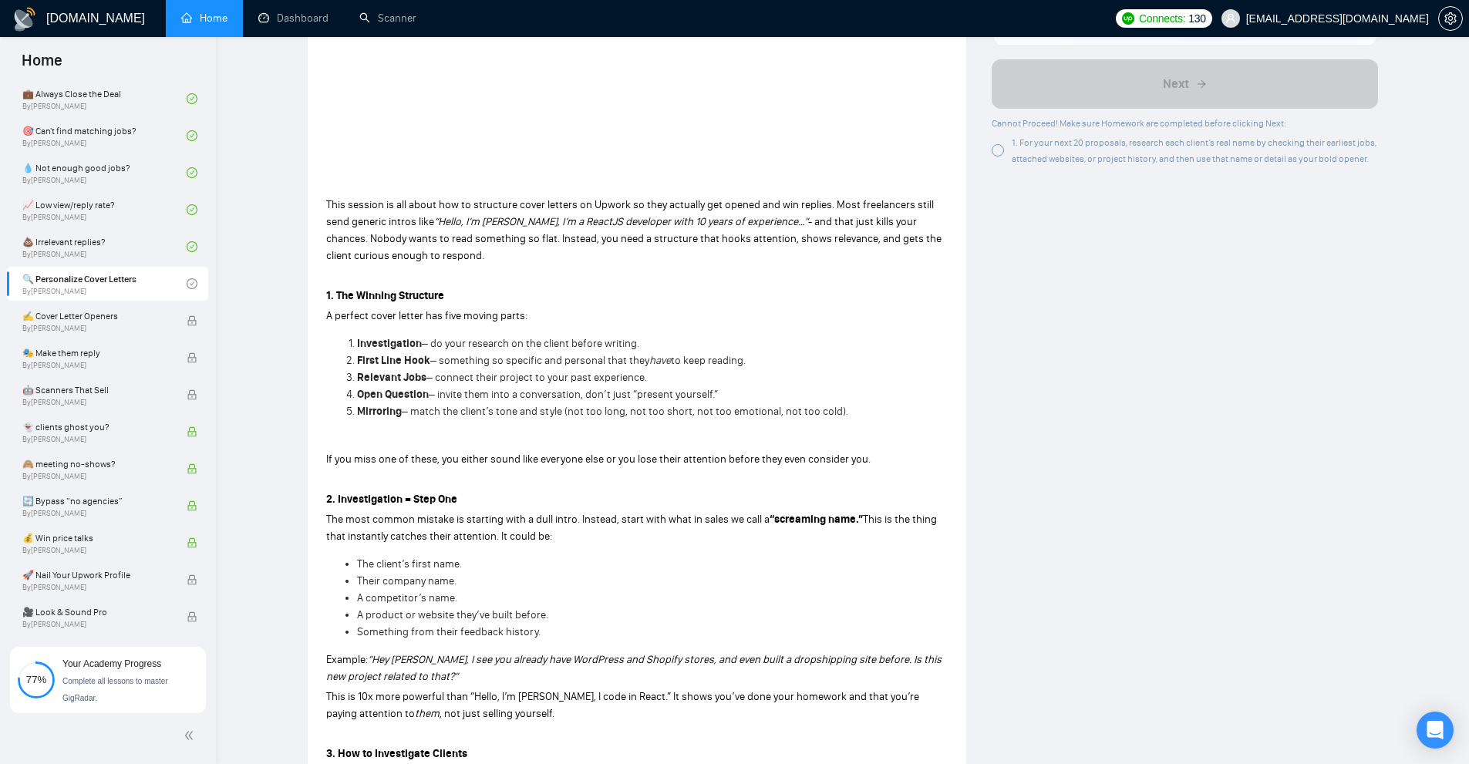
click at [1006, 154] on div "1. For your next 20 proposals, research each client’s real name by checking the…" at bounding box center [1185, 150] width 386 height 32
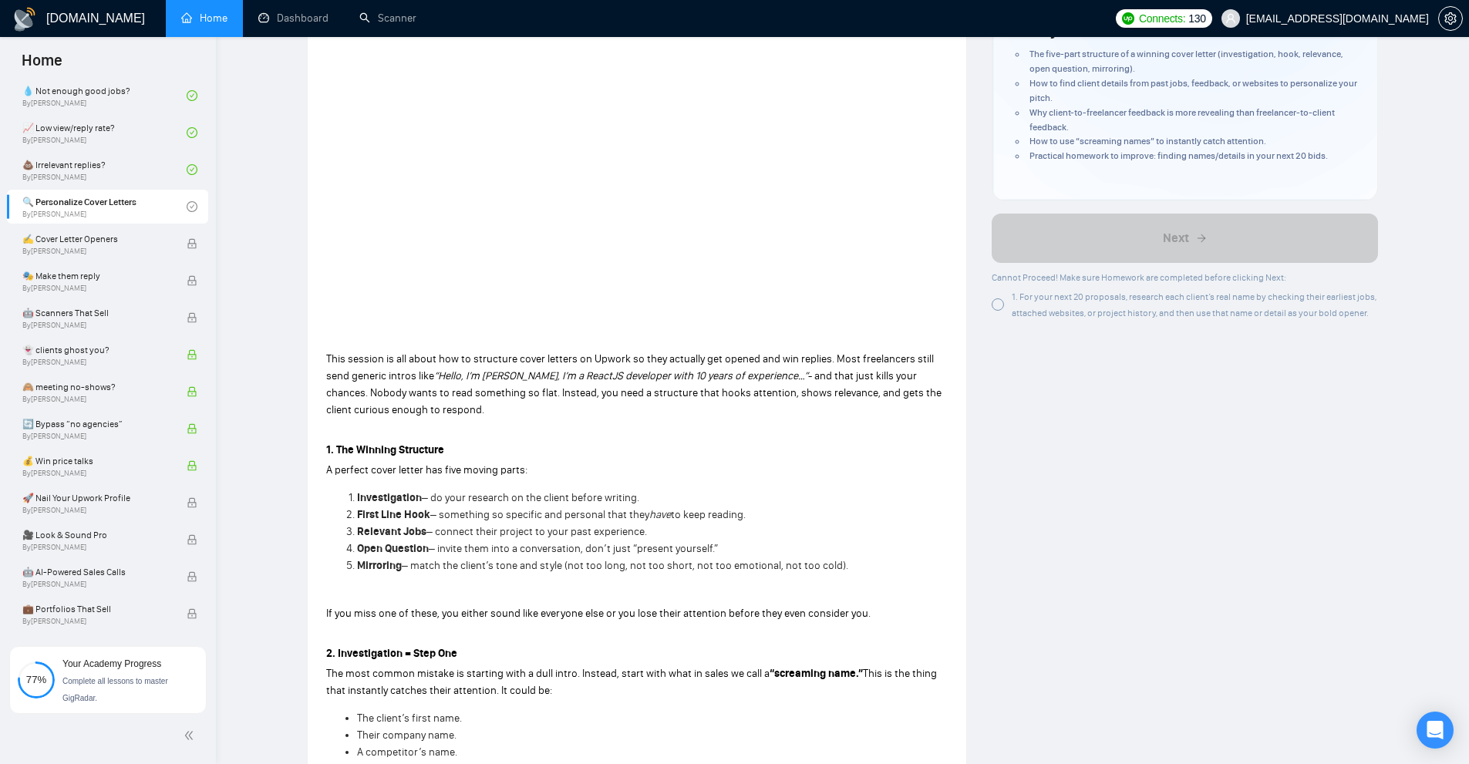
scroll to position [694, 0]
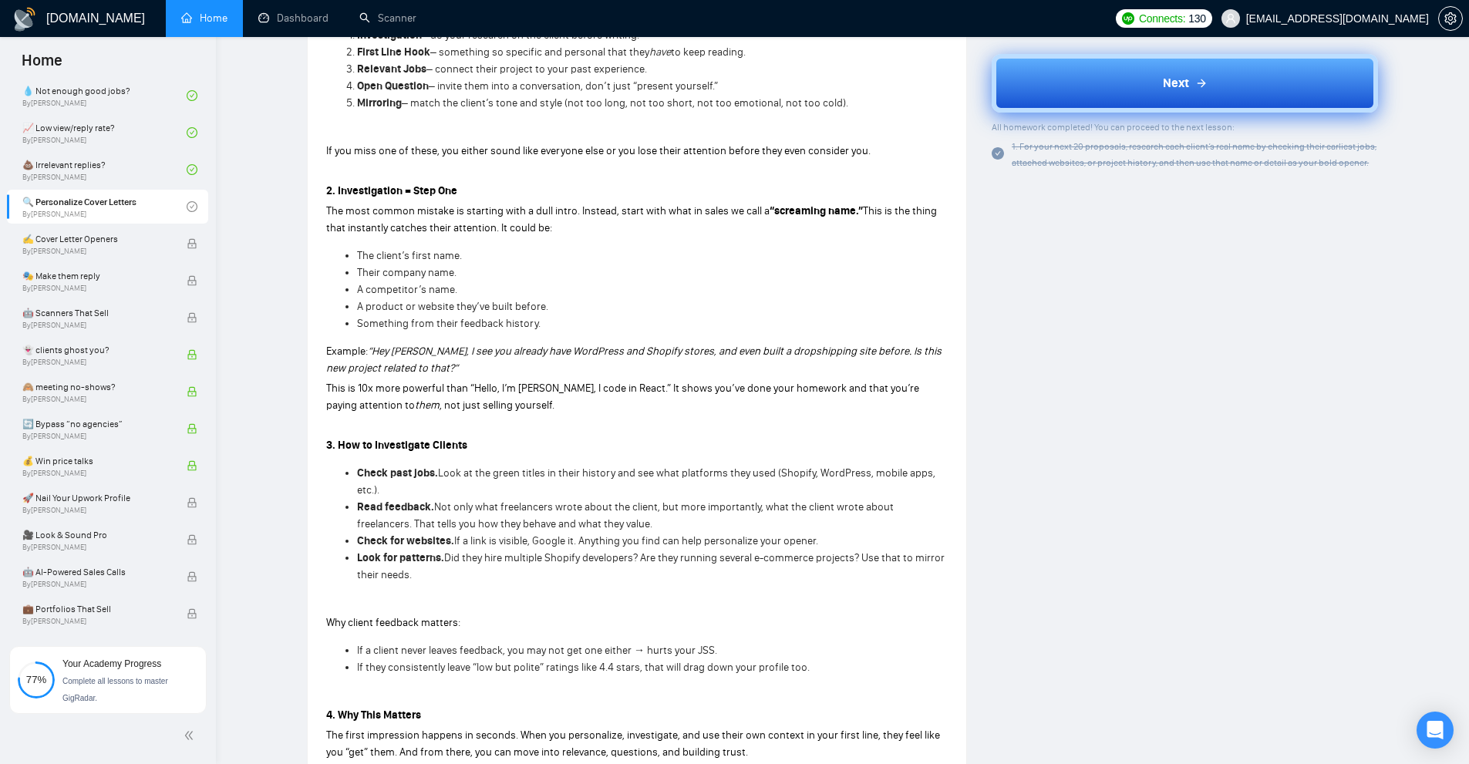
click at [1194, 92] on div "Next" at bounding box center [1185, 83] width 45 height 19
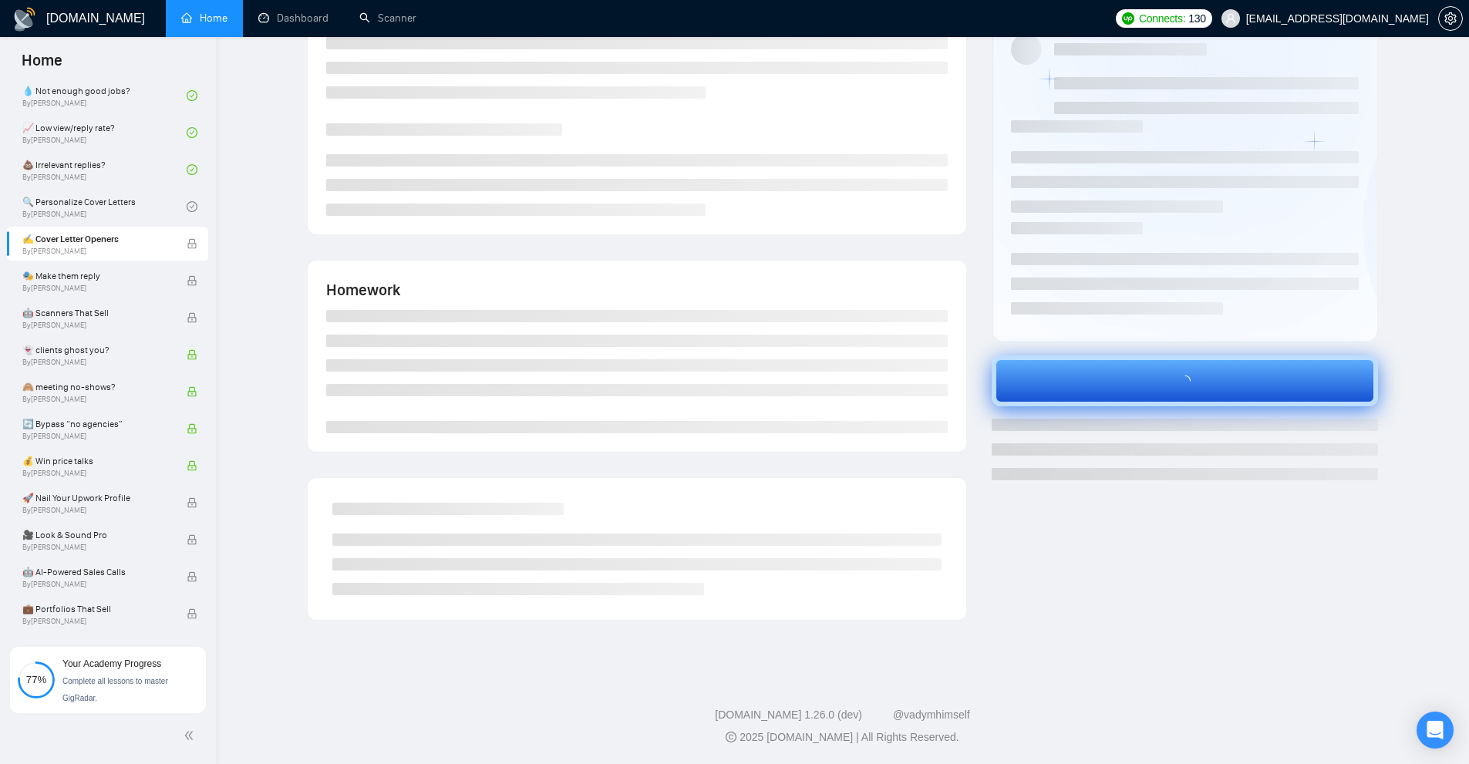
scroll to position [76, 0]
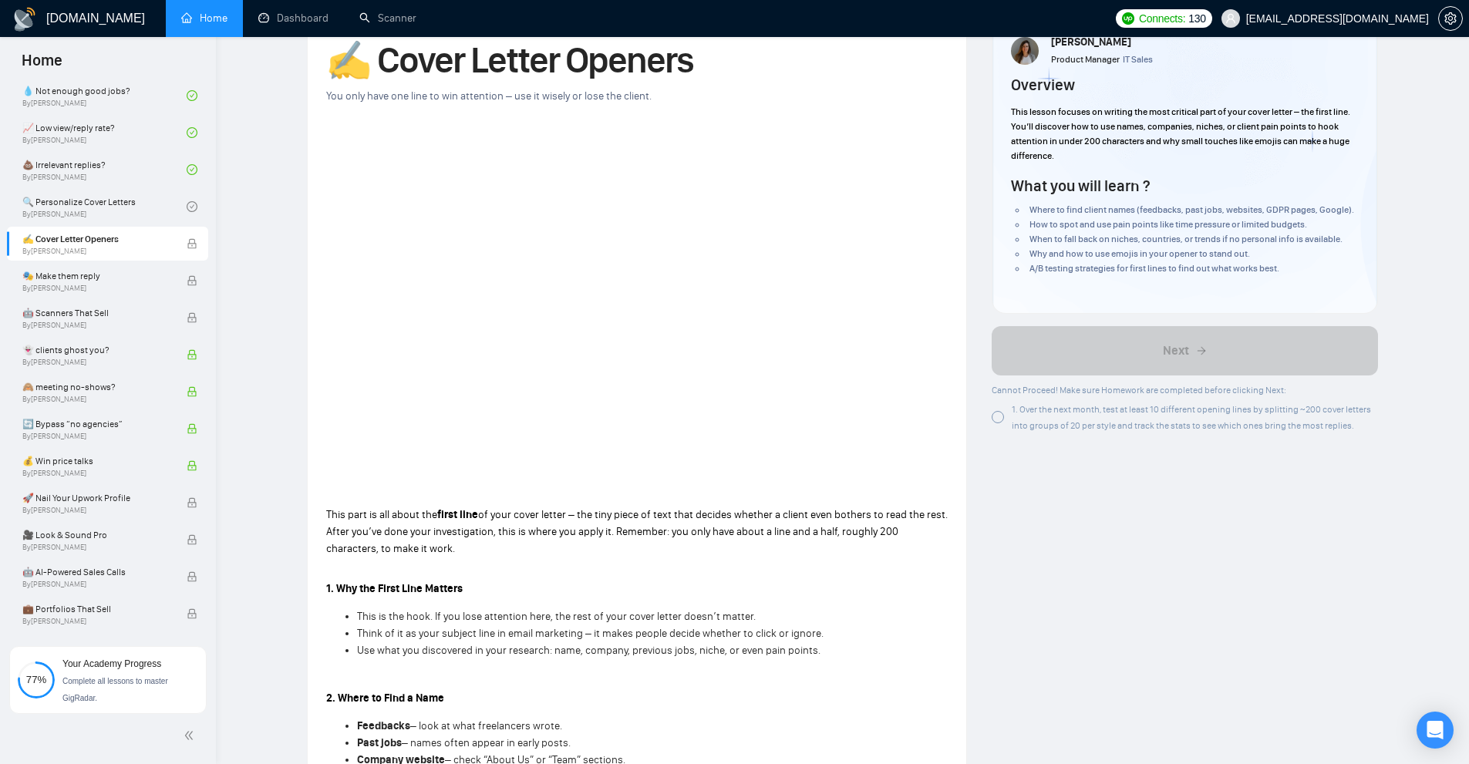
click at [1002, 419] on div at bounding box center [998, 417] width 12 height 12
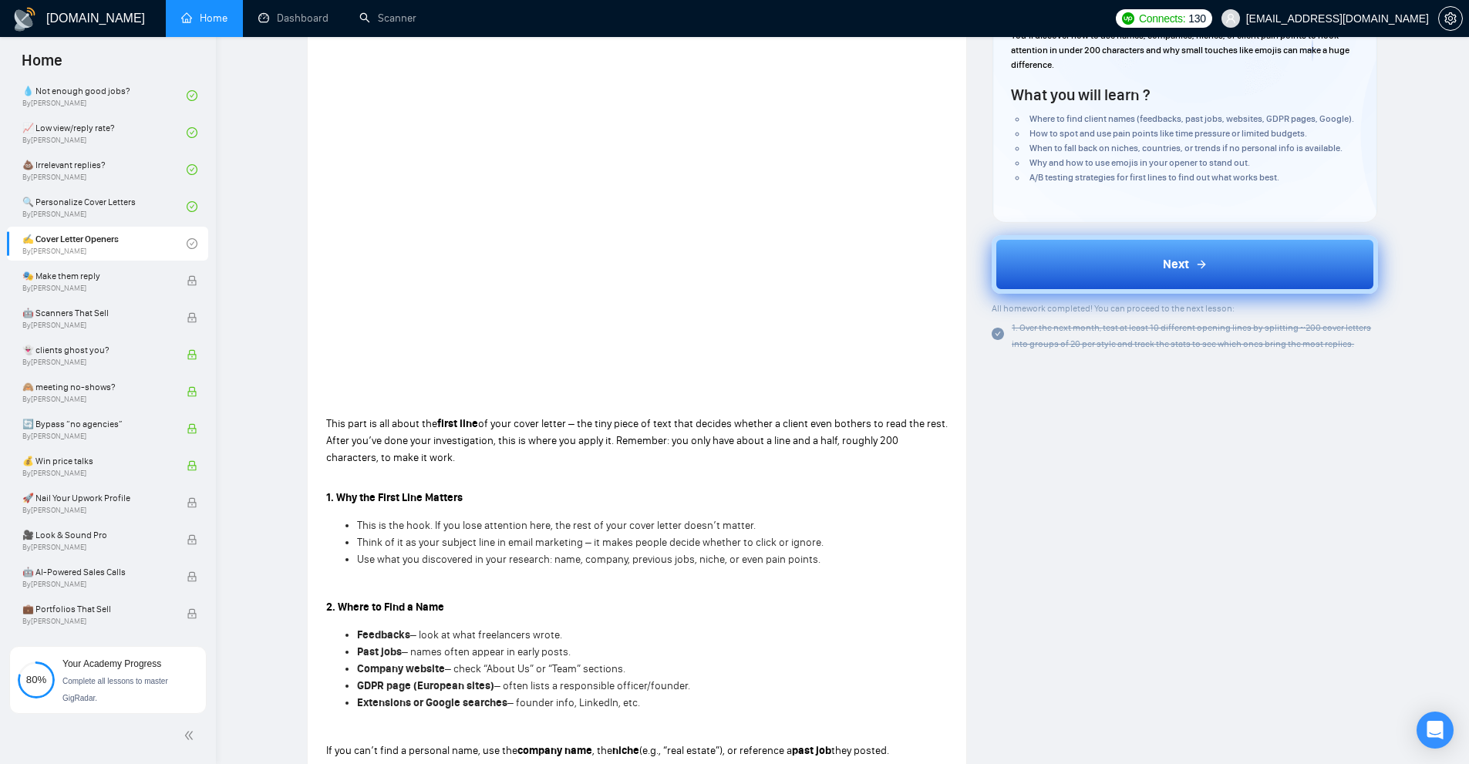
scroll to position [0, 0]
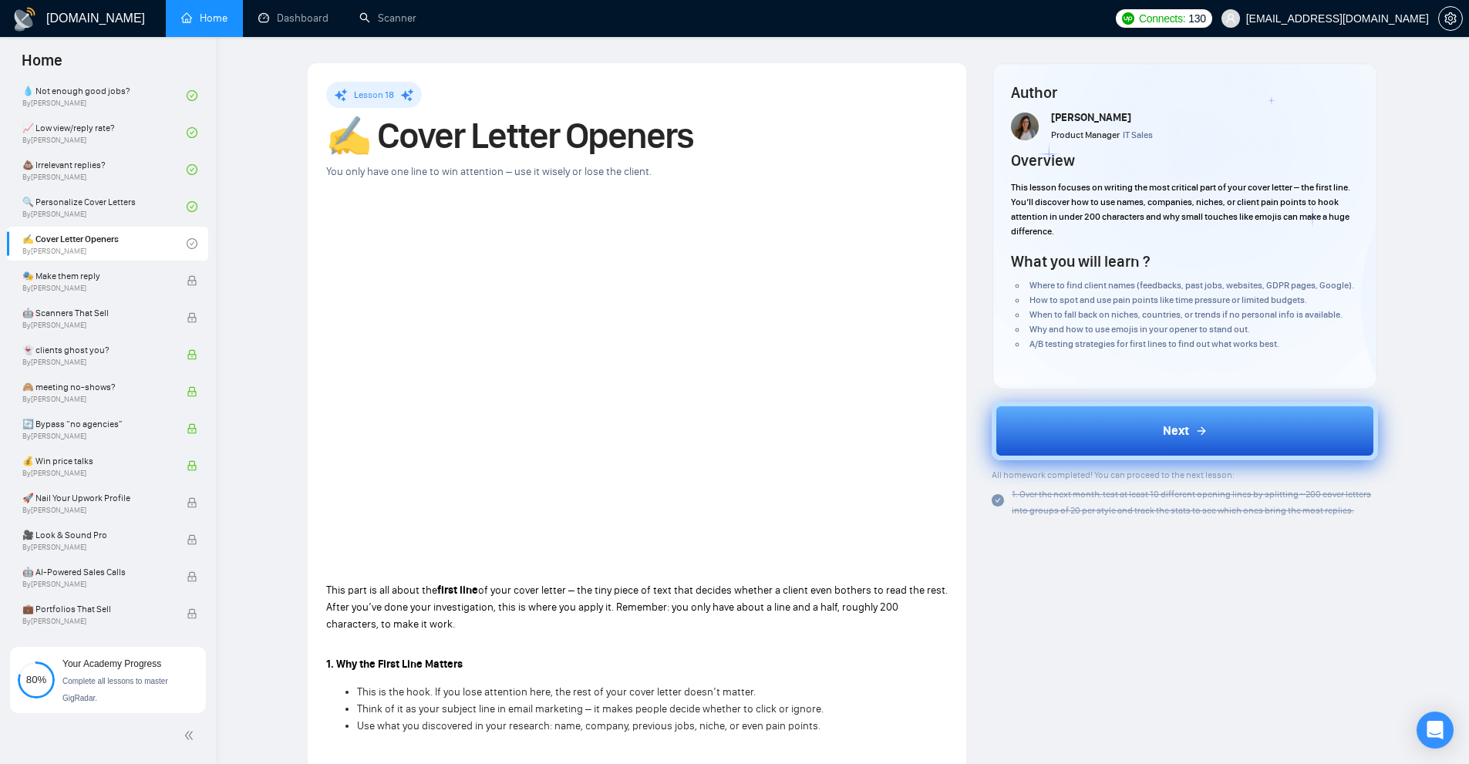
click at [1068, 436] on button "Next" at bounding box center [1185, 431] width 386 height 59
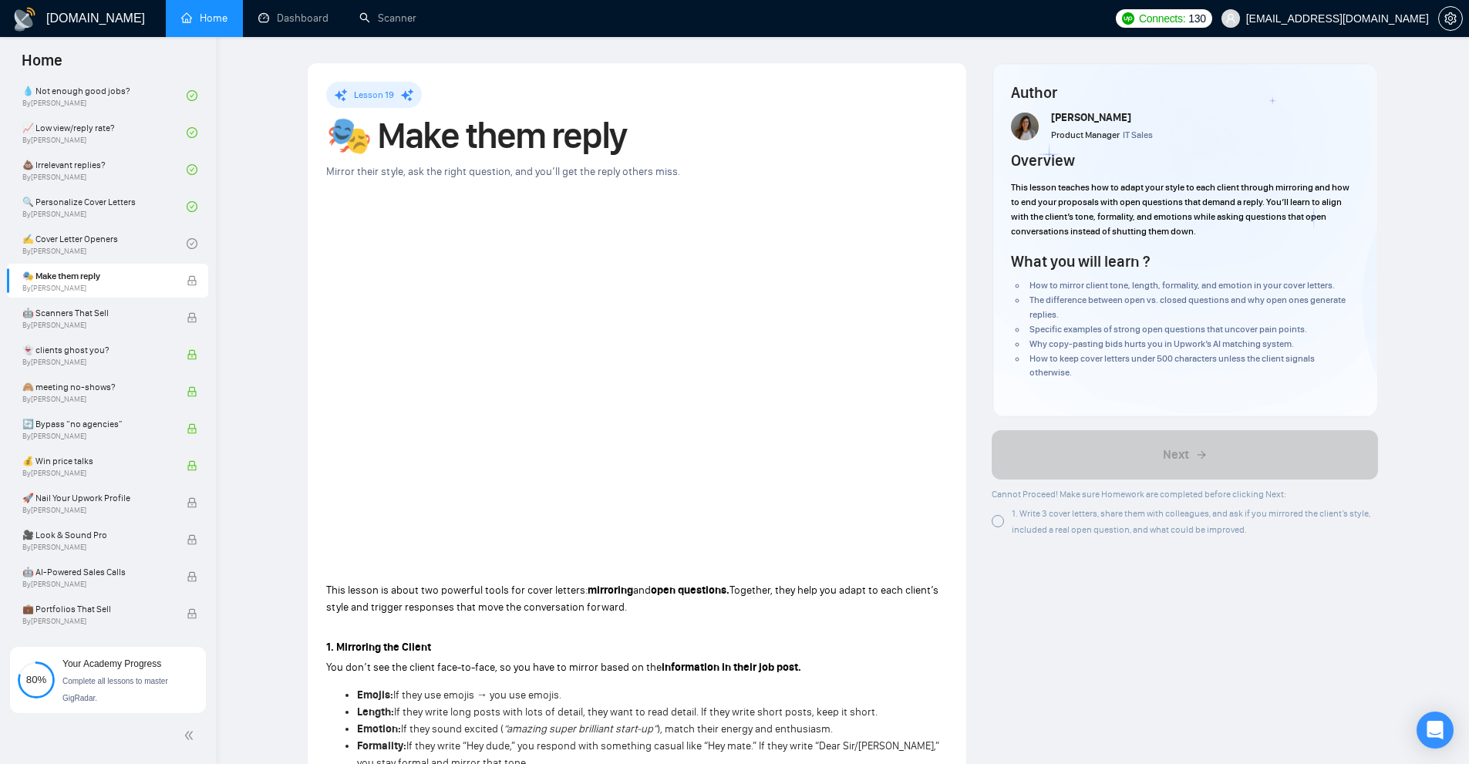
click at [999, 527] on div at bounding box center [998, 521] width 12 height 12
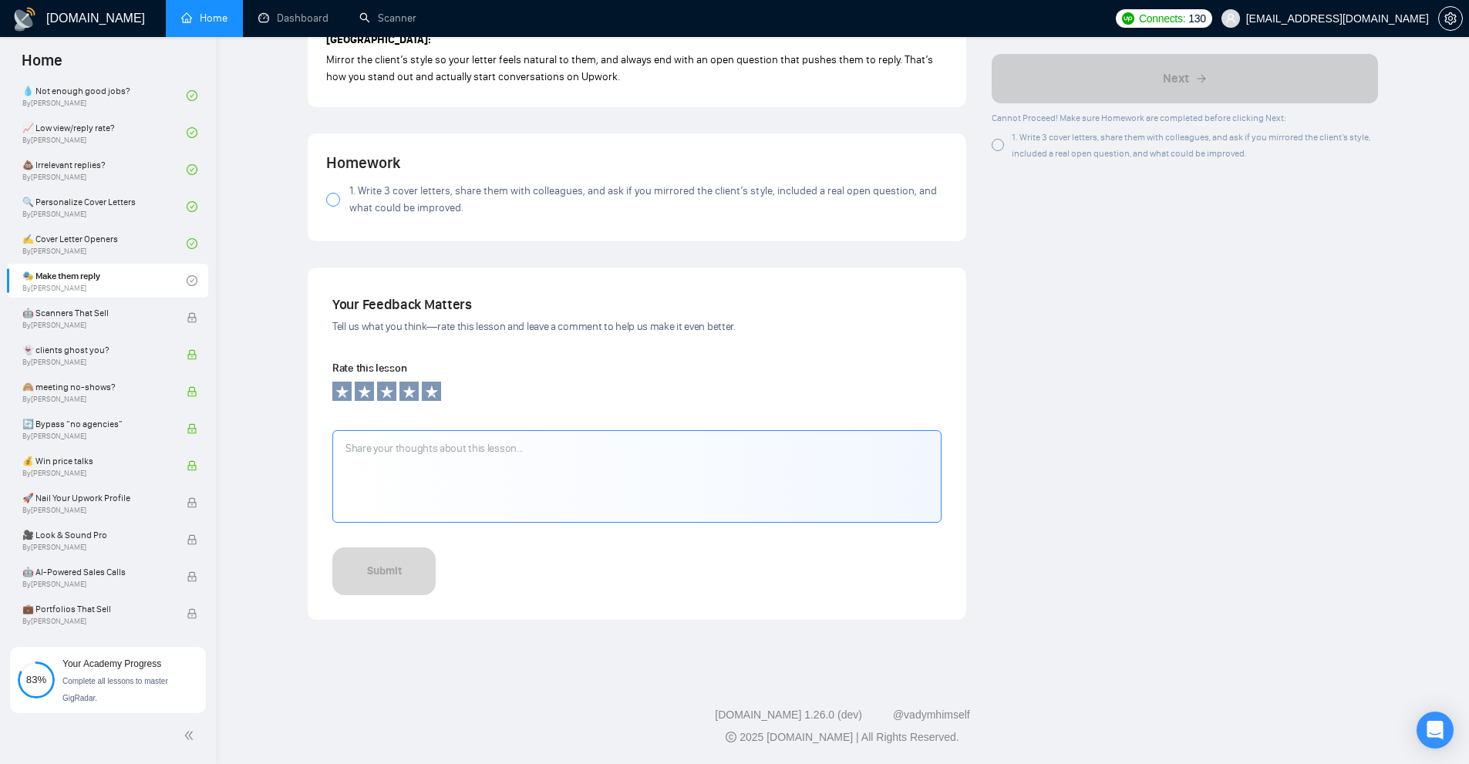
scroll to position [959, 0]
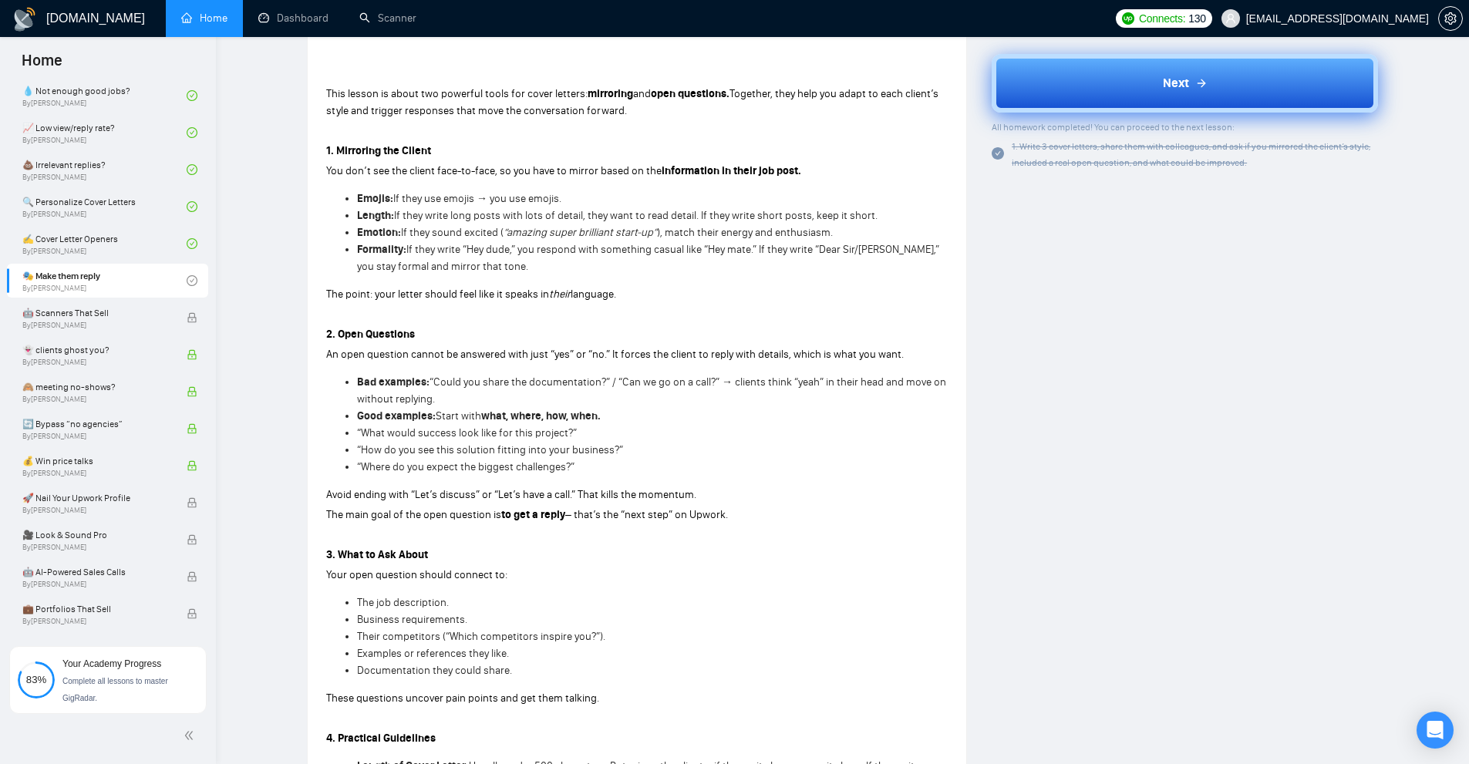
click at [1177, 96] on button "Next" at bounding box center [1185, 83] width 386 height 59
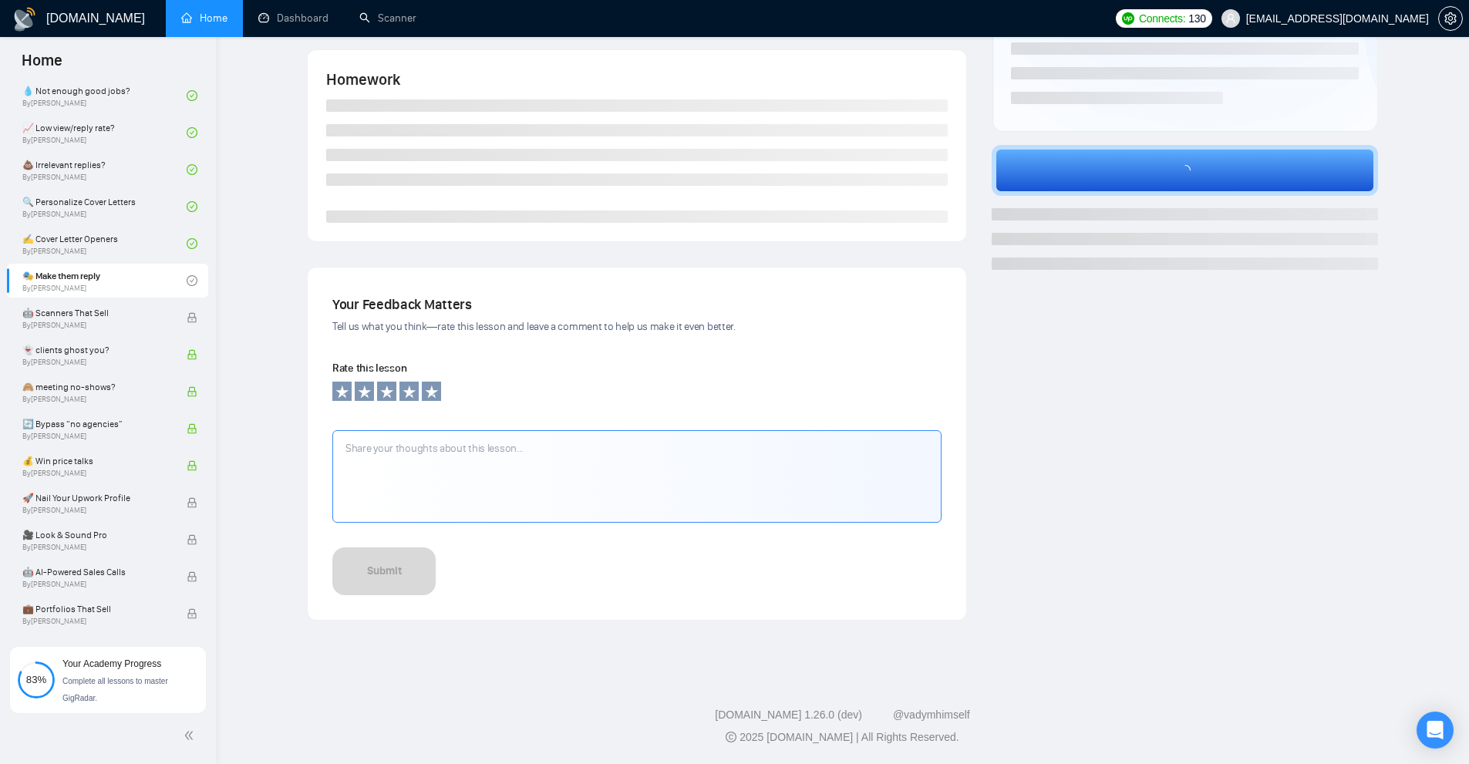
scroll to position [76, 0]
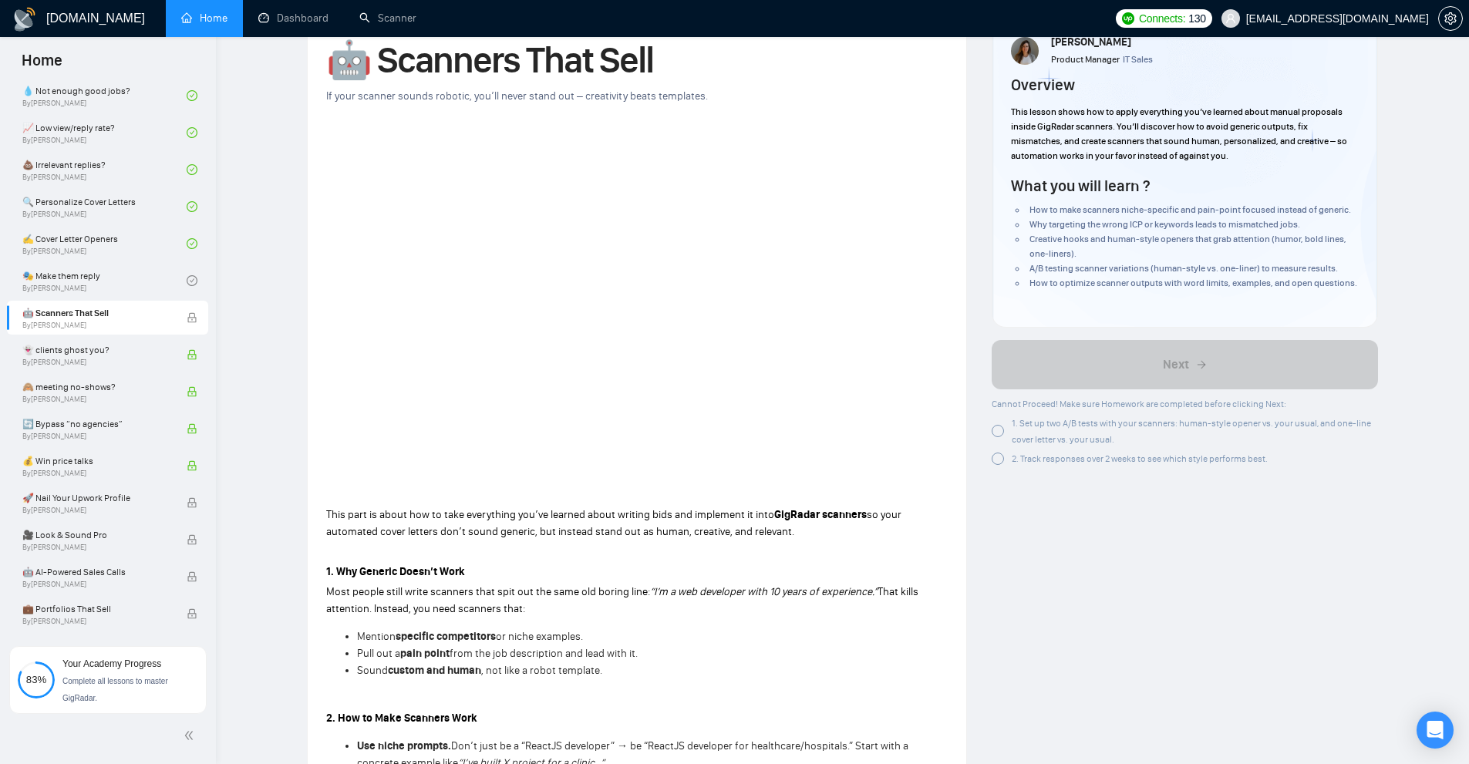
click at [993, 437] on div at bounding box center [998, 431] width 12 height 12
click at [996, 465] on div at bounding box center [998, 459] width 12 height 12
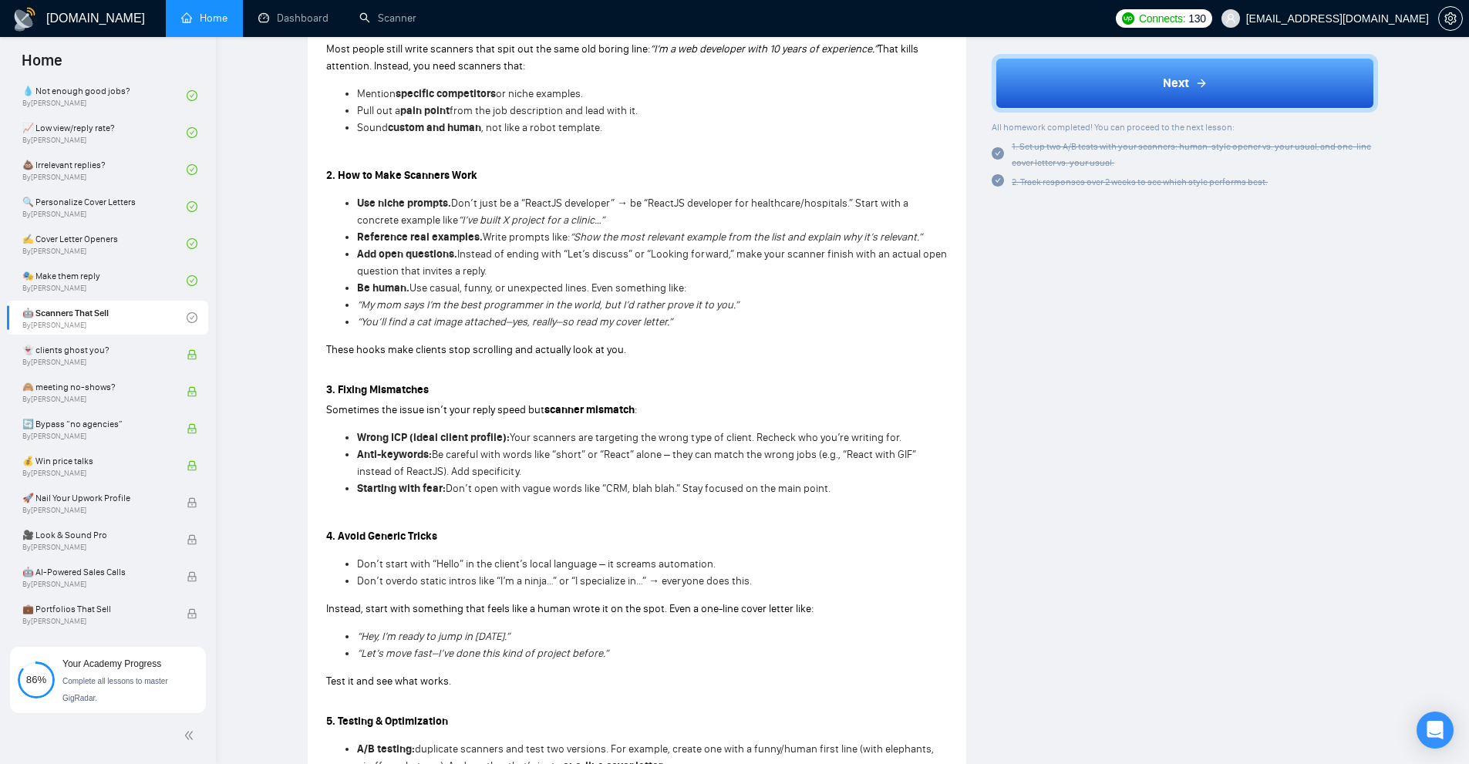
scroll to position [156, 0]
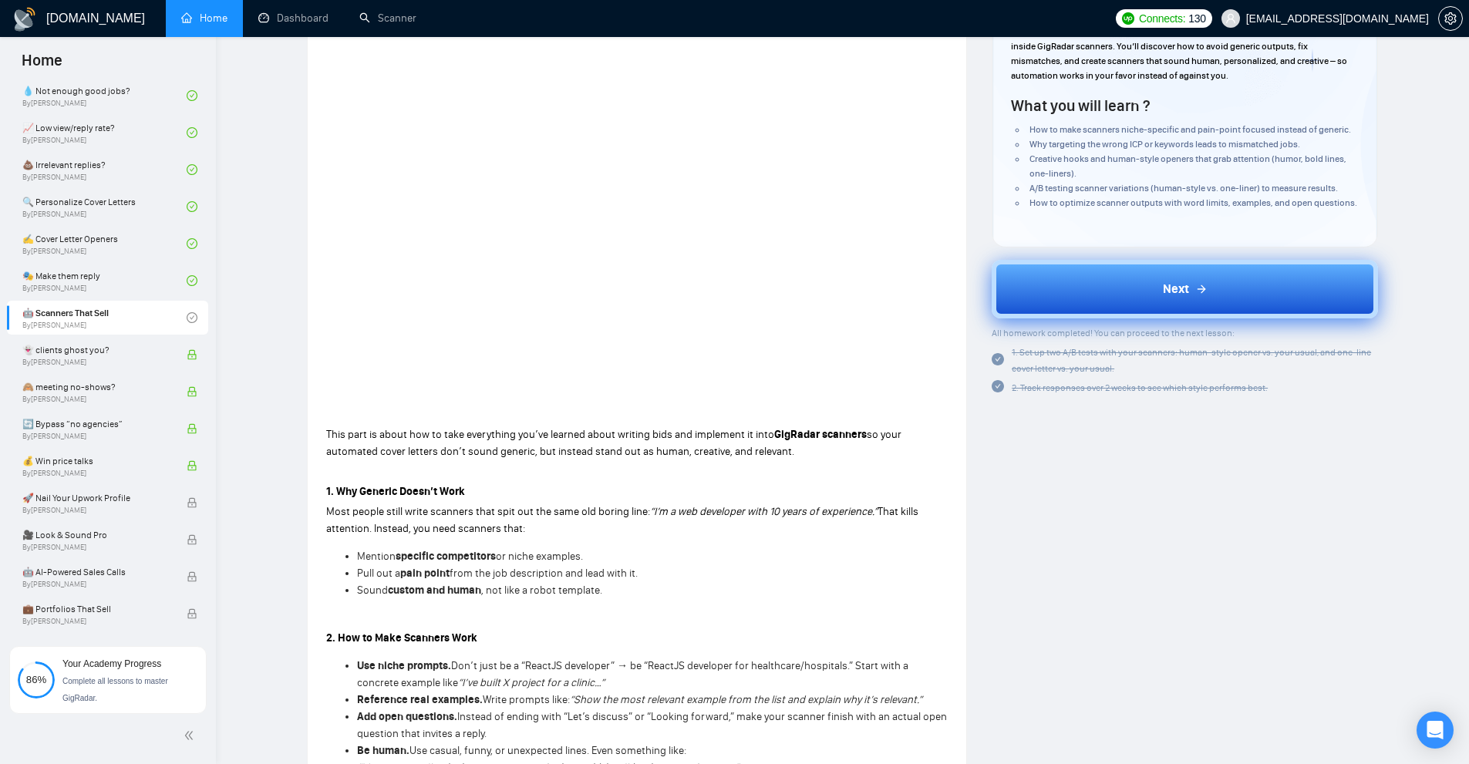
click at [1091, 283] on button "Next" at bounding box center [1185, 289] width 386 height 59
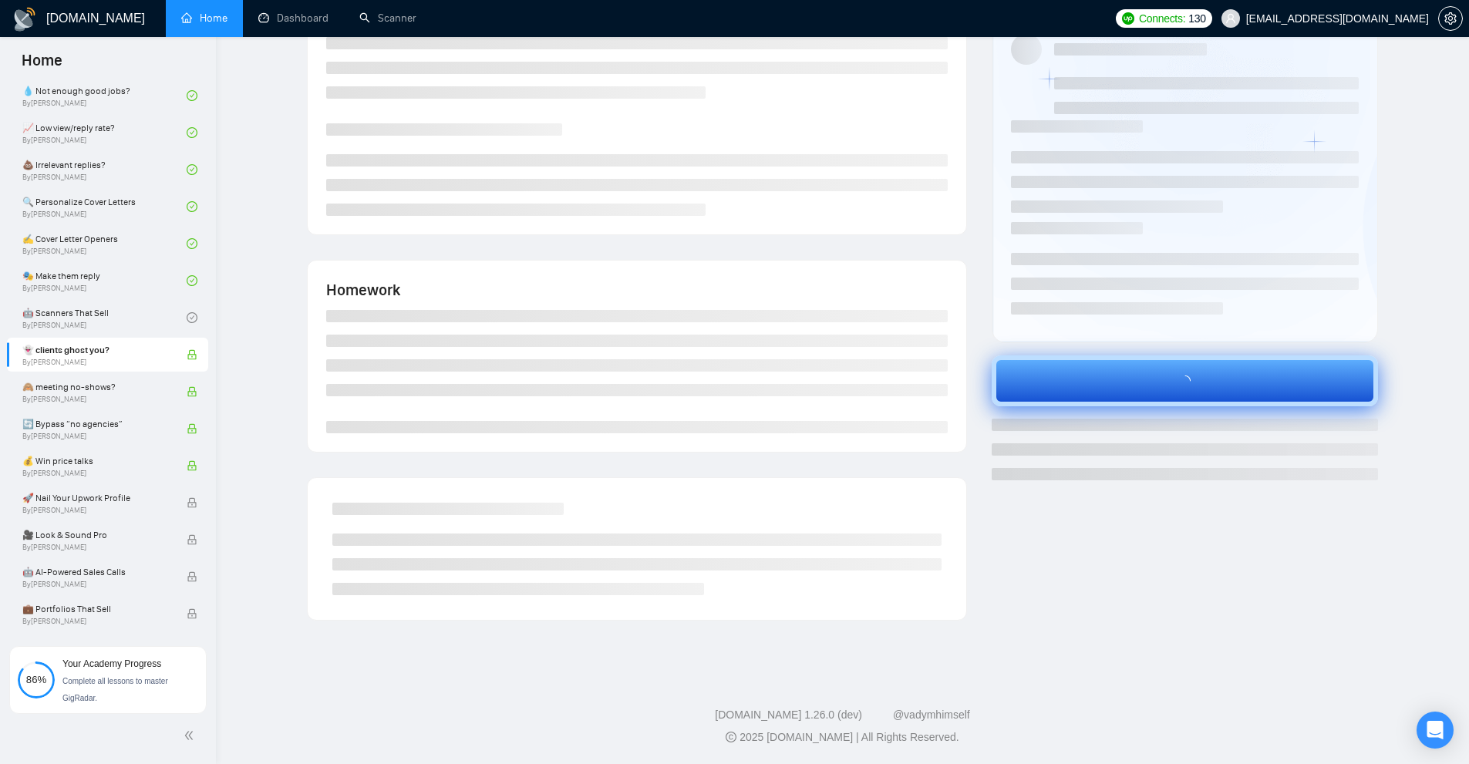
scroll to position [156, 0]
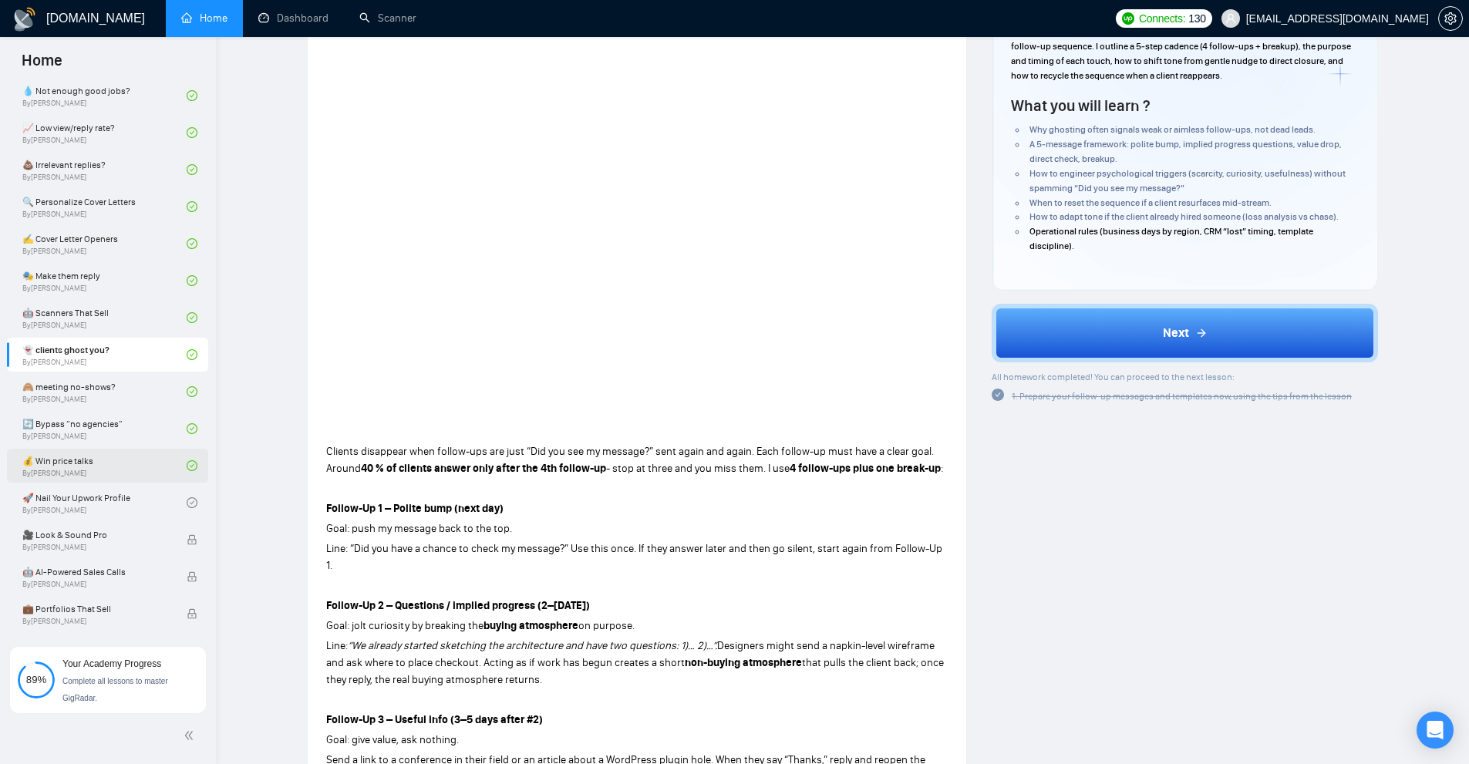
click at [108, 472] on link "💰 Win price talks By [PERSON_NAME]" at bounding box center [104, 466] width 164 height 34
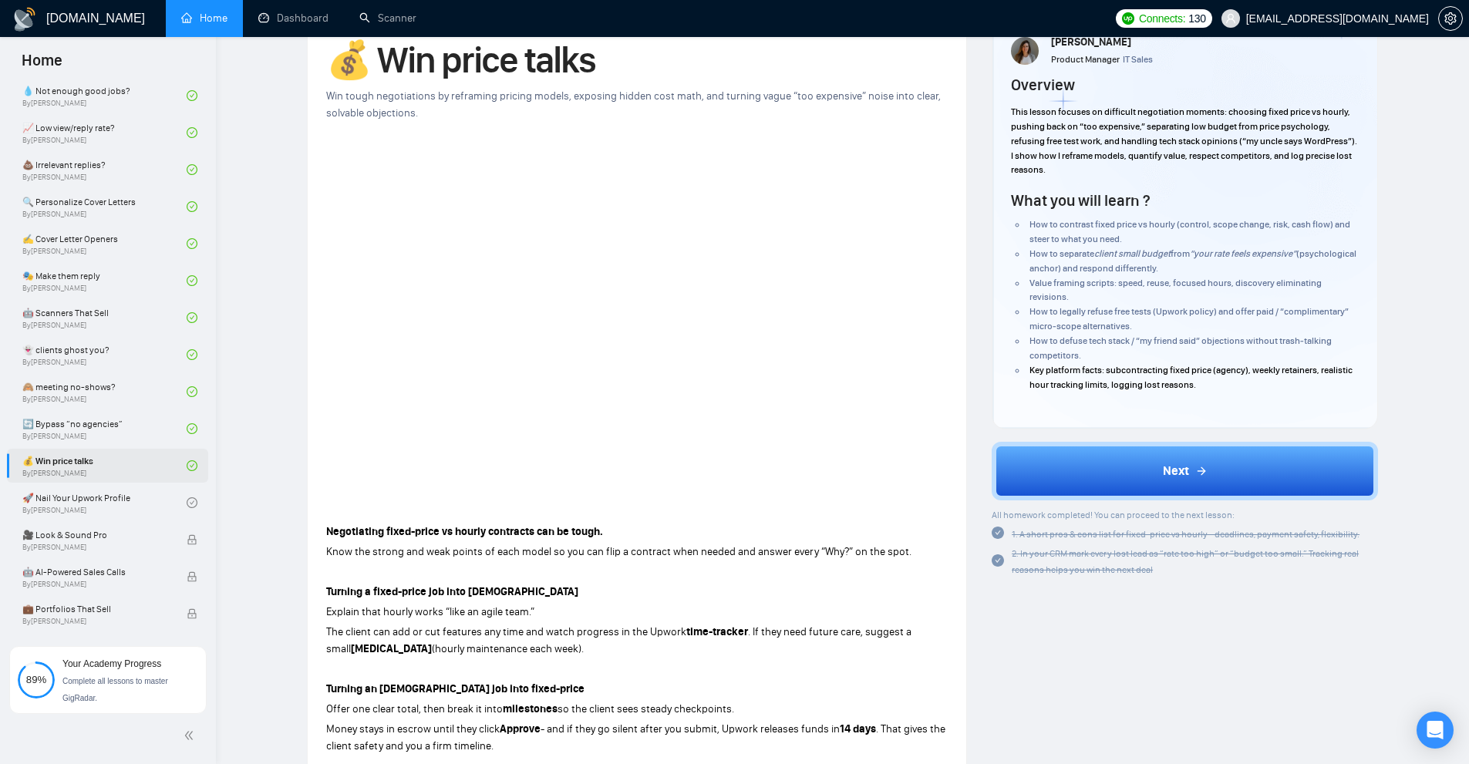
scroll to position [156, 0]
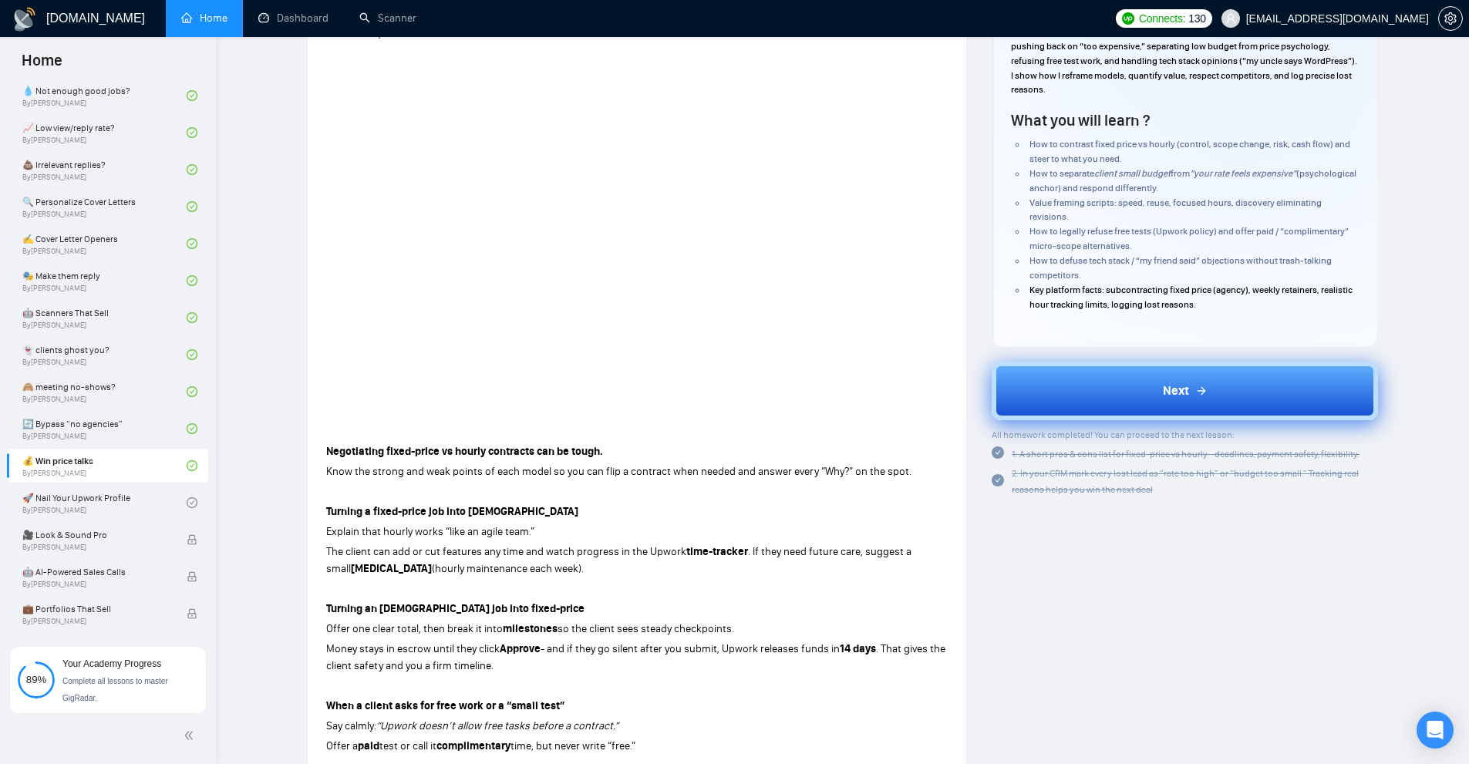
click at [1046, 388] on button "Next" at bounding box center [1185, 391] width 386 height 59
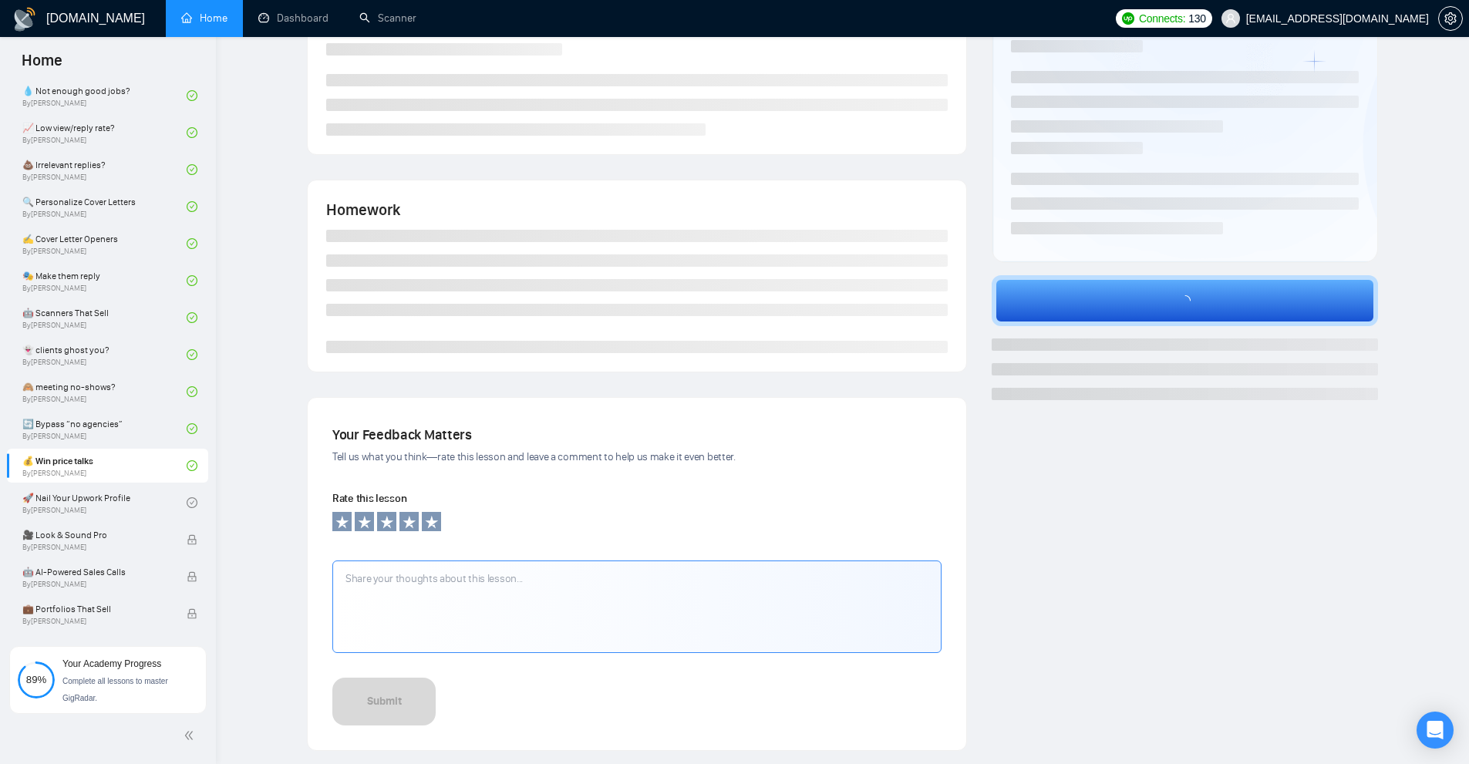
scroll to position [76, 0]
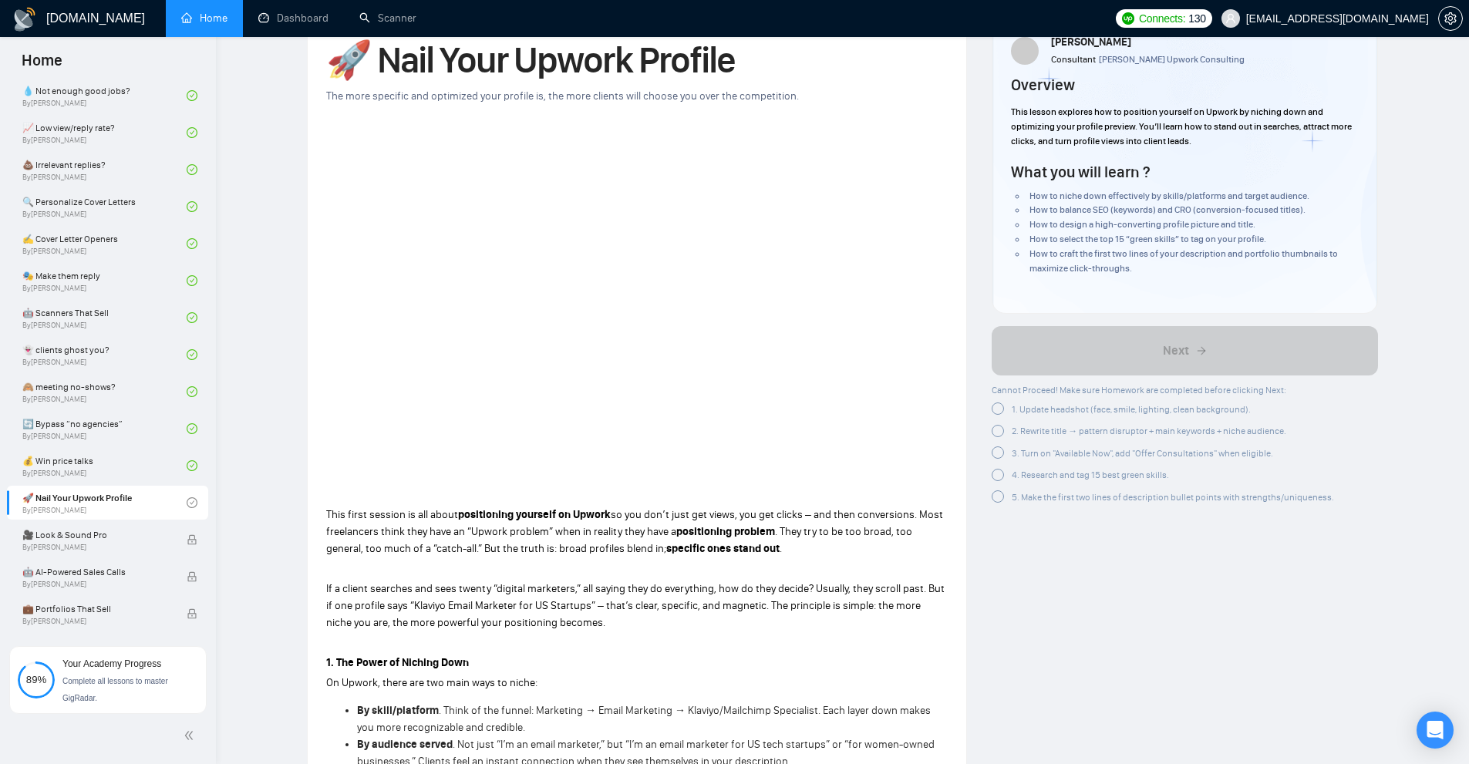
click at [999, 408] on div at bounding box center [998, 409] width 12 height 12
click at [1000, 431] on div at bounding box center [998, 428] width 12 height 12
click at [1001, 453] on div at bounding box center [998, 447] width 12 height 12
click at [997, 473] on div "4. Research and tag 15 best green skills." at bounding box center [1080, 467] width 177 height 16
click at [996, 487] on div at bounding box center [998, 486] width 12 height 12
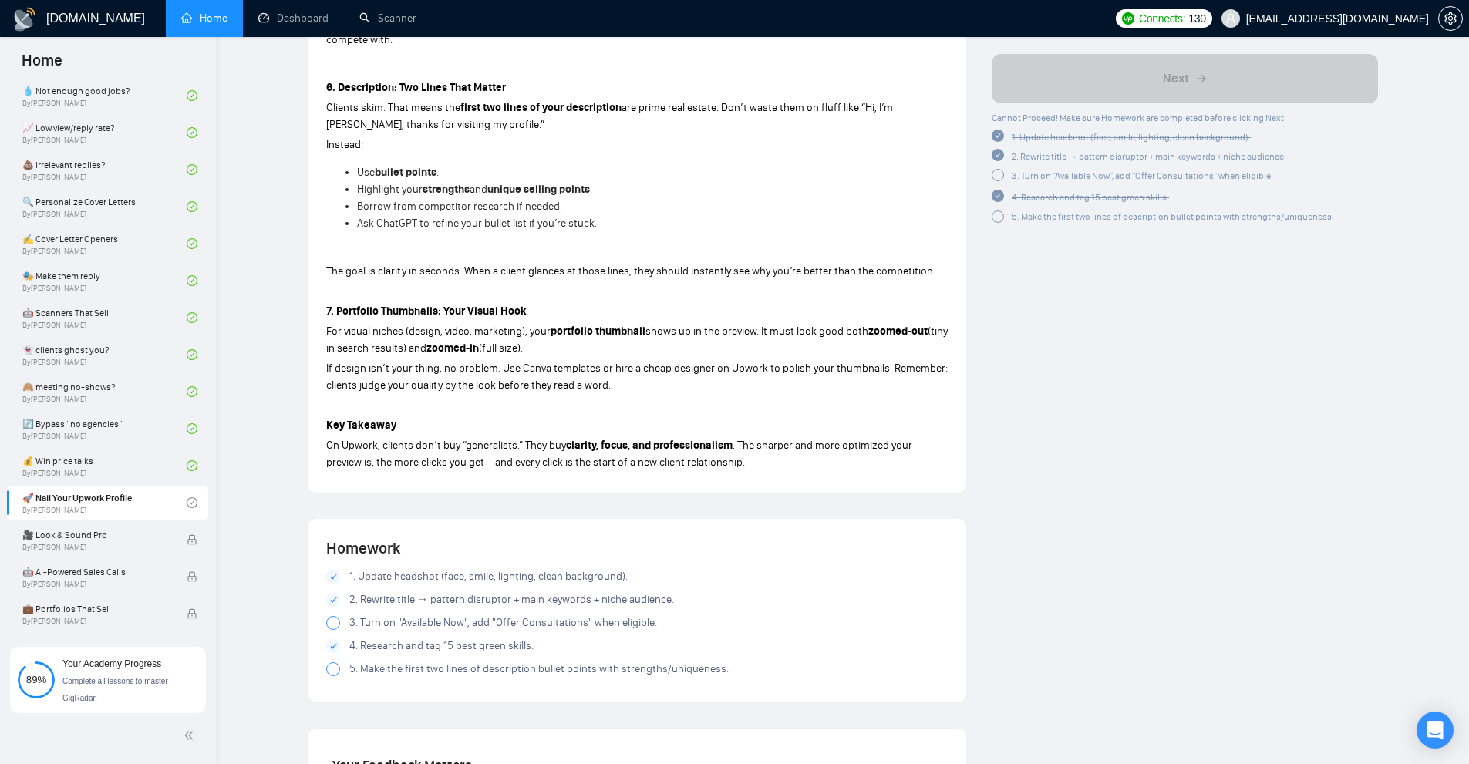
scroll to position [2156, 0]
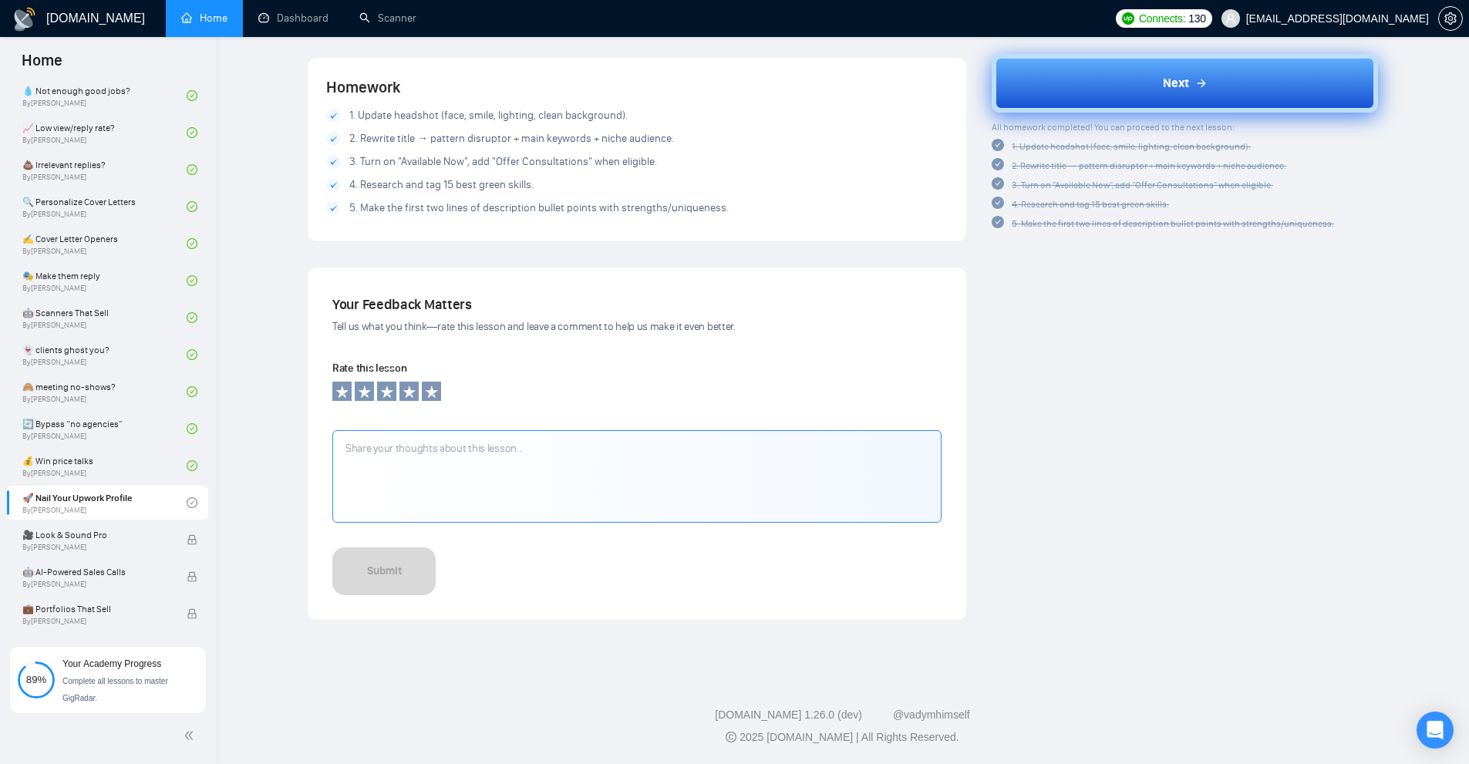
click at [1091, 89] on button "Next" at bounding box center [1185, 83] width 386 height 59
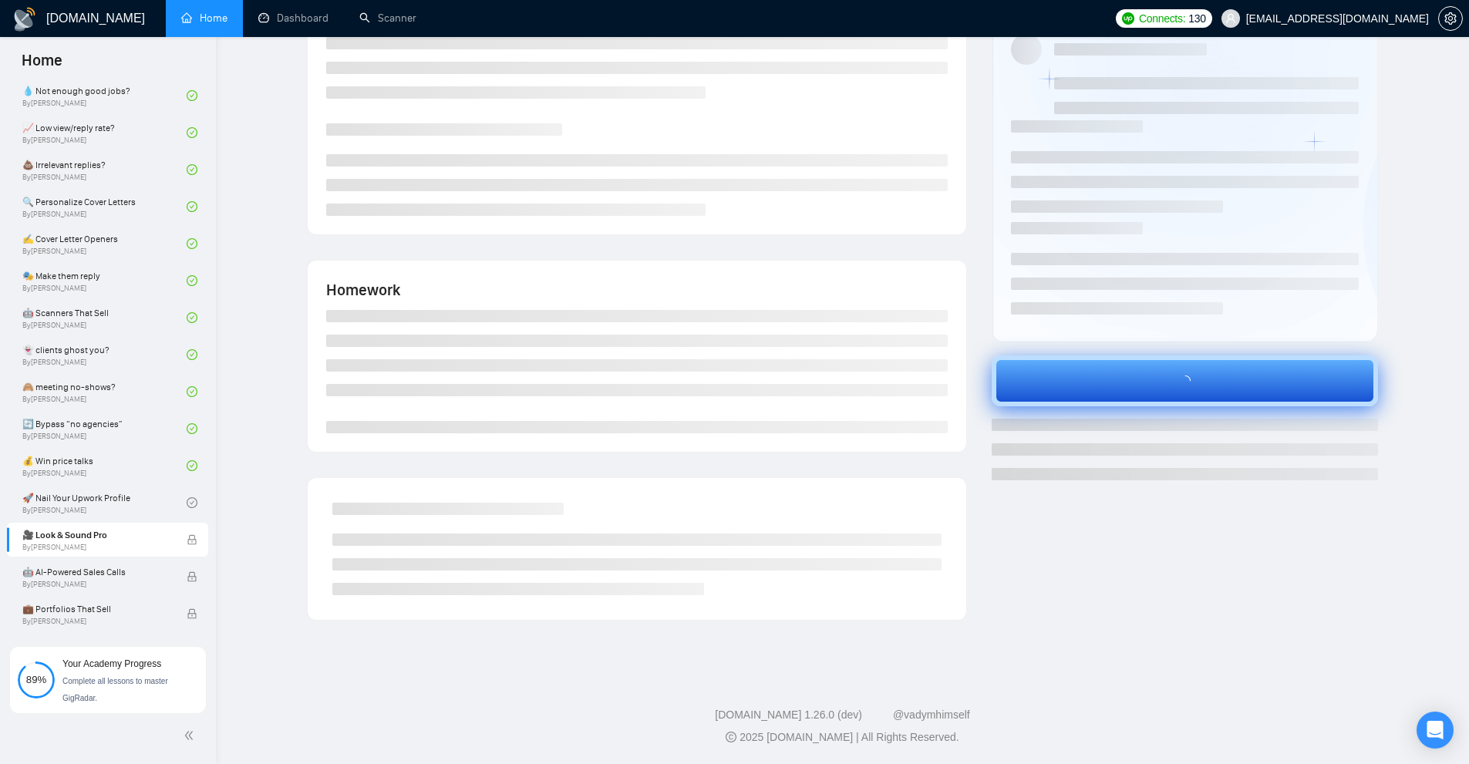
scroll to position [76, 0]
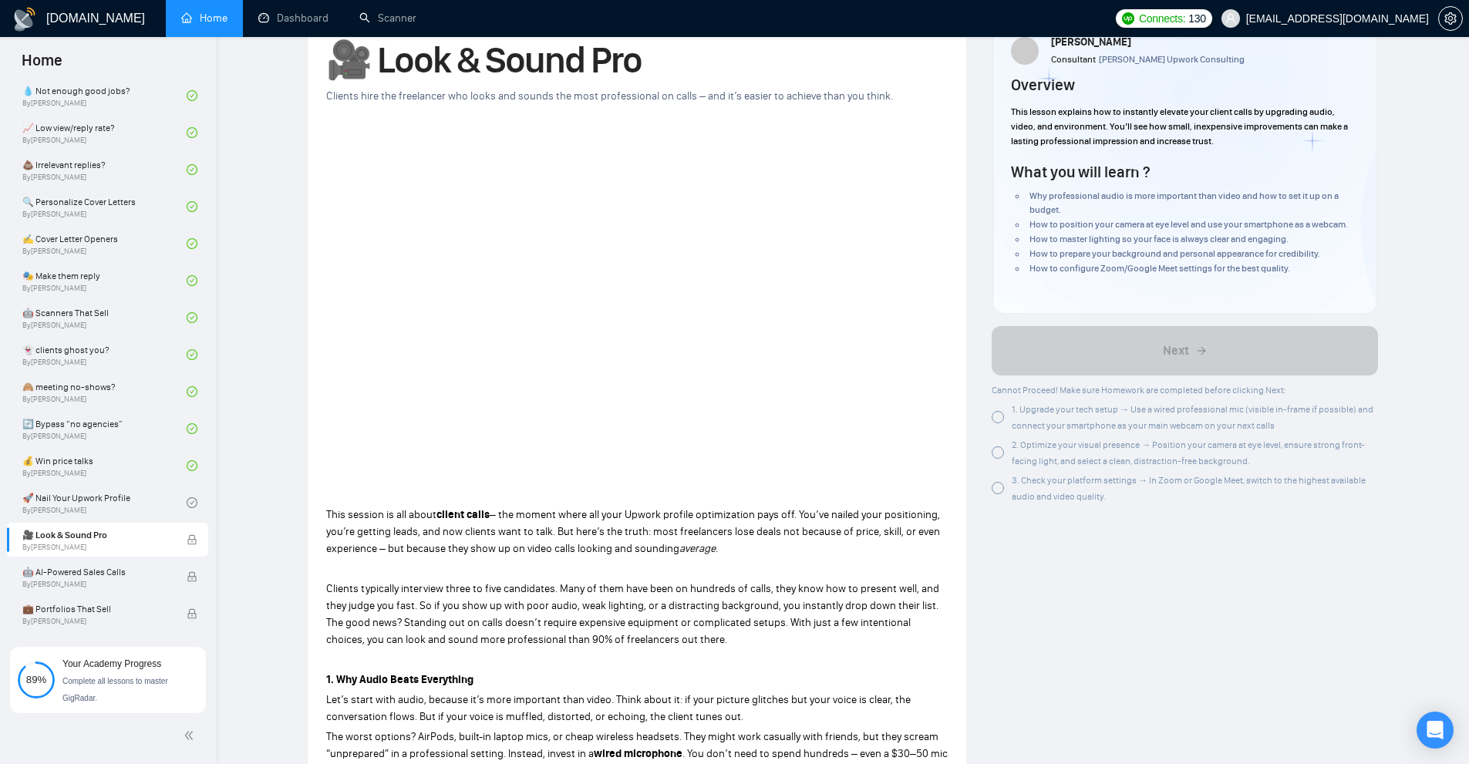
click at [999, 411] on div at bounding box center [998, 417] width 12 height 12
click at [997, 453] on div at bounding box center [998, 452] width 12 height 12
click at [998, 472] on div "3. Check your platform settings → In Zoom or Google Meet, switch to the highest…" at bounding box center [1185, 488] width 386 height 32
click at [998, 482] on div at bounding box center [998, 488] width 12 height 16
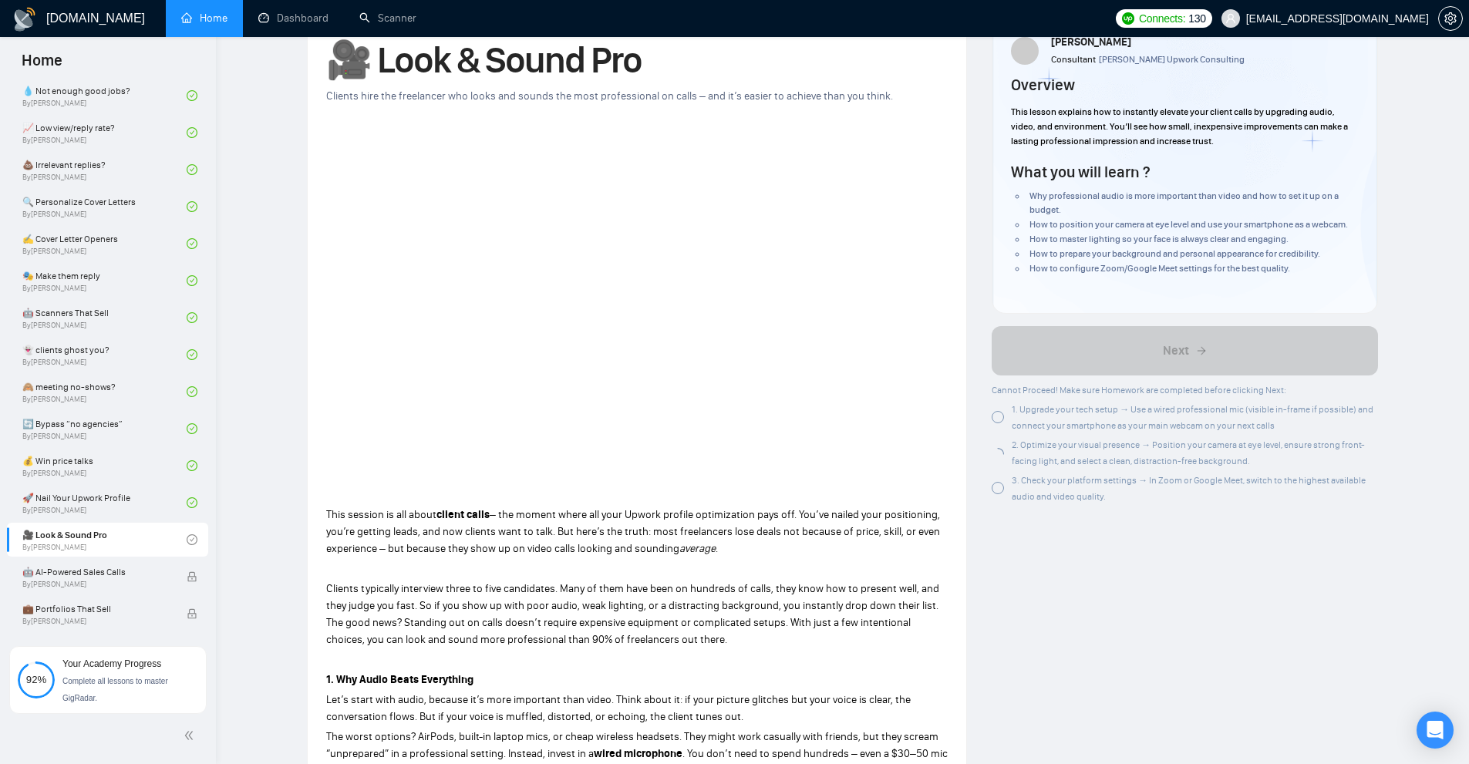
scroll to position [1501, 0]
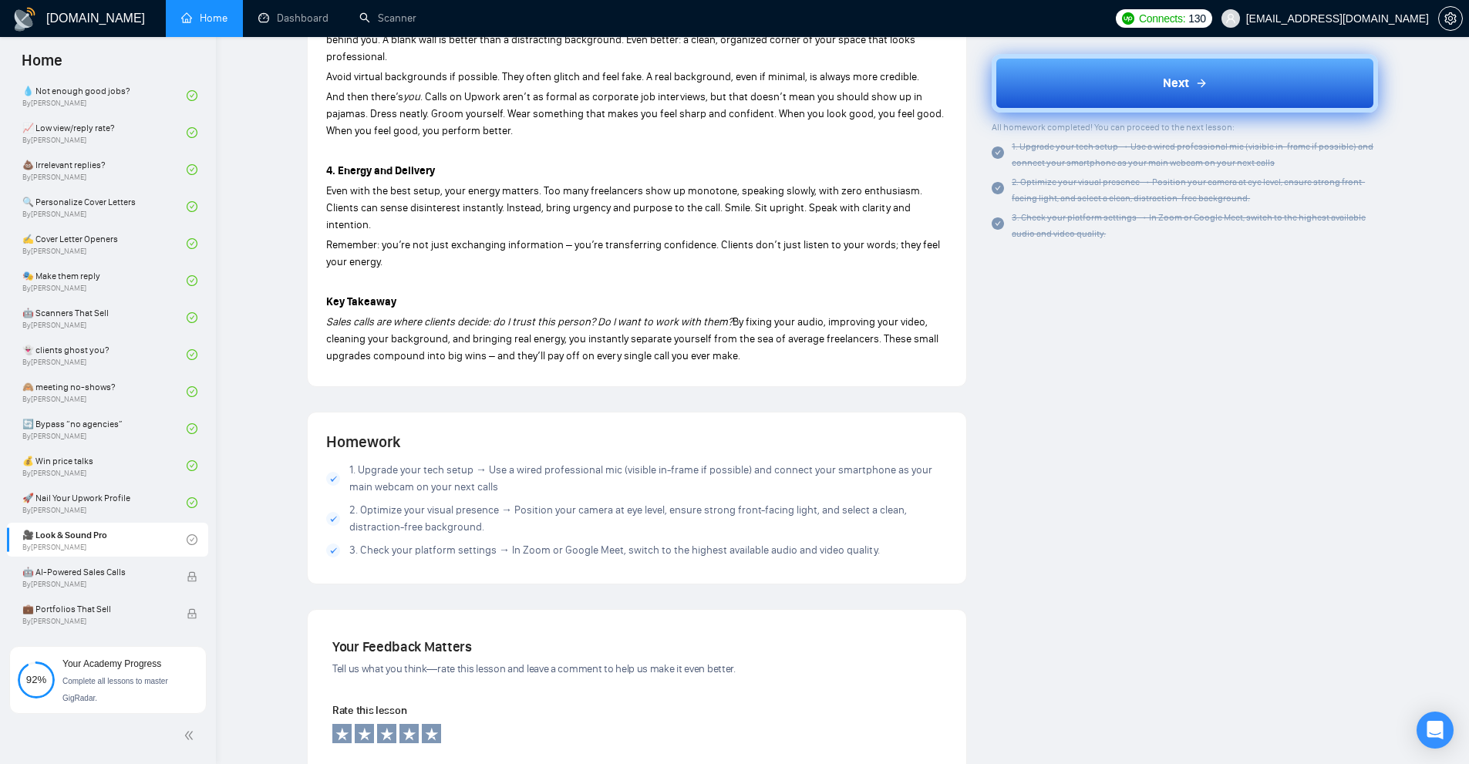
click at [1122, 94] on button "Next" at bounding box center [1185, 83] width 386 height 59
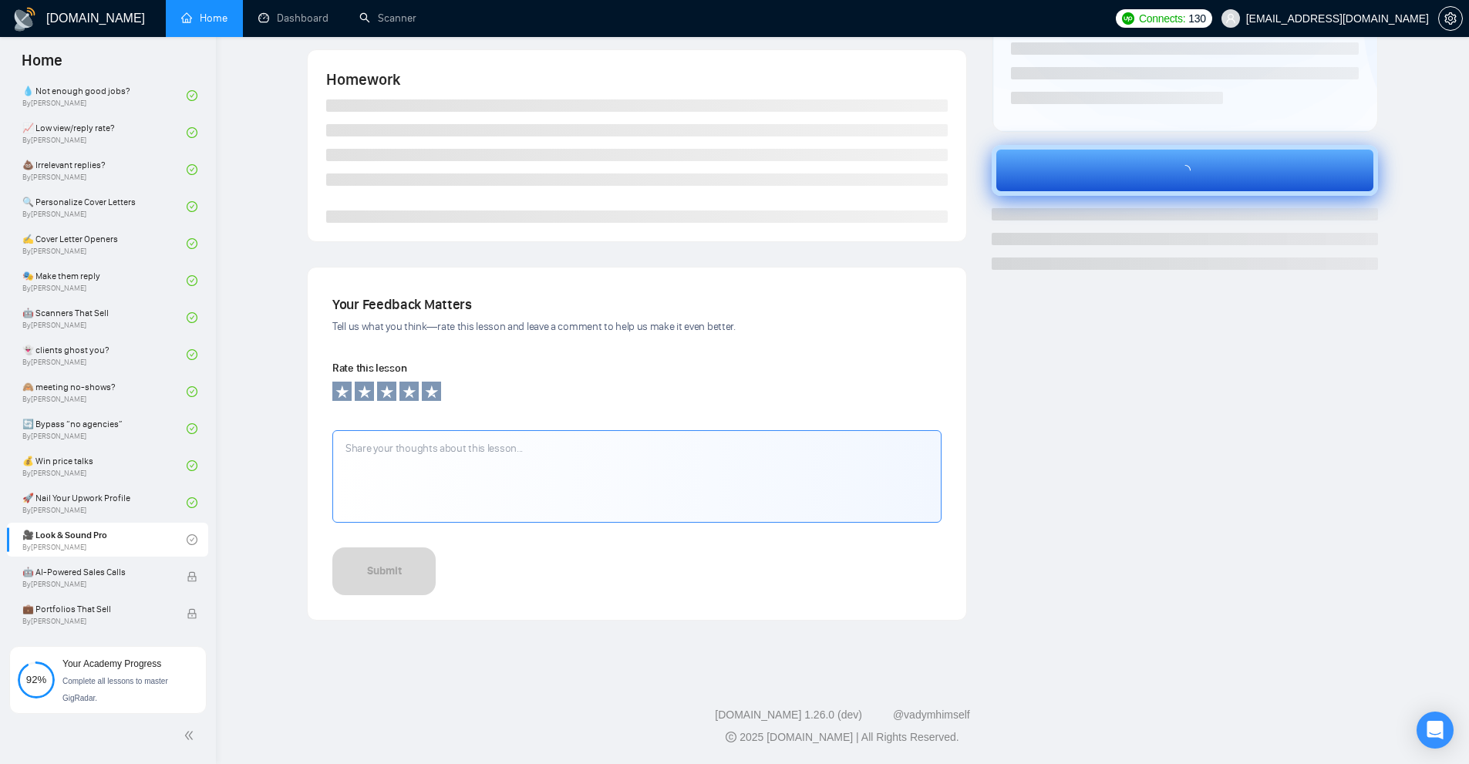
scroll to position [286, 0]
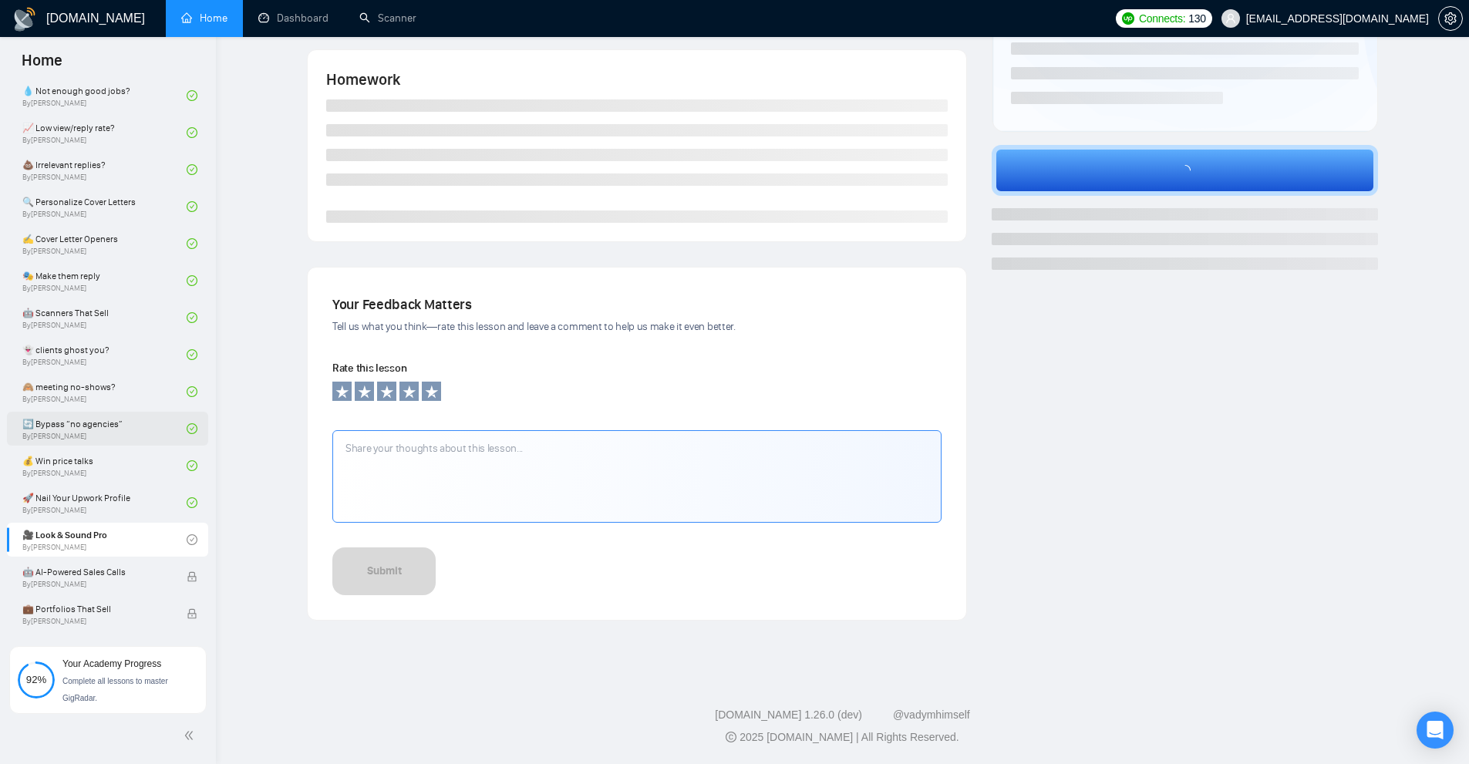
scroll to position [76, 0]
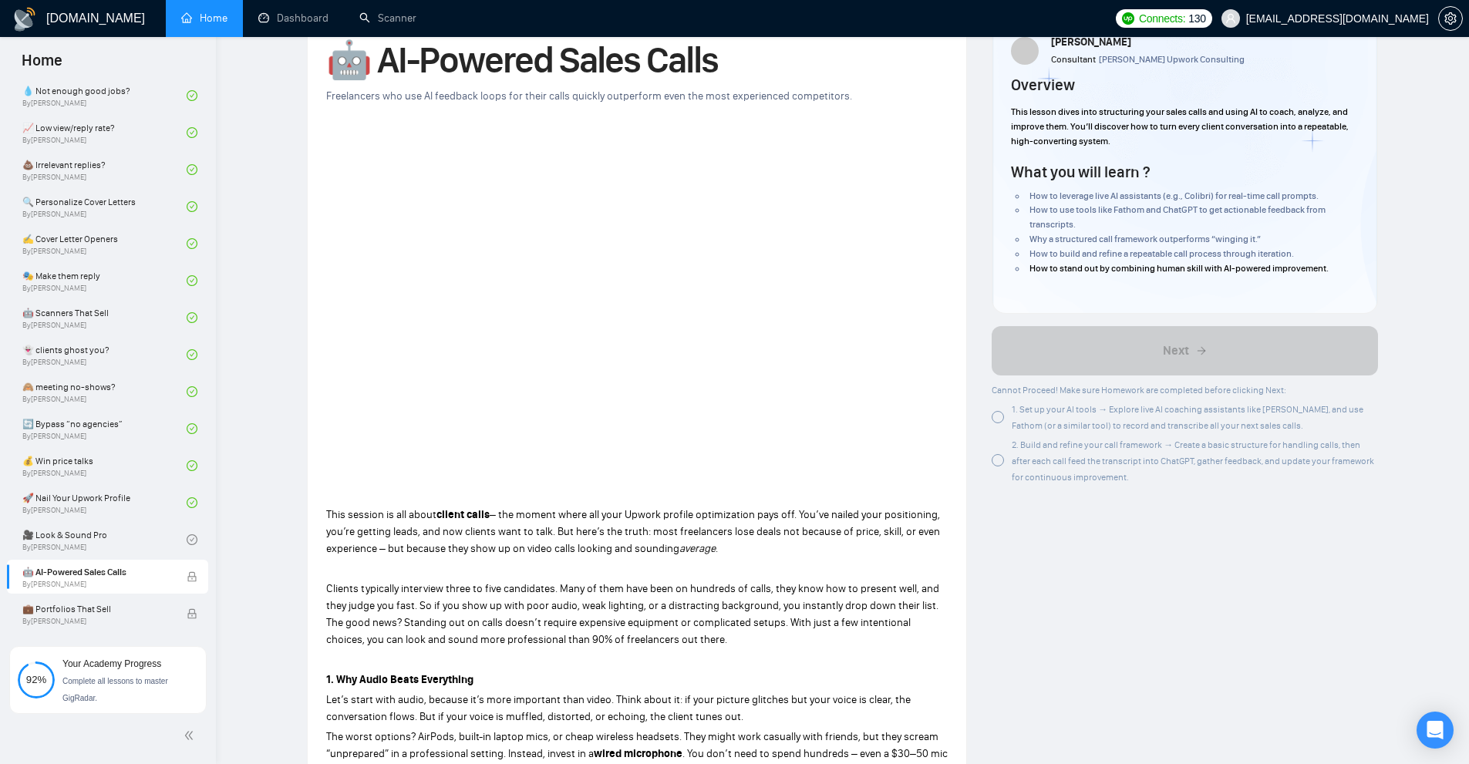
click at [1015, 426] on span "1. Set up your AI tools → Explore live AI coaching assistants like [PERSON_NAME…" at bounding box center [1188, 417] width 352 height 27
drag, startPoint x: 1006, startPoint y: 460, endPoint x: 1015, endPoint y: 456, distance: 9.3
click at [1006, 461] on div "2. Build and refine your call framework → Create a basic structure for handling…" at bounding box center [1185, 460] width 386 height 49
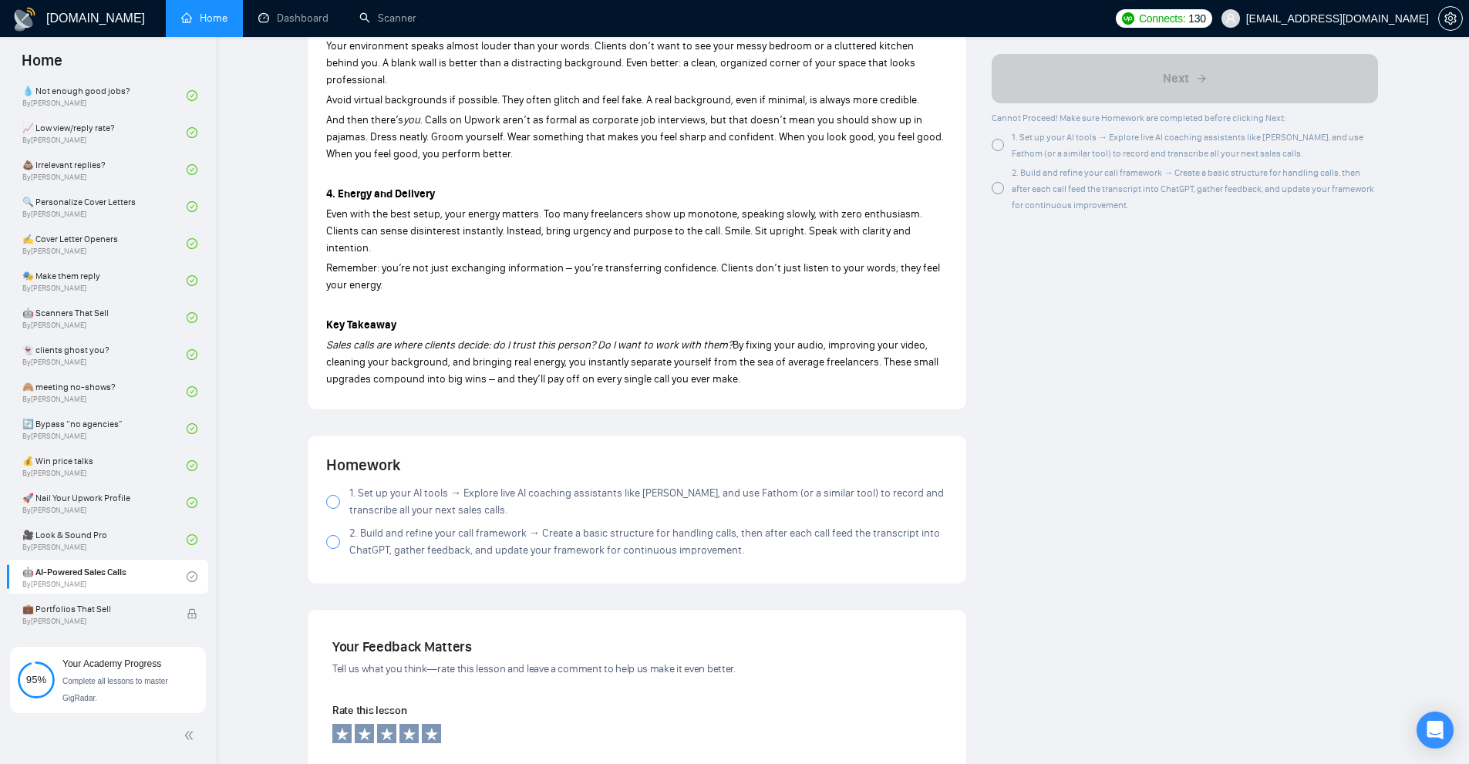
scroll to position [1477, 0]
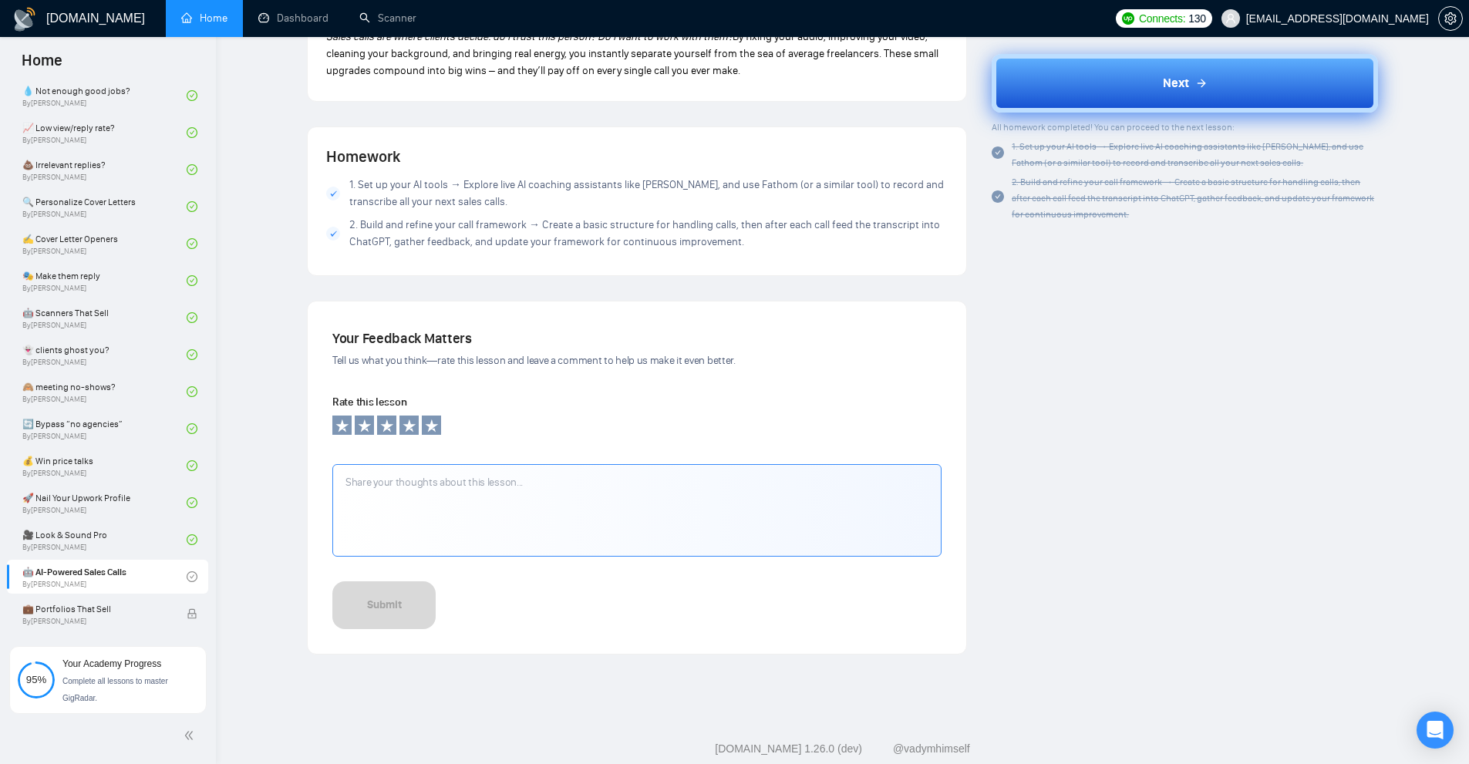
click at [1118, 89] on button "Next" at bounding box center [1185, 83] width 386 height 59
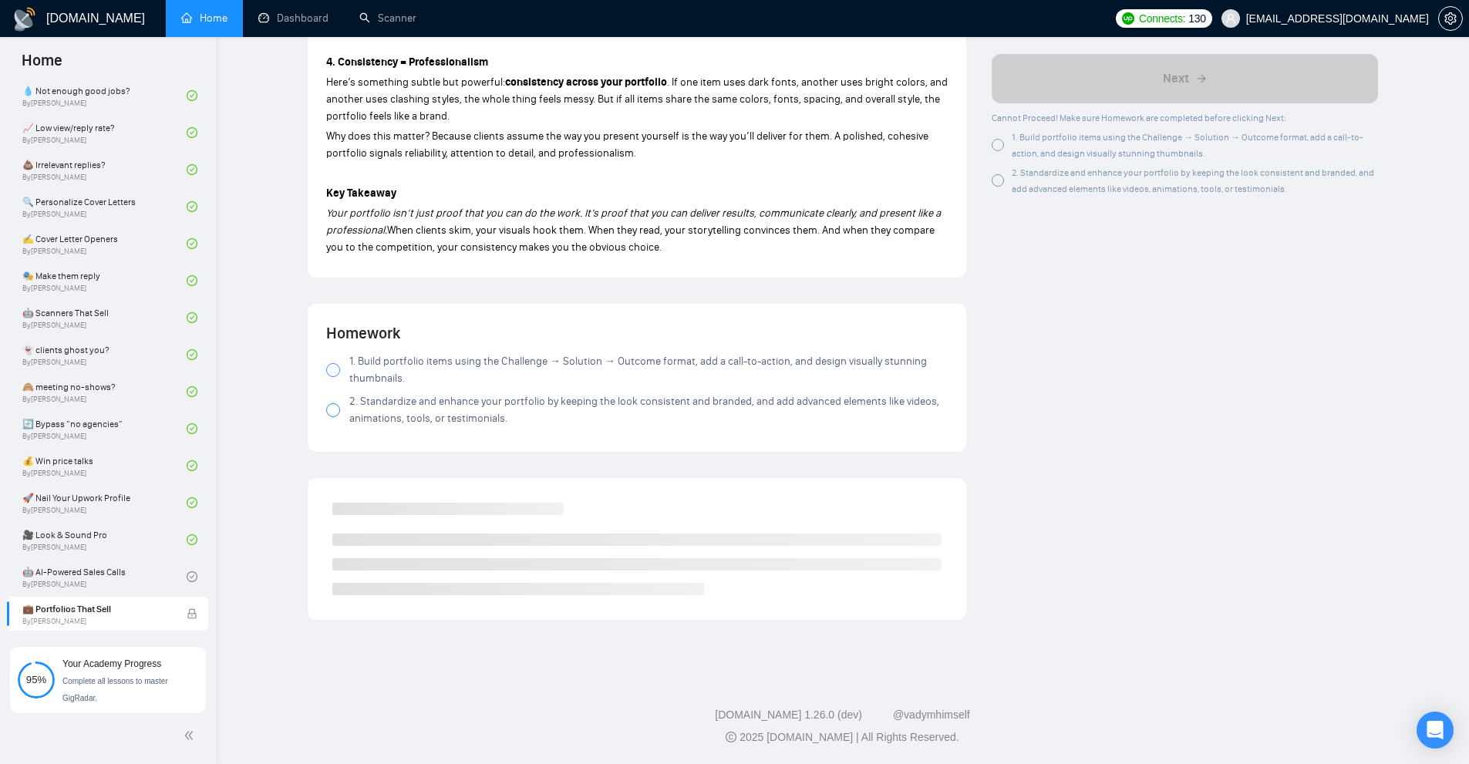
scroll to position [920, 0]
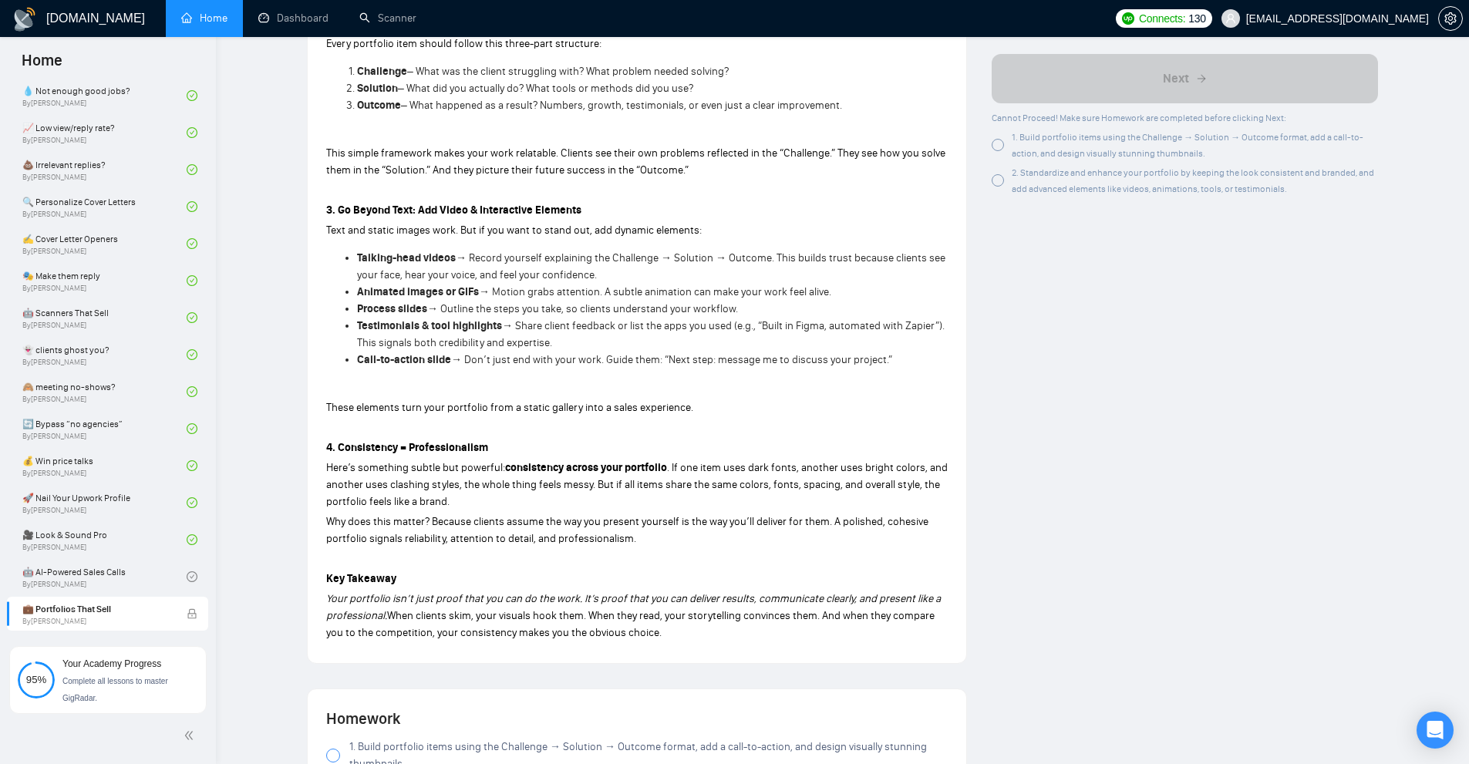
click at [989, 145] on div "Author [PERSON_NAME] Consultant [PERSON_NAME] Upwork Consulting Overview This l…" at bounding box center [1184, 192] width 411 height 2099
click at [994, 162] on div "Cannot Proceed! Make sure Homework are completed before clicking Next: 1. Build…" at bounding box center [1185, 152] width 386 height 87
click at [996, 173] on div "2. Standardize and enhance your portfolio by keeping the look consistent and br…" at bounding box center [1185, 180] width 386 height 32
click at [999, 146] on div at bounding box center [998, 145] width 12 height 12
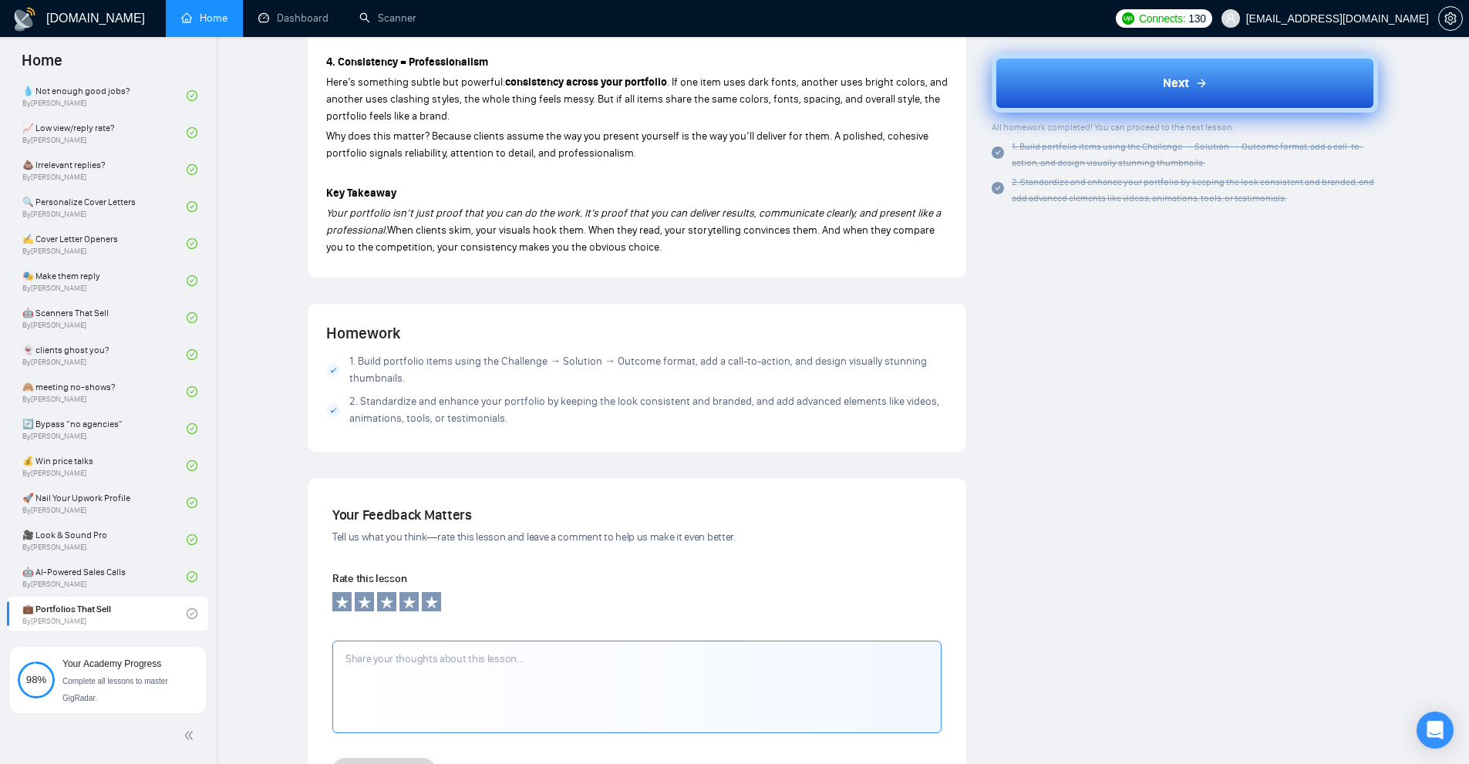
click at [1197, 69] on button "Next" at bounding box center [1185, 83] width 386 height 59
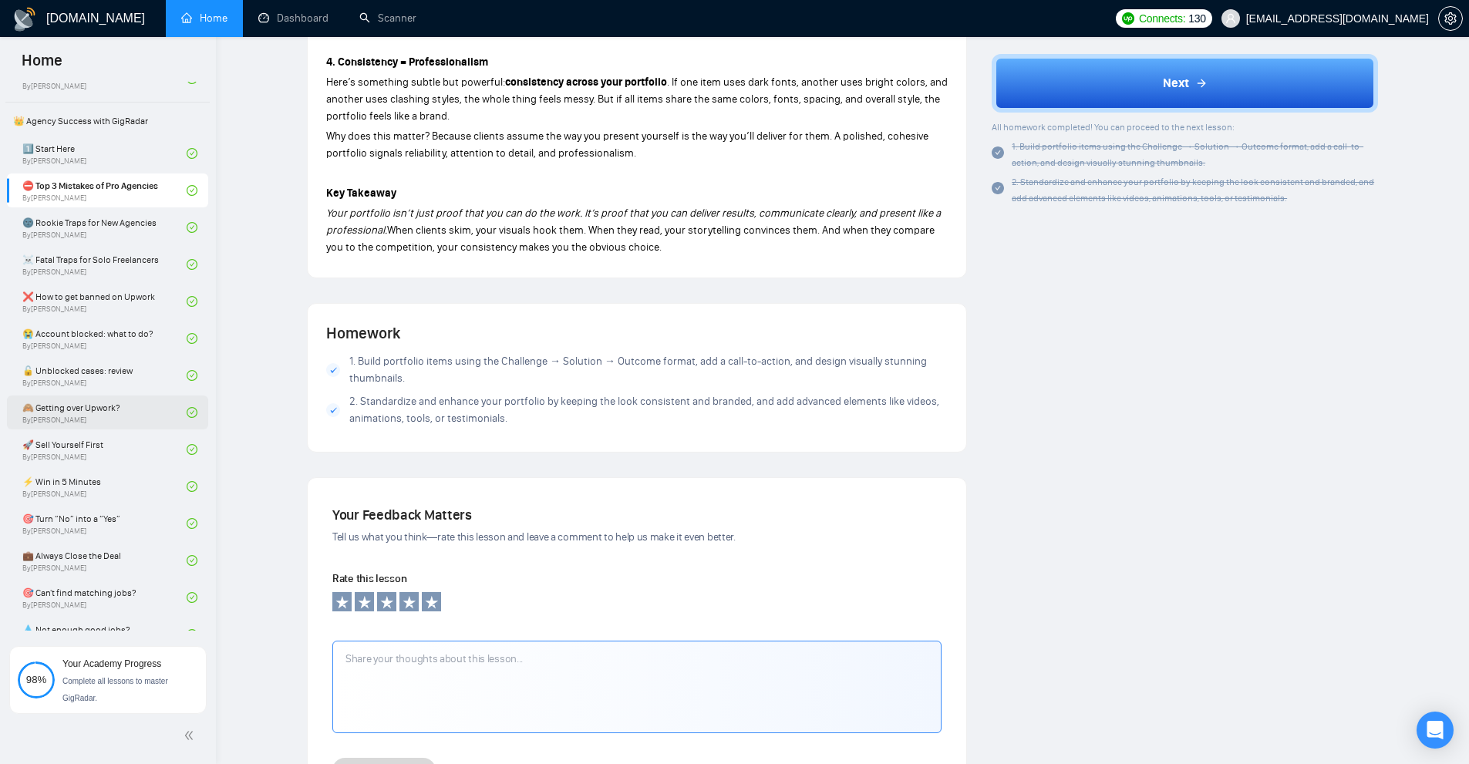
scroll to position [0, 0]
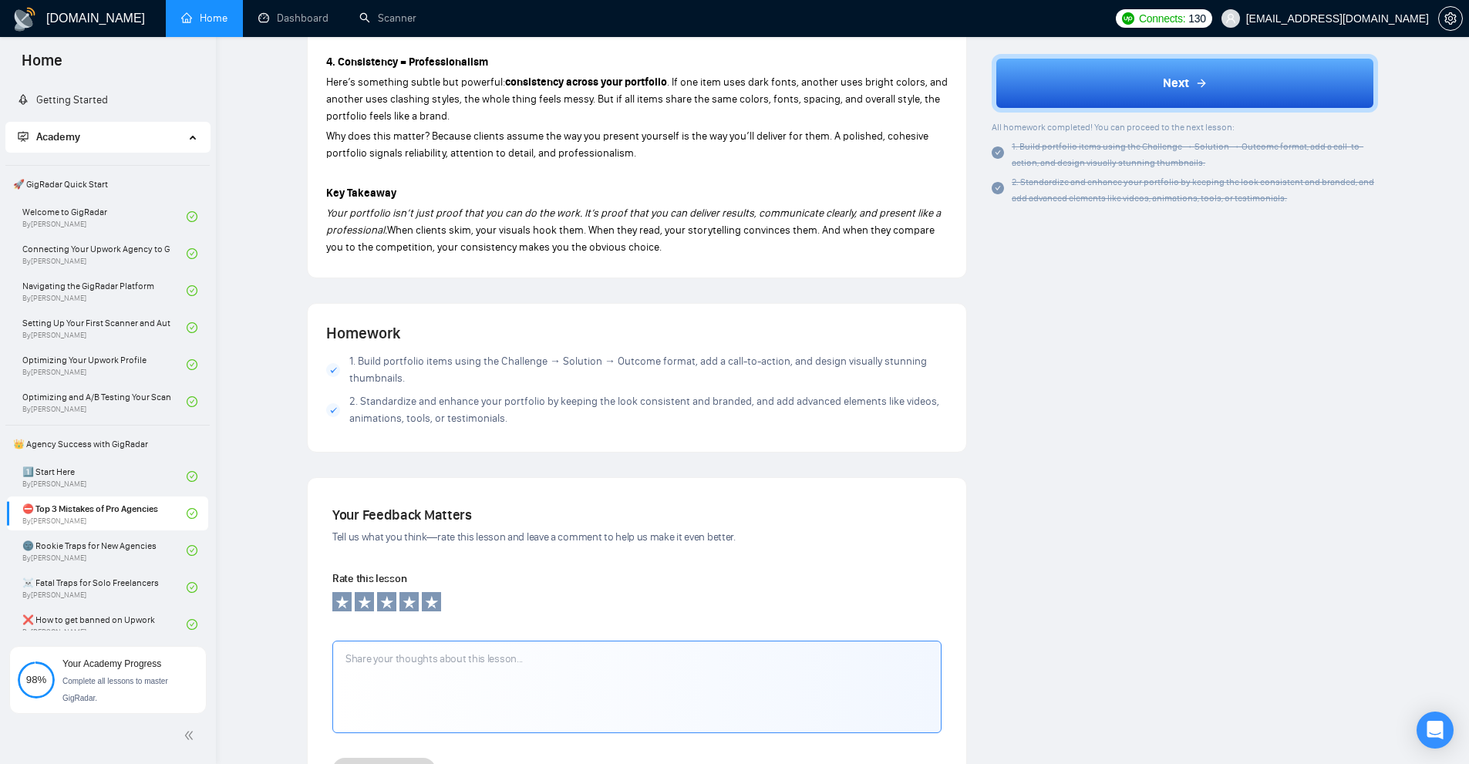
click at [56, 446] on span "👑 Agency Success with GigRadar" at bounding box center [107, 444] width 201 height 31
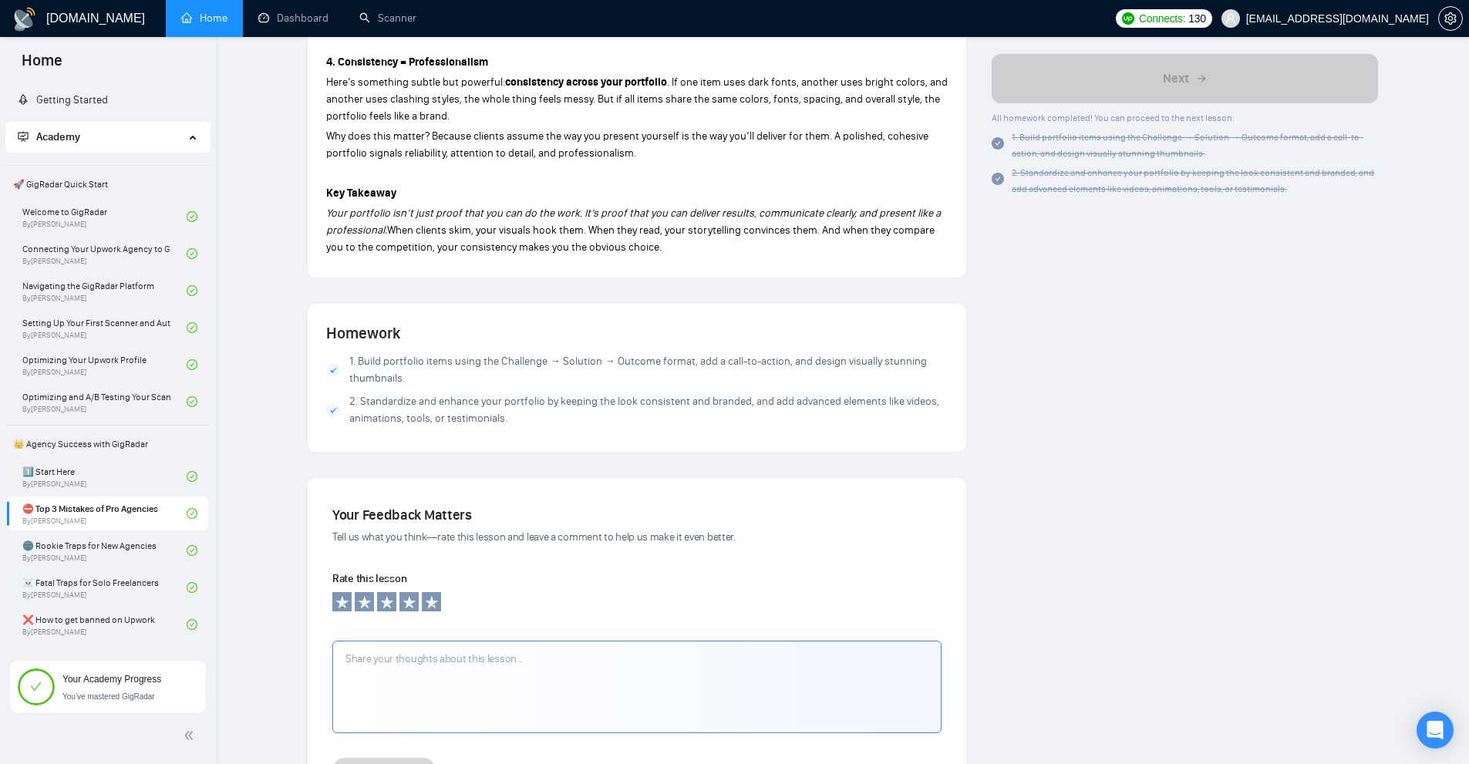
click at [56, 130] on span "Academy" at bounding box center [101, 137] width 167 height 31
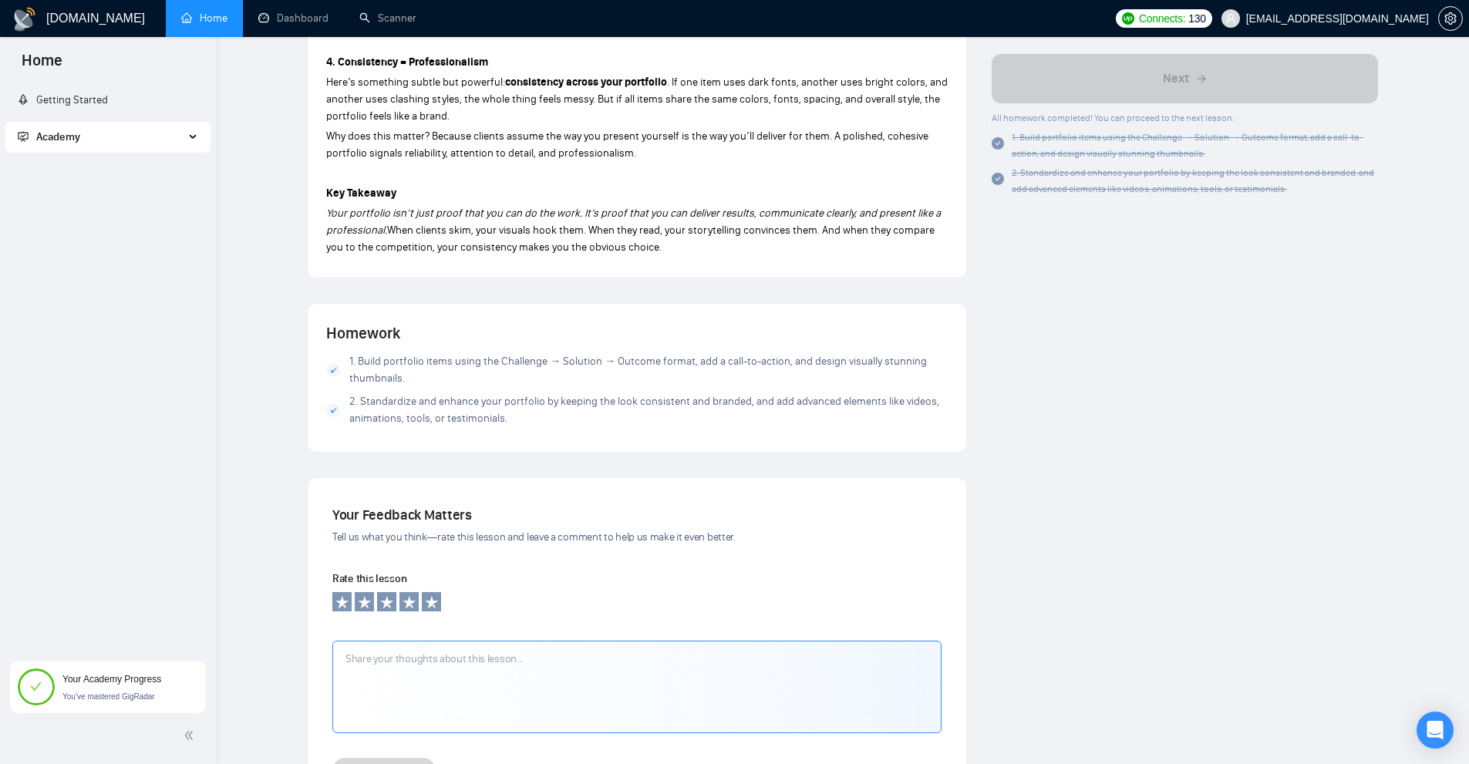
click at [56, 130] on span "Academy" at bounding box center [101, 137] width 167 height 31
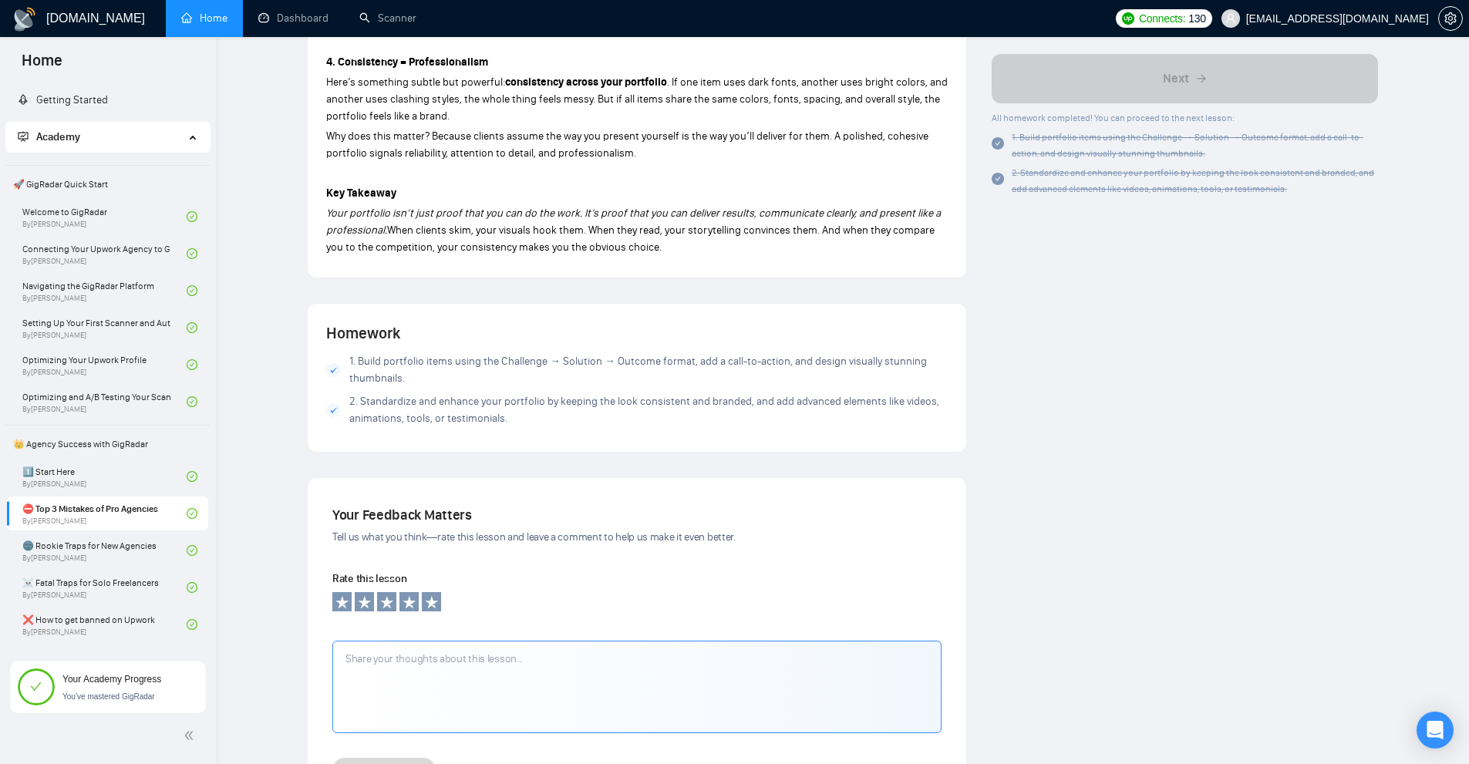
click at [181, 15] on link "Home" at bounding box center [204, 18] width 46 height 13
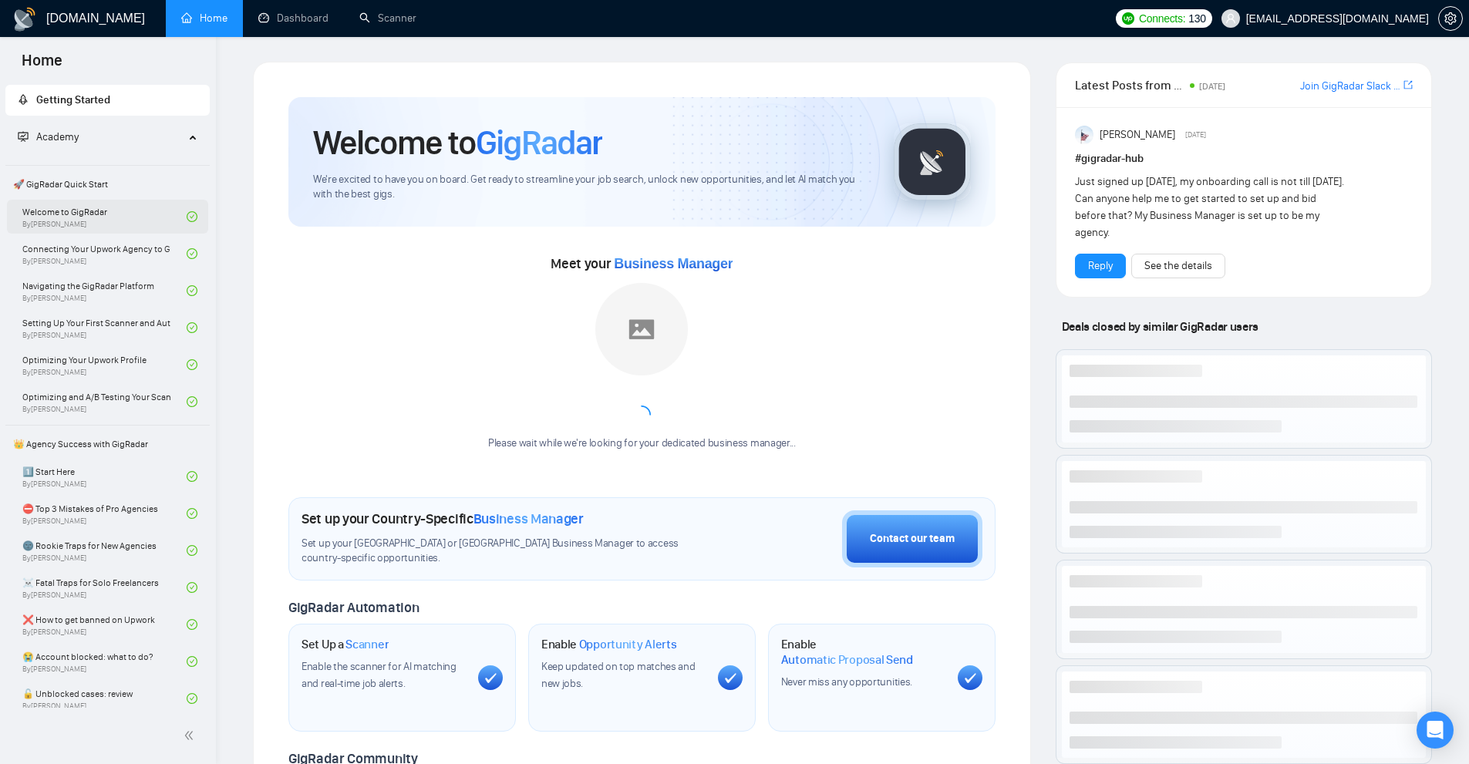
click at [66, 208] on link "Welcome to GigRadar By [PERSON_NAME]" at bounding box center [104, 217] width 164 height 34
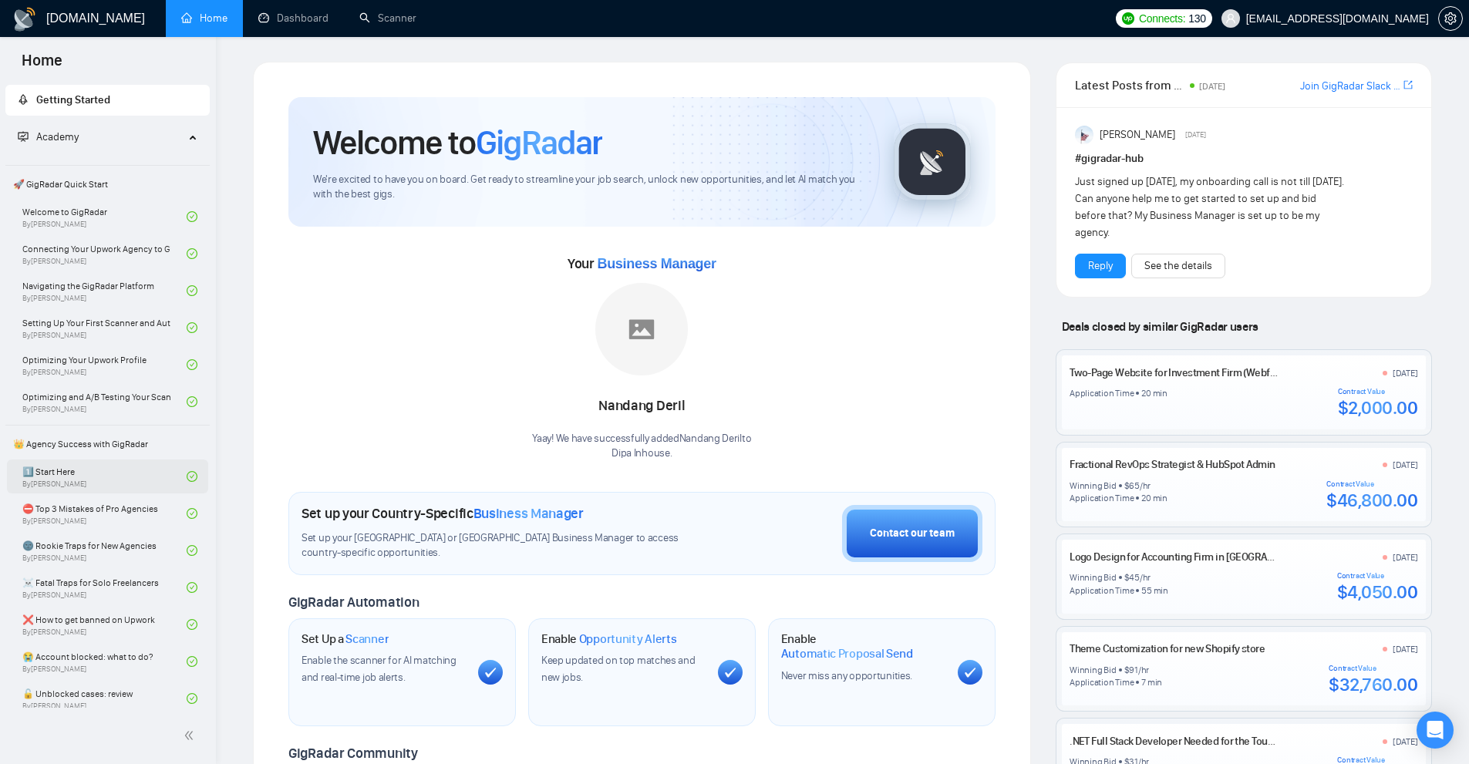
click at [81, 481] on link "1️⃣ Start Here By [PERSON_NAME]" at bounding box center [104, 477] width 164 height 34
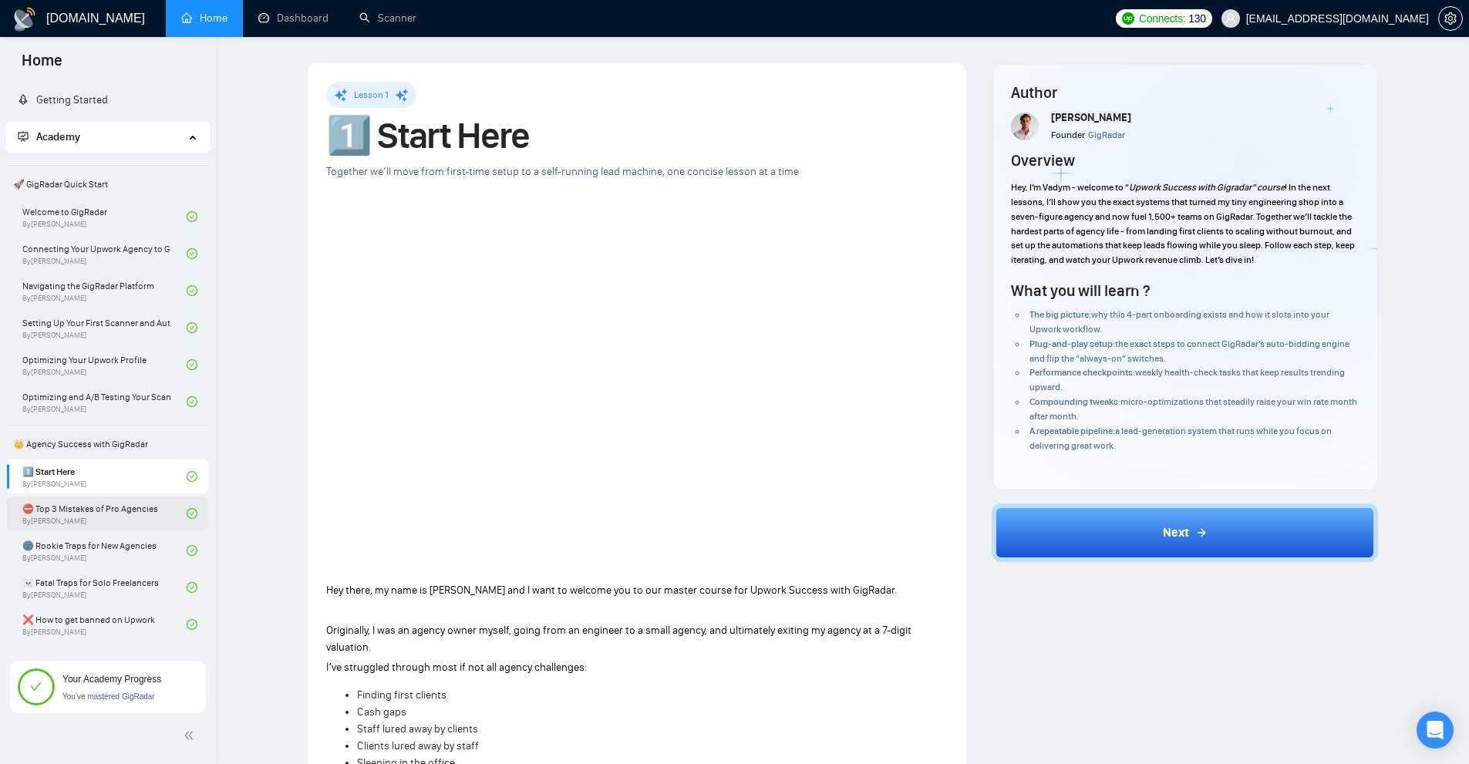
click at [103, 514] on link "⛔ Top 3 Mistakes of Pro Agencies By [PERSON_NAME]" at bounding box center [104, 514] width 164 height 34
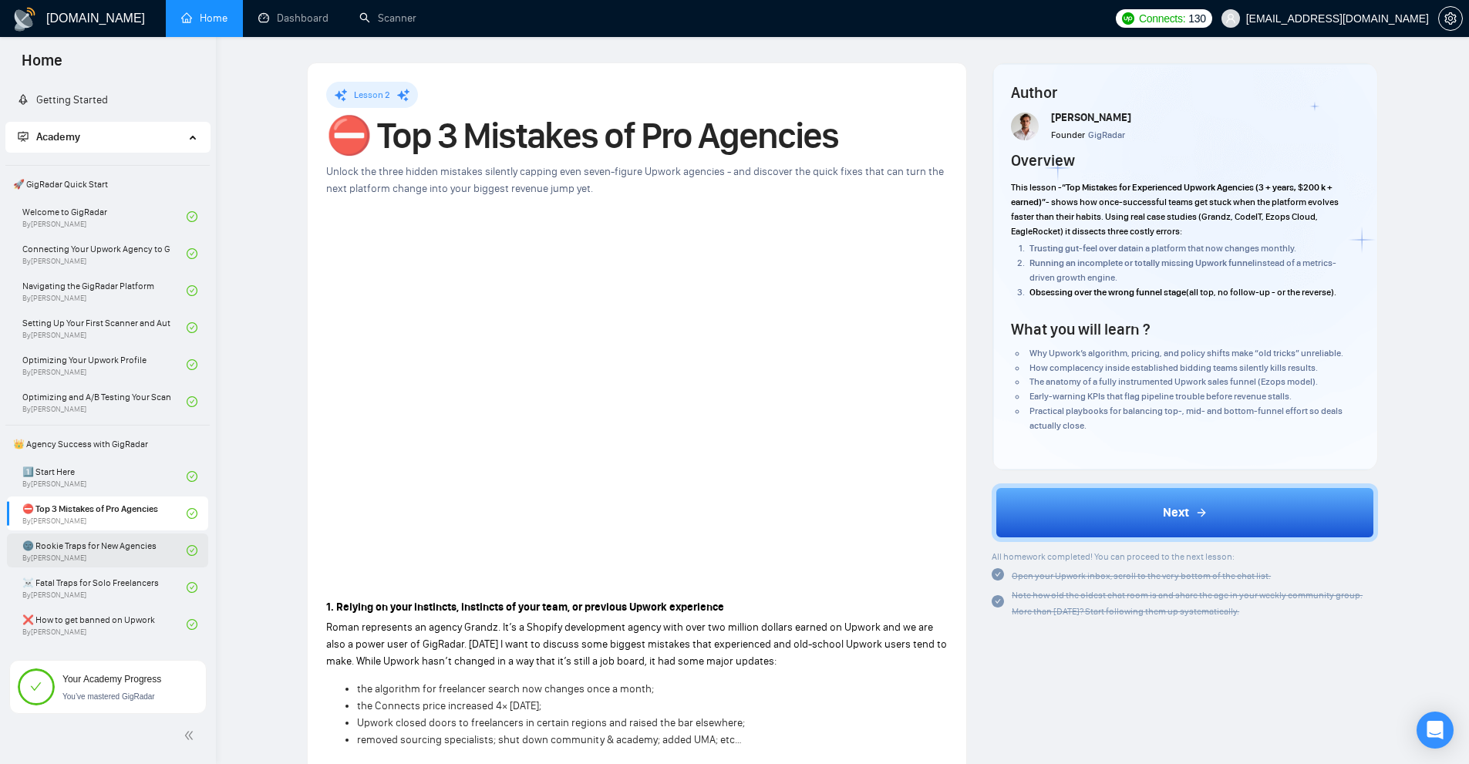
click at [99, 555] on link "🌚 Rookie Traps for New Agencies By [PERSON_NAME]" at bounding box center [104, 551] width 164 height 34
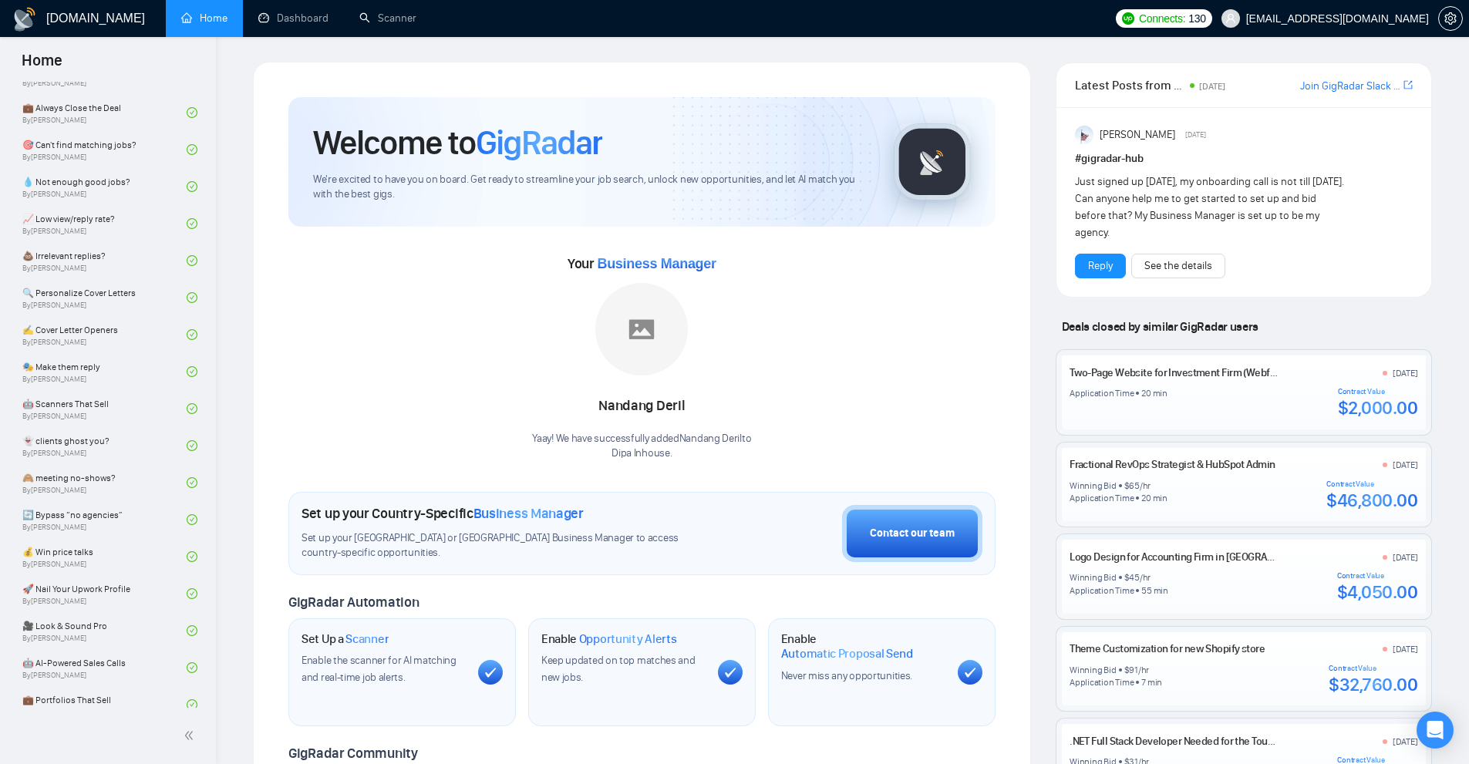
scroll to position [785, 0]
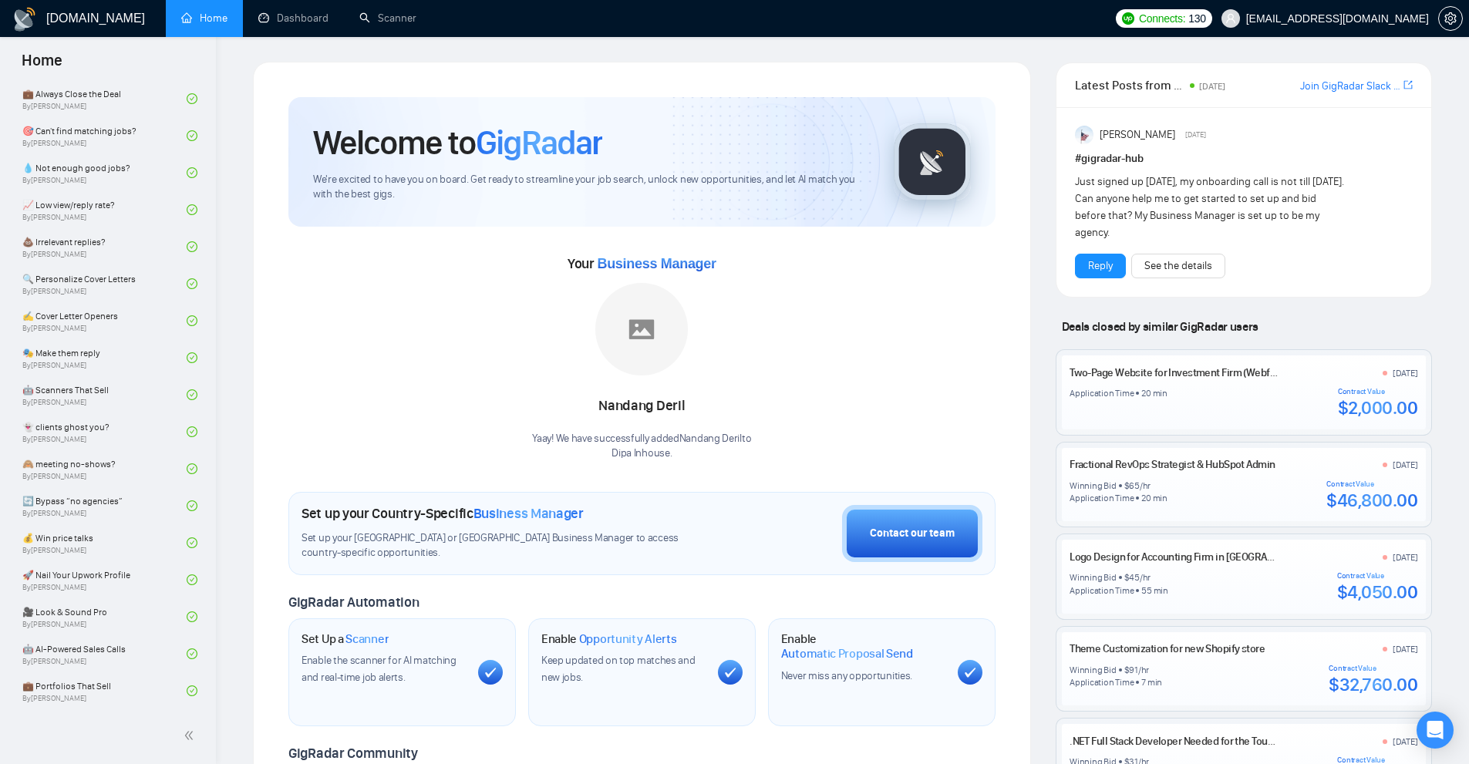
click at [421, 319] on div "Your Business Manager Nandang Deril Yaay! We have successfully added Nandang De…" at bounding box center [641, 356] width 707 height 210
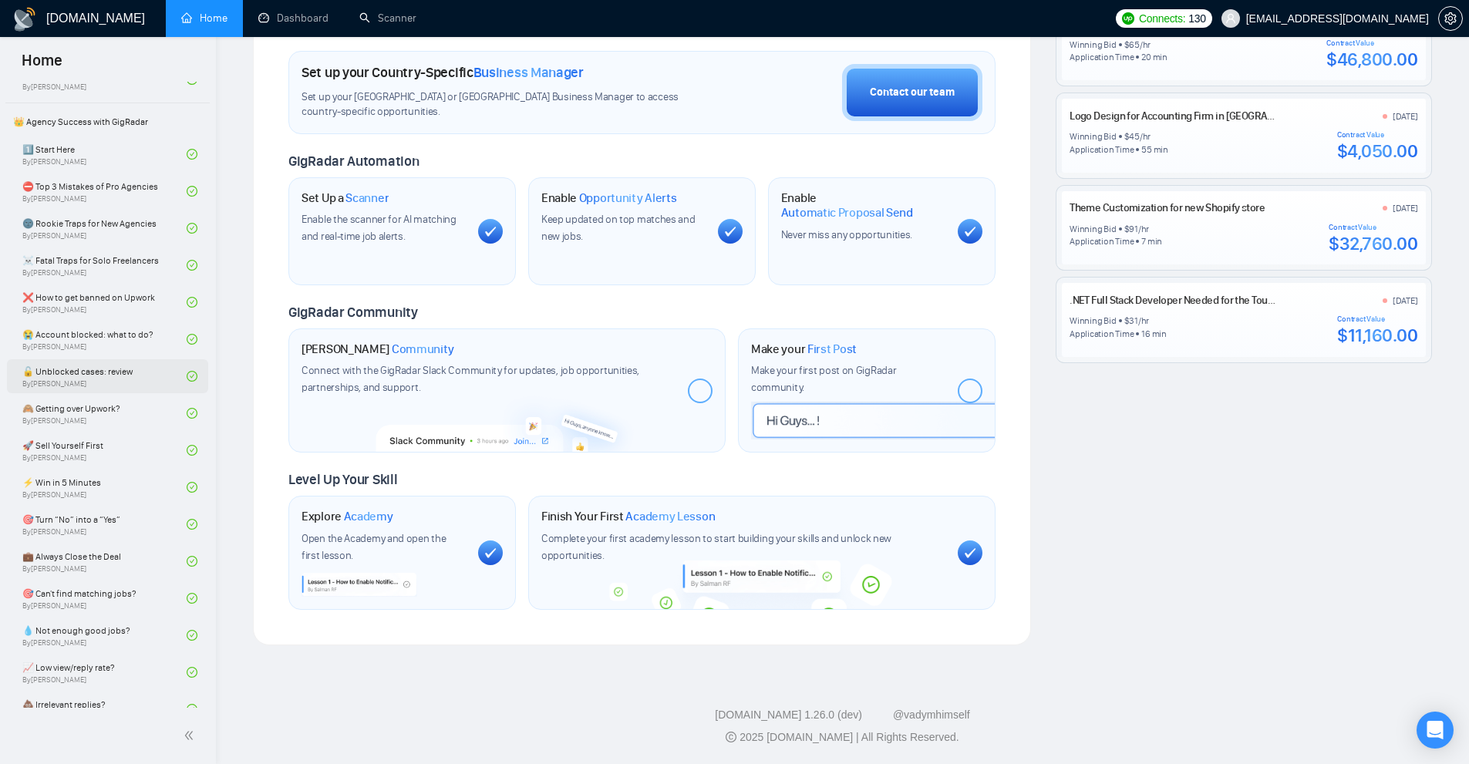
scroll to position [0, 0]
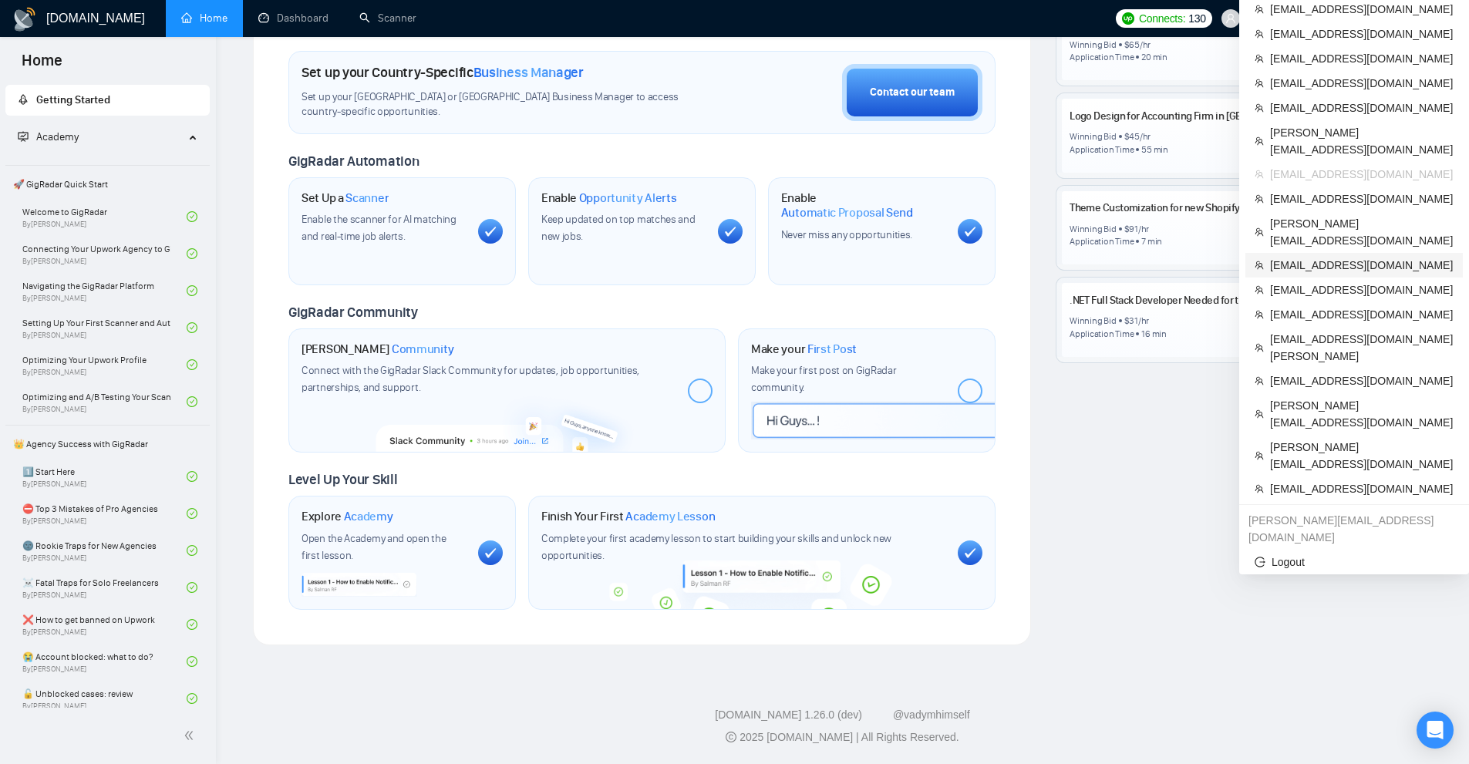
click at [1305, 257] on span "[EMAIL_ADDRESS][DOMAIN_NAME]" at bounding box center [1362, 265] width 184 height 17
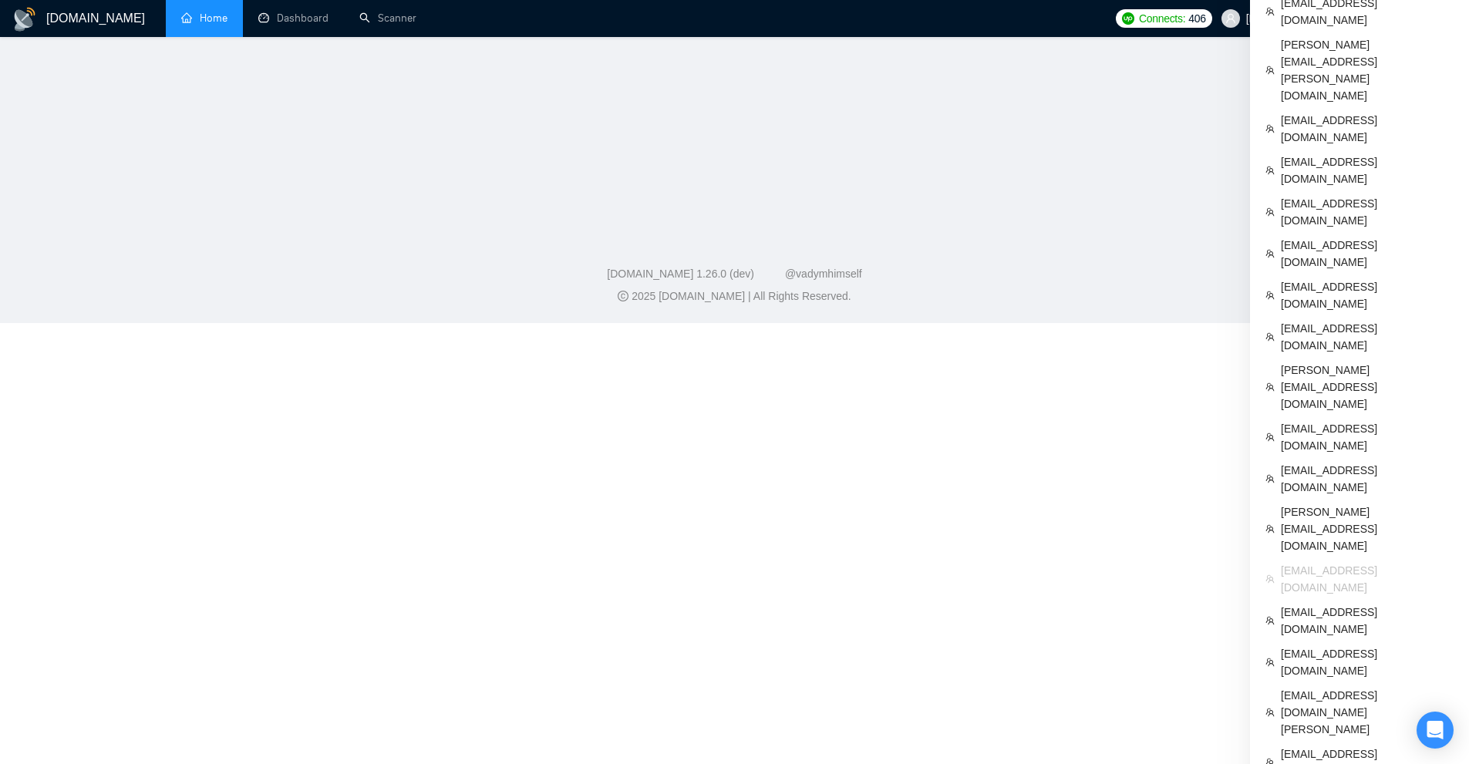
scroll to position [85, 0]
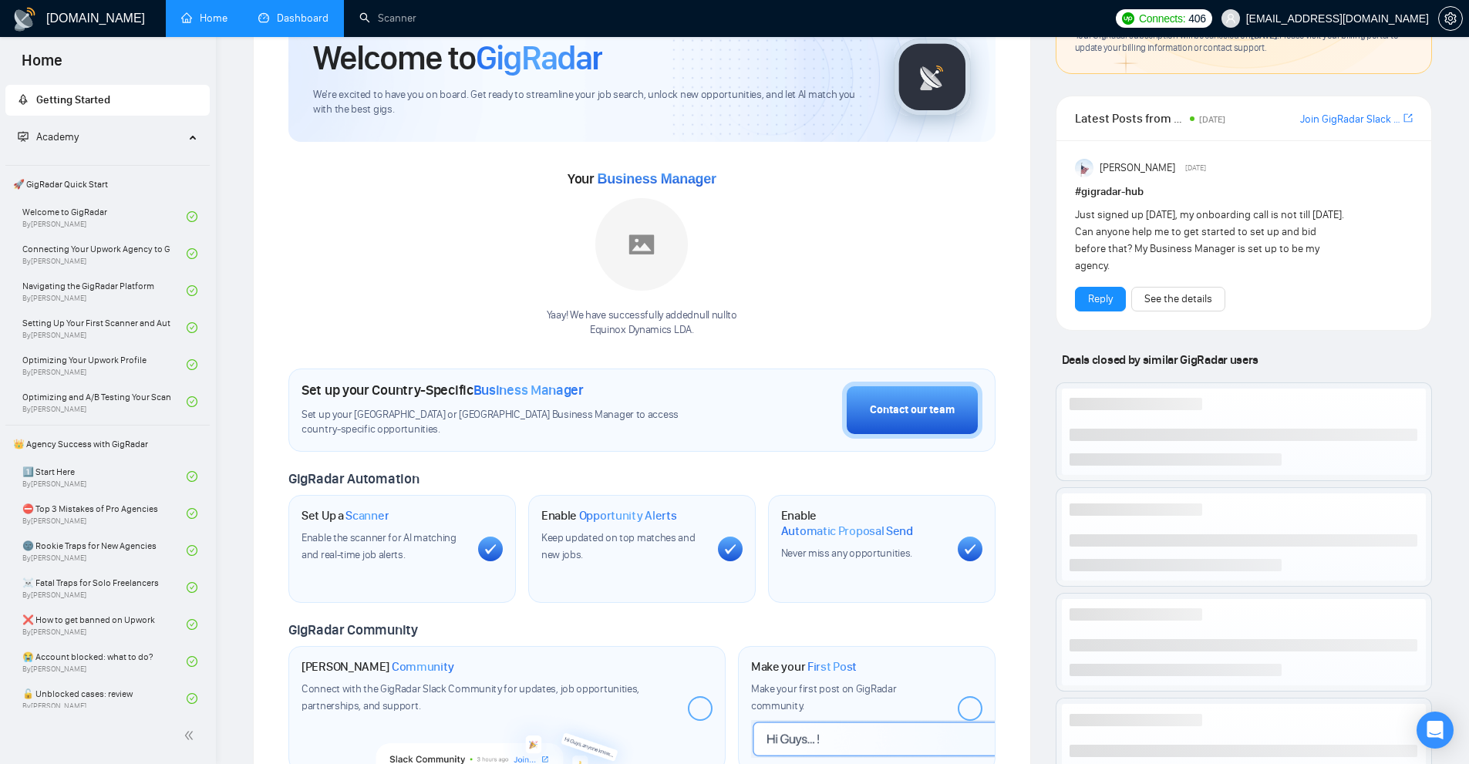
click at [303, 22] on link "Dashboard" at bounding box center [293, 18] width 70 height 13
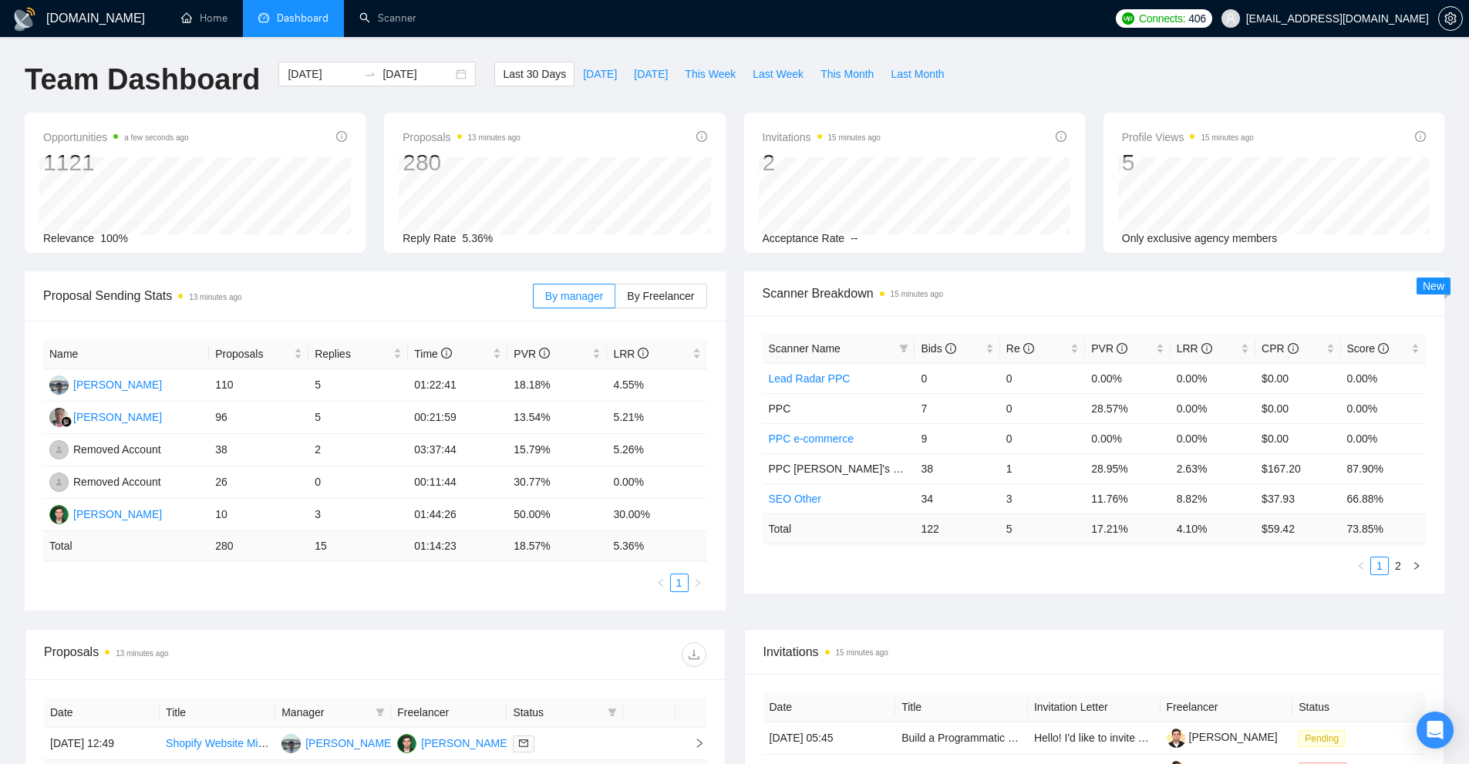
scroll to position [308, 0]
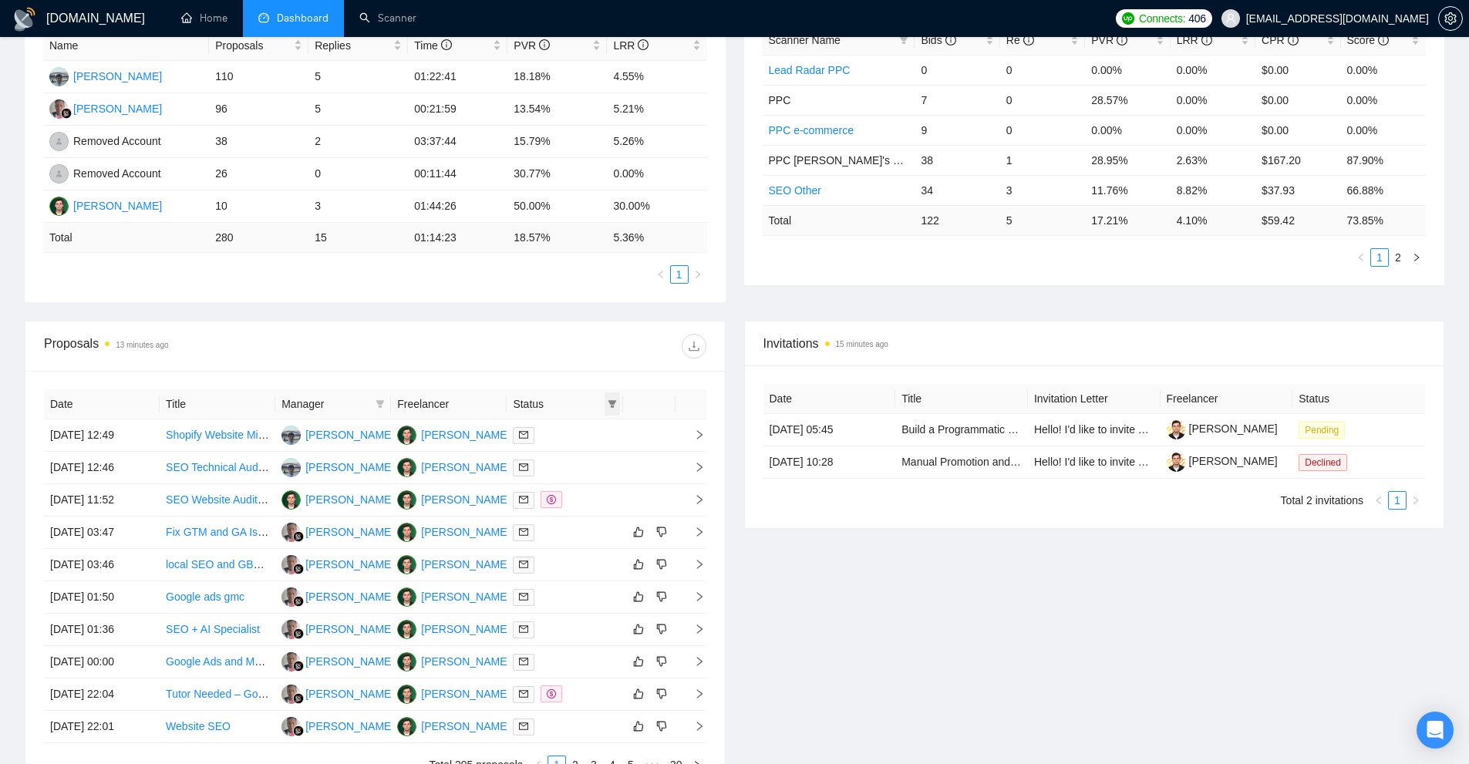
click at [615, 404] on icon "filter" at bounding box center [612, 403] width 9 height 9
click at [574, 460] on span "Sent" at bounding box center [562, 458] width 29 height 12
checkbox input "true"
click at [598, 493] on span "OK" at bounding box center [598, 488] width 15 height 17
click at [622, 396] on th "Status" at bounding box center [565, 404] width 116 height 30
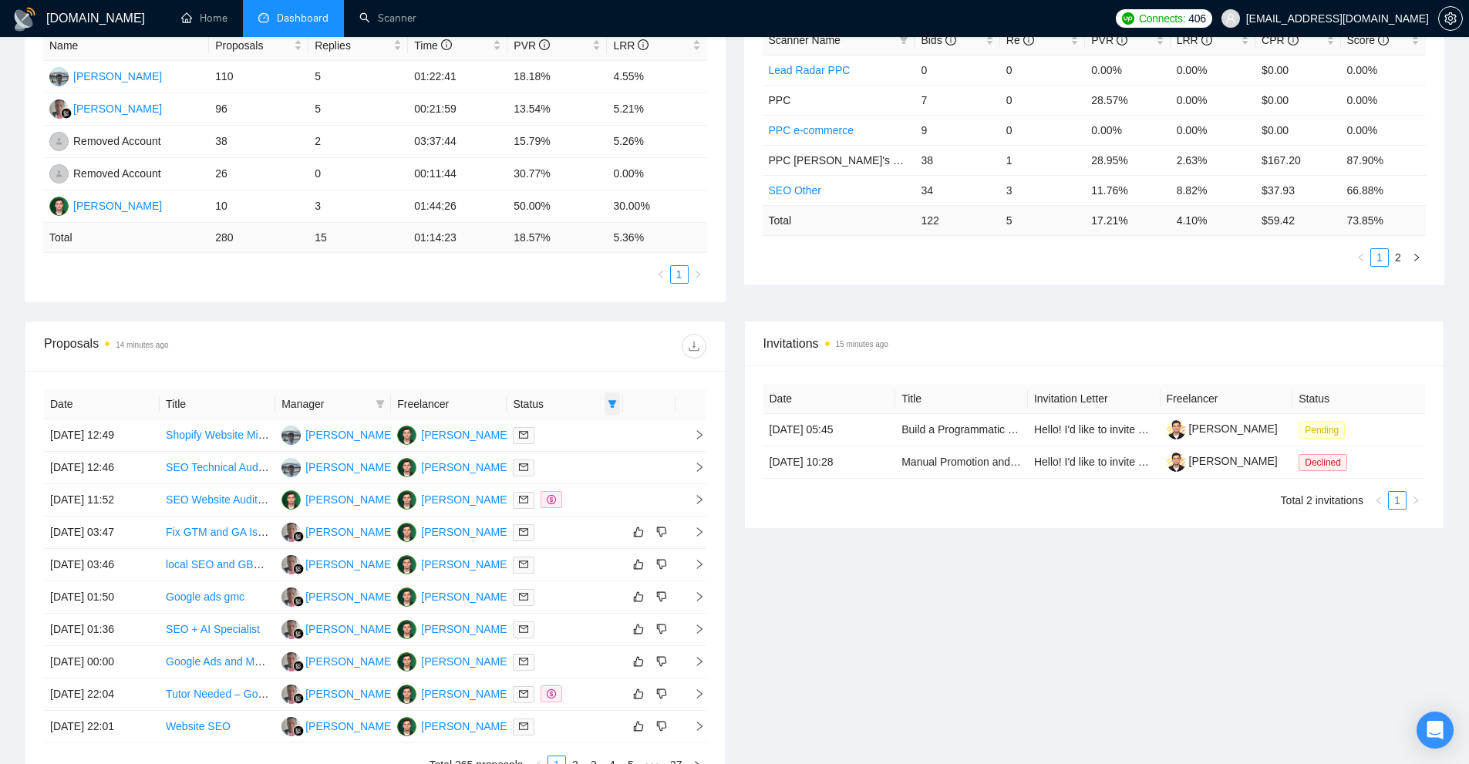
click at [615, 401] on icon "filter" at bounding box center [612, 404] width 8 height 8
click at [574, 441] on span "Chat" at bounding box center [573, 433] width 74 height 17
checkbox input "true"
click at [565, 464] on span "Sent" at bounding box center [562, 458] width 29 height 12
checkbox input "false"
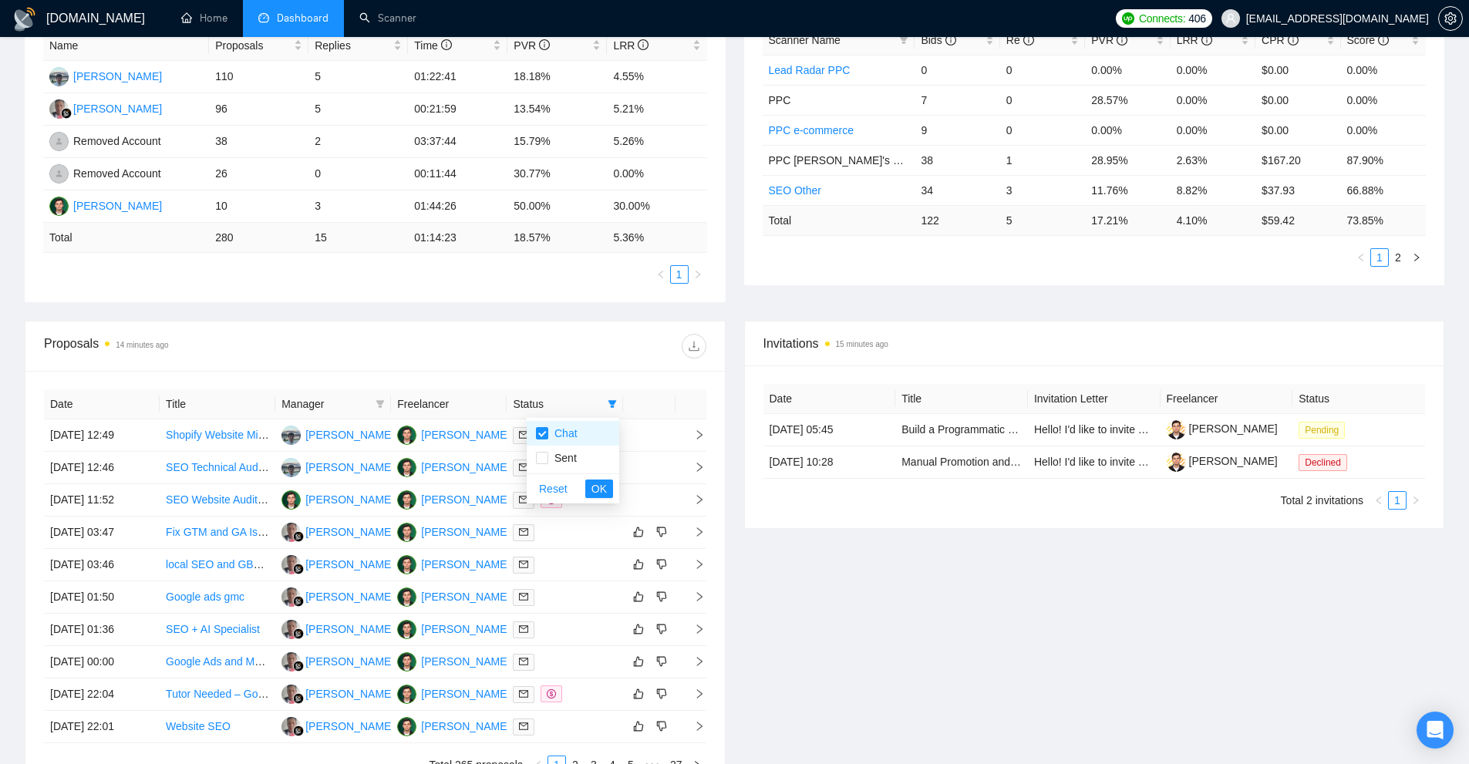
click at [599, 502] on div "Reset OK" at bounding box center [573, 488] width 93 height 30
click at [602, 491] on span "OK" at bounding box center [598, 488] width 15 height 17
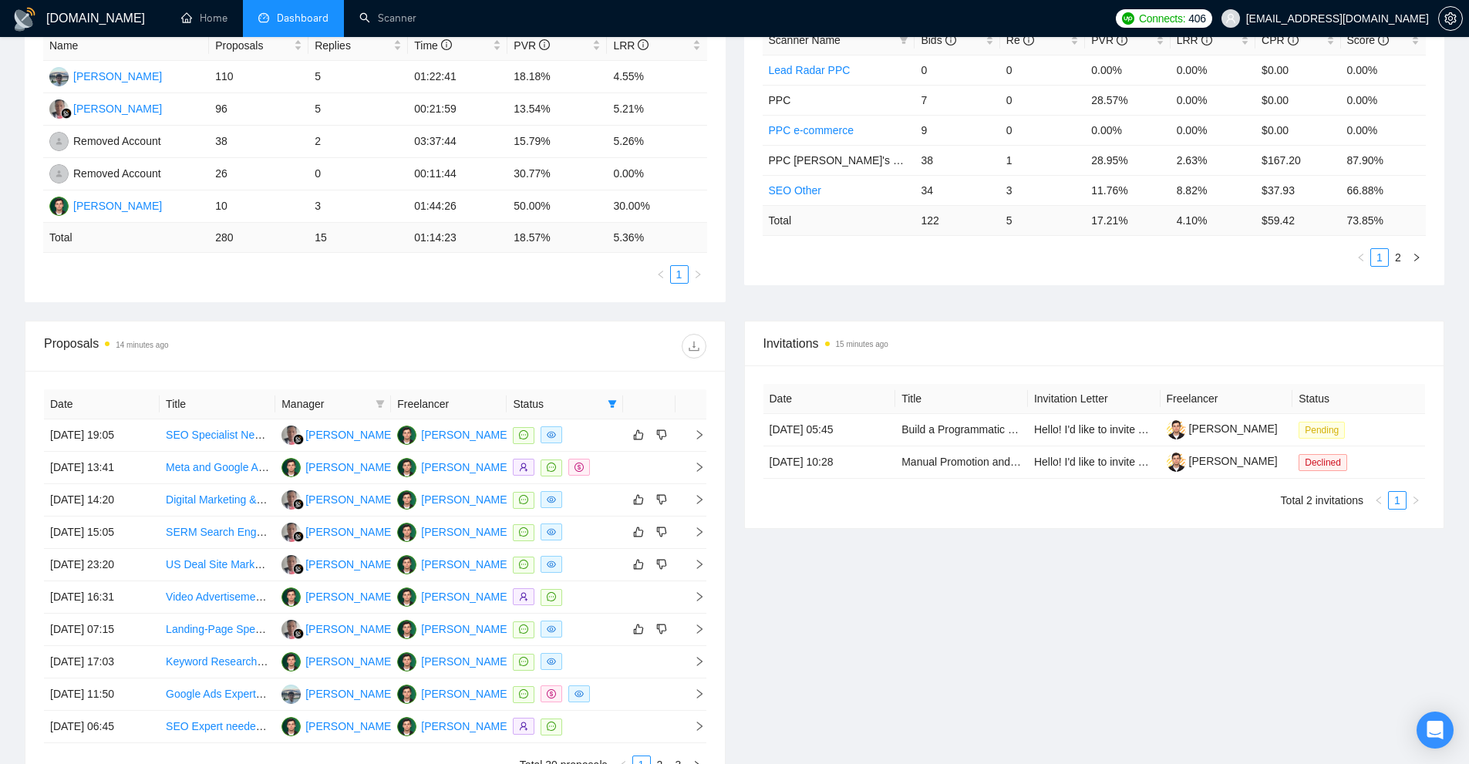
scroll to position [386, 0]
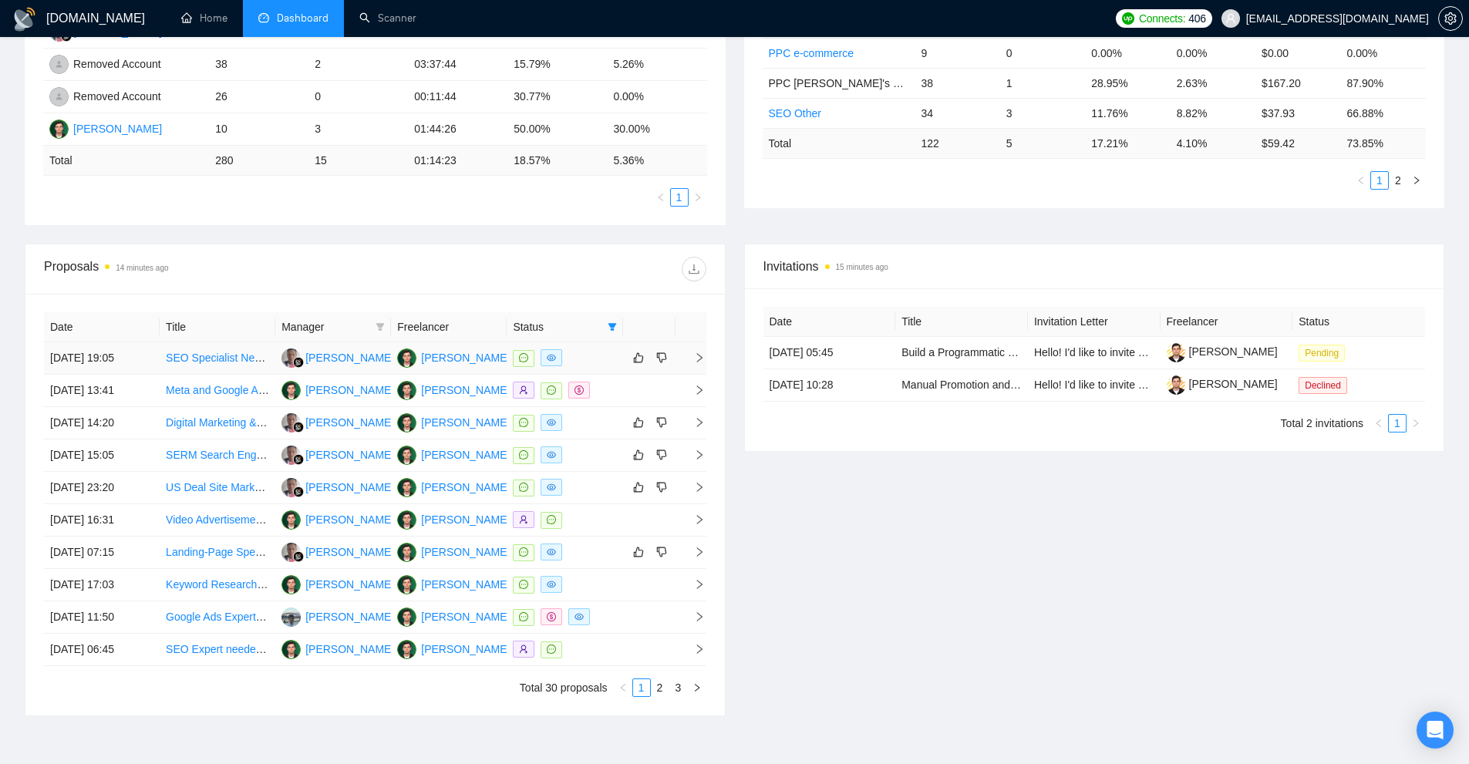
click at [597, 366] on div at bounding box center [564, 358] width 103 height 18
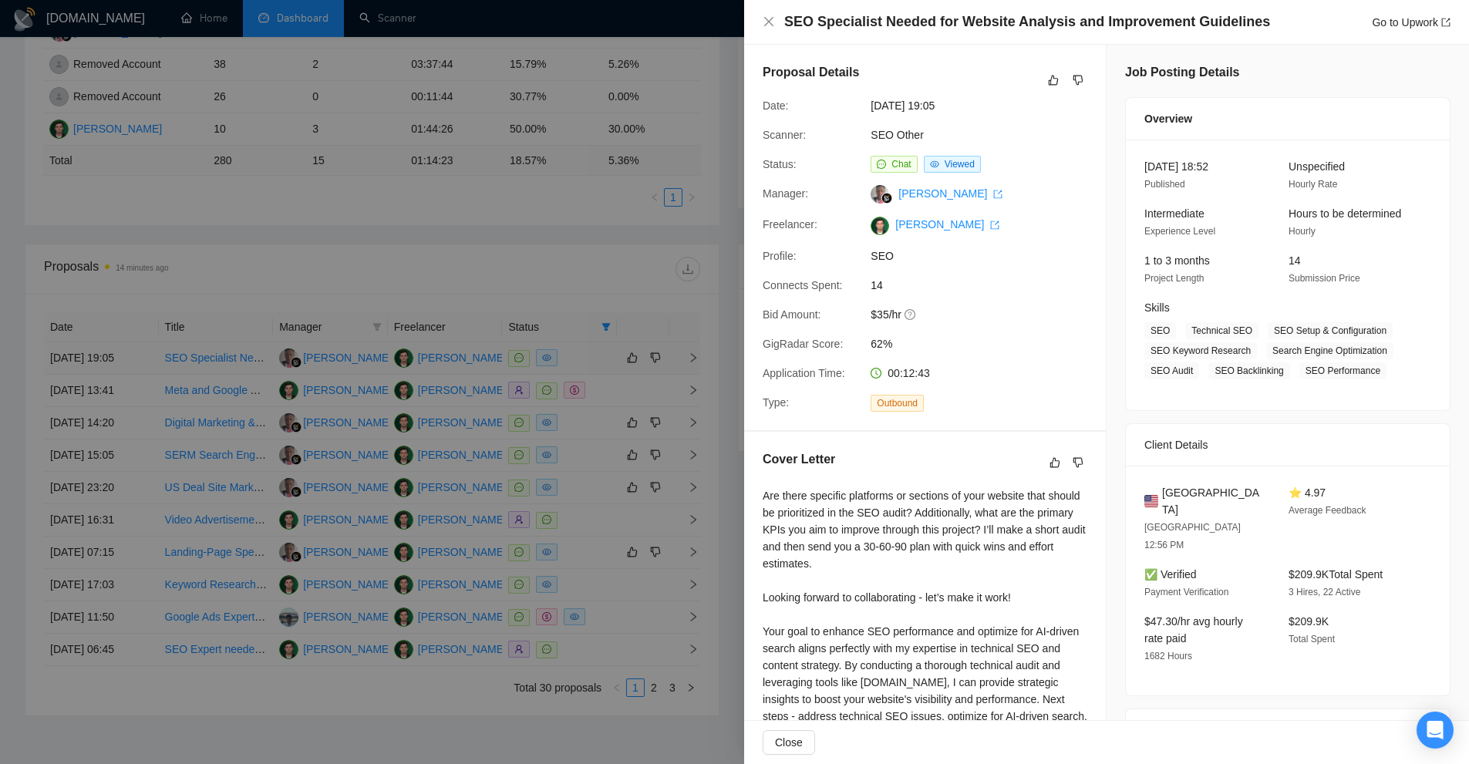
click at [597, 366] on div at bounding box center [734, 382] width 1469 height 764
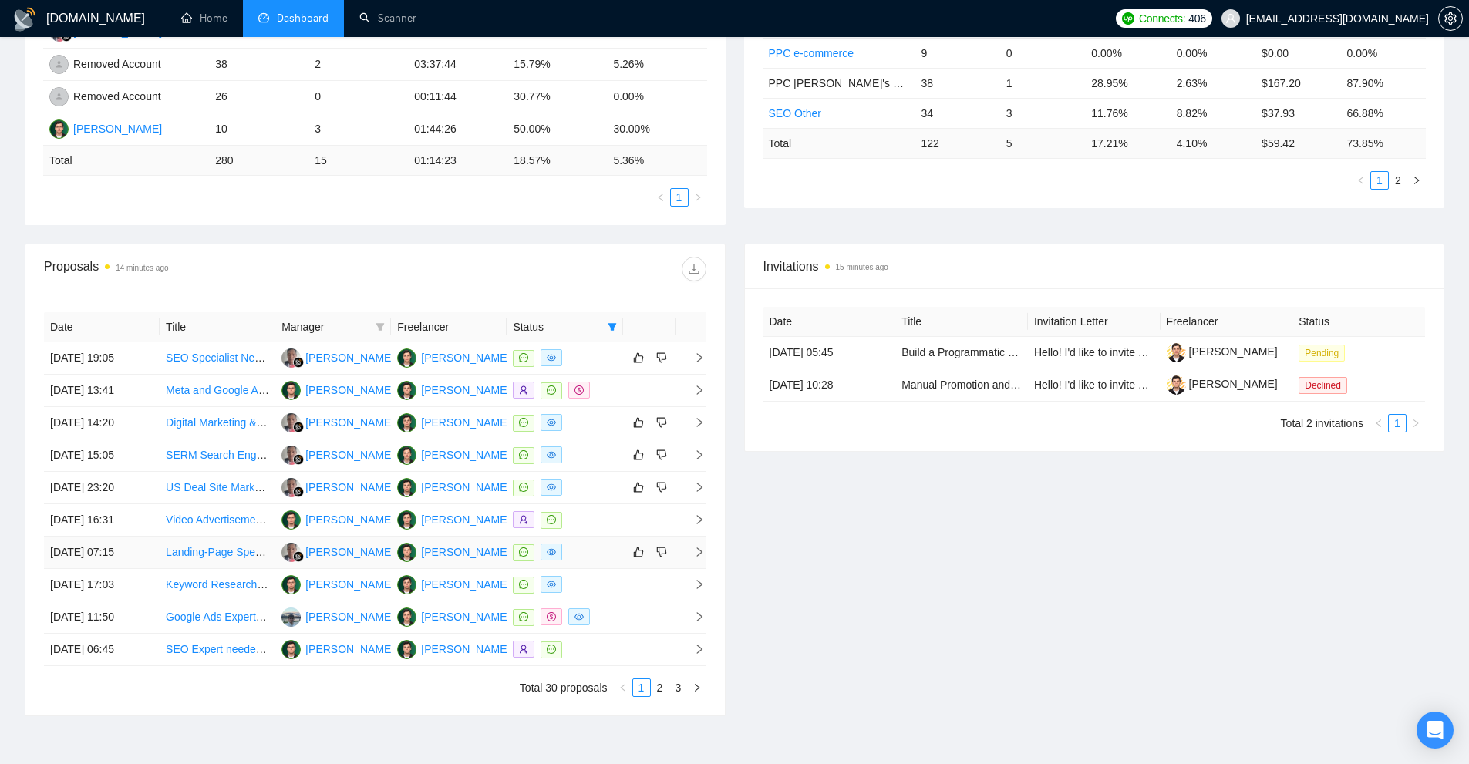
click at [618, 549] on td at bounding box center [565, 553] width 116 height 32
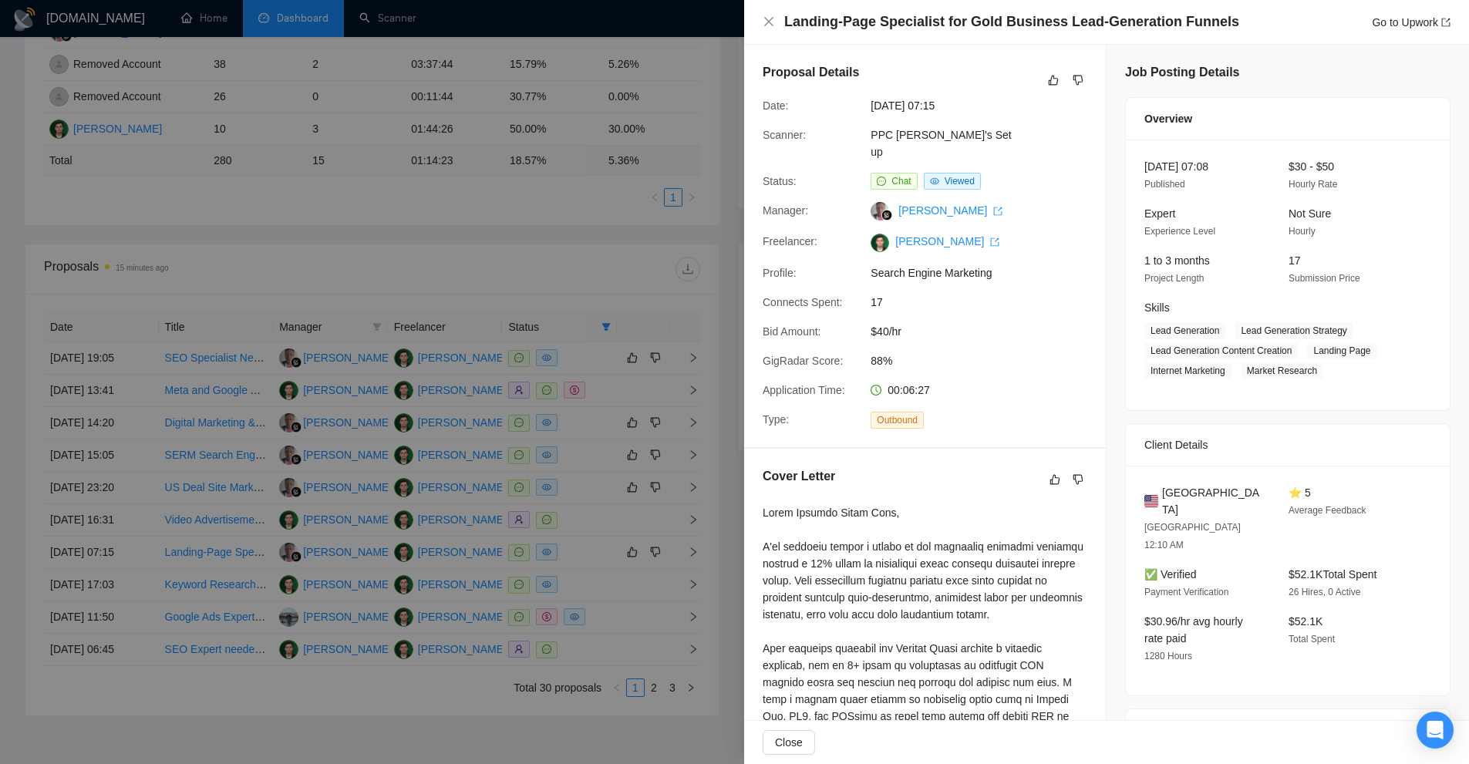
click at [556, 88] on div at bounding box center [734, 382] width 1469 height 764
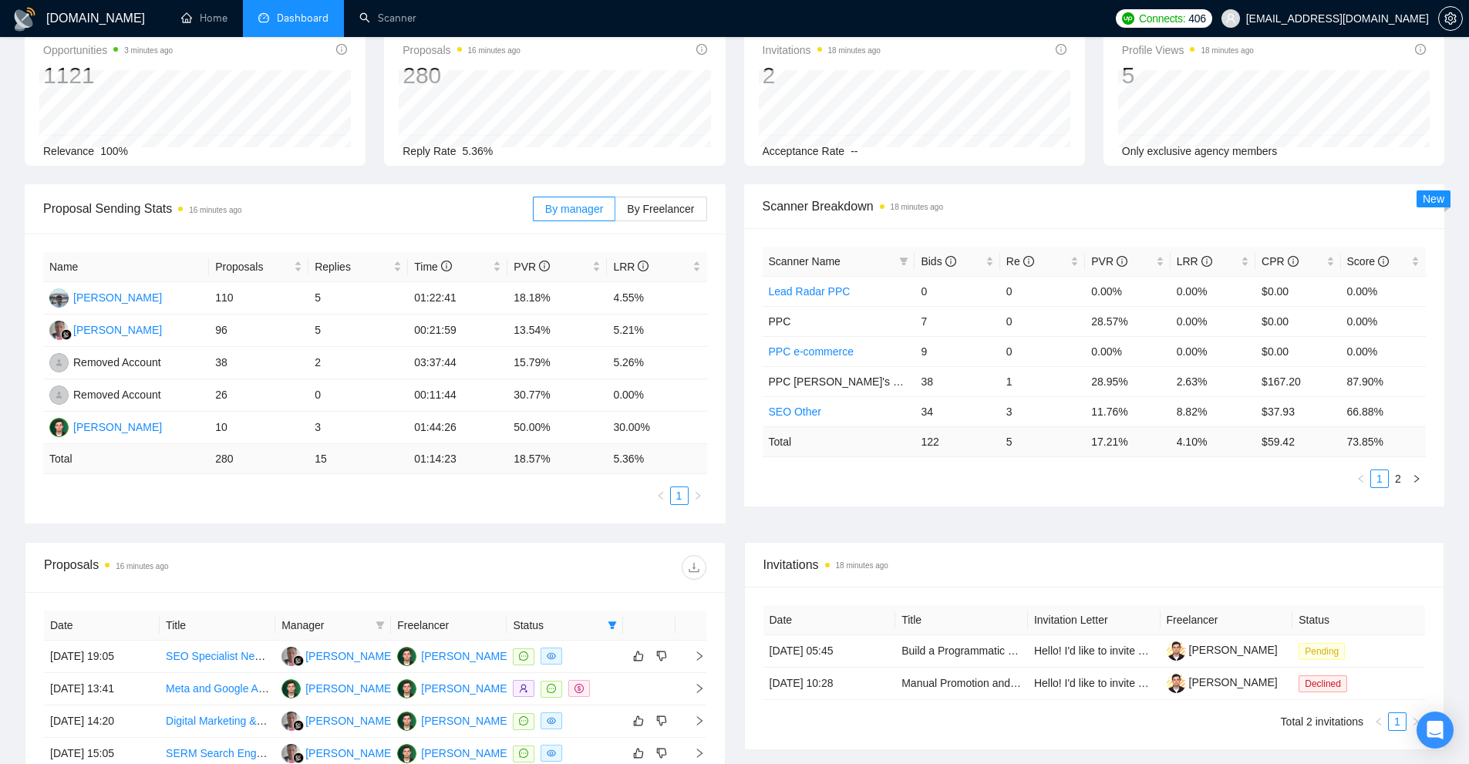
scroll to position [0, 0]
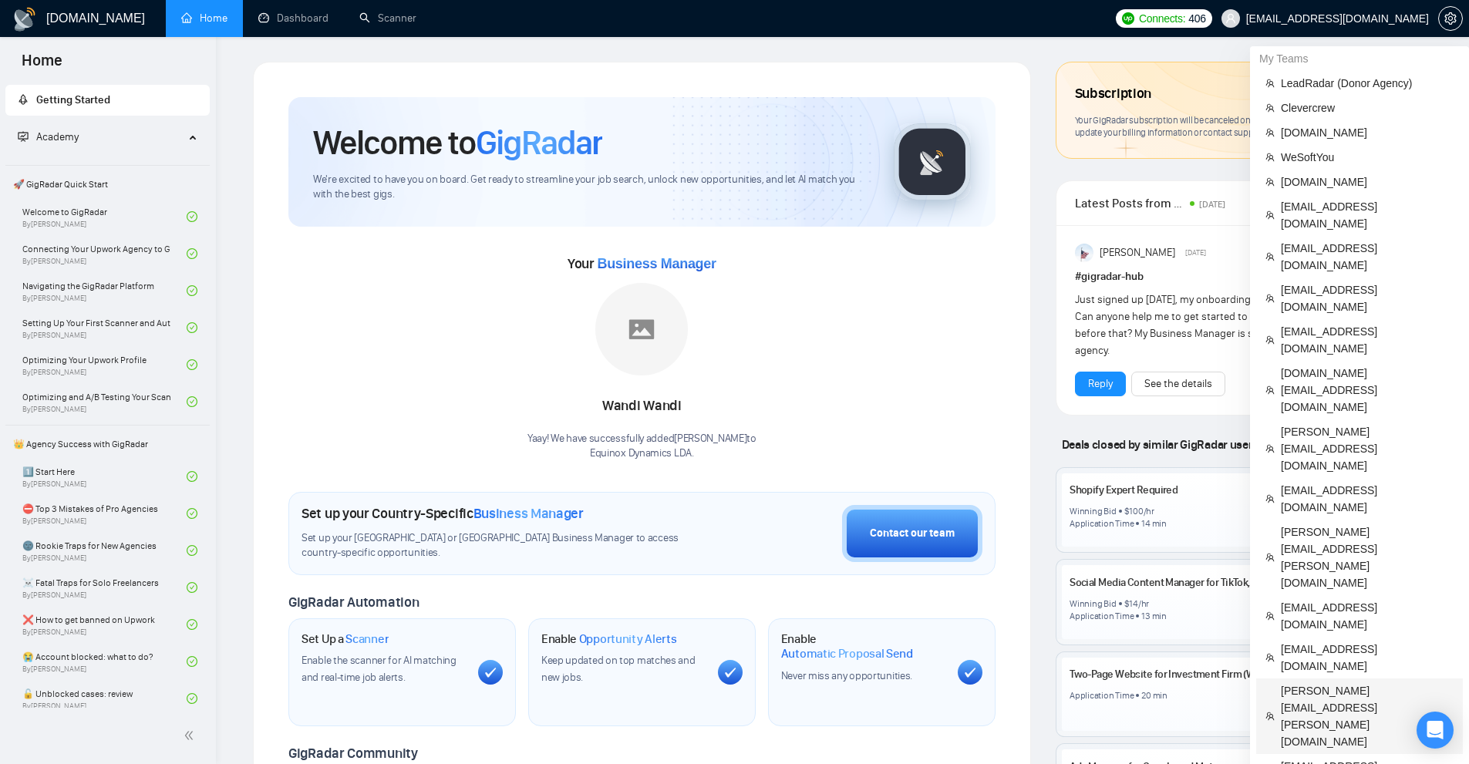
click at [1345, 682] on span "[PERSON_NAME][EMAIL_ADDRESS][PERSON_NAME][DOMAIN_NAME]" at bounding box center [1367, 716] width 173 height 68
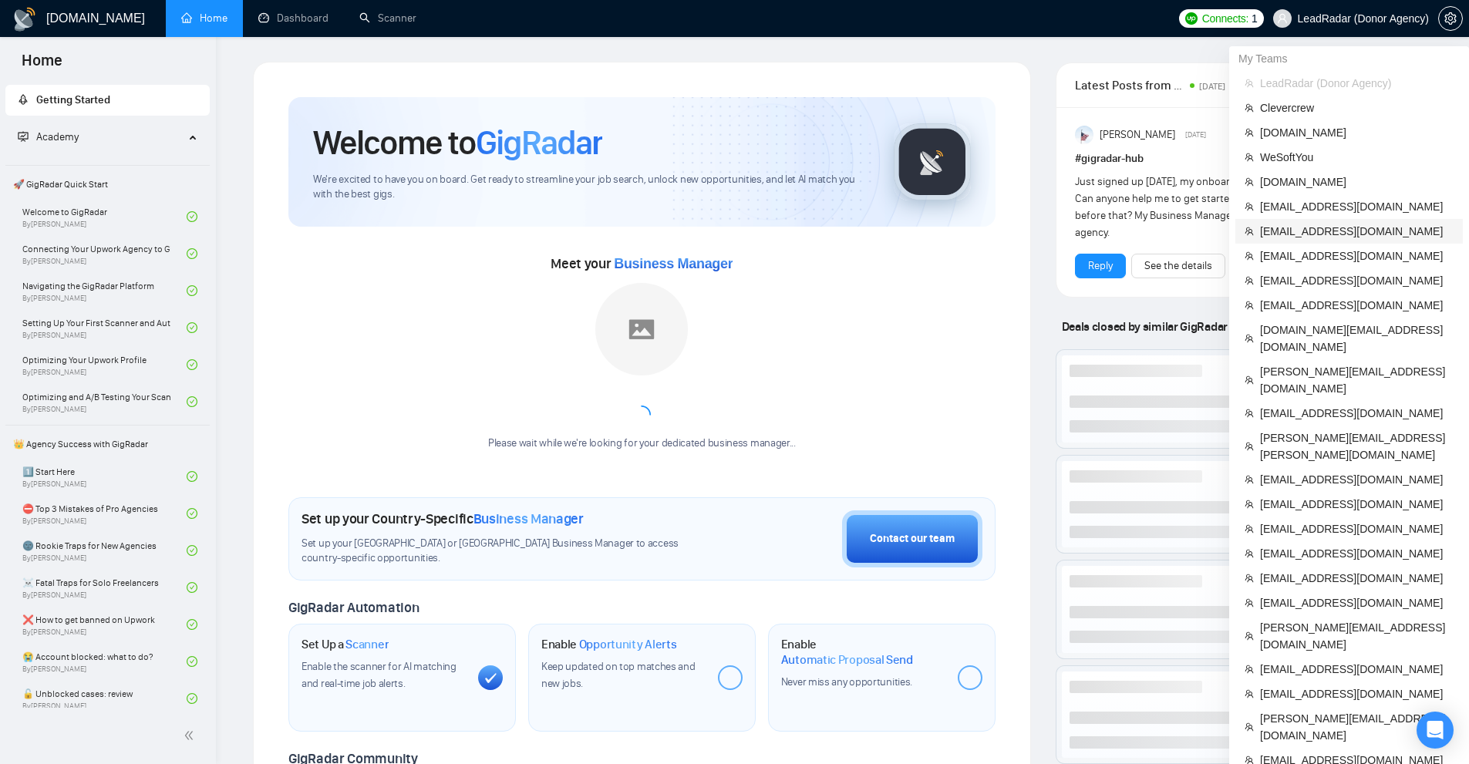
click at [1336, 226] on span "[EMAIL_ADDRESS][DOMAIN_NAME]" at bounding box center [1357, 231] width 194 height 17
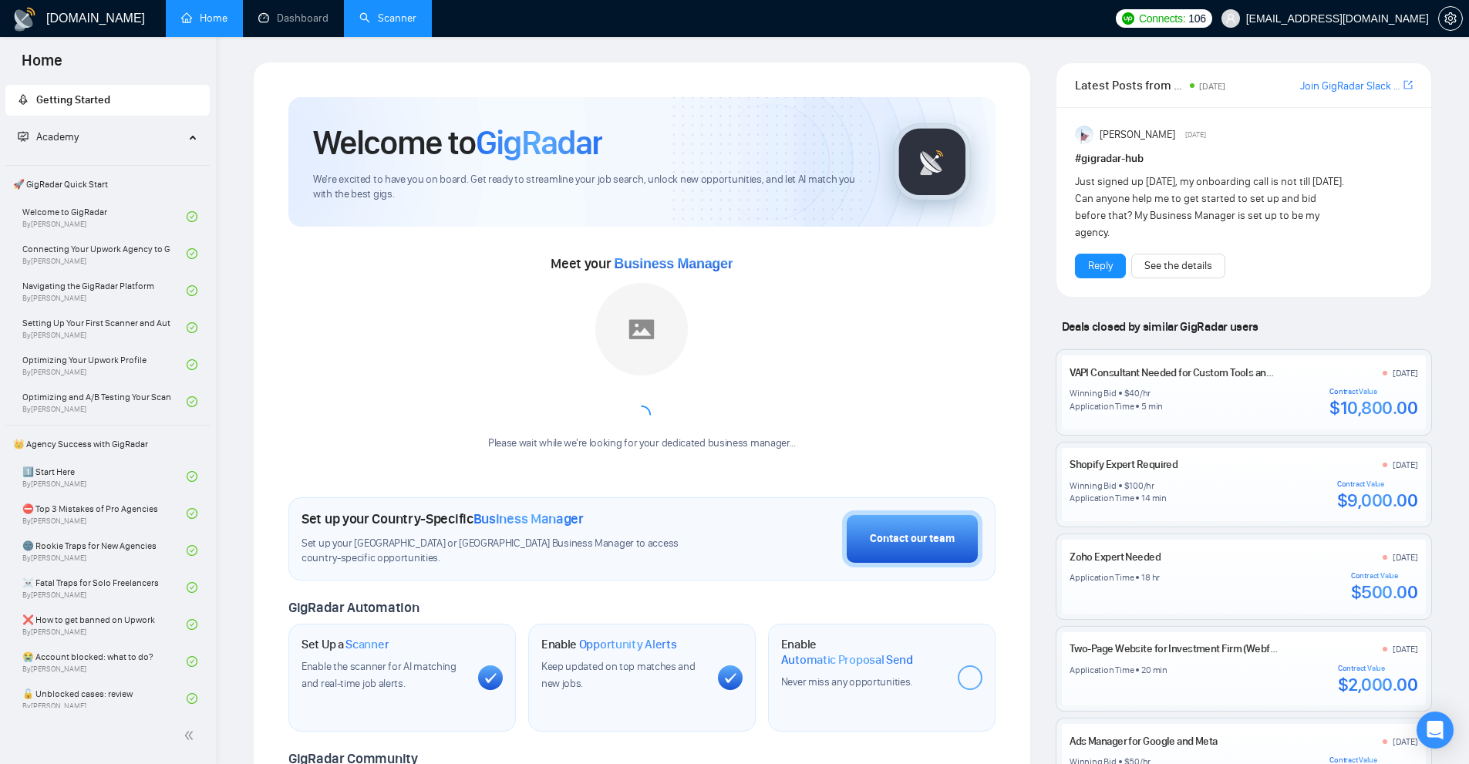
click at [416, 25] on link "Scanner" at bounding box center [387, 18] width 57 height 13
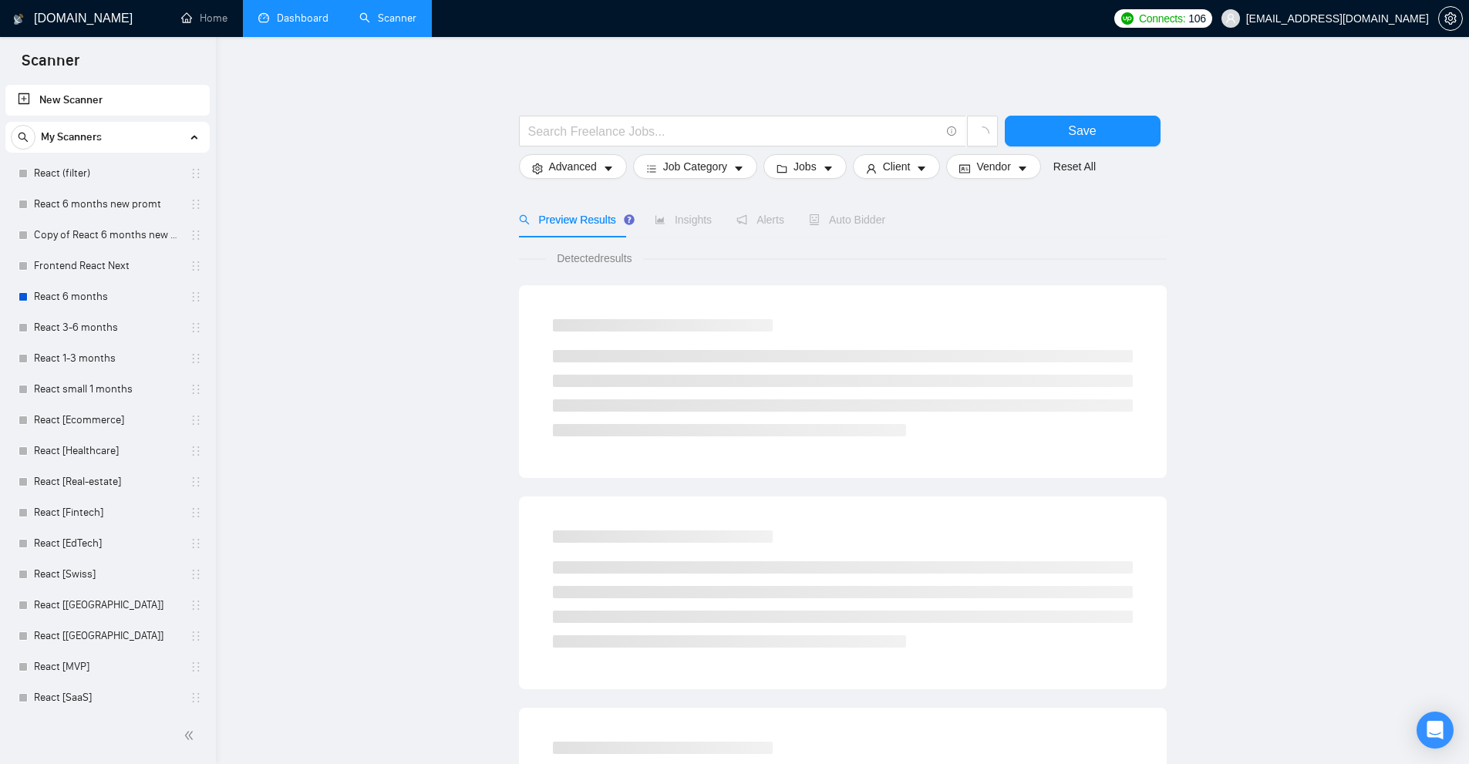
click at [316, 17] on link "Dashboard" at bounding box center [293, 18] width 70 height 13
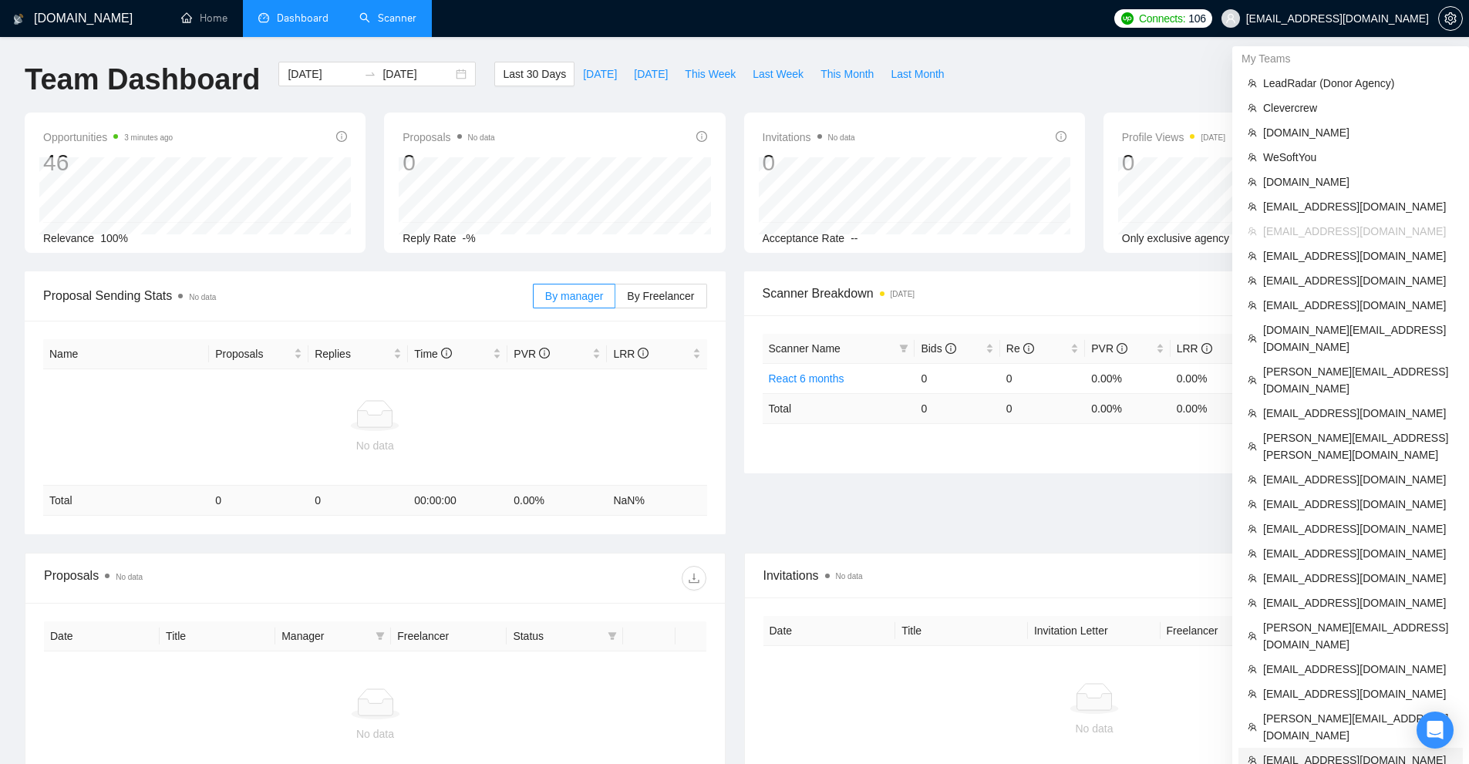
click at [1340, 748] on li "[EMAIL_ADDRESS][DOMAIN_NAME]" at bounding box center [1350, 760] width 224 height 25
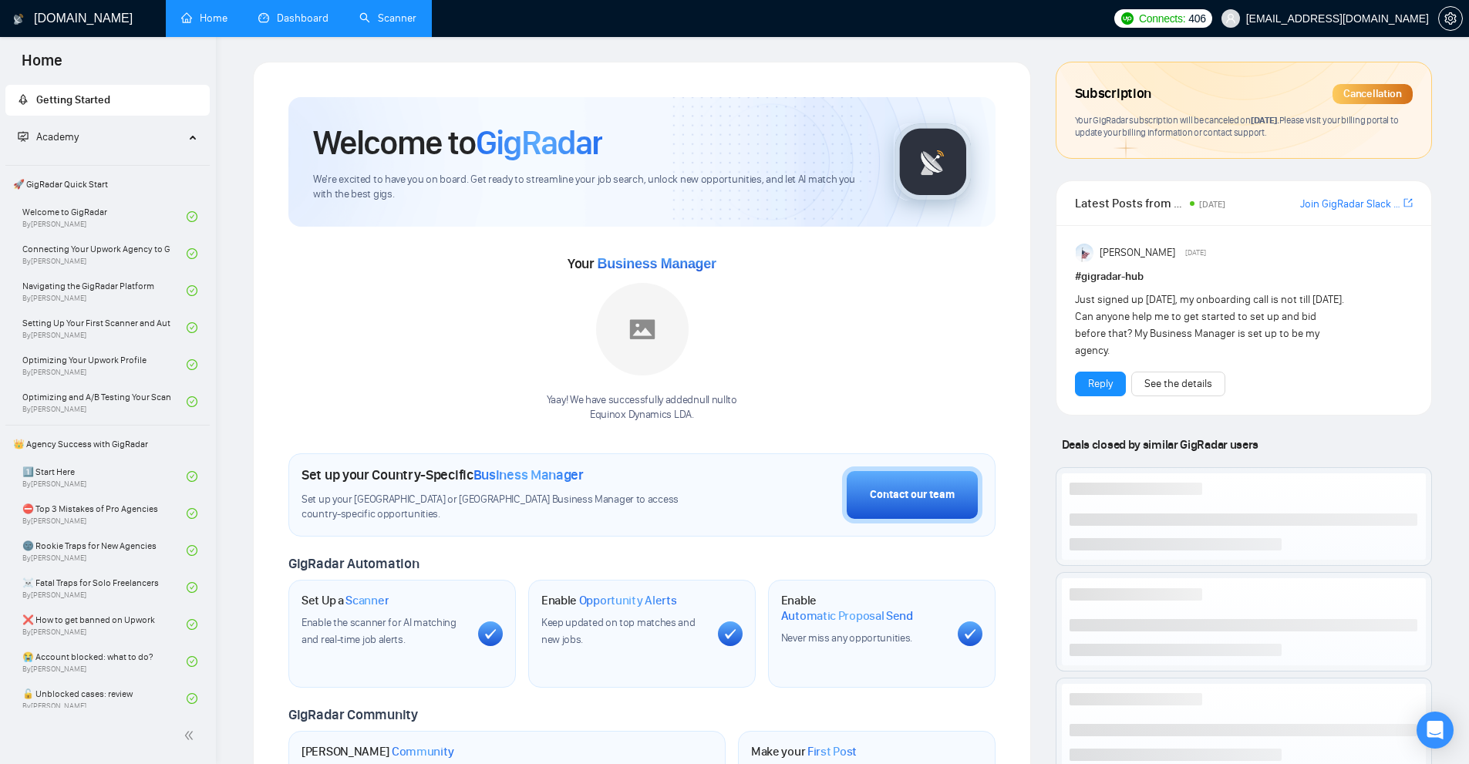
click at [300, 12] on link "Dashboard" at bounding box center [293, 18] width 70 height 13
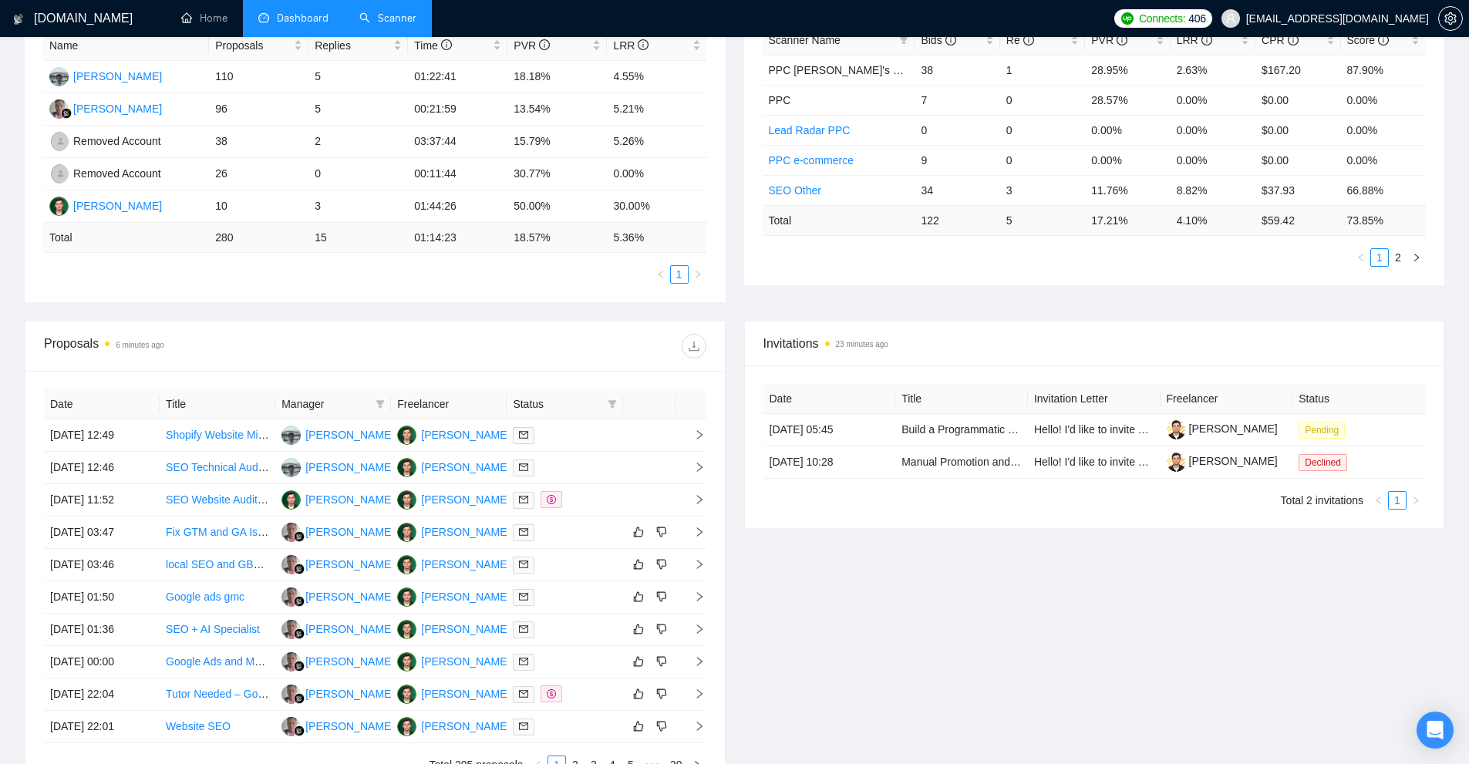
scroll to position [475, 0]
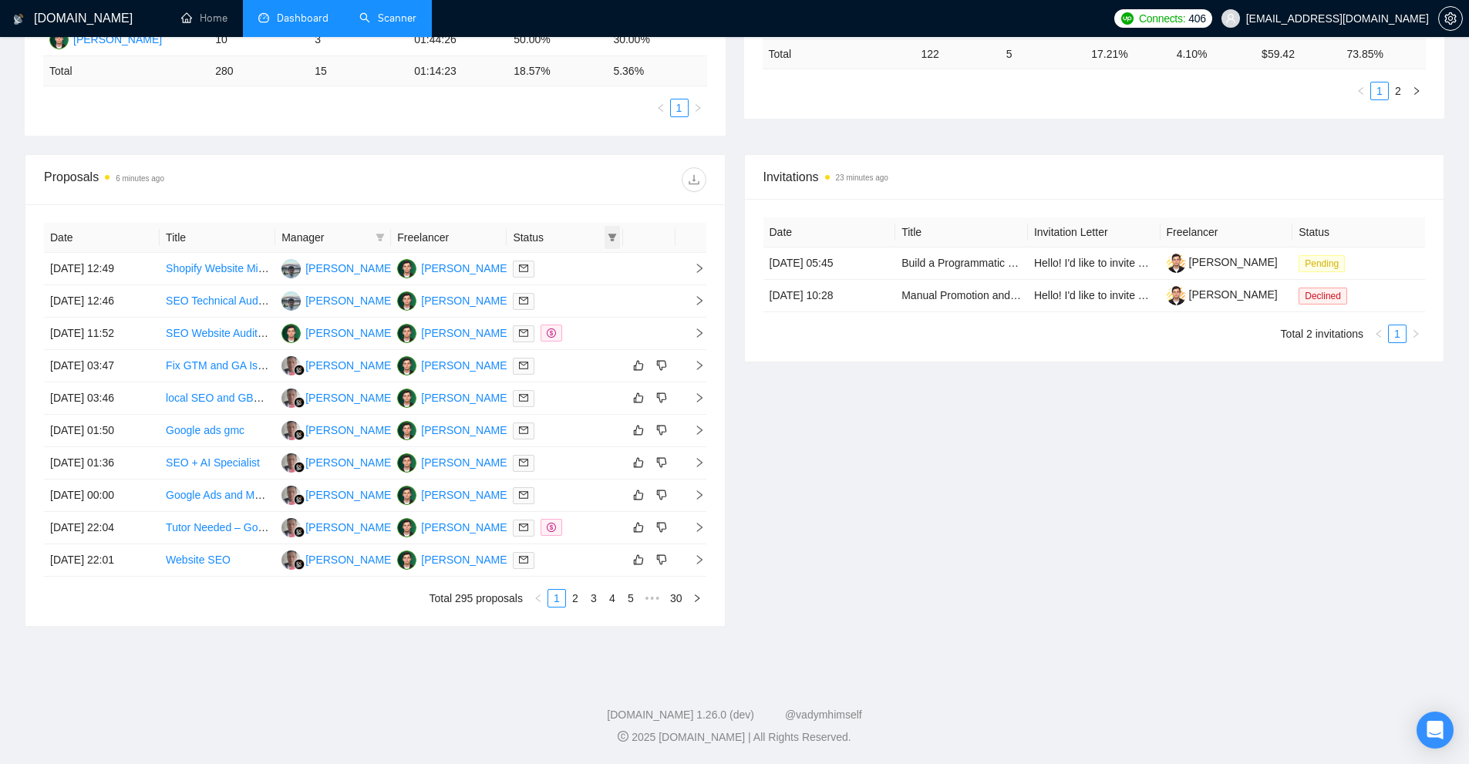
click at [612, 234] on icon "filter" at bounding box center [612, 238] width 8 height 8
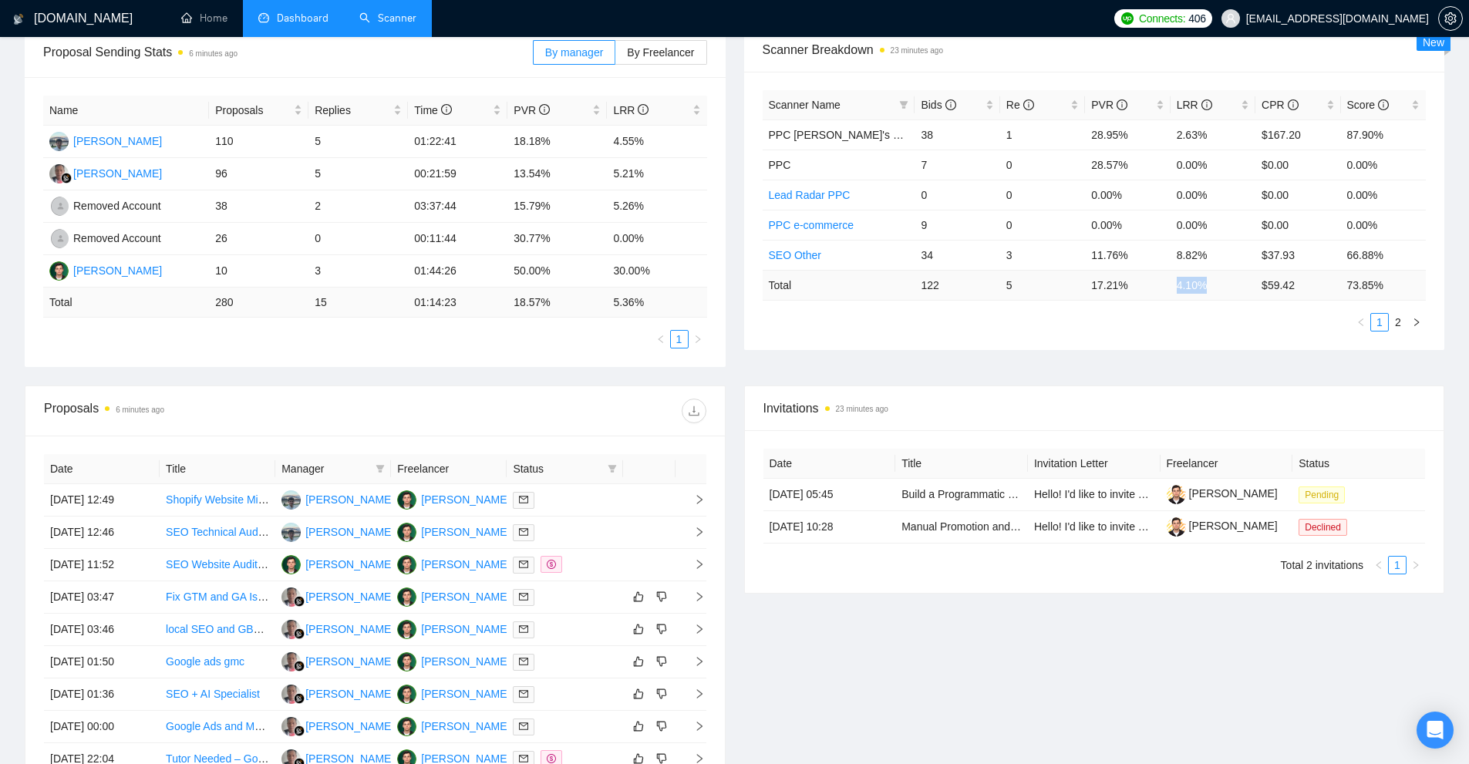
drag, startPoint x: 1204, startPoint y: 281, endPoint x: 1178, endPoint y: 281, distance: 26.2
click at [1178, 281] on td "4.10 %" at bounding box center [1213, 285] width 85 height 30
copy td "4.10 %"
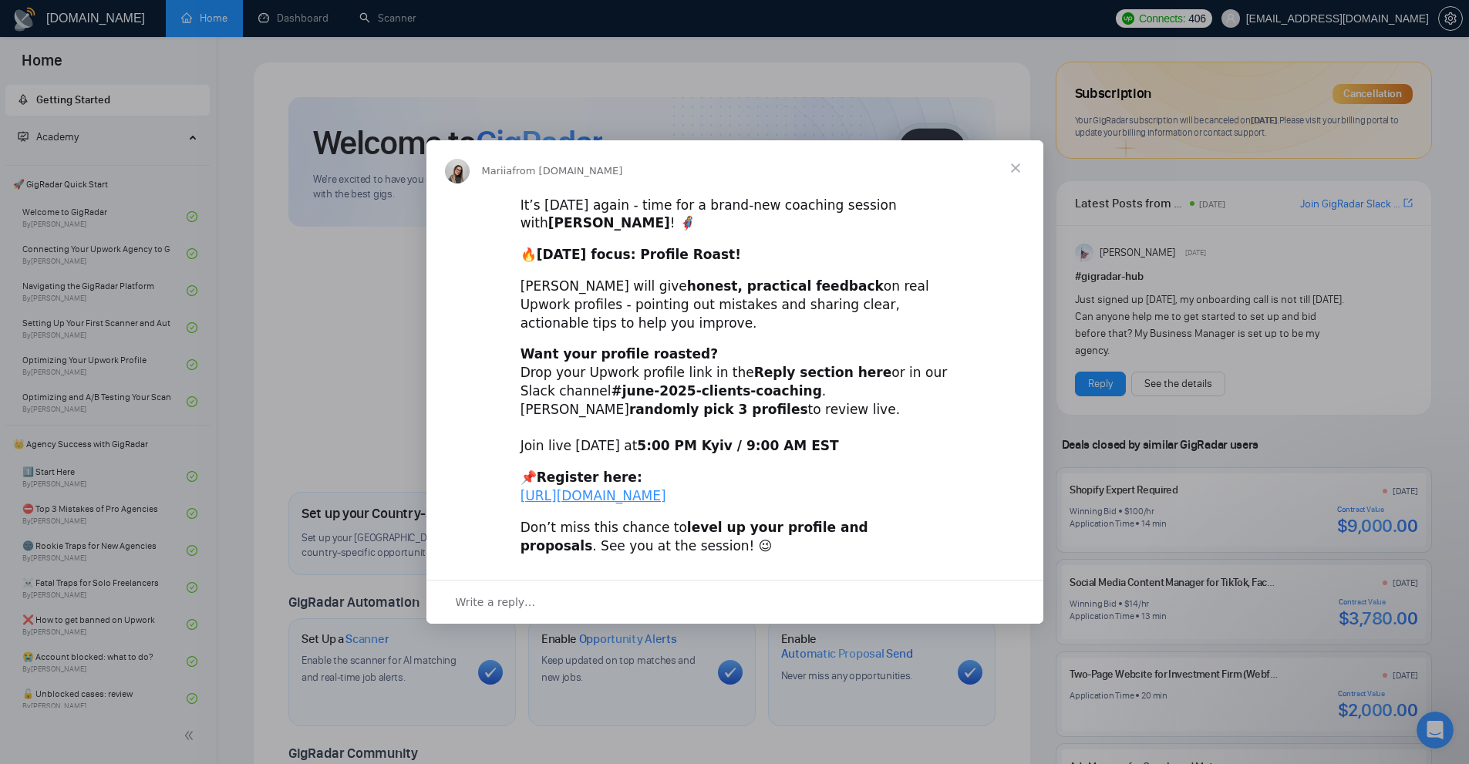
click at [1019, 150] on span "Close" at bounding box center [1016, 168] width 56 height 56
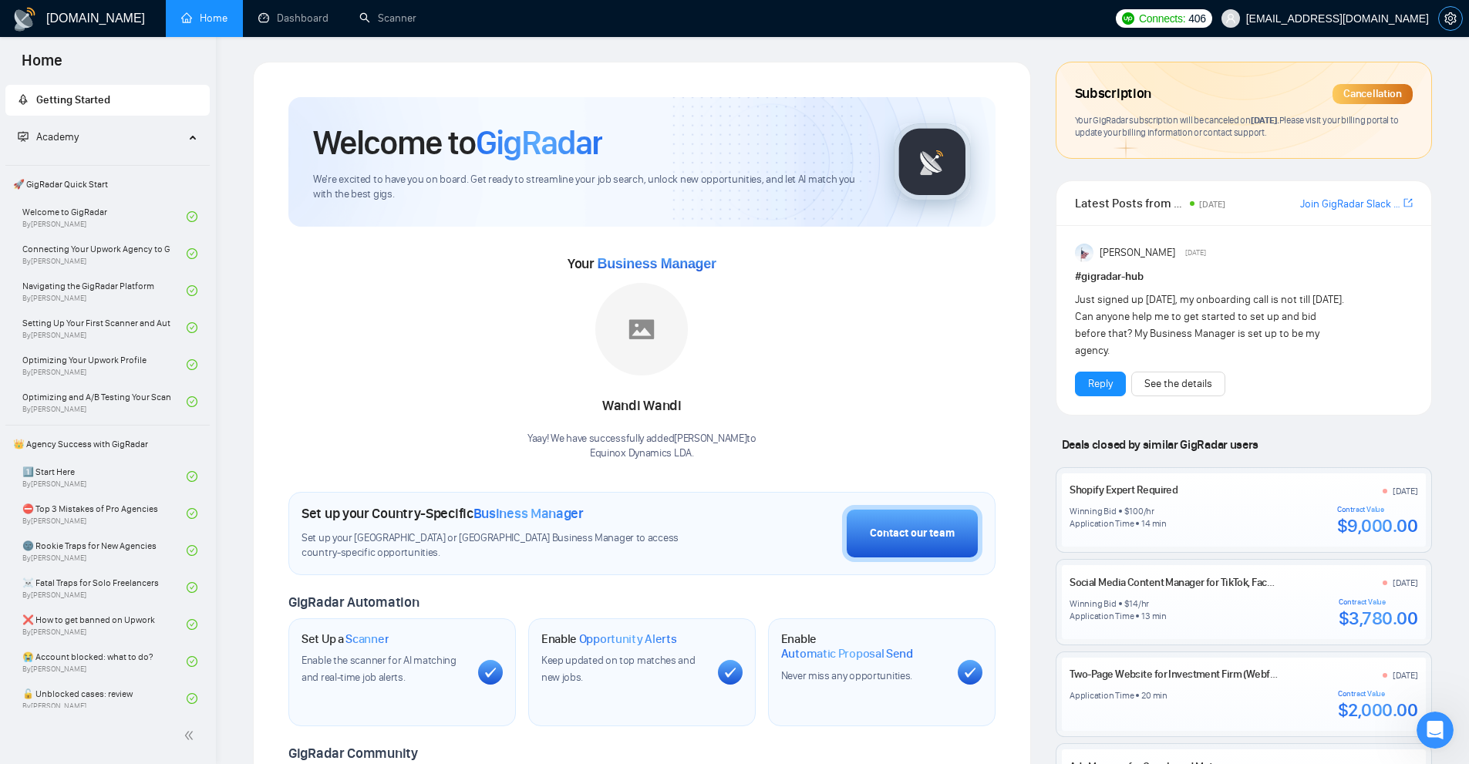
click at [1450, 21] on icon "setting" at bounding box center [1450, 18] width 12 height 12
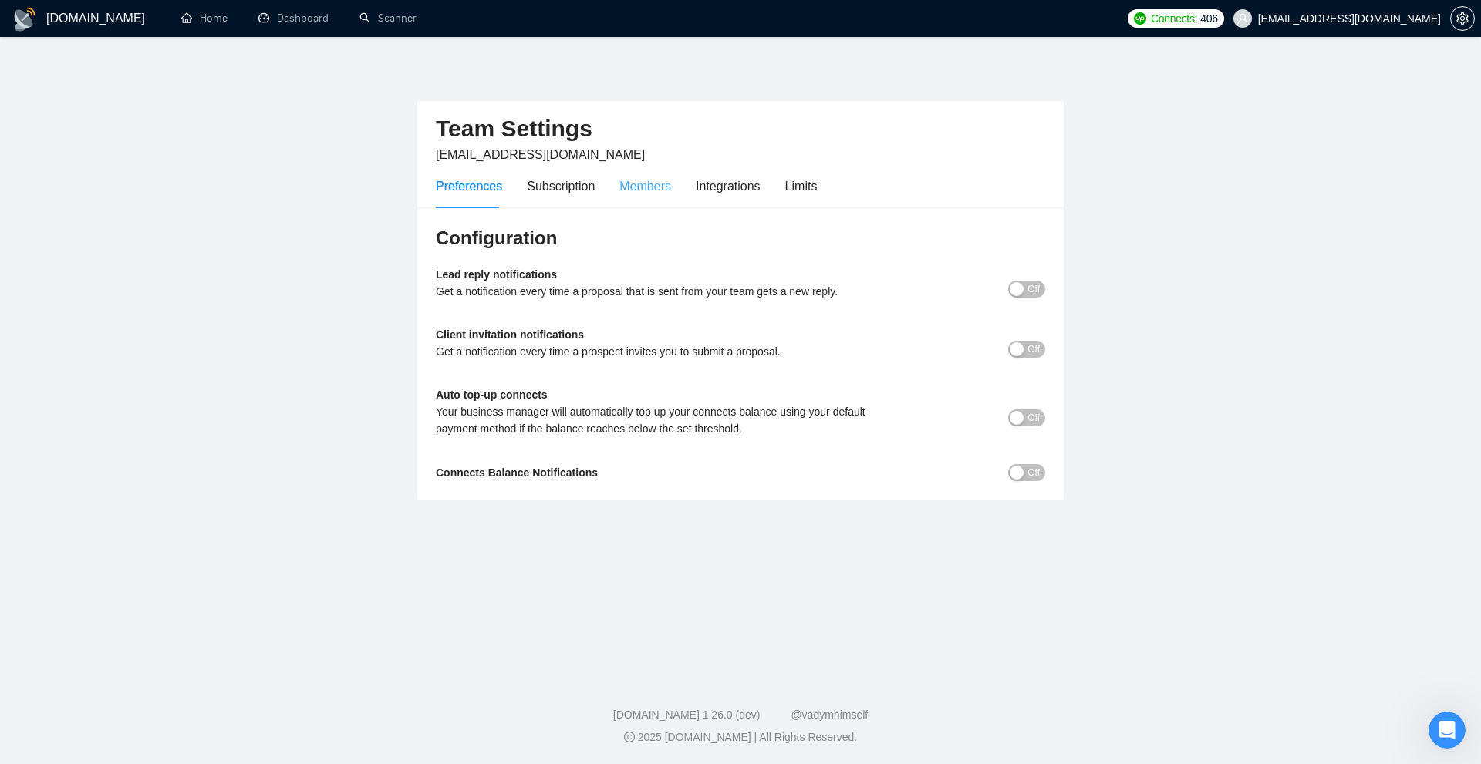
click at [638, 203] on div "Members" at bounding box center [645, 186] width 52 height 44
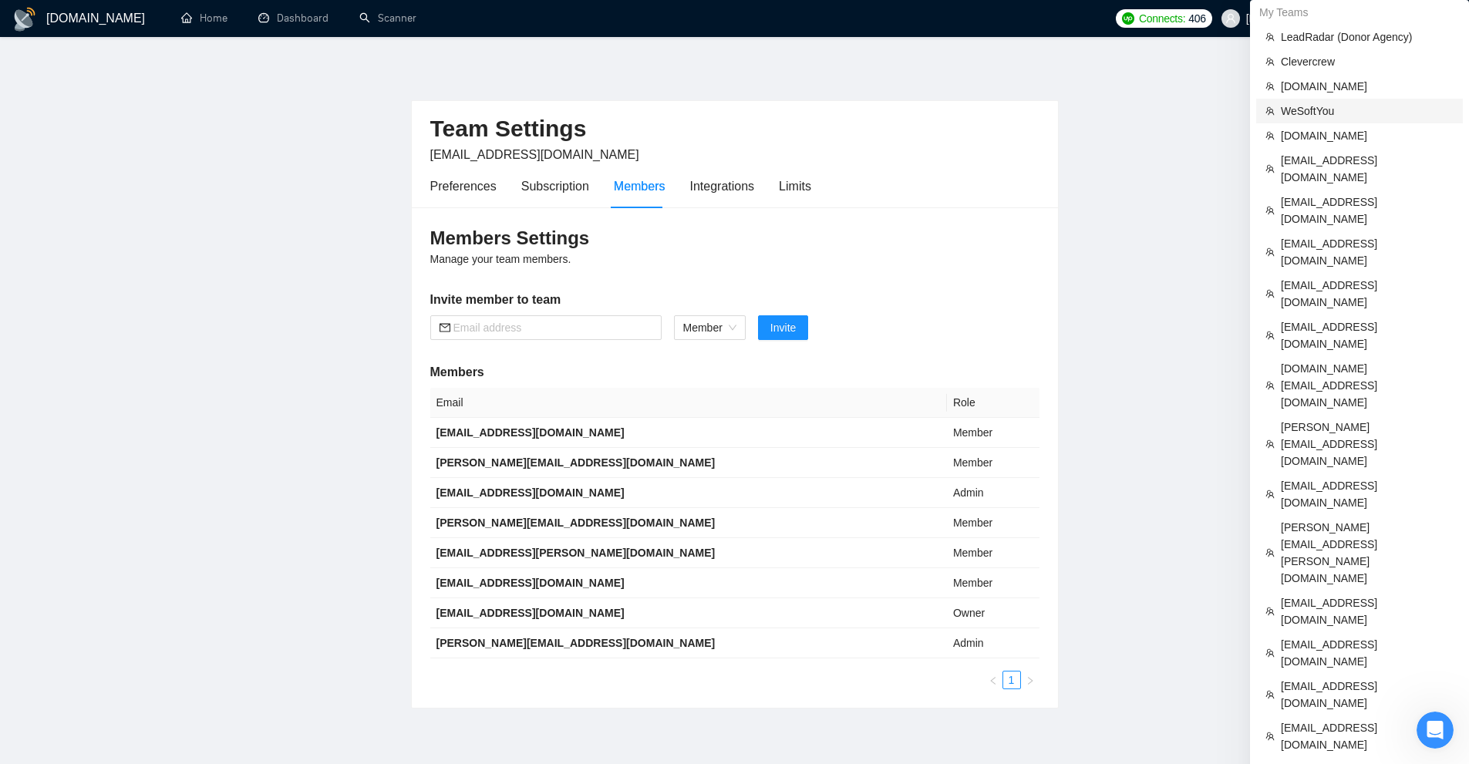
click at [1309, 113] on span "WeSoftYou" at bounding box center [1367, 111] width 173 height 17
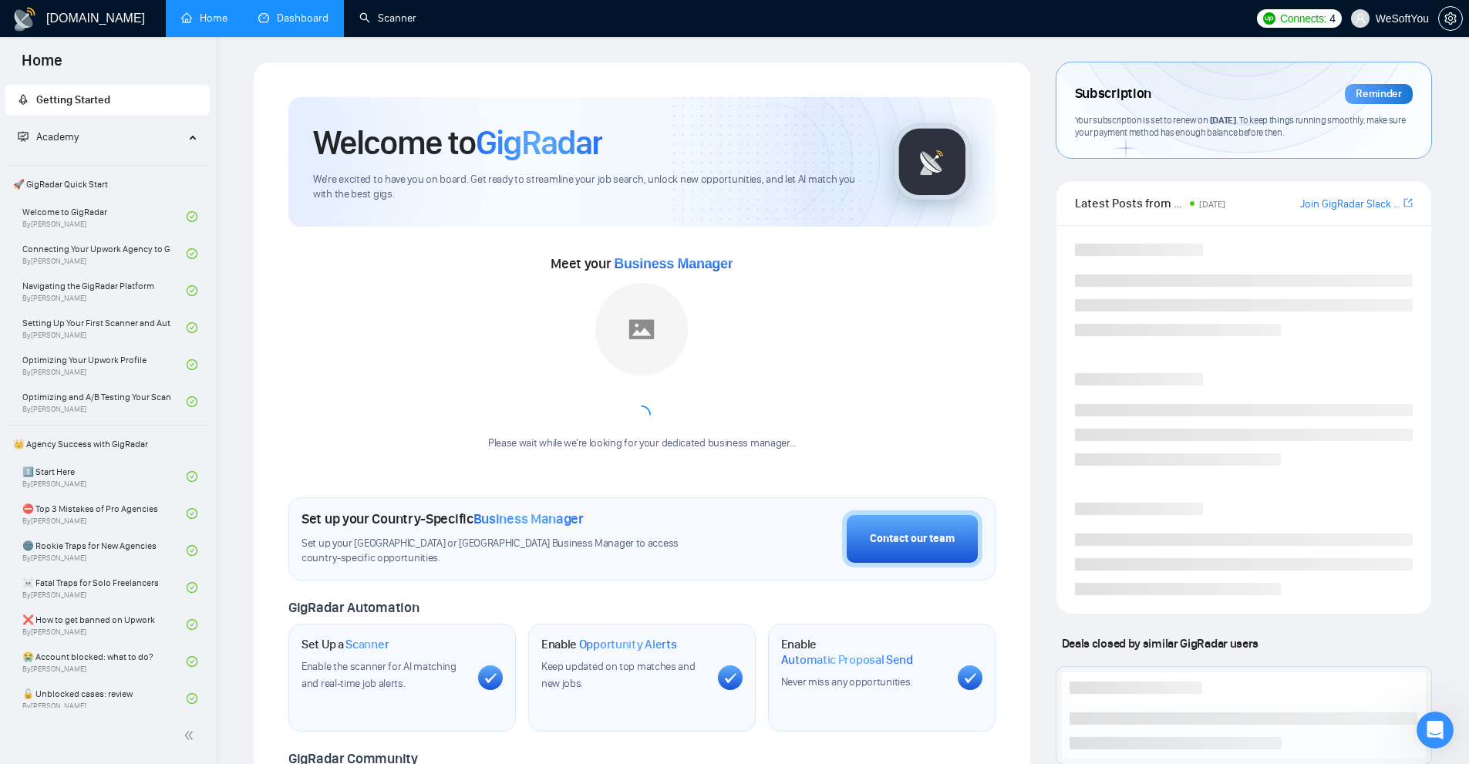
click at [307, 19] on link "Dashboard" at bounding box center [293, 18] width 70 height 13
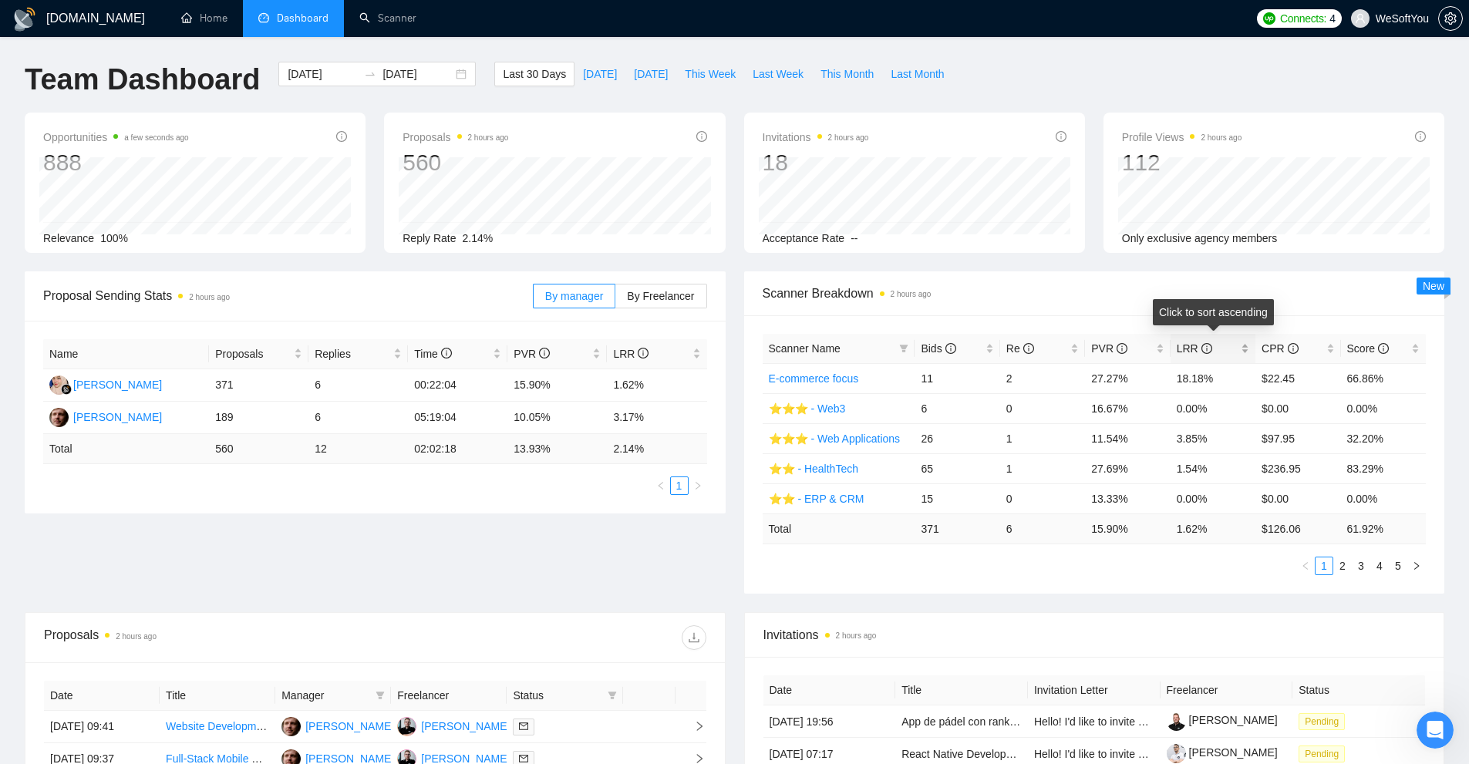
click at [1241, 340] on div "LRR" at bounding box center [1213, 348] width 72 height 17
drag, startPoint x: 1194, startPoint y: 525, endPoint x: 1239, endPoint y: 529, distance: 45.7
click at [1239, 529] on tr "Total 371 6 15.90 % 1.62 % $ 126.06 61.92 %" at bounding box center [1095, 529] width 664 height 30
click at [1166, 568] on ul "1 2 3 4 5" at bounding box center [1095, 566] width 664 height 19
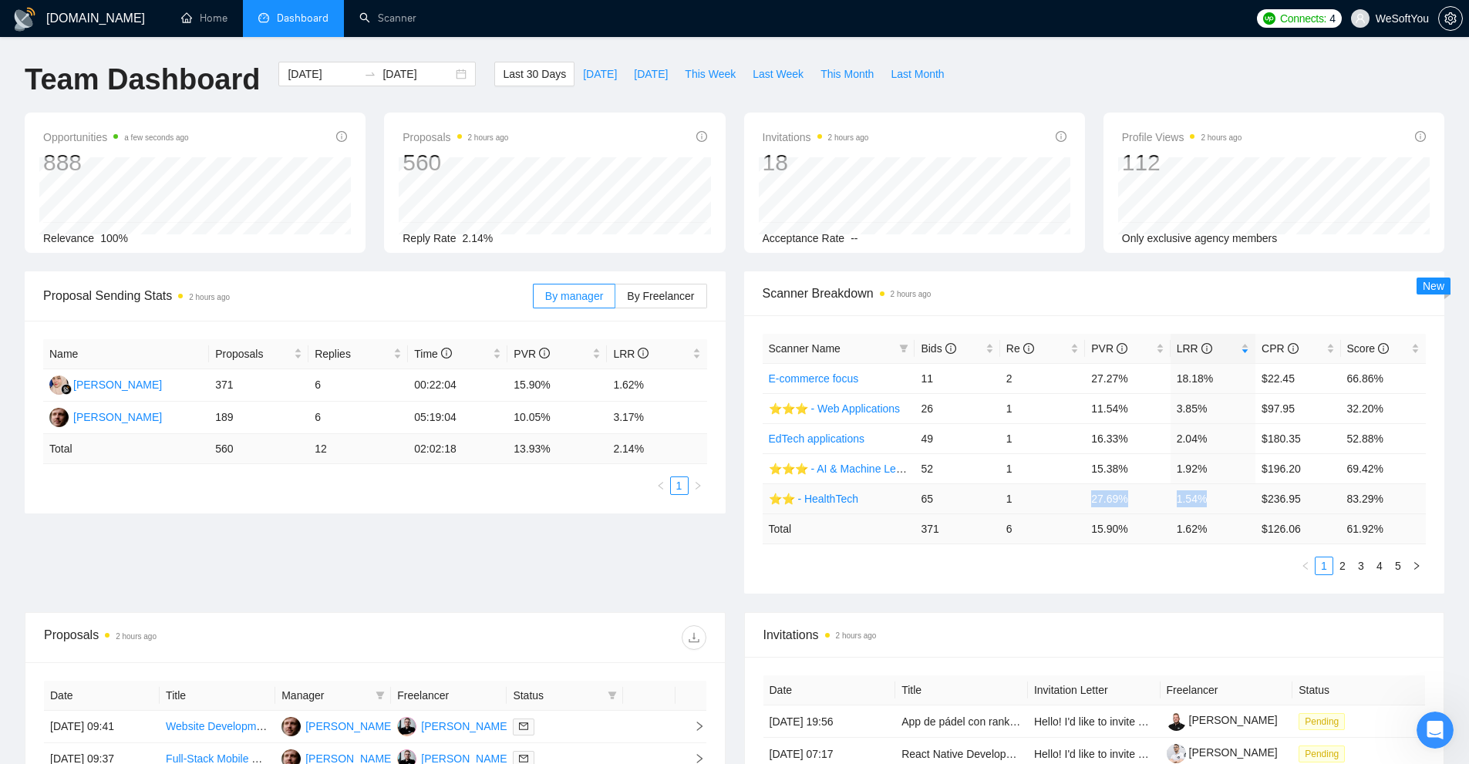
drag, startPoint x: 1076, startPoint y: 500, endPoint x: 1248, endPoint y: 507, distance: 171.3
click at [1248, 507] on tr "⭐️⭐️ - HealthTech 65 1 27.69% 1.54% $236.95 83.29%" at bounding box center [1095, 498] width 664 height 30
click at [1161, 566] on ul "1 2 3 4 5" at bounding box center [1095, 566] width 664 height 19
click at [365, 12] on link "Scanner" at bounding box center [387, 18] width 57 height 13
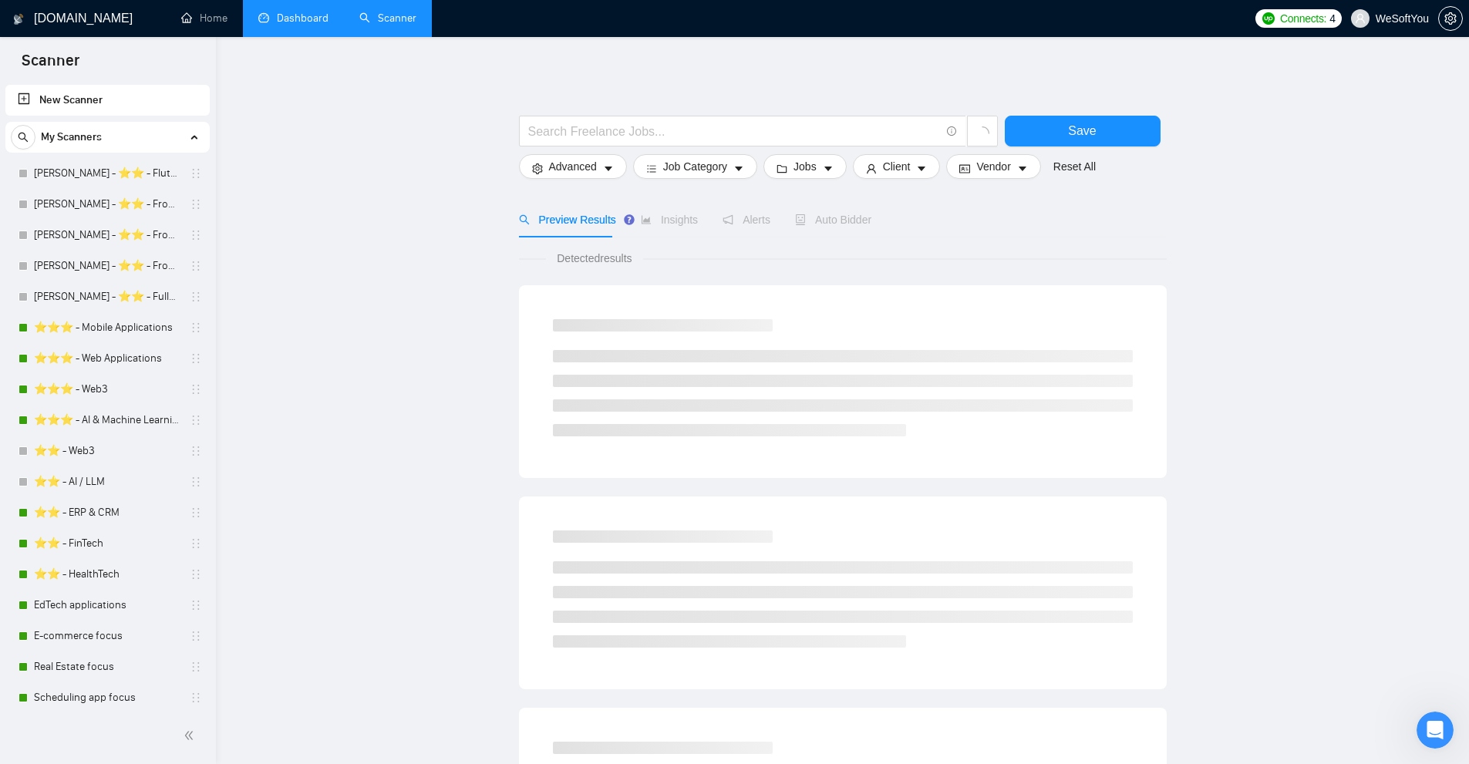
click at [322, 25] on link "Dashboard" at bounding box center [293, 18] width 70 height 13
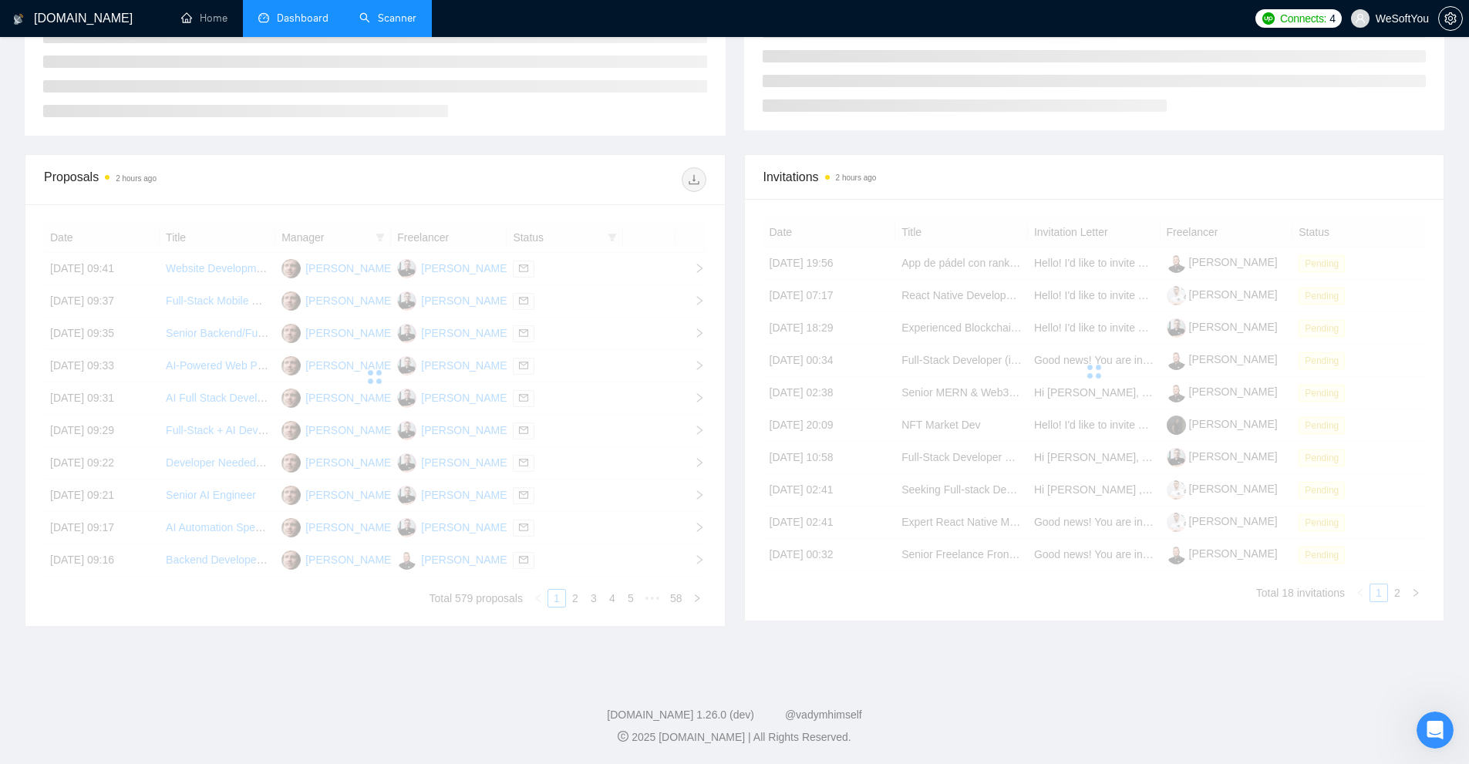
scroll to position [308, 0]
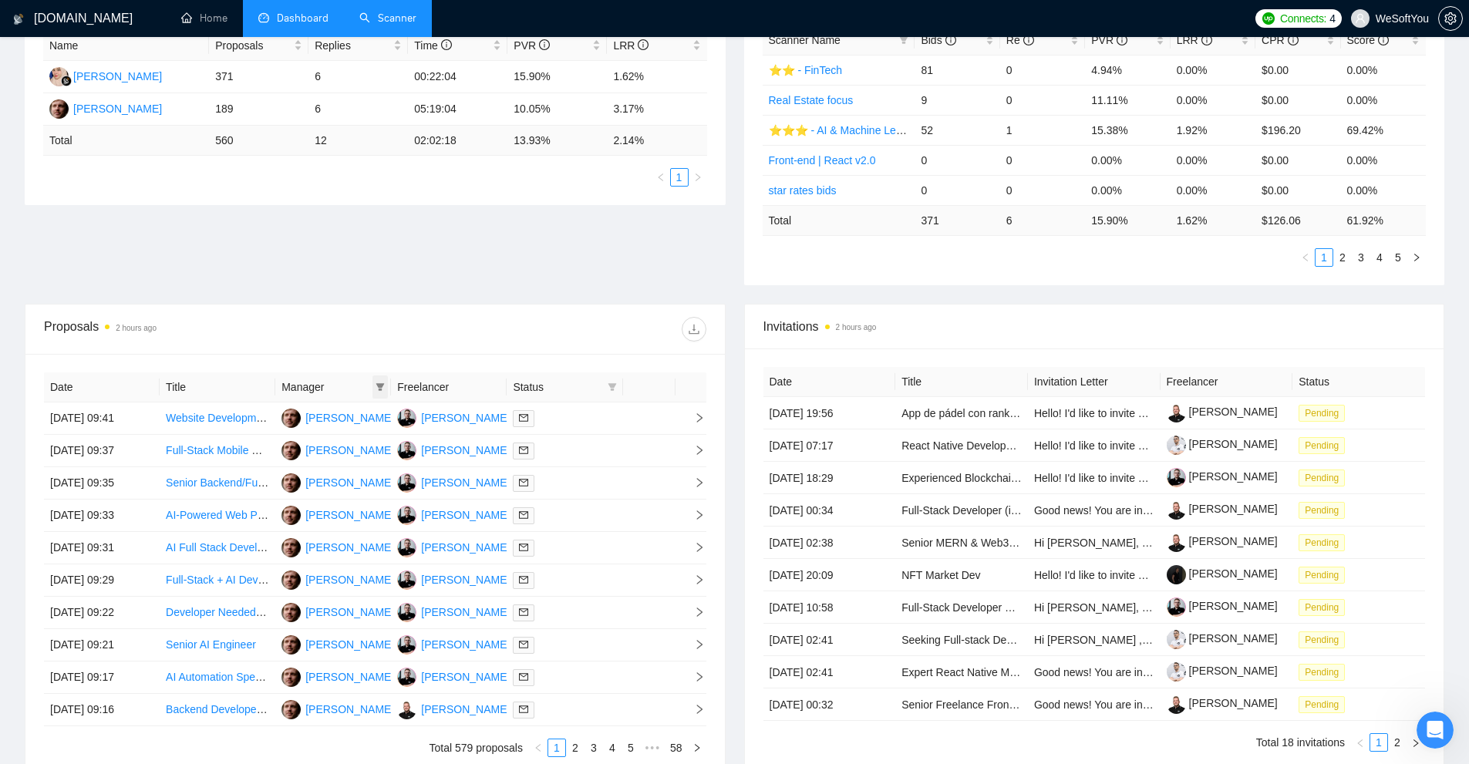
click at [376, 386] on icon "filter" at bounding box center [380, 386] width 9 height 9
click at [462, 341] on div at bounding box center [540, 329] width 331 height 25
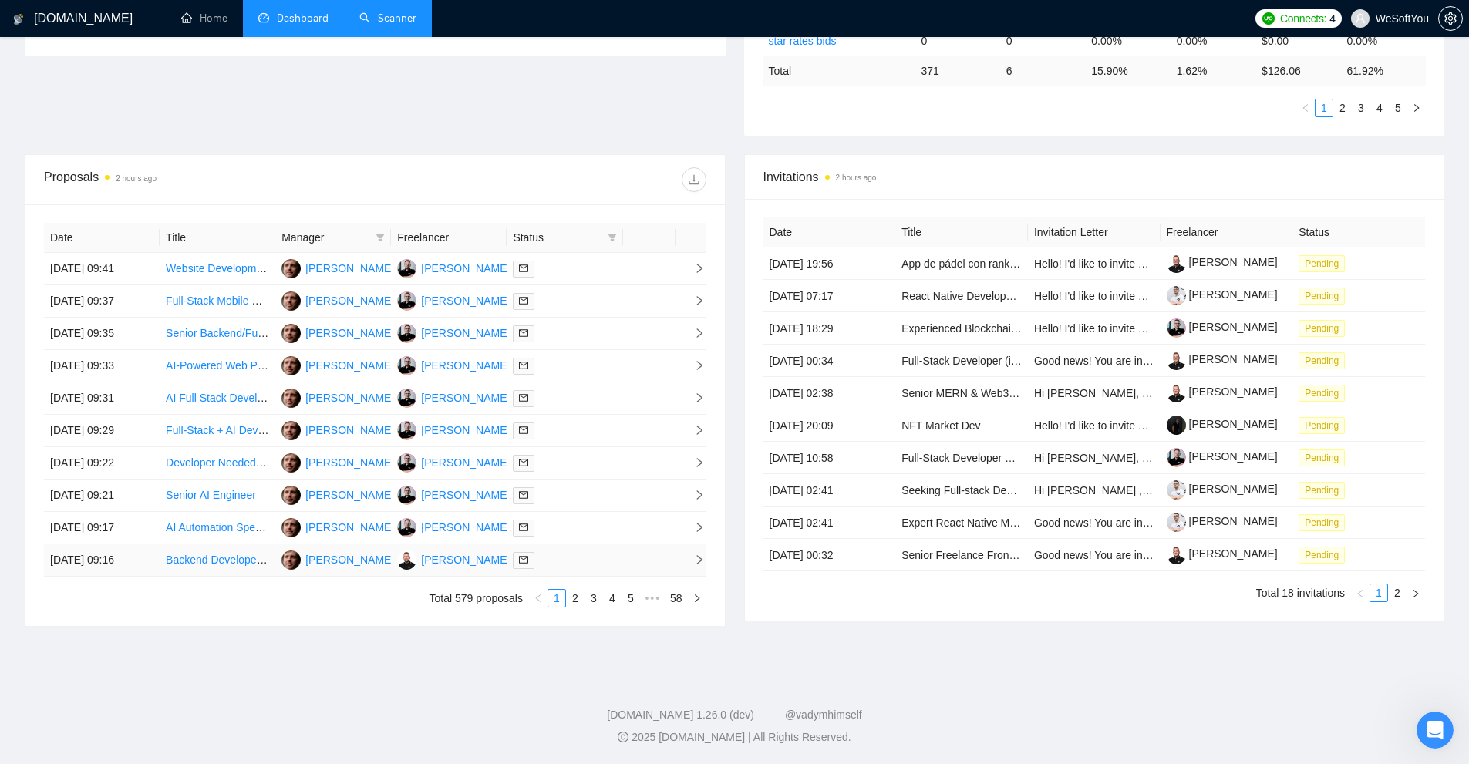
click at [588, 565] on div at bounding box center [564, 560] width 103 height 18
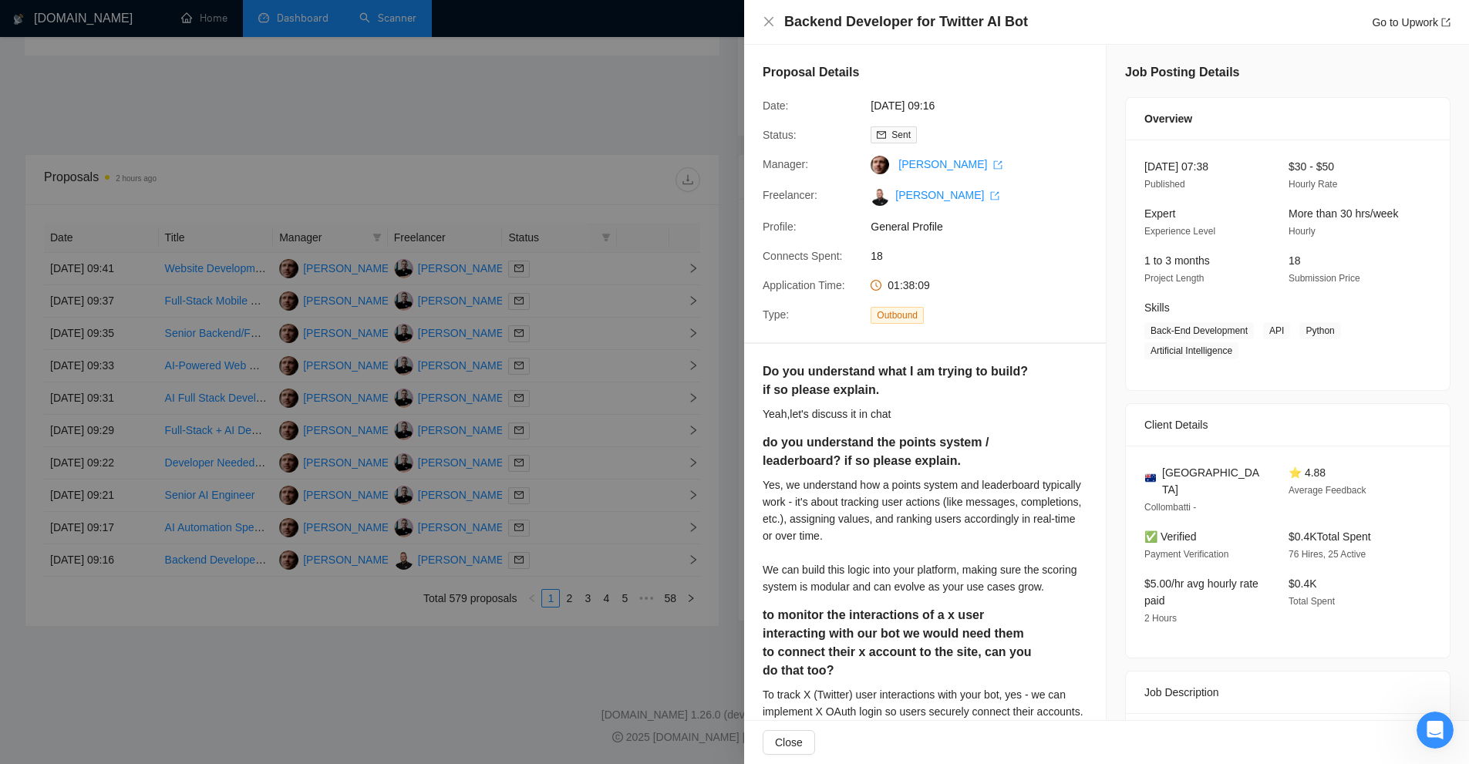
click at [581, 545] on div at bounding box center [734, 382] width 1469 height 764
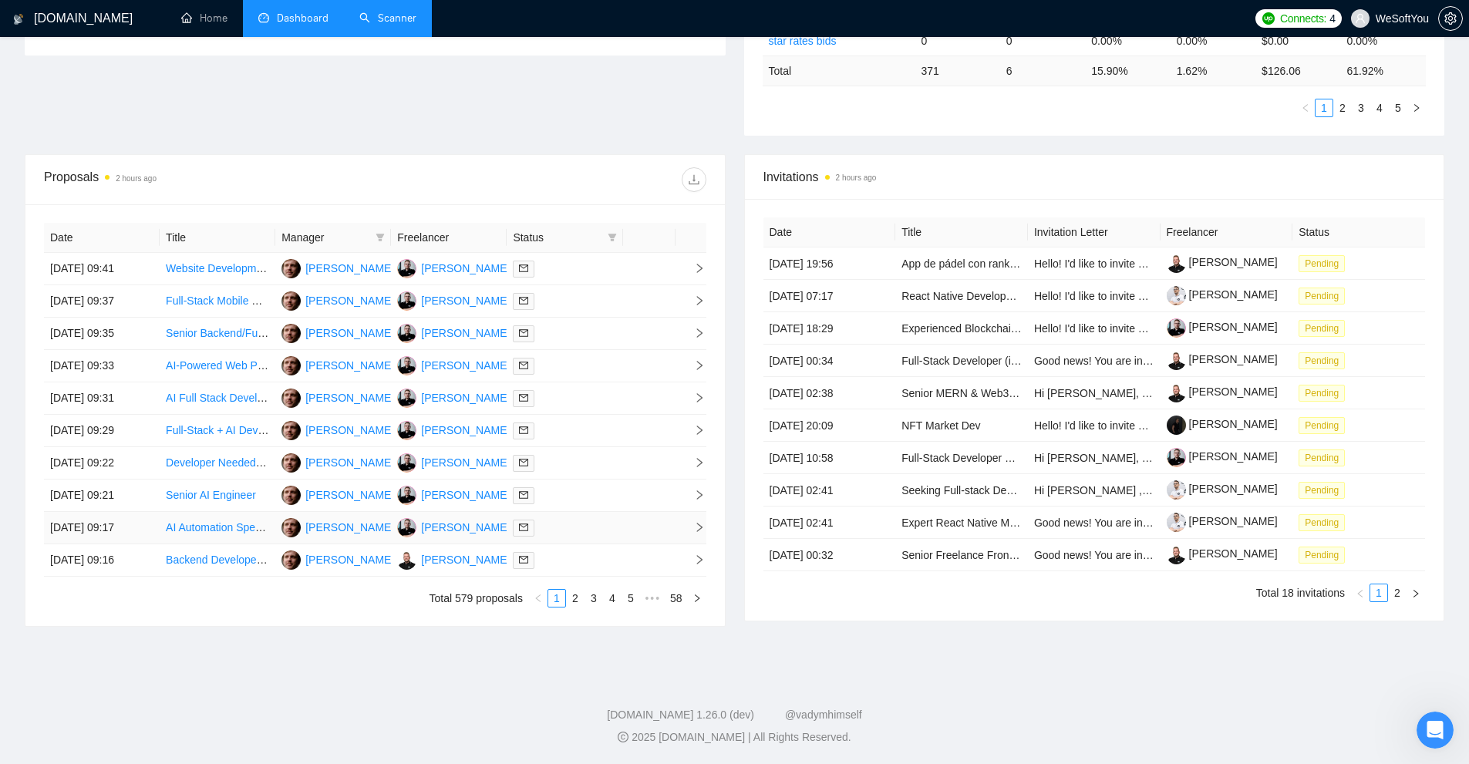
click at [595, 522] on div at bounding box center [564, 528] width 103 height 18
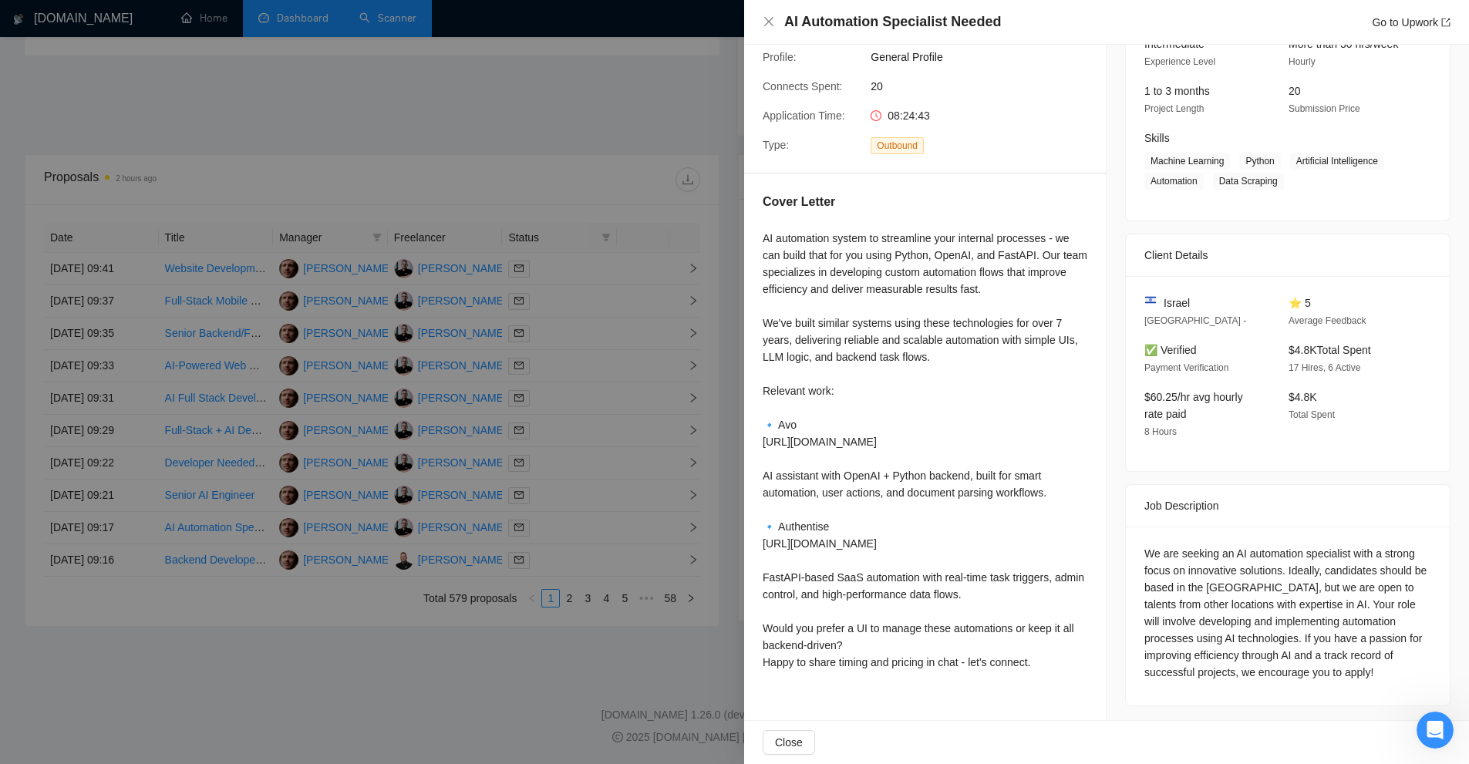
scroll to position [0, 0]
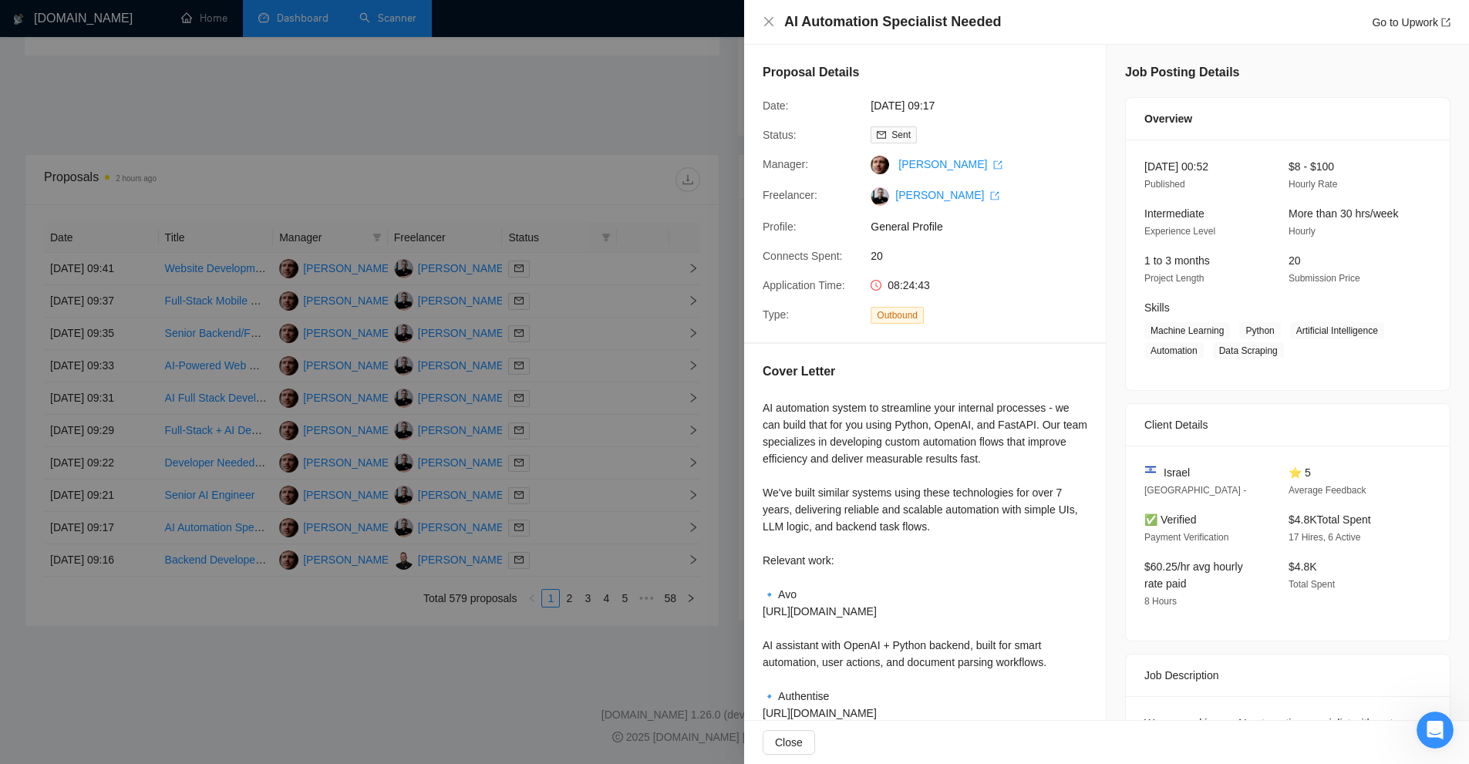
drag, startPoint x: 595, startPoint y: 280, endPoint x: 618, endPoint y: 218, distance: 65.9
click at [592, 276] on div at bounding box center [734, 382] width 1469 height 764
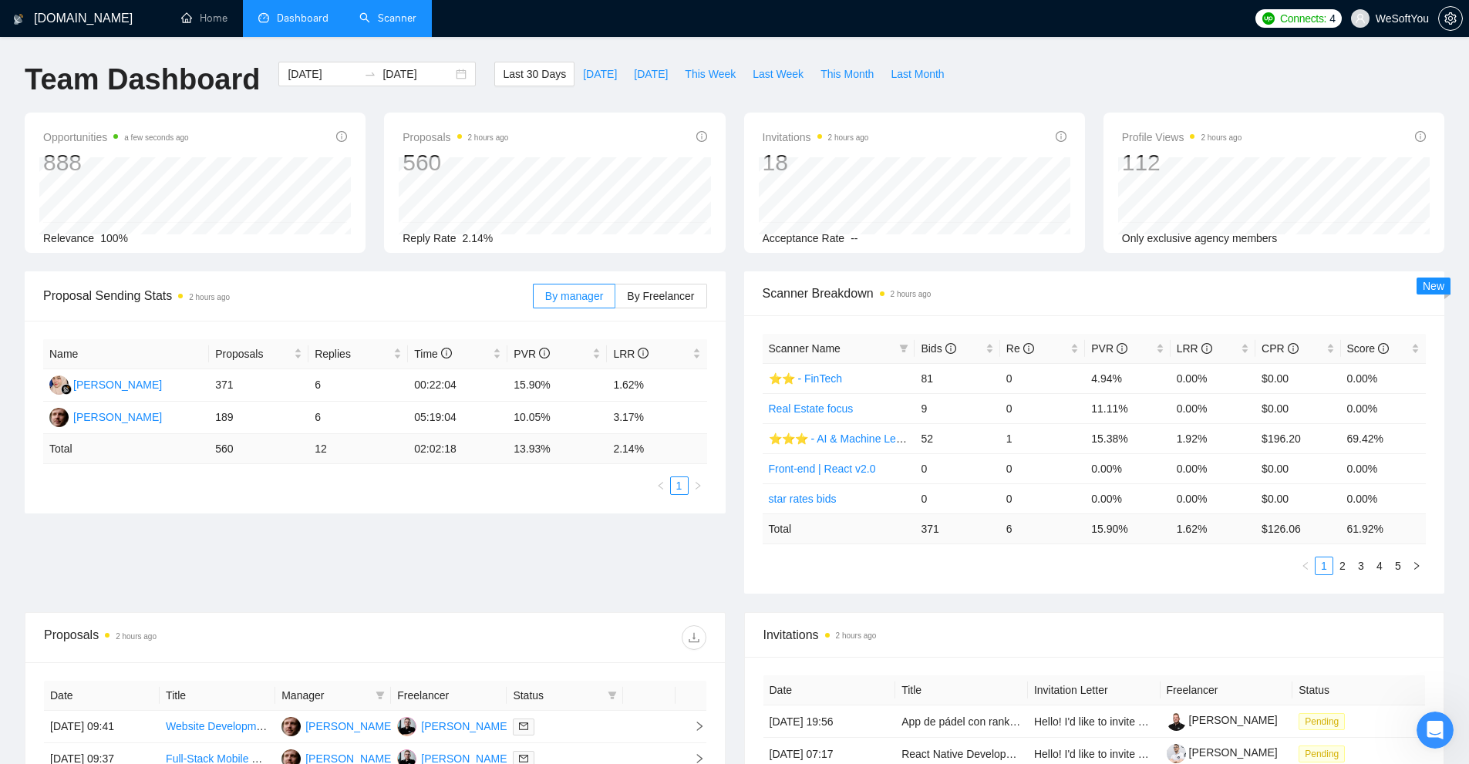
click at [406, 22] on link "Scanner" at bounding box center [387, 18] width 57 height 13
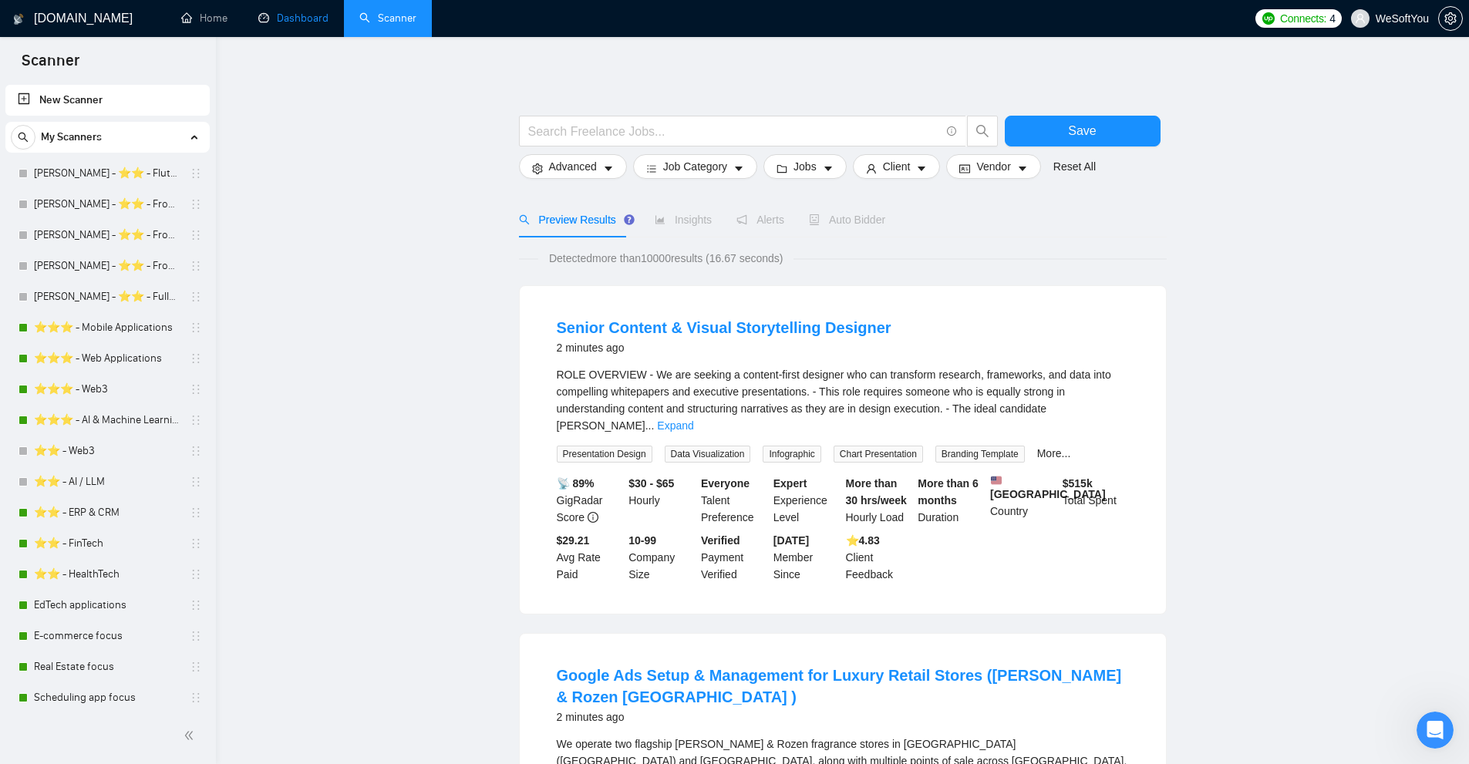
click at [325, 25] on link "Dashboard" at bounding box center [293, 18] width 70 height 13
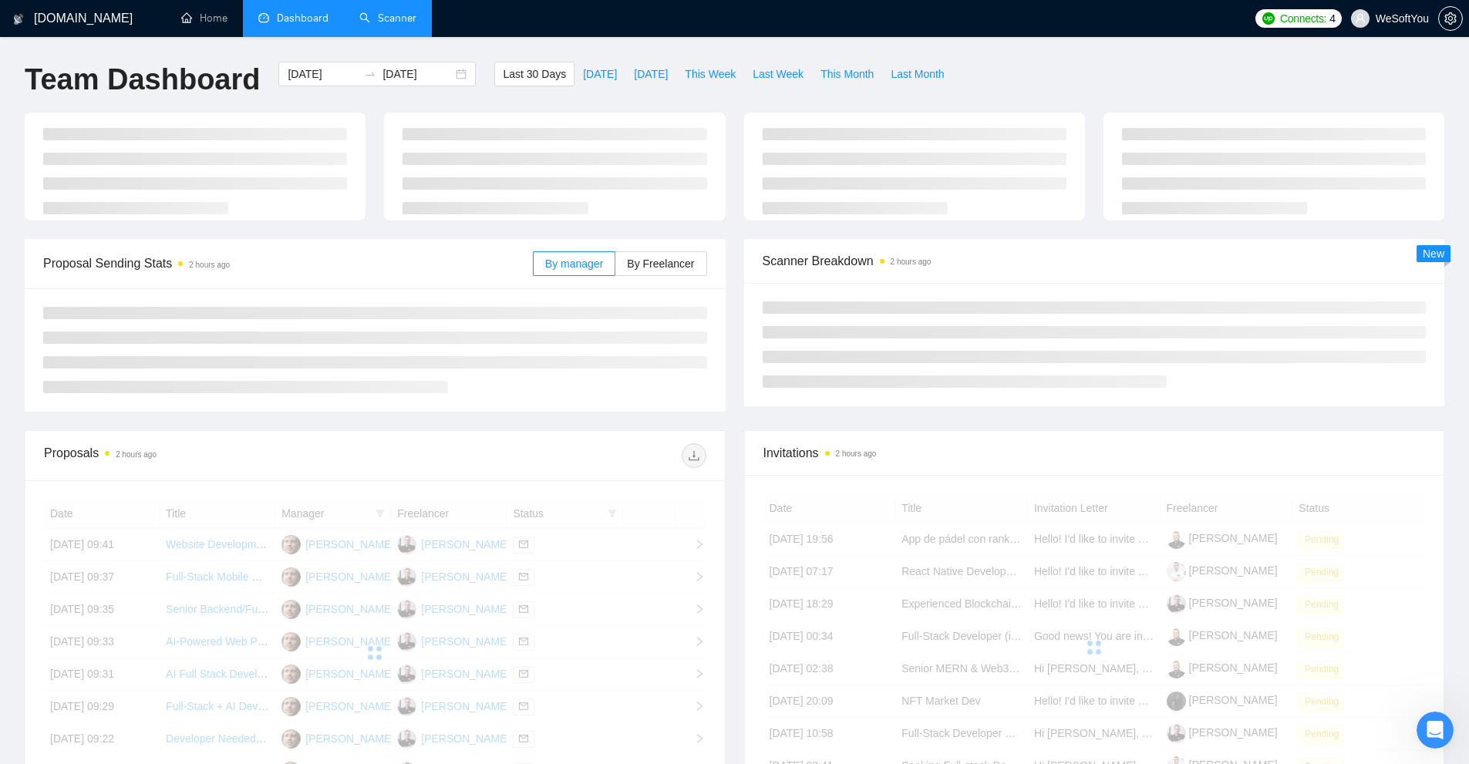
scroll to position [231, 0]
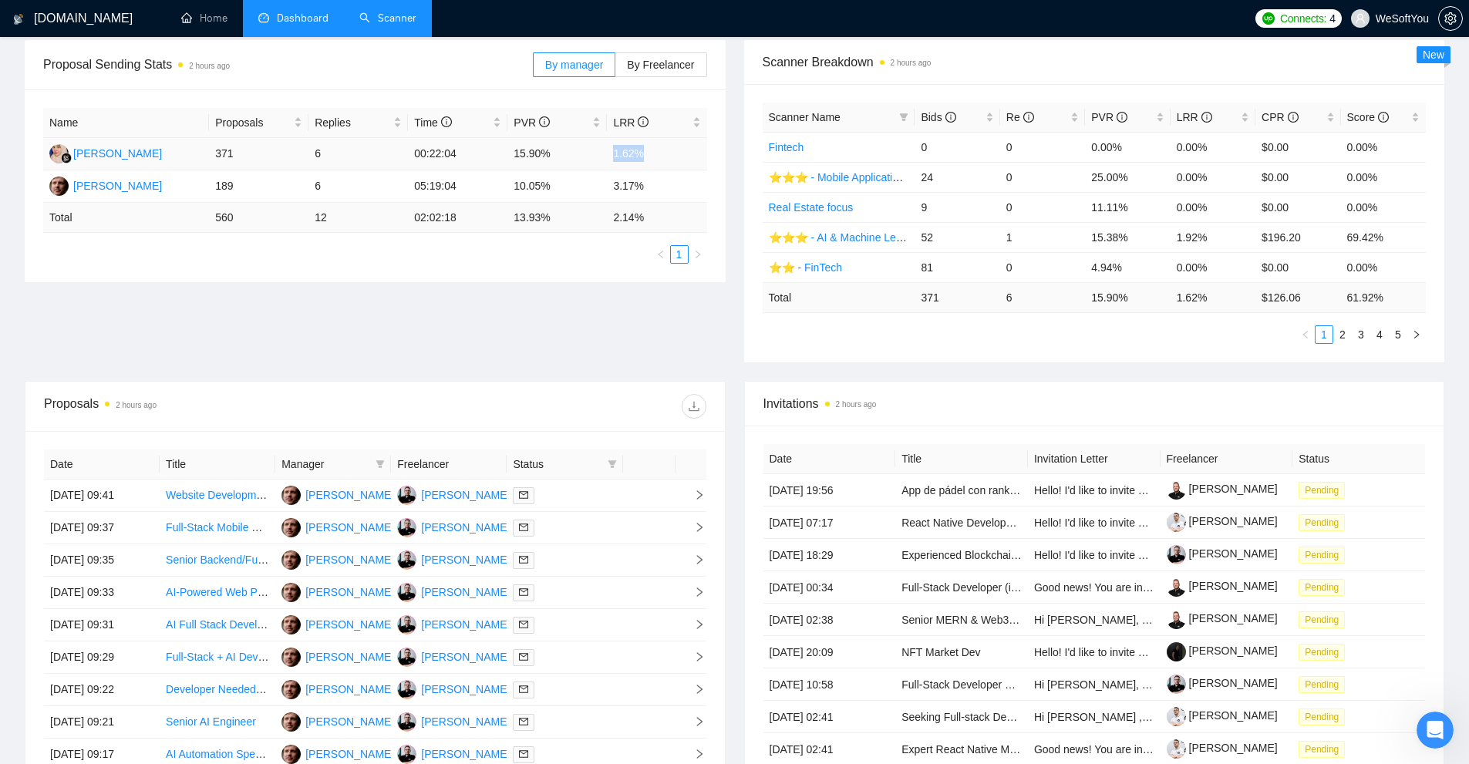
drag, startPoint x: 642, startPoint y: 159, endPoint x: 682, endPoint y: 164, distance: 39.7
click at [675, 162] on tr "[PERSON_NAME] 371 6 00:22:04 15.90% 1.62%" at bounding box center [375, 154] width 664 height 32
drag, startPoint x: 648, startPoint y: 190, endPoint x: 556, endPoint y: 192, distance: 91.8
click at [567, 192] on tr "[PERSON_NAME] 189 6 05:19:04 10.05% 3.17%" at bounding box center [375, 186] width 664 height 32
drag, startPoint x: 507, startPoint y: 185, endPoint x: 676, endPoint y: 187, distance: 169.7
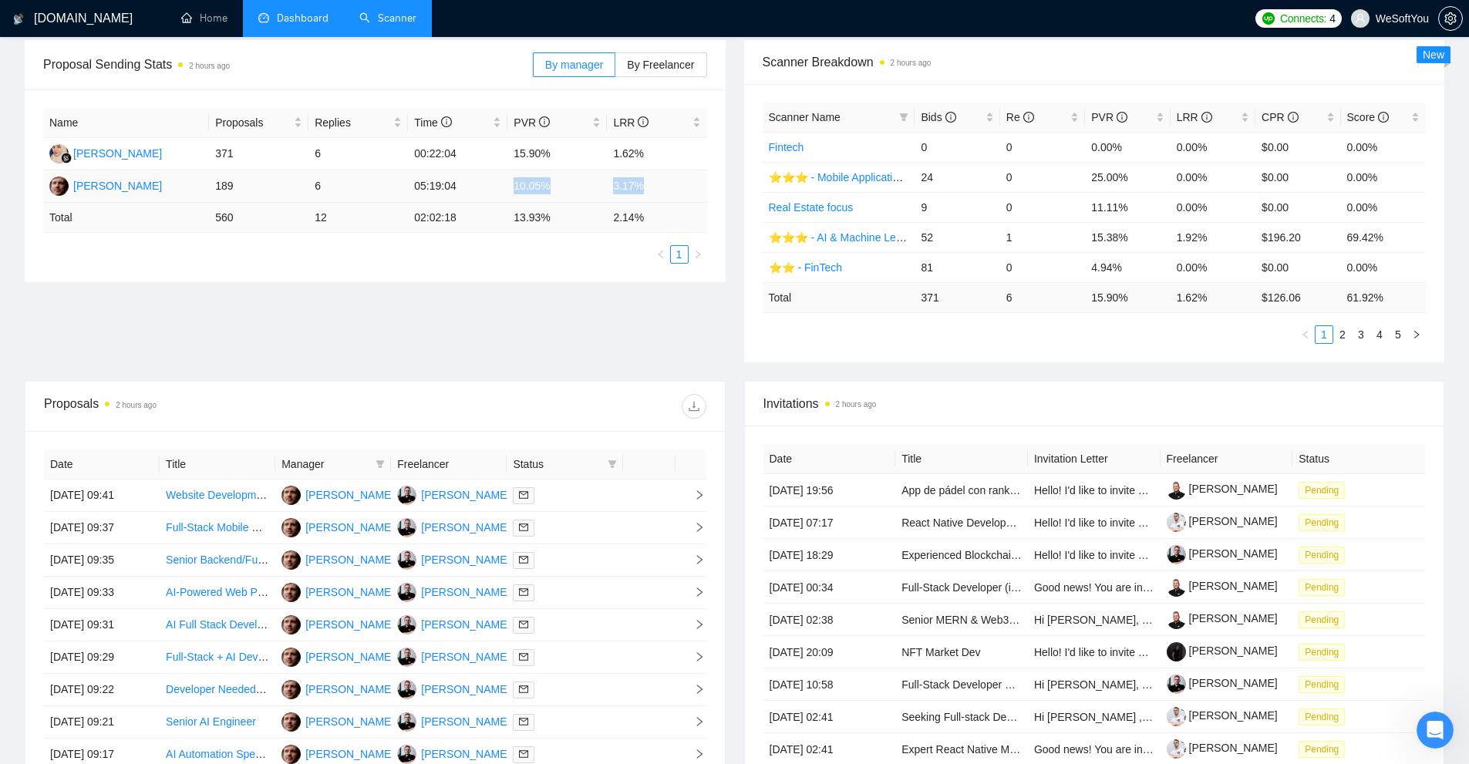
click at [676, 187] on tr "[PERSON_NAME] 189 6 05:19:04 10.05% 3.17%" at bounding box center [375, 186] width 664 height 32
click at [676, 187] on td "3.17%" at bounding box center [656, 186] width 99 height 32
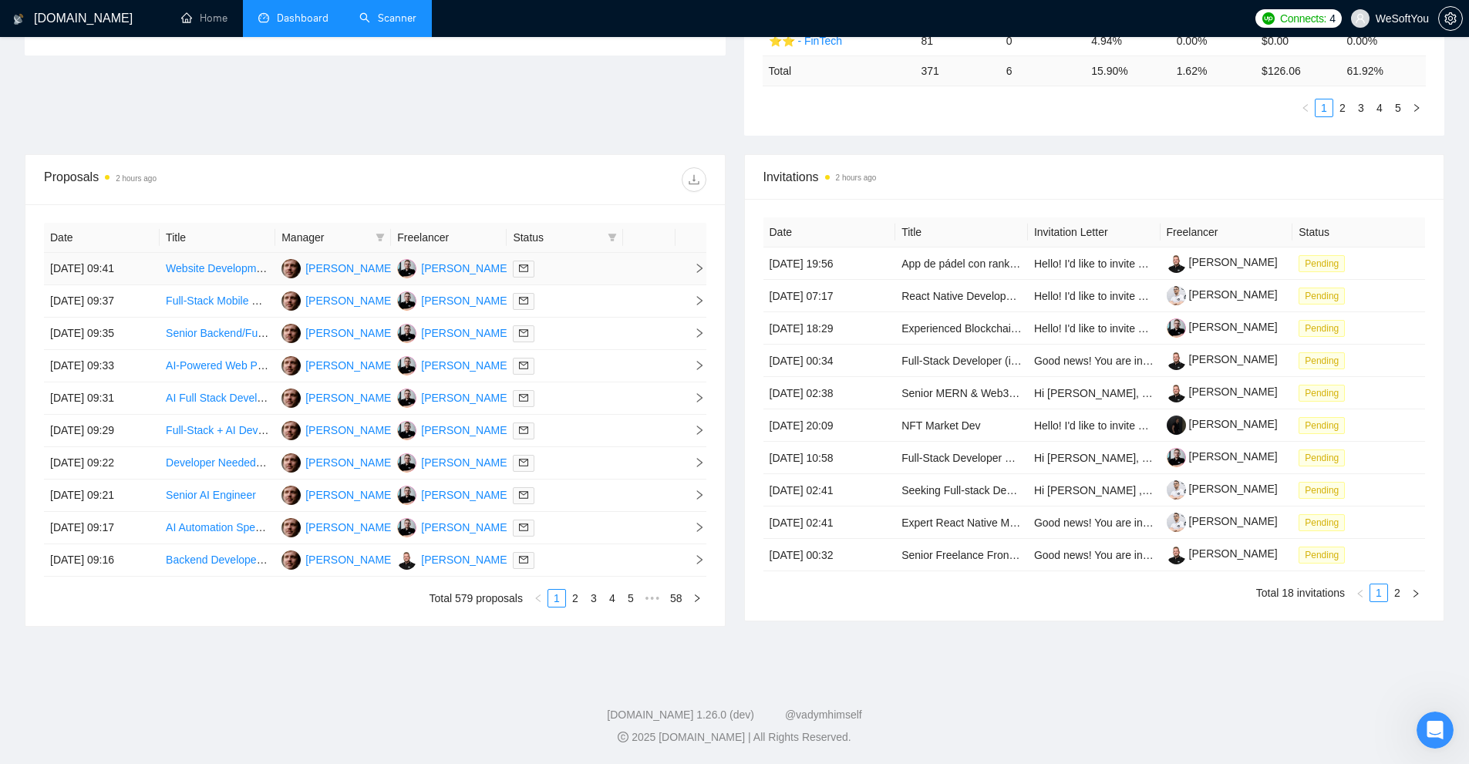
click at [595, 276] on div at bounding box center [564, 269] width 103 height 18
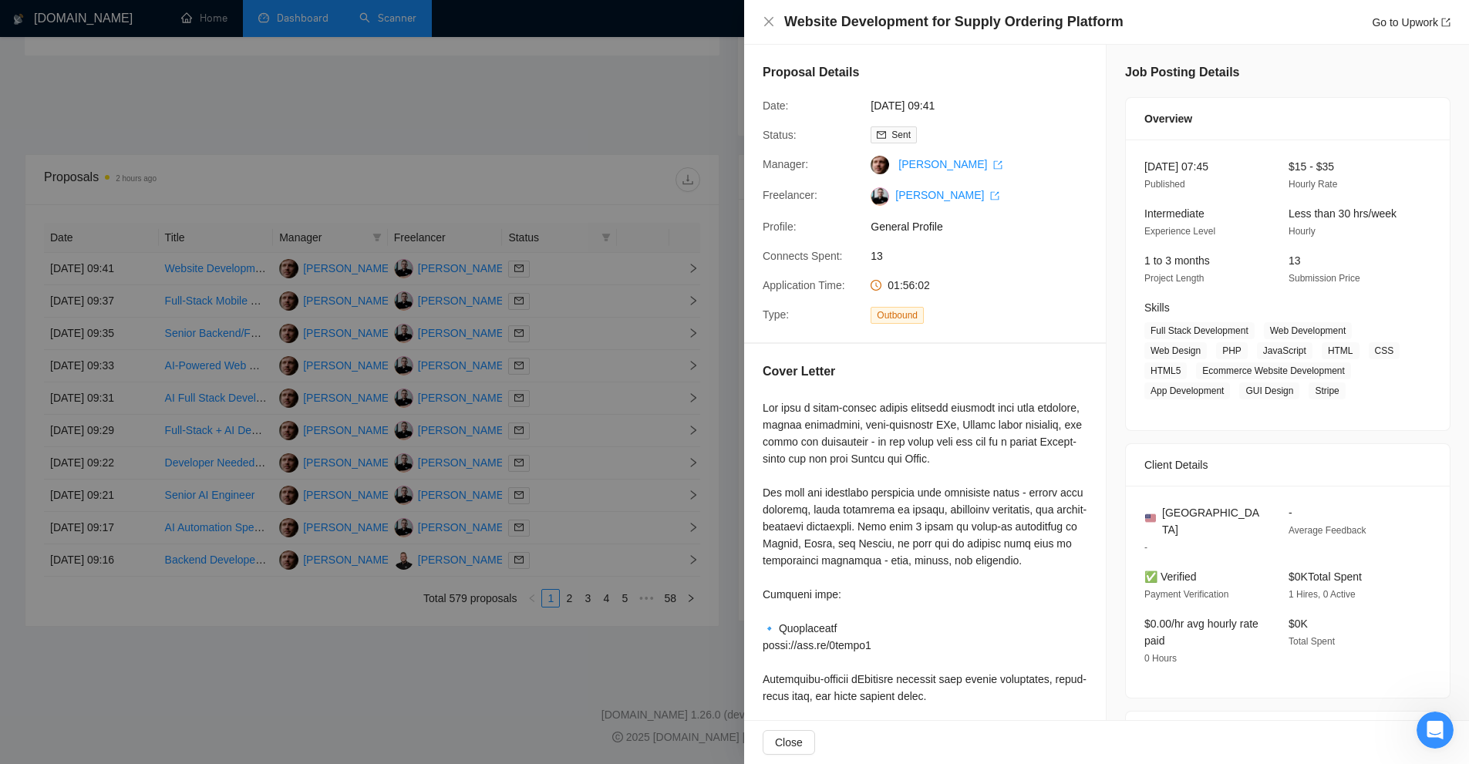
scroll to position [308, 0]
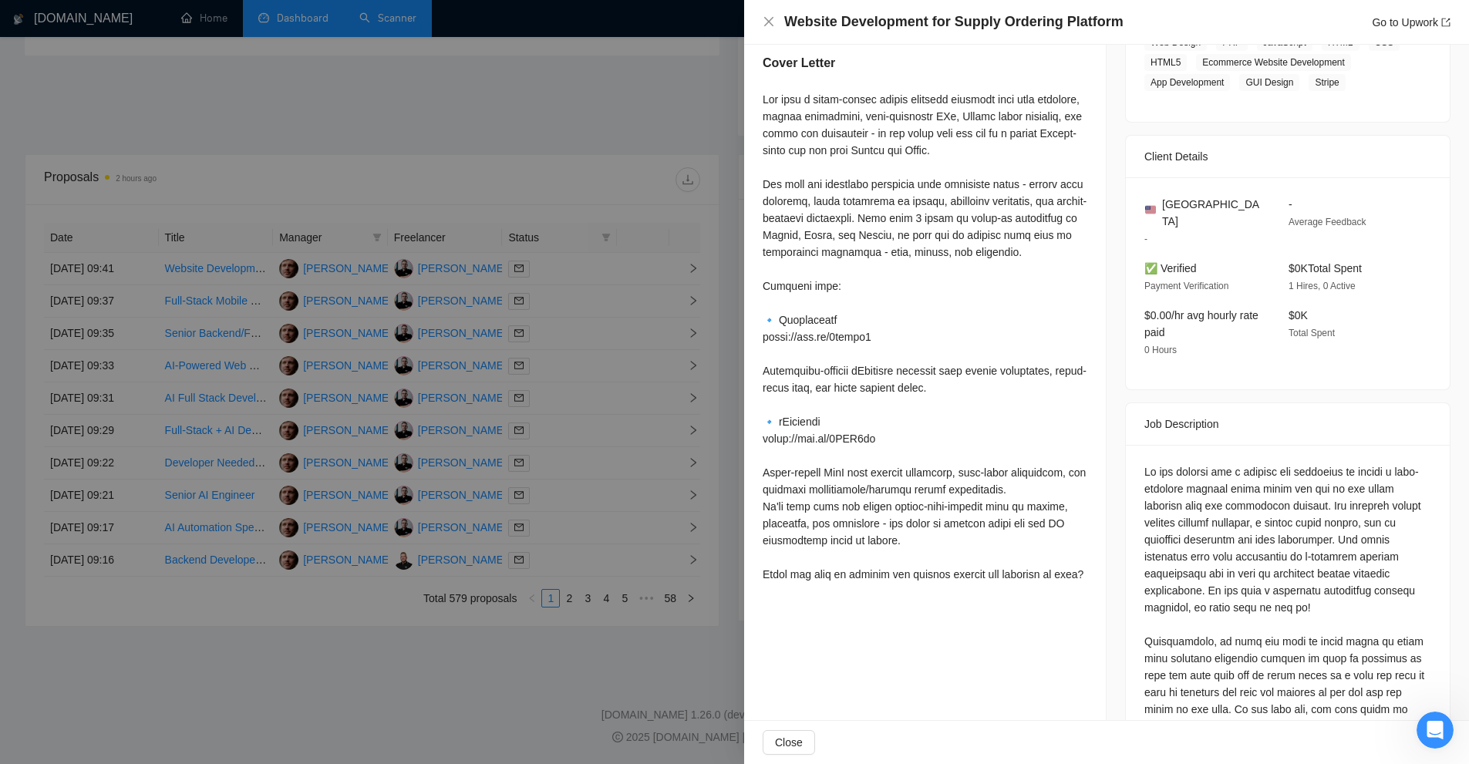
click at [636, 365] on div at bounding box center [734, 382] width 1469 height 764
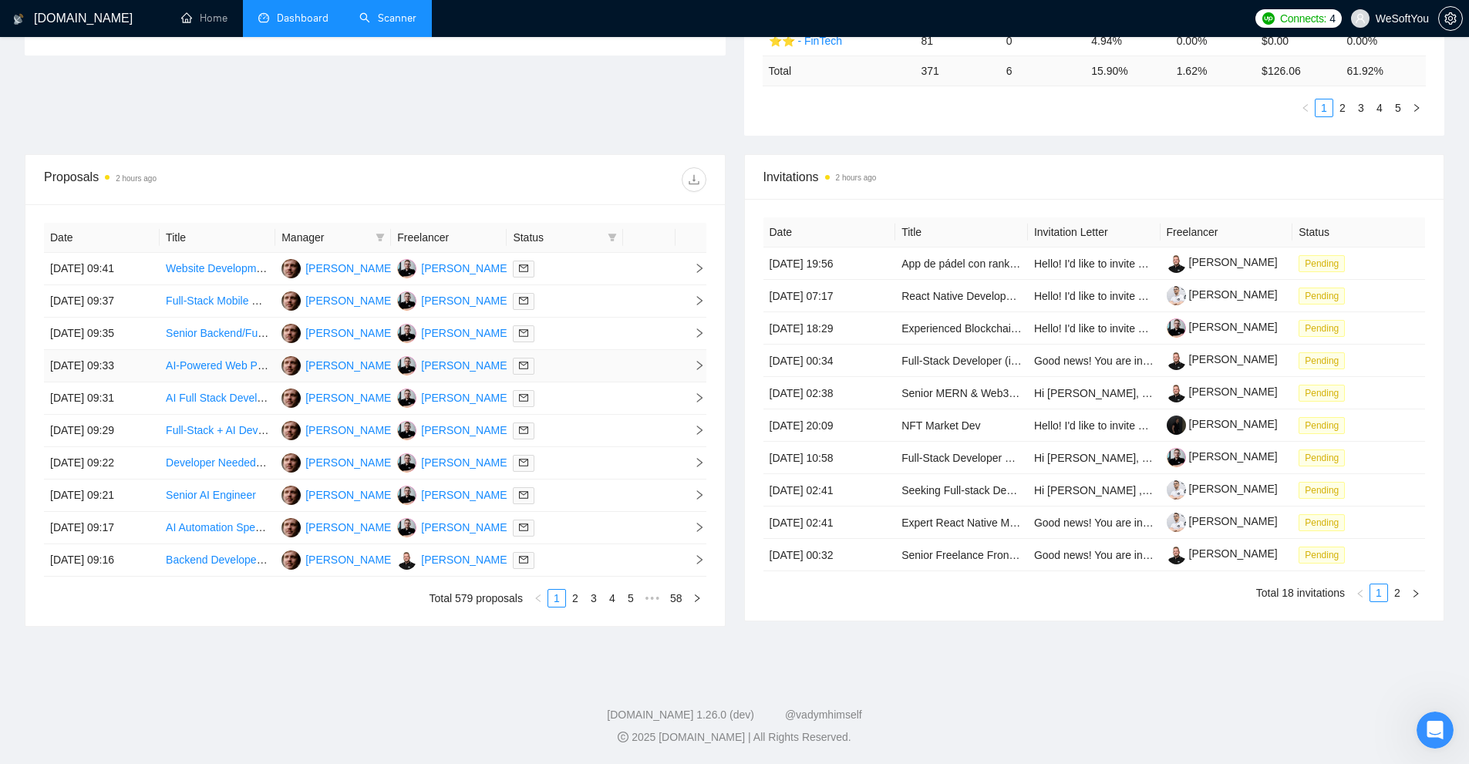
click at [614, 350] on td at bounding box center [565, 366] width 116 height 32
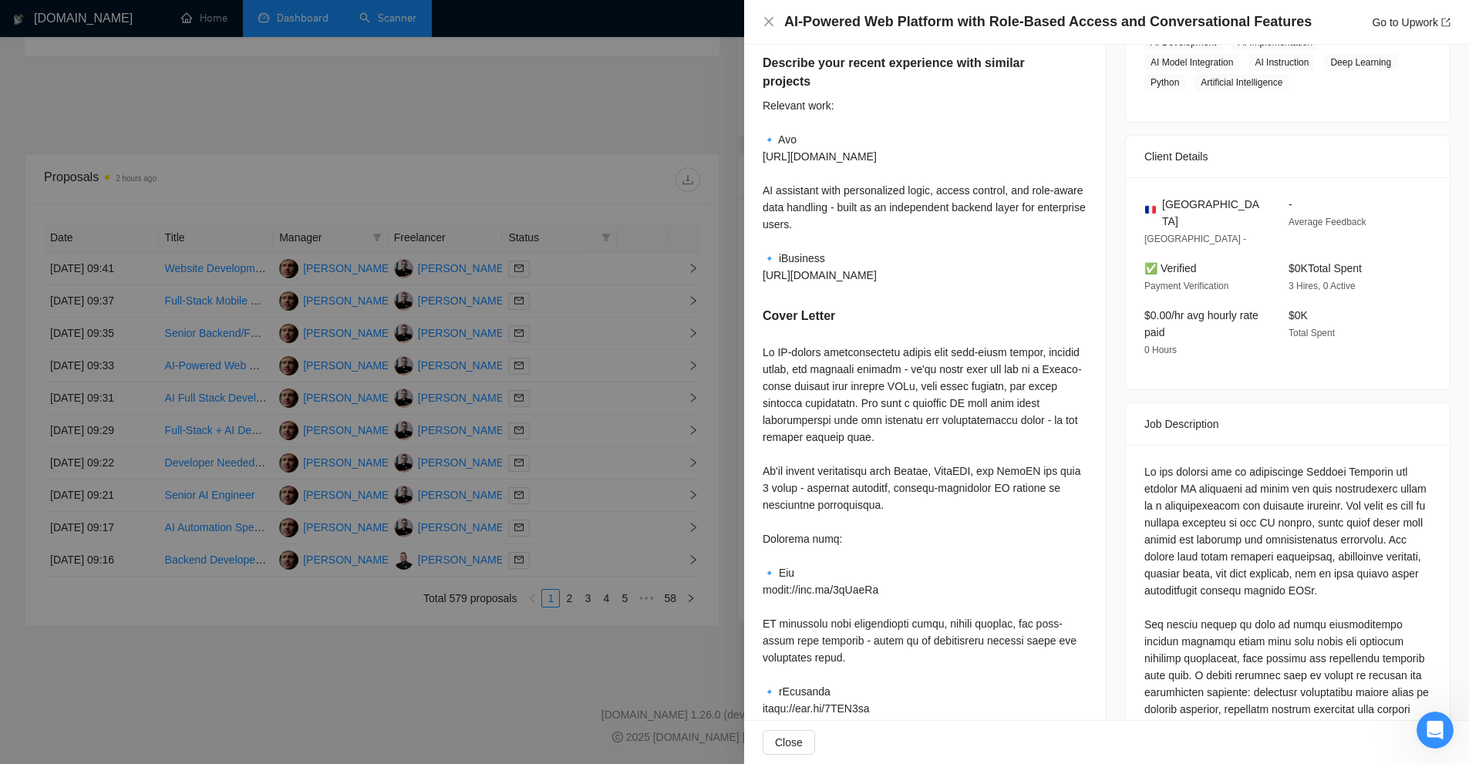
scroll to position [0, 0]
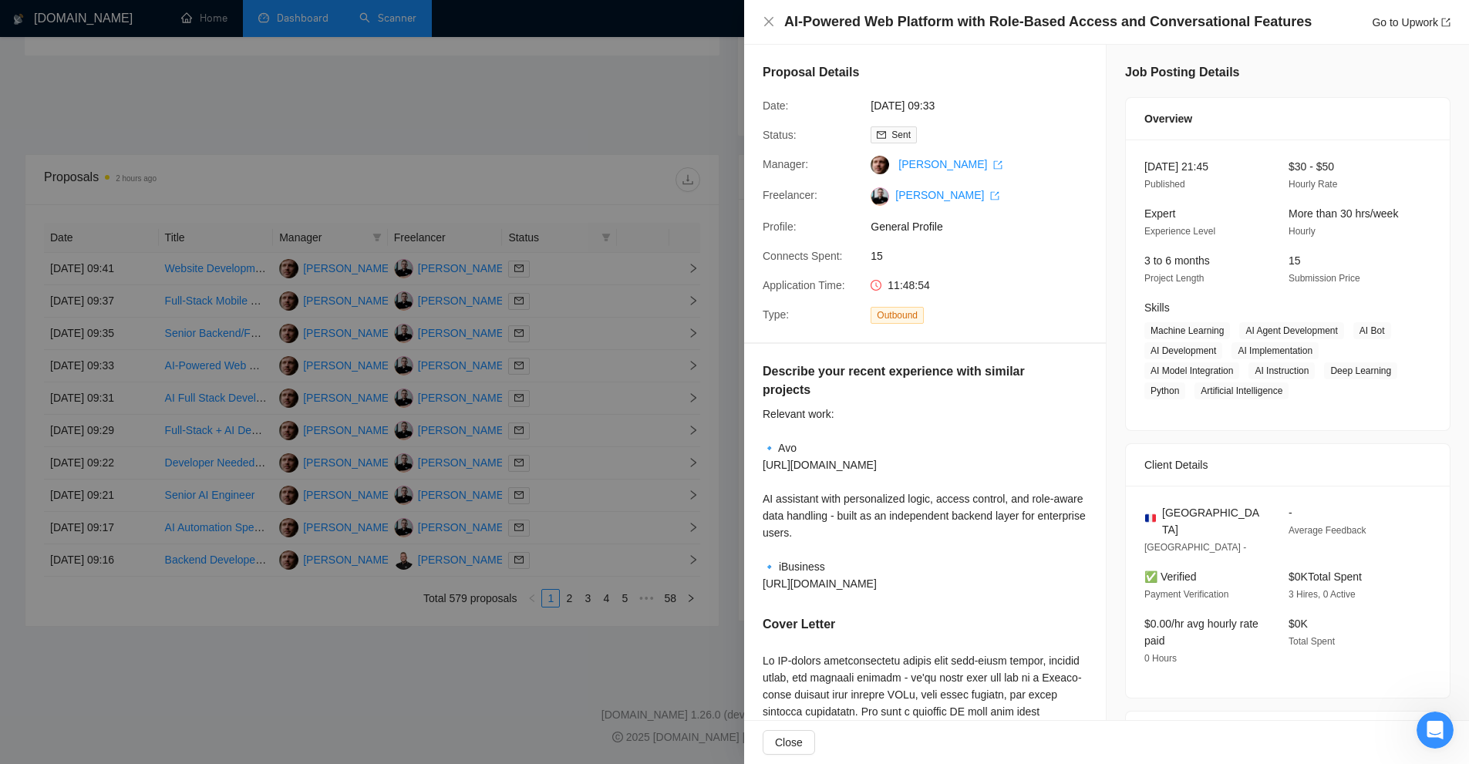
click at [915, 231] on span "General Profile" at bounding box center [986, 226] width 231 height 17
drag, startPoint x: 669, startPoint y: 269, endPoint x: 593, endPoint y: 268, distance: 75.6
click at [662, 271] on div at bounding box center [734, 382] width 1469 height 764
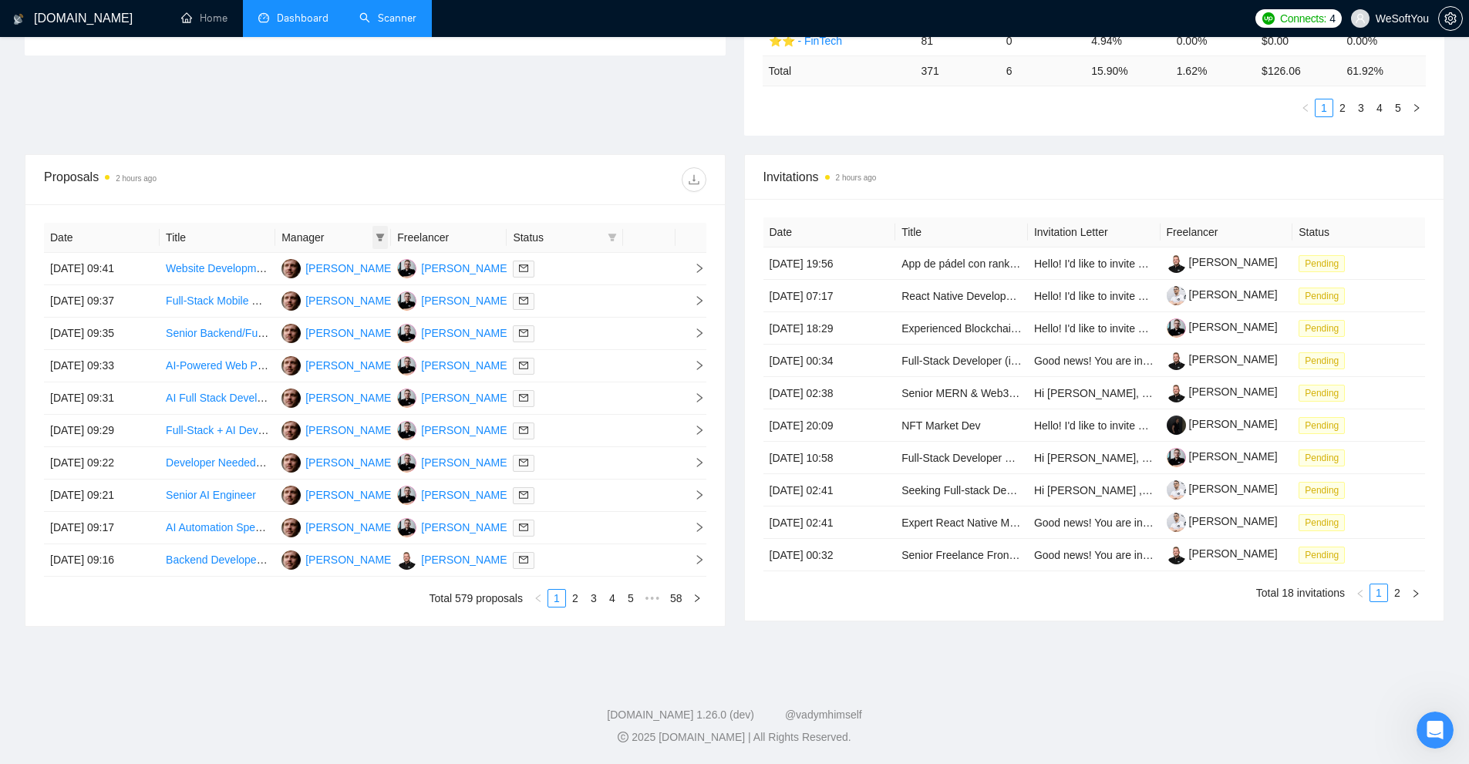
click at [374, 236] on span at bounding box center [379, 237] width 15 height 23
click at [456, 161] on div "Proposals 2 hours ago" at bounding box center [375, 179] width 662 height 49
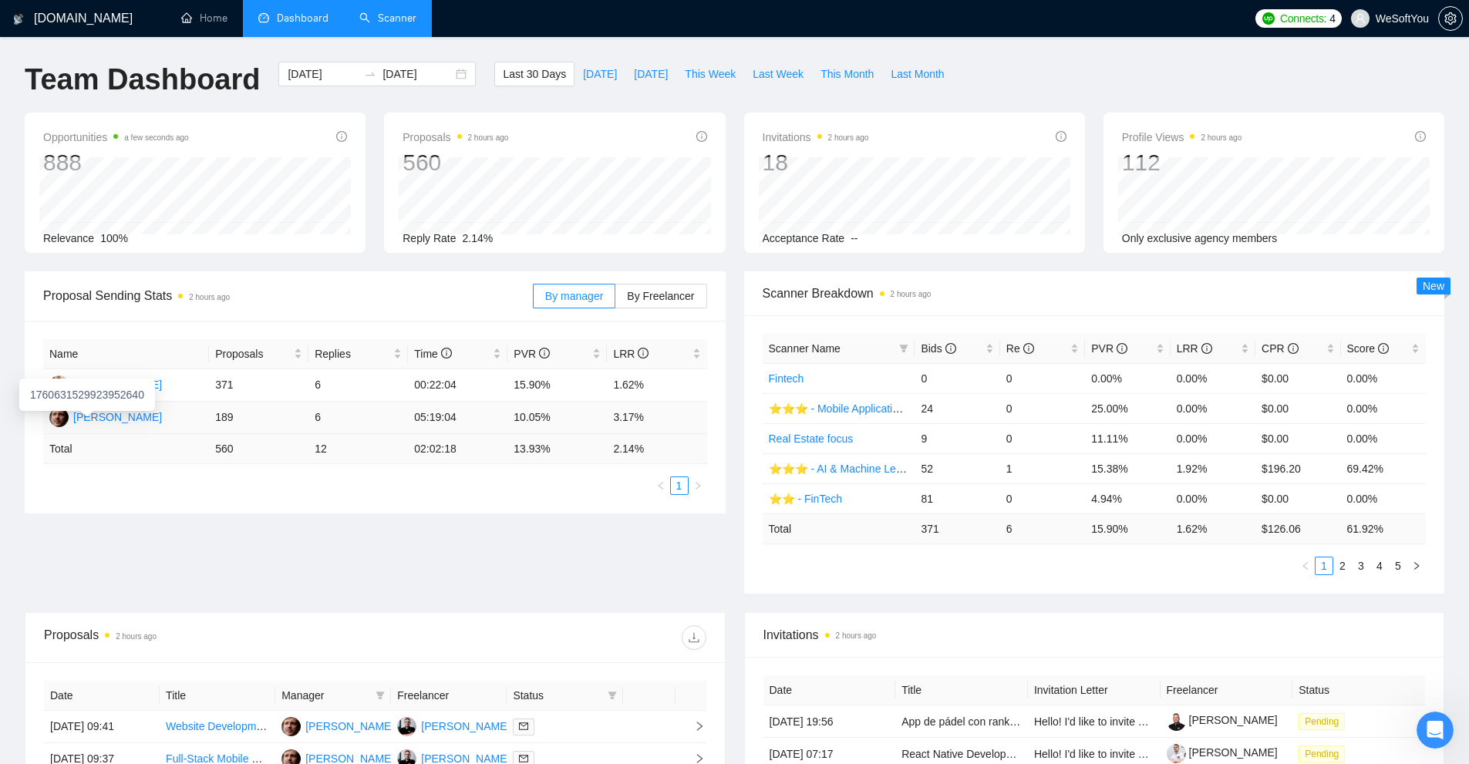
scroll to position [154, 0]
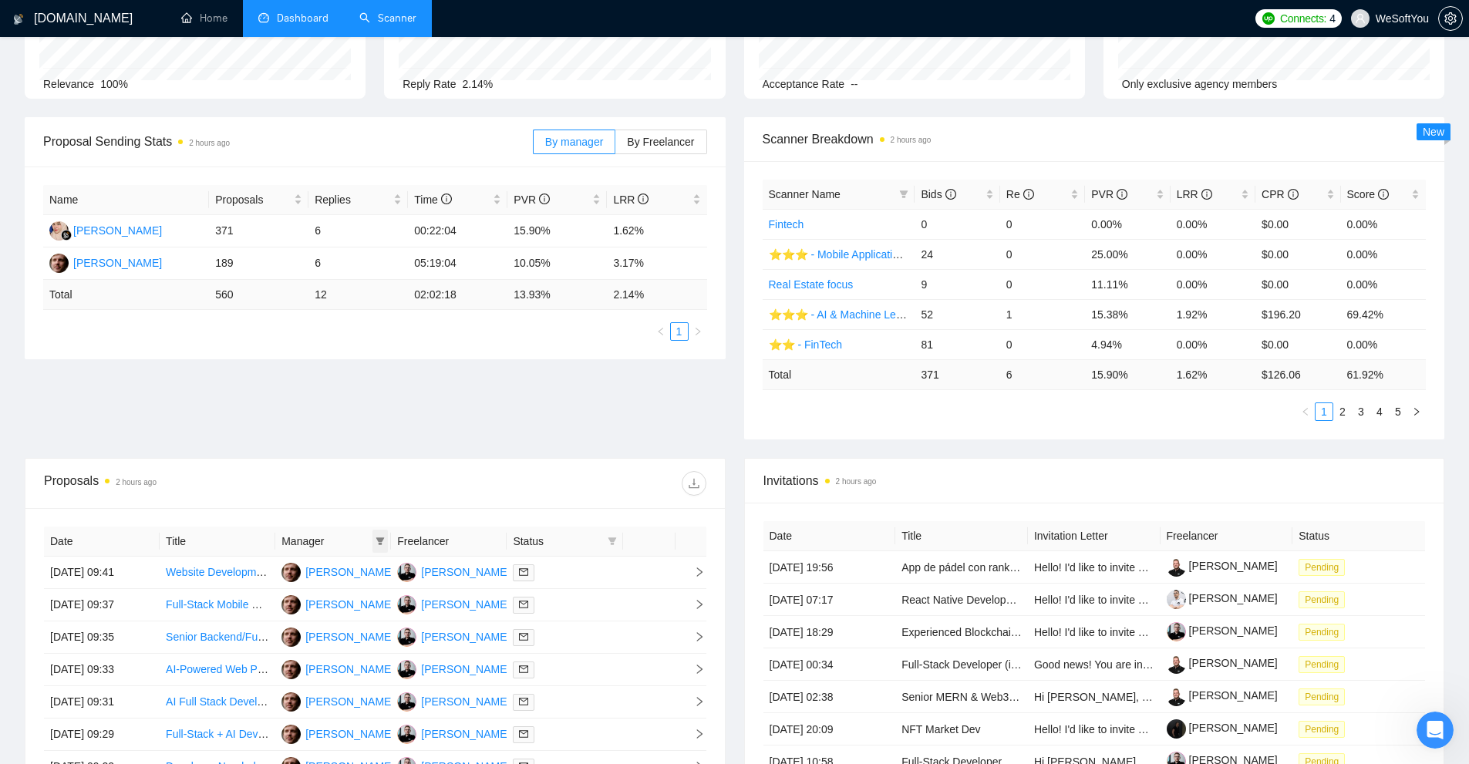
click at [382, 545] on icon "filter" at bounding box center [380, 541] width 9 height 9
click at [366, 573] on span "[PERSON_NAME]" at bounding box center [365, 570] width 89 height 12
checkbox input "true"
click at [391, 626] on span "OK" at bounding box center [398, 626] width 15 height 17
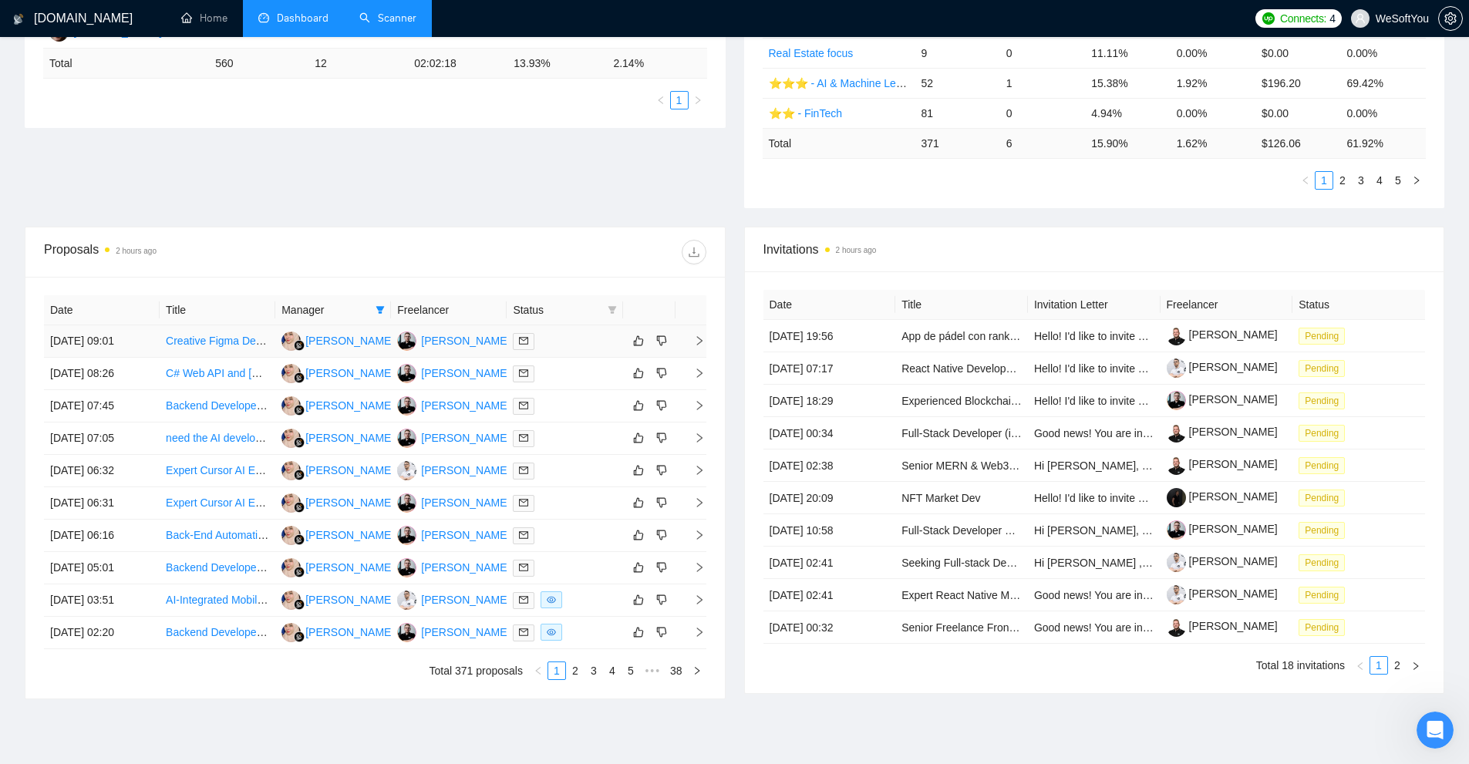
click at [581, 350] on td at bounding box center [565, 341] width 116 height 32
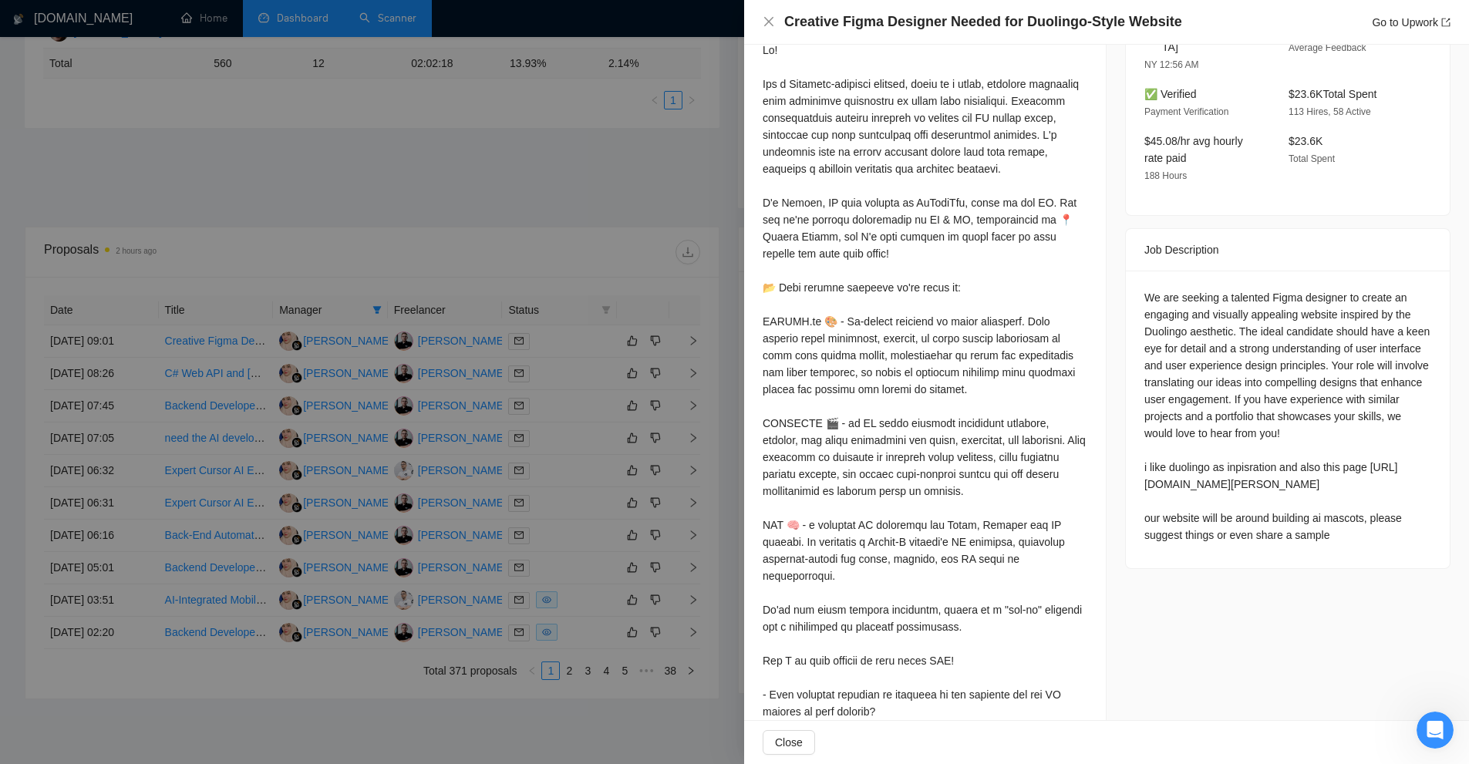
scroll to position [639, 0]
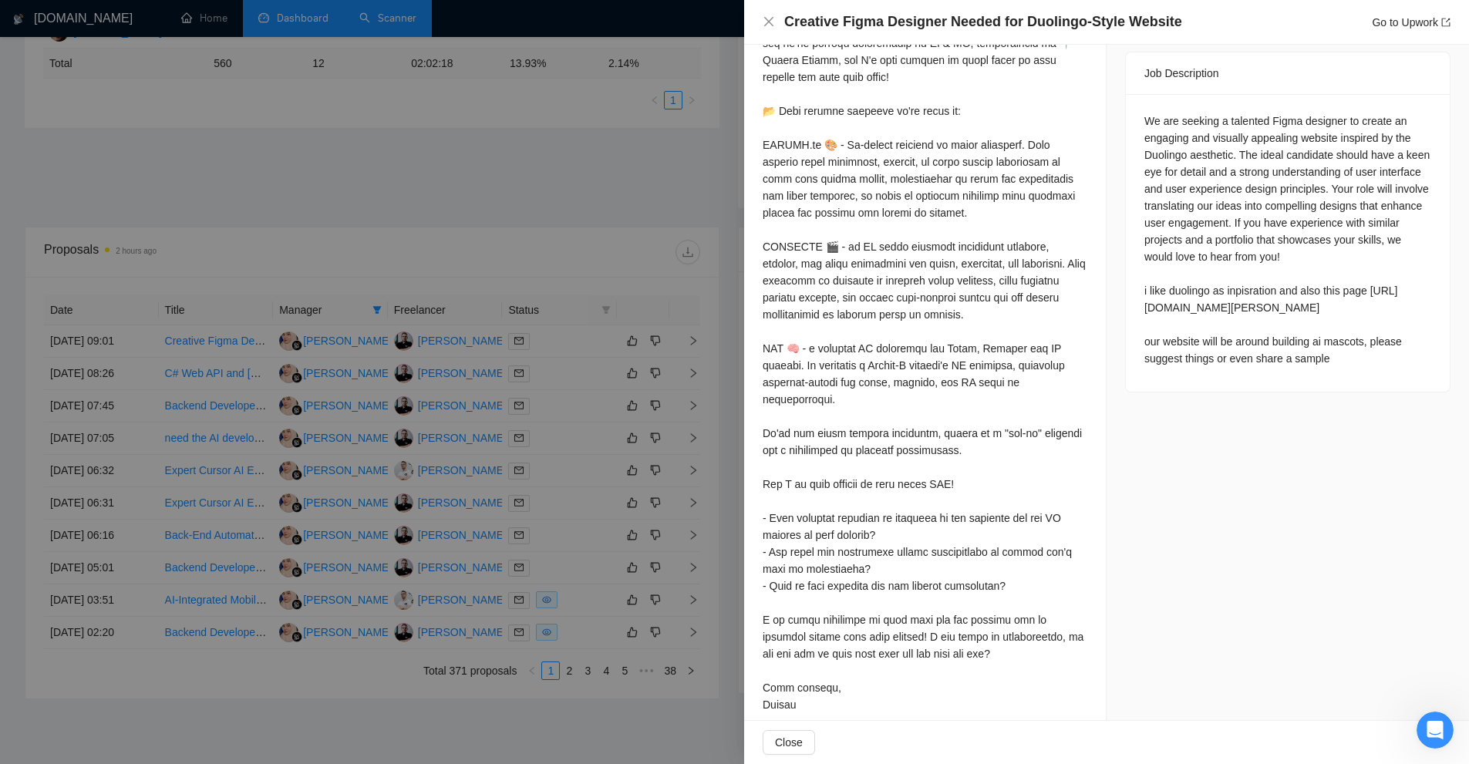
click at [592, 311] on div at bounding box center [734, 382] width 1469 height 764
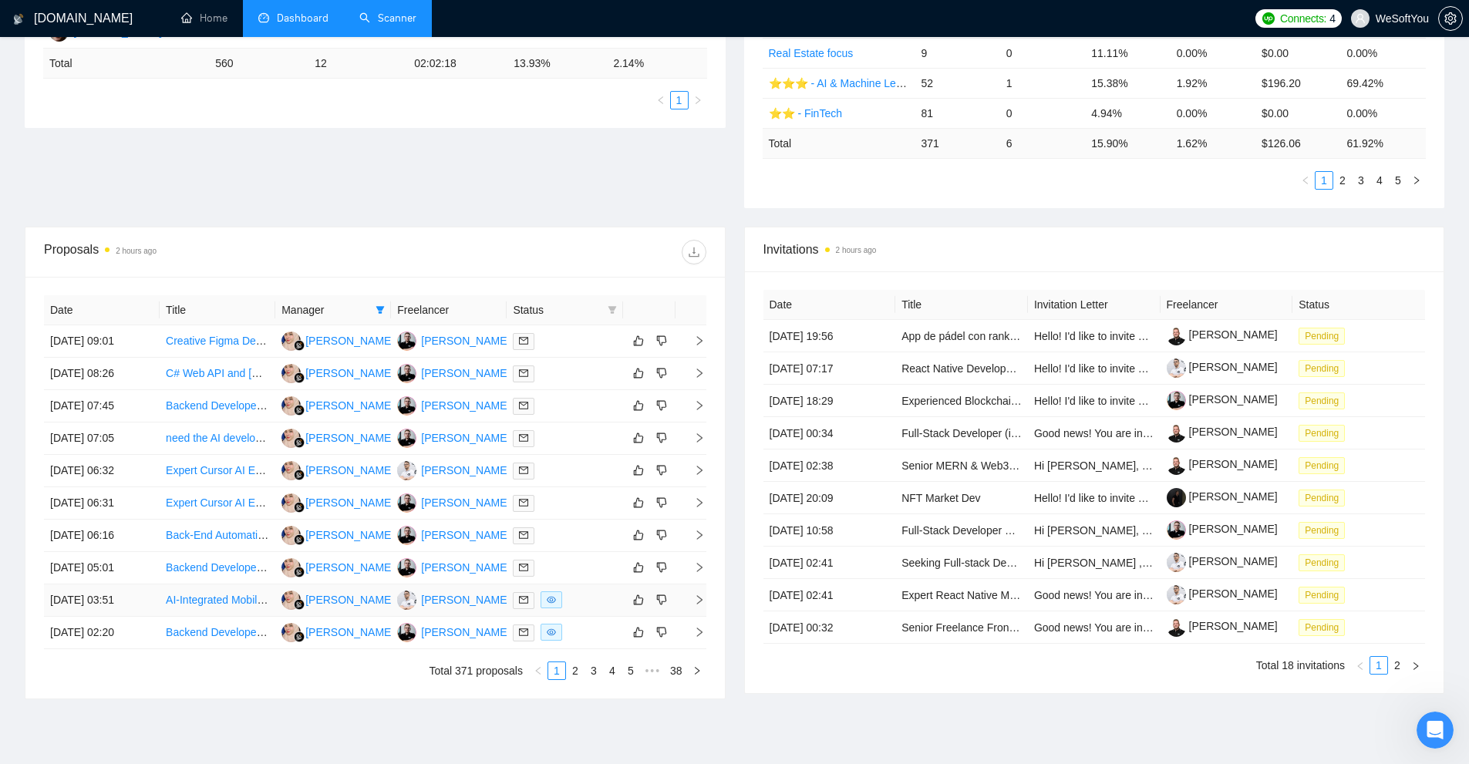
click at [590, 608] on div at bounding box center [564, 600] width 103 height 18
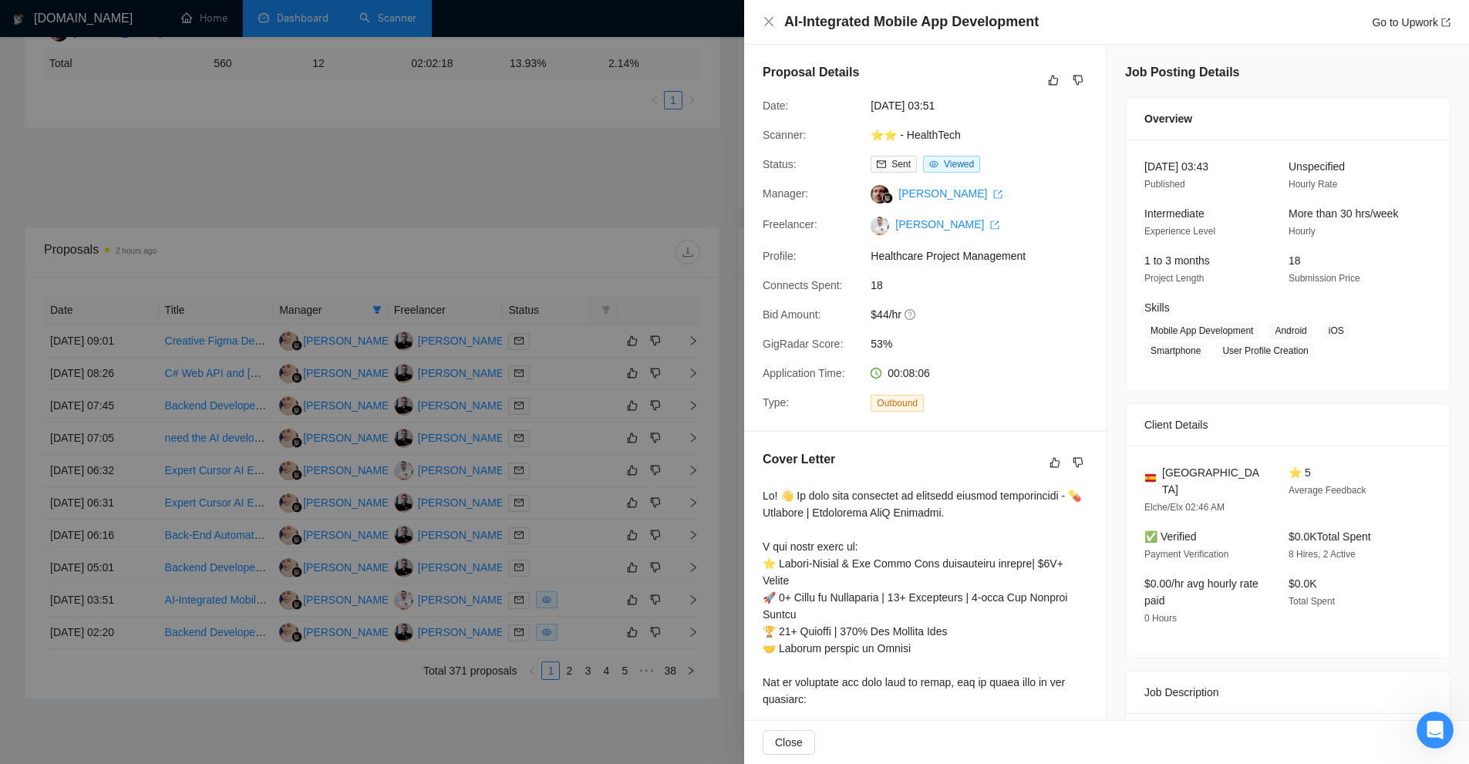
scroll to position [950, 0]
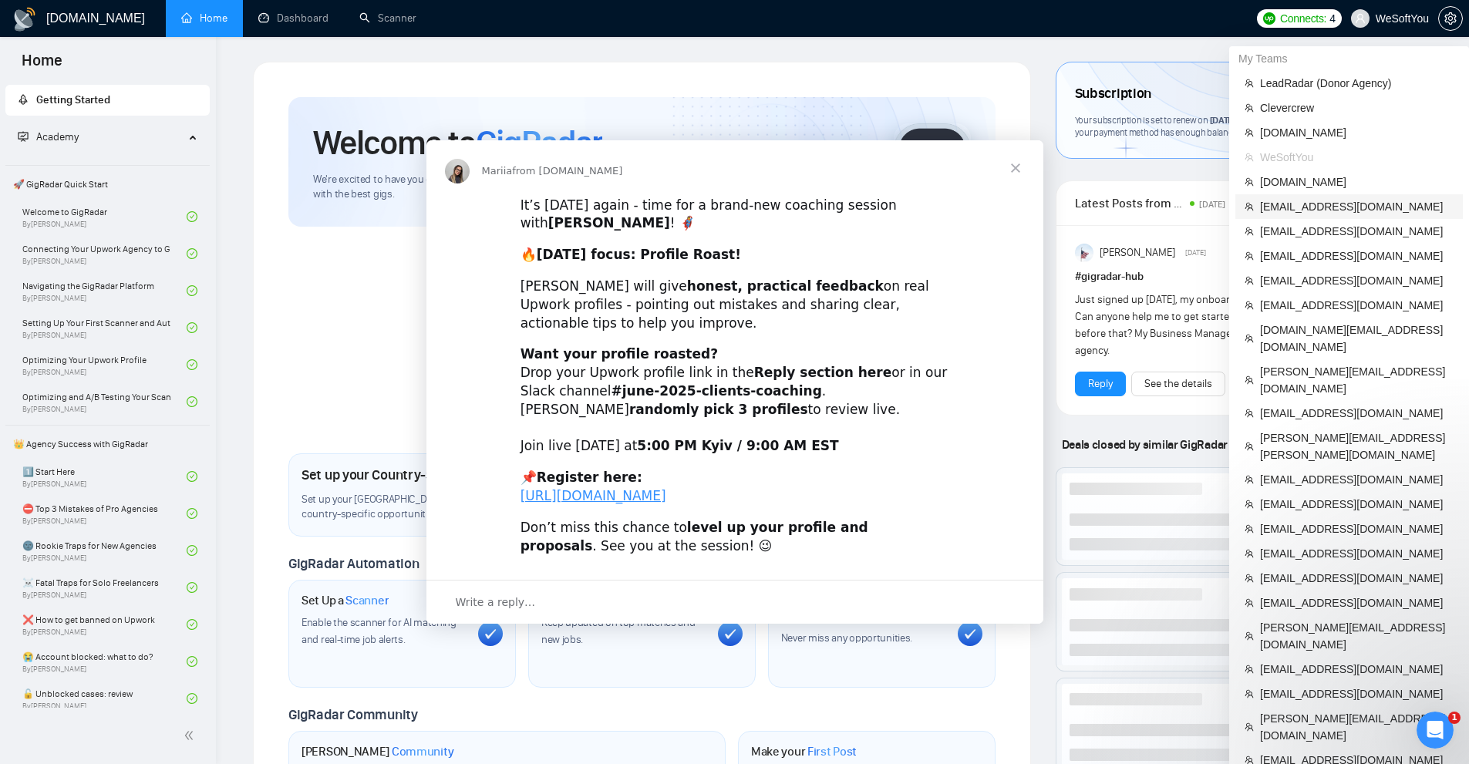
click at [1316, 211] on div "Intercom messenger" at bounding box center [734, 382] width 1469 height 764
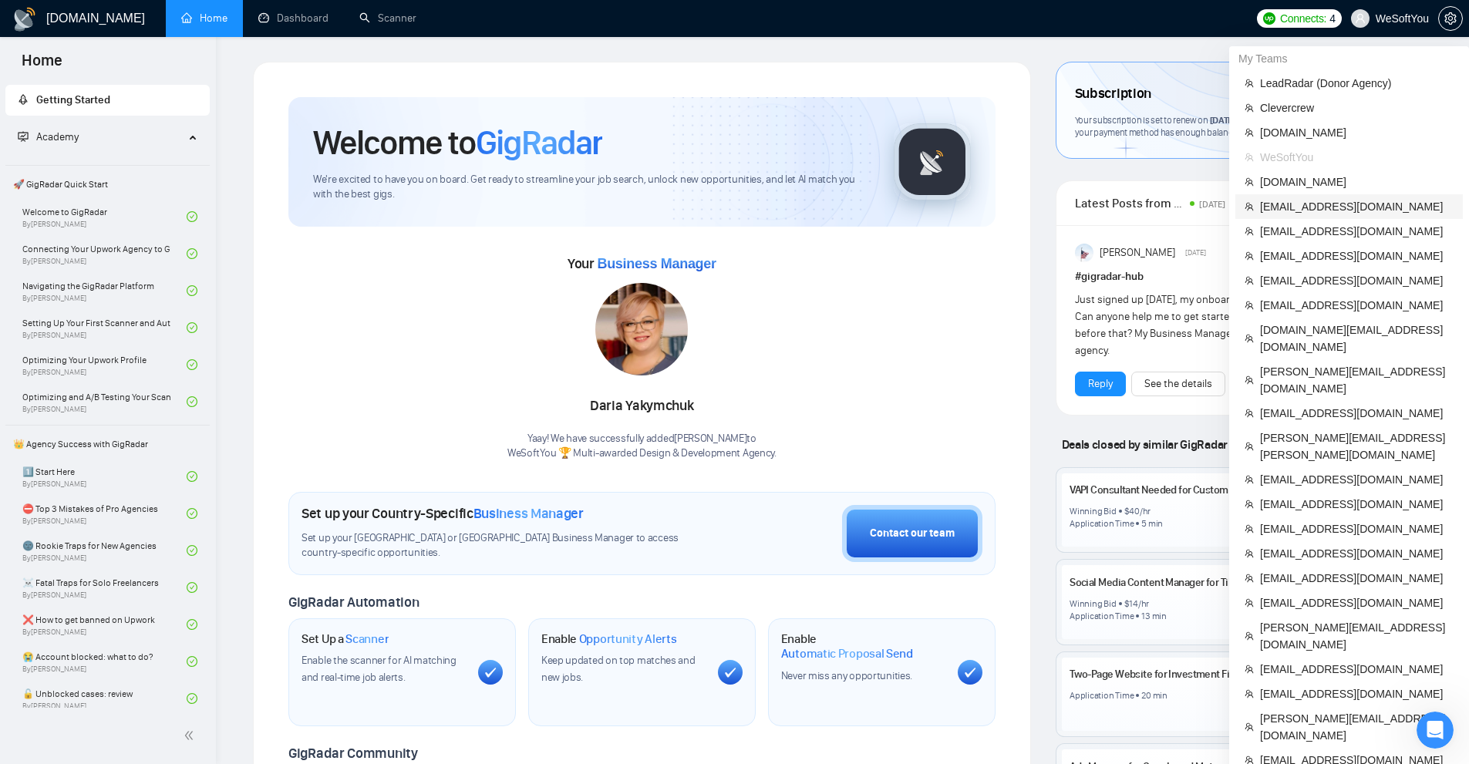
click at [1297, 208] on span "[EMAIL_ADDRESS][DOMAIN_NAME]" at bounding box center [1357, 206] width 194 height 17
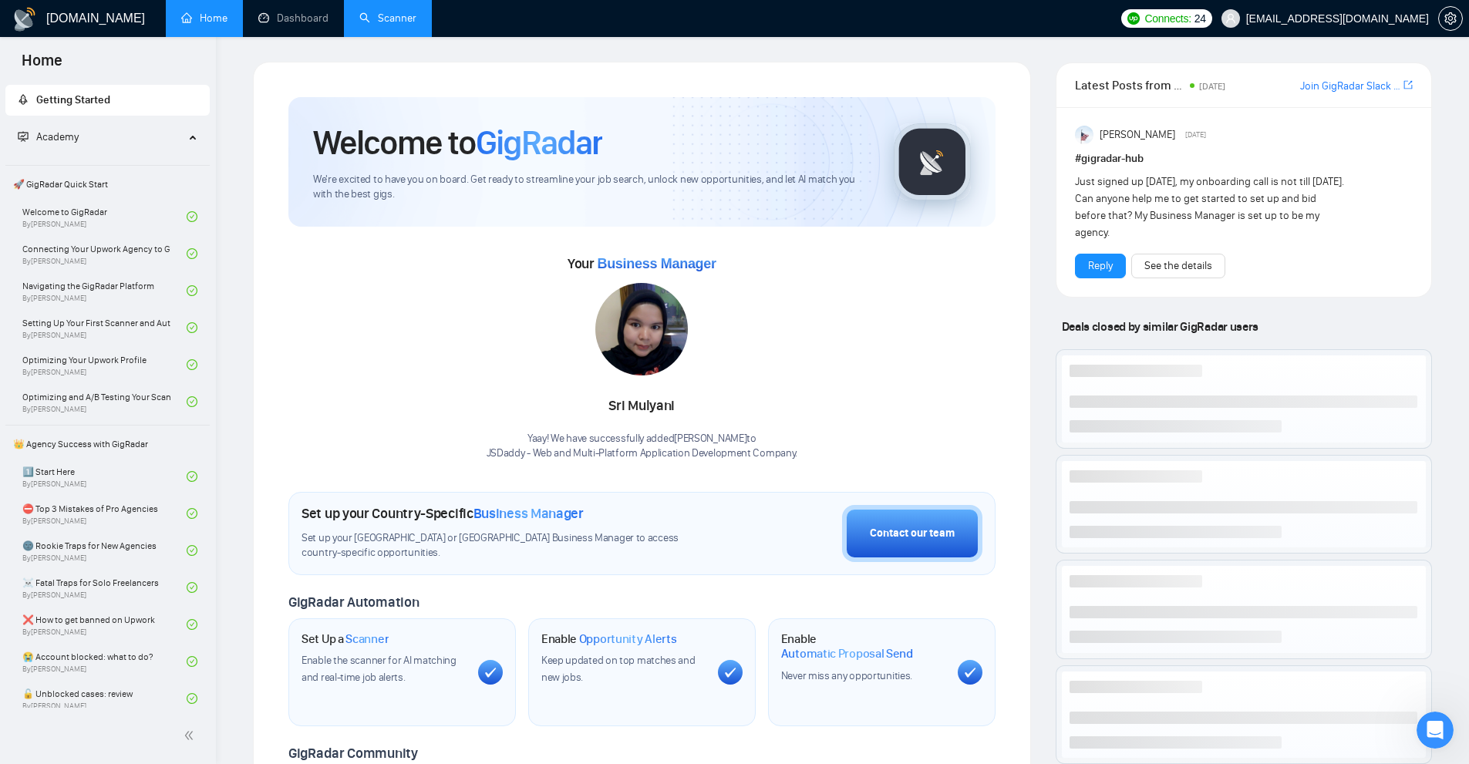
click at [391, 12] on link "Scanner" at bounding box center [387, 18] width 57 height 13
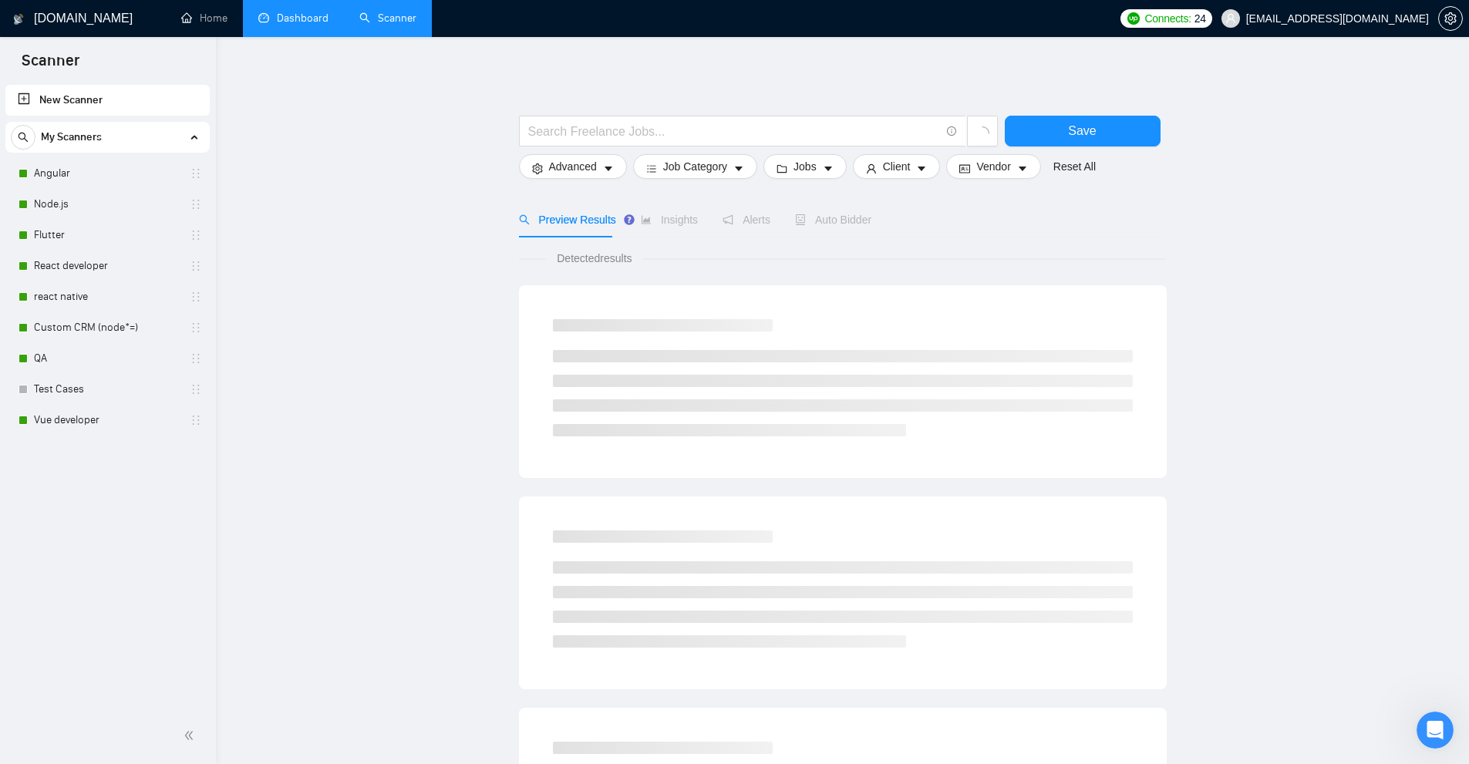
click at [298, 22] on link "Dashboard" at bounding box center [293, 18] width 70 height 13
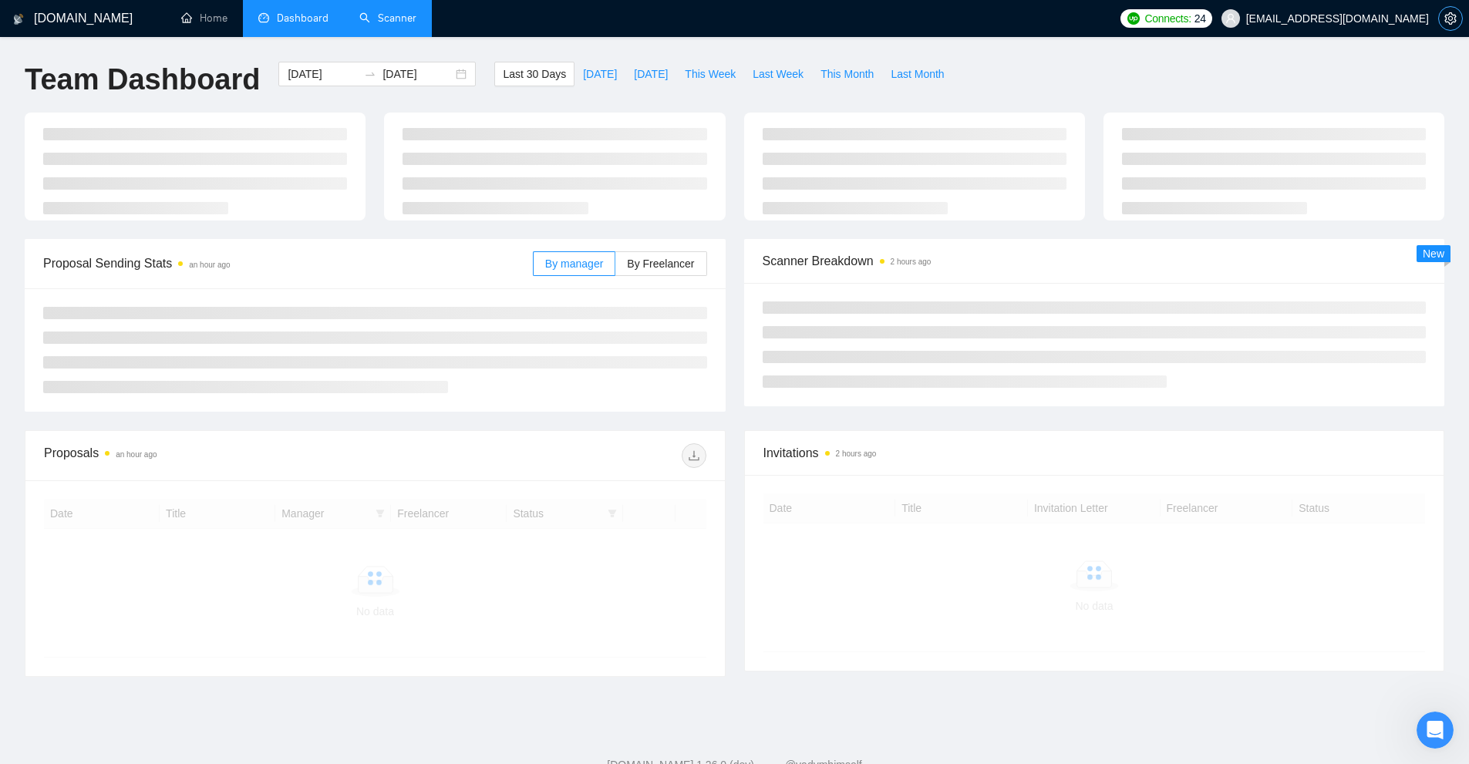
click at [1457, 19] on span "setting" at bounding box center [1450, 18] width 23 height 12
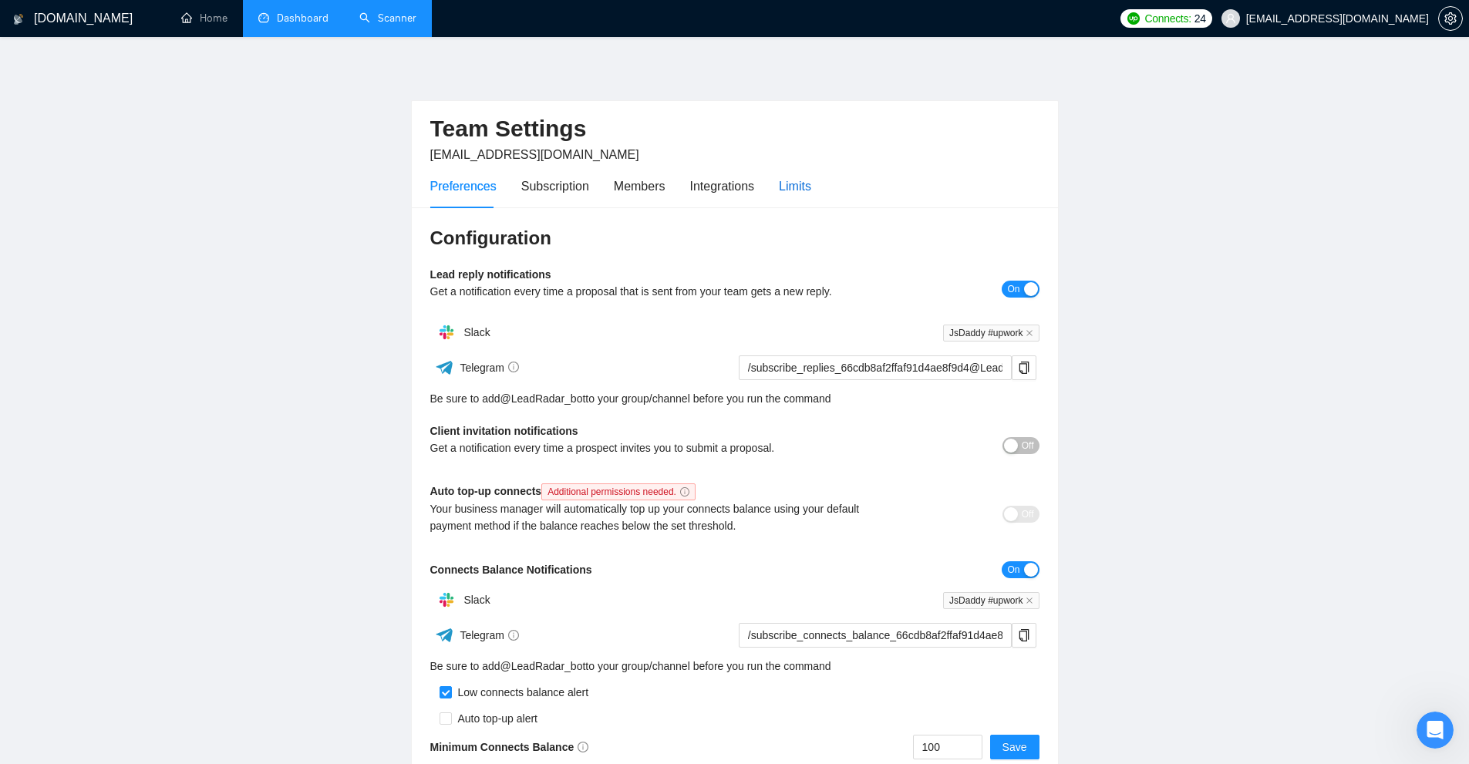
click at [791, 179] on div "Limits" at bounding box center [795, 186] width 32 height 19
